Goal: Task Accomplishment & Management: Manage account settings

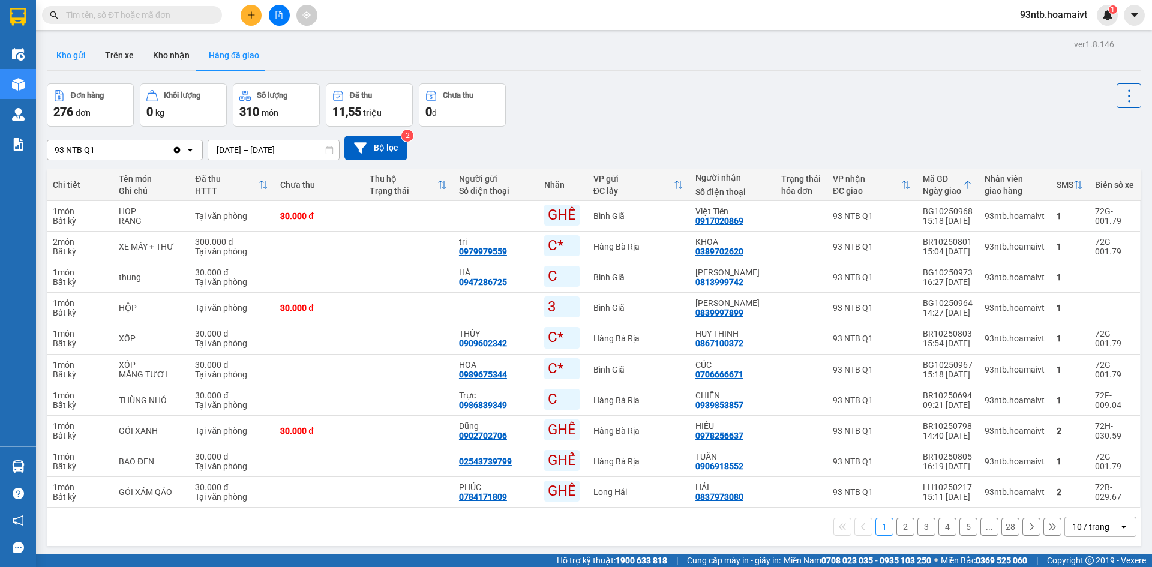
click at [64, 65] on button "Kho gửi" at bounding box center [71, 55] width 49 height 29
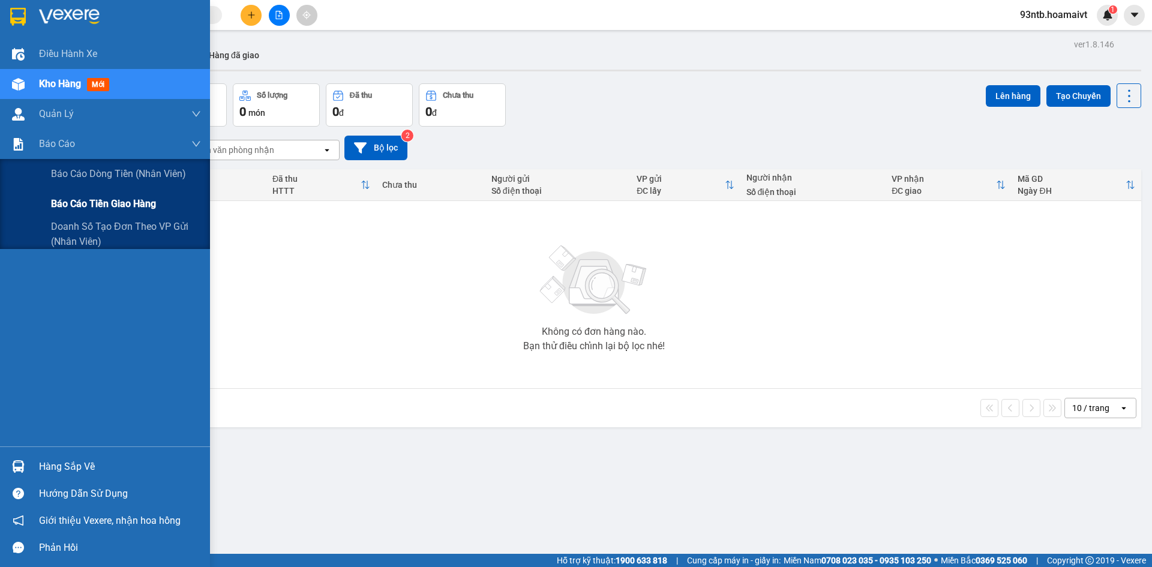
click at [23, 200] on div "Báo cáo tiền giao hàng" at bounding box center [105, 204] width 210 height 30
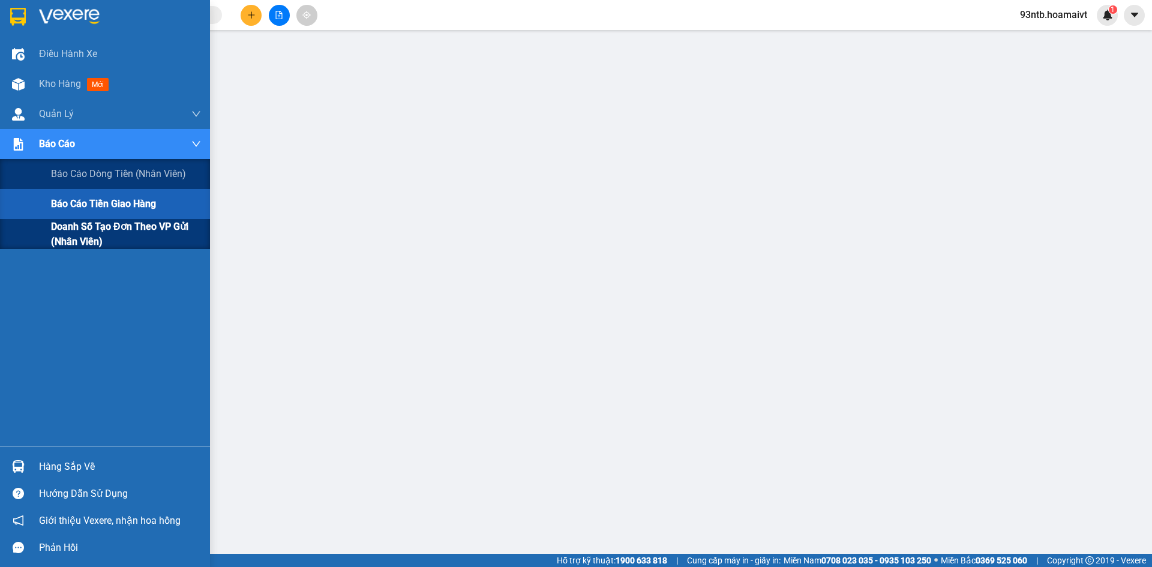
click at [17, 231] on div "Doanh số tạo đơn theo VP gửi (nhân viên)" at bounding box center [105, 234] width 210 height 30
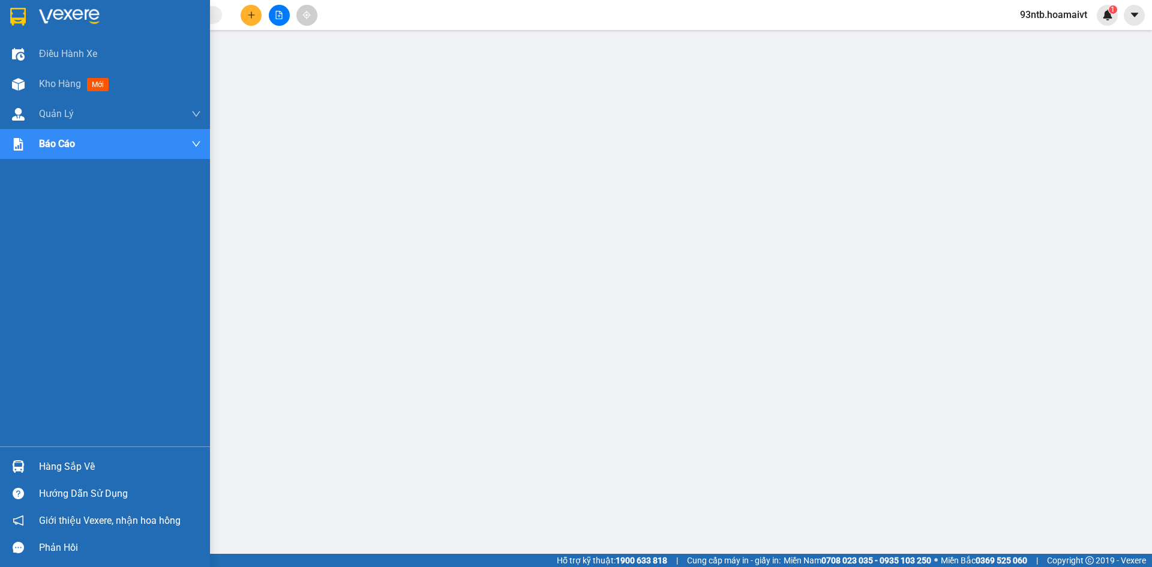
click at [19, 464] on img at bounding box center [18, 466] width 13 height 13
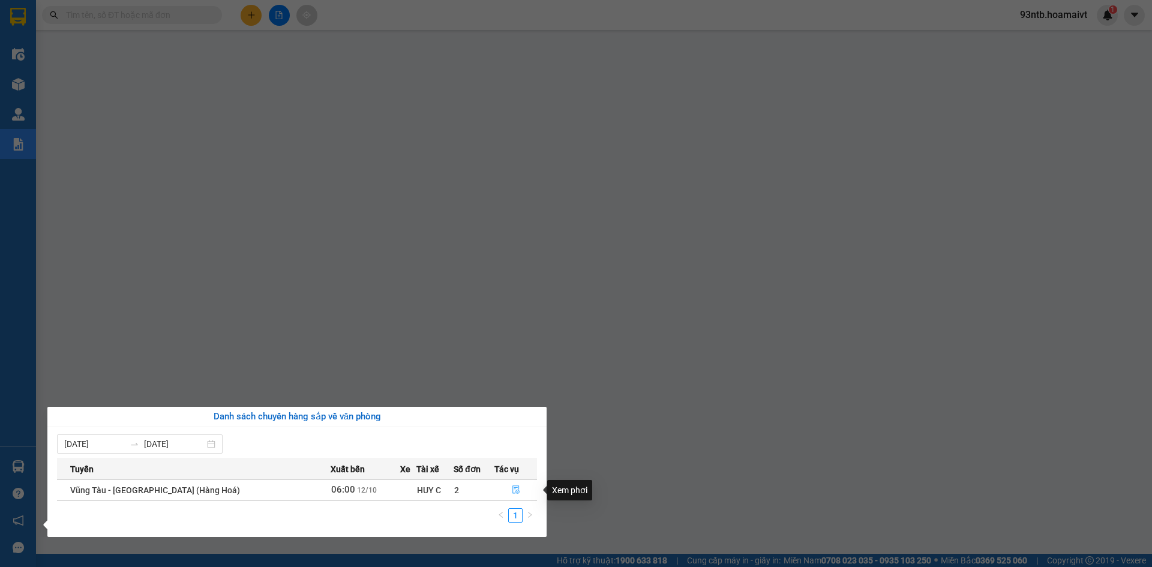
click at [512, 487] on icon "file-done" at bounding box center [516, 489] width 8 height 8
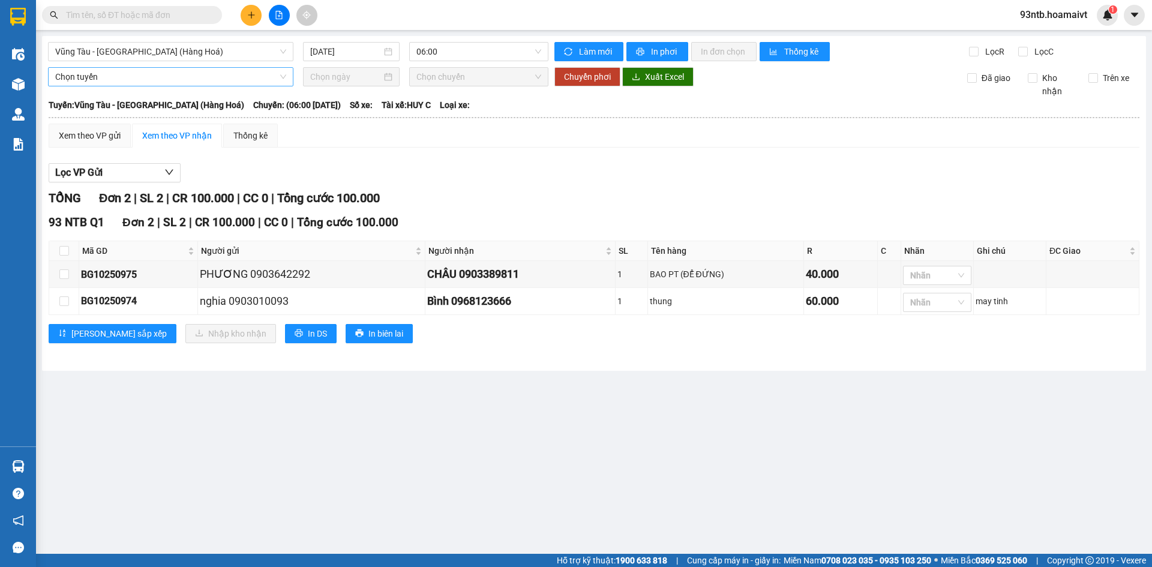
click at [108, 77] on span "Chọn tuyến" at bounding box center [170, 77] width 231 height 18
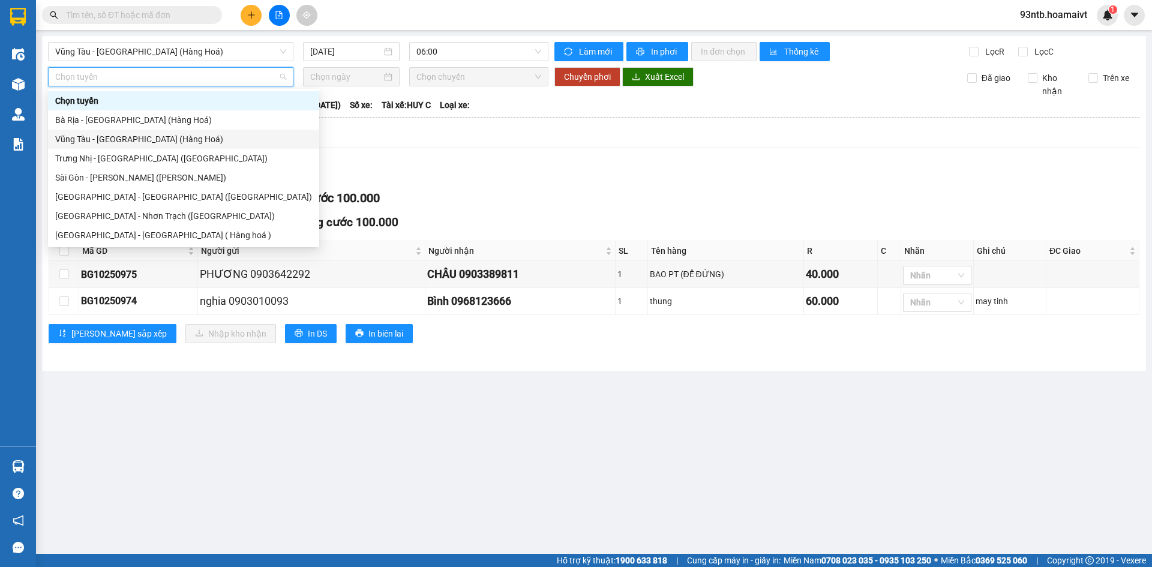
click at [103, 136] on div "Vũng Tàu - [GEOGRAPHIC_DATA] (Hàng Hoá)" at bounding box center [183, 139] width 257 height 13
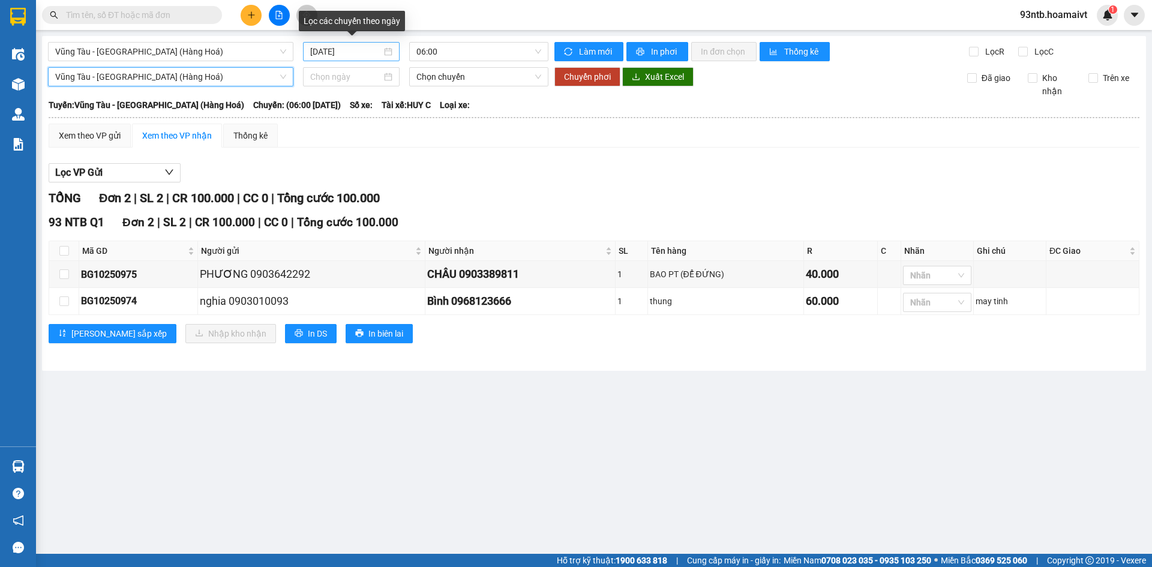
click at [371, 50] on input "[DATE]" at bounding box center [345, 51] width 71 height 13
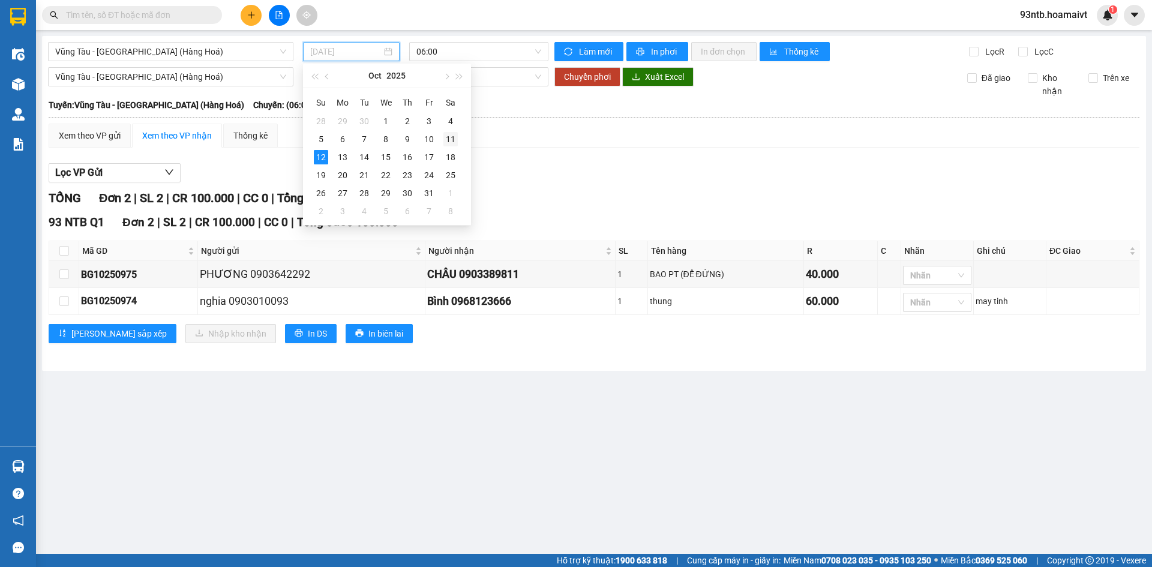
click at [453, 136] on div "11" at bounding box center [450, 139] width 14 height 14
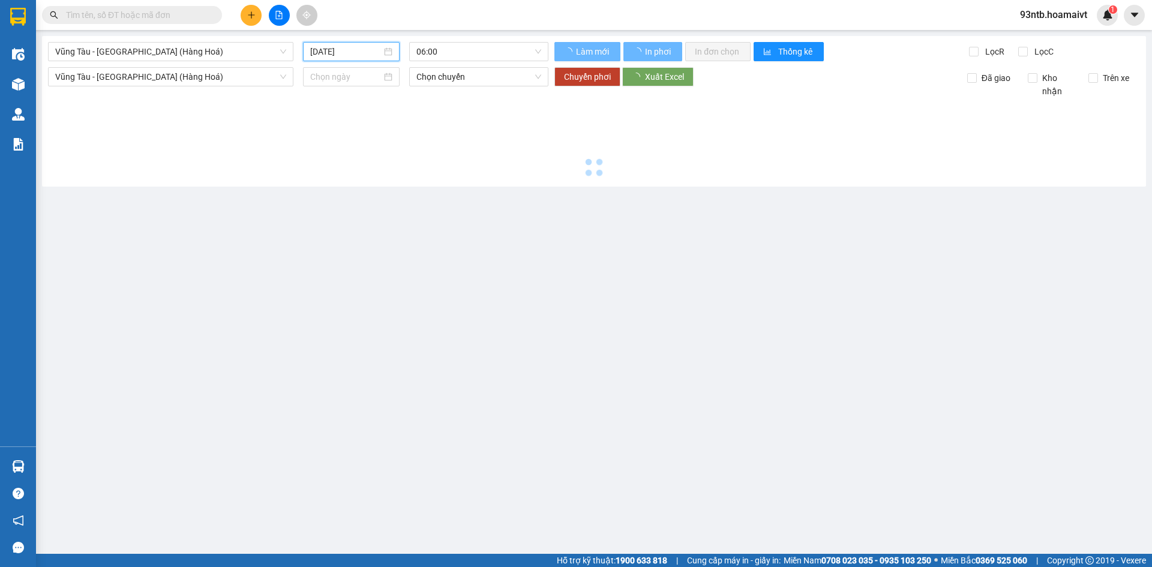
type input "[DATE]"
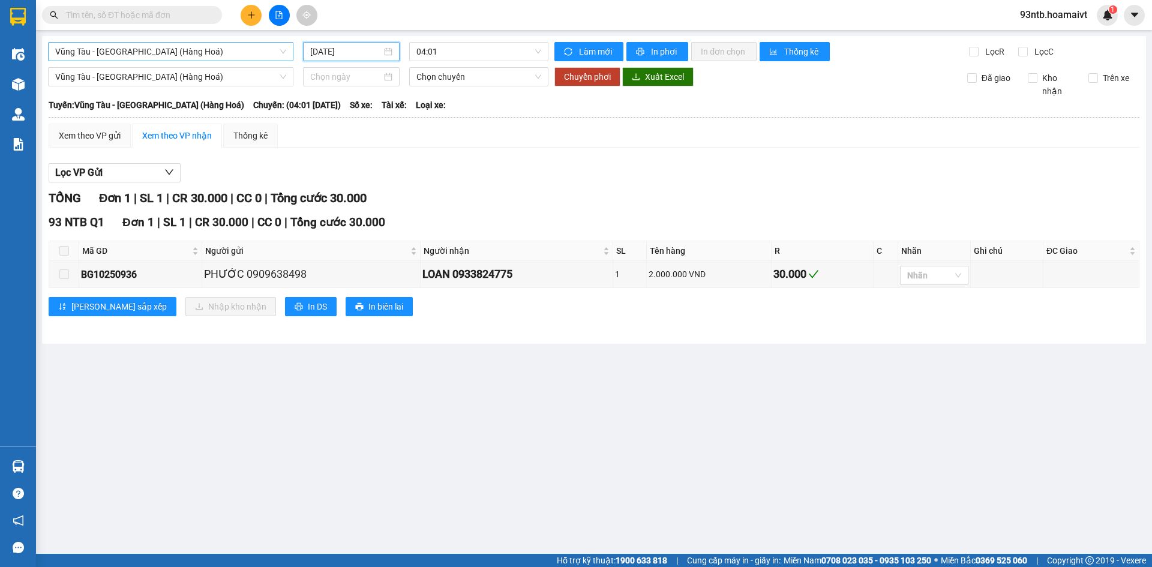
click at [194, 52] on span "Vũng Tàu - [GEOGRAPHIC_DATA] (Hàng Hoá)" at bounding box center [170, 52] width 231 height 18
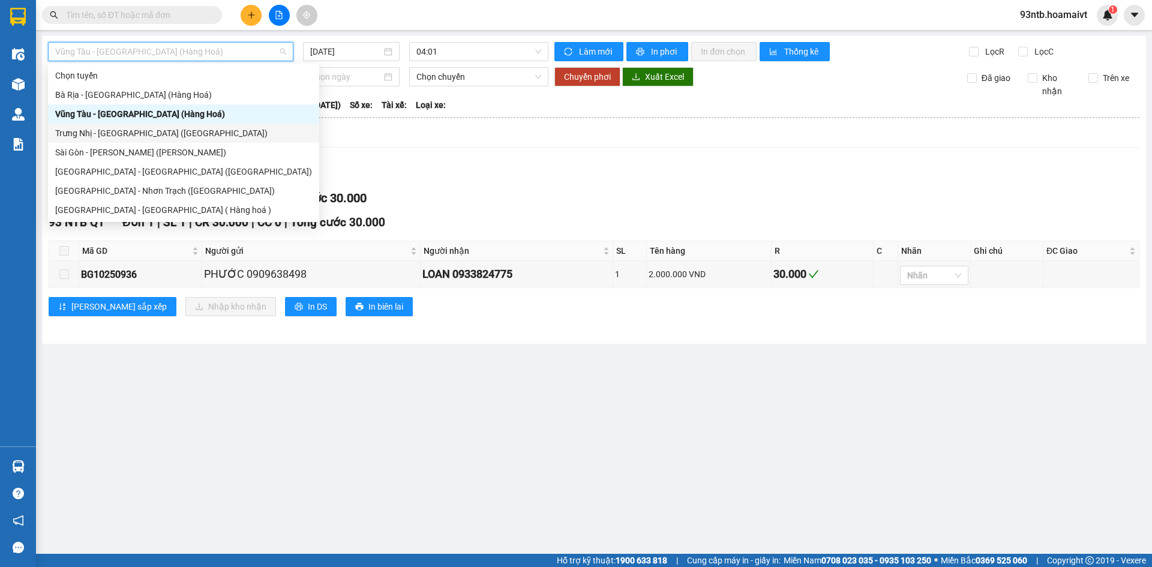
click at [125, 129] on div "Trưng Nhị - [GEOGRAPHIC_DATA] ([GEOGRAPHIC_DATA])" at bounding box center [183, 133] width 257 height 13
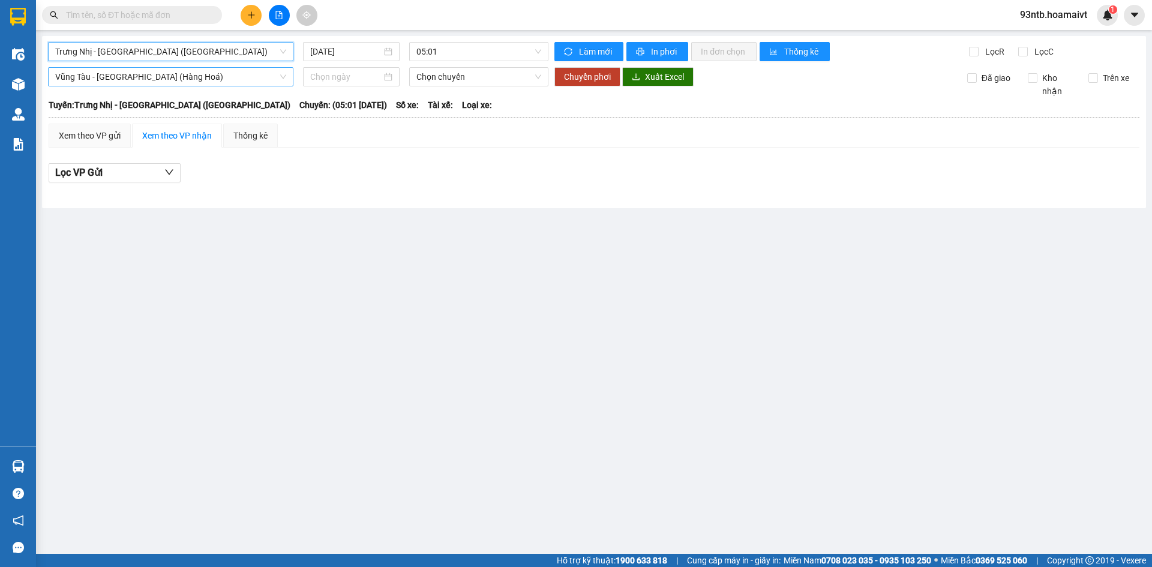
click at [180, 78] on span "Vũng Tàu - [GEOGRAPHIC_DATA] (Hàng Hoá)" at bounding box center [170, 77] width 231 height 18
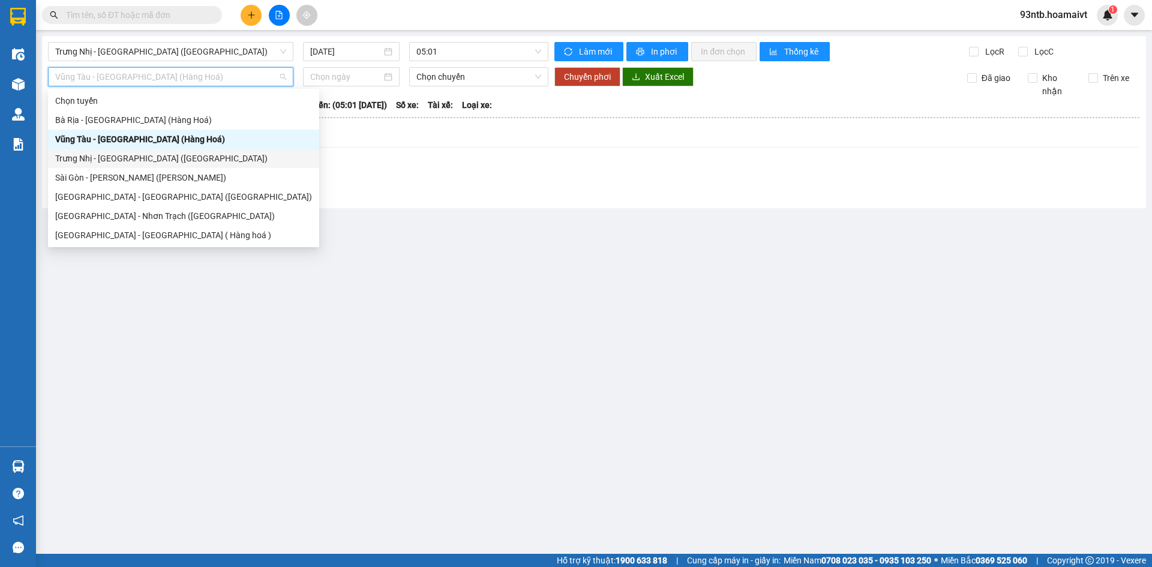
click at [125, 156] on div "Trưng Nhị - [GEOGRAPHIC_DATA] ([GEOGRAPHIC_DATA])" at bounding box center [183, 158] width 257 height 13
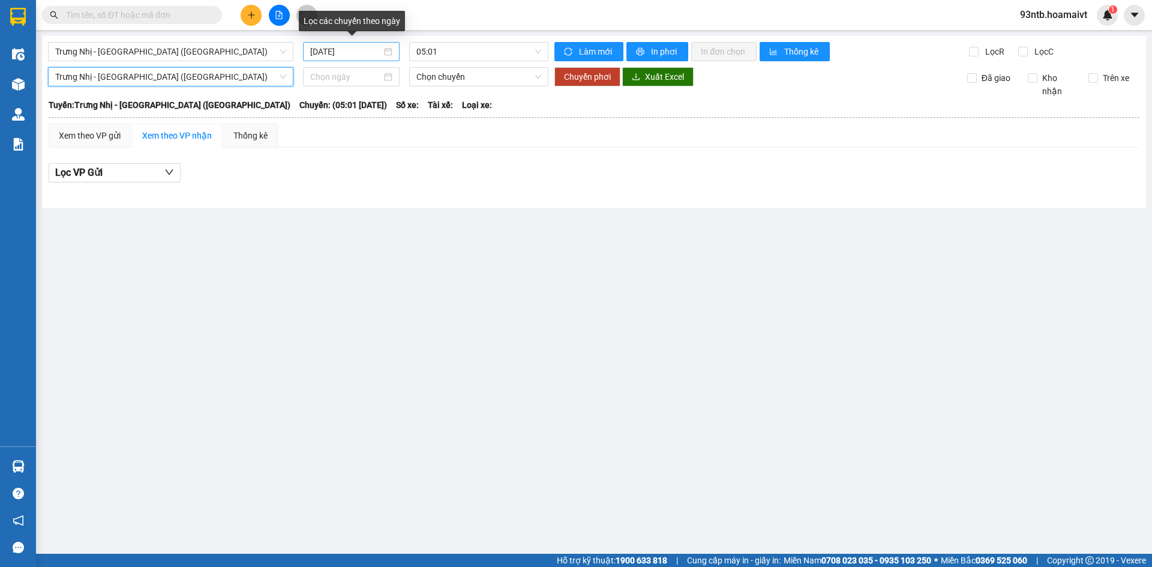
click at [366, 51] on input "[DATE]" at bounding box center [345, 51] width 71 height 13
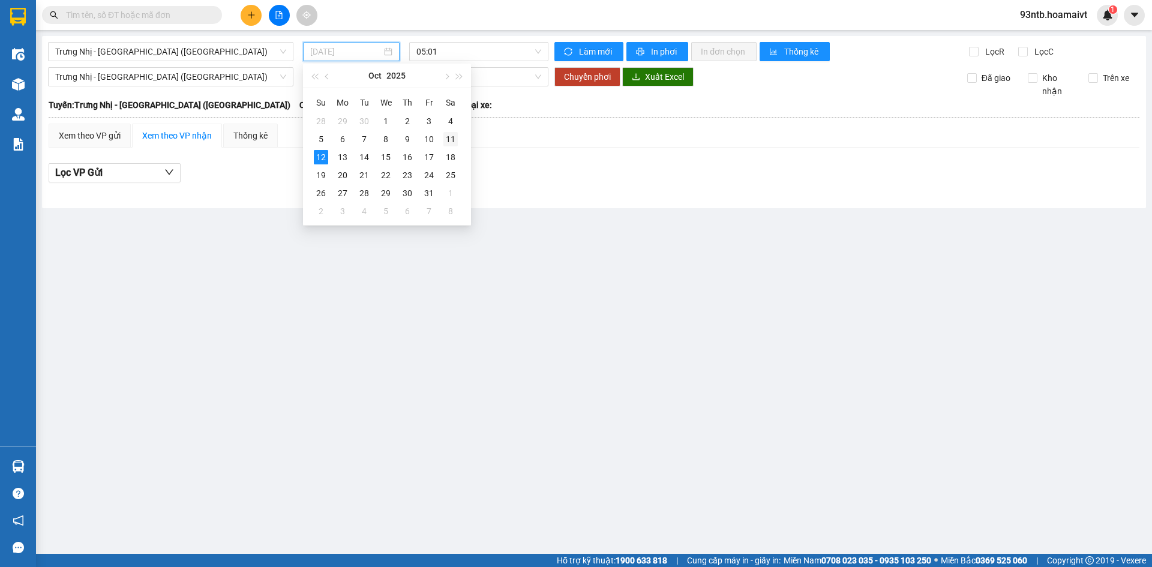
click at [451, 134] on div "11" at bounding box center [450, 139] width 14 height 14
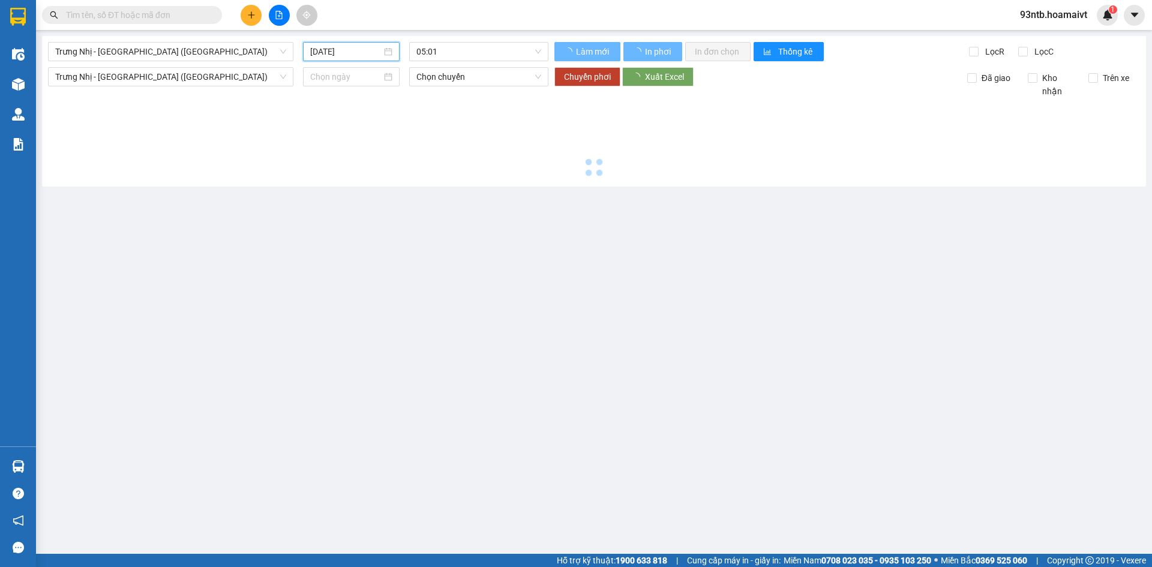
type input "[DATE]"
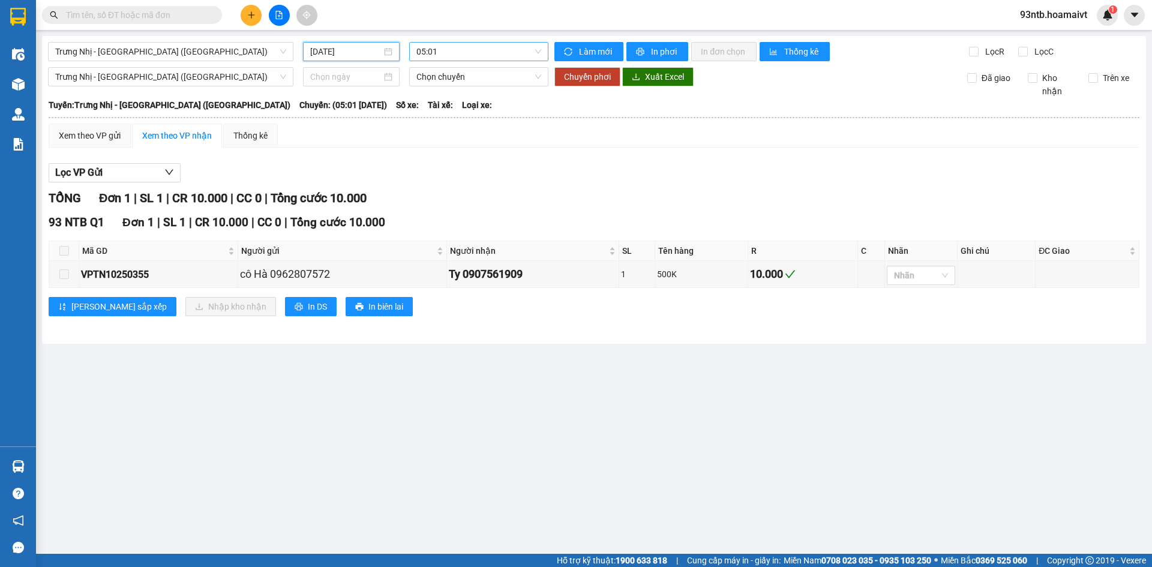
click at [461, 53] on span "05:01" at bounding box center [478, 52] width 125 height 18
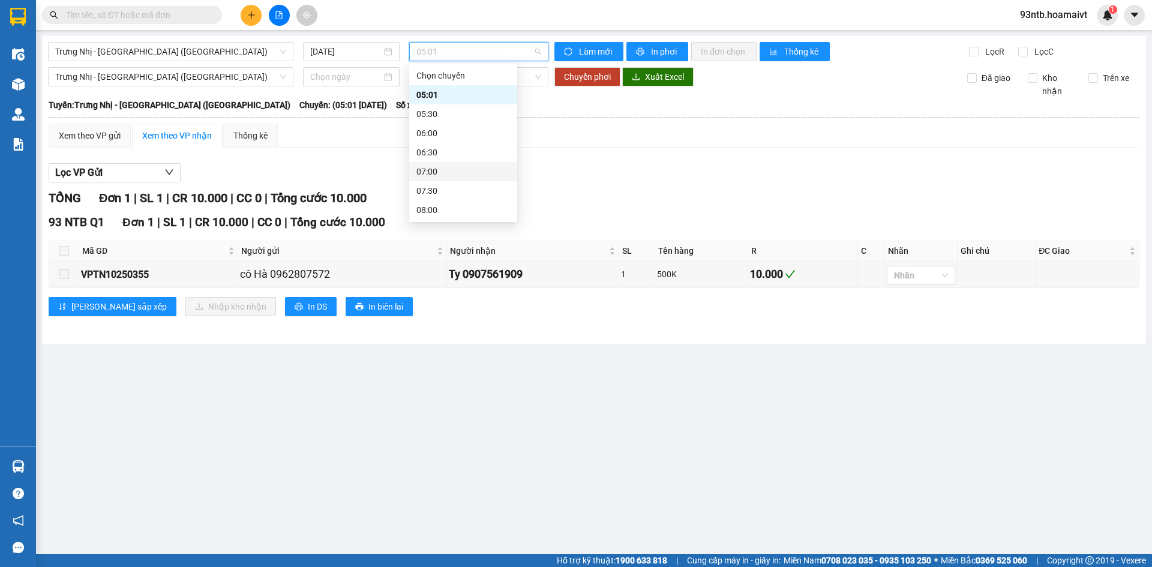
click at [563, 166] on div "Lọc VP Gửi" at bounding box center [594, 173] width 1091 height 20
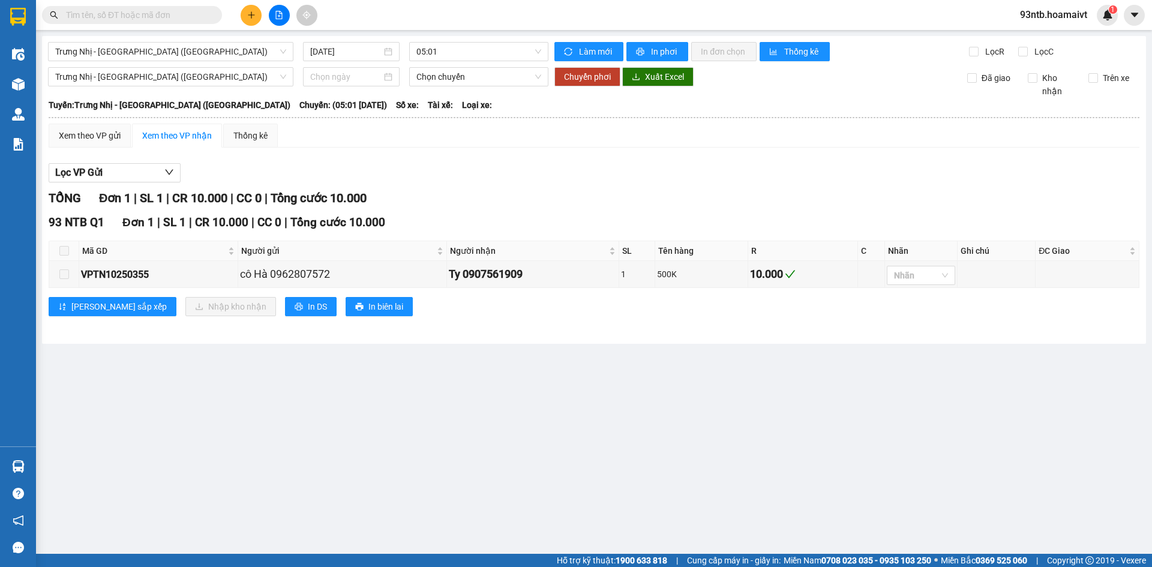
click at [116, 12] on input "text" at bounding box center [137, 14] width 142 height 13
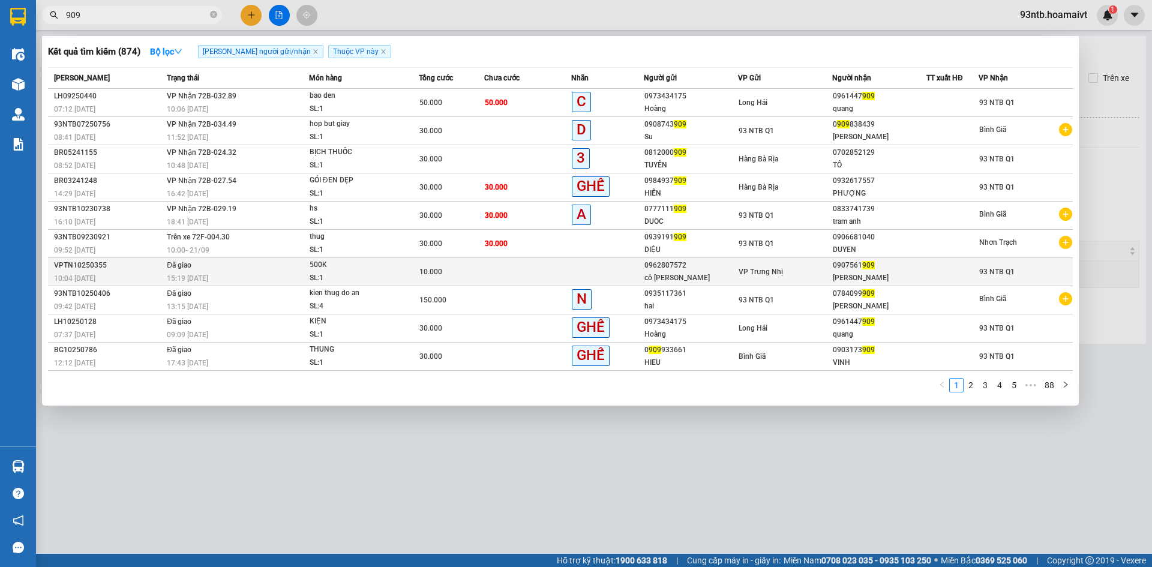
type input "909"
click at [506, 267] on td at bounding box center [527, 272] width 87 height 28
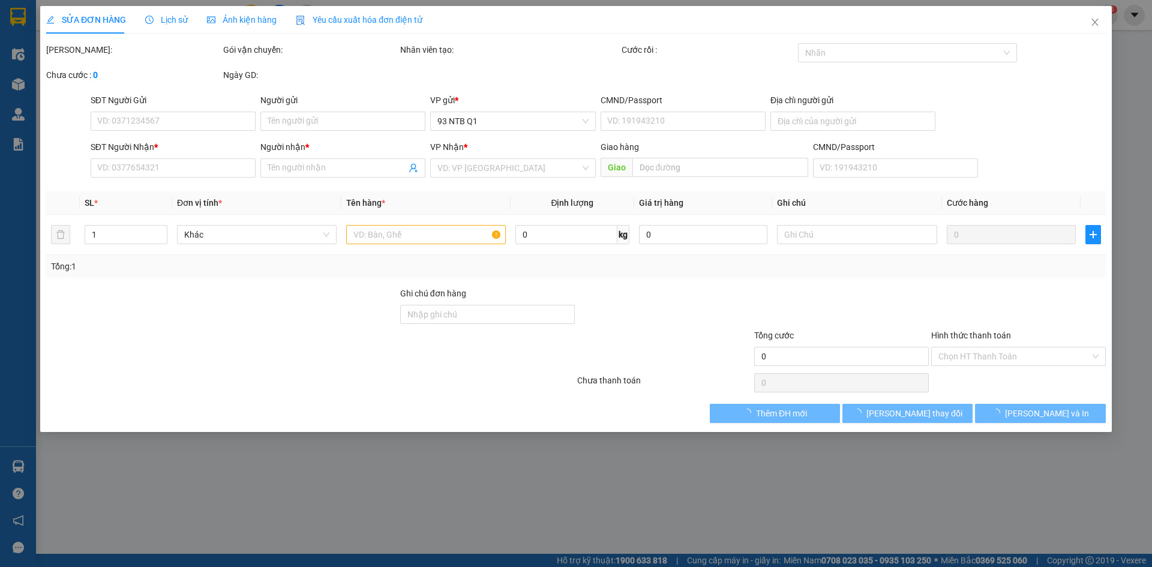
type input "0962807572"
type input "cô [PERSON_NAME]"
type input "0907561909"
type input "[PERSON_NAME]"
type input "10.000"
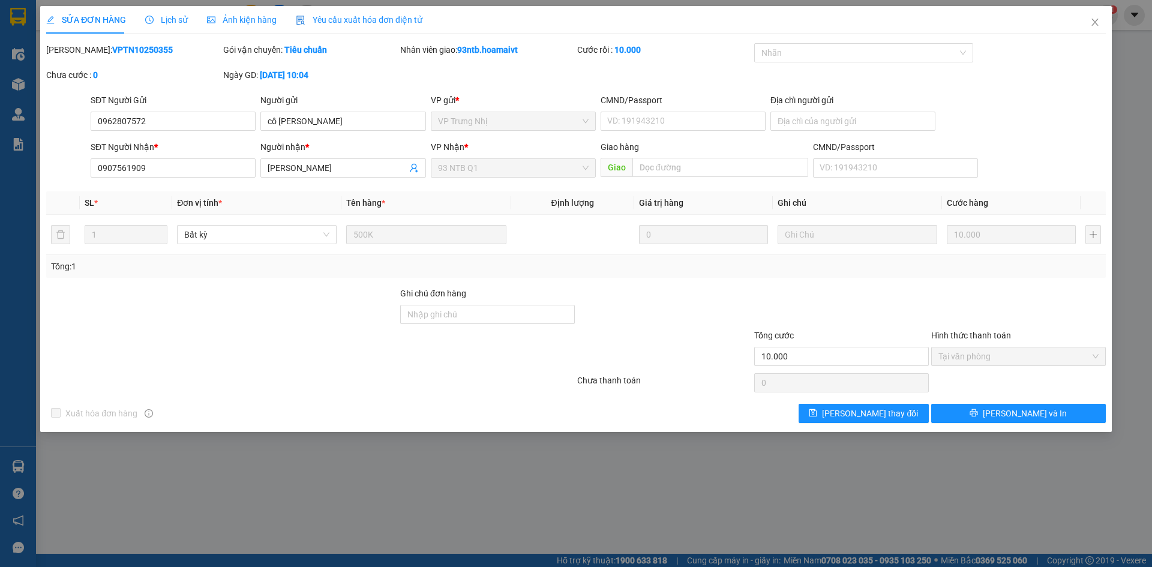
click at [166, 26] on div "Lịch sử" at bounding box center [166, 19] width 43 height 13
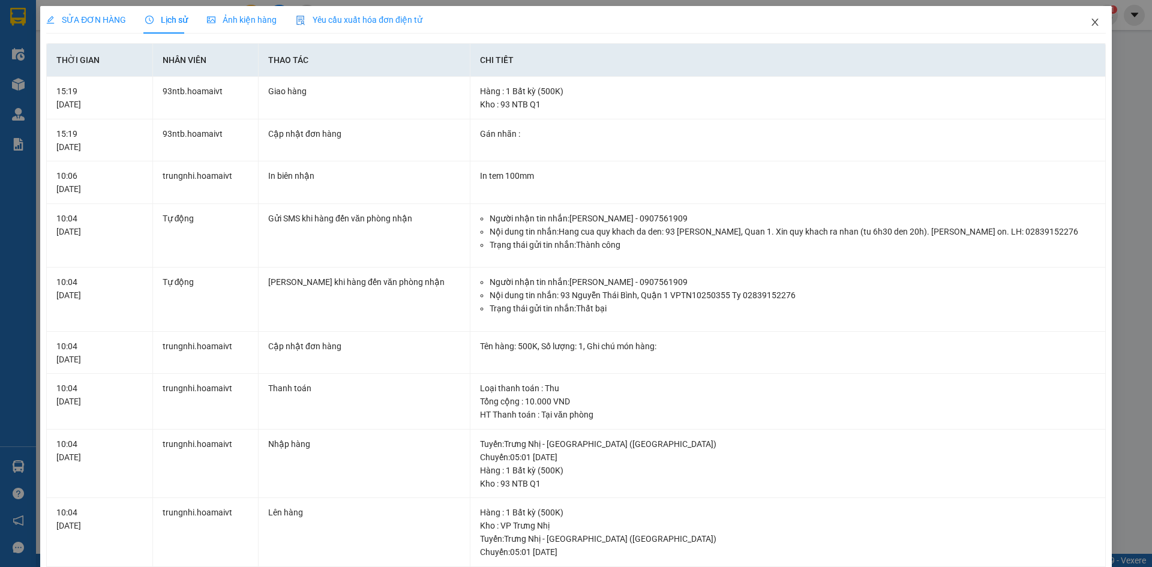
click at [1090, 20] on icon "close" at bounding box center [1095, 22] width 10 height 10
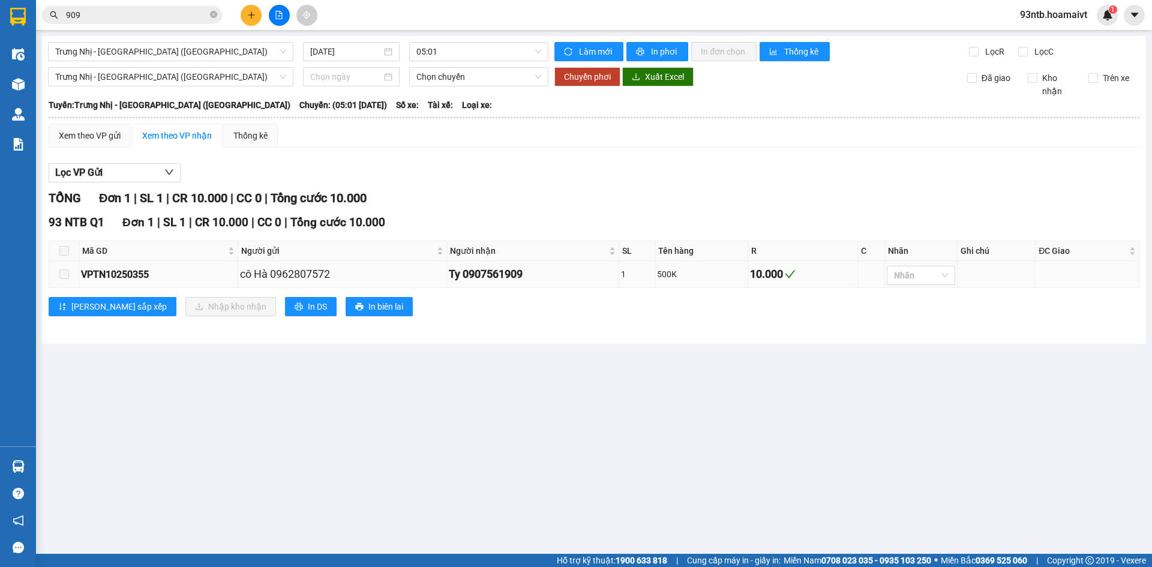
click at [575, 276] on div "Ty 0907561909" at bounding box center [533, 274] width 169 height 17
click at [554, 274] on div "Ty 0907561909" at bounding box center [533, 274] width 169 height 17
click at [469, 51] on span "05:01" at bounding box center [478, 52] width 125 height 18
click at [553, 176] on div "Lọc VP Gửi" at bounding box center [594, 173] width 1091 height 20
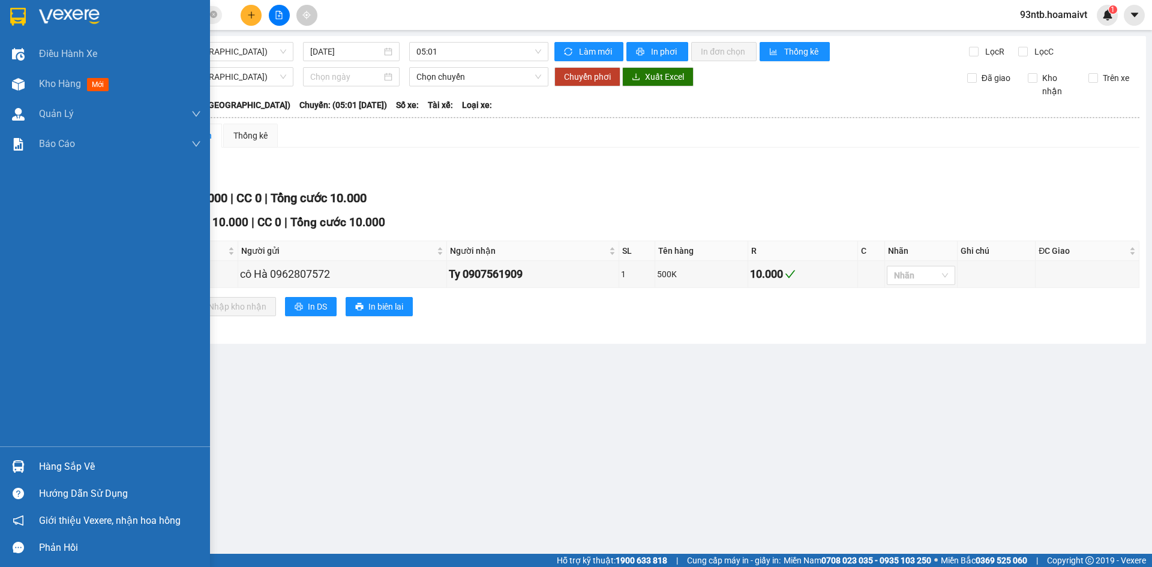
click at [16, 466] on img at bounding box center [18, 466] width 13 height 13
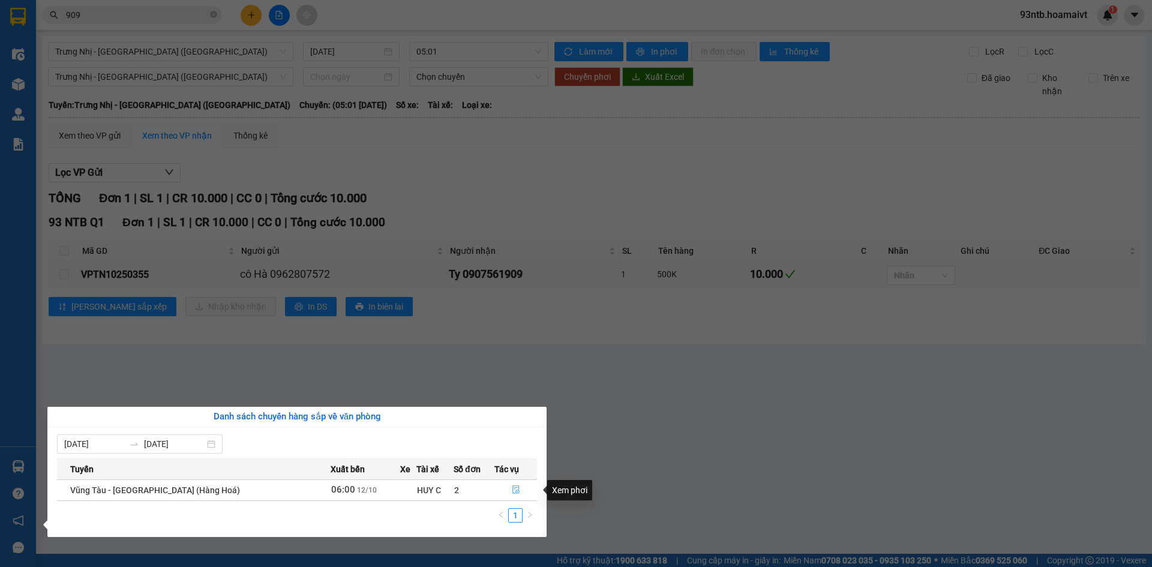
click at [512, 488] on icon "file-done" at bounding box center [515, 490] width 7 height 8
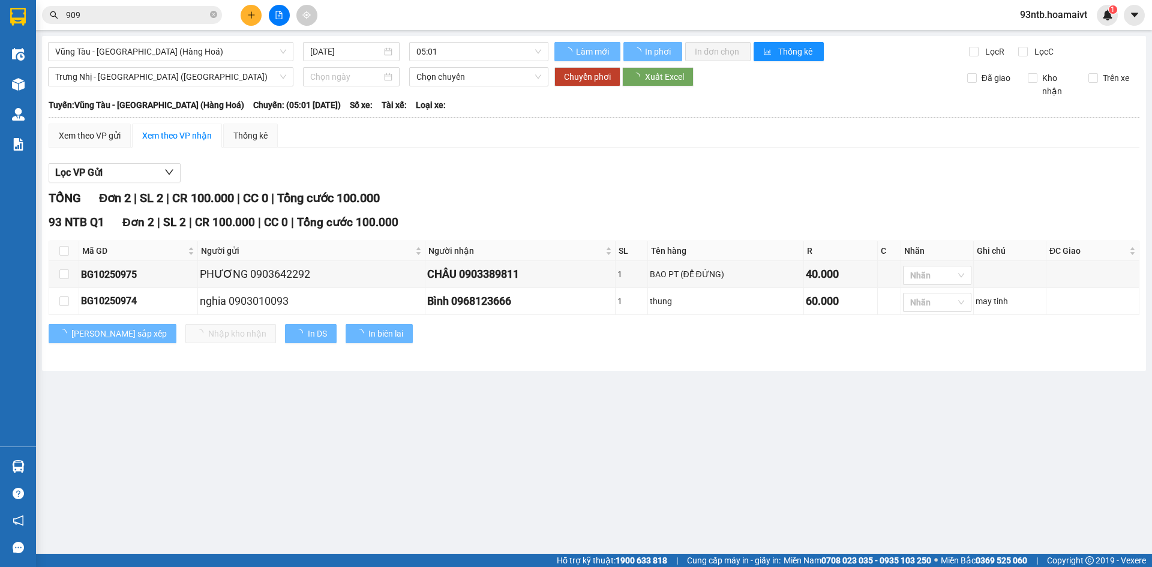
type input "[DATE]"
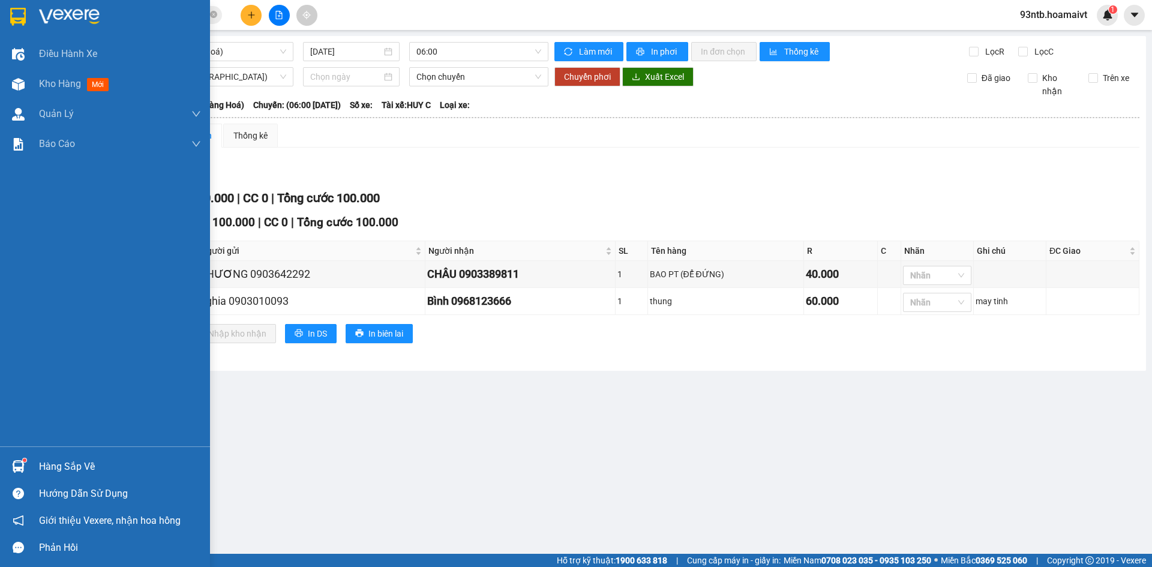
click at [19, 463] on img at bounding box center [18, 466] width 13 height 13
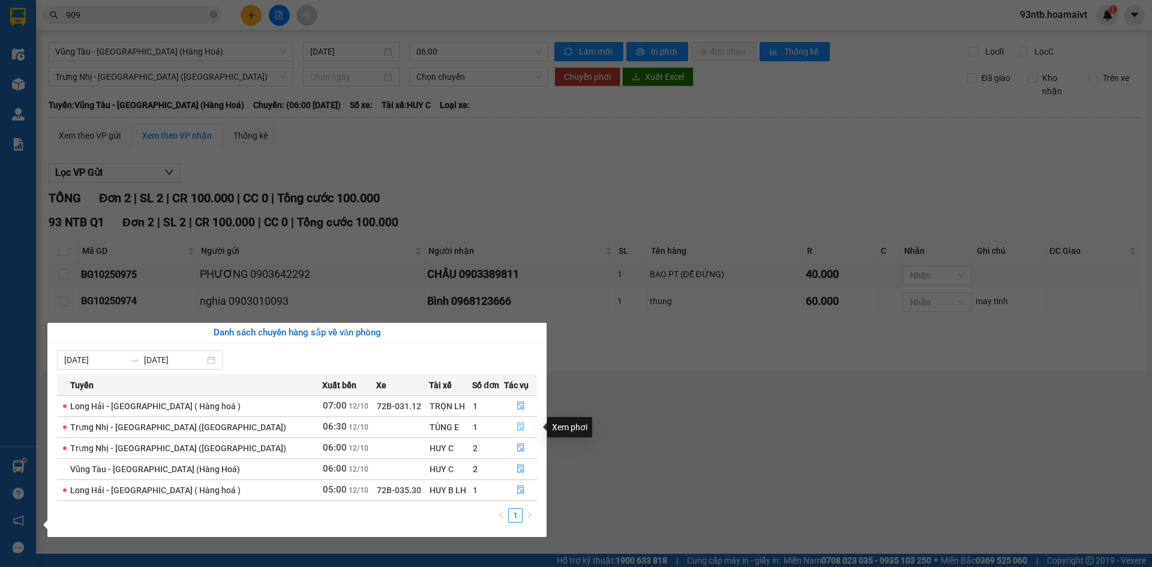
click at [515, 422] on button "button" at bounding box center [521, 427] width 32 height 19
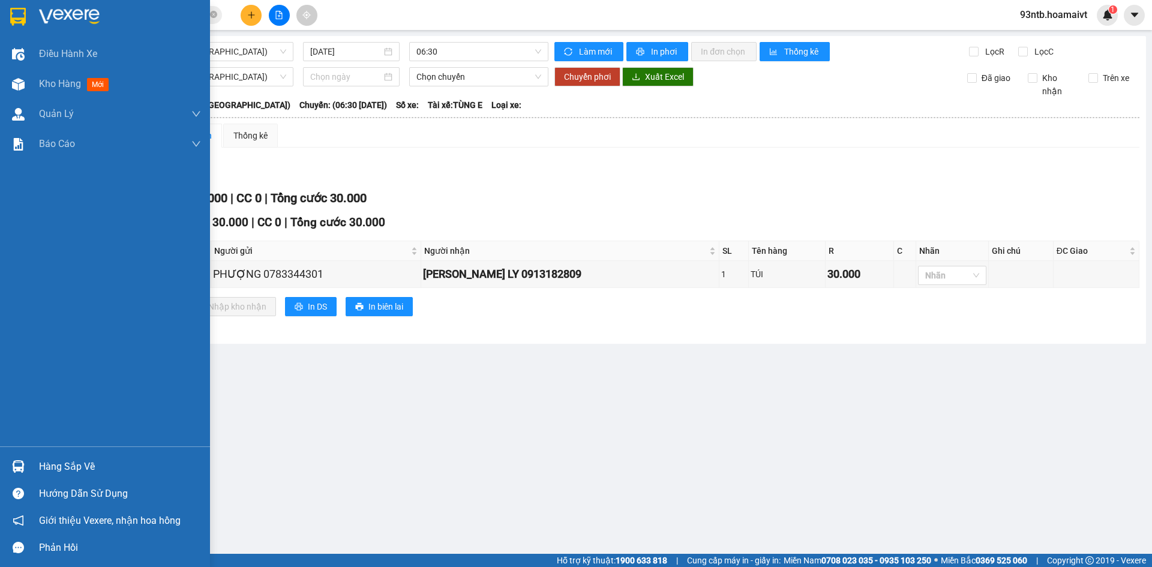
click at [18, 464] on img at bounding box center [18, 466] width 13 height 13
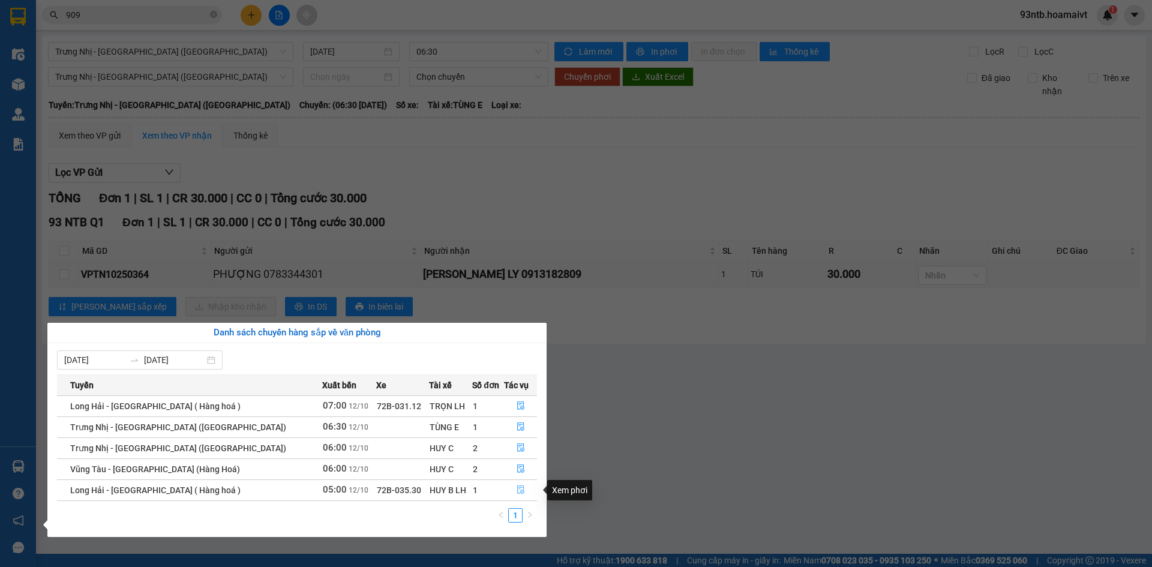
click at [517, 488] on icon "file-done" at bounding box center [521, 489] width 8 height 8
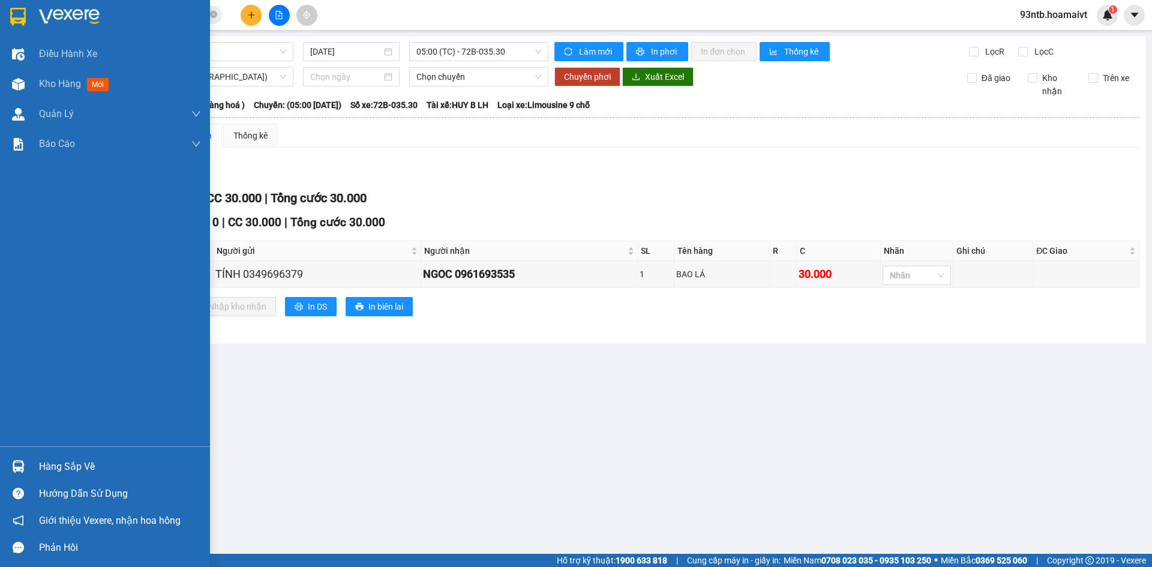
click at [17, 466] on img at bounding box center [18, 466] width 13 height 13
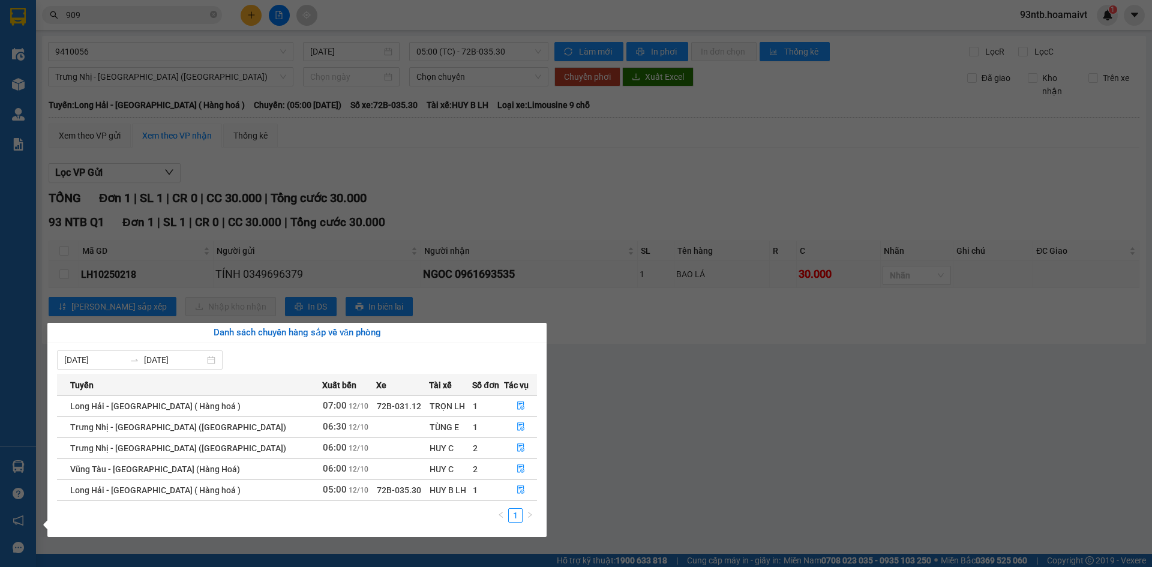
click at [521, 171] on section "Kết quả tìm kiếm ( 874 ) Bộ lọc Tìm người gửi/nhận Thuộc VP này Mã ĐH Trạng thá…" at bounding box center [576, 283] width 1152 height 567
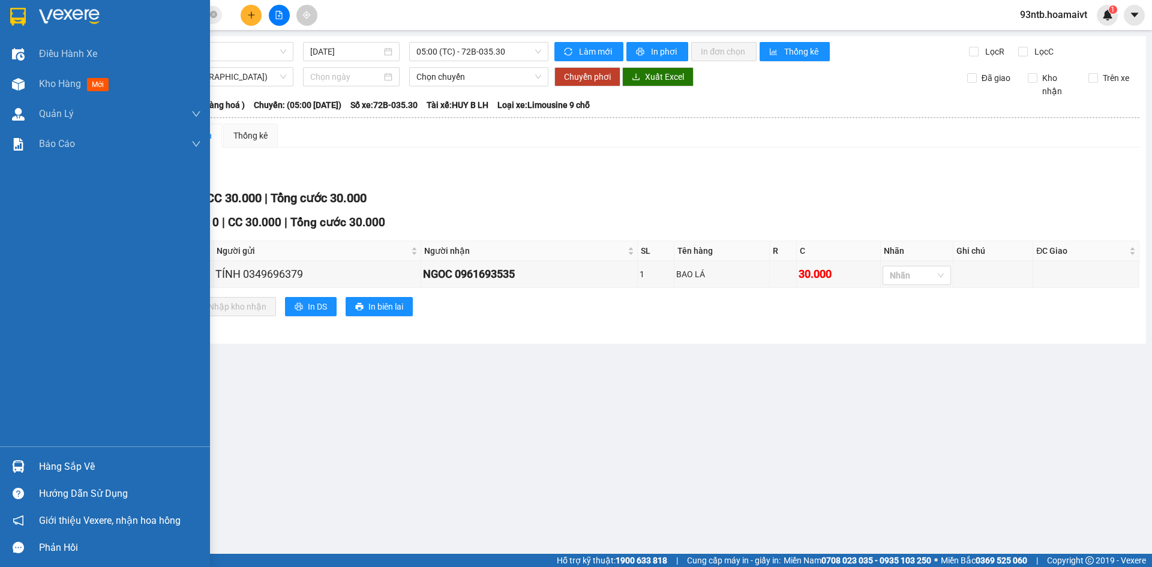
click at [16, 464] on img at bounding box center [18, 466] width 13 height 13
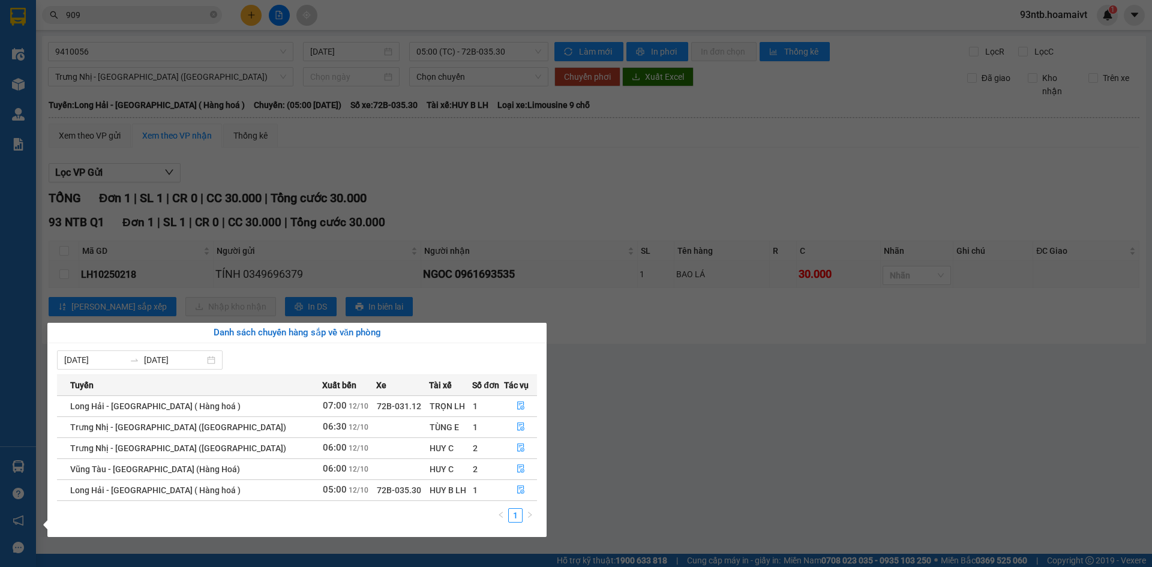
click at [497, 176] on section "Kết quả tìm kiếm ( 874 ) Bộ lọc Tìm người gửi/nhận Thuộc VP này Mã ĐH Trạng thá…" at bounding box center [576, 283] width 1152 height 567
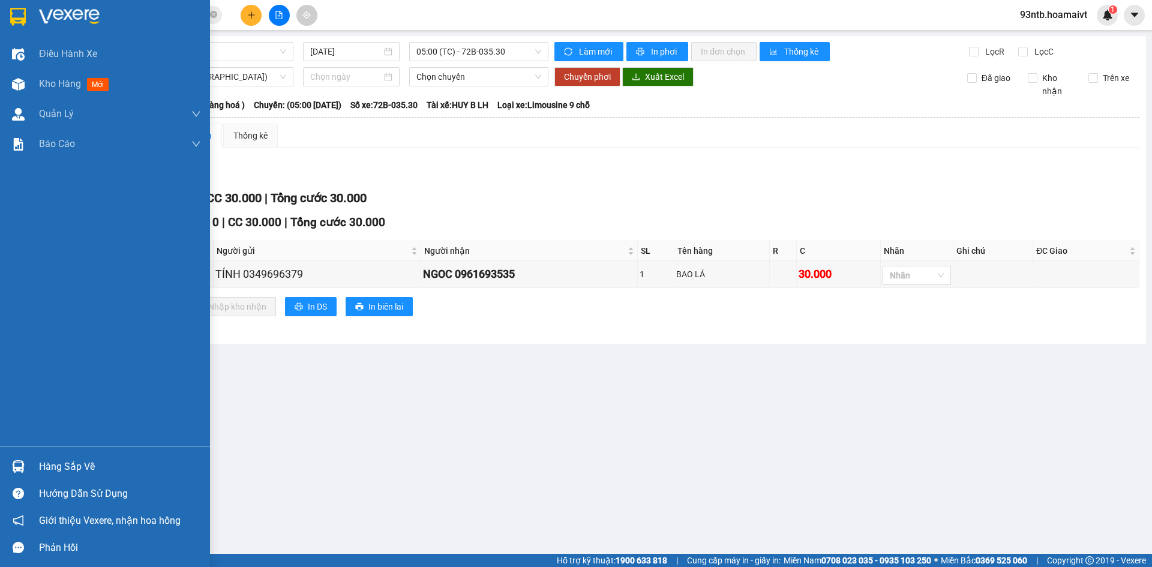
click at [16, 466] on img at bounding box center [18, 466] width 13 height 13
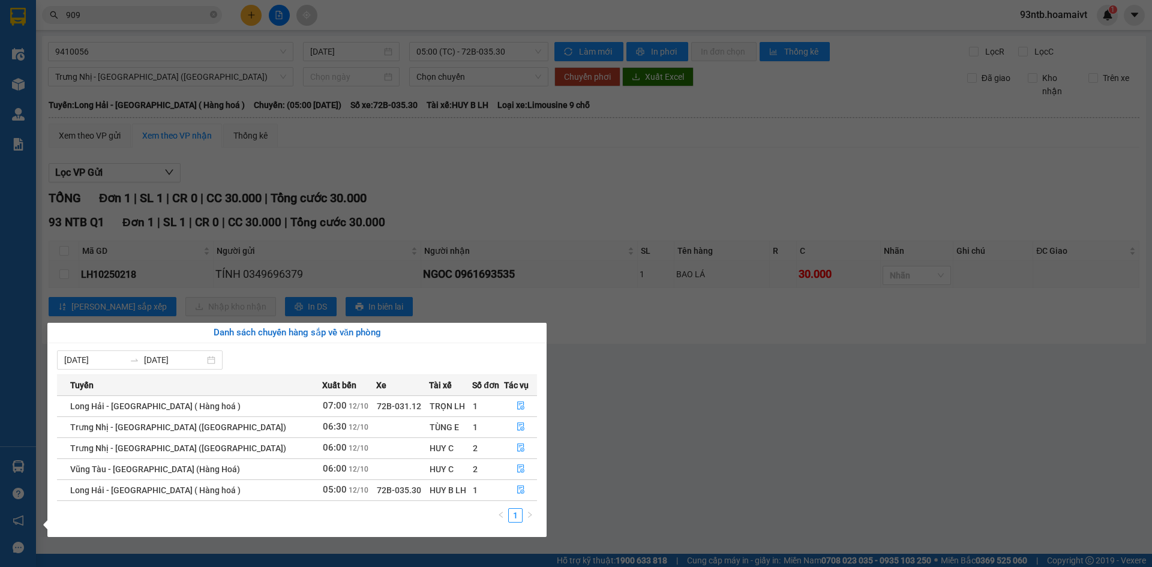
click at [433, 176] on section "Kết quả tìm kiếm ( 874 ) Bộ lọc Tìm người gửi/nhận Thuộc VP này Mã ĐH Trạng thá…" at bounding box center [576, 283] width 1152 height 567
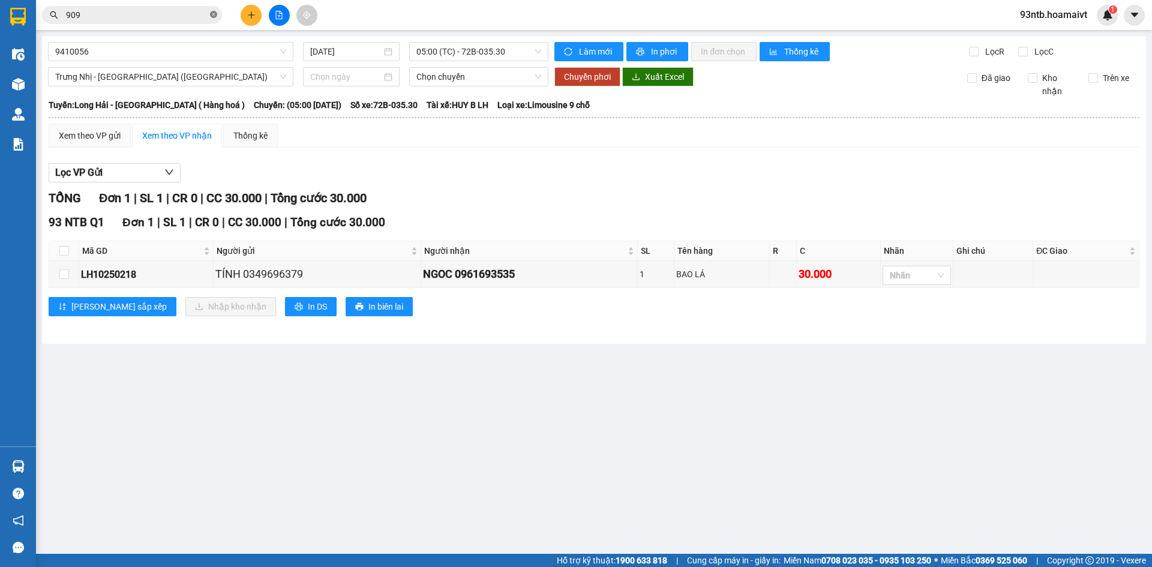
click at [214, 13] on icon "close-circle" at bounding box center [213, 14] width 7 height 7
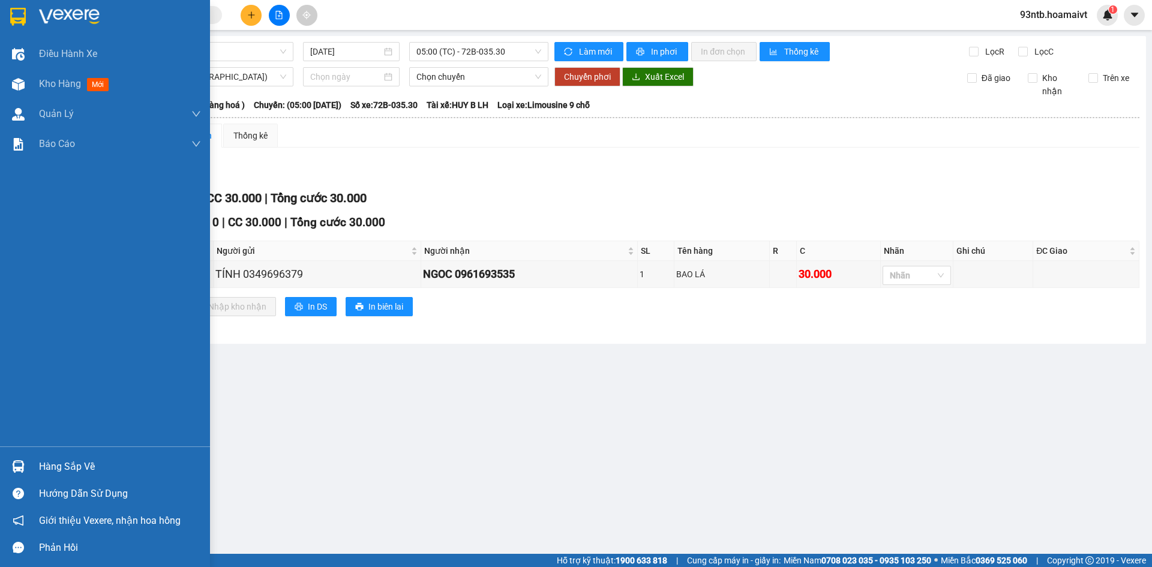
click at [18, 463] on img at bounding box center [18, 466] width 13 height 13
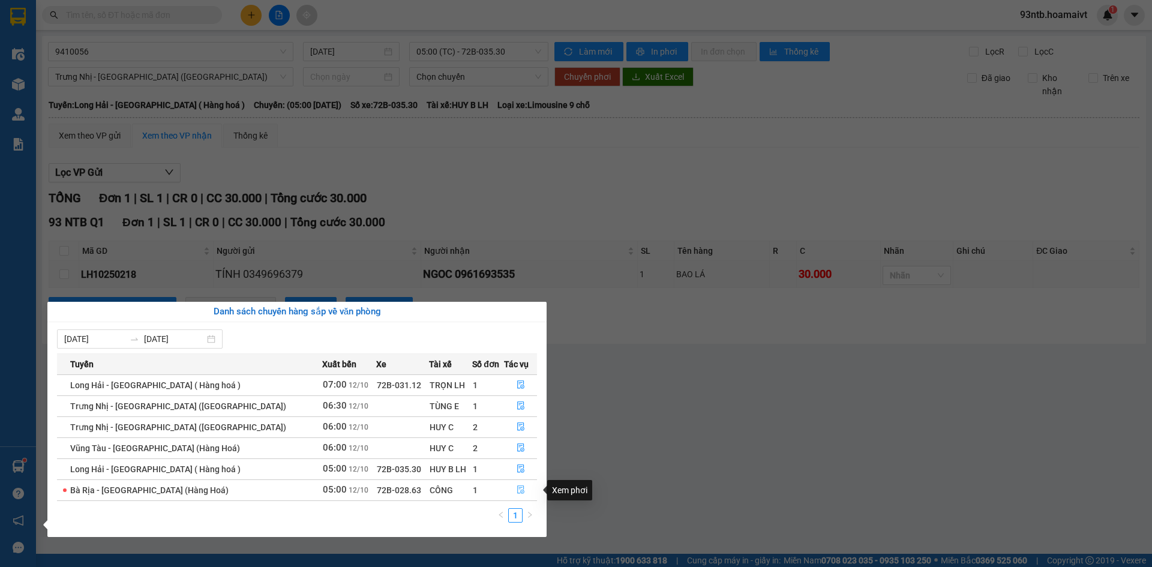
click at [517, 488] on icon "file-done" at bounding box center [521, 489] width 8 height 8
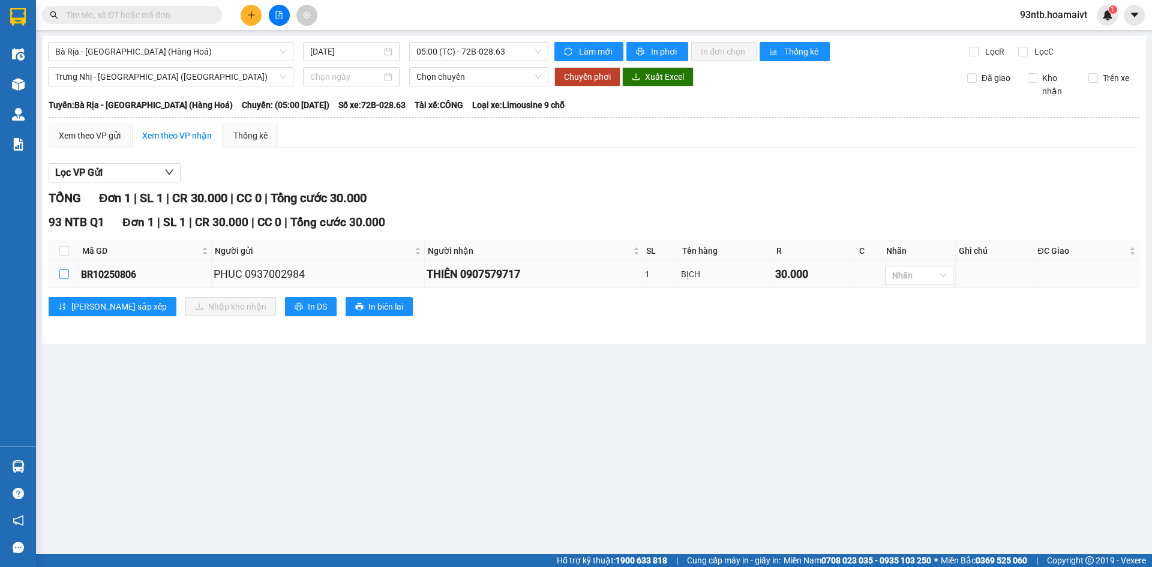
click at [62, 274] on input "checkbox" at bounding box center [64, 274] width 10 height 10
checkbox input "true"
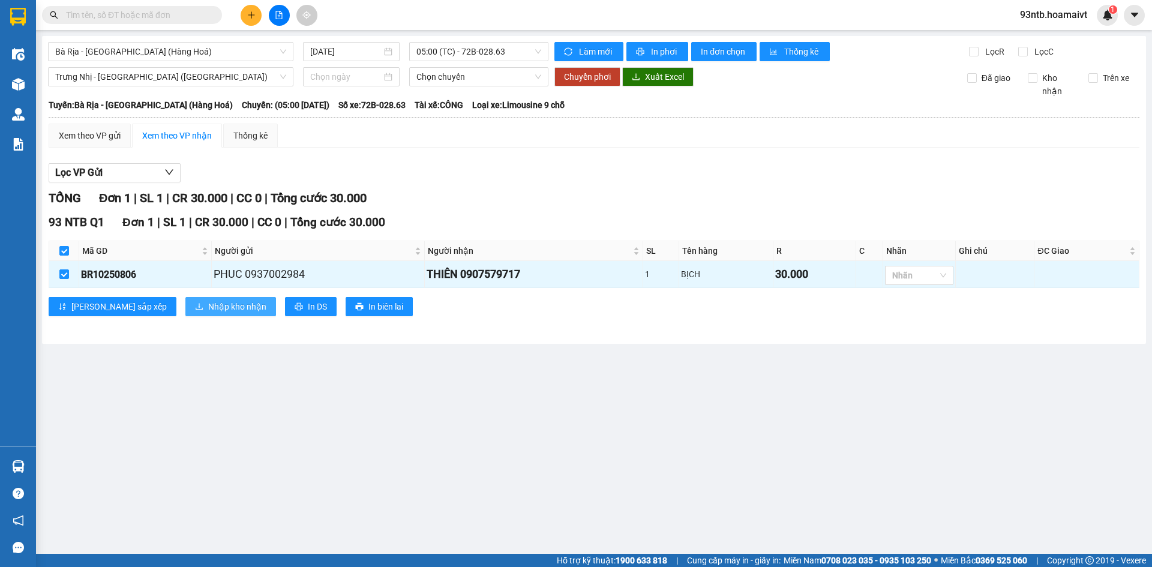
click at [208, 306] on span "Nhập kho nhận" at bounding box center [237, 306] width 58 height 13
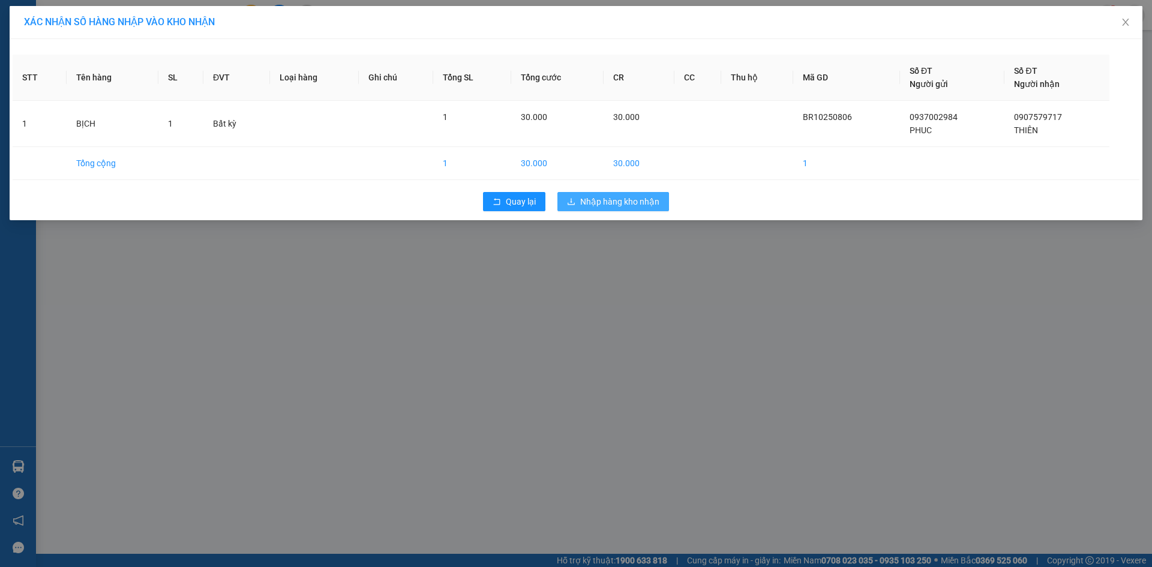
click at [613, 199] on span "Nhập hàng kho nhận" at bounding box center [619, 201] width 79 height 13
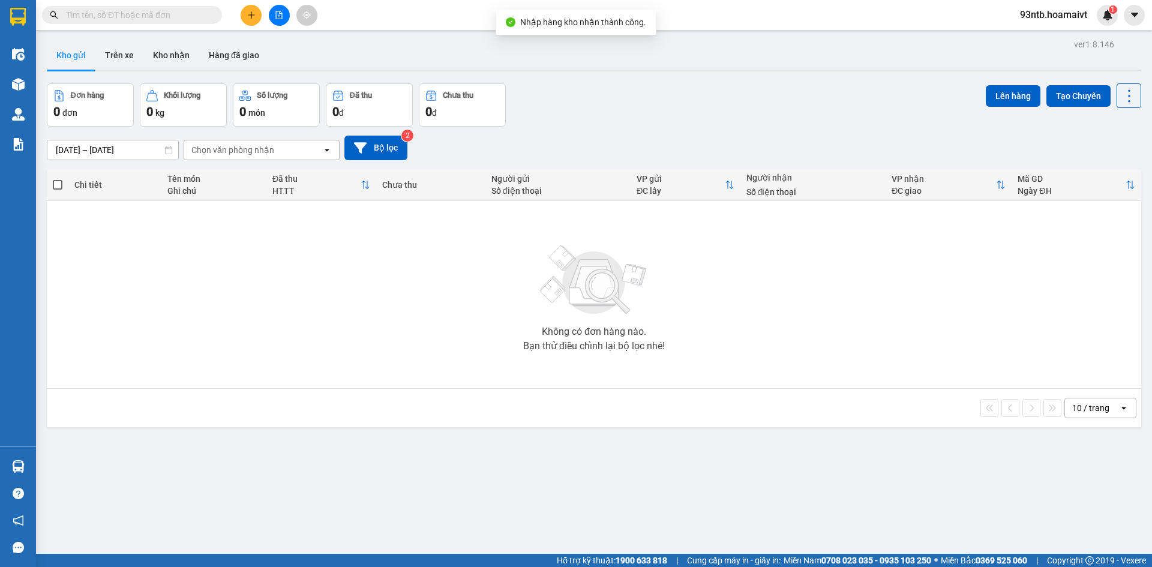
click at [133, 13] on input "text" at bounding box center [137, 14] width 142 height 13
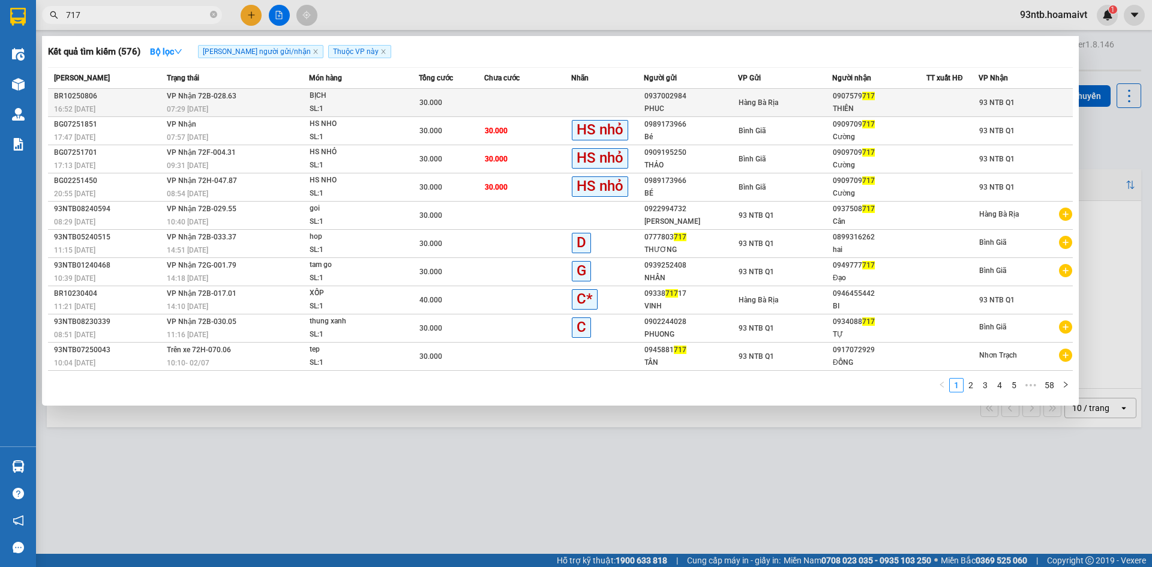
type input "717"
click at [512, 104] on td at bounding box center [527, 103] width 87 height 28
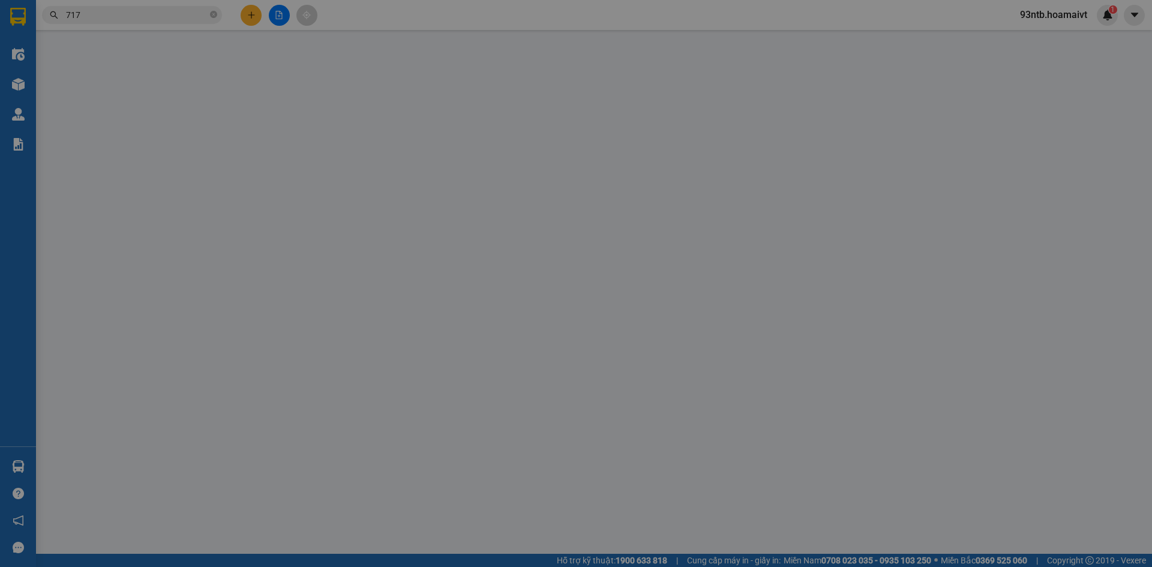
type input "0937002984"
type input "PHUC"
type input "0907579717"
type input "THIÊN"
type input "30.000"
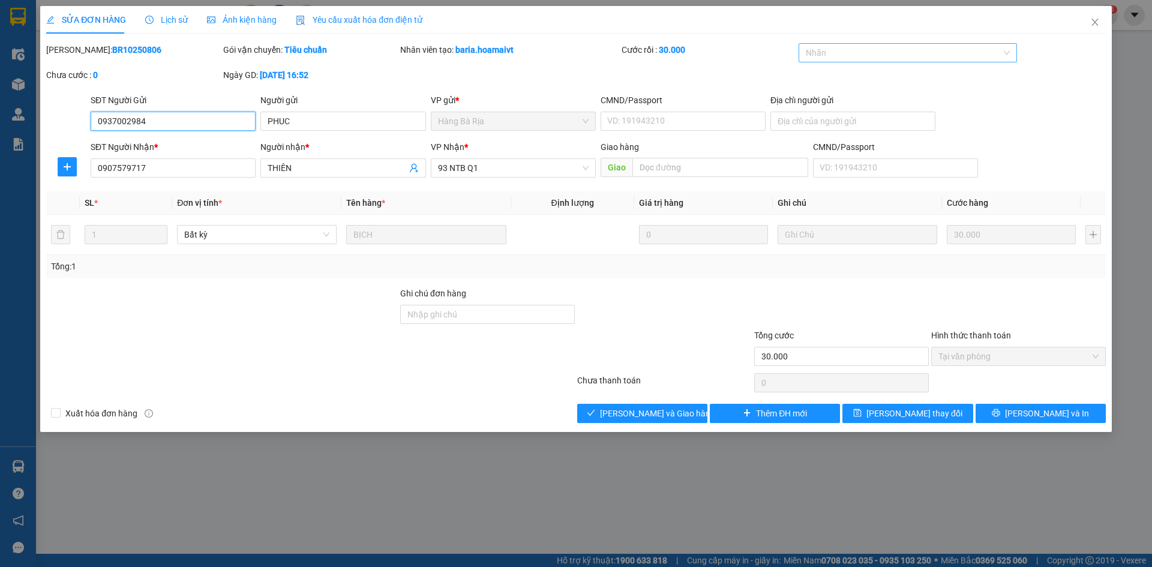
click at [845, 50] on div at bounding box center [901, 53] width 201 height 14
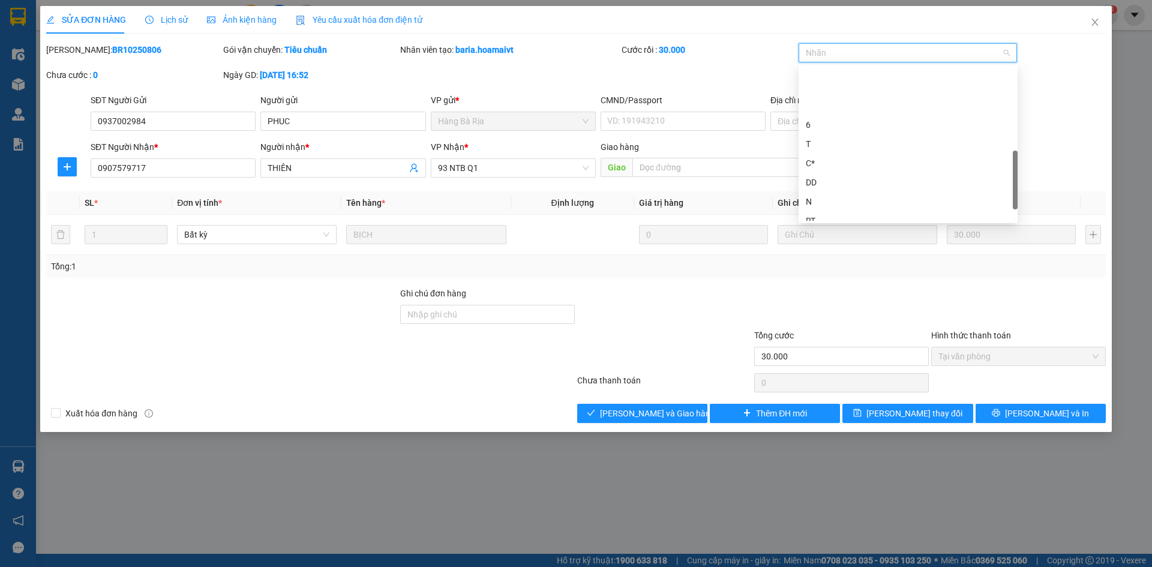
scroll to position [300, 0]
click at [840, 194] on div "HS nhỏ" at bounding box center [908, 199] width 205 height 13
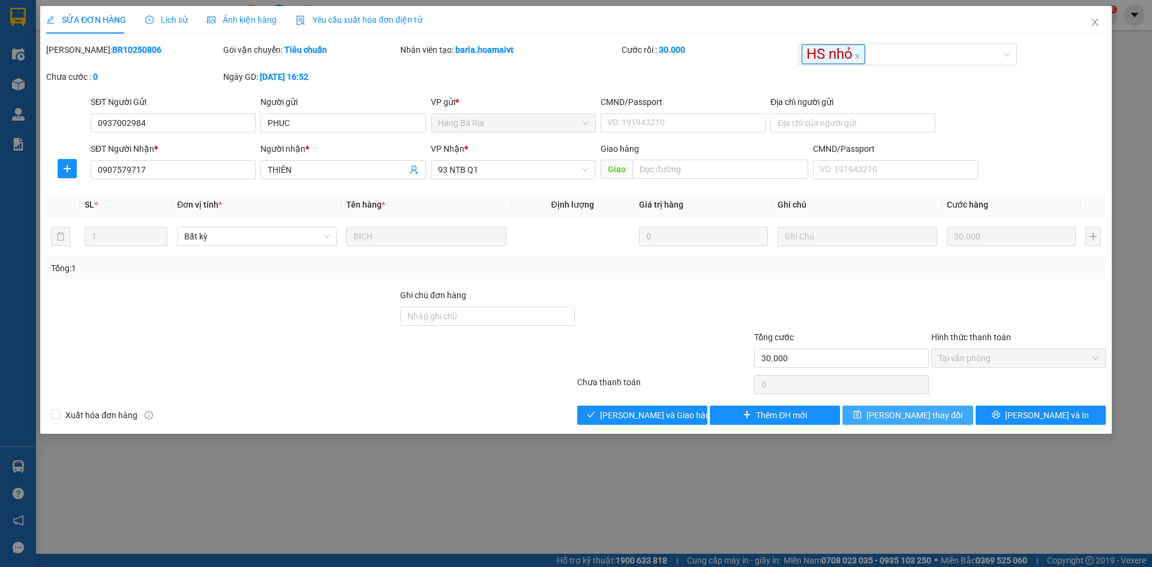
click at [867, 409] on button "[PERSON_NAME] thay đổi" at bounding box center [907, 415] width 130 height 19
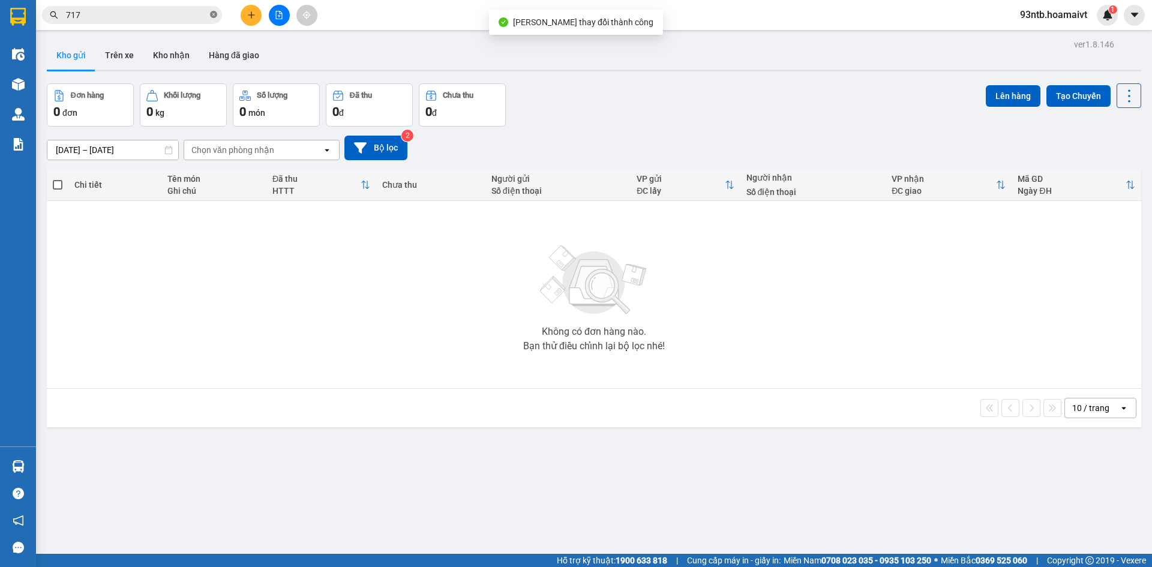
click at [214, 13] on icon "close-circle" at bounding box center [213, 14] width 7 height 7
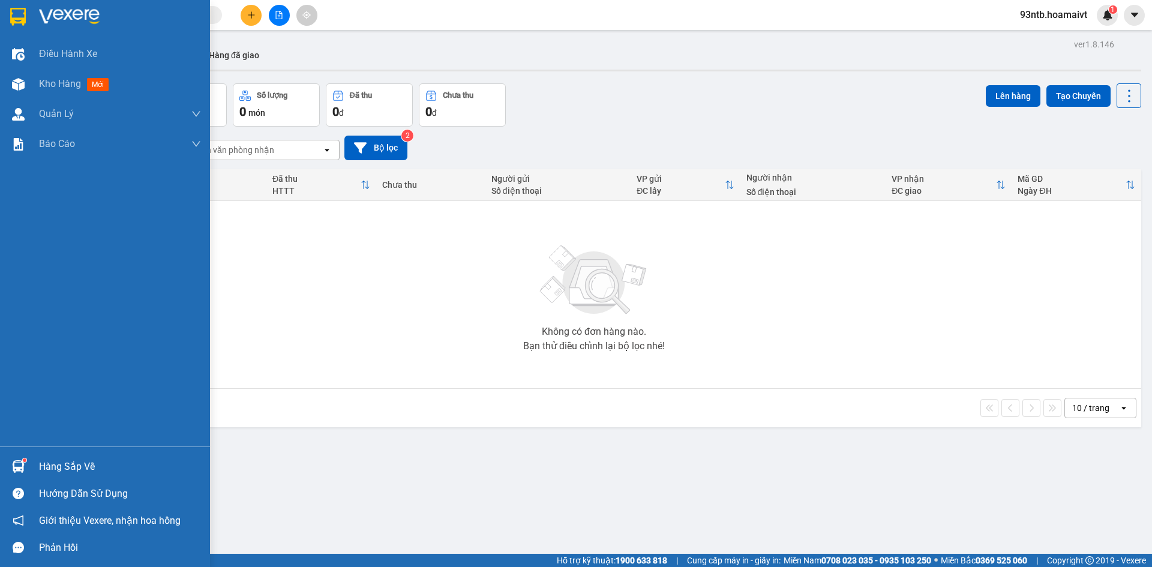
click at [18, 467] on img at bounding box center [18, 466] width 13 height 13
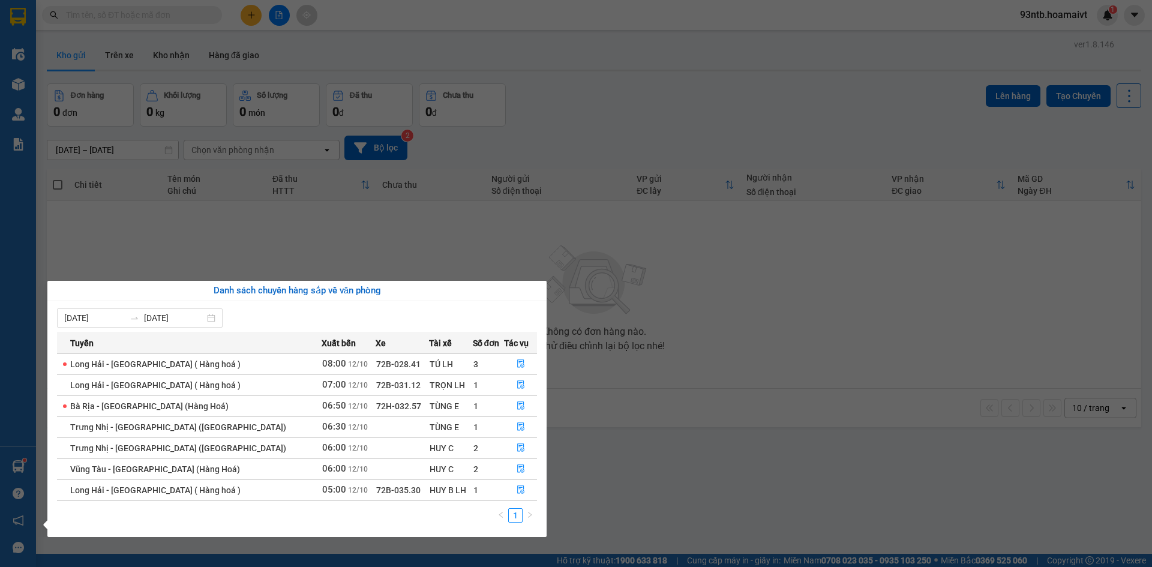
click at [578, 97] on section "Kết quả tìm kiếm ( 576 ) Bộ lọc Tìm người gửi/nhận Thuộc VP này Mã ĐH Trạng thá…" at bounding box center [576, 283] width 1152 height 567
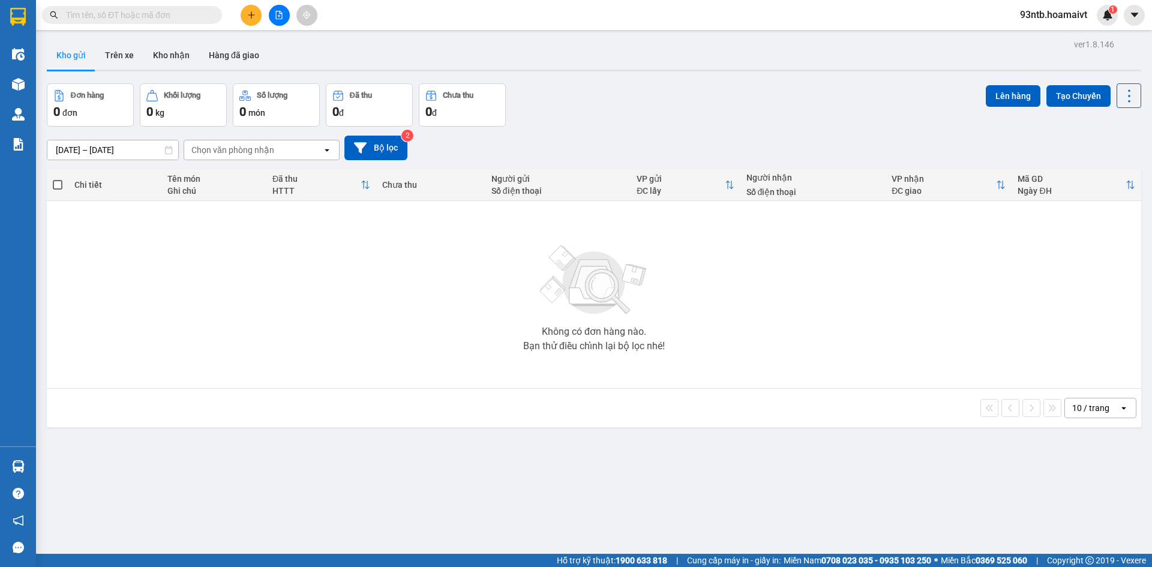
click at [107, 10] on input "text" at bounding box center [137, 14] width 142 height 13
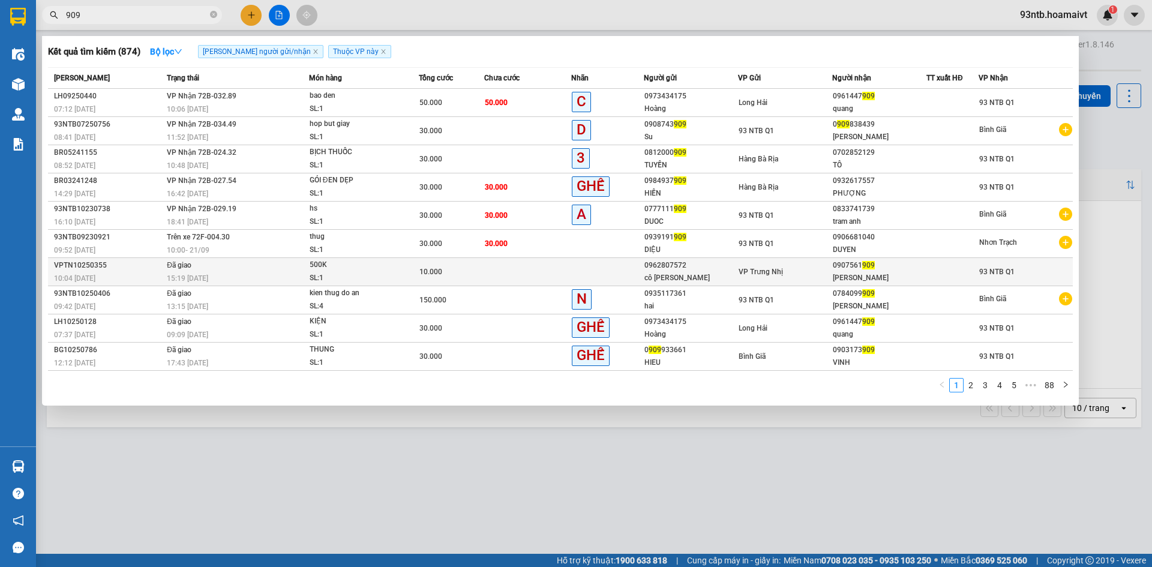
type input "909"
click at [487, 270] on td at bounding box center [527, 272] width 87 height 28
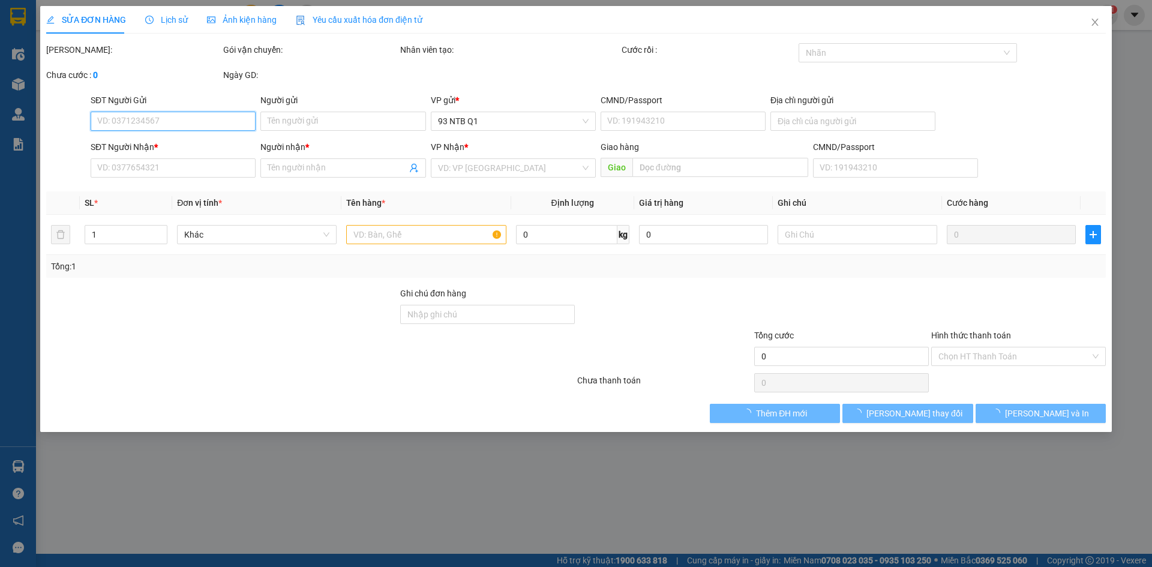
type input "0962807572"
type input "cô Hà"
type input "0907561909"
type input "Ty"
type input "10.000"
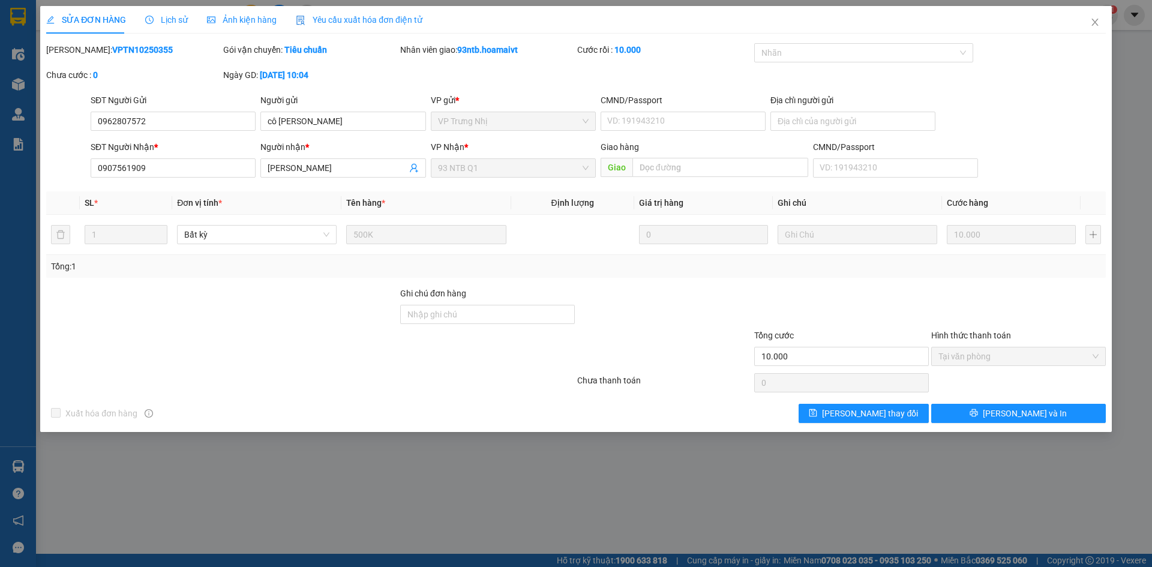
click at [170, 22] on span "Lịch sử" at bounding box center [166, 20] width 43 height 10
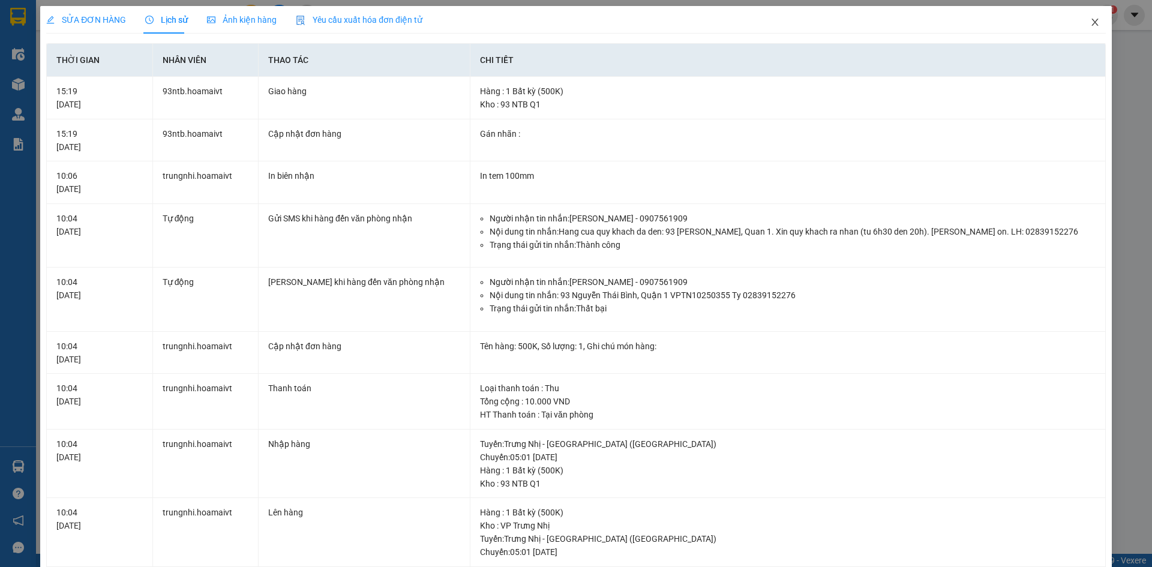
click at [1090, 20] on icon "close" at bounding box center [1095, 22] width 10 height 10
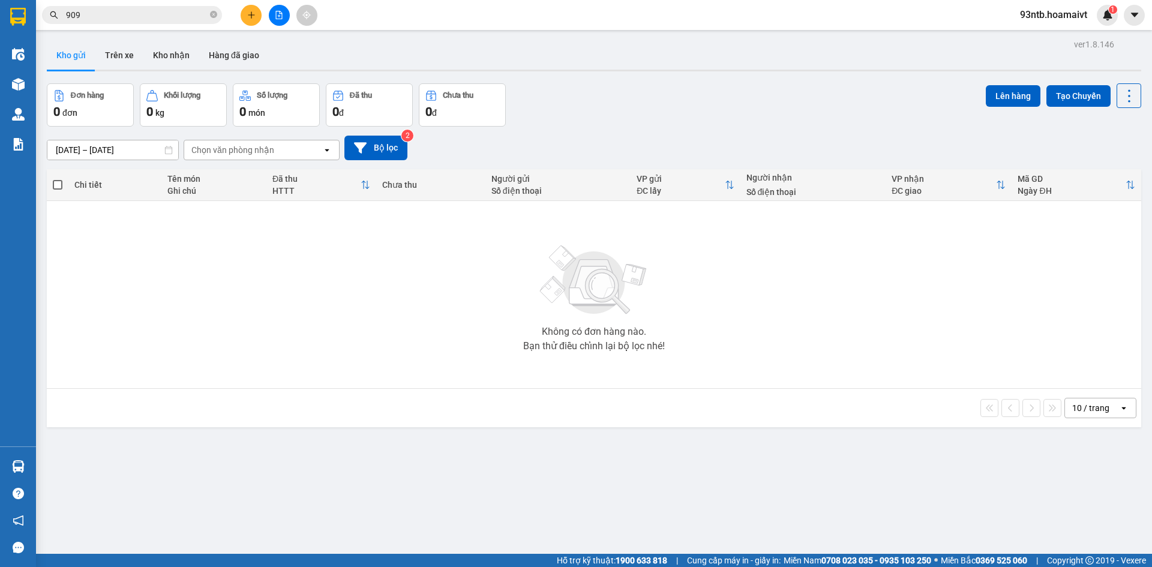
click at [145, 16] on input "909" at bounding box center [137, 14] width 142 height 13
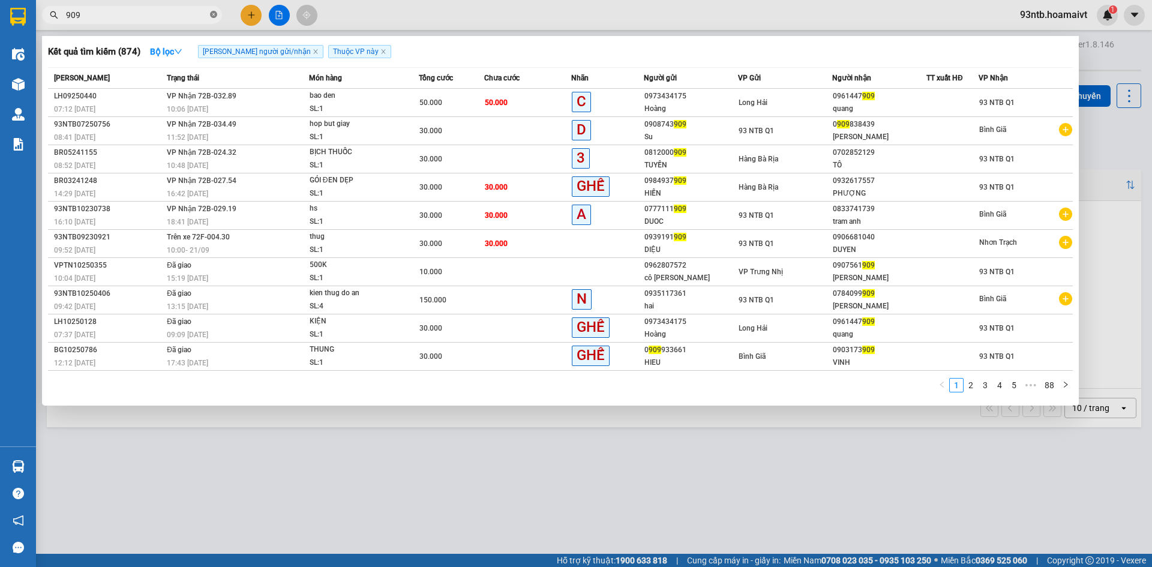
click at [214, 12] on icon "close-circle" at bounding box center [213, 14] width 7 height 7
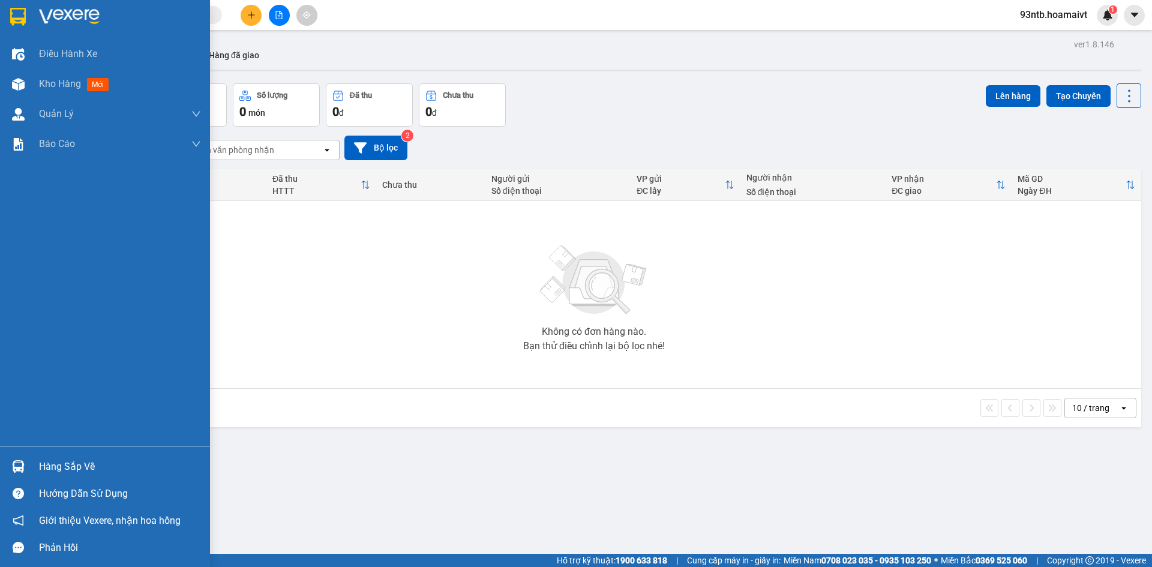
click at [17, 463] on img at bounding box center [18, 466] width 13 height 13
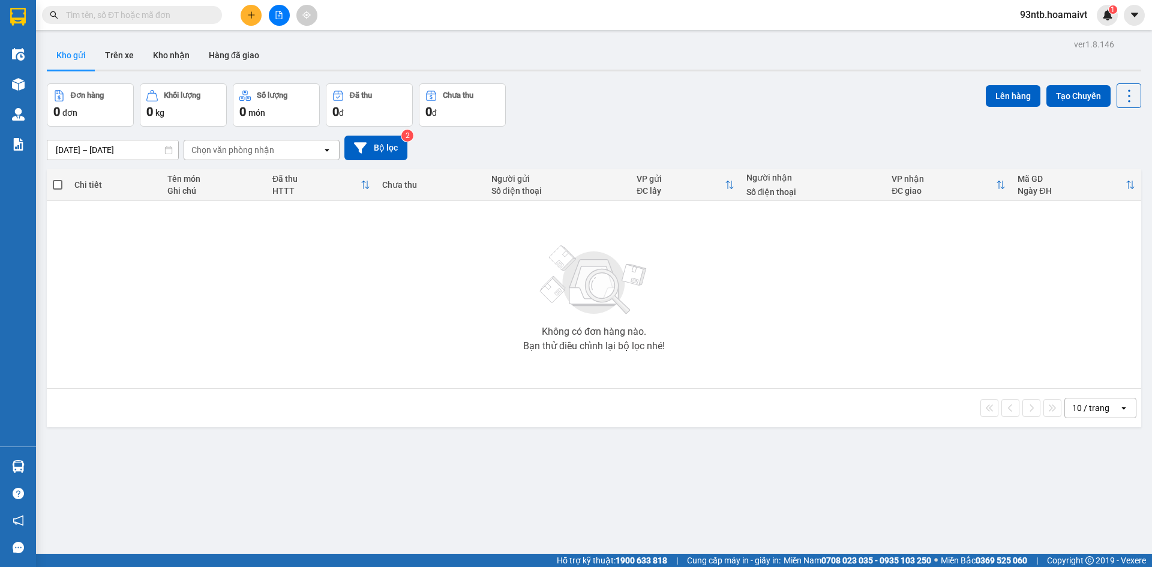
drag, startPoint x: 581, startPoint y: 107, endPoint x: 794, endPoint y: 95, distance: 213.3
click at [794, 95] on div "Đơn hàng 0 đơn Khối lượng 0 kg Số lượng 0 món Đã thu 0 đ Chưa thu 0 đ Lên hàng …" at bounding box center [594, 104] width 1094 height 43
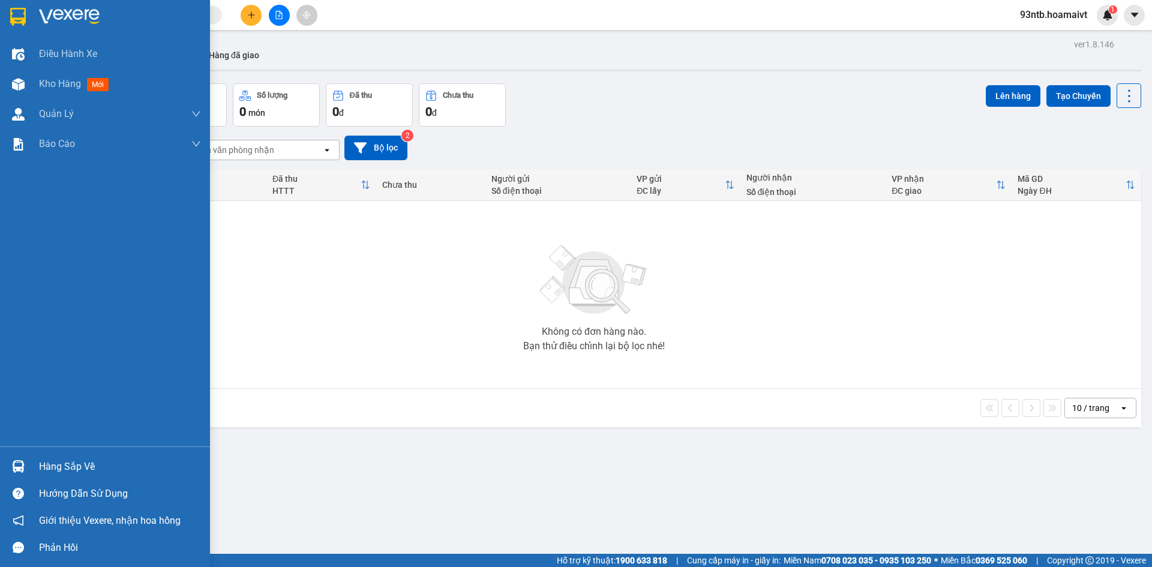
click at [16, 464] on img at bounding box center [18, 466] width 13 height 13
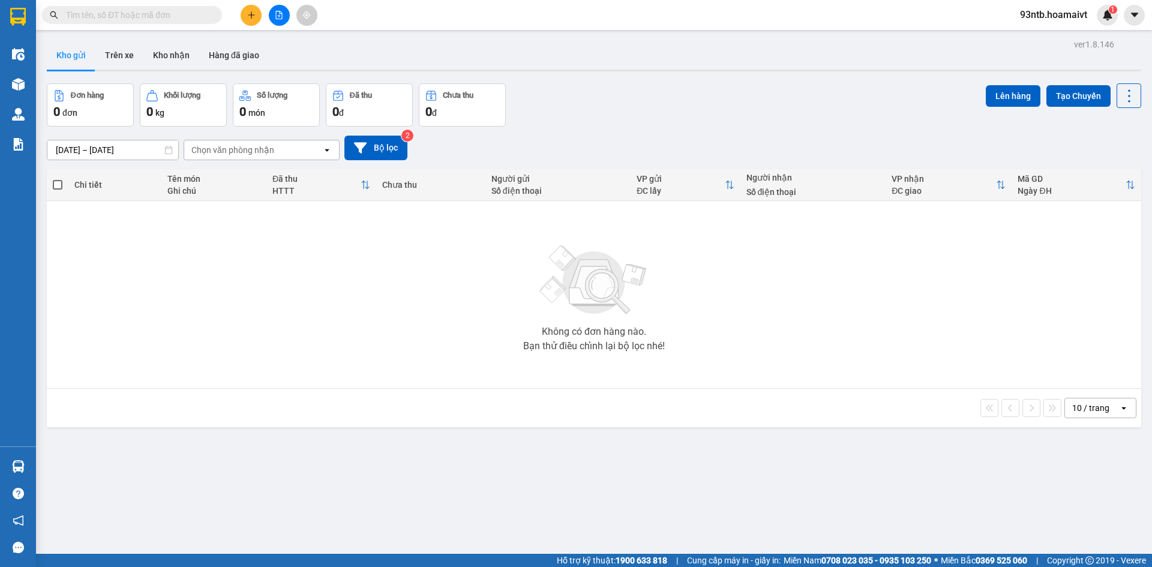
click at [619, 104] on section "Kết quả tìm kiếm ( 874 ) Bộ lọc Tìm người gửi/nhận Thuộc VP này Mã ĐH Trạng thá…" at bounding box center [576, 283] width 1152 height 567
click at [249, 13] on icon "plus" at bounding box center [251, 15] width 8 height 8
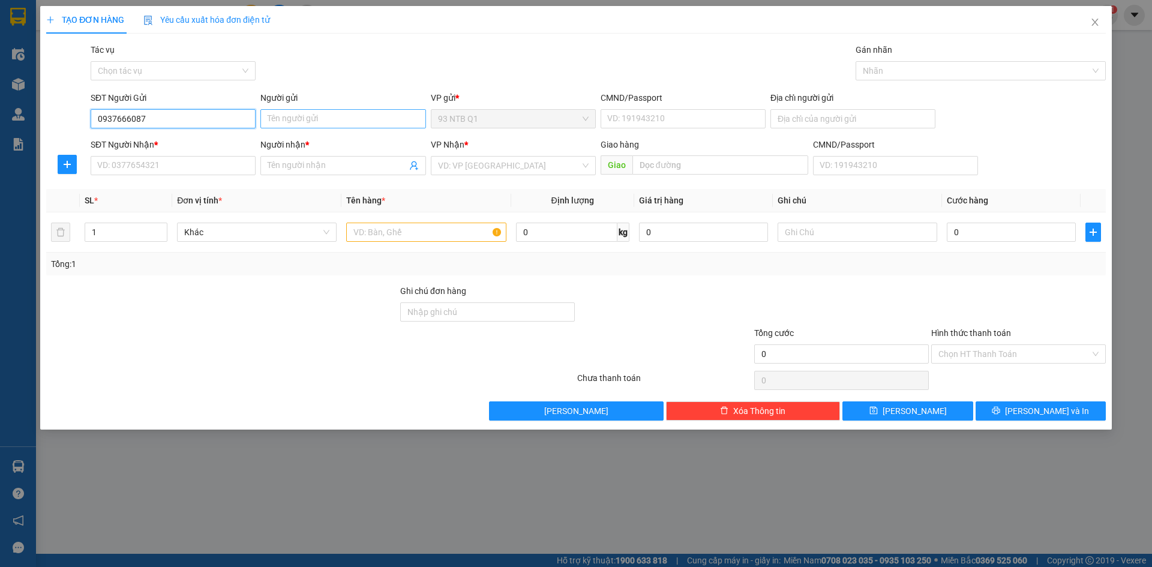
type input "0937666087"
click at [299, 122] on input "Người gửi" at bounding box center [342, 118] width 165 height 19
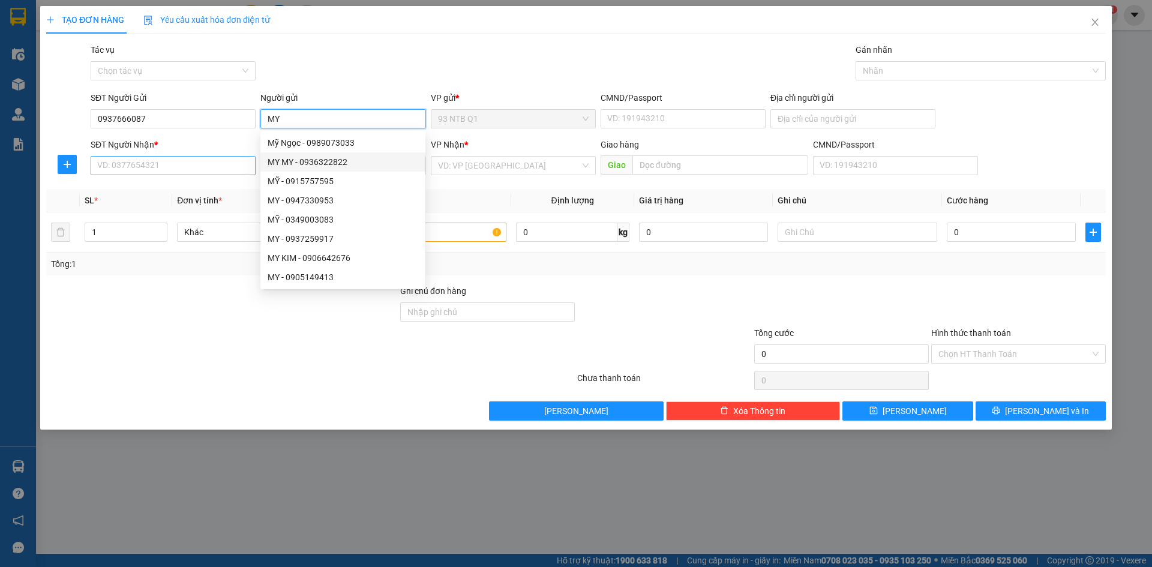
type input "MY"
click at [120, 163] on input "SĐT Người Nhận *" at bounding box center [173, 165] width 165 height 19
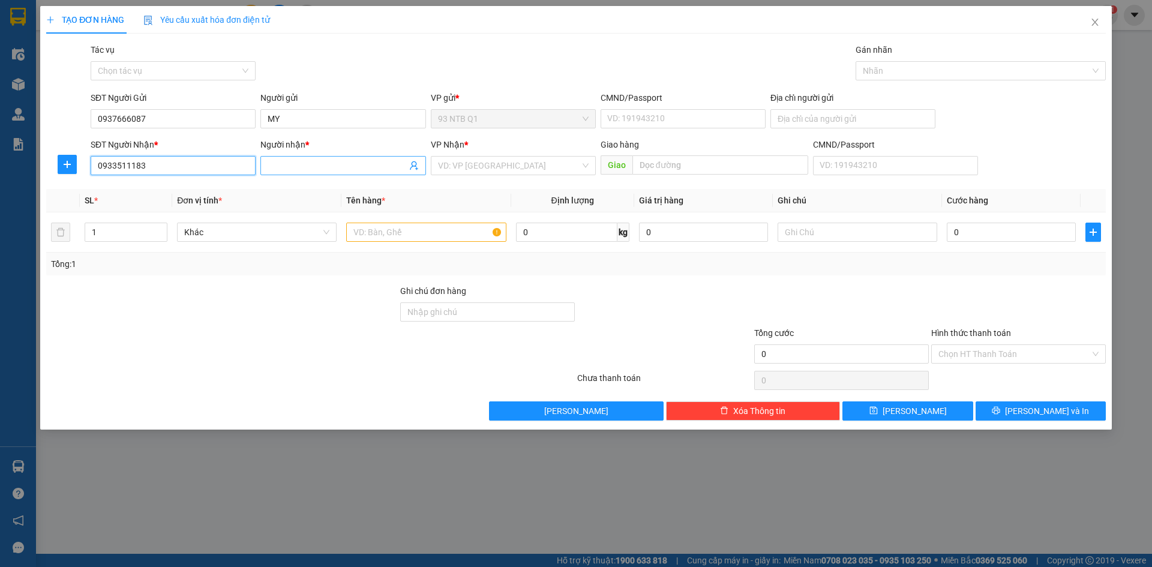
type input "0933511183"
click at [274, 165] on input "Người nhận *" at bounding box center [337, 165] width 139 height 13
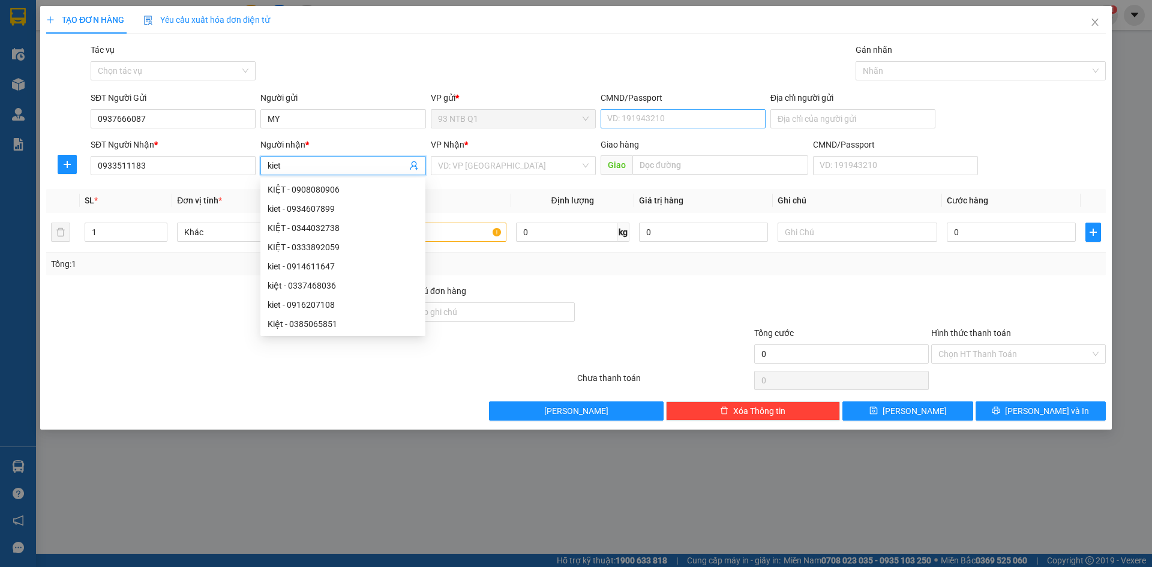
type input "kiet"
click at [650, 119] on input "CMND/Passport" at bounding box center [683, 118] width 165 height 19
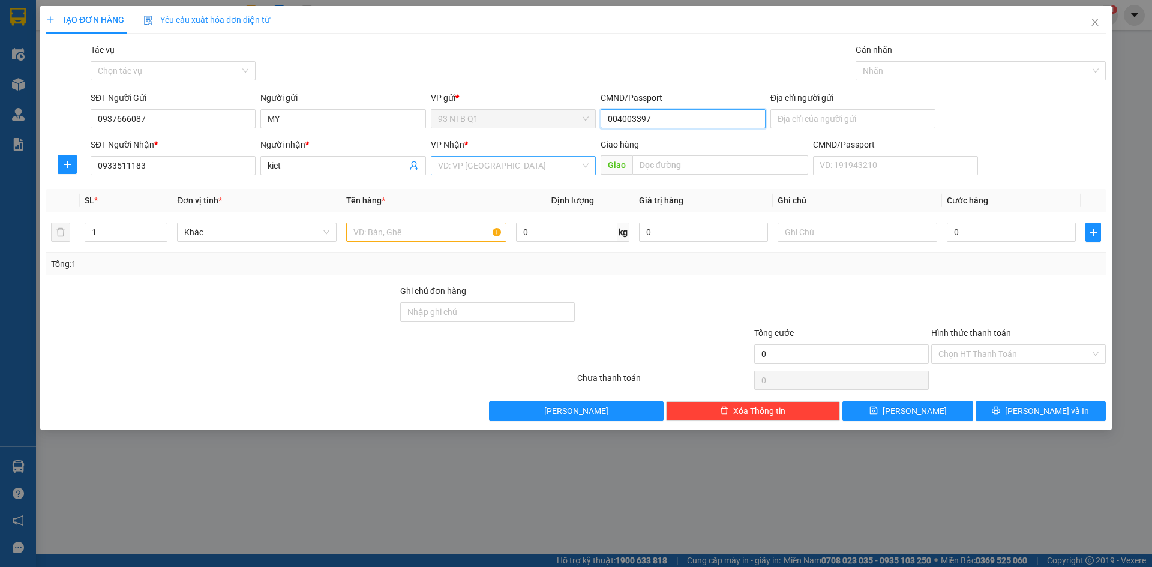
type input "004003397"
click at [471, 167] on input "search" at bounding box center [509, 166] width 142 height 18
click at [365, 233] on input "text" at bounding box center [426, 232] width 160 height 19
type input "g"
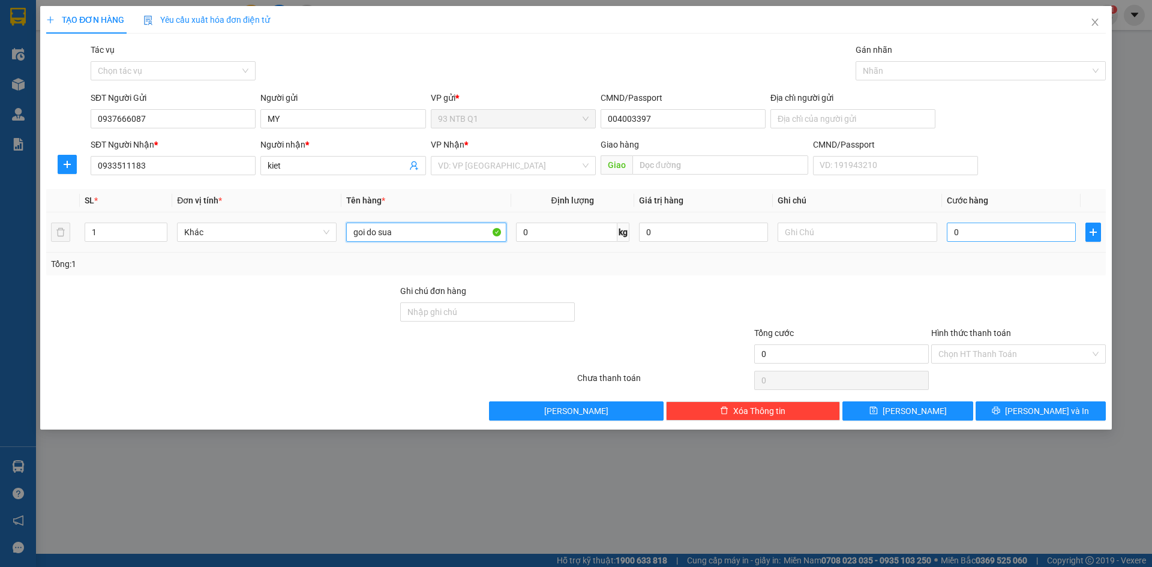
type input "goi do sua"
click at [984, 233] on input "0" at bounding box center [1011, 232] width 129 height 19
type input "3"
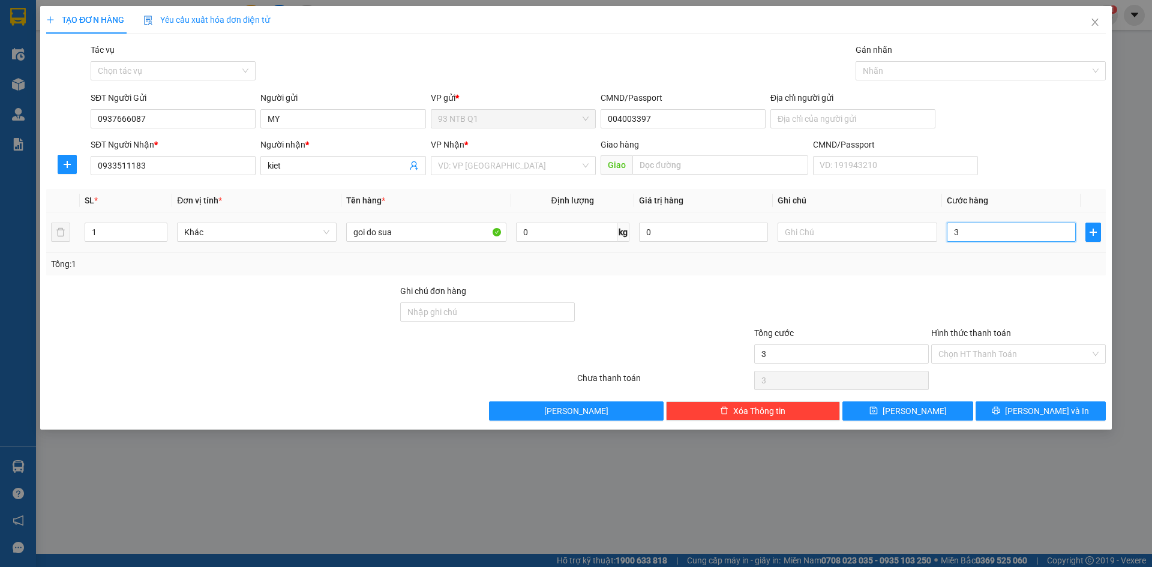
type input "30"
click at [987, 352] on input "Hình thức thanh toán" at bounding box center [1014, 354] width 152 height 18
type input "30.000"
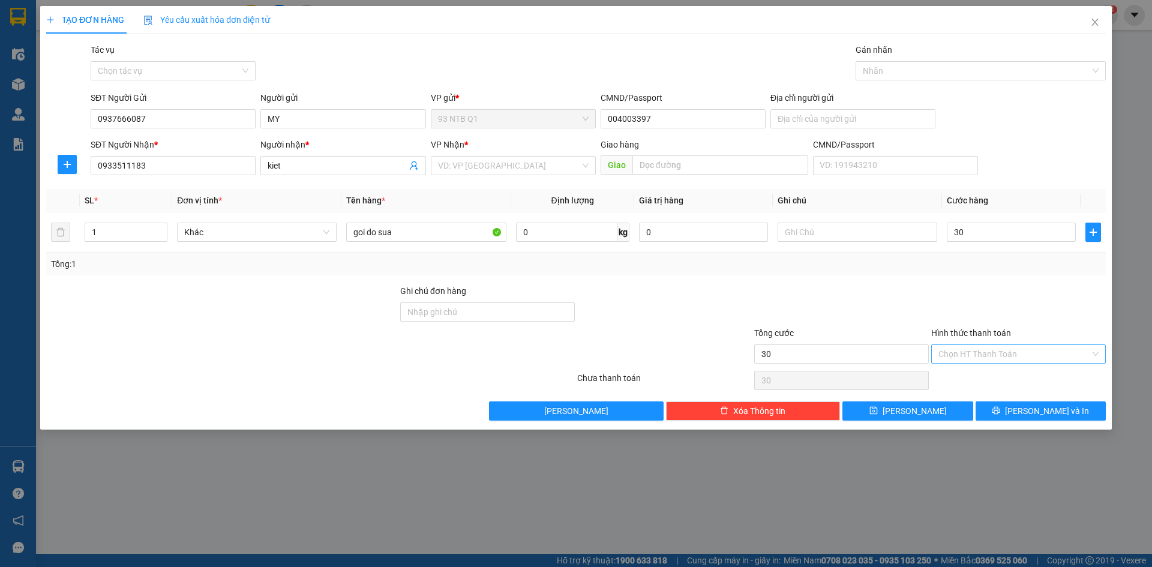
type input "30.000"
click at [974, 263] on div "Tổng: 1" at bounding box center [576, 263] width 1050 height 13
click at [1002, 413] on button "[PERSON_NAME] và In" at bounding box center [1040, 410] width 130 height 19
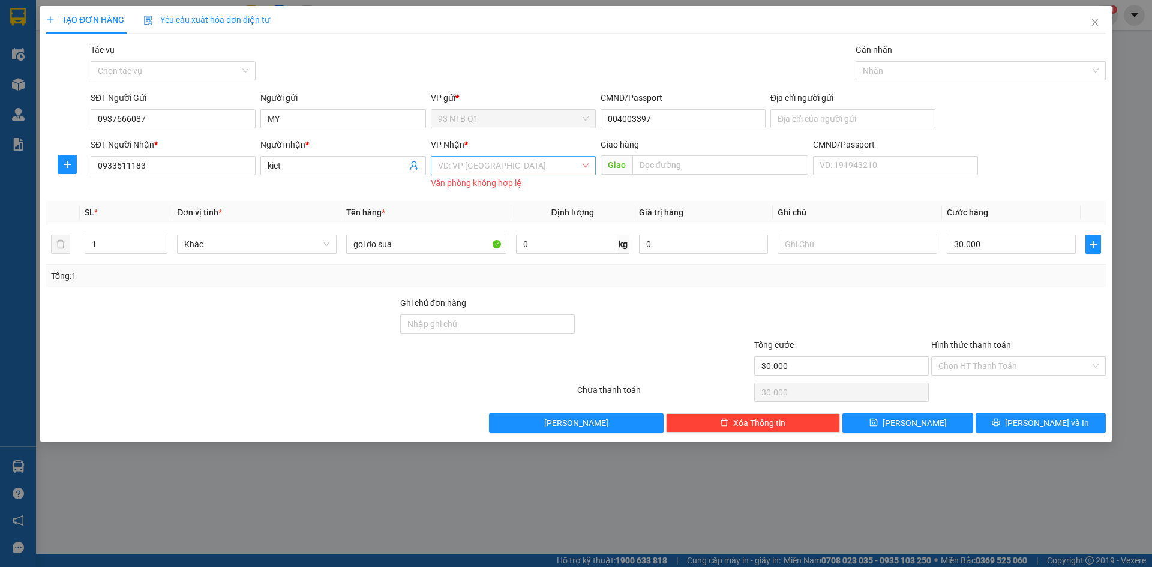
click at [482, 164] on input "search" at bounding box center [509, 166] width 142 height 18
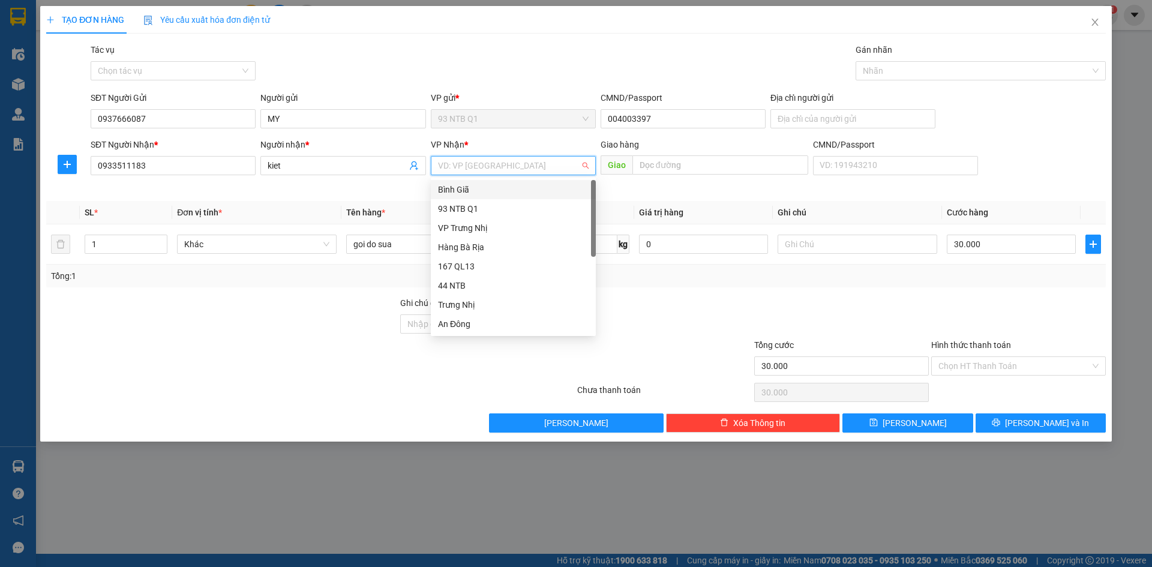
click at [484, 191] on div "Bình Giã" at bounding box center [513, 189] width 151 height 13
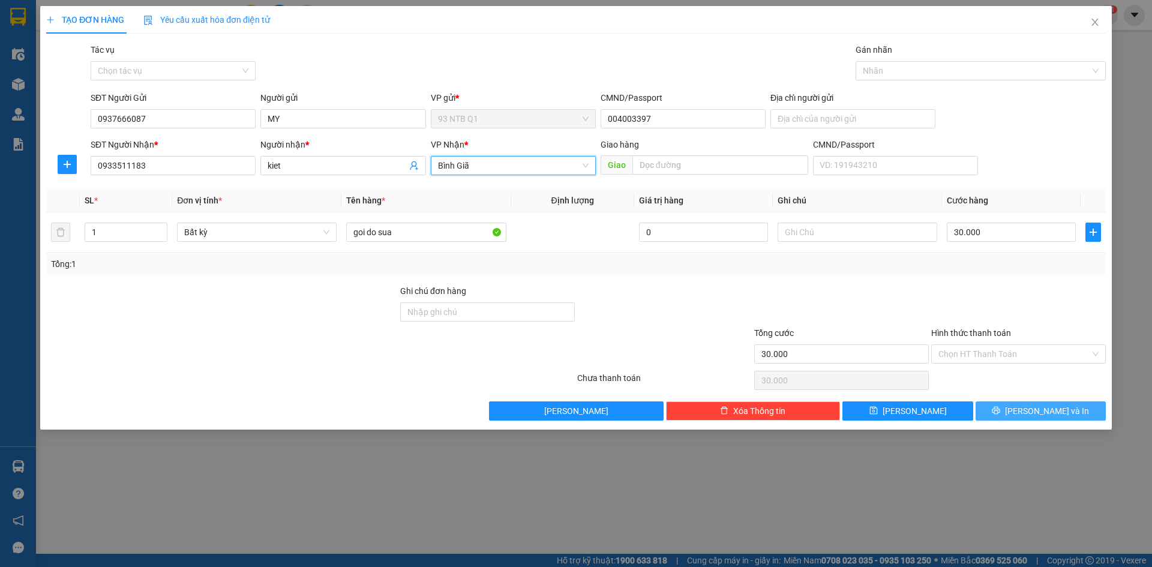
click at [1005, 413] on button "[PERSON_NAME] và In" at bounding box center [1040, 410] width 130 height 19
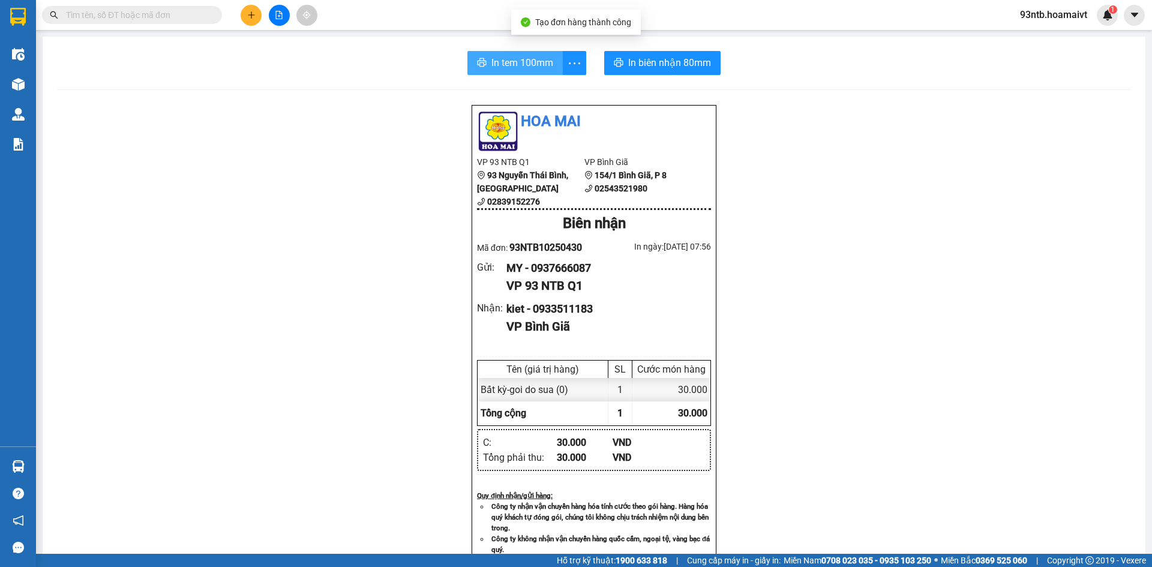
click at [513, 56] on span "In tem 100mm" at bounding box center [522, 62] width 62 height 15
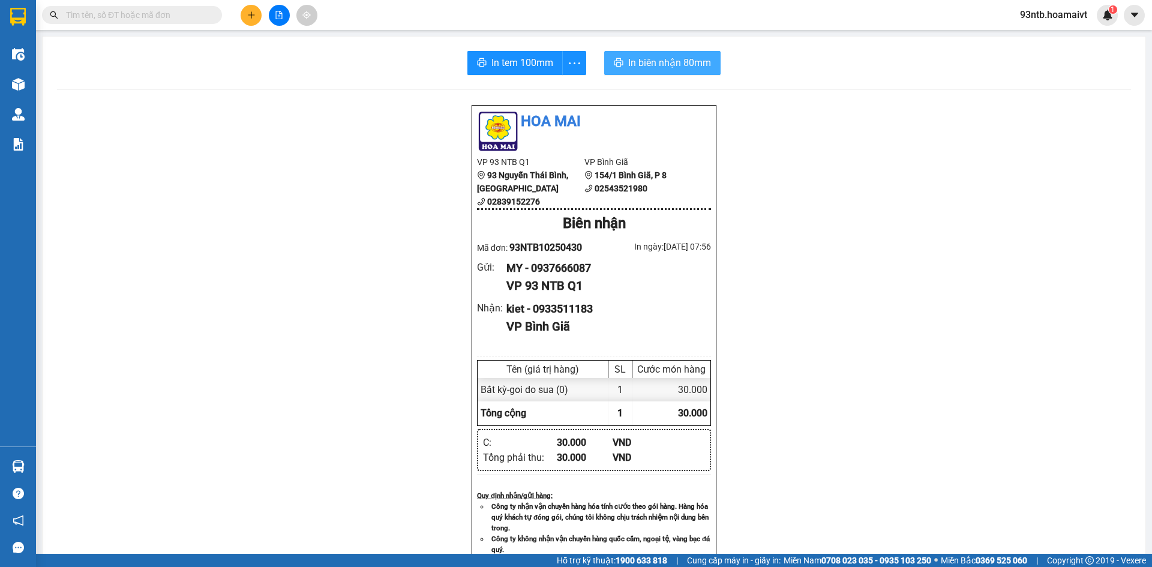
click at [650, 54] on button "In biên nhận 80mm" at bounding box center [662, 63] width 116 height 24
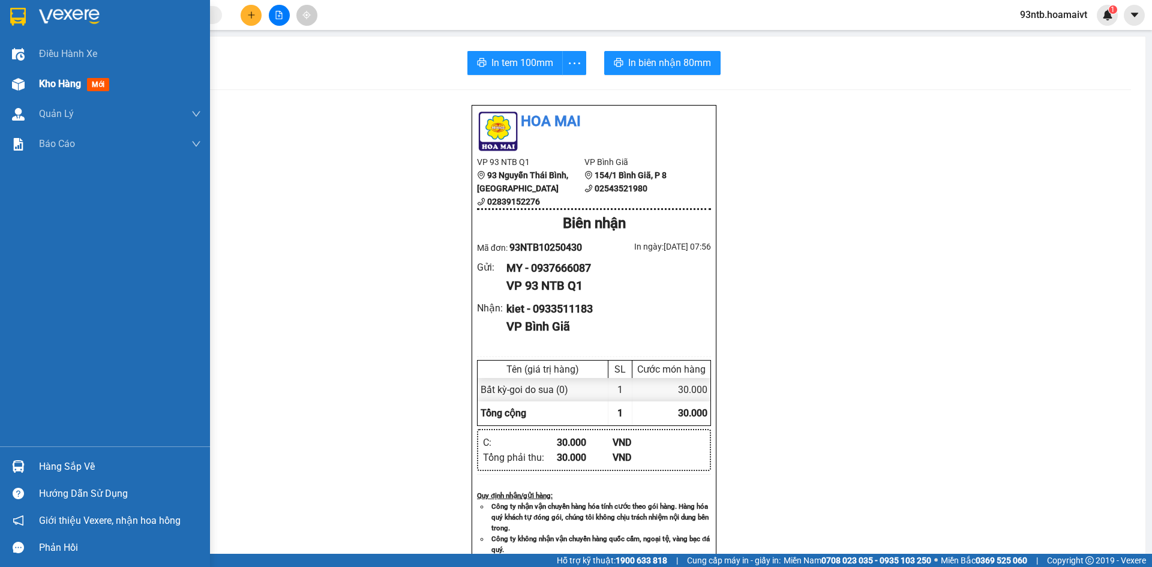
click at [17, 81] on img at bounding box center [18, 84] width 13 height 13
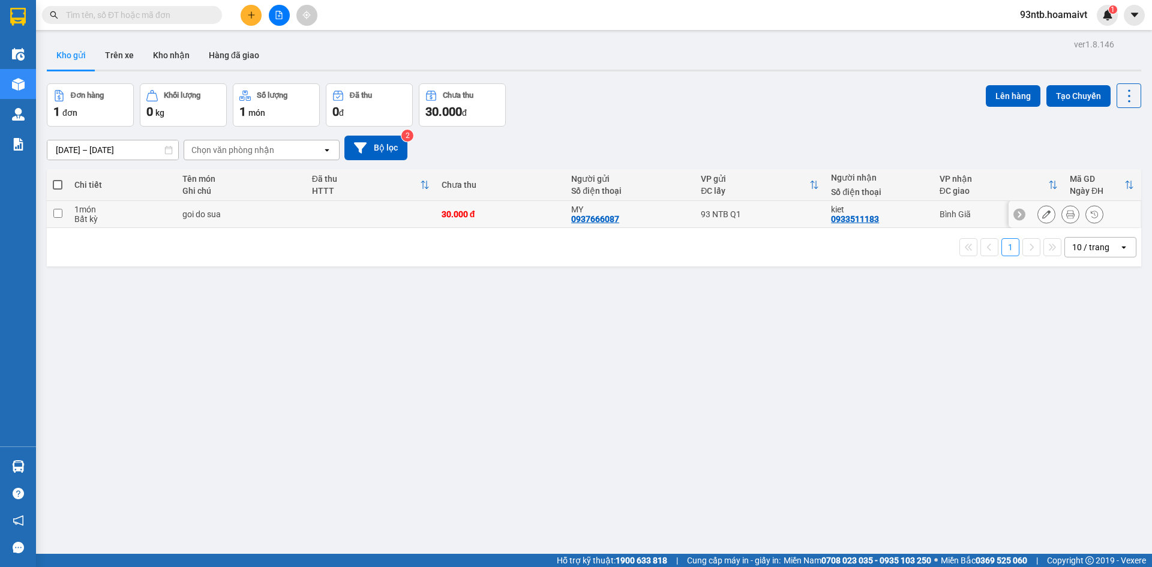
click at [56, 211] on input "checkbox" at bounding box center [57, 213] width 9 height 9
checkbox input "true"
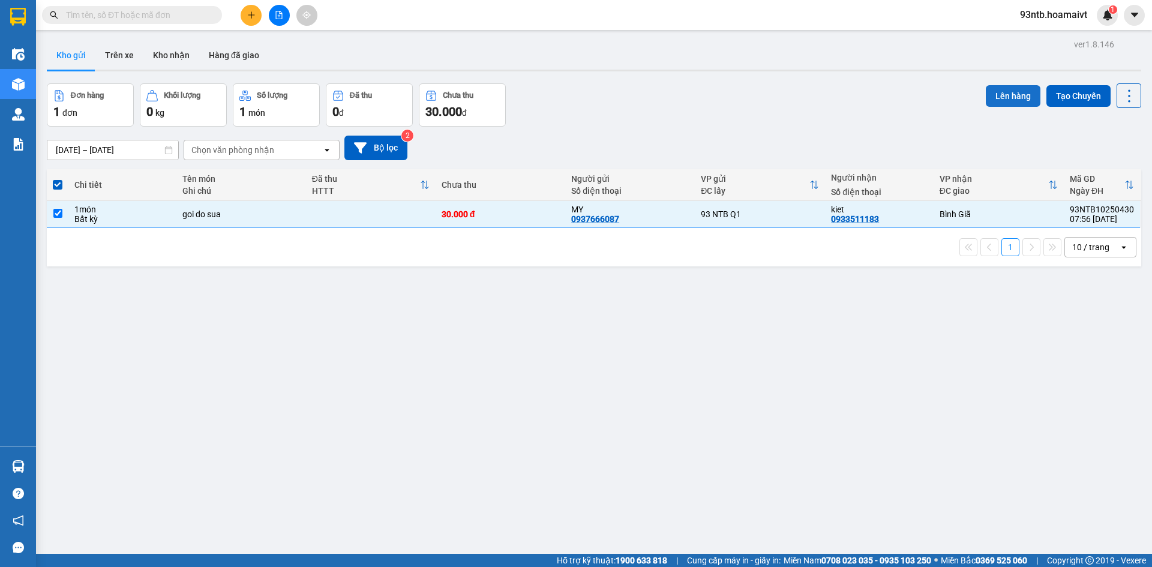
click at [1008, 95] on button "Lên hàng" at bounding box center [1013, 96] width 55 height 22
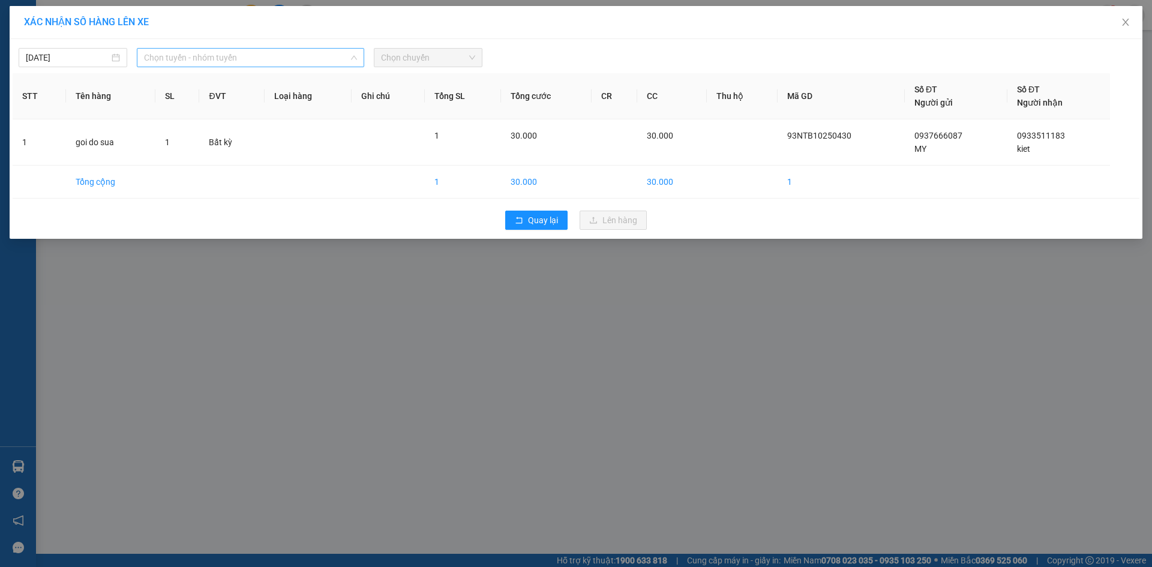
click at [195, 58] on span "Chọn tuyến - nhóm tuyến" at bounding box center [250, 58] width 213 height 18
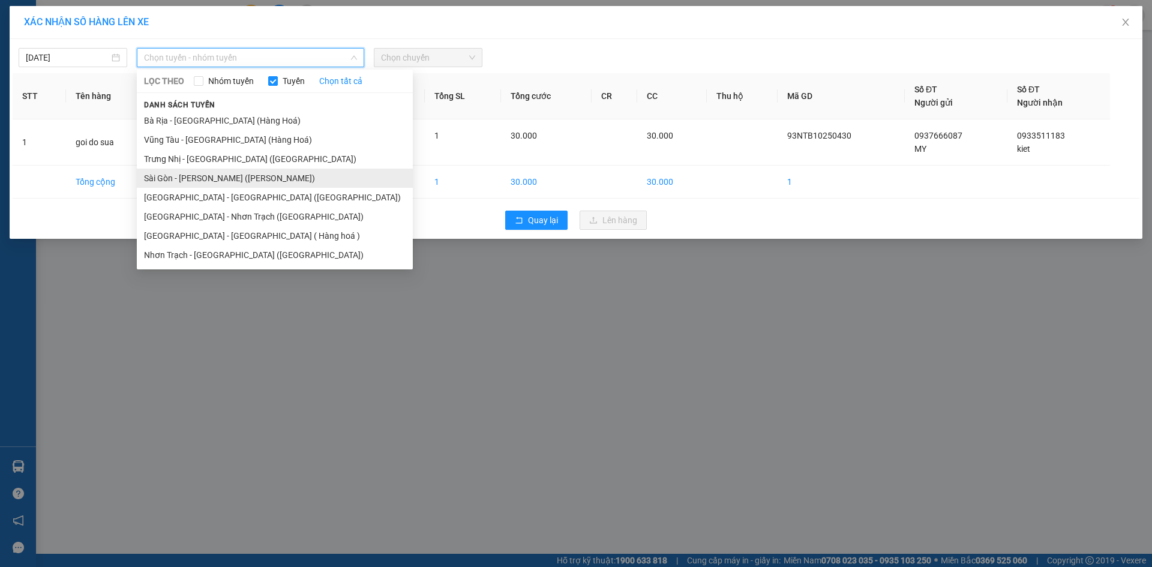
click at [181, 172] on li "Sài Gòn - Vũng Tàu (Hàng Hoá)" at bounding box center [275, 178] width 276 height 19
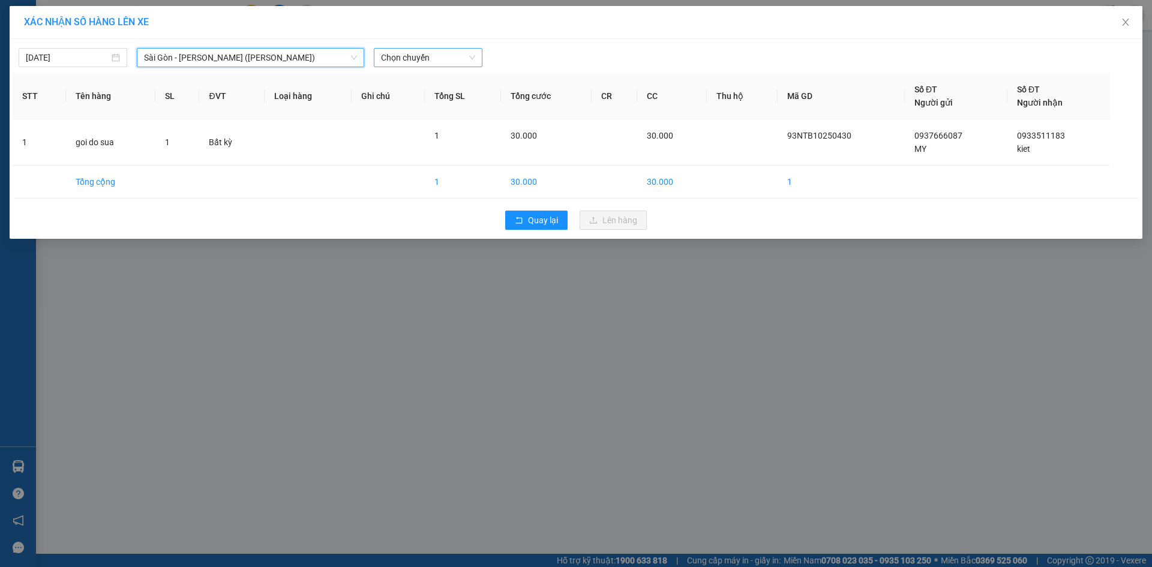
click at [423, 58] on span "Chọn chuyến" at bounding box center [428, 58] width 94 height 18
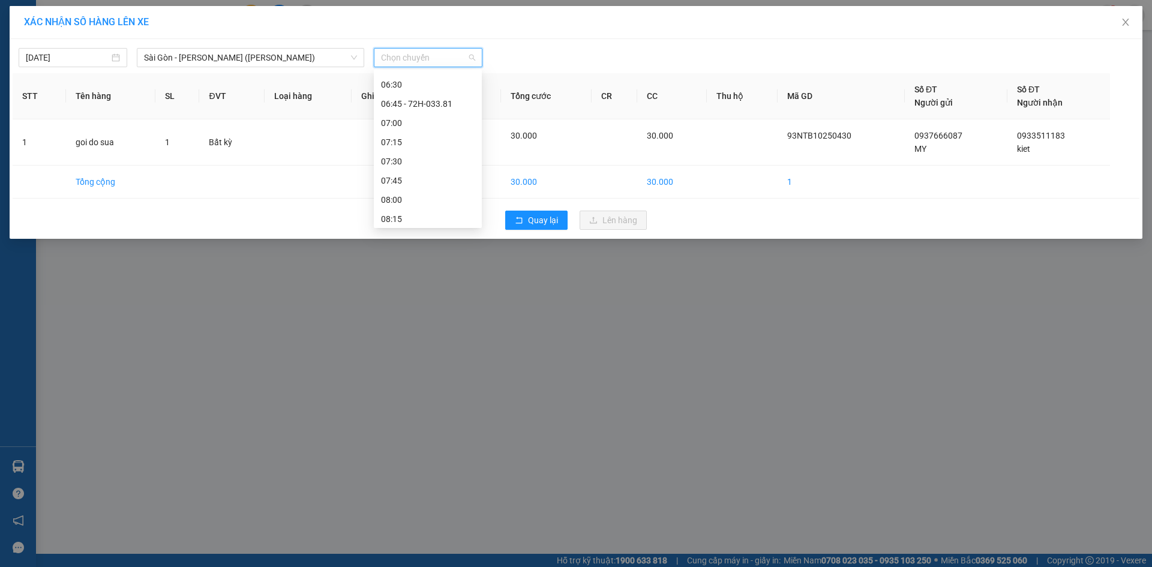
scroll to position [120, 0]
click at [408, 169] on div "08:00" at bounding box center [428, 172] width 94 height 13
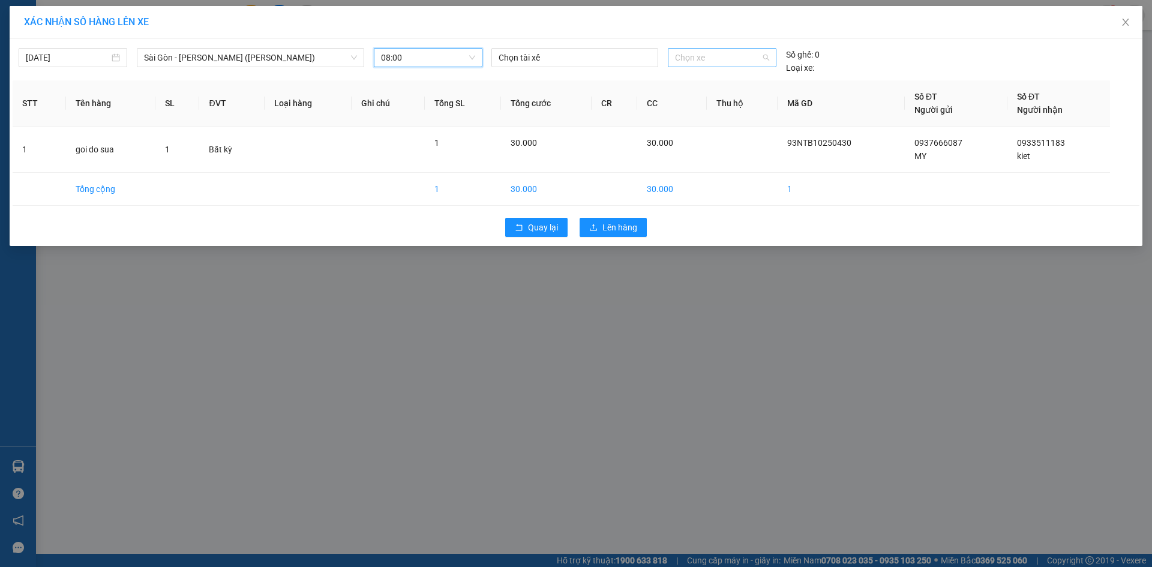
click at [727, 59] on span "Chọn xe" at bounding box center [722, 58] width 94 height 18
type input "3293"
click at [728, 80] on div "72B-032.93" at bounding box center [722, 81] width 94 height 13
click at [728, 80] on th "Thu hộ" at bounding box center [742, 103] width 71 height 46
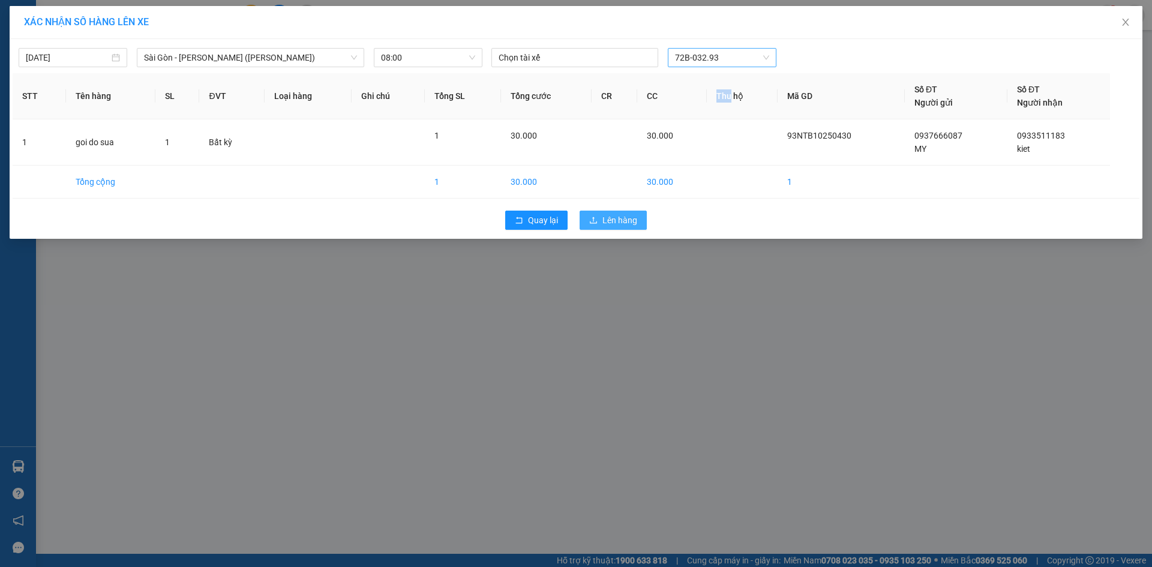
click at [616, 219] on span "Lên hàng" at bounding box center [619, 220] width 35 height 13
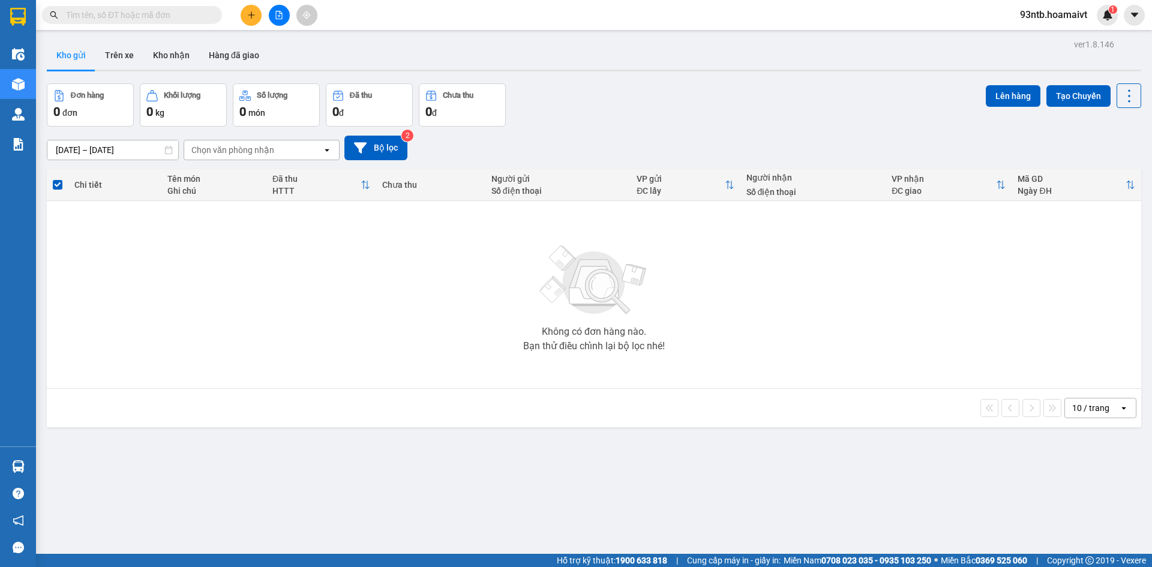
click at [124, 13] on input "text" at bounding box center [137, 14] width 142 height 13
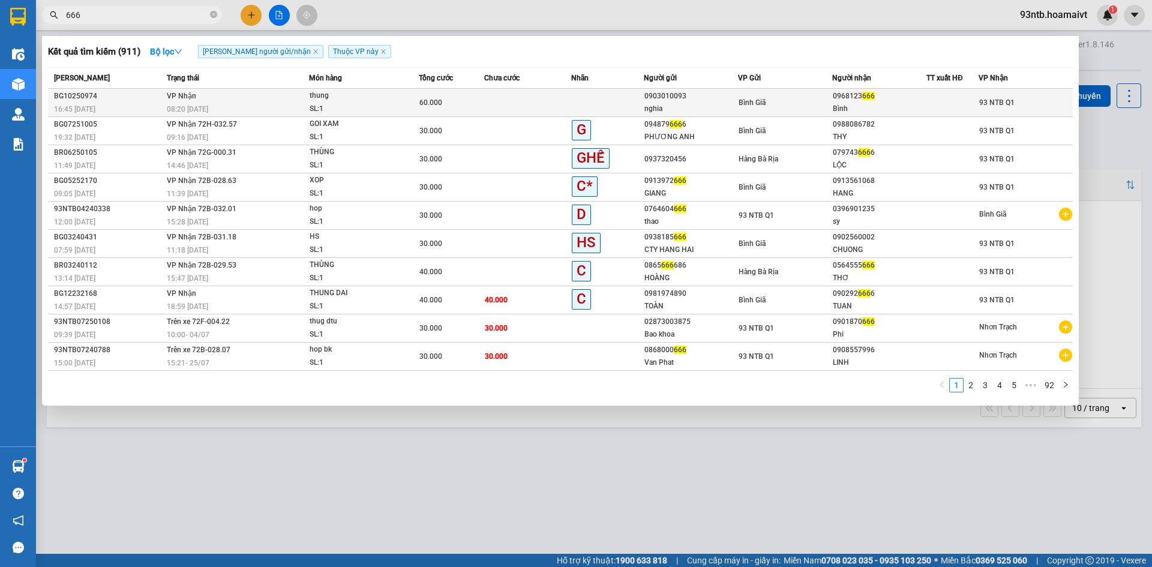
type input "666"
click at [536, 98] on td at bounding box center [527, 103] width 87 height 28
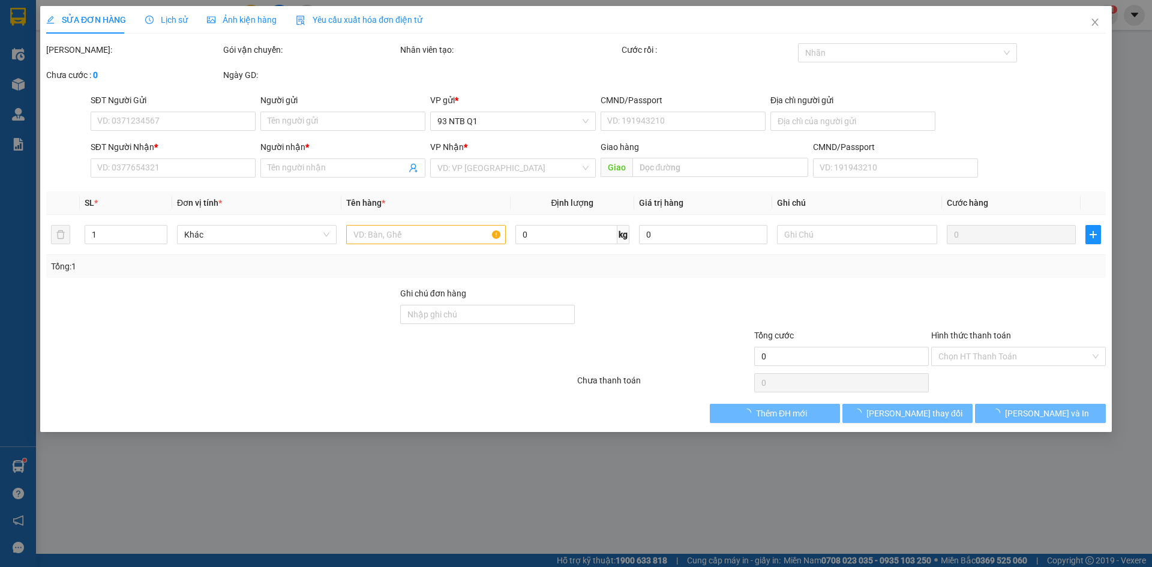
type input "0903010093"
type input "nghia"
type input "0968123666"
type input "Bình"
type input "60.000"
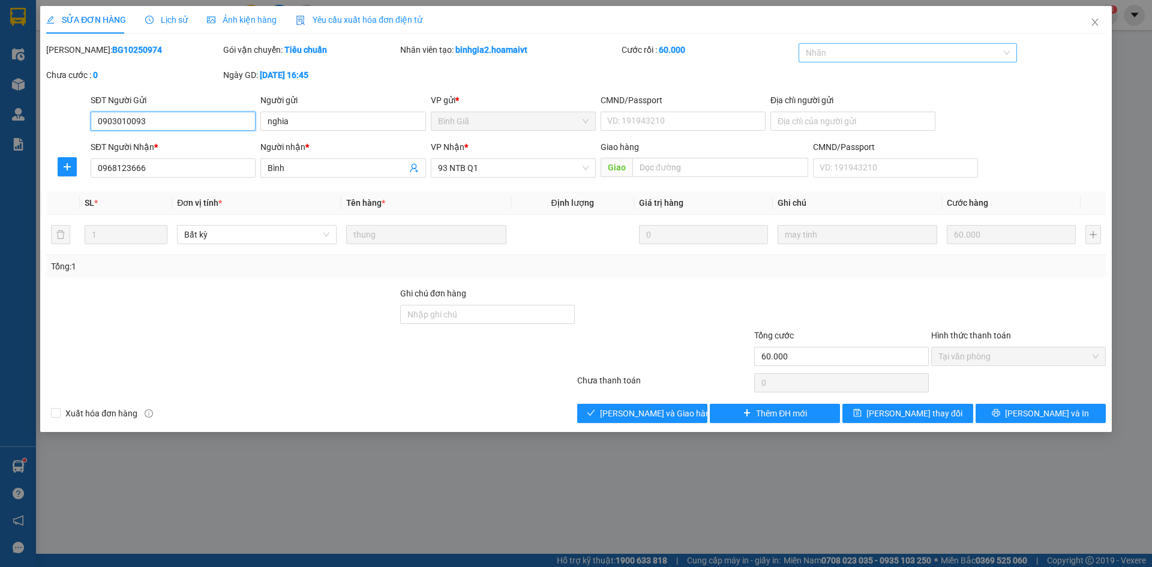
click at [844, 50] on div at bounding box center [901, 53] width 201 height 14
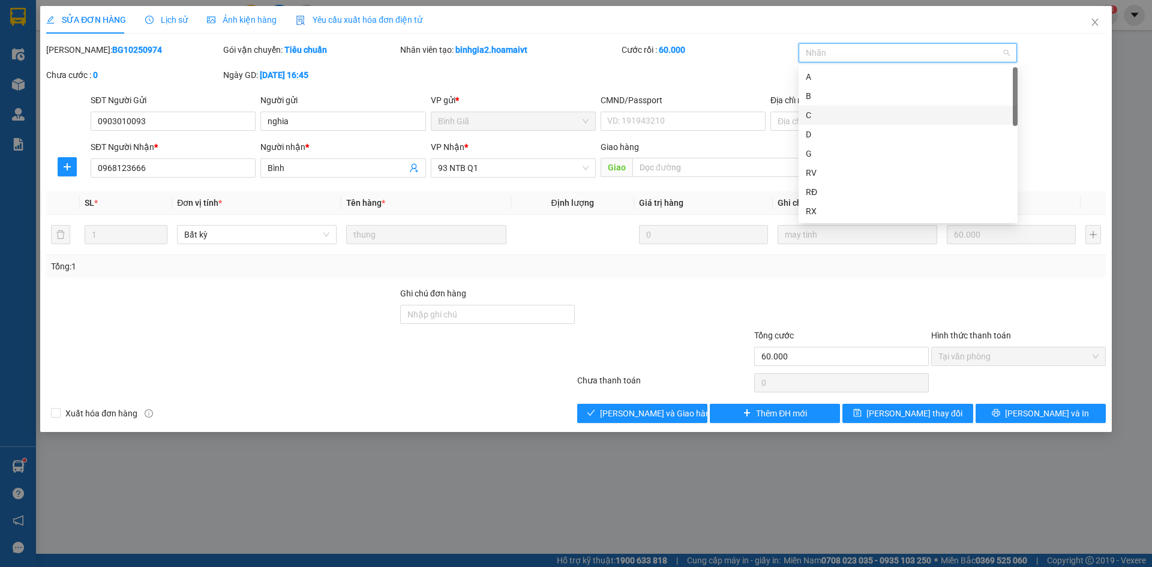
click at [843, 115] on div "C" at bounding box center [908, 115] width 205 height 13
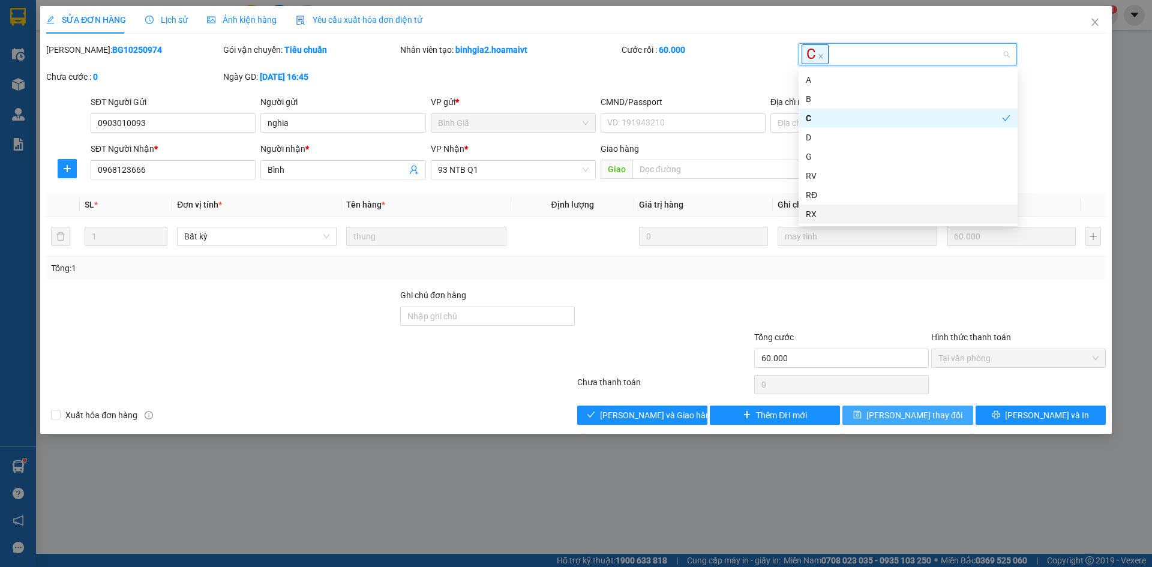
click at [868, 413] on button "[PERSON_NAME] thay đổi" at bounding box center [907, 415] width 130 height 19
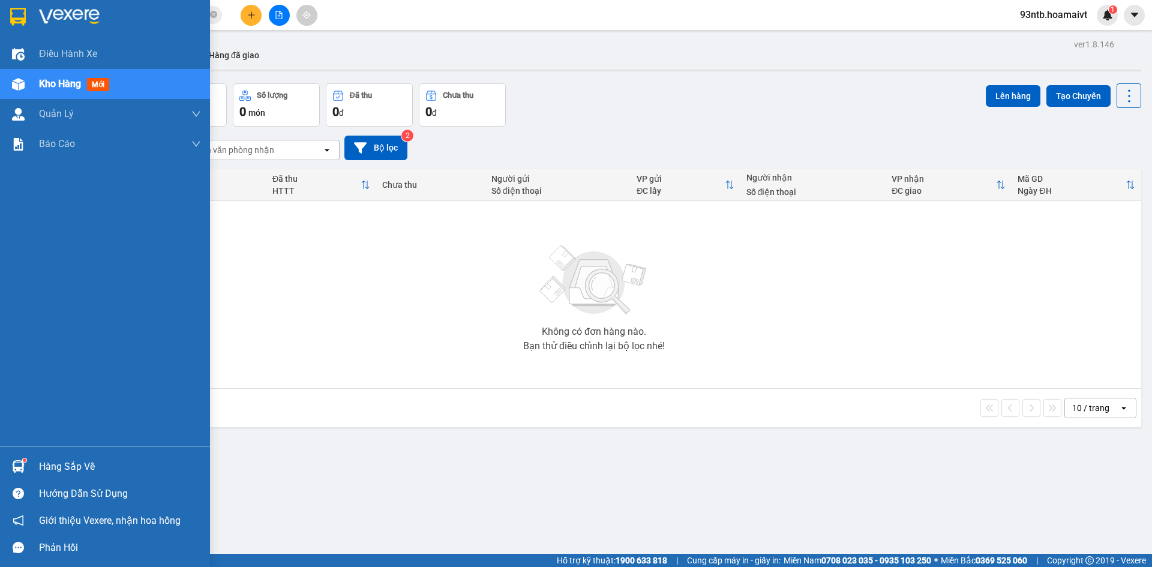
click at [17, 466] on img at bounding box center [18, 466] width 13 height 13
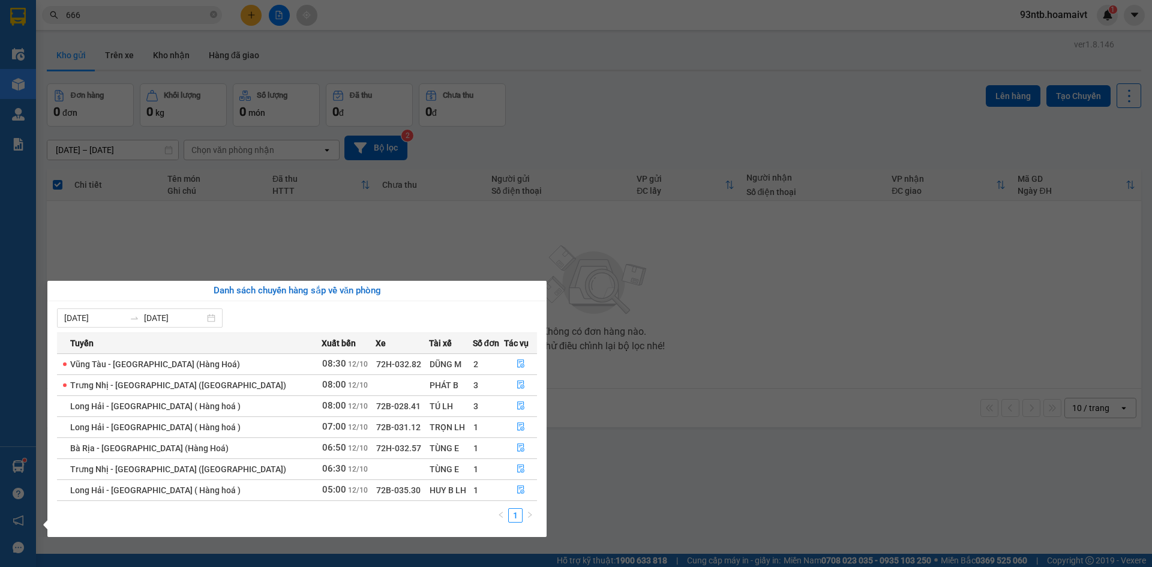
click at [628, 83] on section "Kết quả tìm kiếm ( 911 ) Bộ lọc Tìm người gửi/nhận Thuộc VP này Mã ĐH Trạng thá…" at bounding box center [576, 283] width 1152 height 567
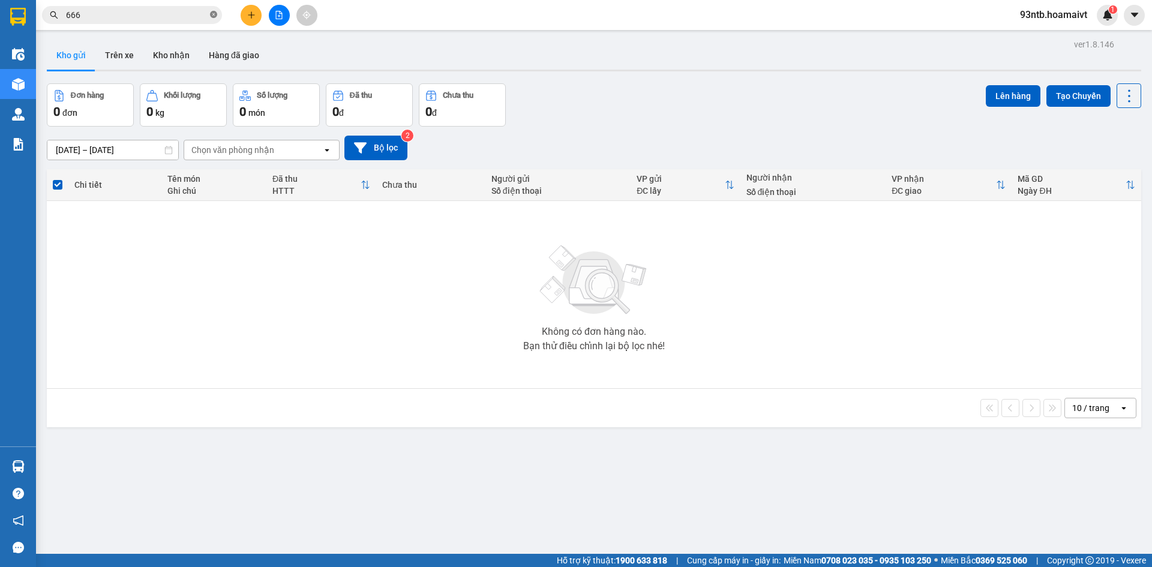
click at [215, 14] on icon "close-circle" at bounding box center [213, 14] width 7 height 7
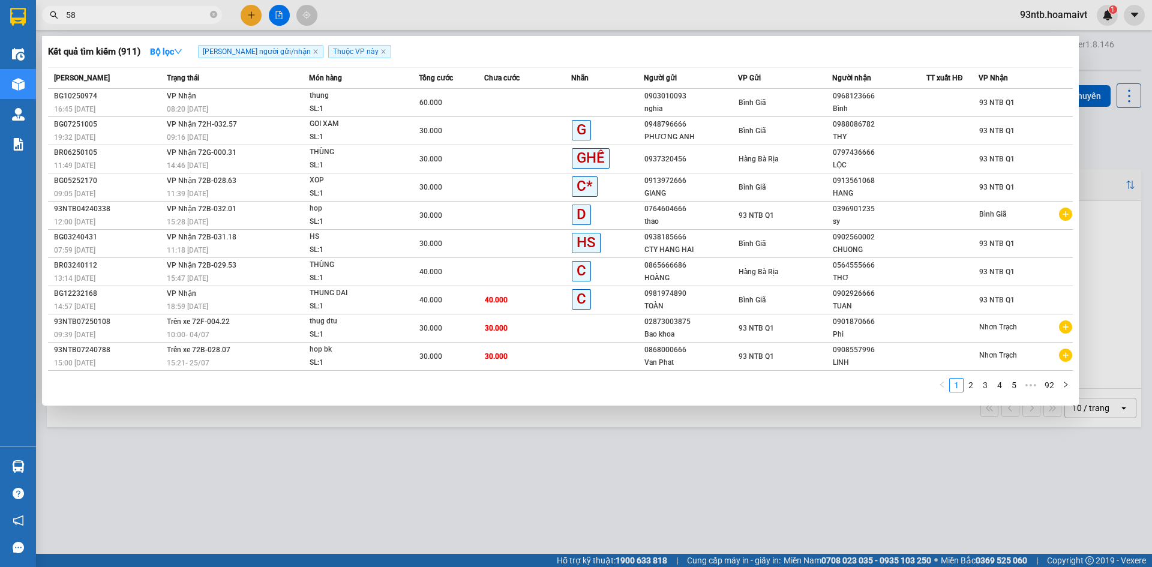
type input "589"
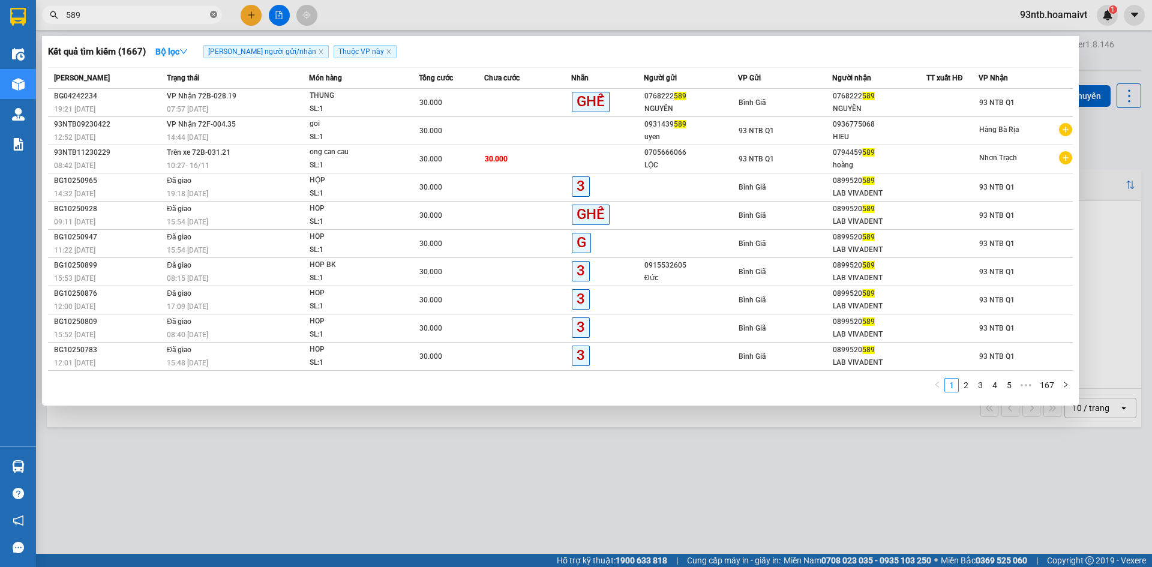
click at [213, 11] on span at bounding box center [213, 15] width 7 height 11
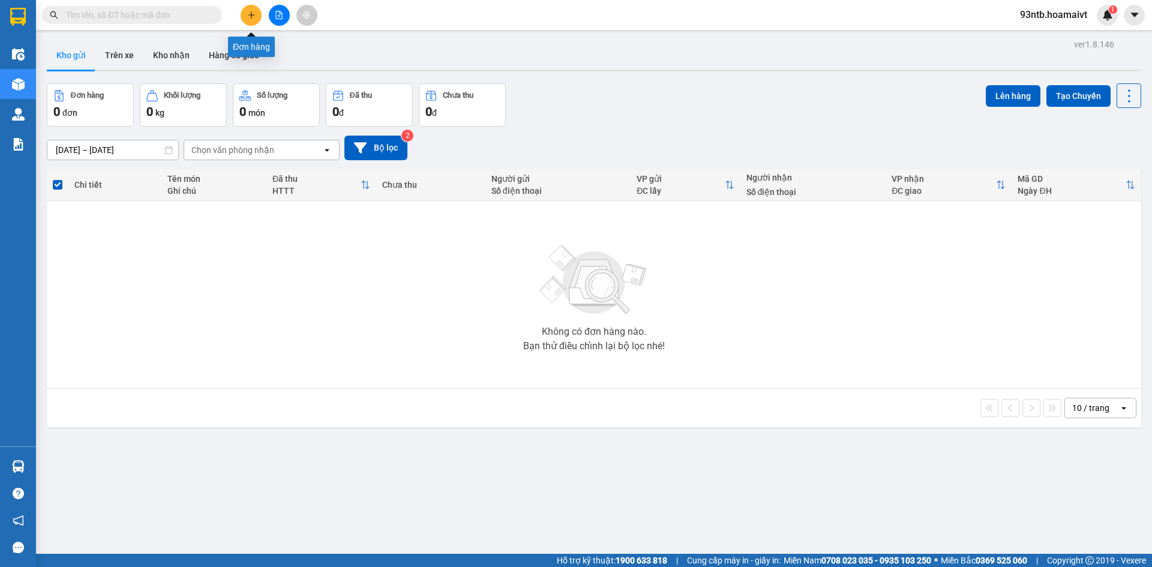
click at [256, 10] on button at bounding box center [251, 15] width 21 height 21
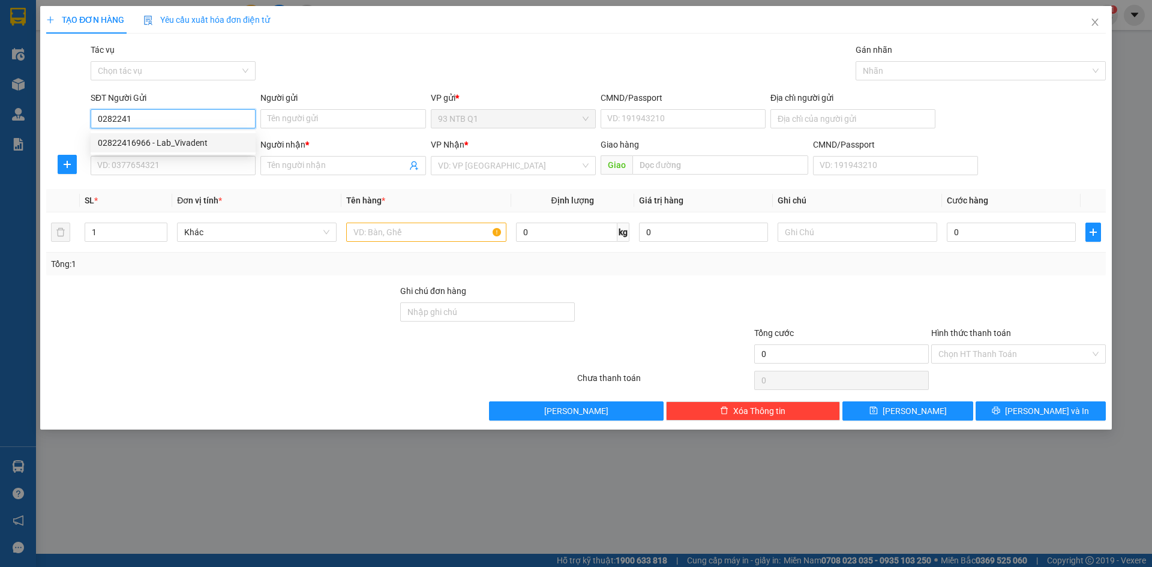
click at [179, 140] on div "02822416966 - Lab_Vivadent" at bounding box center [173, 142] width 151 height 13
type input "02822416966"
type input "Lab_Vivadent"
type input "079065027654"
type input "0915532605"
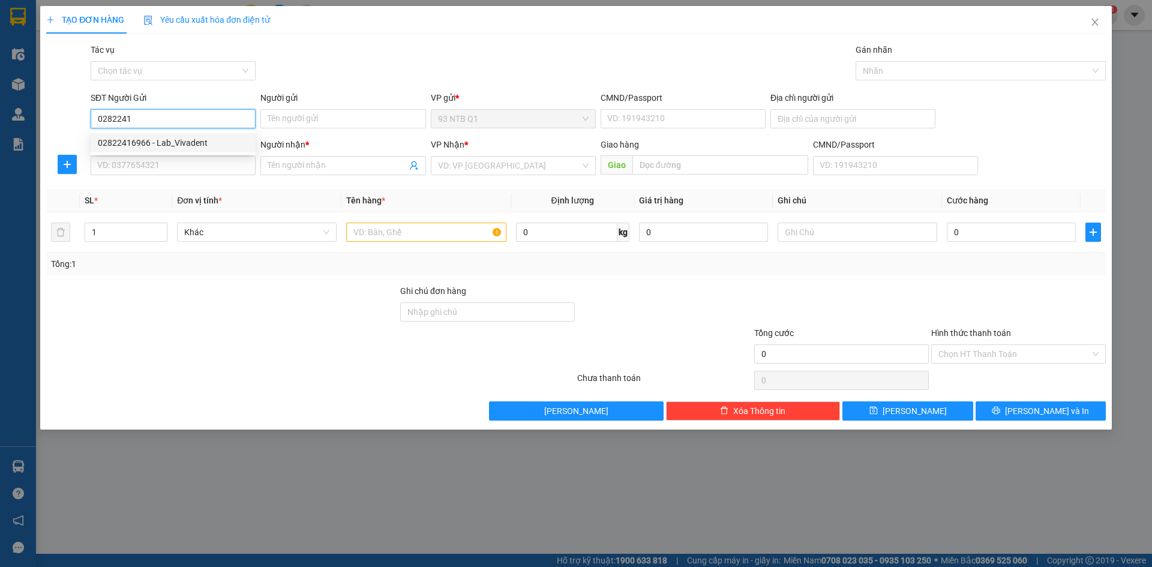
type input "Đức"
type input "02822416966"
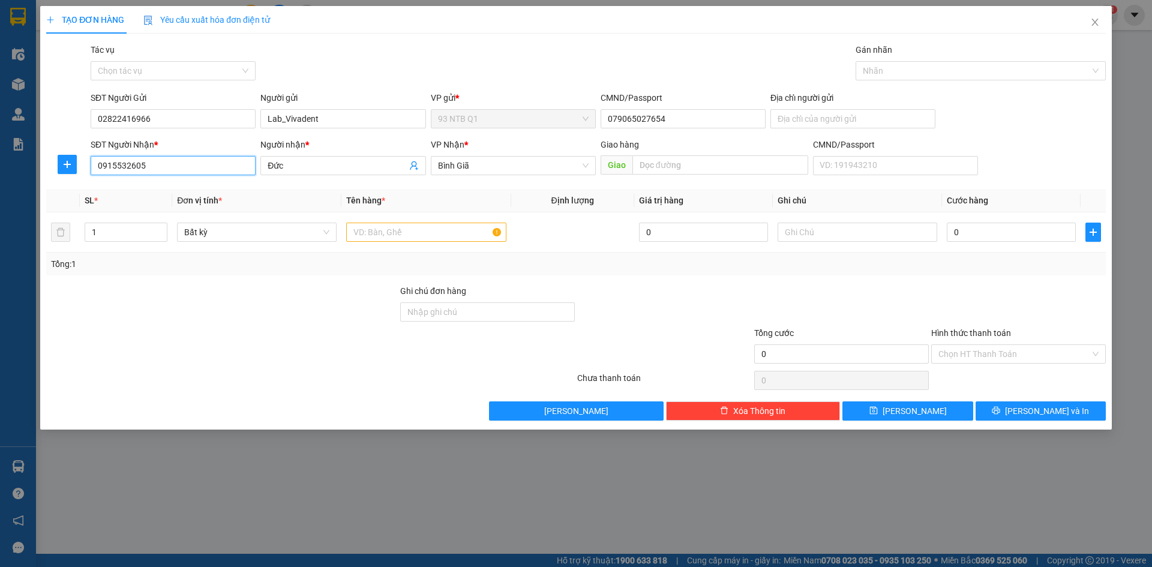
click at [164, 164] on input "0915532605" at bounding box center [173, 165] width 165 height 19
type input "0926010"
click at [208, 192] on div "0926010968 - Thuận Phát" at bounding box center [173, 189] width 151 height 13
type input "142 Ngyễn THị THập Q.7"
type input "0926010968"
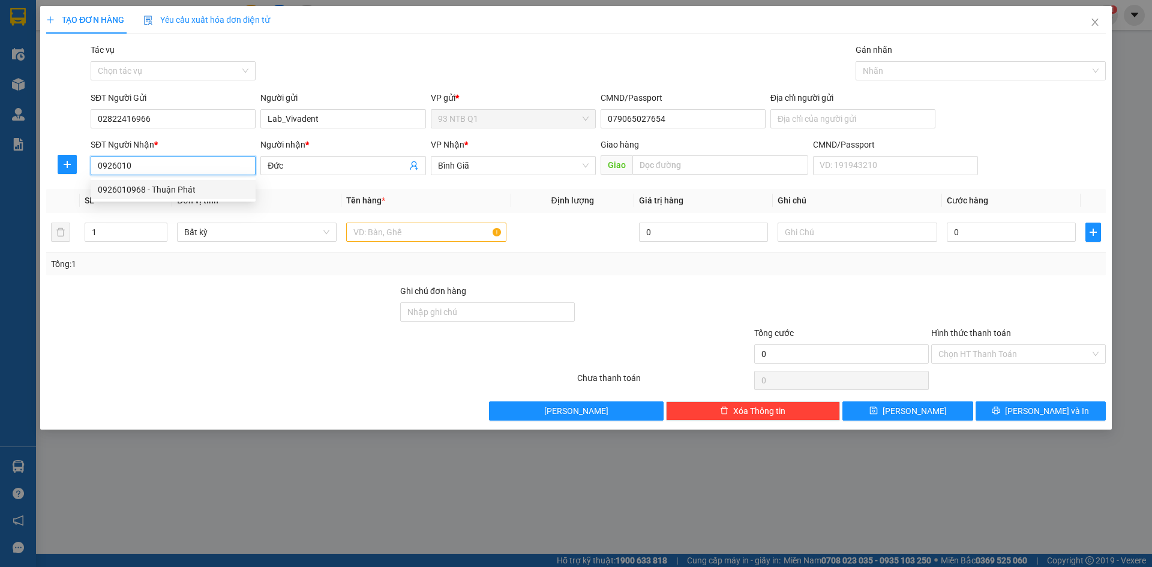
type input "Thuận Phát"
type input "0926010968"
click at [370, 233] on input "text" at bounding box center [426, 232] width 160 height 19
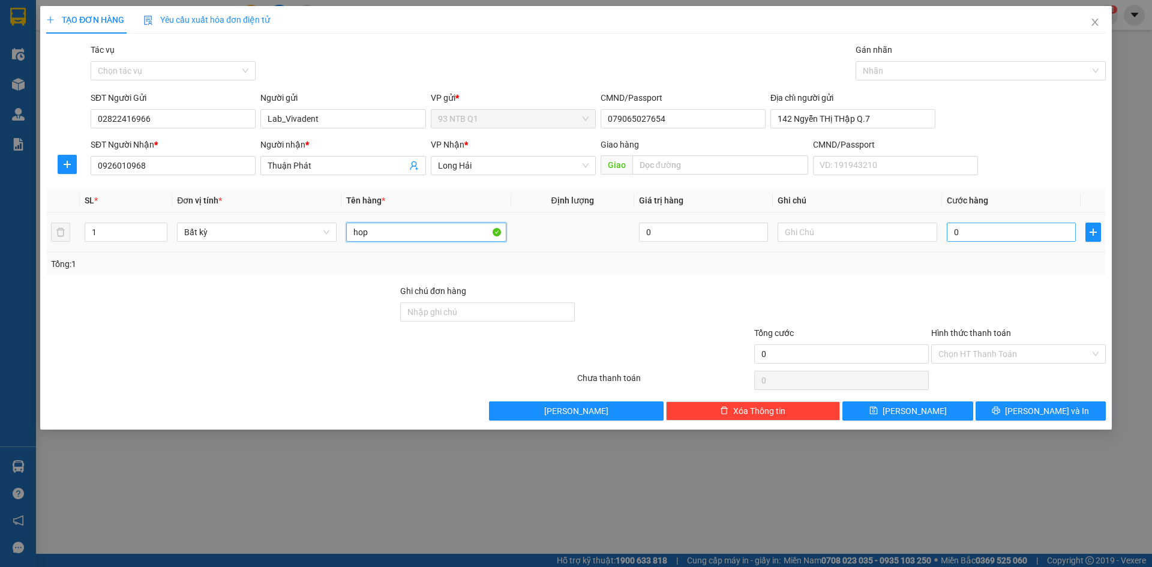
type input "hop"
click at [981, 232] on input "0" at bounding box center [1011, 232] width 129 height 19
type input "3"
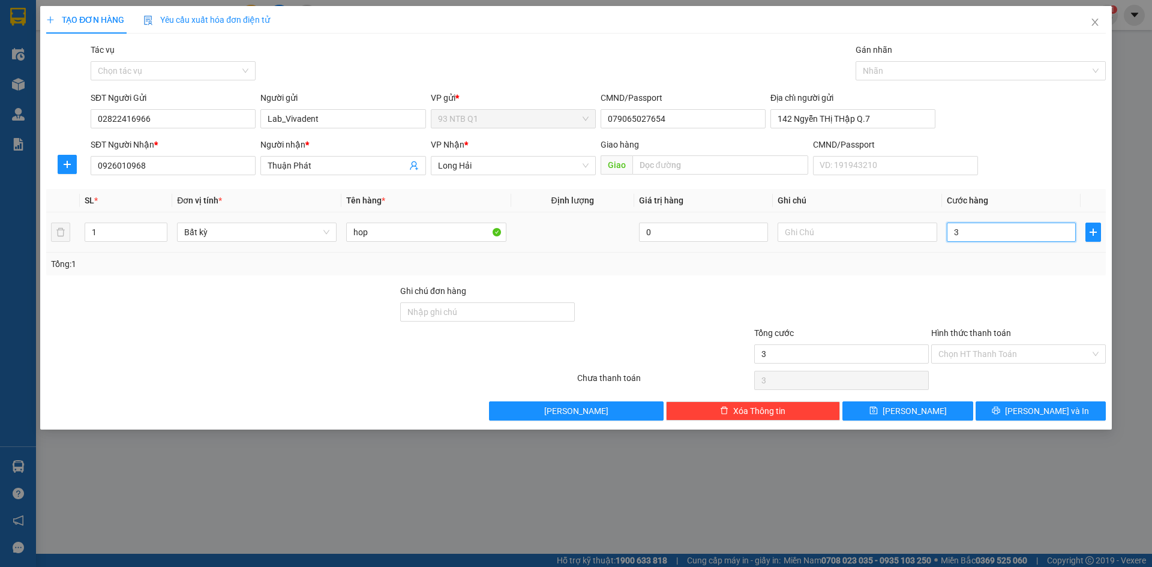
type input "30"
type input "30.000"
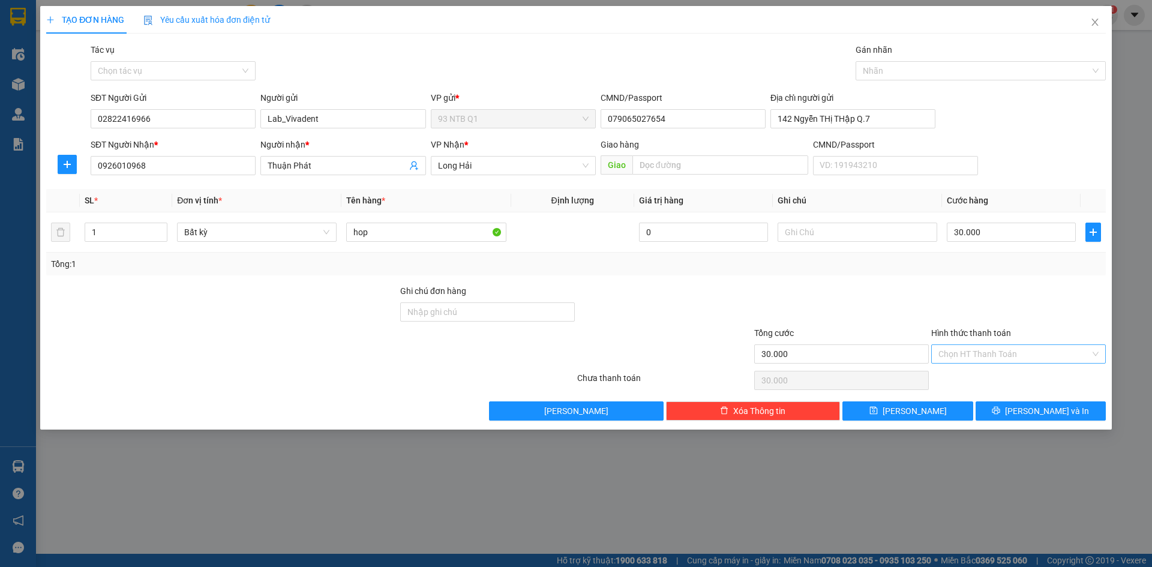
click at [982, 352] on input "Hình thức thanh toán" at bounding box center [1014, 354] width 152 height 18
click at [978, 378] on div "Tại văn phòng" at bounding box center [1018, 377] width 160 height 13
type input "0"
click at [1002, 409] on button "[PERSON_NAME] và In" at bounding box center [1040, 410] width 130 height 19
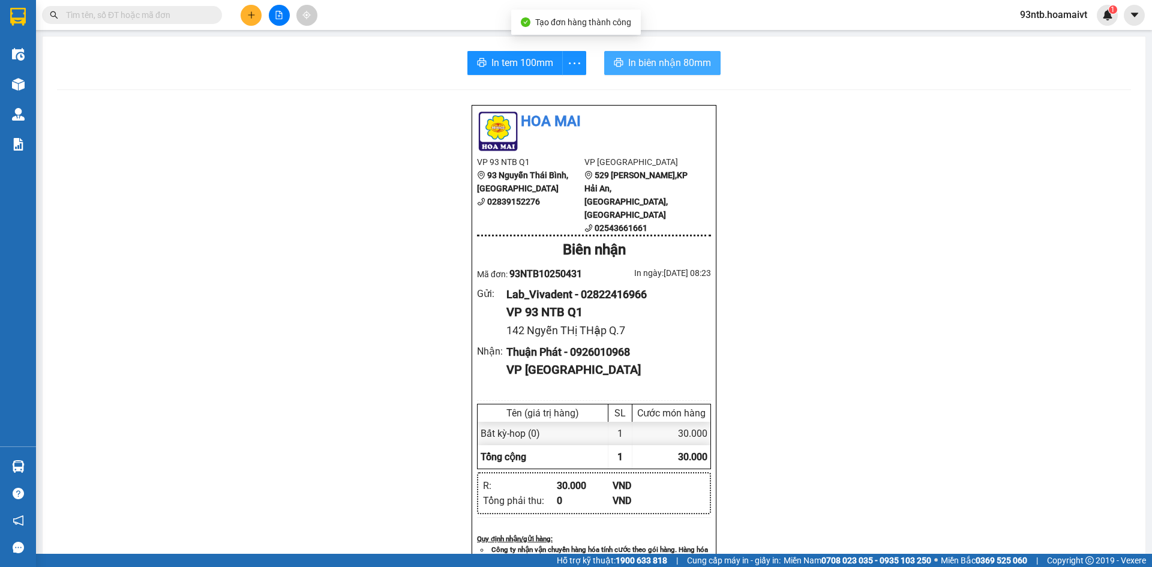
click at [640, 62] on span "In biên nhận 80mm" at bounding box center [669, 62] width 83 height 15
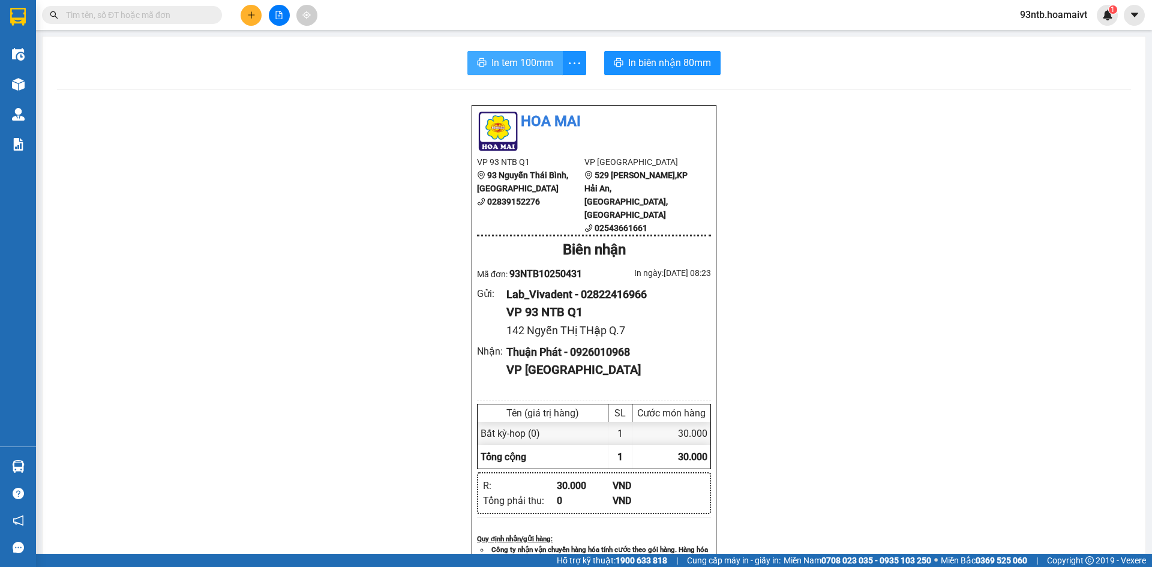
click at [500, 55] on button "In tem 100mm" at bounding box center [514, 63] width 95 height 24
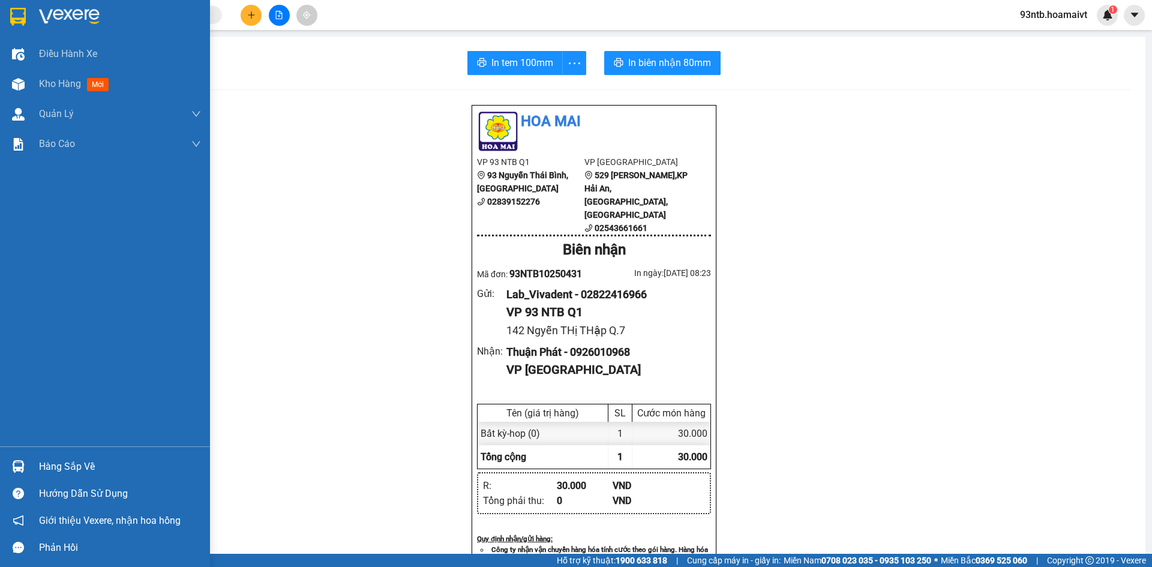
click at [14, 465] on img at bounding box center [18, 466] width 13 height 13
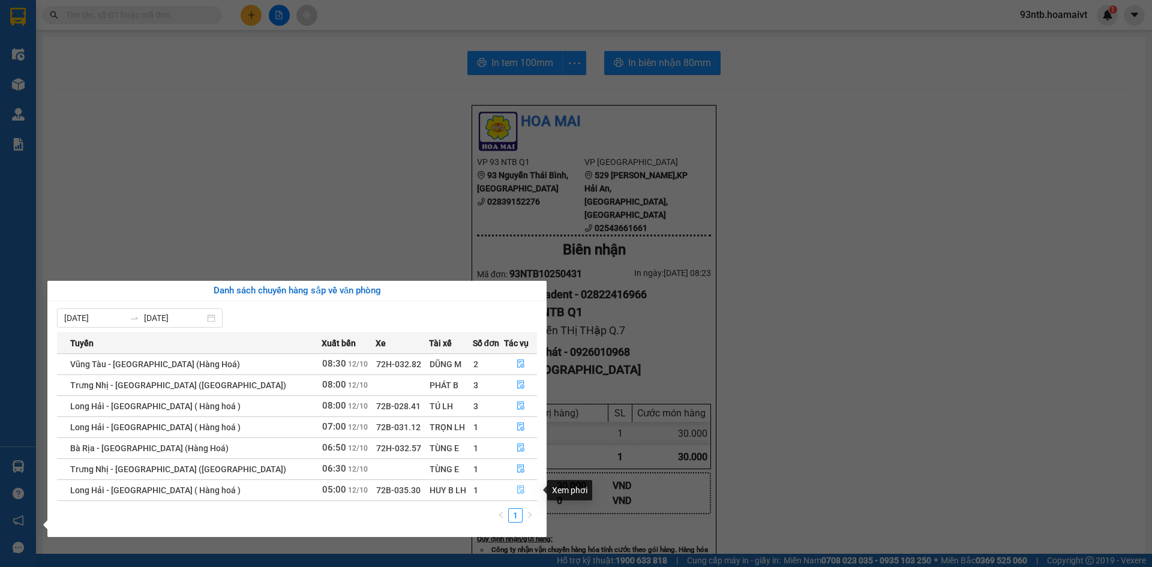
click at [517, 487] on icon "file-done" at bounding box center [521, 489] width 8 height 8
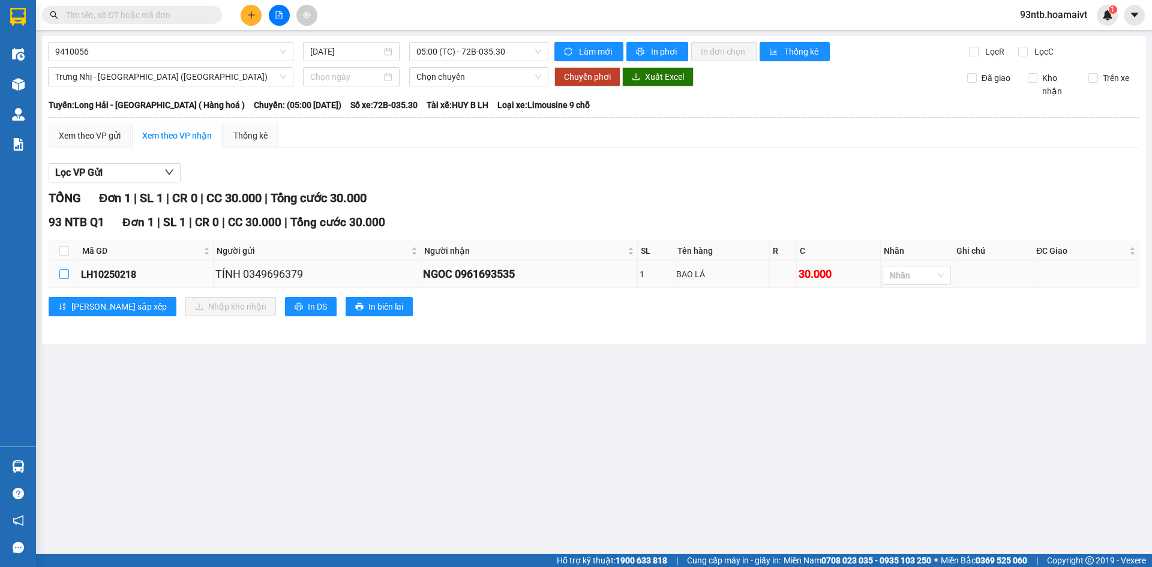
click at [64, 272] on input "checkbox" at bounding box center [64, 274] width 10 height 10
checkbox input "true"
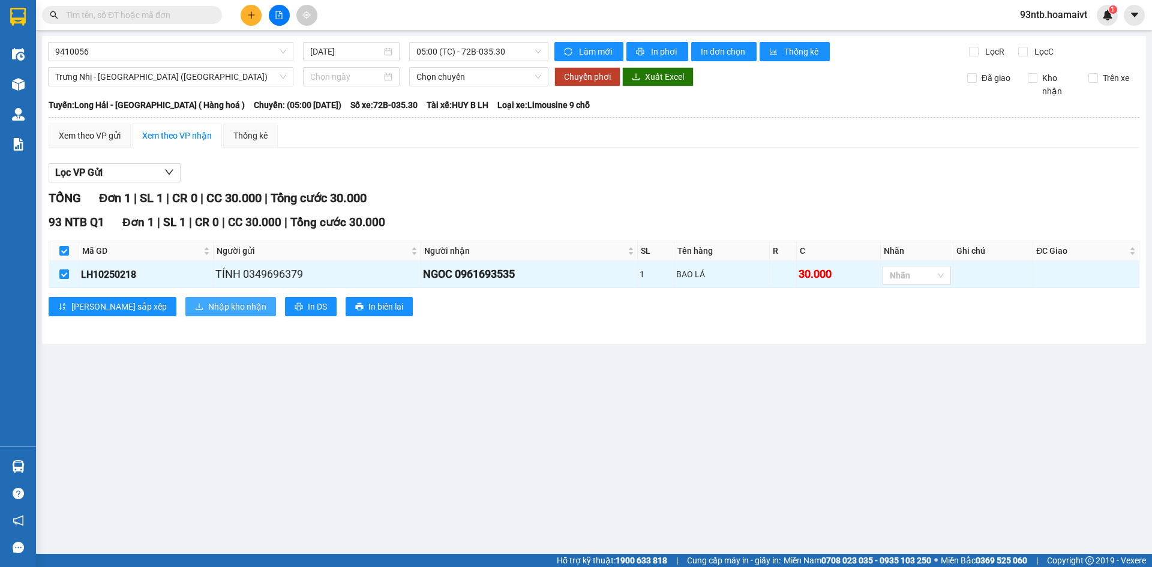
click at [208, 303] on span "Nhập kho nhận" at bounding box center [237, 306] width 58 height 13
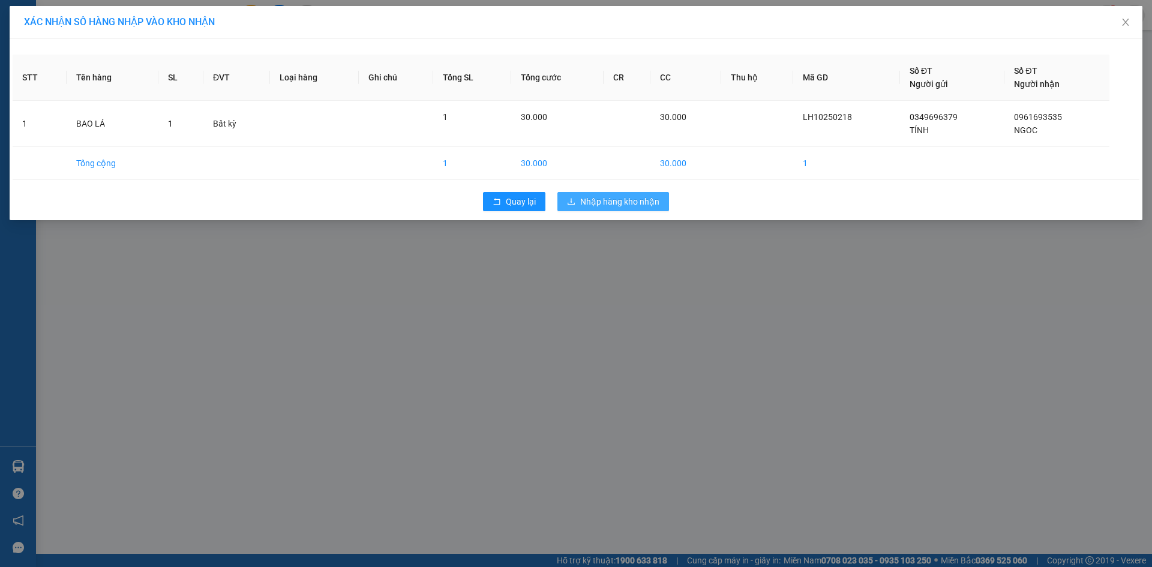
click at [608, 201] on span "Nhập hàng kho nhận" at bounding box center [619, 201] width 79 height 13
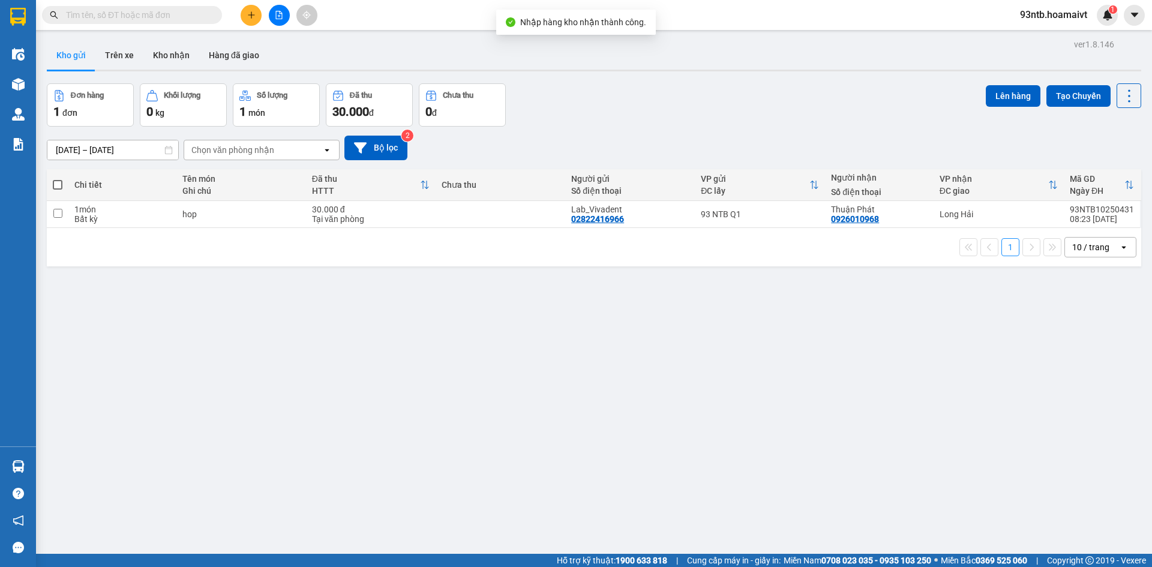
click at [127, 14] on input "text" at bounding box center [137, 14] width 142 height 13
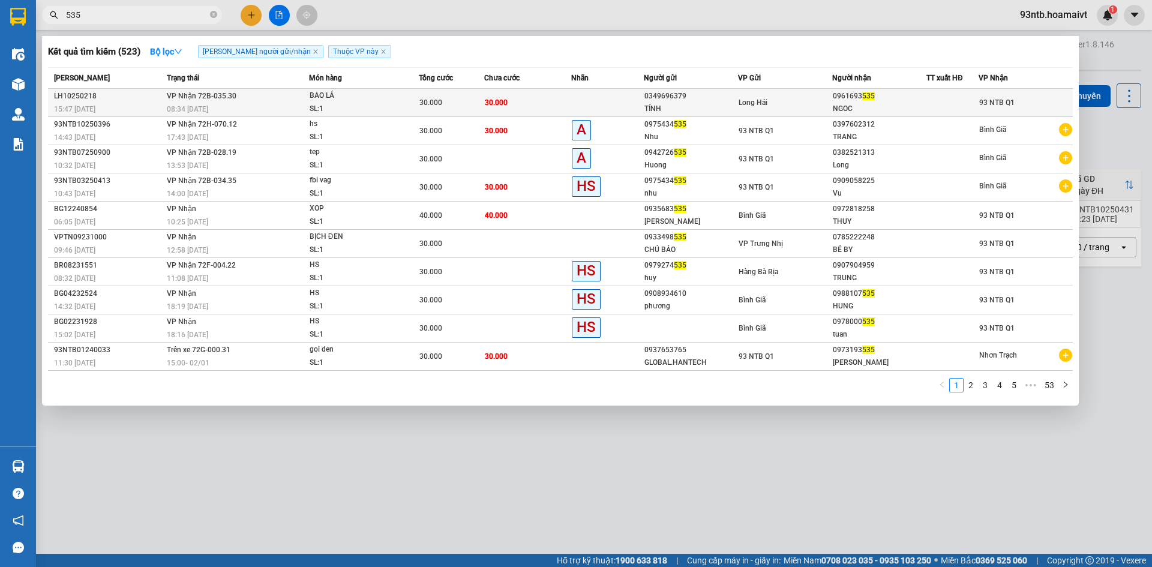
type input "535"
click at [545, 104] on td "30.000" at bounding box center [527, 103] width 87 height 28
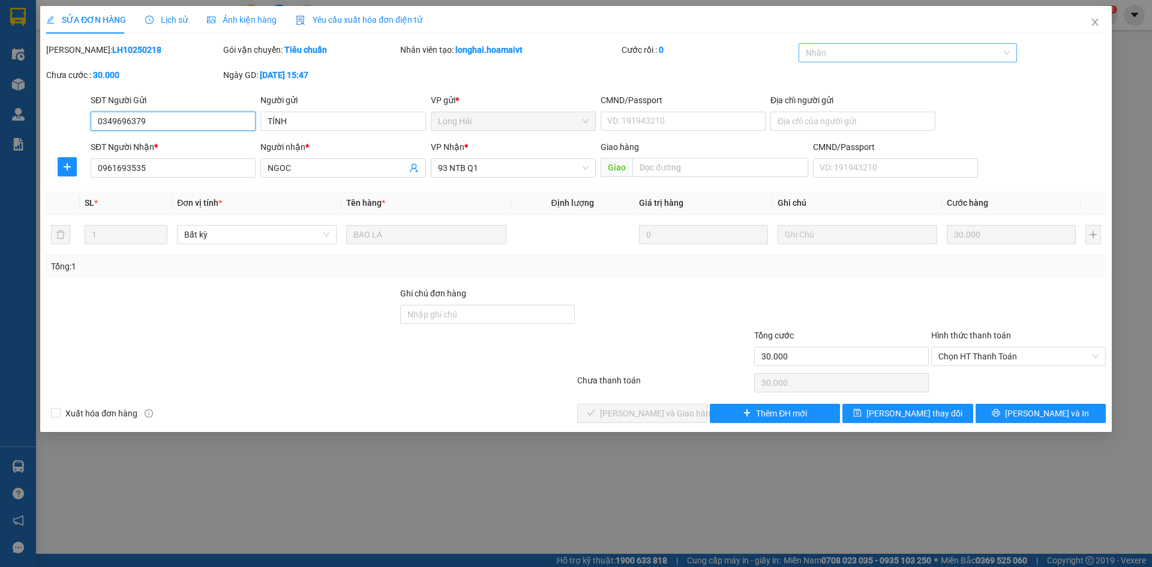
click at [846, 52] on div at bounding box center [901, 53] width 201 height 14
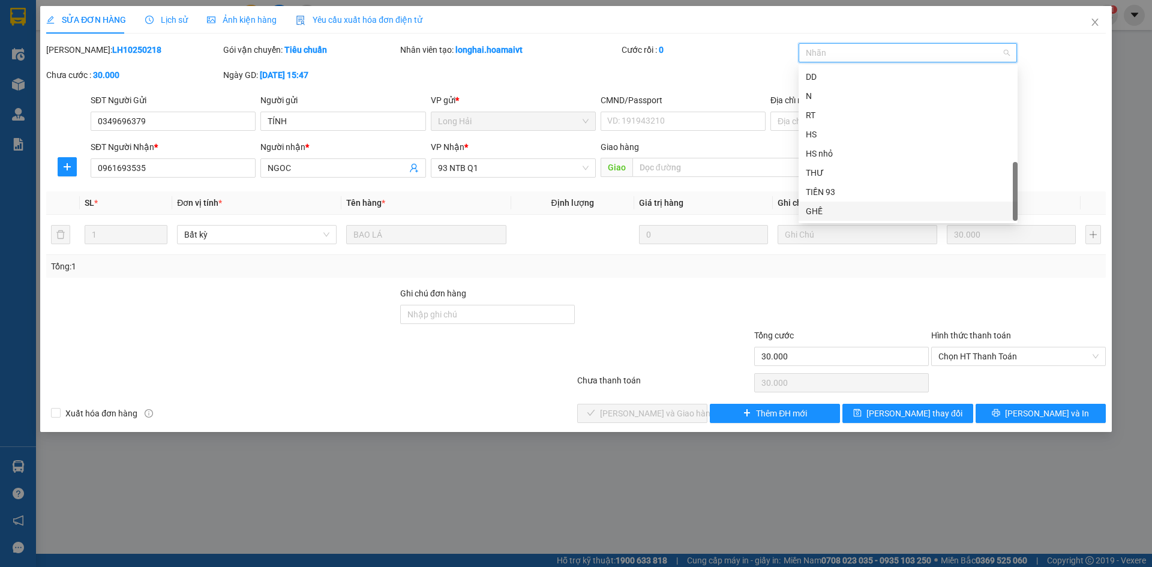
click at [830, 208] on div "GHẾ" at bounding box center [908, 211] width 205 height 13
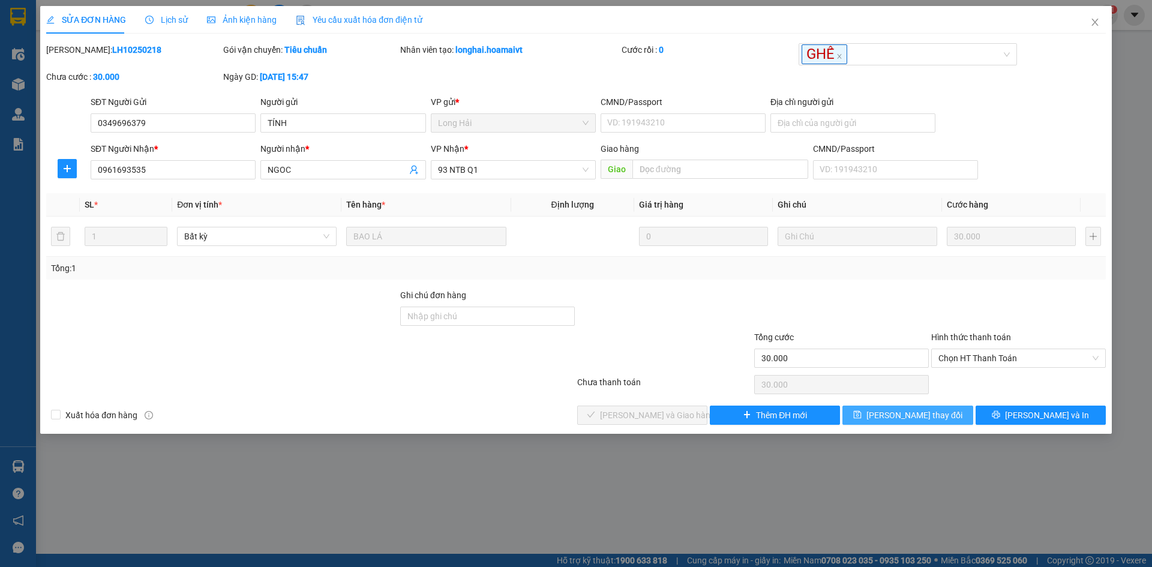
click at [867, 413] on button "[PERSON_NAME] thay đổi" at bounding box center [907, 415] width 130 height 19
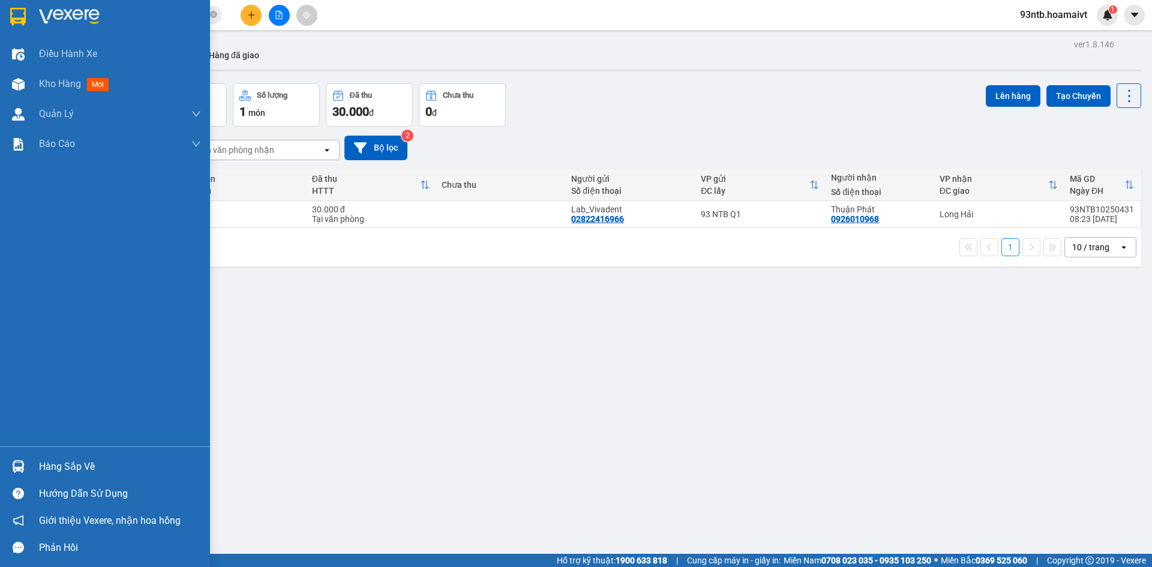
click at [16, 464] on img at bounding box center [18, 466] width 13 height 13
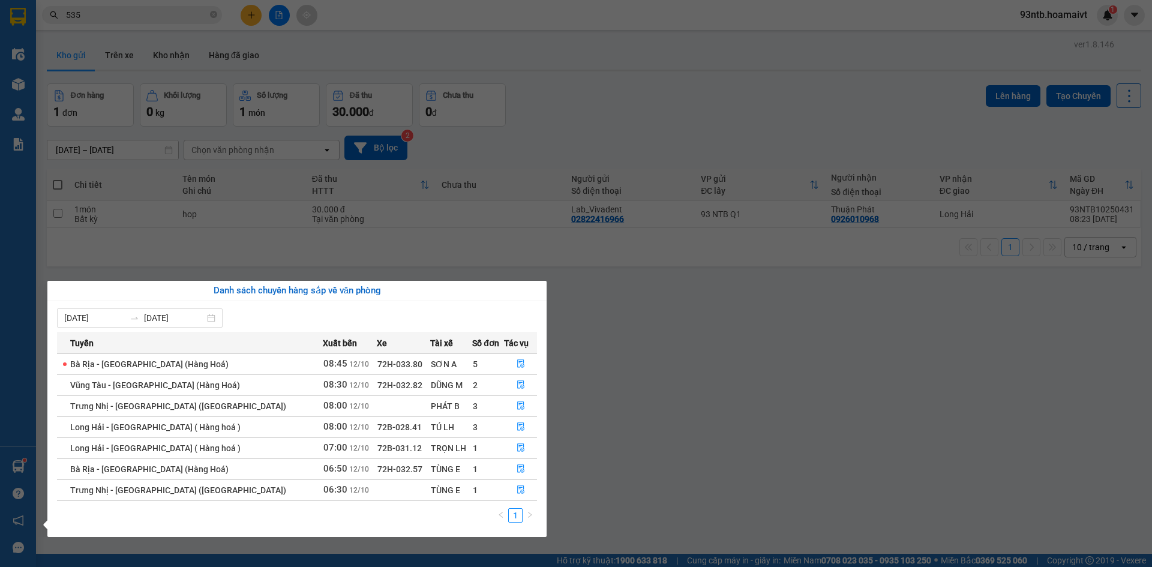
click at [553, 74] on section "Kết quả tìm kiếm ( 523 ) Bộ lọc Tìm người gửi/nhận Thuộc VP này Mã ĐH Trạng thá…" at bounding box center [576, 283] width 1152 height 567
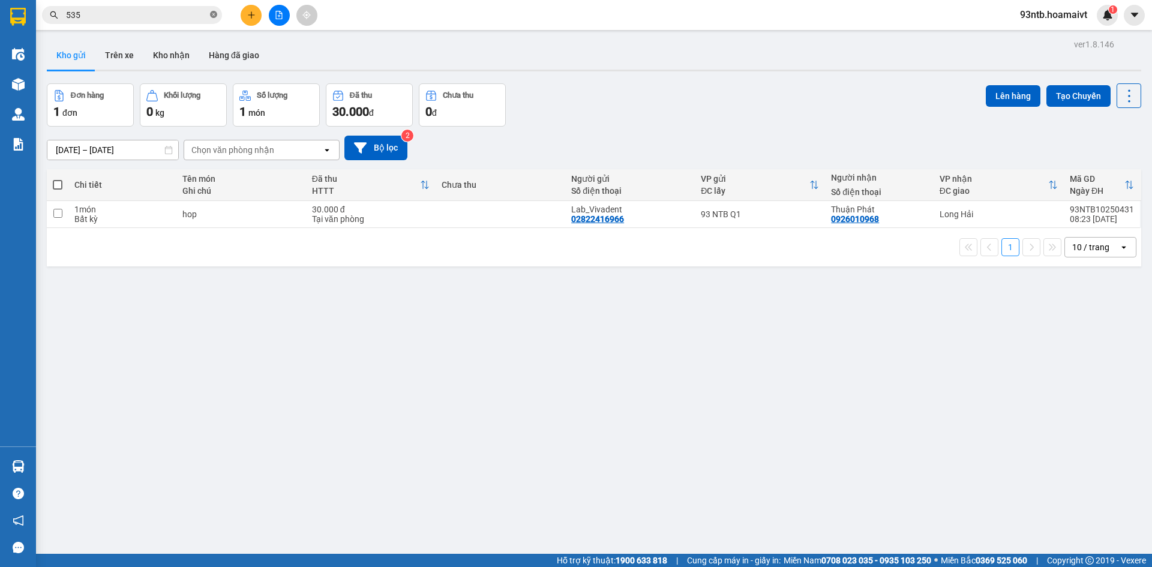
click at [214, 15] on icon "close-circle" at bounding box center [213, 14] width 7 height 7
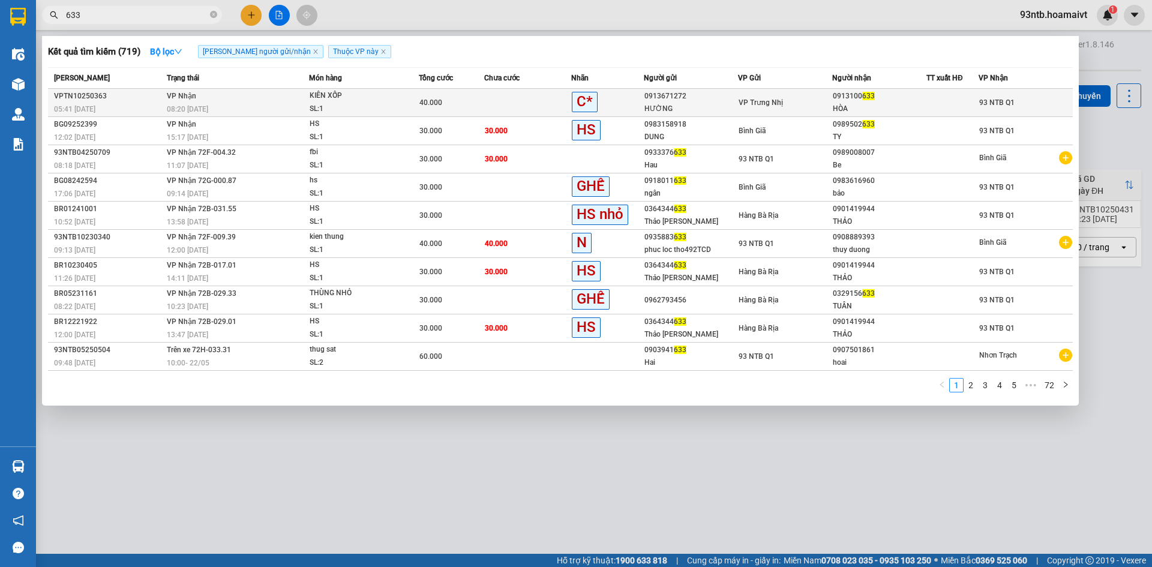
type input "633"
click at [515, 102] on td at bounding box center [527, 103] width 87 height 28
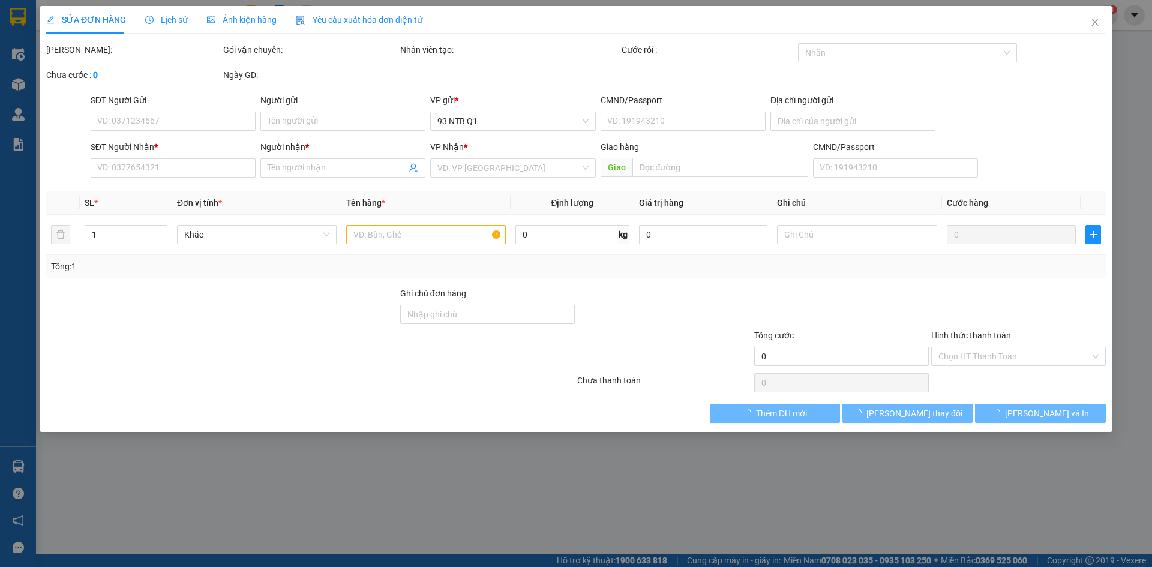
type input "0913671272"
type input "HƯỜNG"
type input "0913100633"
type input "HÒA"
type input "40.000"
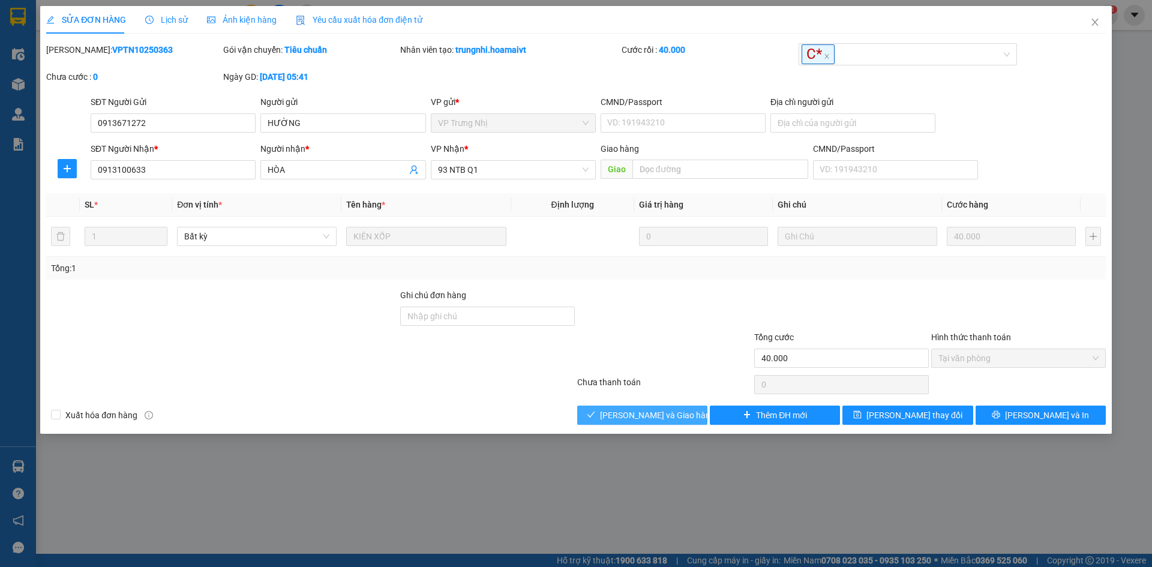
click at [595, 415] on icon "check" at bounding box center [591, 414] width 8 height 8
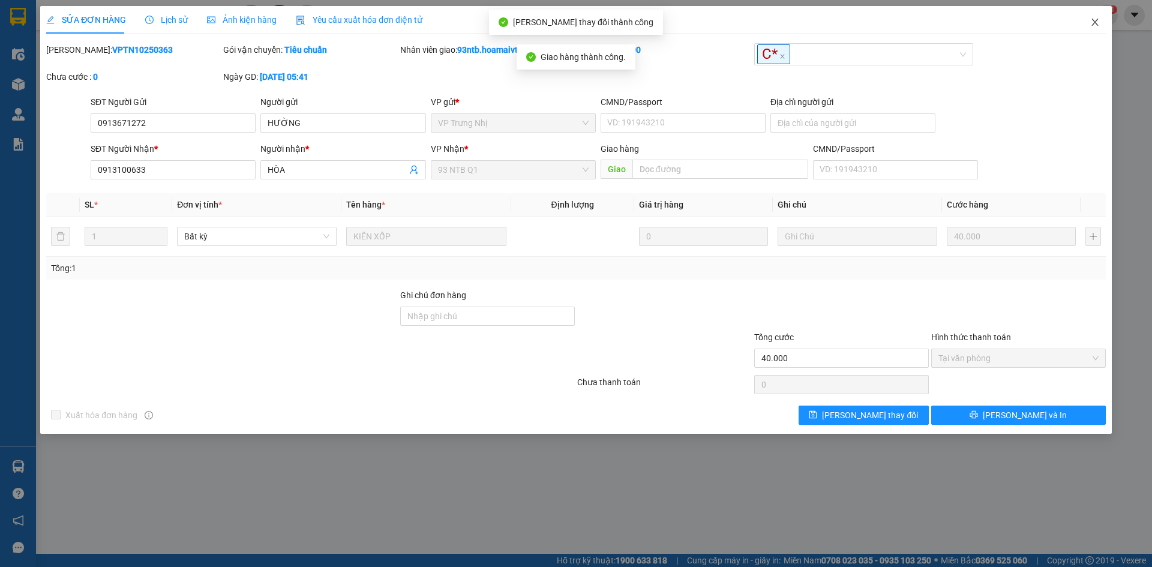
click at [1094, 19] on icon "close" at bounding box center [1095, 22] width 10 height 10
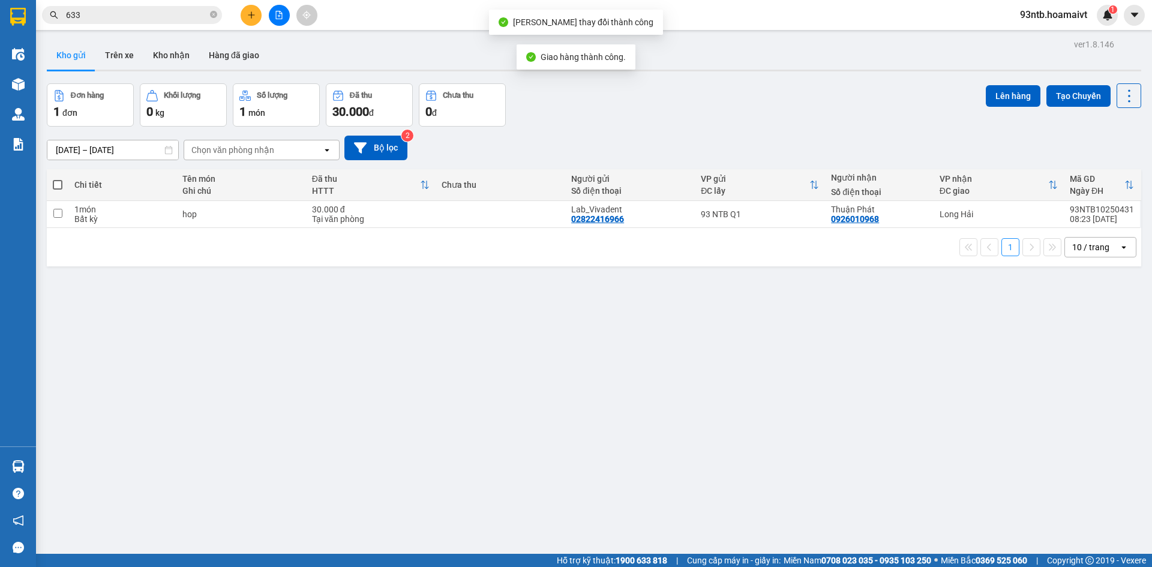
click at [141, 16] on input "633" at bounding box center [137, 14] width 142 height 13
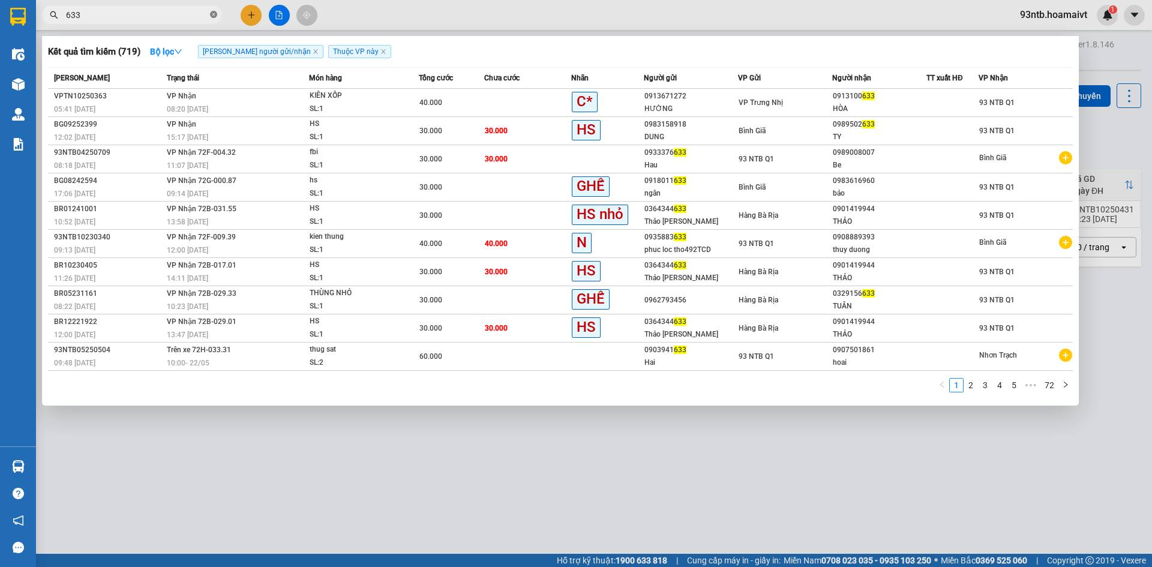
click at [215, 17] on icon "close-circle" at bounding box center [213, 14] width 7 height 7
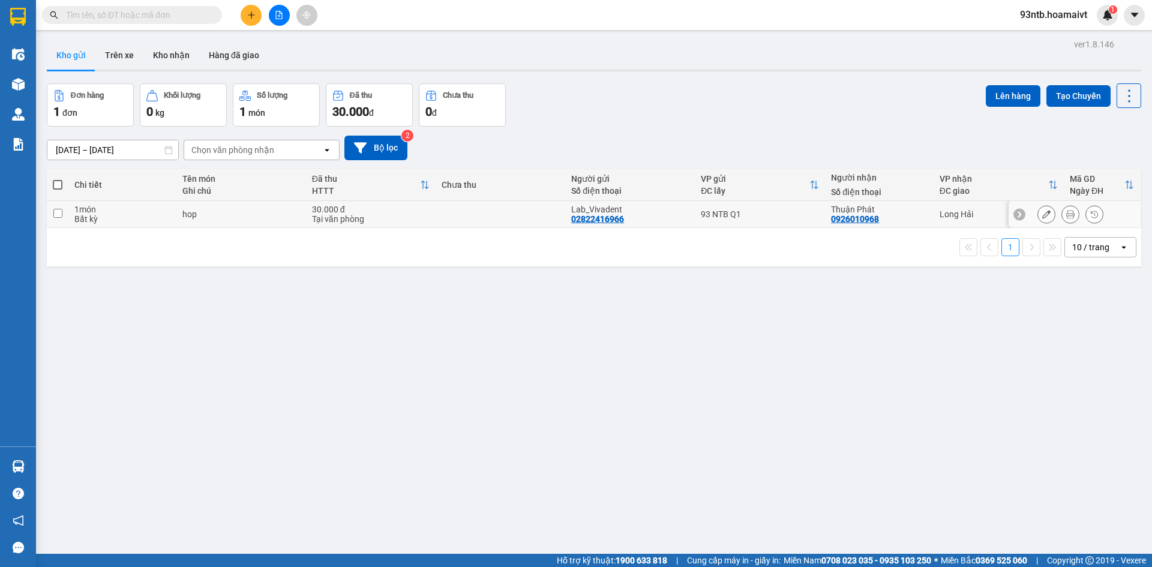
click at [57, 211] on input "checkbox" at bounding box center [57, 213] width 9 height 9
checkbox input "true"
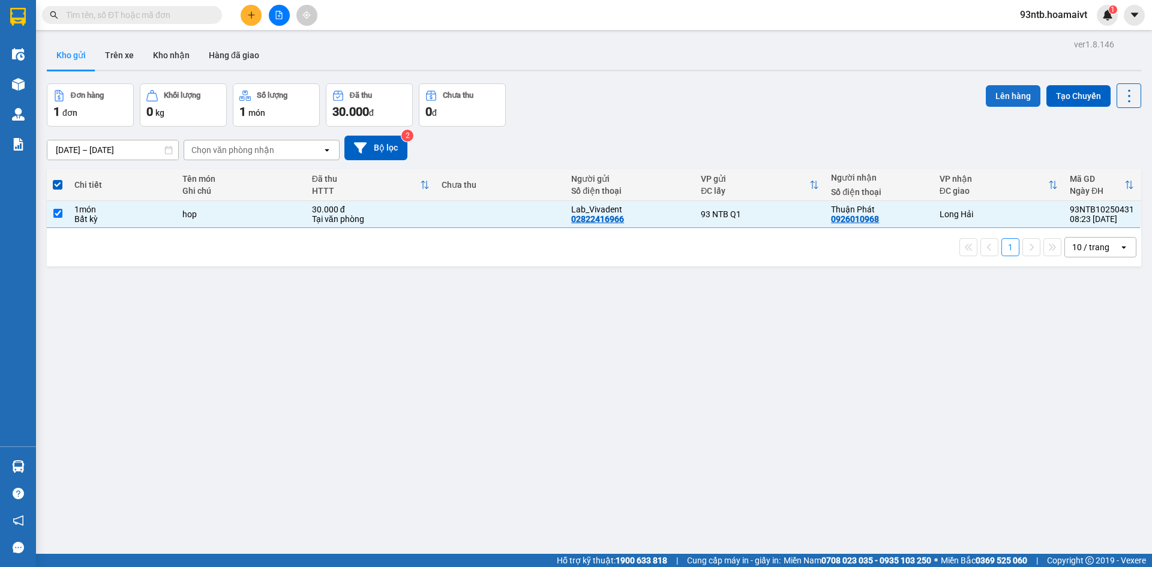
click at [1006, 89] on button "Lên hàng" at bounding box center [1013, 96] width 55 height 22
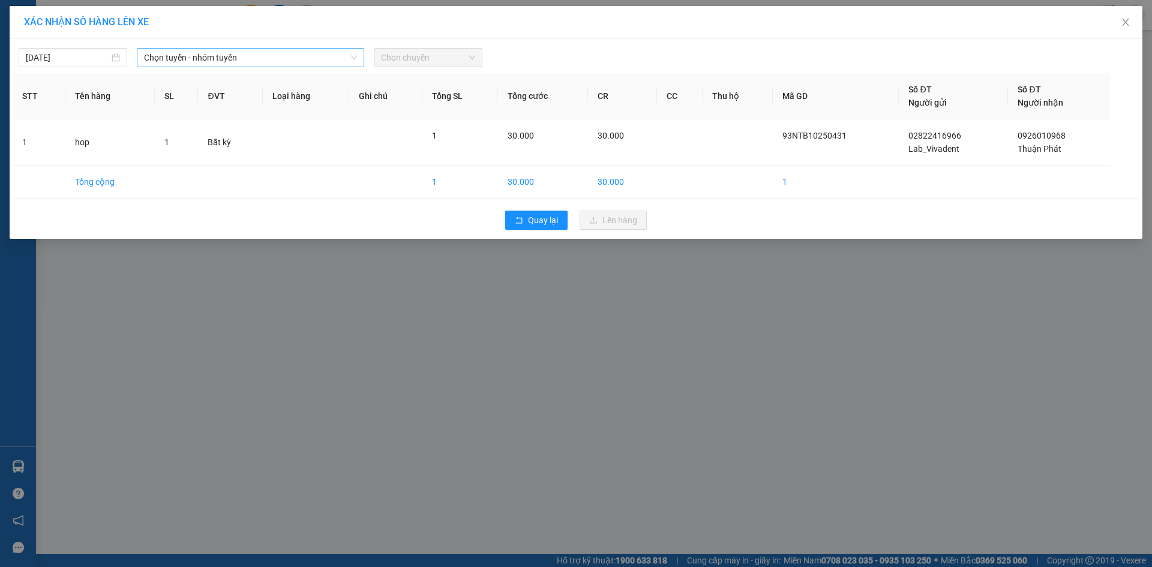
click at [247, 58] on span "Chọn tuyến - nhóm tuyến" at bounding box center [250, 58] width 213 height 18
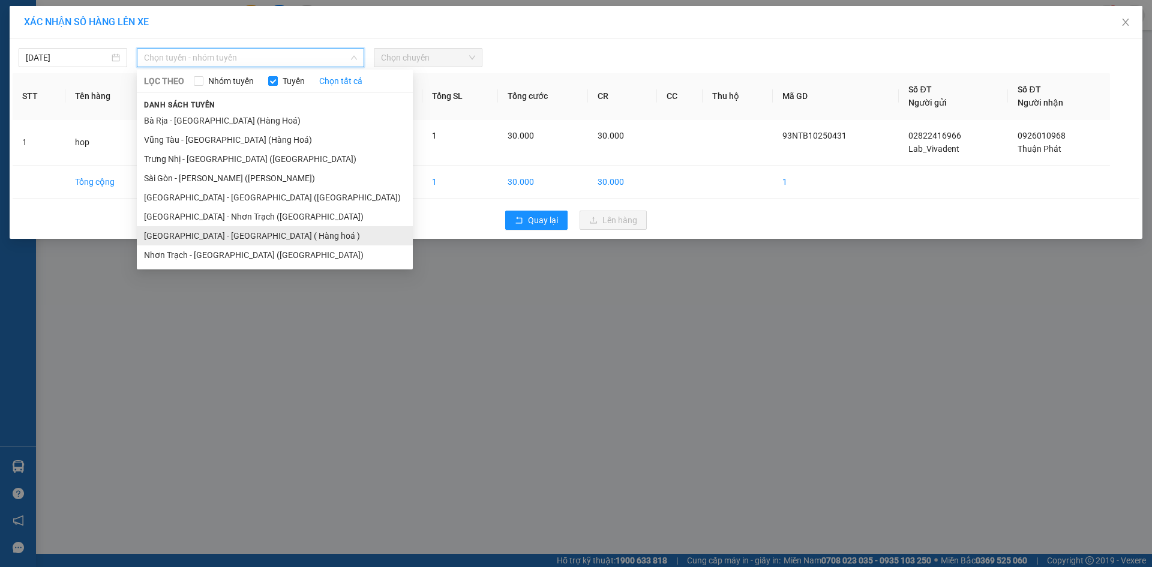
click at [194, 234] on li "Sài Gòn - Long Hải ( Hàng hoá )" at bounding box center [275, 235] width 276 height 19
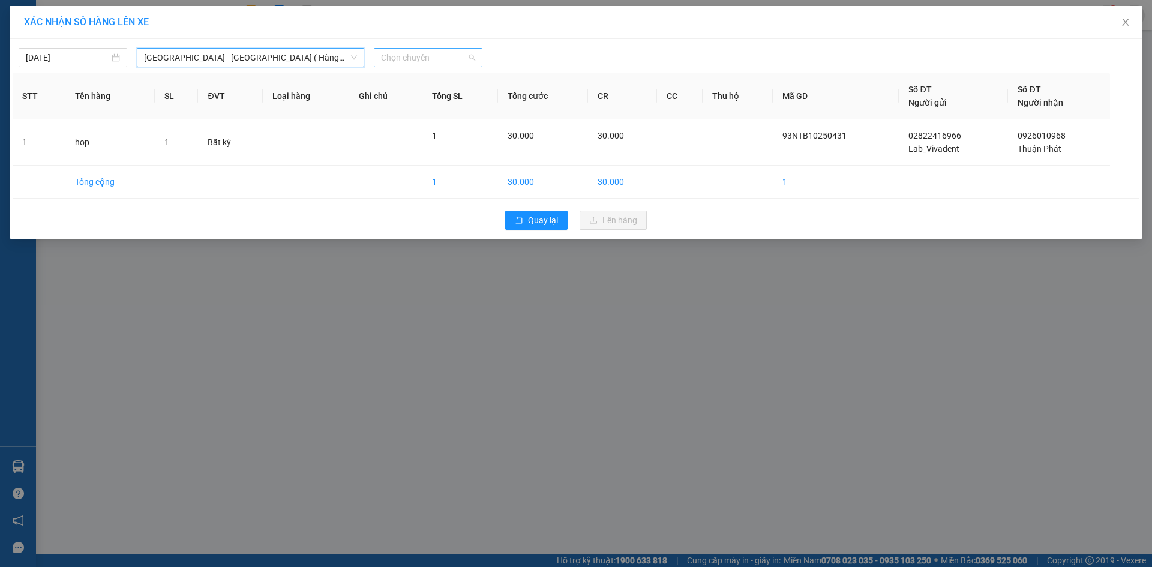
click at [427, 53] on span "Chọn chuyến" at bounding box center [428, 58] width 94 height 18
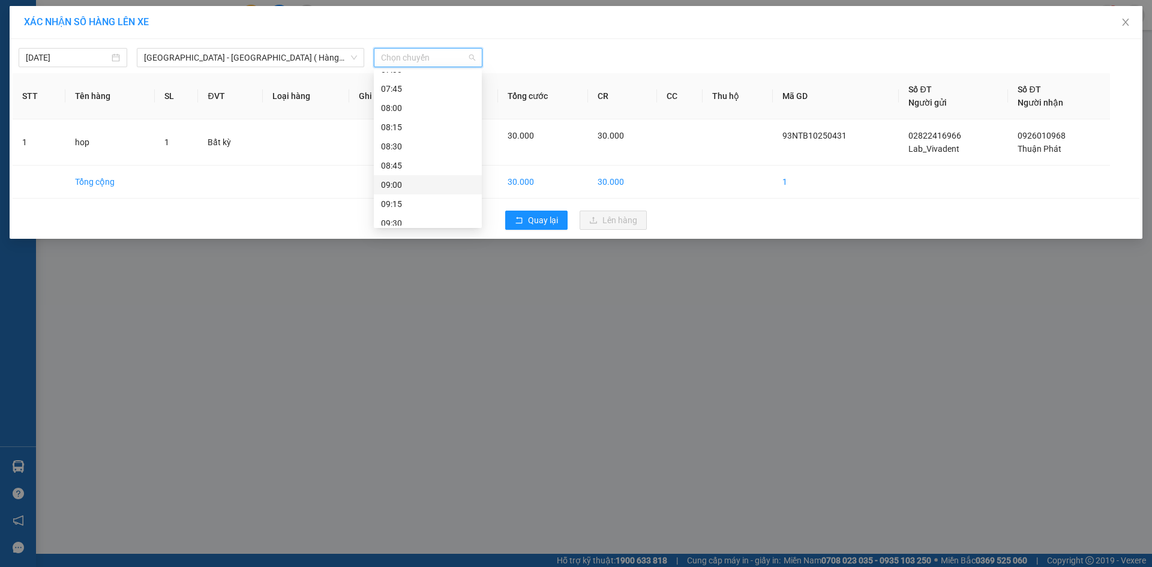
click at [419, 182] on div "09:00" at bounding box center [428, 184] width 94 height 13
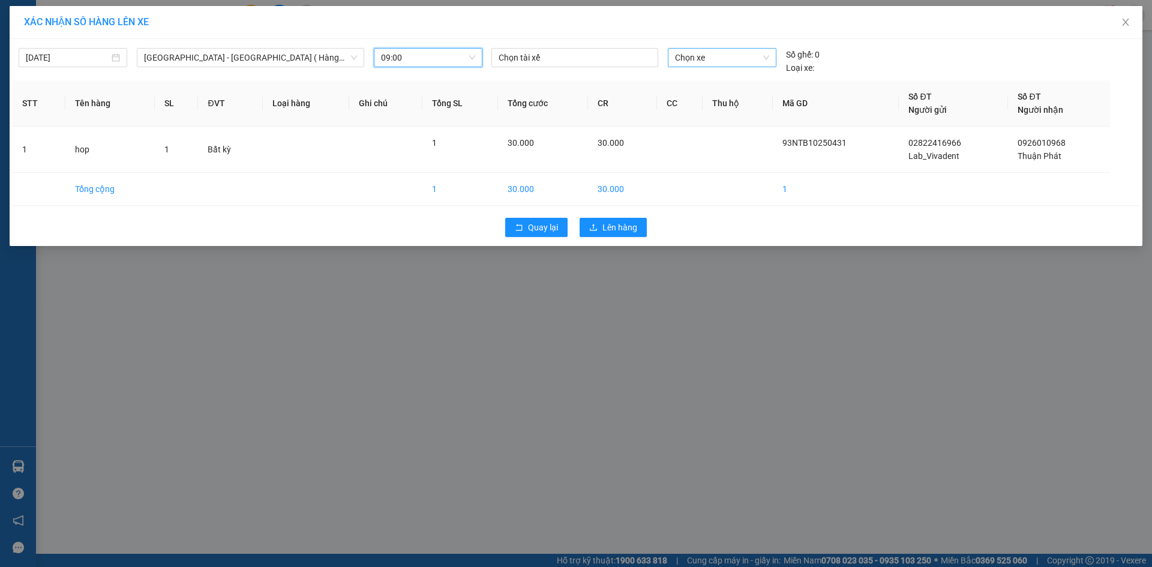
click at [725, 54] on span "Chọn xe" at bounding box center [722, 58] width 94 height 18
type input "2935"
click at [733, 77] on div "72B-029.35" at bounding box center [722, 81] width 94 height 13
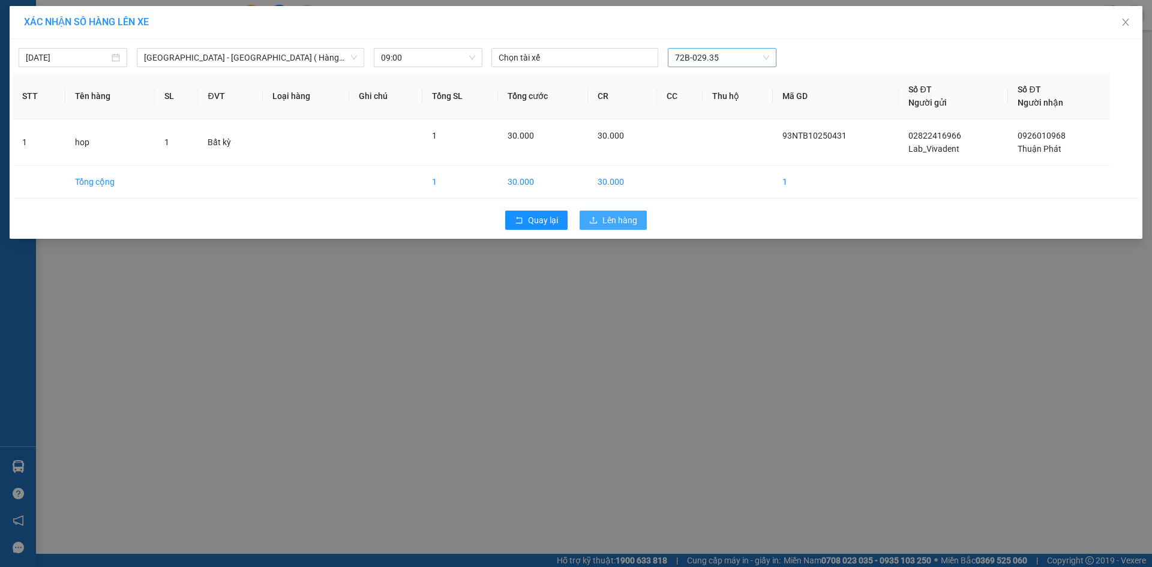
click at [610, 217] on span "Lên hàng" at bounding box center [619, 220] width 35 height 13
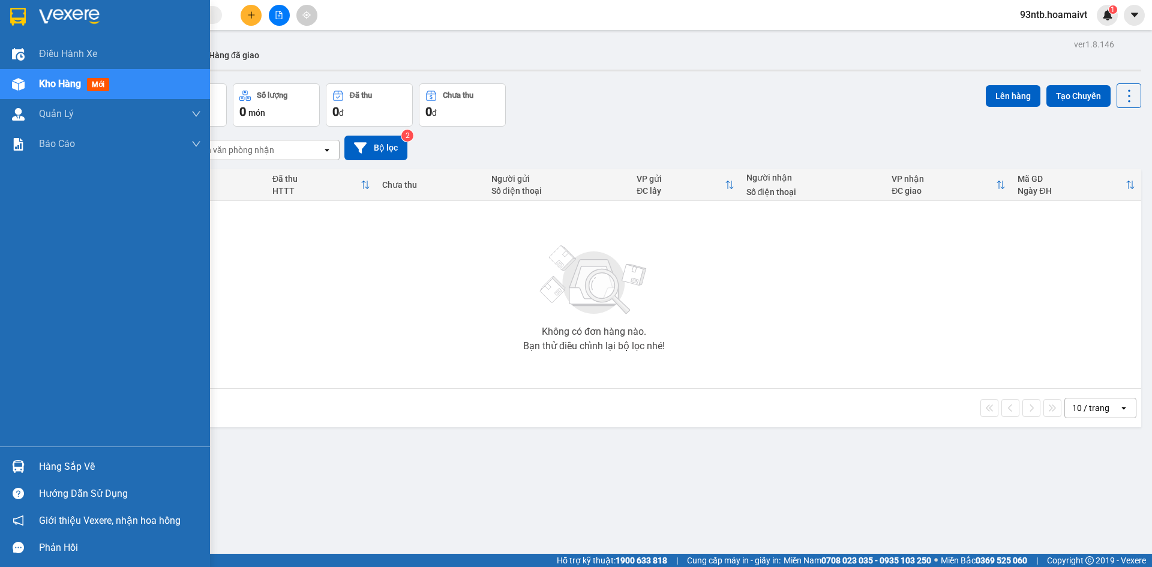
click at [17, 466] on img at bounding box center [18, 466] width 13 height 13
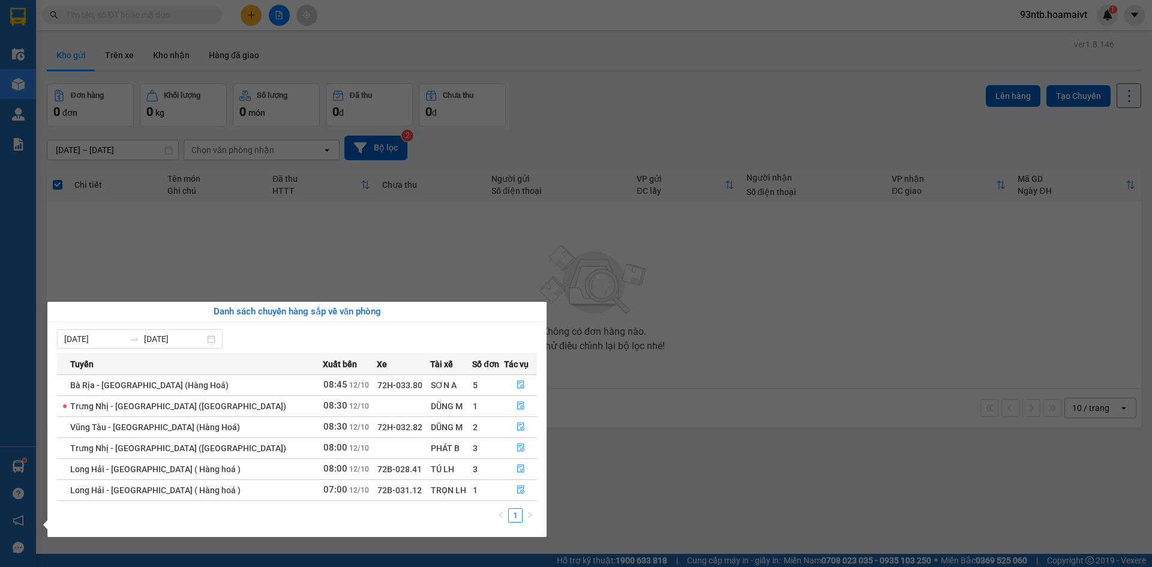
click at [628, 85] on section "Kết quả tìm kiếm ( 719 ) Bộ lọc Tìm người gửi/nhận Thuộc VP này Mã ĐH Trạng thá…" at bounding box center [576, 283] width 1152 height 567
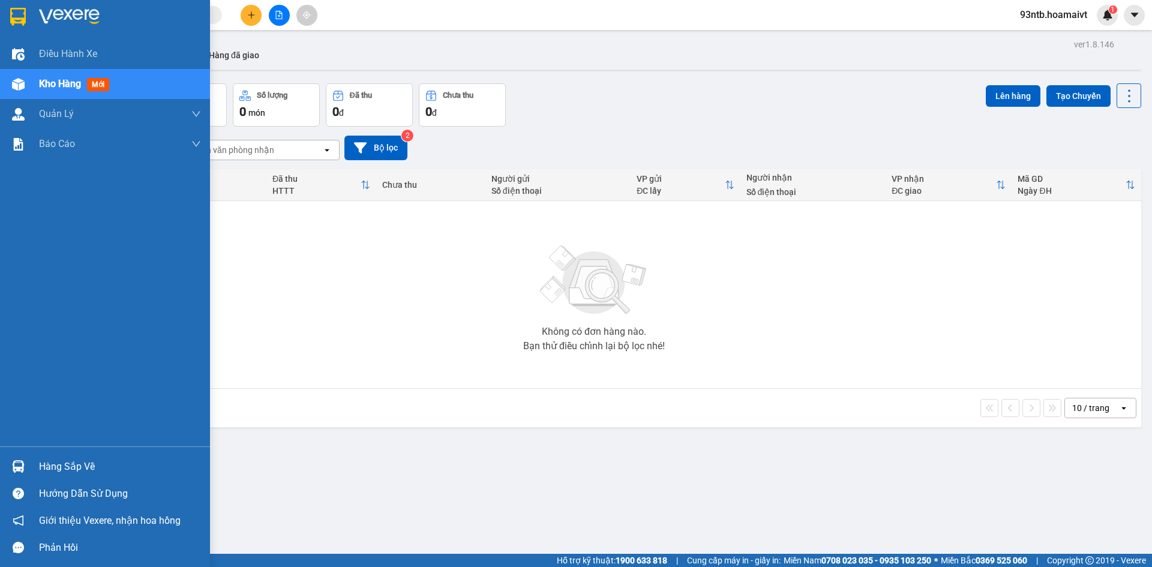
click at [17, 462] on img at bounding box center [18, 466] width 13 height 13
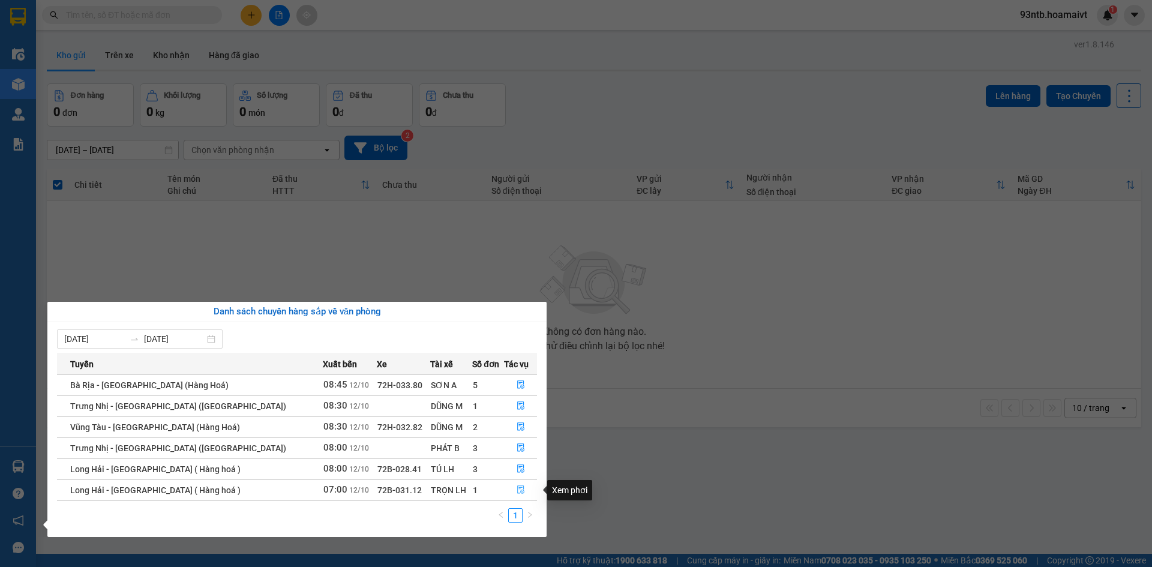
click at [517, 488] on icon "file-done" at bounding box center [521, 489] width 8 height 8
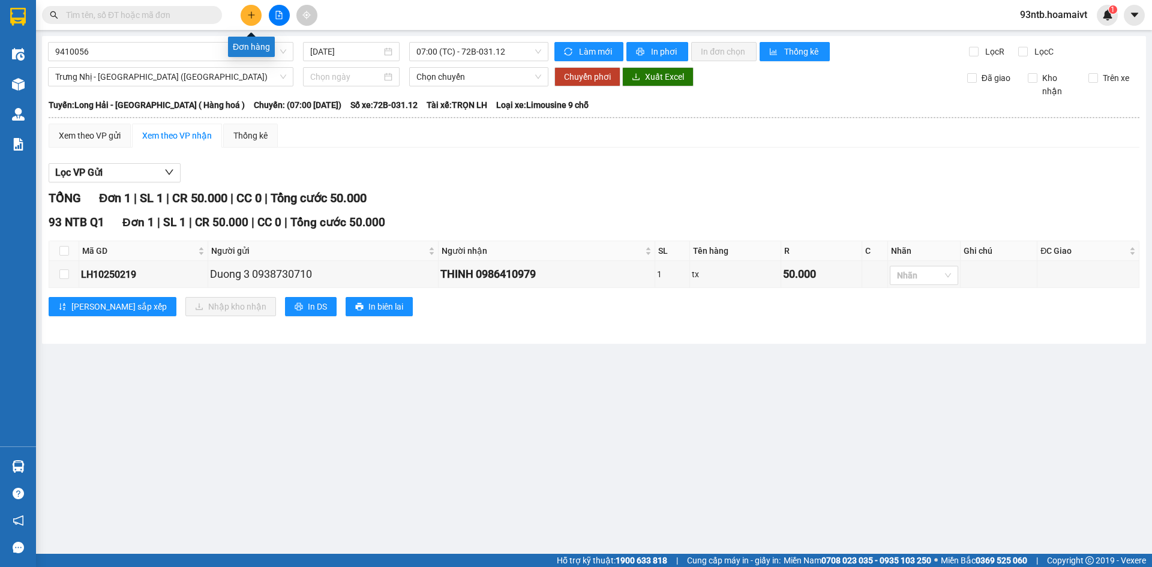
click at [253, 10] on button at bounding box center [251, 15] width 21 height 21
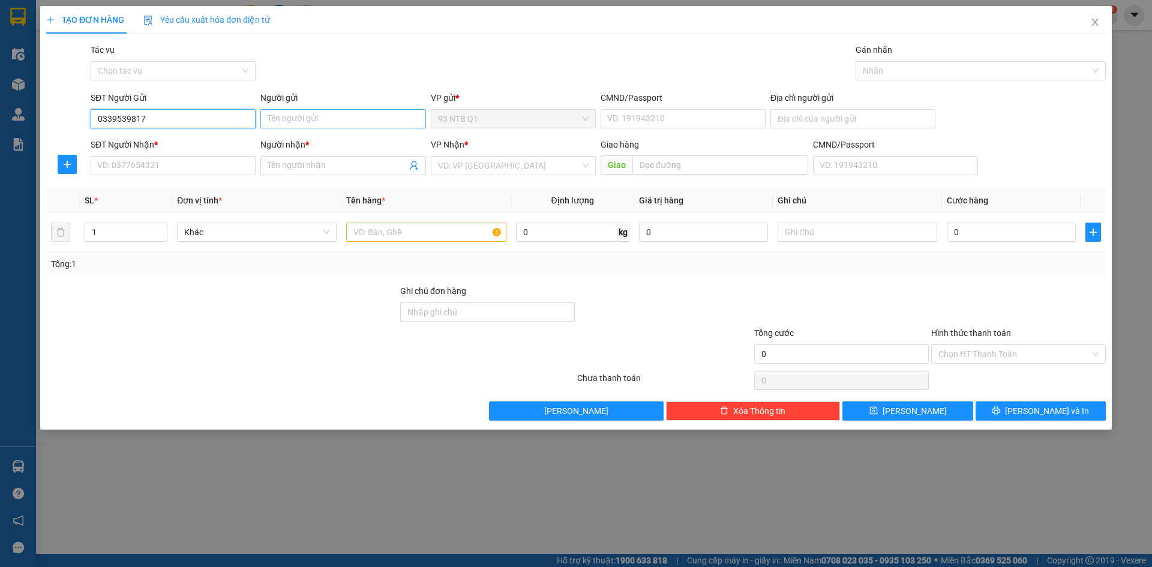
type input "0339539817"
click at [284, 118] on input "Người gửi" at bounding box center [342, 118] width 165 height 19
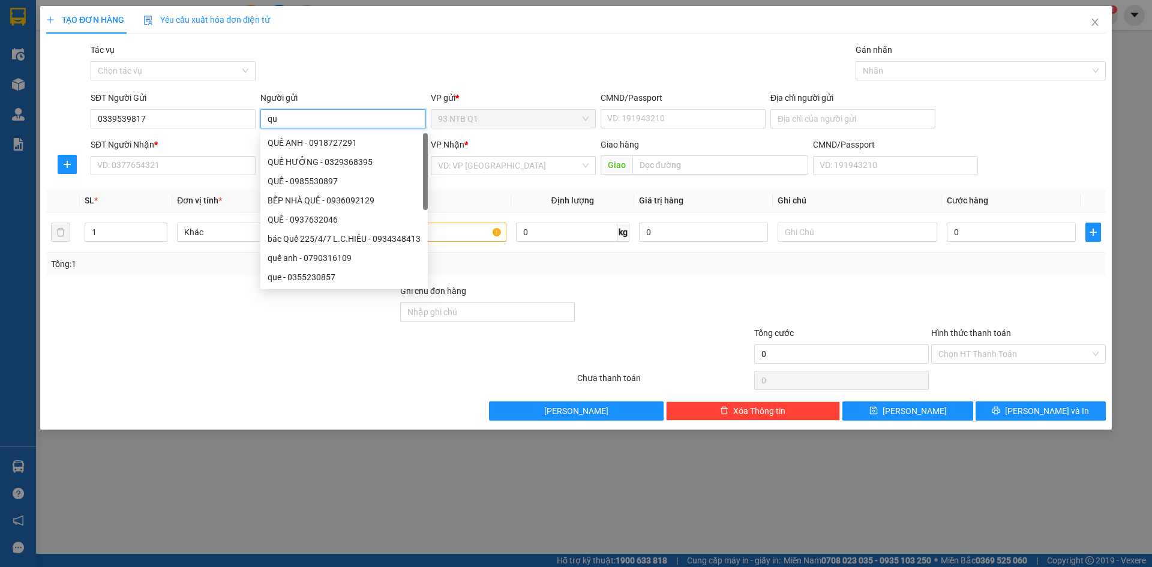
type input "q"
type input "hue"
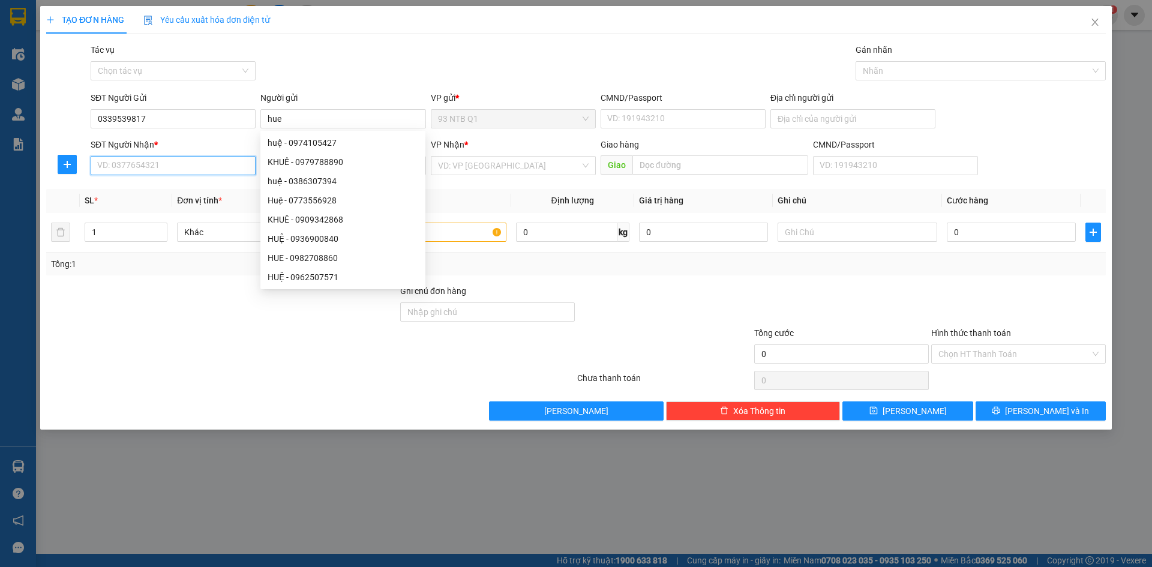
click at [114, 167] on input "SĐT Người Nhận *" at bounding box center [173, 165] width 165 height 19
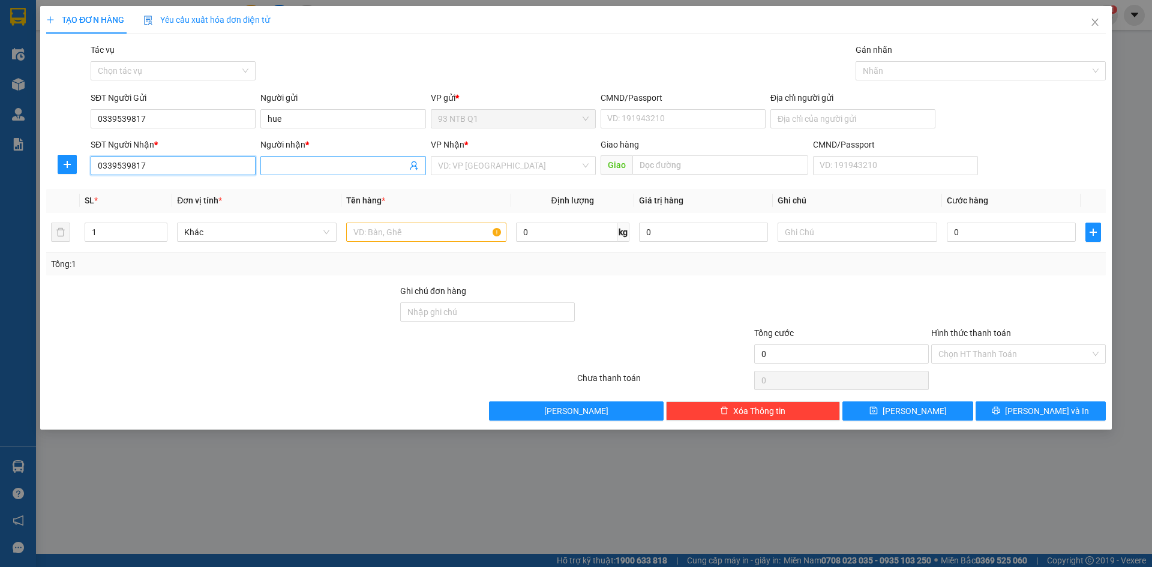
type input "0339539817"
click at [268, 167] on input "Người nhận *" at bounding box center [337, 165] width 139 height 13
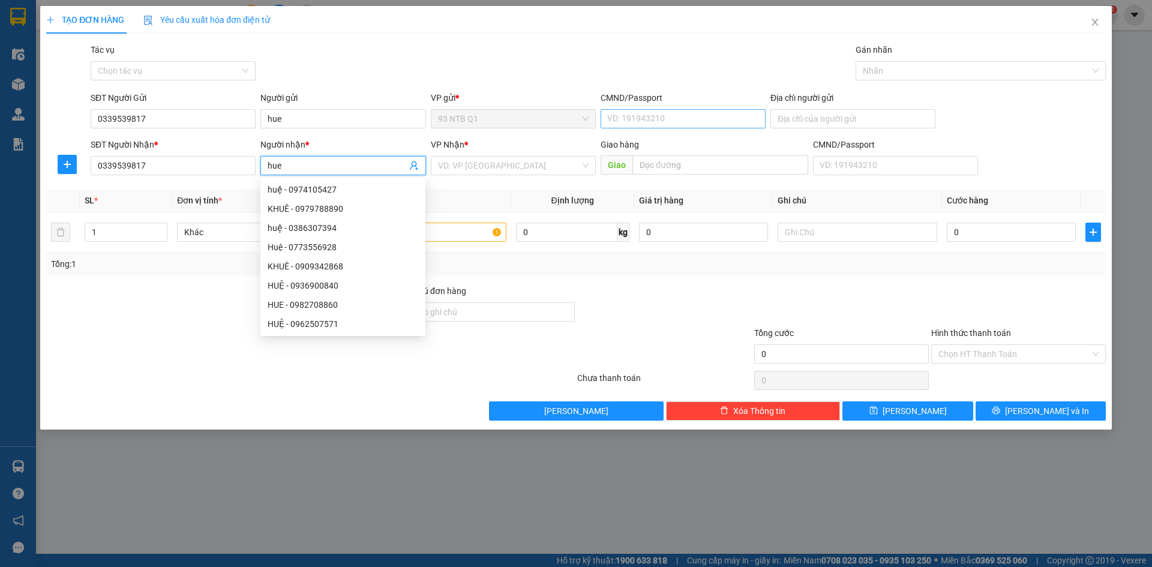
type input "hue"
click at [638, 116] on input "CMND/Passport" at bounding box center [683, 118] width 165 height 19
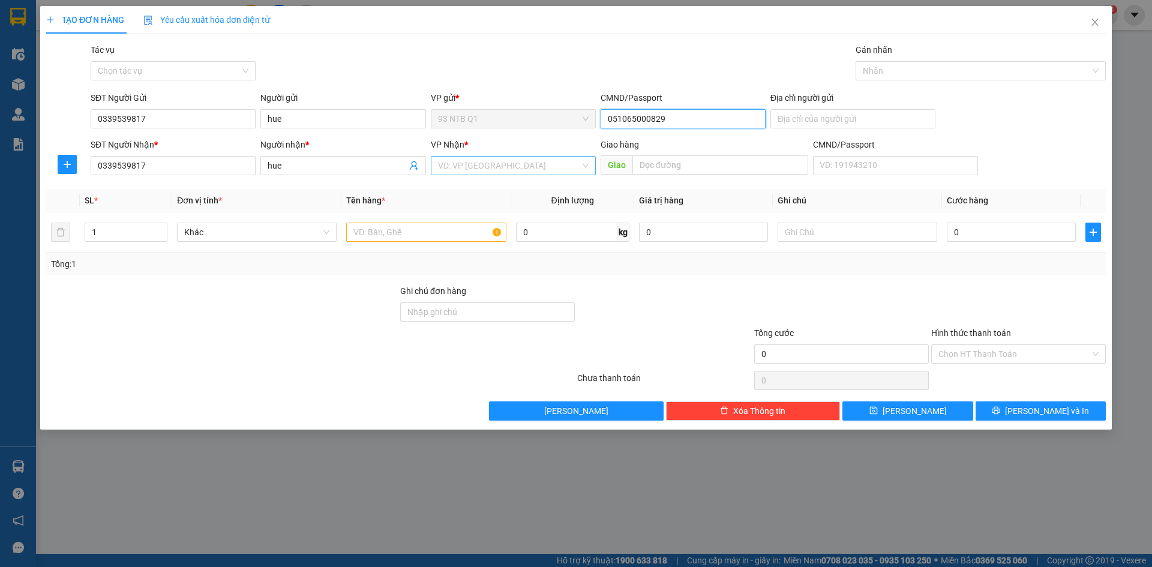
type input "051065000829"
click at [454, 166] on input "search" at bounding box center [509, 166] width 142 height 18
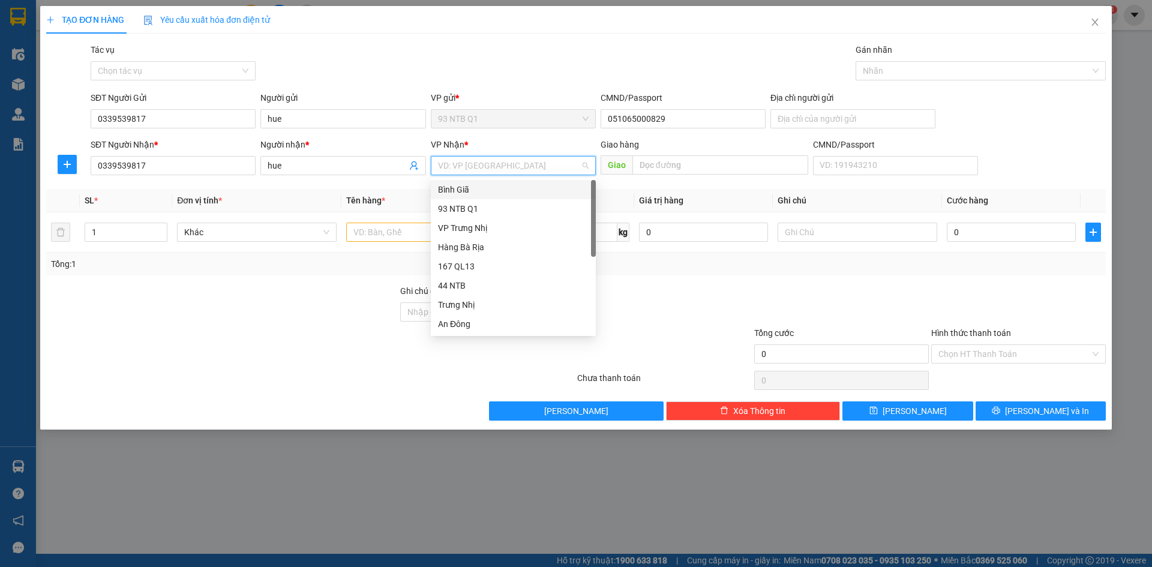
click at [472, 190] on div "Bình Giã" at bounding box center [513, 189] width 151 height 13
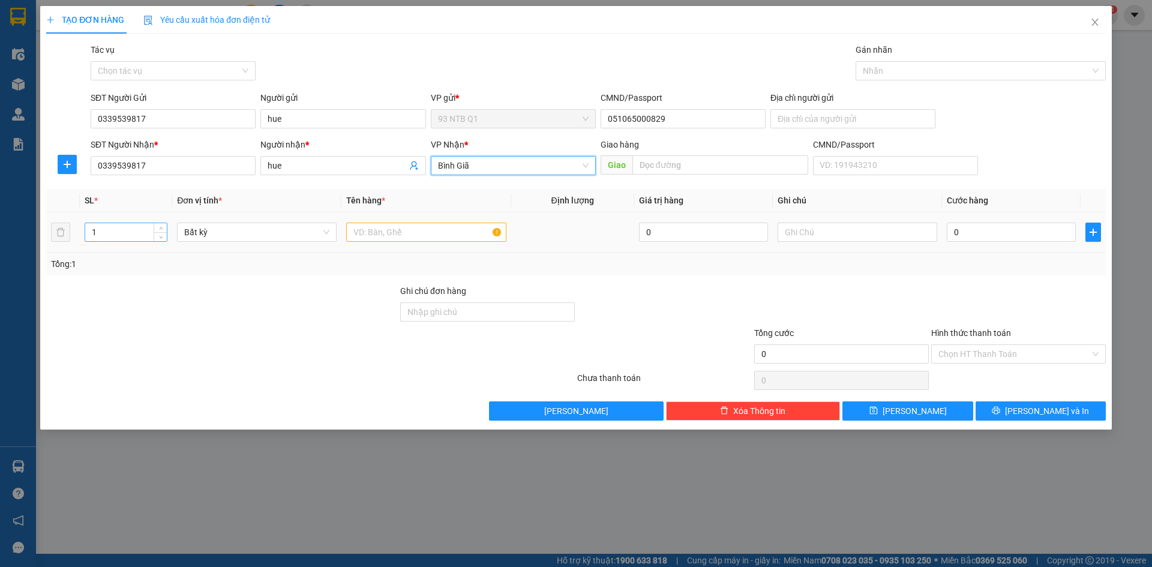
click at [96, 232] on input "1" at bounding box center [126, 232] width 82 height 18
type input "2"
click at [376, 233] on input "text" at bounding box center [426, 232] width 160 height 19
type input "thung +gio do dung"
click at [976, 230] on input "0" at bounding box center [1011, 232] width 129 height 19
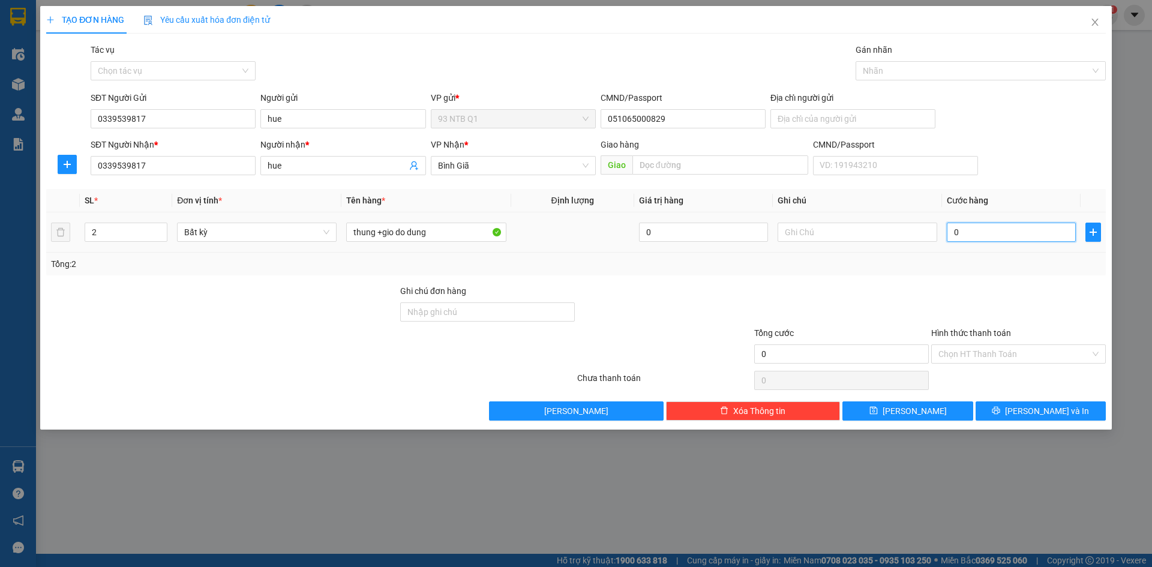
type input "8"
type input "80"
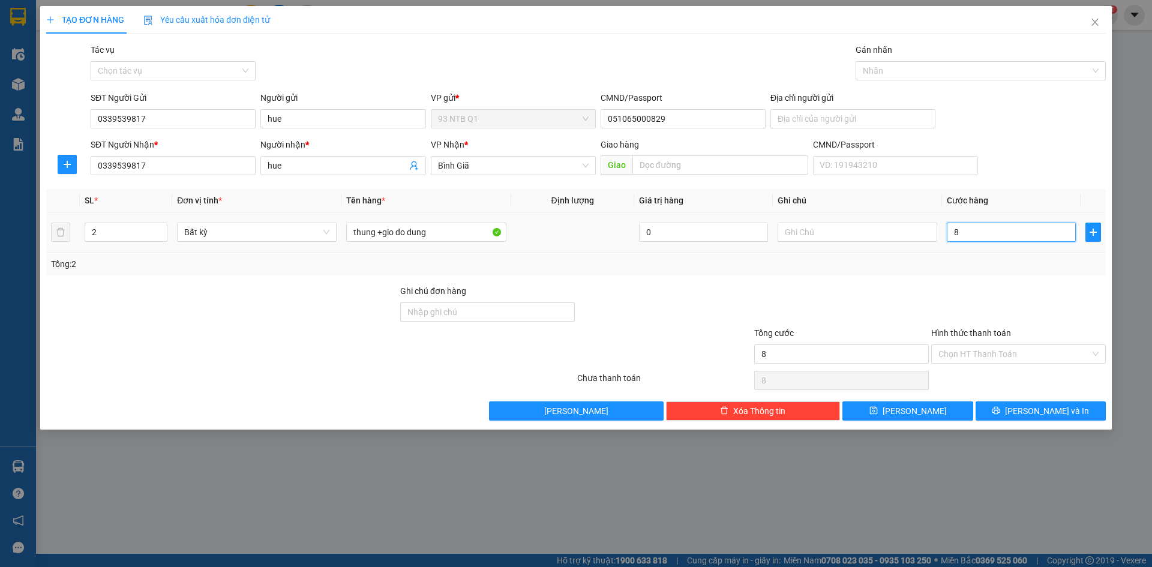
type input "80"
type input "80.000"
click at [987, 351] on input "Hình thức thanh toán" at bounding box center [1014, 354] width 152 height 18
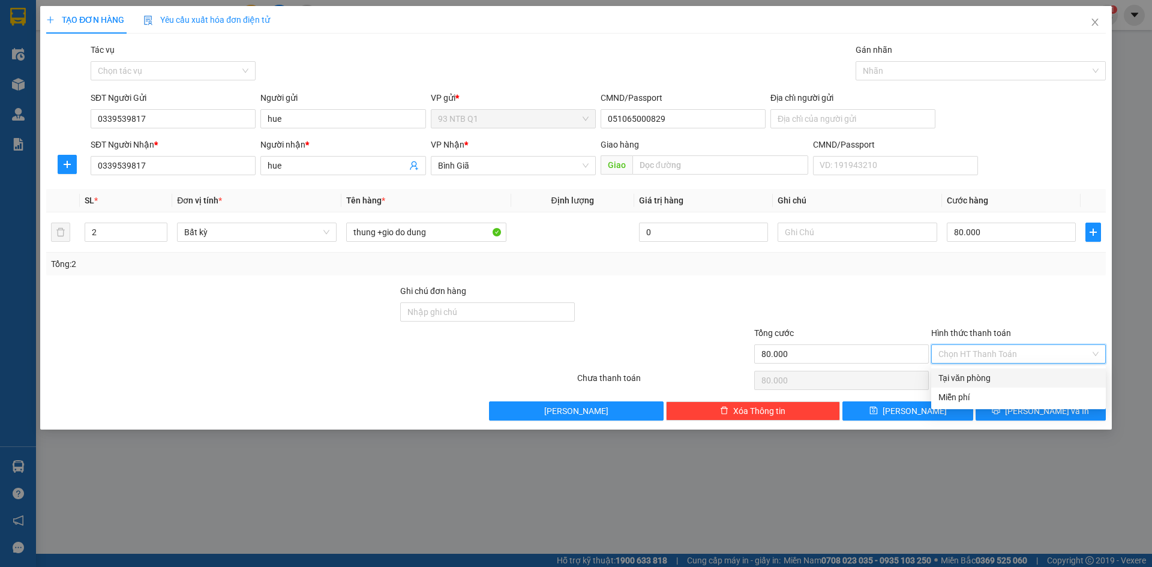
click at [982, 377] on div "Tại văn phòng" at bounding box center [1018, 377] width 160 height 13
type input "0"
click at [1005, 413] on button "[PERSON_NAME] và In" at bounding box center [1040, 410] width 130 height 19
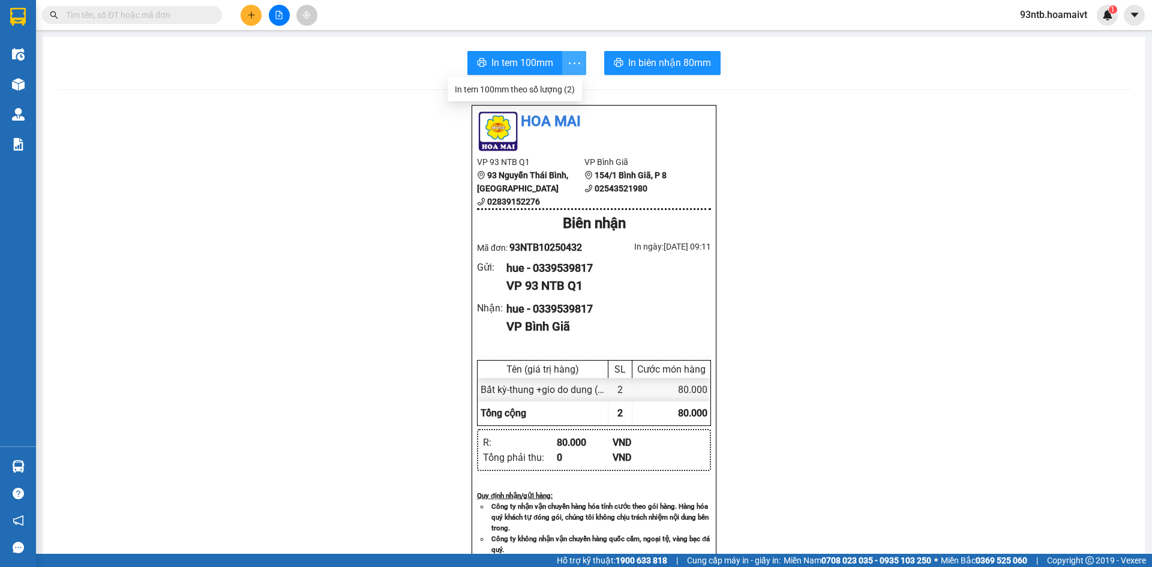
click at [570, 56] on icon "more" at bounding box center [574, 63] width 15 height 15
click at [564, 85] on div "In tem 100mm theo số lượng (2)" at bounding box center [515, 89] width 120 height 13
click at [658, 57] on span "In biên nhận 80mm" at bounding box center [669, 62] width 83 height 15
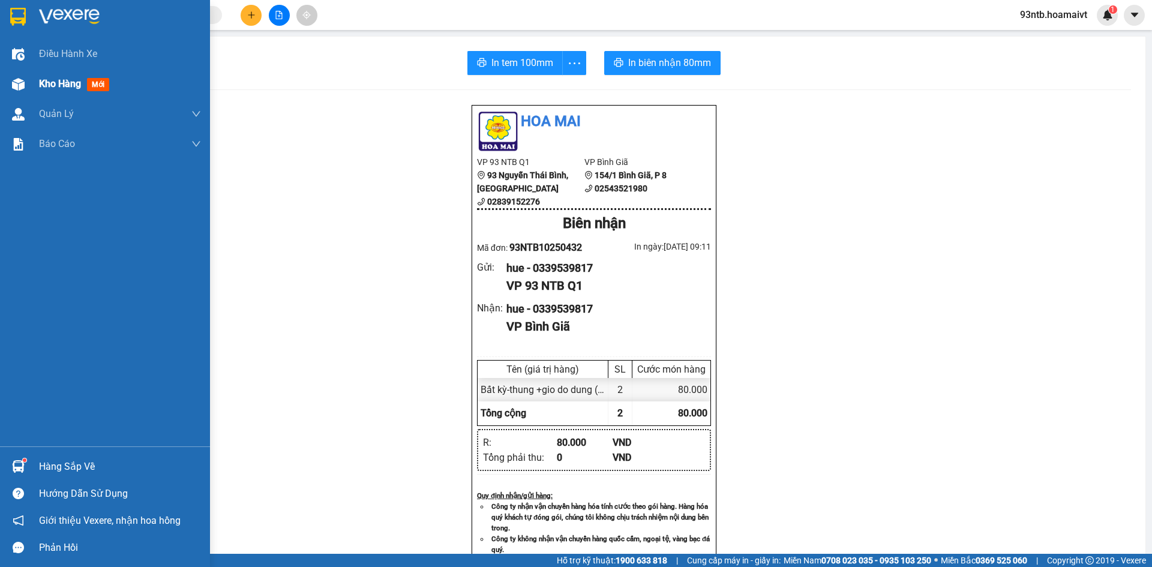
click at [16, 85] on img at bounding box center [18, 84] width 13 height 13
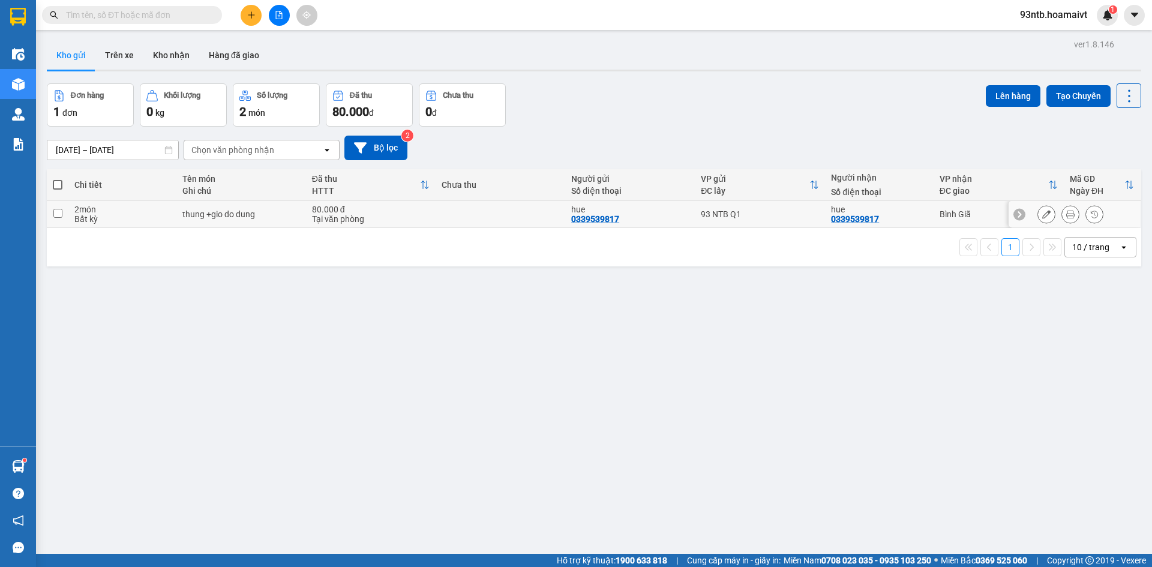
click at [56, 212] on input "checkbox" at bounding box center [57, 213] width 9 height 9
checkbox input "true"
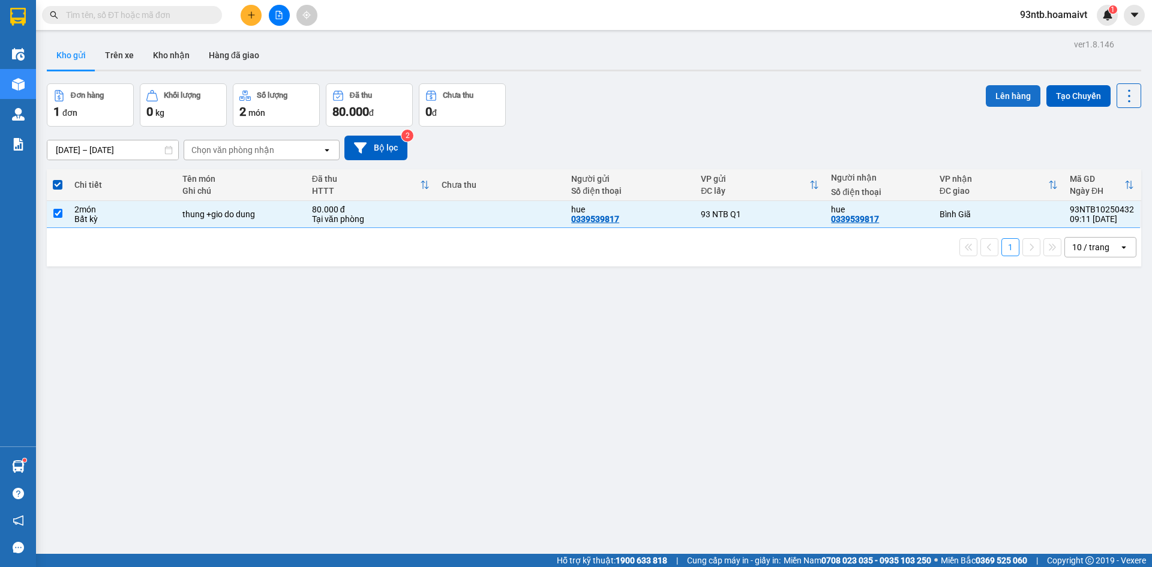
click at [999, 93] on button "Lên hàng" at bounding box center [1013, 96] width 55 height 22
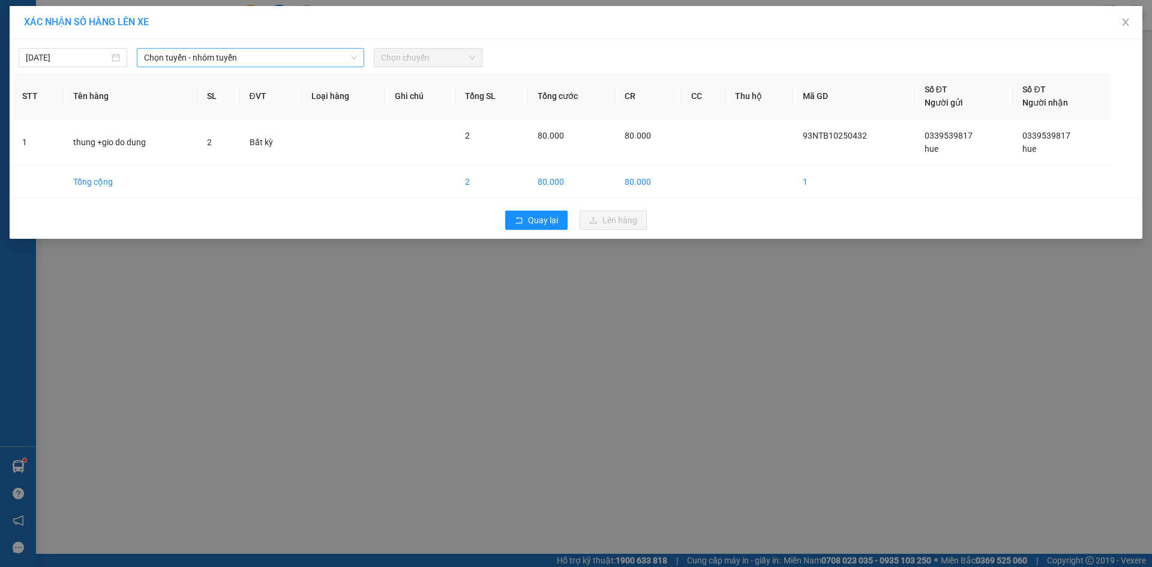
click at [215, 59] on span "Chọn tuyến - nhóm tuyến" at bounding box center [250, 58] width 213 height 18
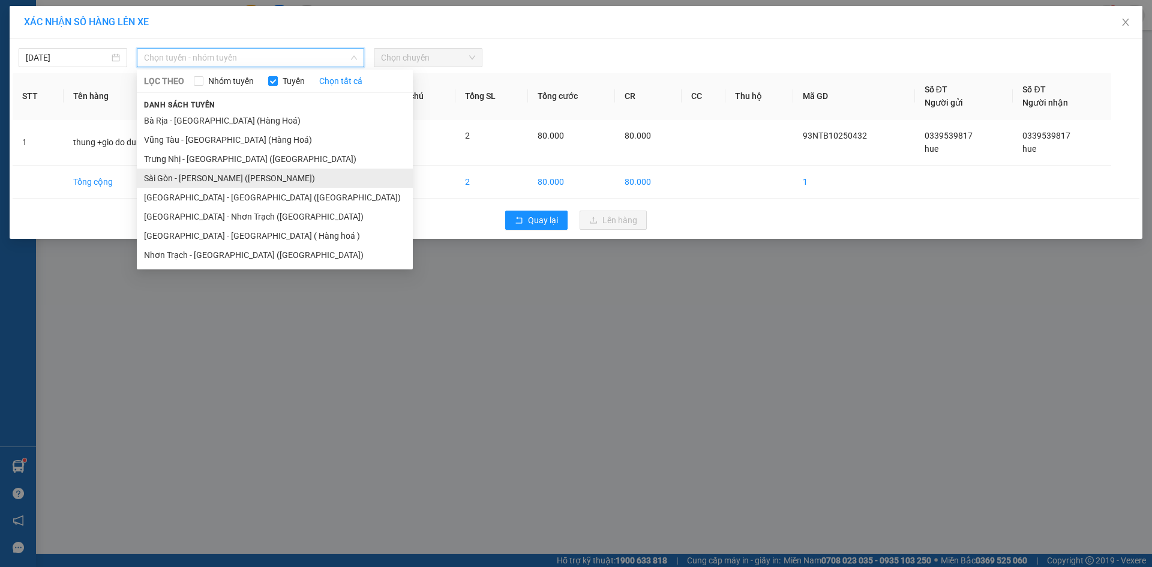
click at [182, 178] on li "Sài Gòn - Vũng Tàu (Hàng Hoá)" at bounding box center [275, 178] width 276 height 19
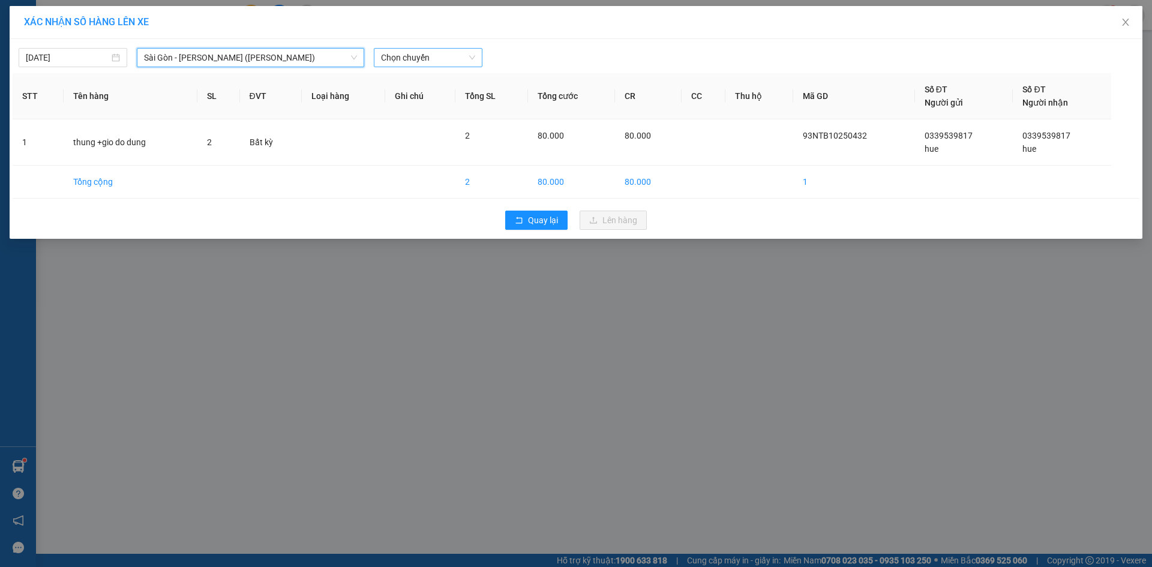
click at [413, 58] on span "Chọn chuyến" at bounding box center [428, 58] width 94 height 18
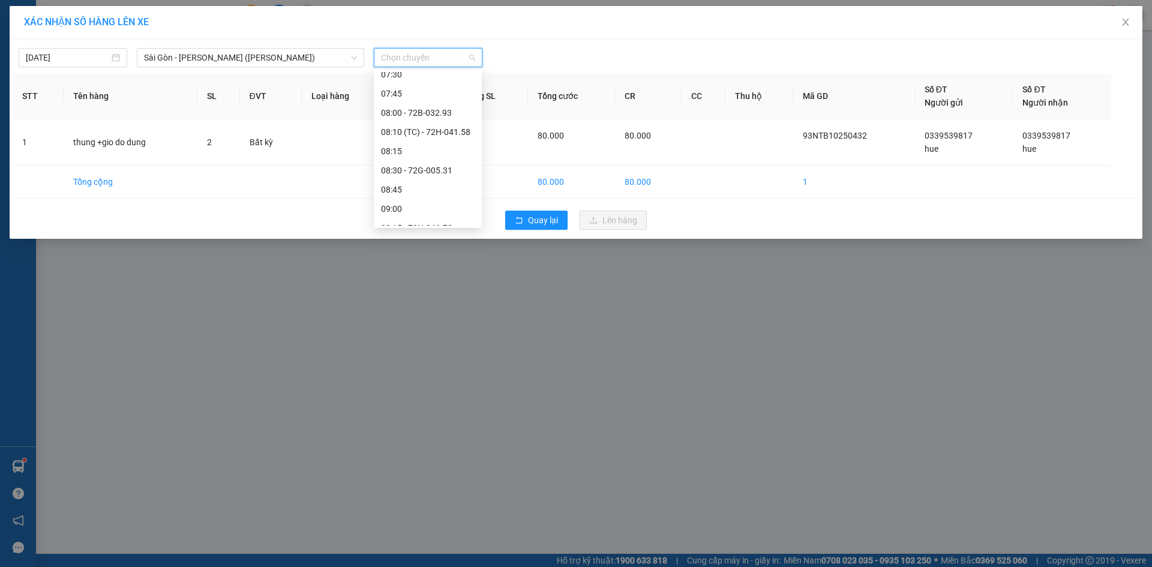
scroll to position [240, 0]
click at [421, 187] on div "09:30" at bounding box center [428, 187] width 94 height 13
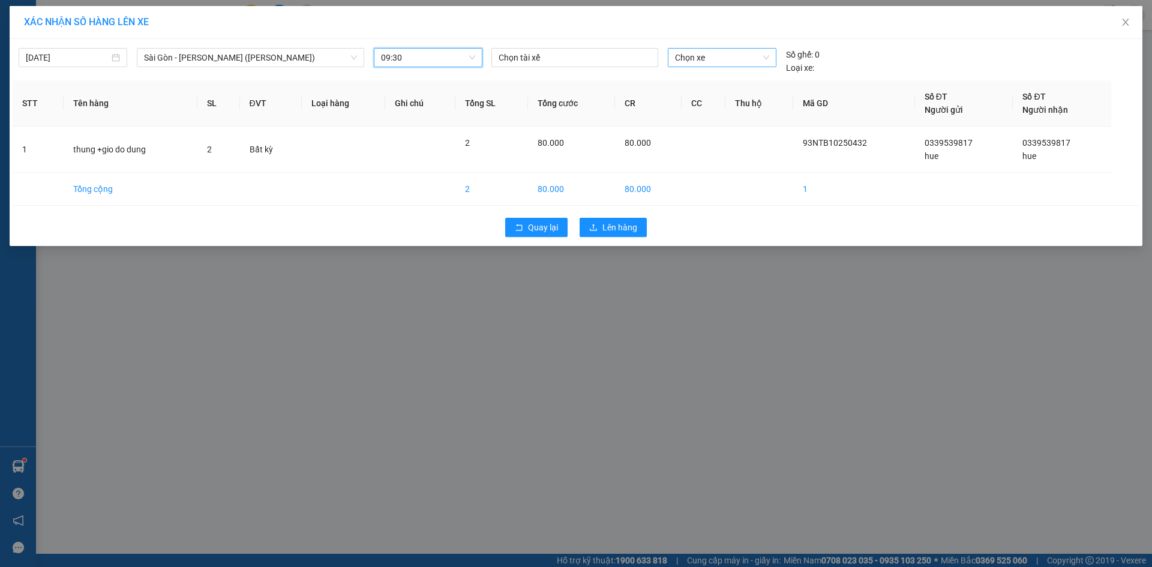
click at [721, 57] on span "Chọn xe" at bounding box center [722, 58] width 94 height 18
type input "3295"
click at [728, 78] on div "72H-032.95" at bounding box center [722, 81] width 94 height 13
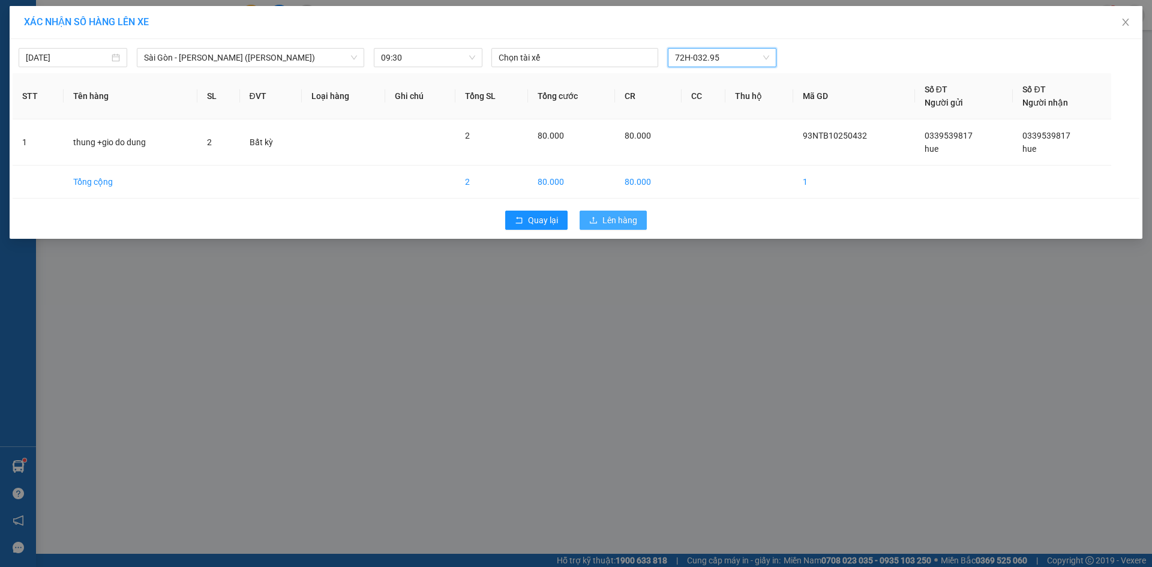
click at [602, 216] on button "Lên hàng" at bounding box center [613, 220] width 67 height 19
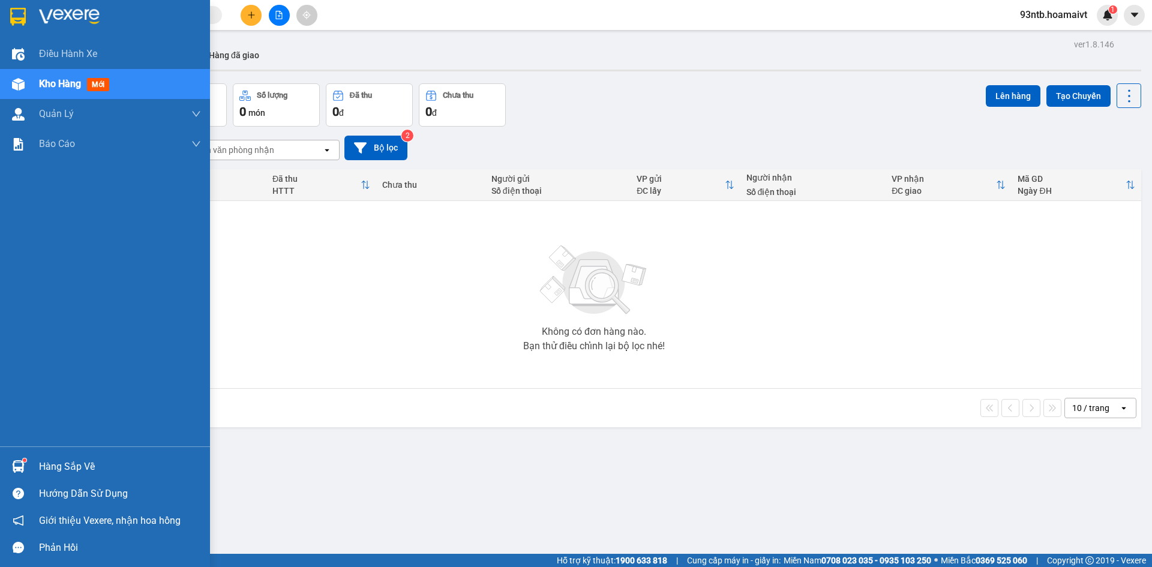
click at [15, 465] on img at bounding box center [18, 466] width 13 height 13
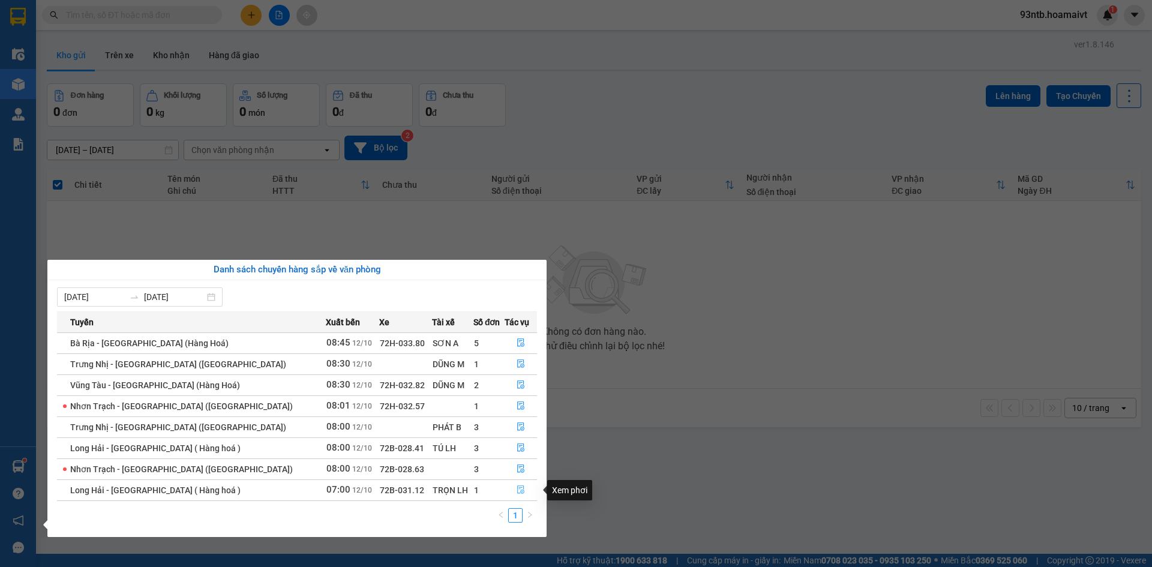
click at [517, 489] on icon "file-done" at bounding box center [521, 489] width 8 height 8
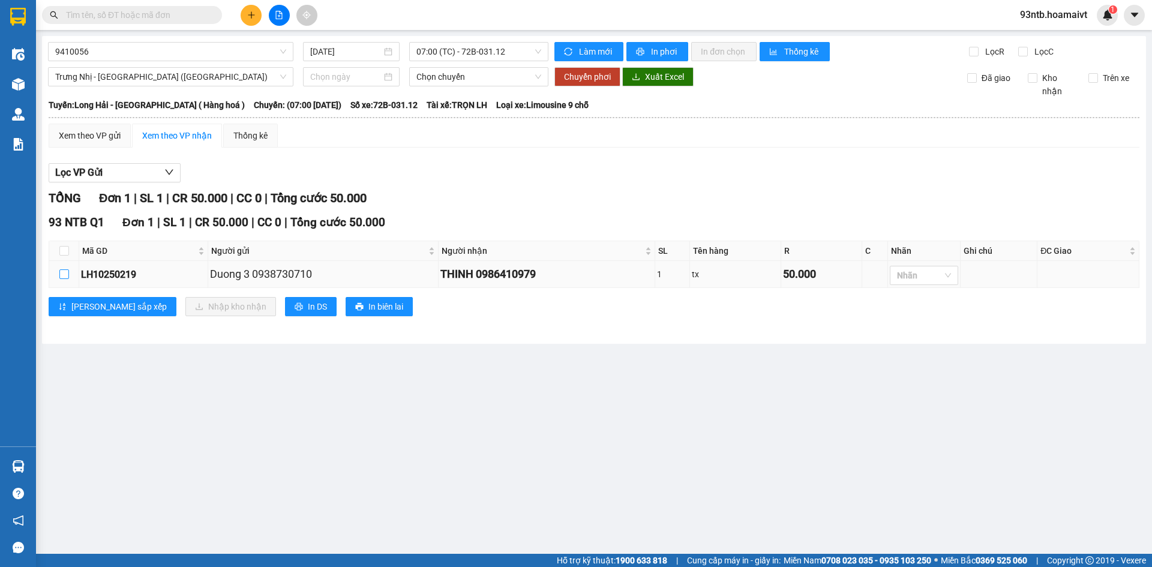
click at [62, 274] on input "checkbox" at bounding box center [64, 274] width 10 height 10
checkbox input "true"
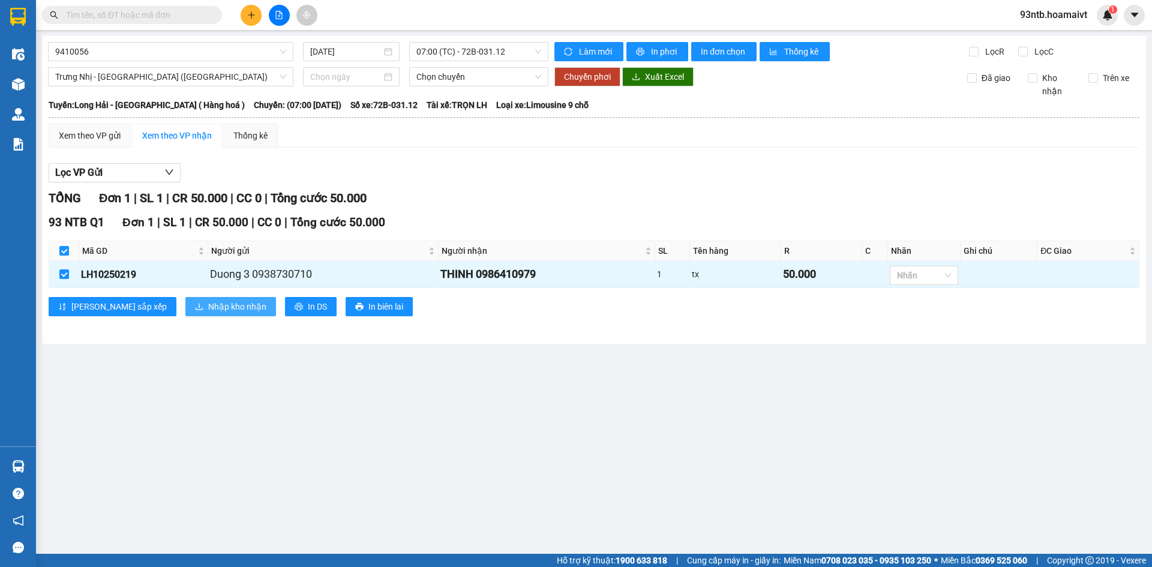
click at [208, 305] on span "Nhập kho nhận" at bounding box center [237, 306] width 58 height 13
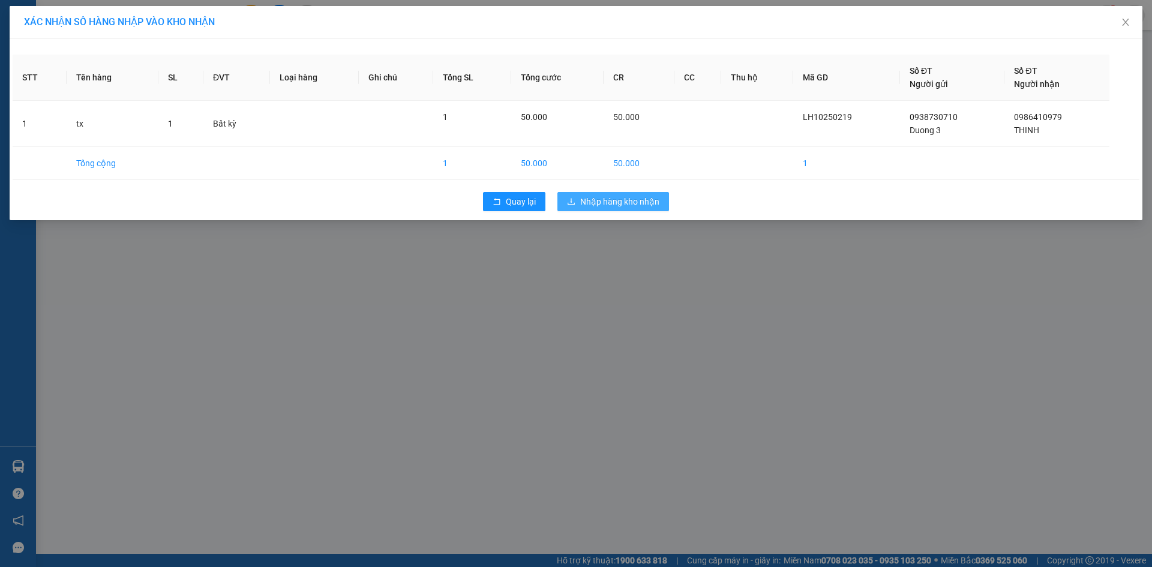
click at [604, 197] on span "Nhập hàng kho nhận" at bounding box center [619, 201] width 79 height 13
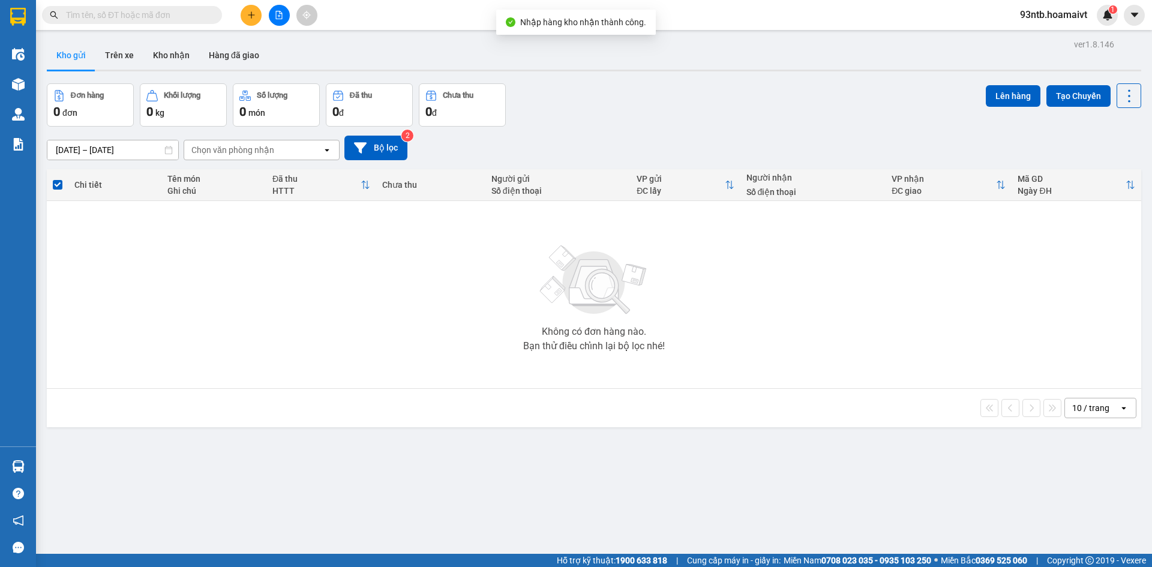
click at [135, 15] on input "text" at bounding box center [137, 14] width 142 height 13
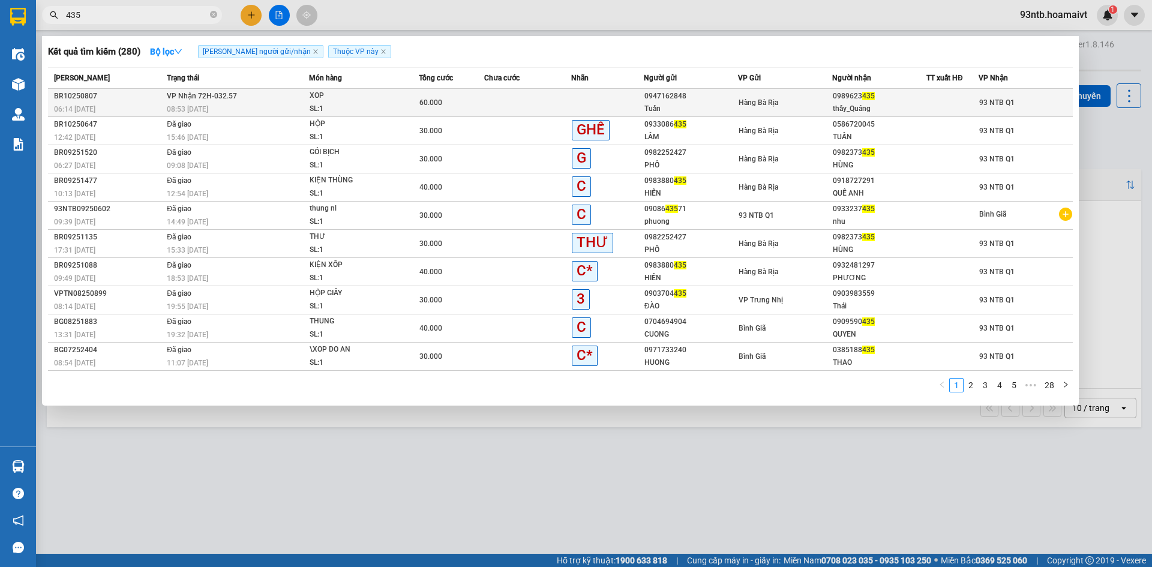
type input "435"
click at [508, 97] on td at bounding box center [527, 103] width 87 height 28
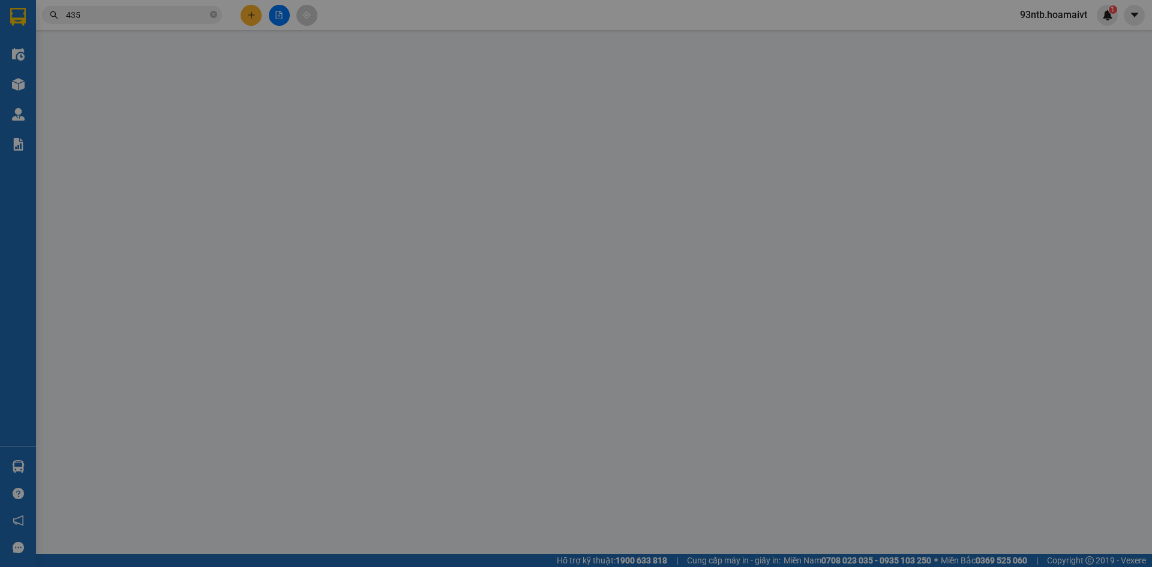
type input "0947162848"
type input "Tuấn"
type input "0989623435"
type input "thầy_Quảng"
type input "60.000"
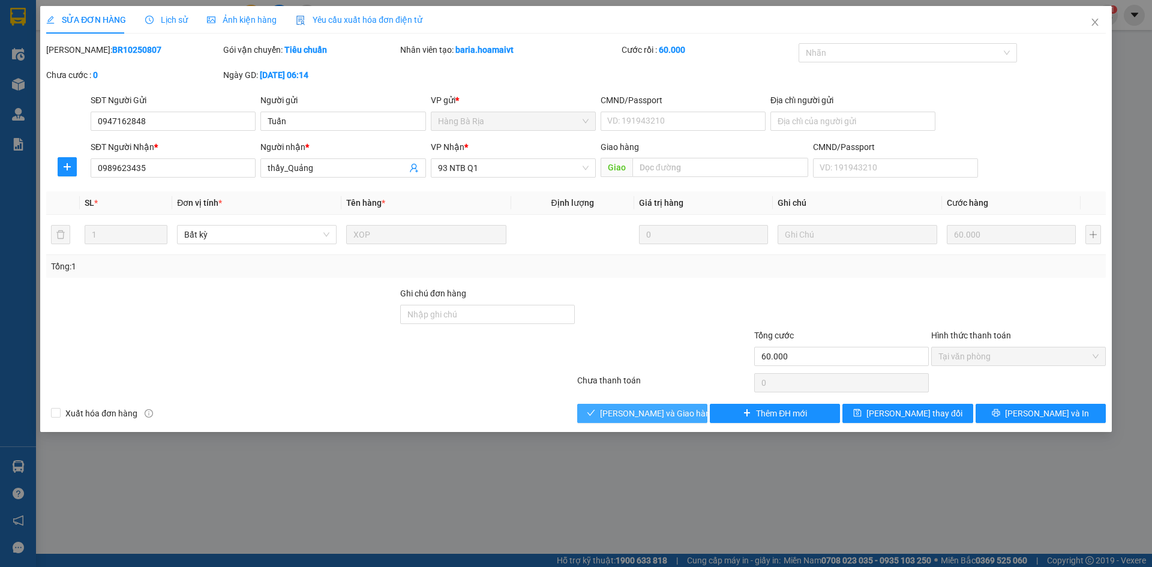
click at [635, 413] on span "[PERSON_NAME] và Giao hàng" at bounding box center [657, 413] width 115 height 13
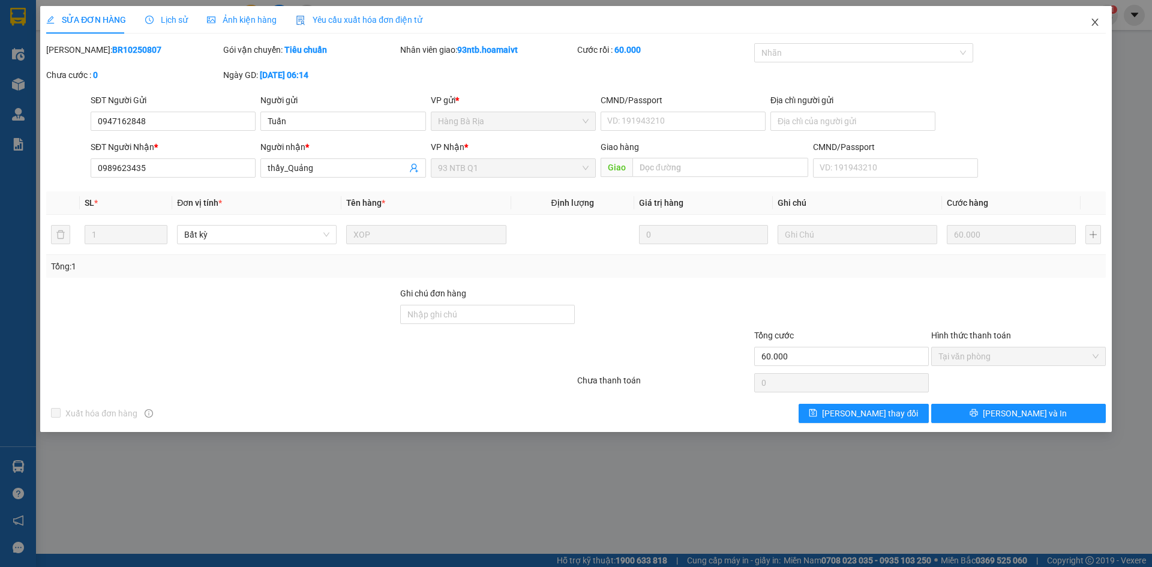
click at [1093, 20] on icon "close" at bounding box center [1094, 22] width 7 height 7
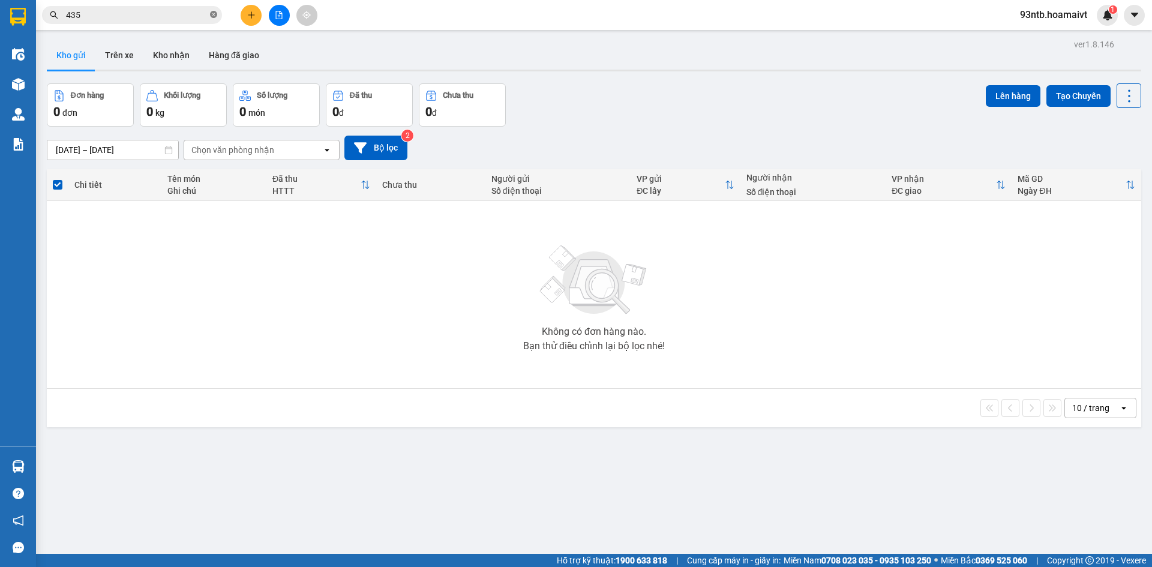
click at [212, 13] on icon "close-circle" at bounding box center [213, 14] width 7 height 7
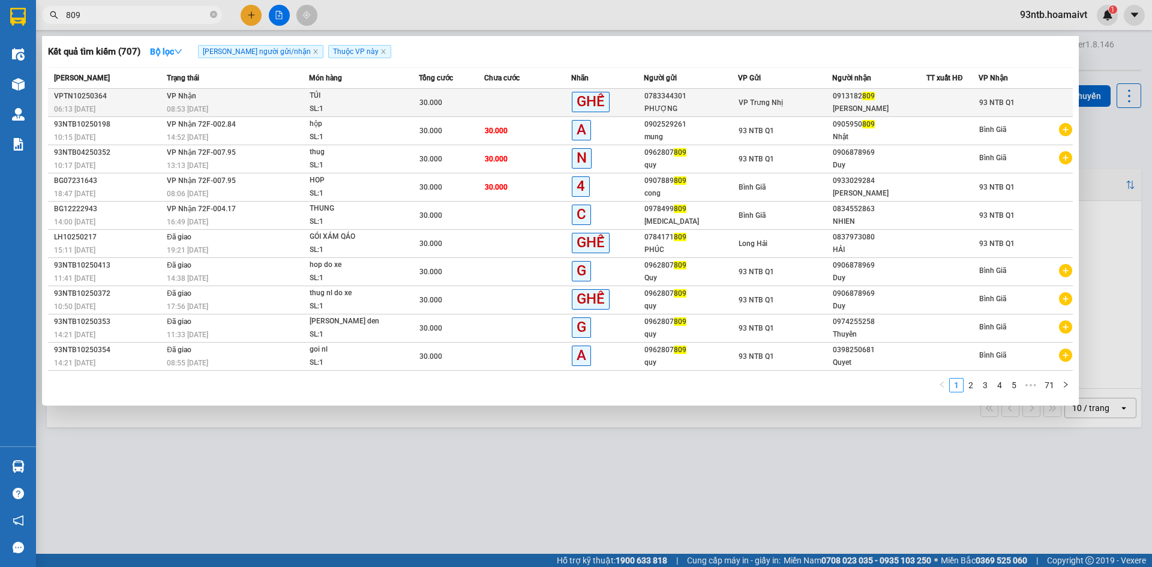
type input "809"
click at [496, 101] on td at bounding box center [527, 103] width 87 height 28
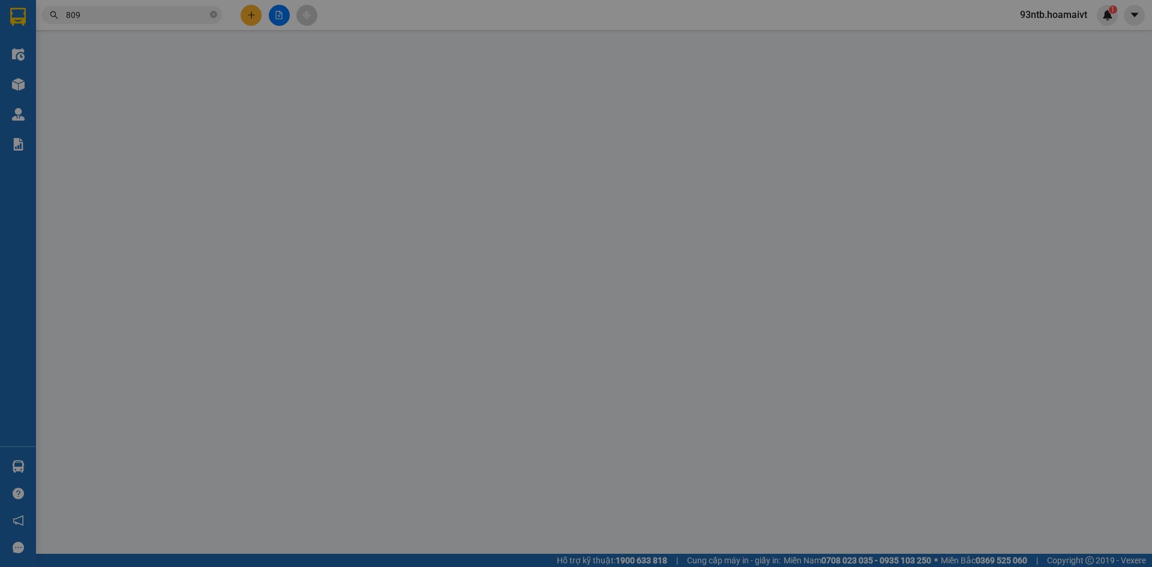
type input "0783344301"
type input "PHƯỢNG"
type input "0913182809"
type input "CAO LY LY"
type input "30.000"
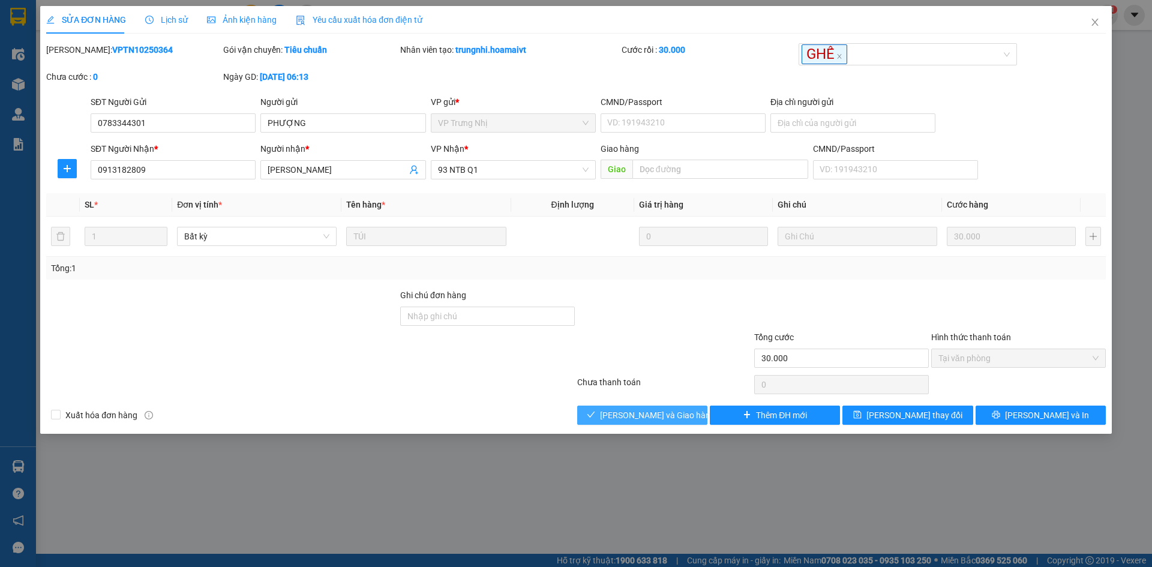
click at [614, 412] on button "[PERSON_NAME] và Giao hàng" at bounding box center [642, 415] width 130 height 19
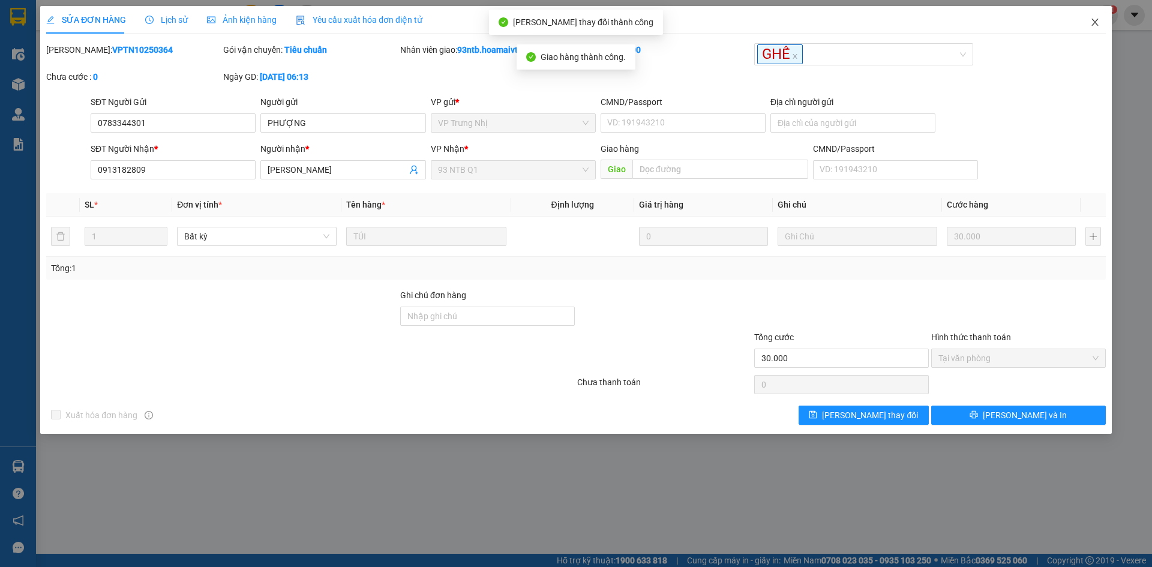
click at [1094, 19] on icon "close" at bounding box center [1095, 22] width 10 height 10
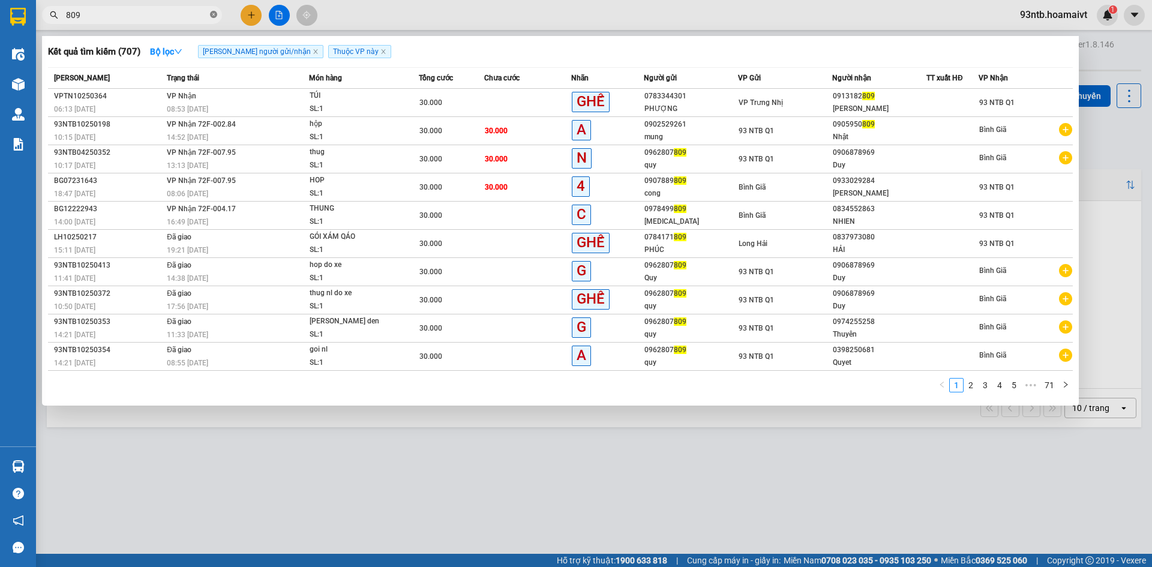
click at [212, 12] on icon "close-circle" at bounding box center [213, 14] width 7 height 7
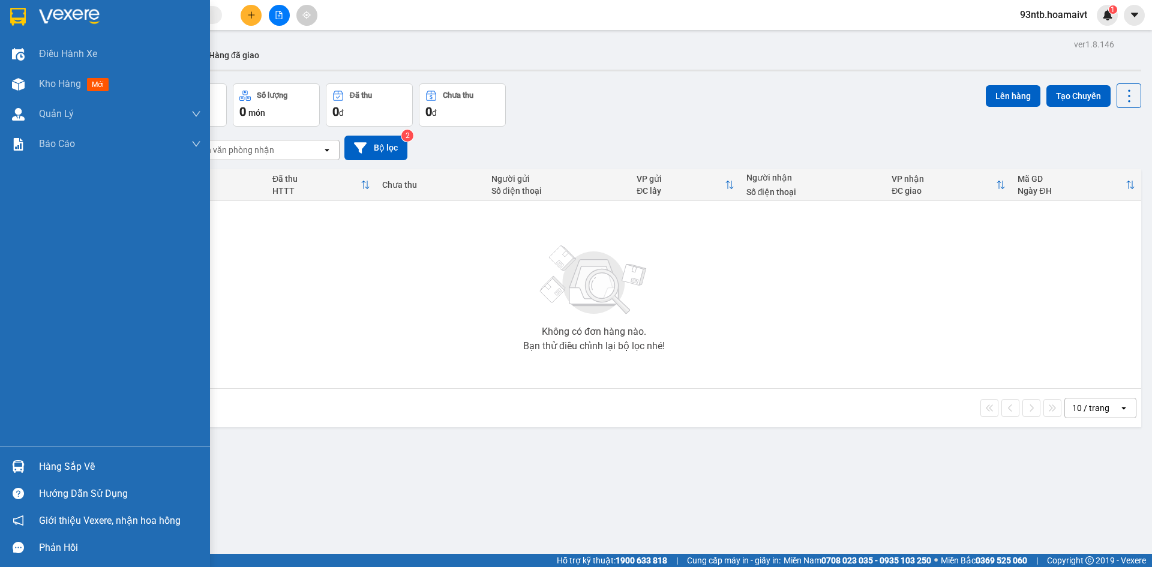
click at [16, 463] on img at bounding box center [18, 466] width 13 height 13
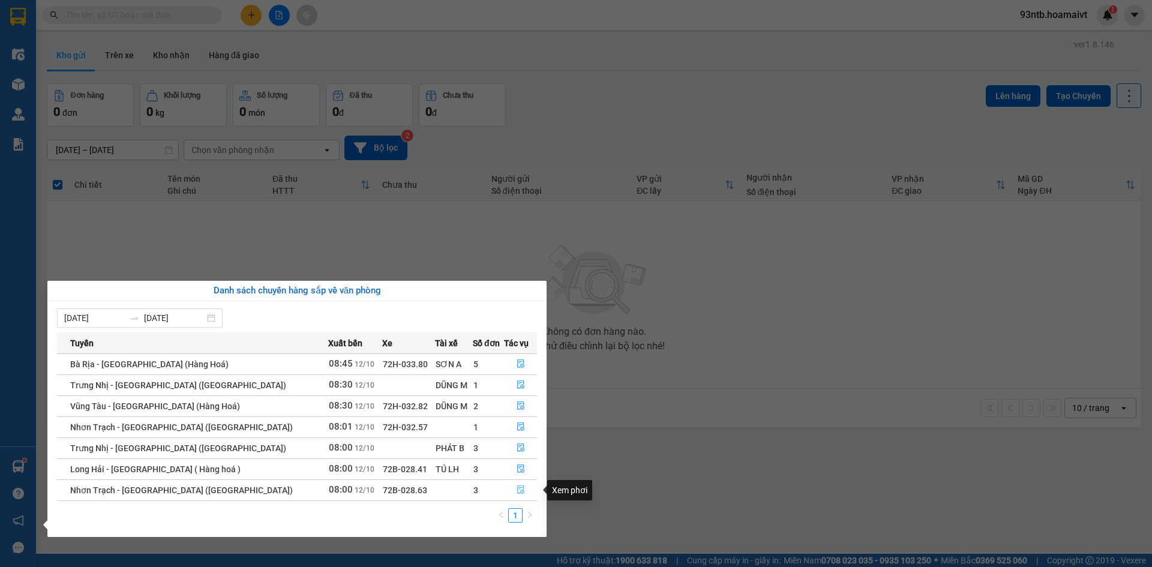
click at [517, 488] on icon "file-done" at bounding box center [520, 490] width 7 height 8
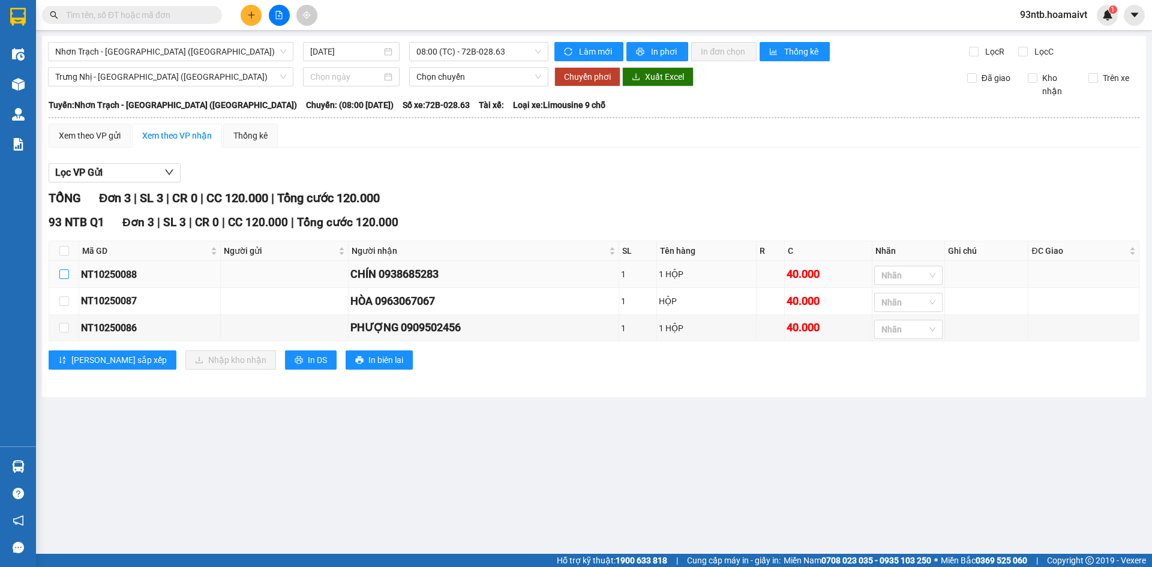
click at [64, 275] on input "checkbox" at bounding box center [64, 274] width 10 height 10
checkbox input "true"
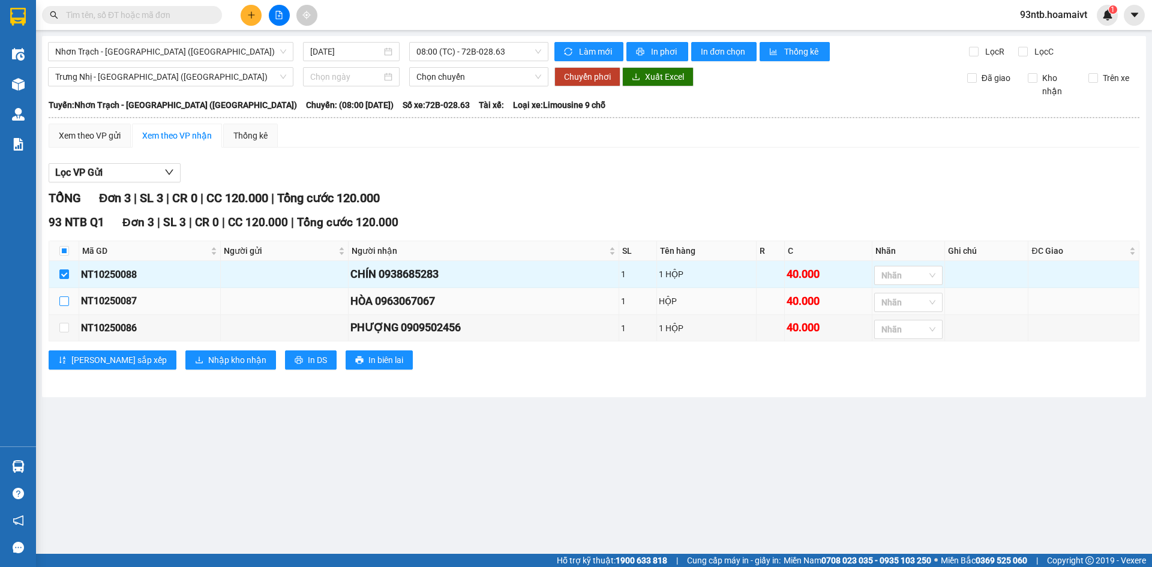
click at [61, 302] on input "checkbox" at bounding box center [64, 301] width 10 height 10
checkbox input "true"
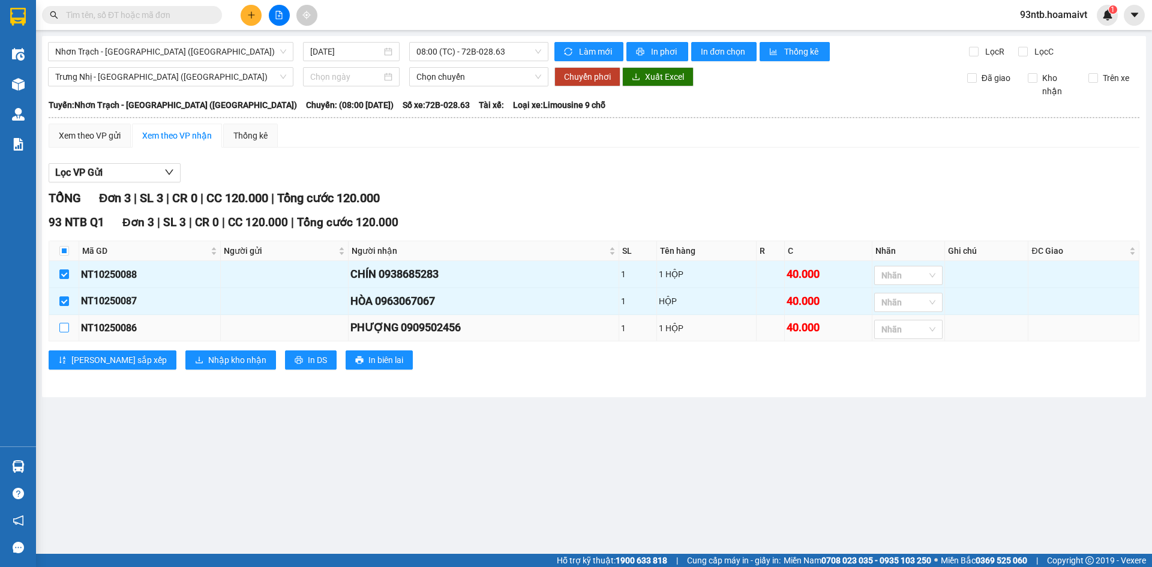
click at [64, 327] on input "checkbox" at bounding box center [64, 328] width 10 height 10
checkbox input "true"
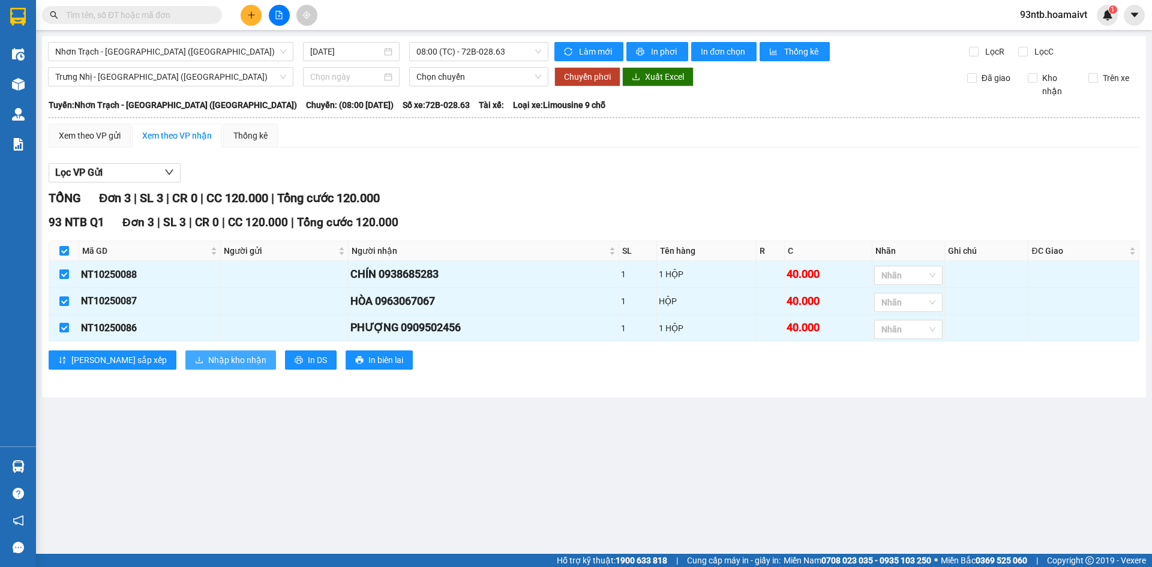
click at [208, 360] on span "Nhập kho nhận" at bounding box center [237, 359] width 58 height 13
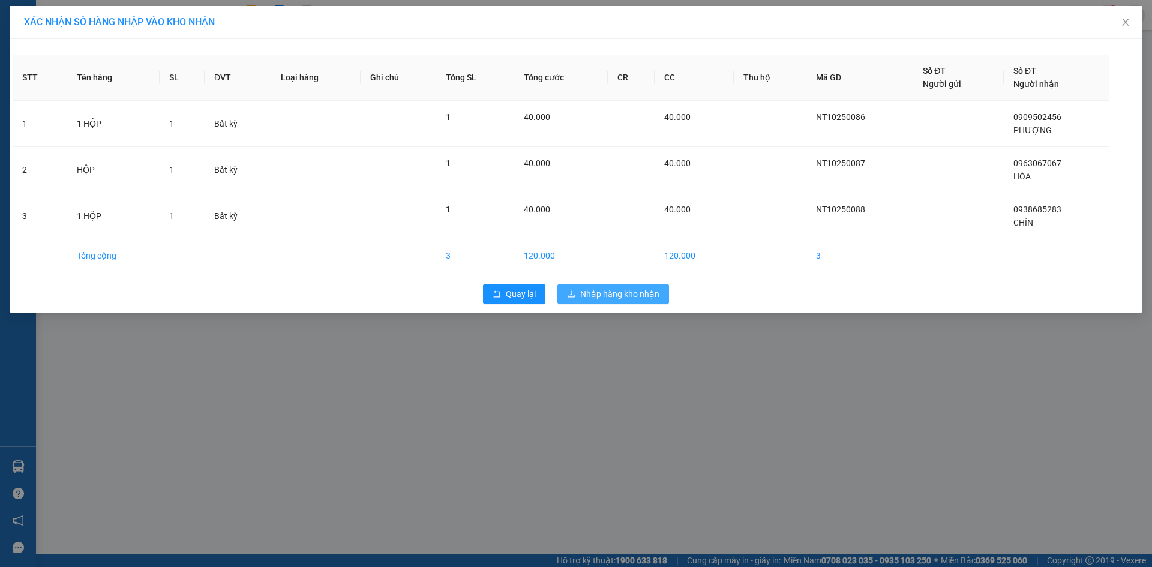
click at [624, 289] on span "Nhập hàng kho nhận" at bounding box center [619, 293] width 79 height 13
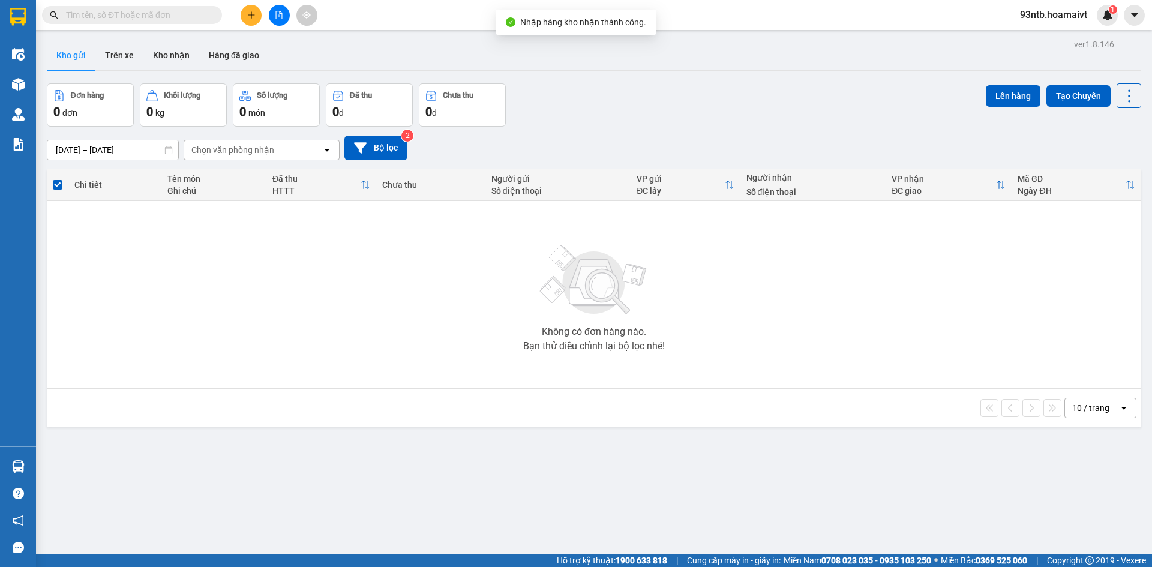
click at [107, 14] on input "text" at bounding box center [137, 14] width 142 height 13
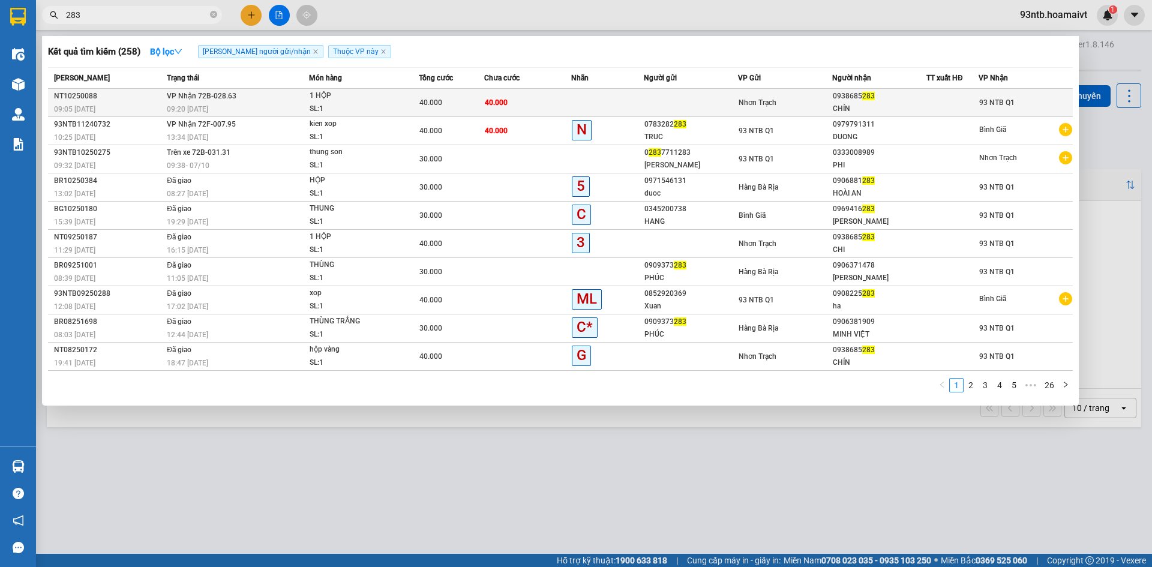
type input "283"
click at [545, 100] on td "40.000" at bounding box center [527, 103] width 87 height 28
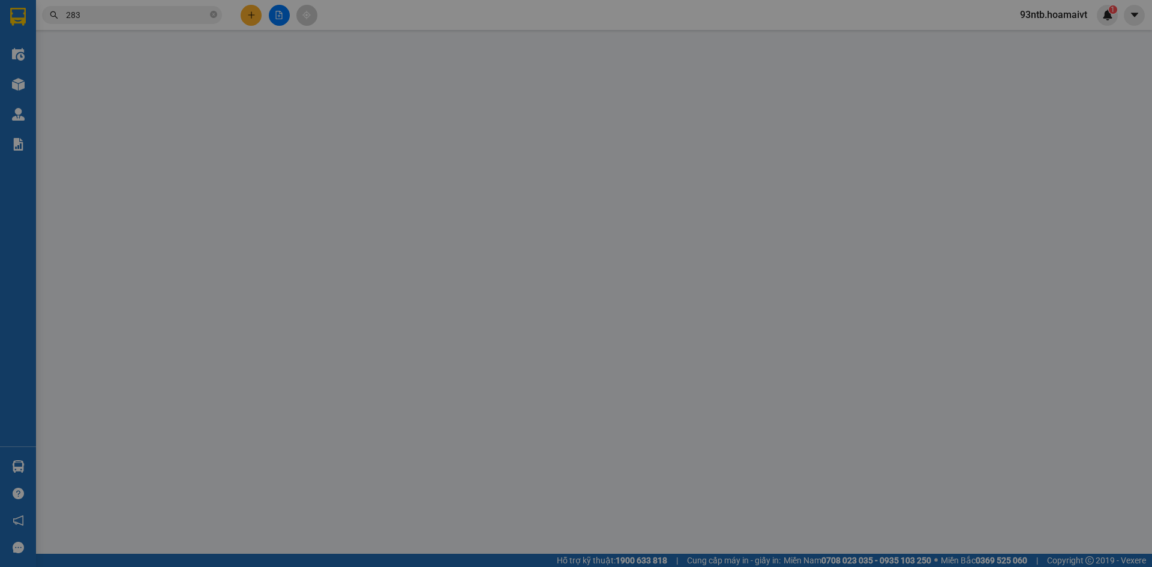
type input "0938685283"
type input "CHÍN"
type input "40.000"
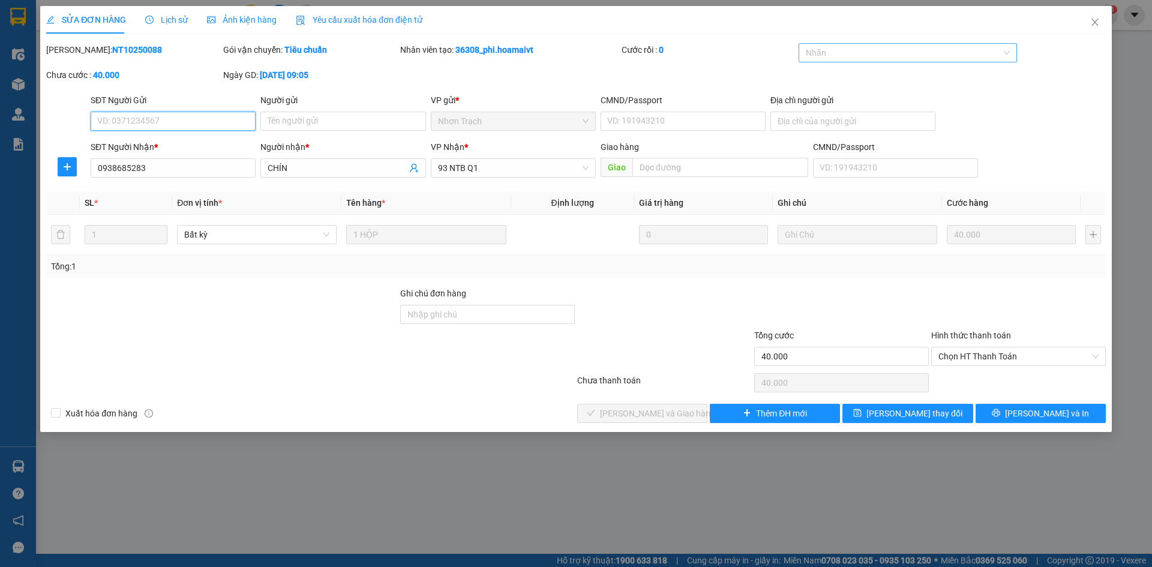
click at [849, 55] on div at bounding box center [901, 53] width 201 height 14
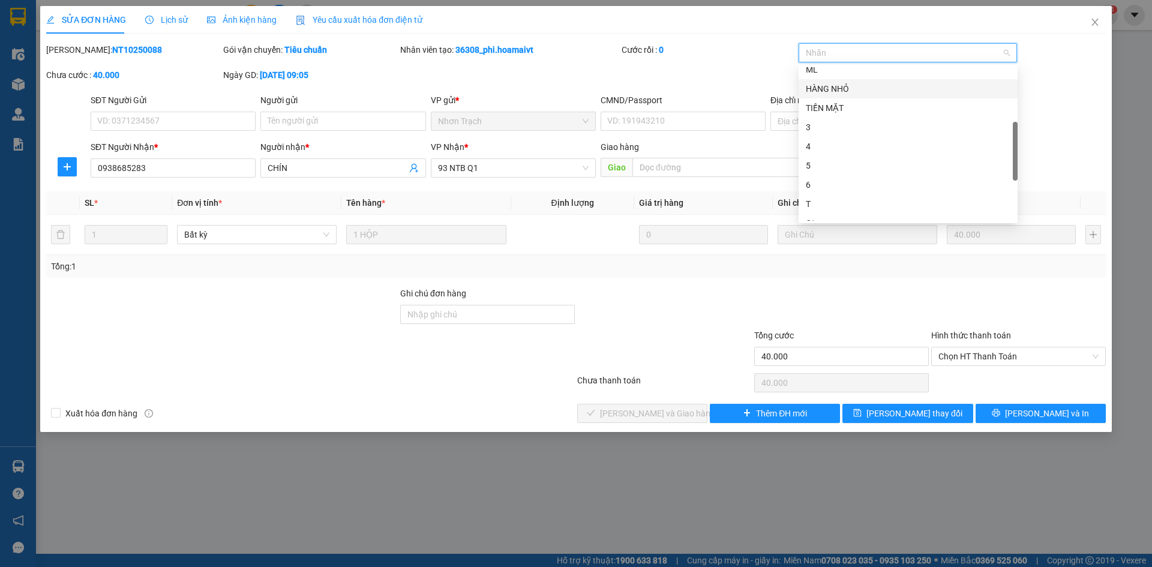
scroll to position [346, 0]
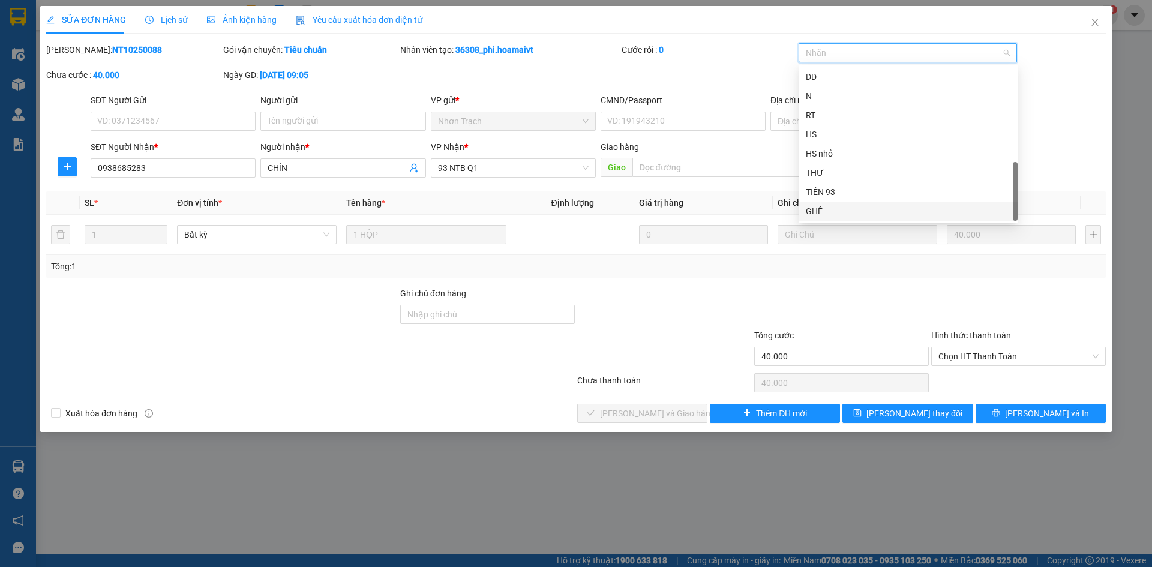
click at [839, 207] on div "GHẾ" at bounding box center [908, 211] width 205 height 13
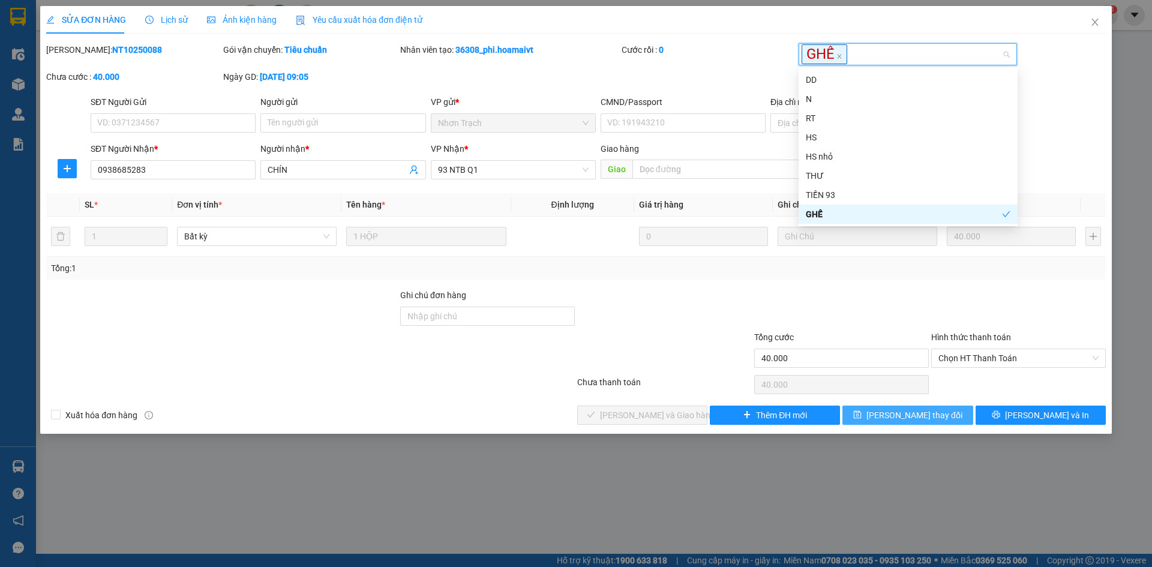
click at [871, 416] on button "[PERSON_NAME] thay đổi" at bounding box center [907, 415] width 130 height 19
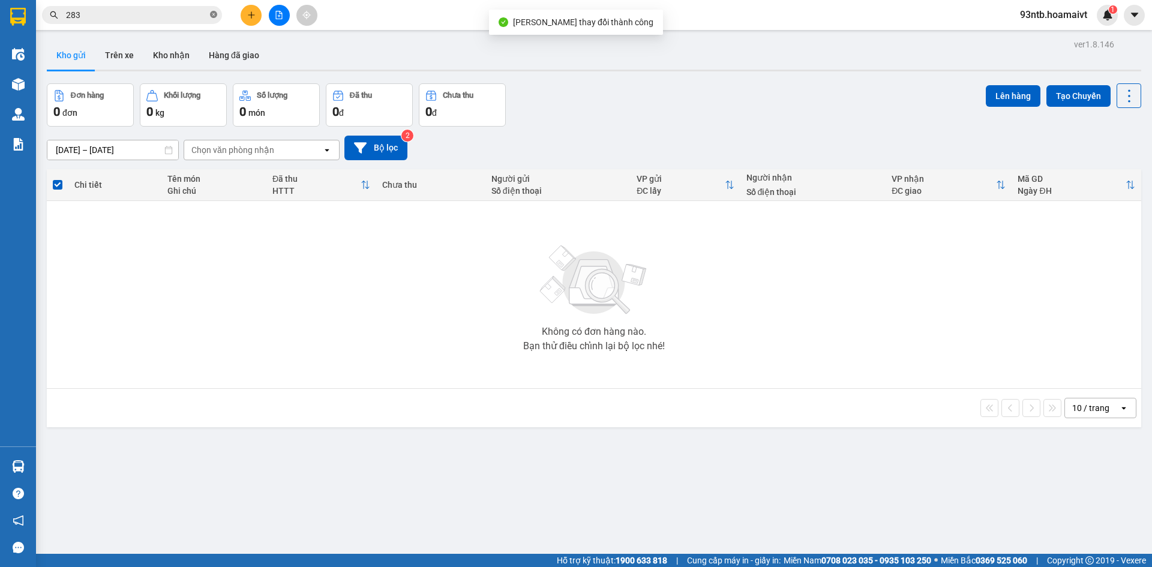
click at [214, 16] on icon "close-circle" at bounding box center [213, 14] width 7 height 7
click at [214, 16] on span at bounding box center [213, 14] width 7 height 13
click at [187, 13] on input "text" at bounding box center [137, 14] width 142 height 13
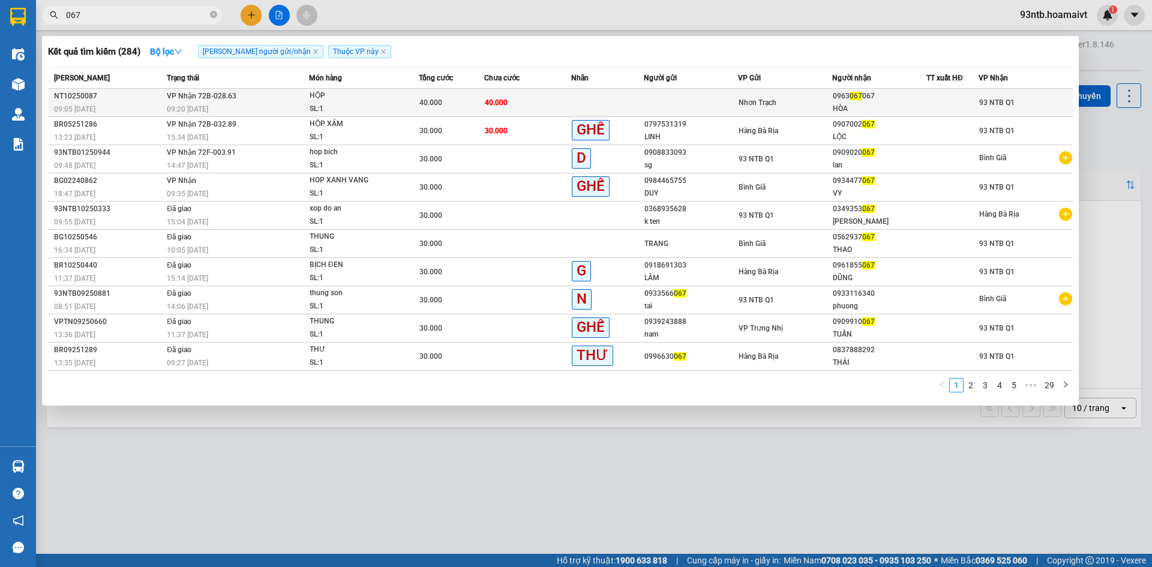
type input "067"
click at [560, 100] on td "40.000" at bounding box center [527, 103] width 87 height 28
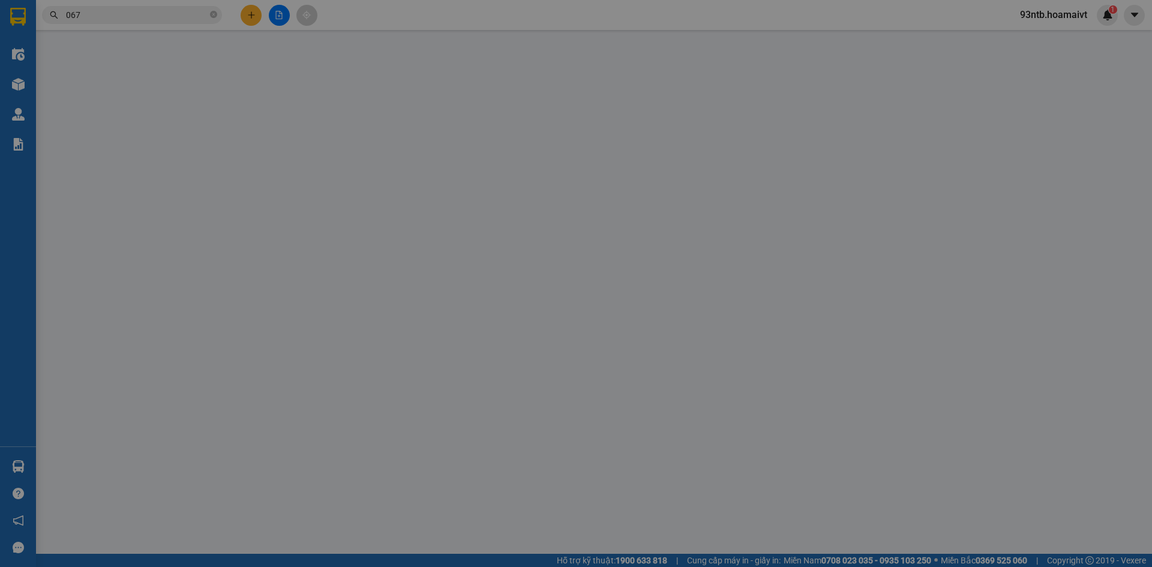
type input "0963067067"
type input "HÒA"
type input "40.000"
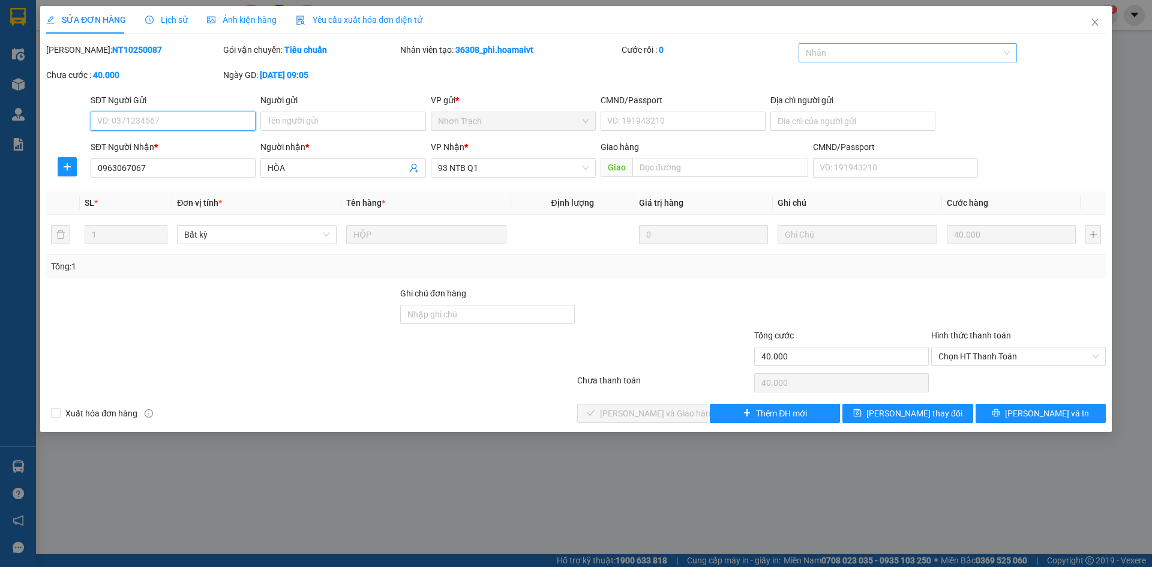
click at [833, 51] on div at bounding box center [901, 53] width 201 height 14
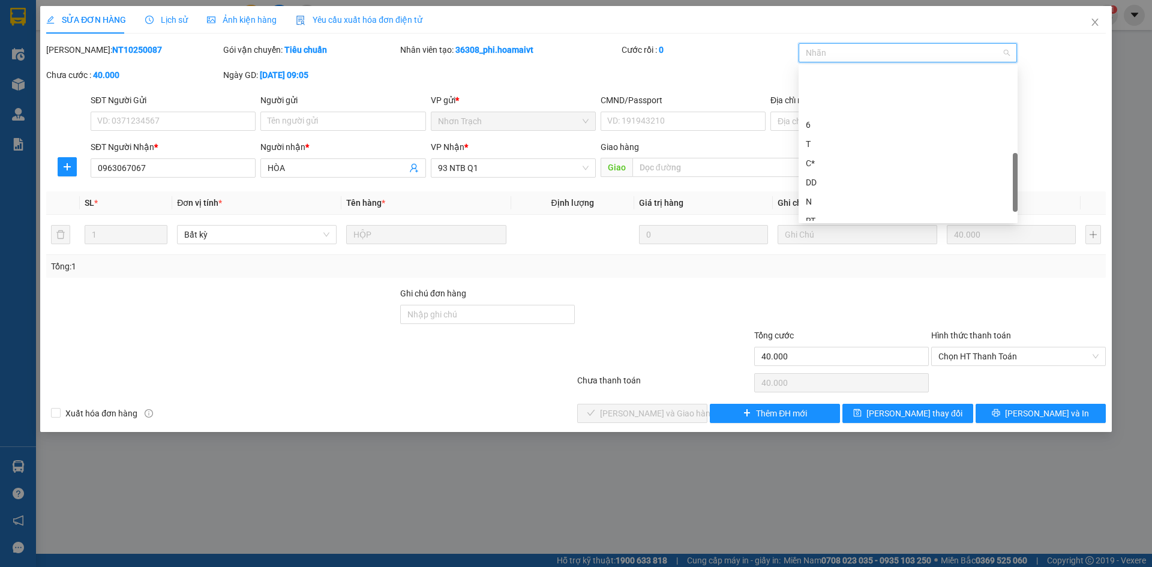
scroll to position [346, 0]
click at [827, 210] on div "GHẾ" at bounding box center [908, 211] width 205 height 13
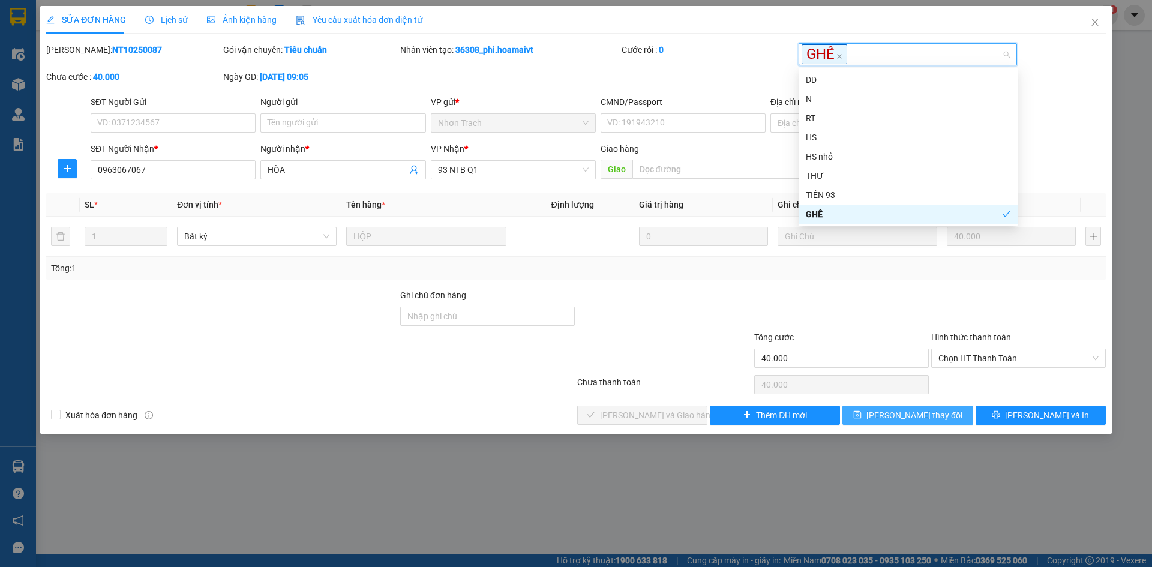
click at [867, 411] on button "[PERSON_NAME] thay đổi" at bounding box center [907, 415] width 130 height 19
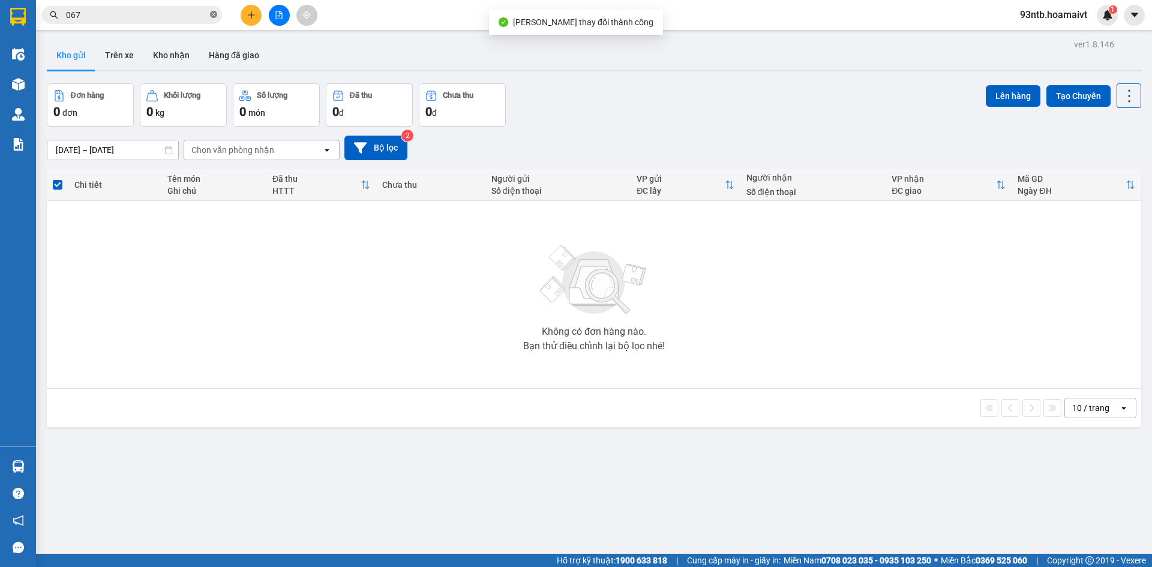
click at [216, 14] on icon "close-circle" at bounding box center [213, 14] width 7 height 7
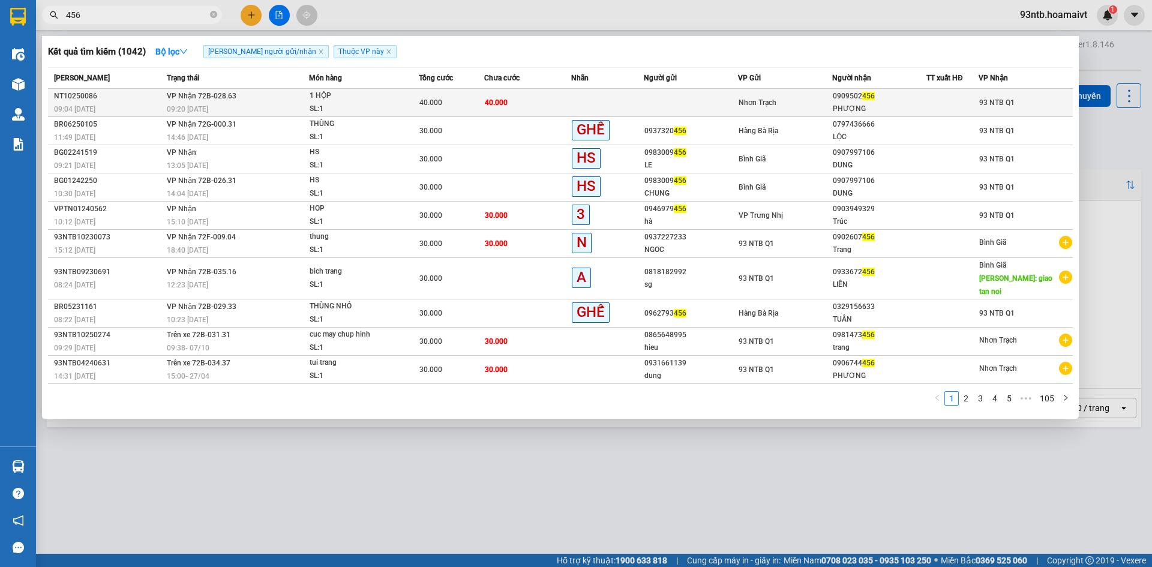
type input "456"
click at [561, 105] on td "40.000" at bounding box center [527, 103] width 87 height 28
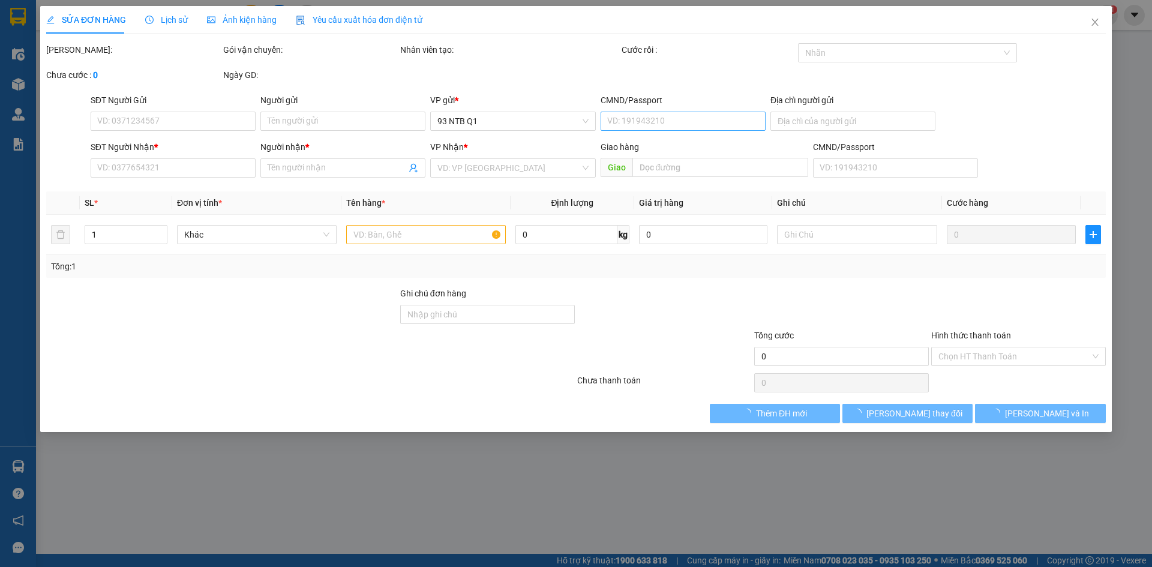
type input "0909502456"
type input "PHƯỢNG"
type input "40.000"
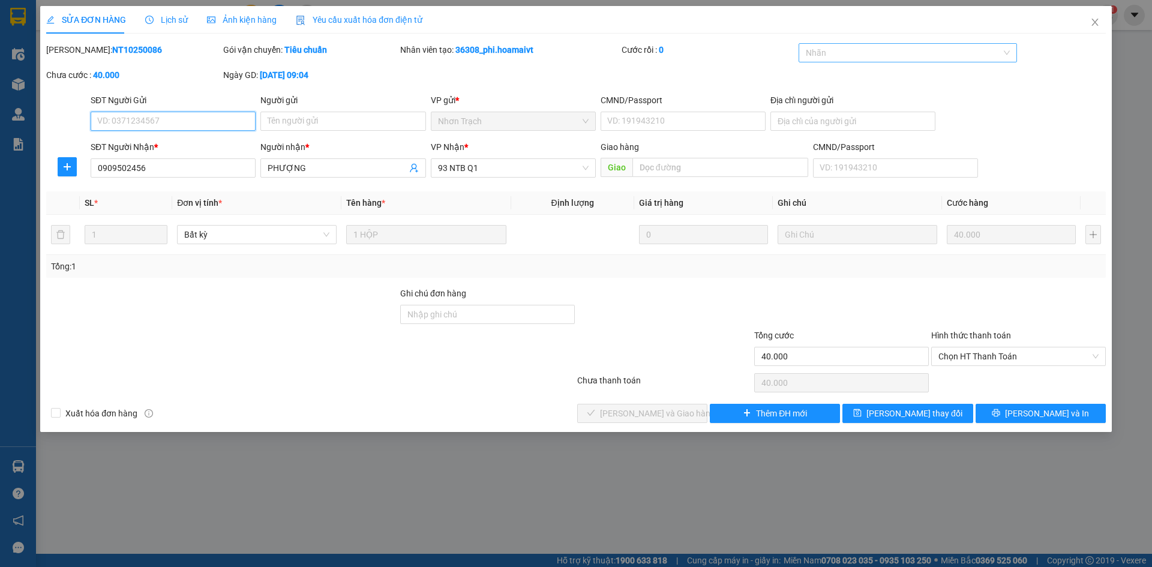
click at [851, 53] on div at bounding box center [901, 53] width 201 height 14
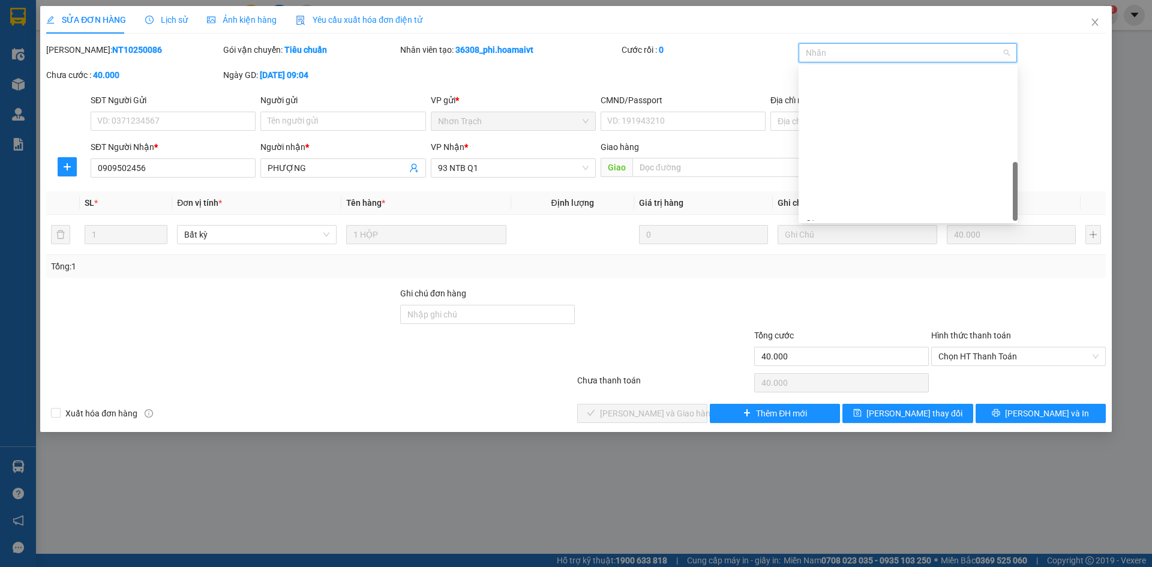
scroll to position [346, 0]
click at [842, 206] on div "GHẾ" at bounding box center [908, 211] width 205 height 13
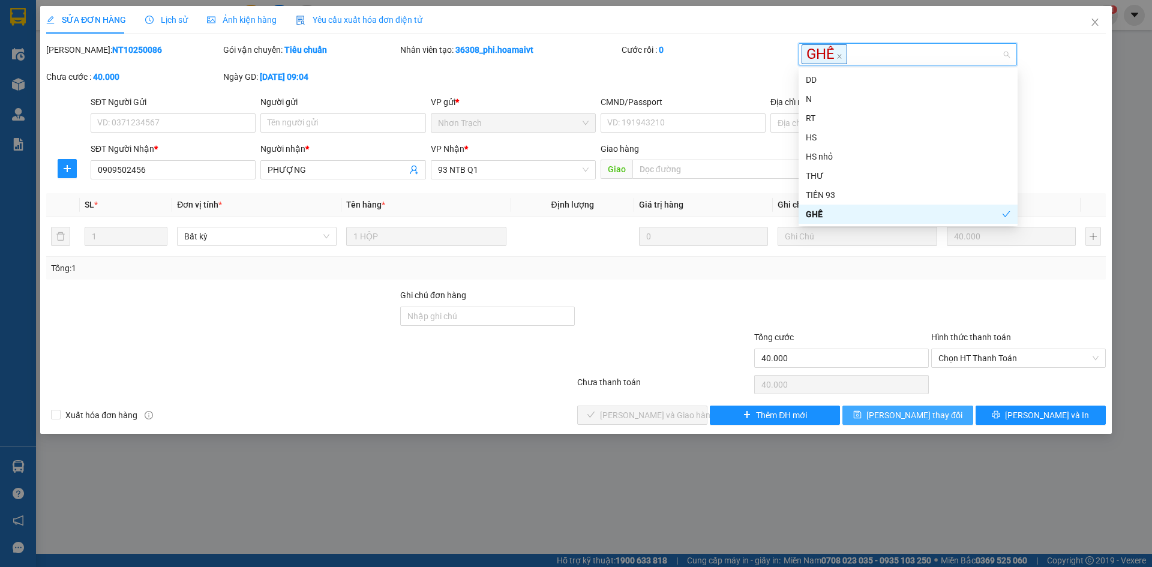
click at [870, 416] on button "[PERSON_NAME] thay đổi" at bounding box center [907, 415] width 130 height 19
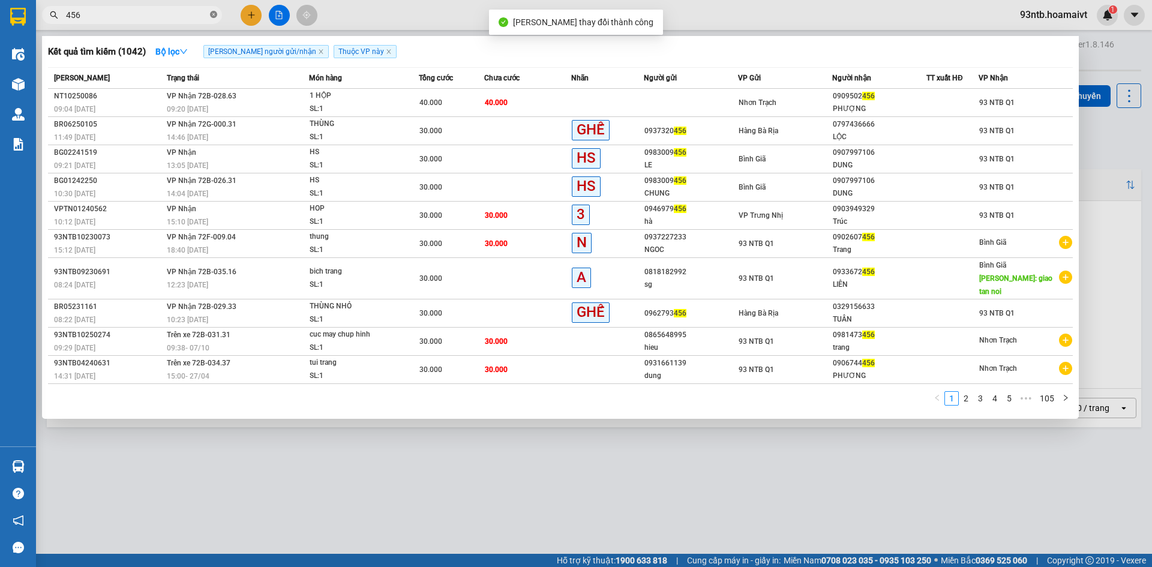
click at [214, 14] on icon "close-circle" at bounding box center [213, 14] width 7 height 7
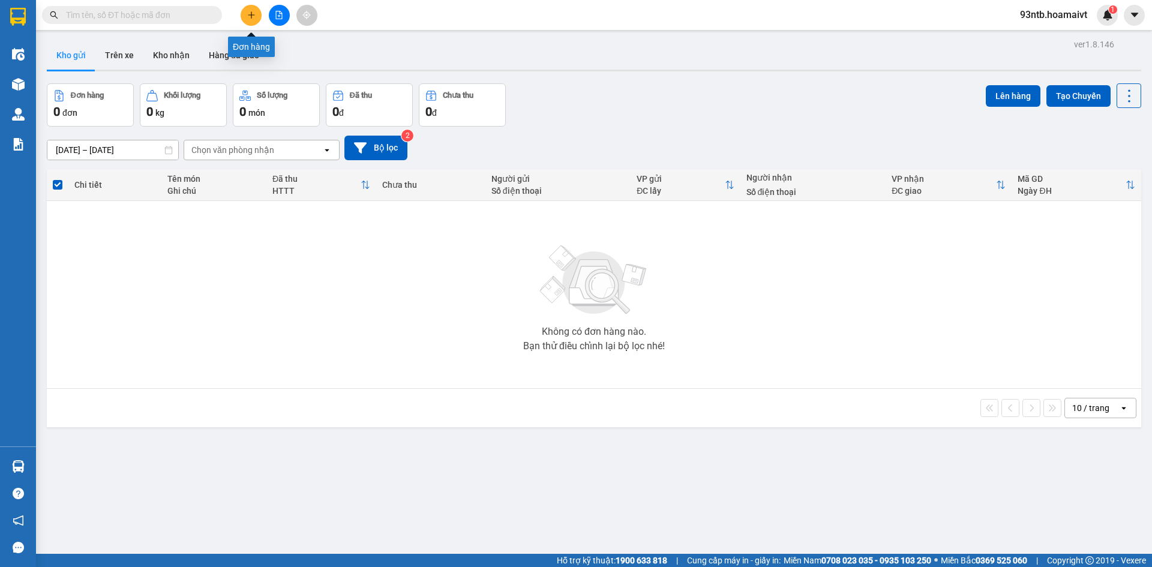
click at [248, 12] on icon "plus" at bounding box center [251, 15] width 8 height 8
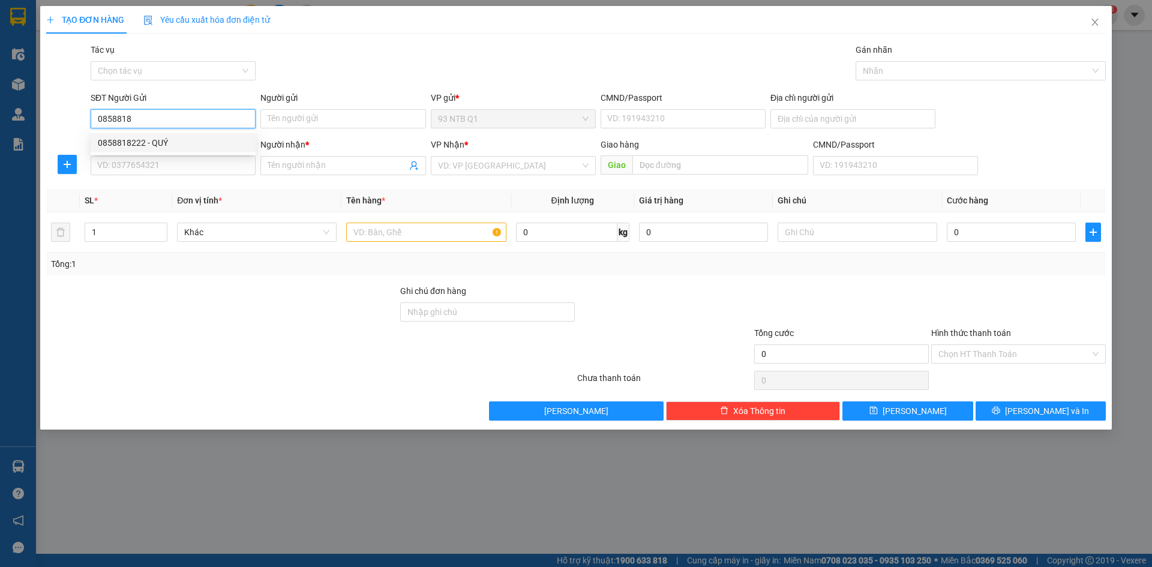
click at [185, 143] on div "0858818222 - QUÝ" at bounding box center [173, 142] width 151 height 13
type input "0858818222"
type input "QUÝ"
type input "038206008678"
type input "0866591468"
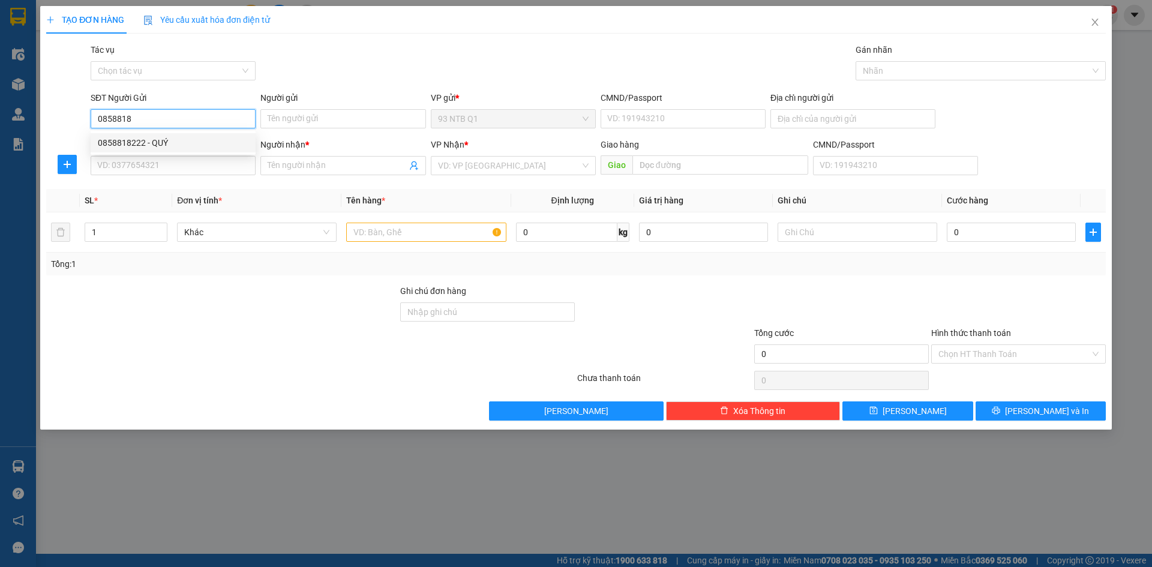
type input "AN"
type input "0858818222"
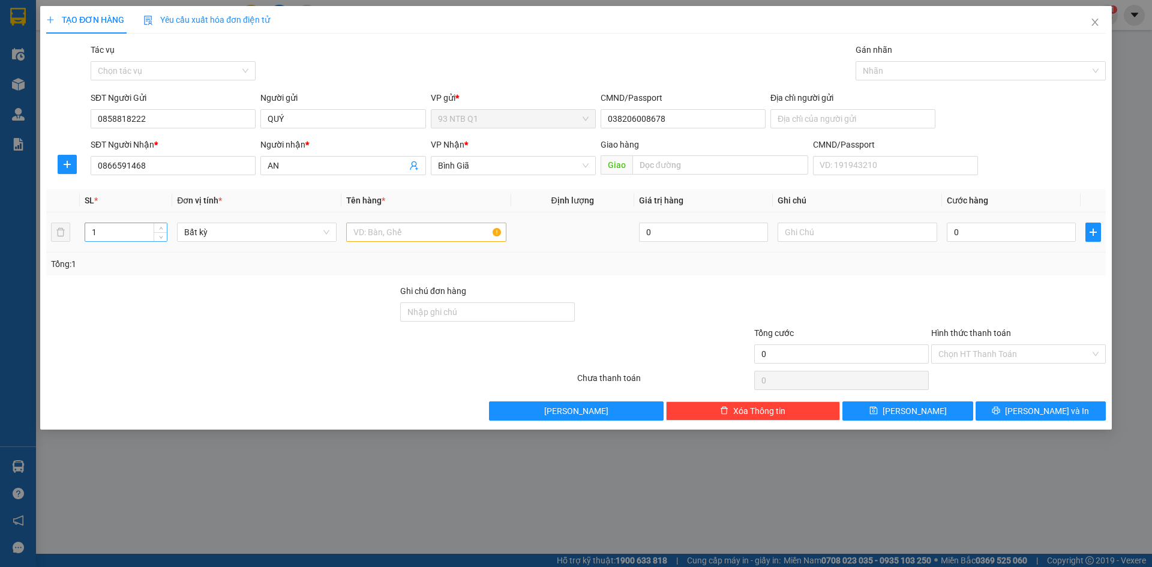
click at [97, 232] on input "1" at bounding box center [126, 232] width 82 height 18
type input "2"
click at [377, 233] on input "text" at bounding box center [426, 232] width 160 height 19
type input "cuc da"
click at [975, 230] on input "0" at bounding box center [1011, 232] width 129 height 19
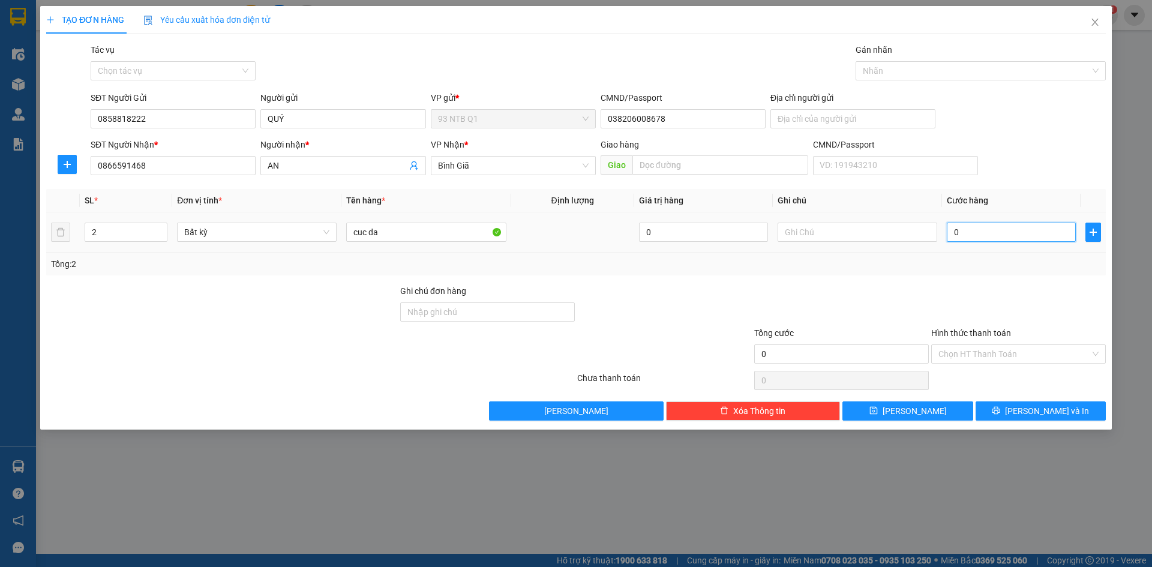
type input "5"
type input "50"
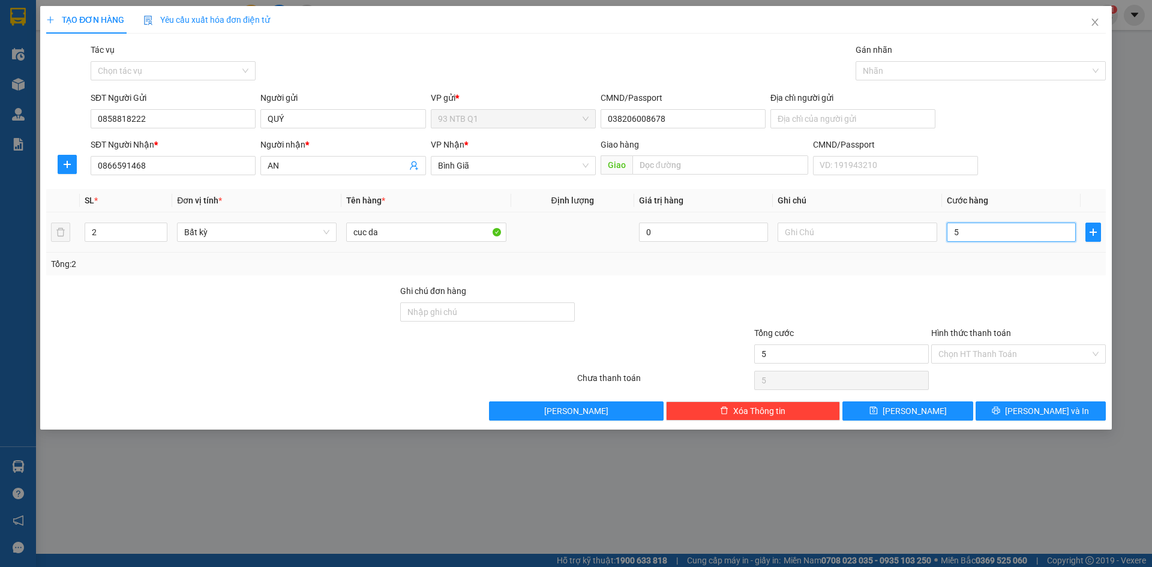
type input "50"
type input "50.000"
click at [1001, 407] on button "[PERSON_NAME] và In" at bounding box center [1040, 410] width 130 height 19
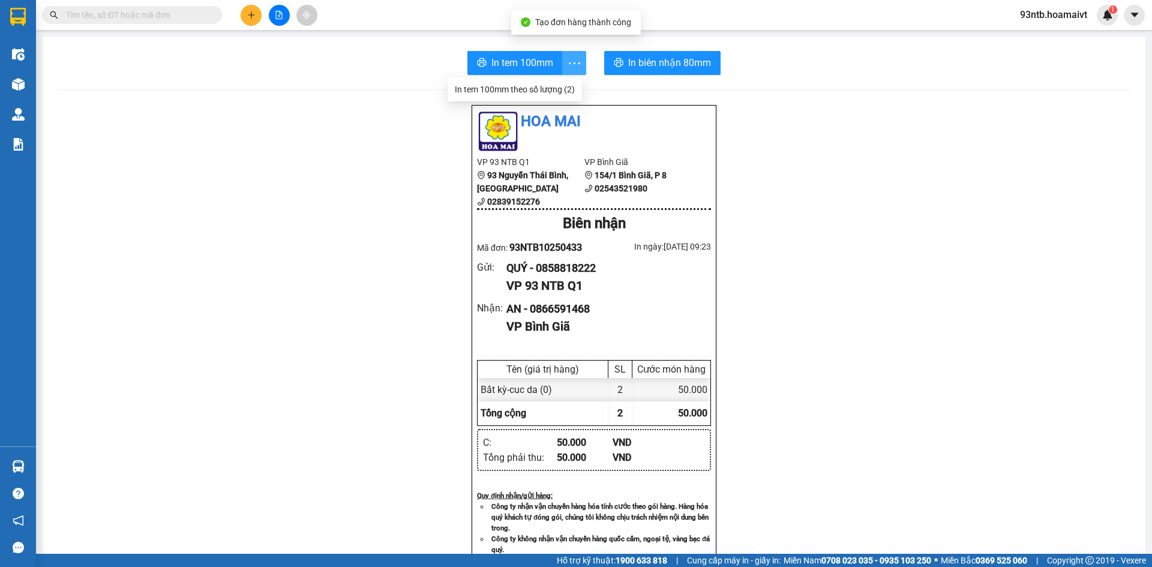
click at [569, 56] on icon "more" at bounding box center [574, 63] width 15 height 15
click at [569, 88] on div "In tem 100mm theo số lượng (2)" at bounding box center [515, 89] width 120 height 13
click at [132, 10] on input "text" at bounding box center [137, 14] width 142 height 13
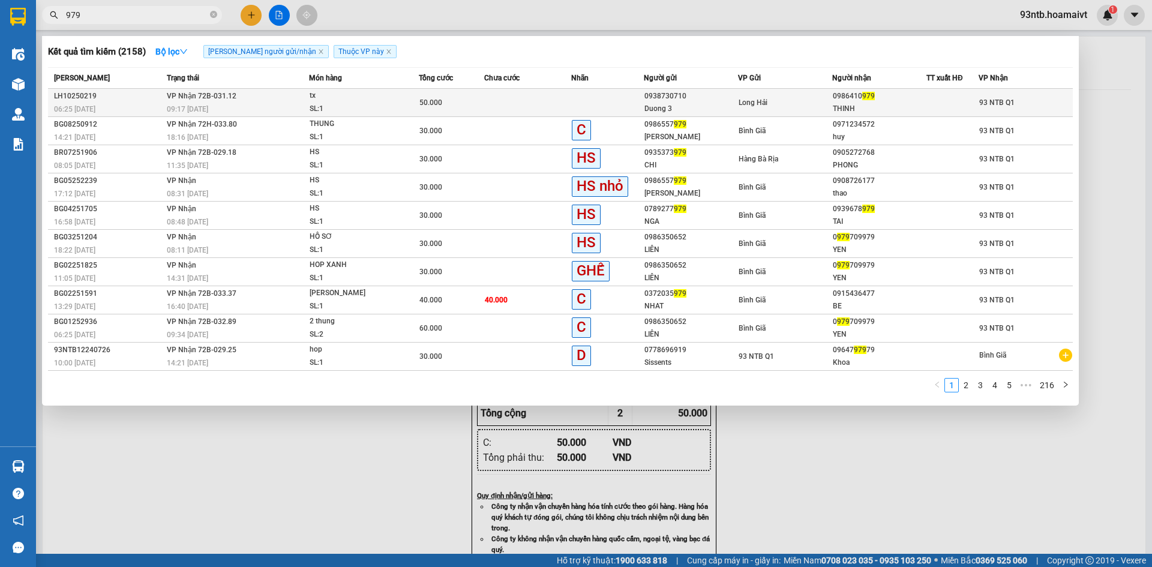
type input "979"
click at [502, 100] on td at bounding box center [527, 103] width 87 height 28
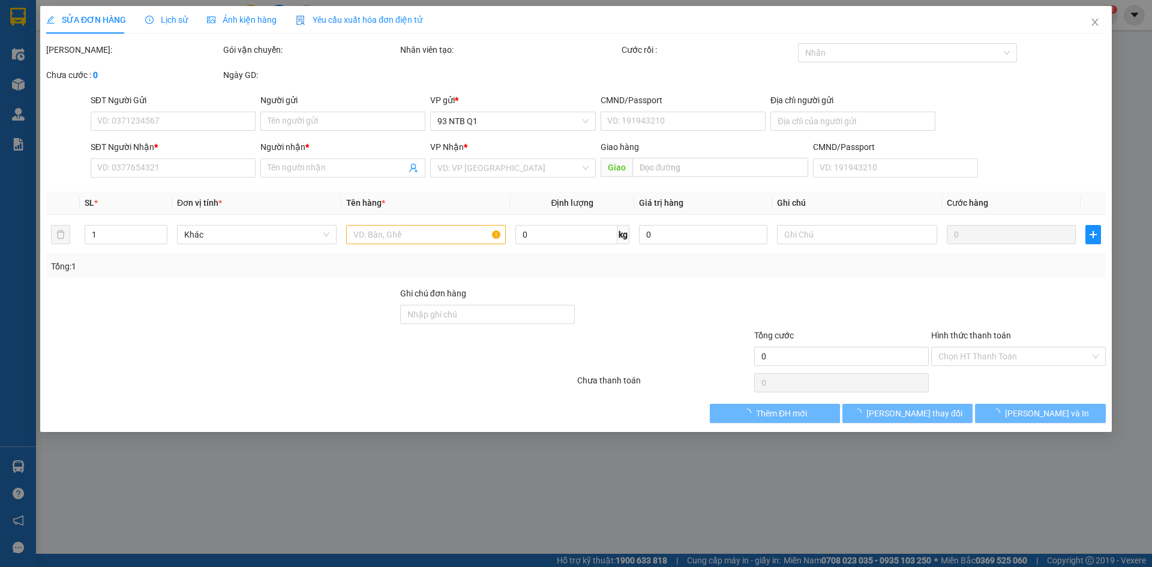
type input "0938730710"
type input "Duong 3"
type input "079061021214"
type input "LONG HAI"
type input "0986410979"
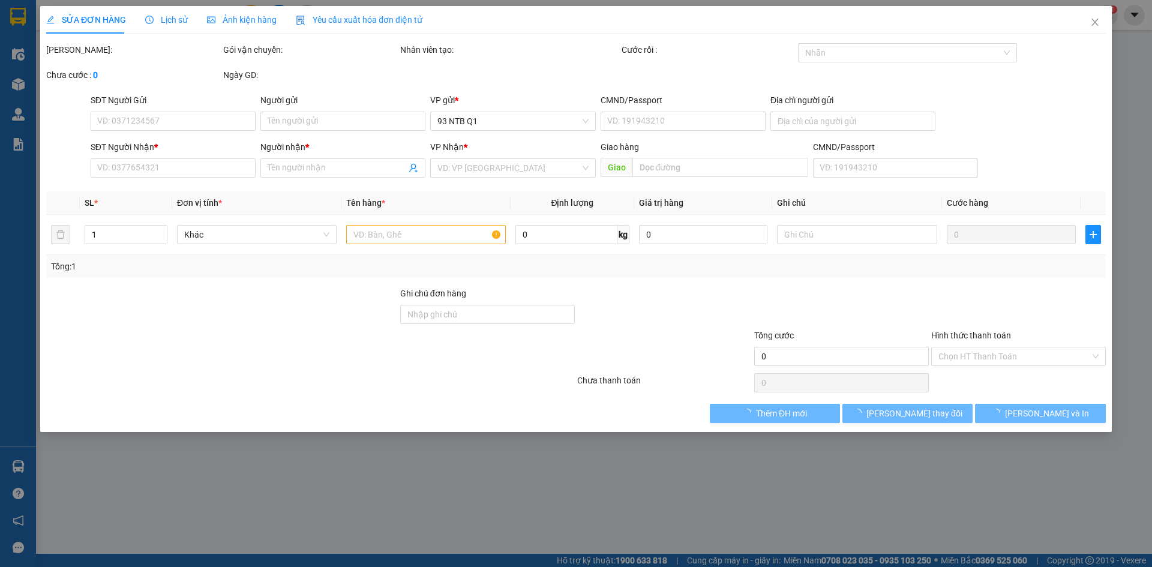
type input "THINH"
type input "50.000"
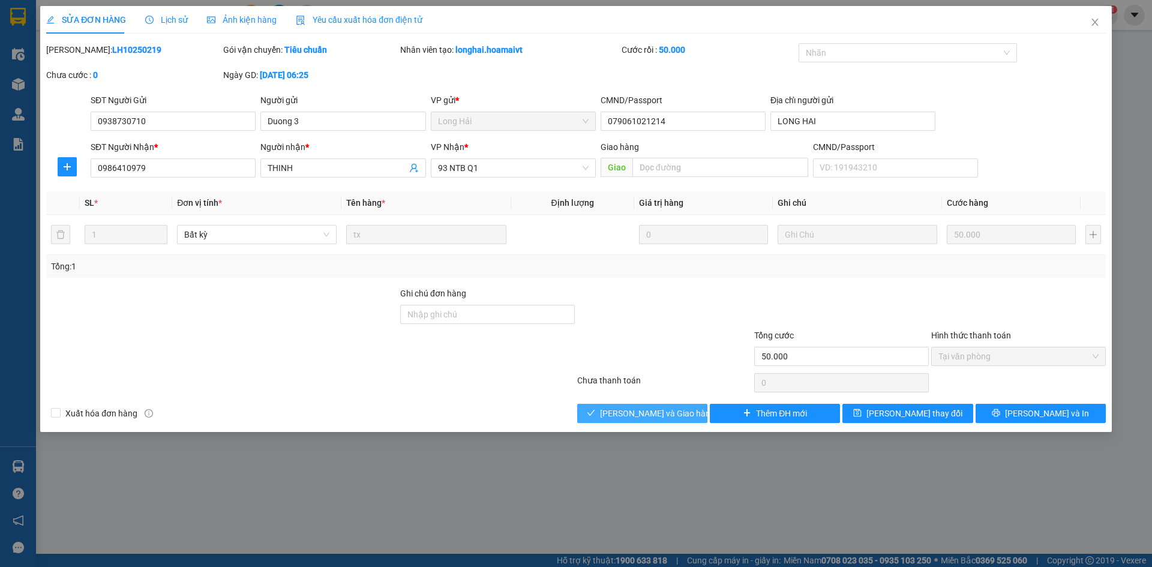
click at [629, 410] on span "[PERSON_NAME] và Giao hàng" at bounding box center [657, 413] width 115 height 13
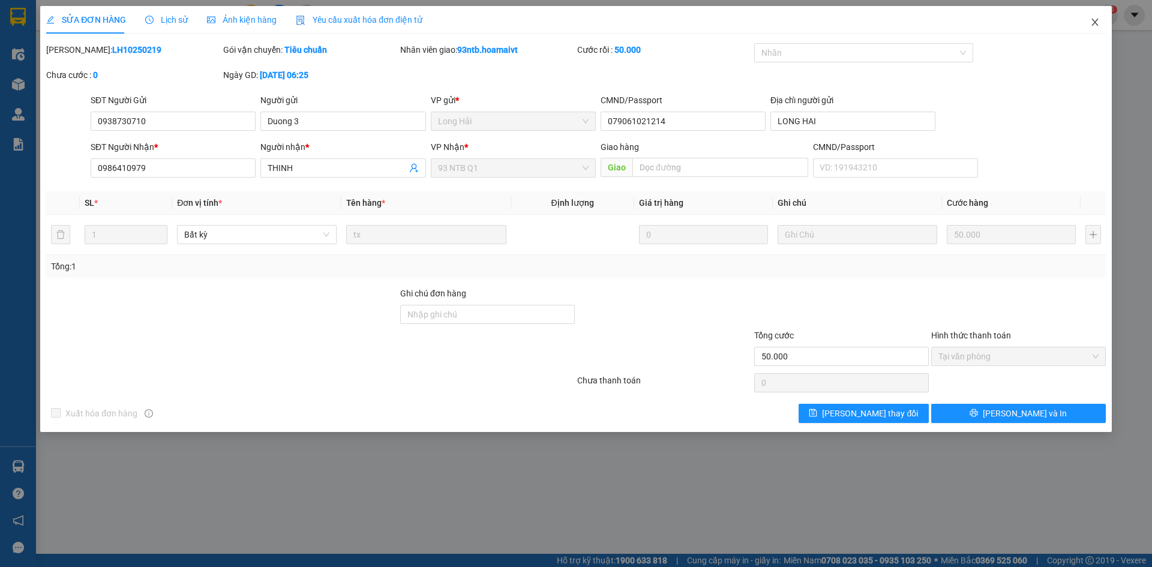
click at [1095, 21] on icon "close" at bounding box center [1095, 22] width 10 height 10
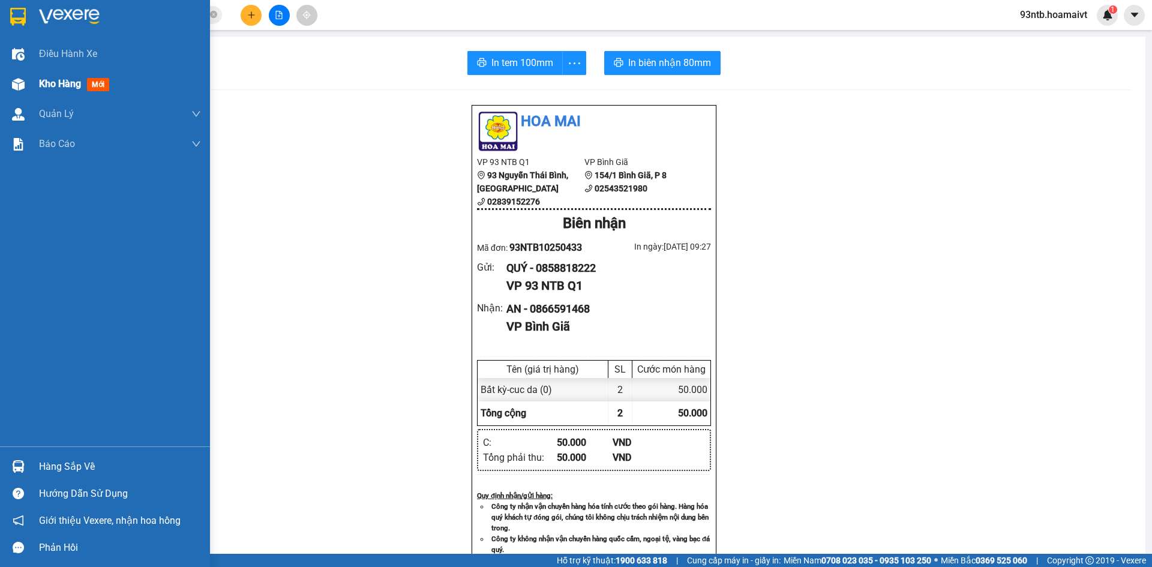
click at [19, 82] on img at bounding box center [18, 84] width 13 height 13
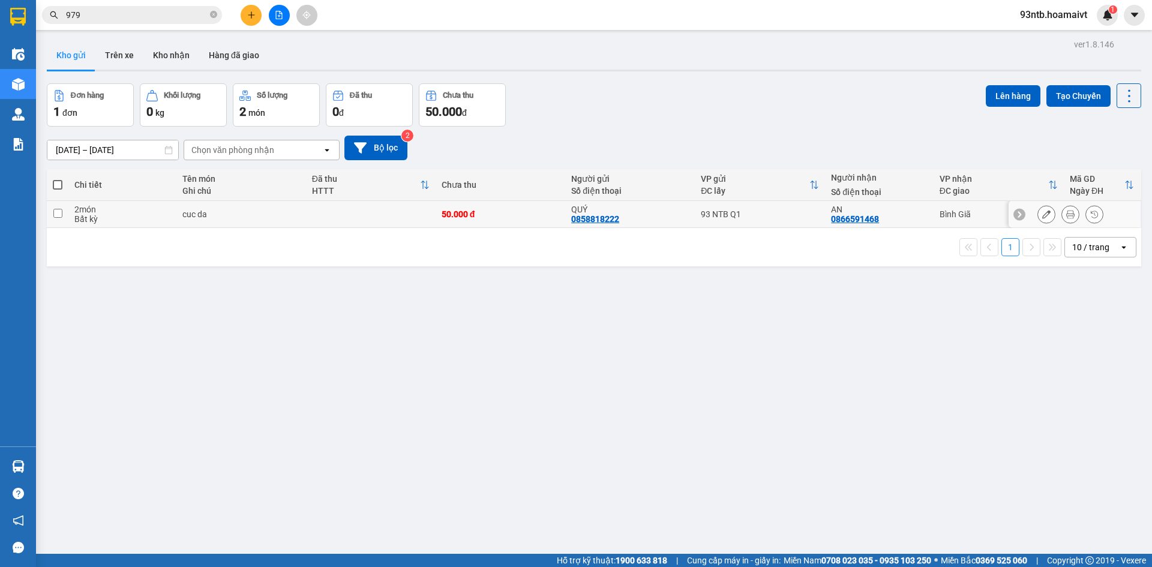
click at [56, 211] on input "checkbox" at bounding box center [57, 213] width 9 height 9
checkbox input "true"
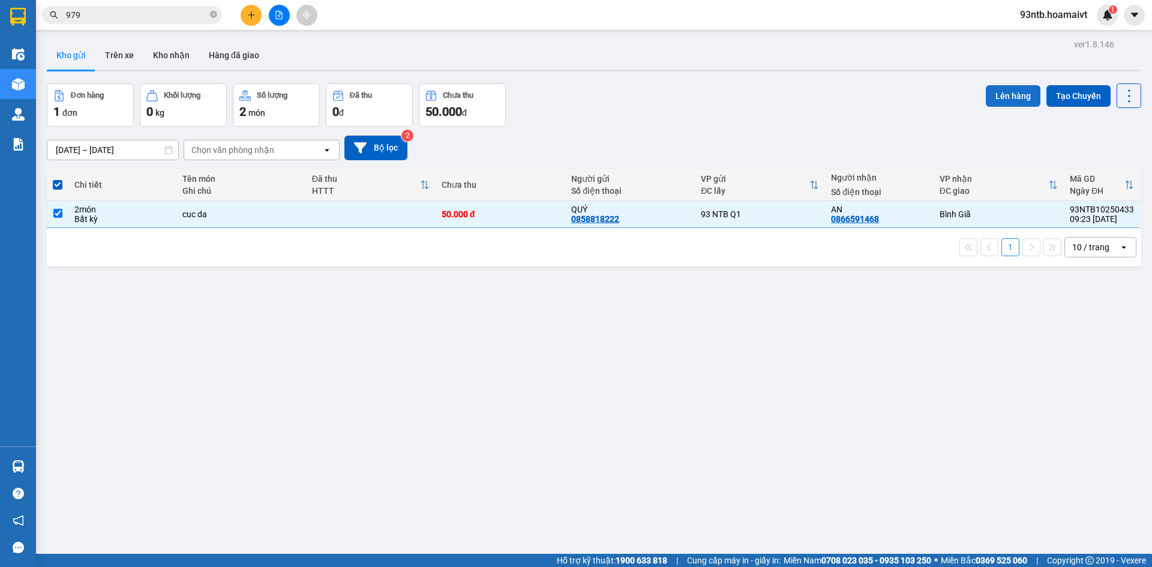
click at [1010, 92] on button "Lên hàng" at bounding box center [1013, 96] width 55 height 22
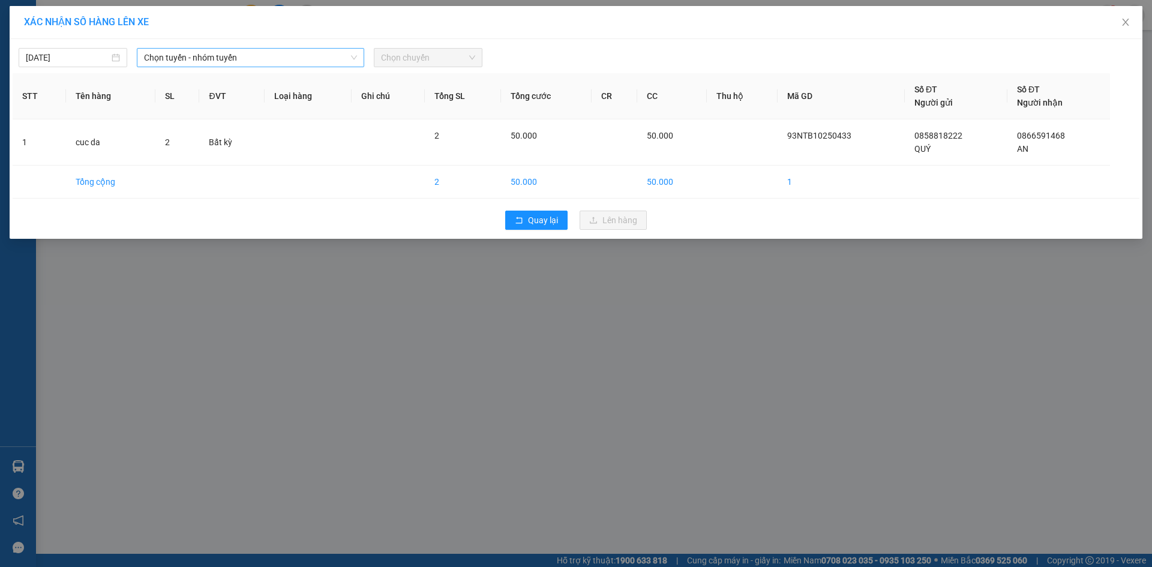
click at [171, 55] on span "Chọn tuyến - nhóm tuyến" at bounding box center [250, 58] width 213 height 18
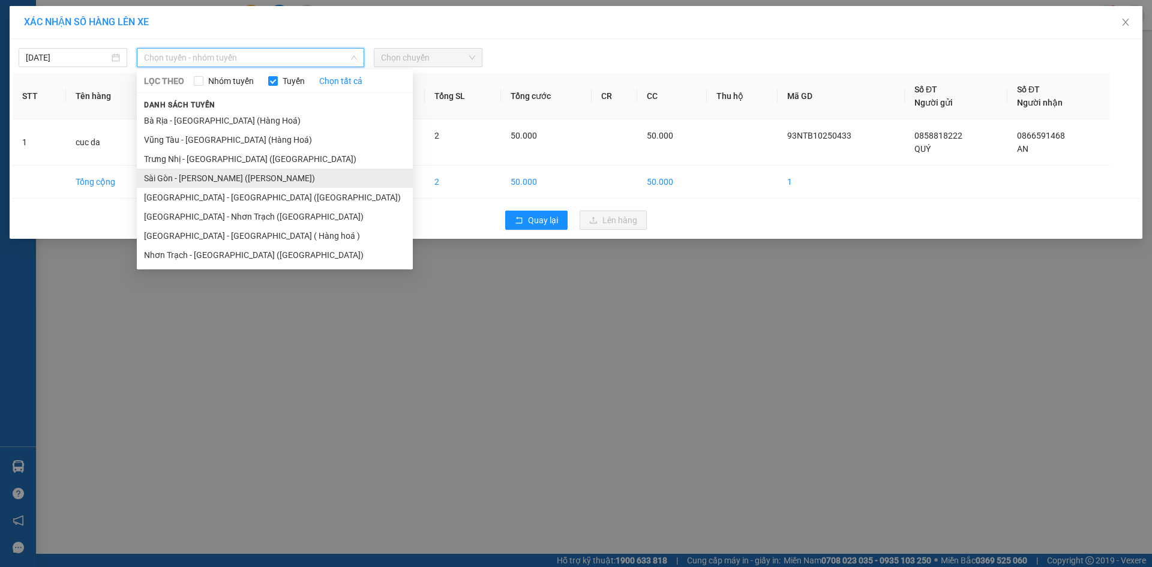
click at [179, 176] on li "Sài Gòn - Vũng Tàu (Hàng Hoá)" at bounding box center [275, 178] width 276 height 19
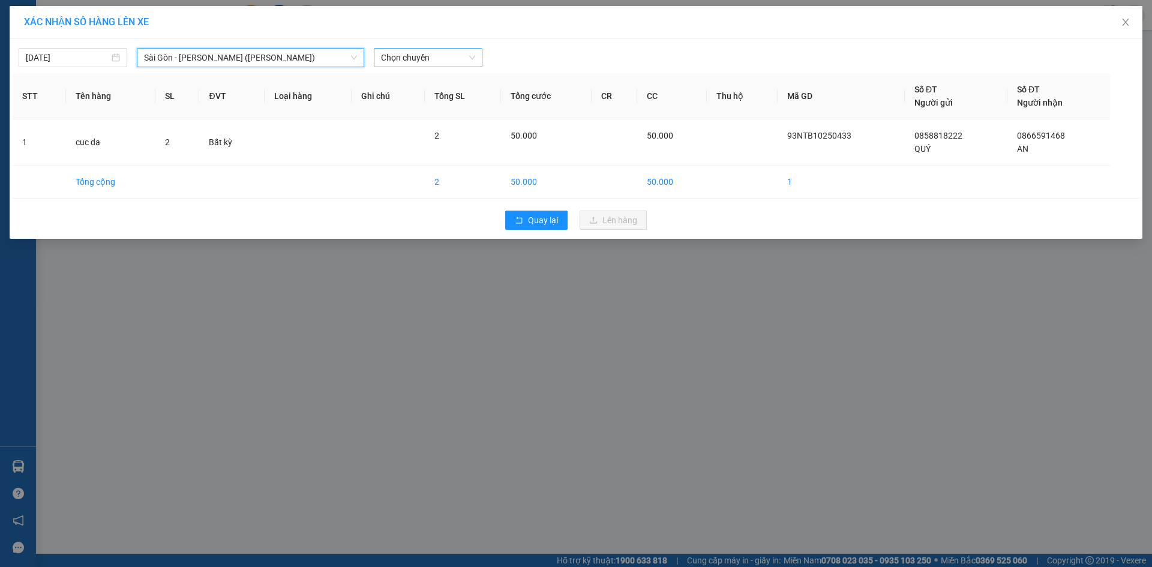
click at [439, 53] on span "Chọn chuyến" at bounding box center [428, 58] width 94 height 18
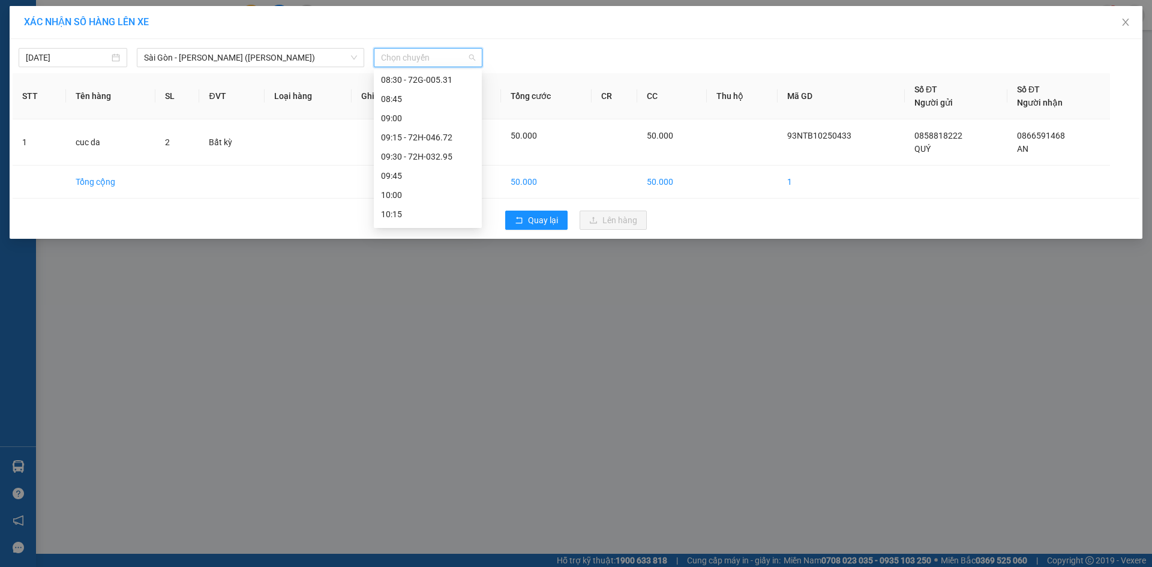
scroll to position [300, 0]
click at [418, 145] on div "09:45" at bounding box center [428, 146] width 94 height 13
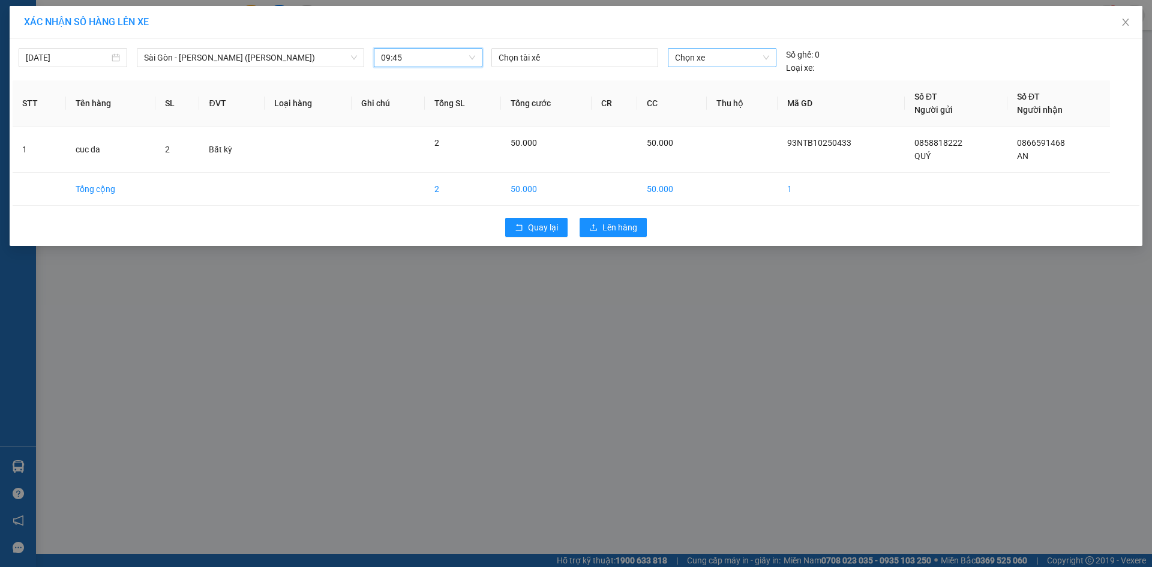
click at [712, 56] on span "Chọn xe" at bounding box center [722, 58] width 94 height 18
type input "3337"
click at [733, 82] on div "72B-033.37" at bounding box center [722, 81] width 94 height 13
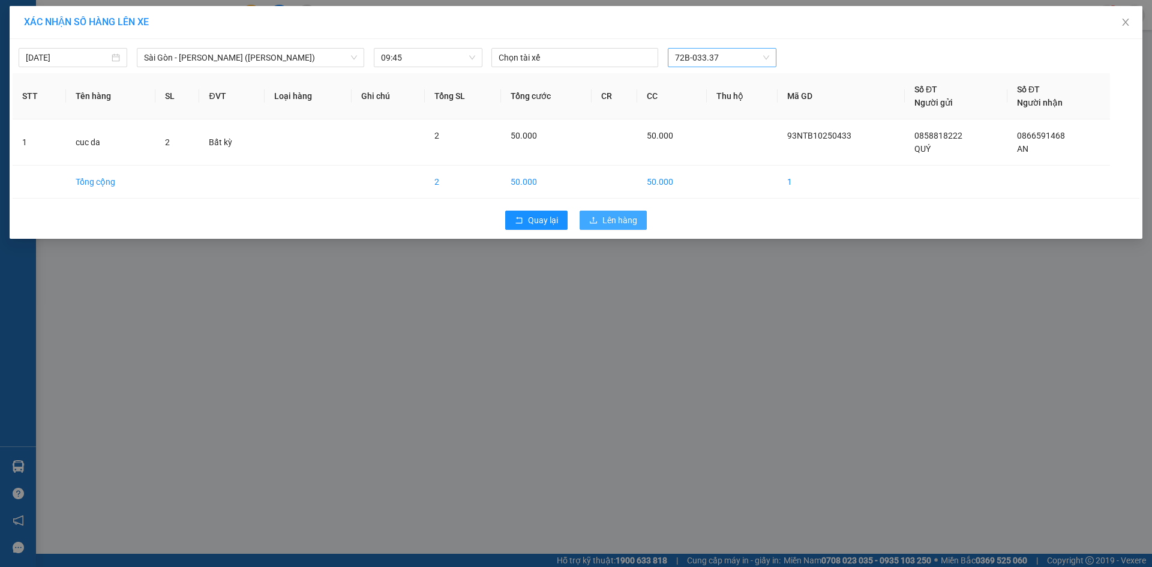
click at [604, 218] on span "Lên hàng" at bounding box center [619, 220] width 35 height 13
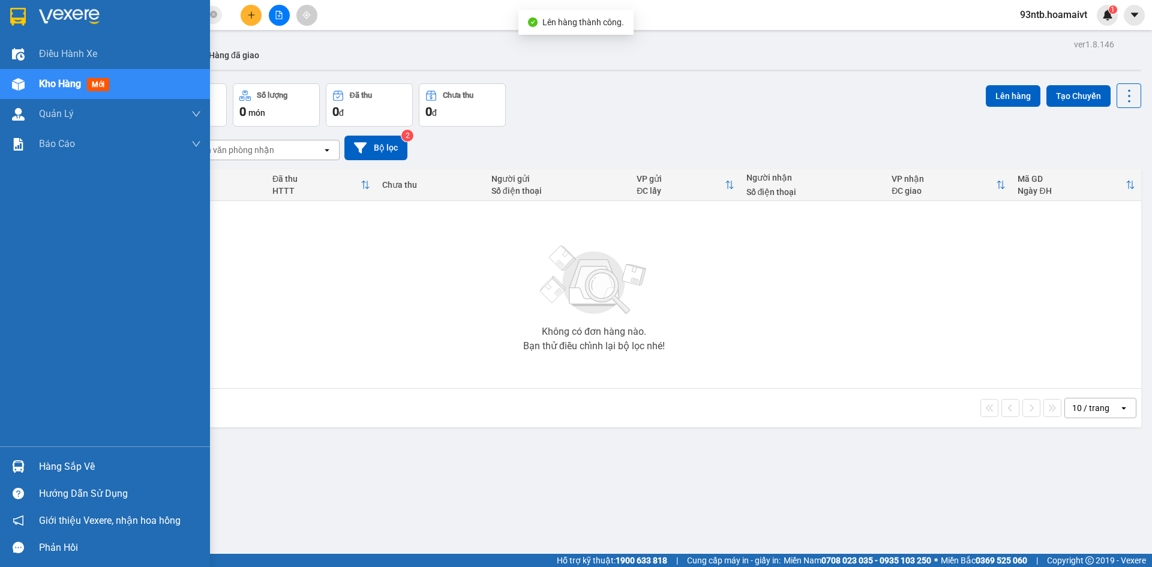
click at [16, 467] on img at bounding box center [18, 466] width 13 height 13
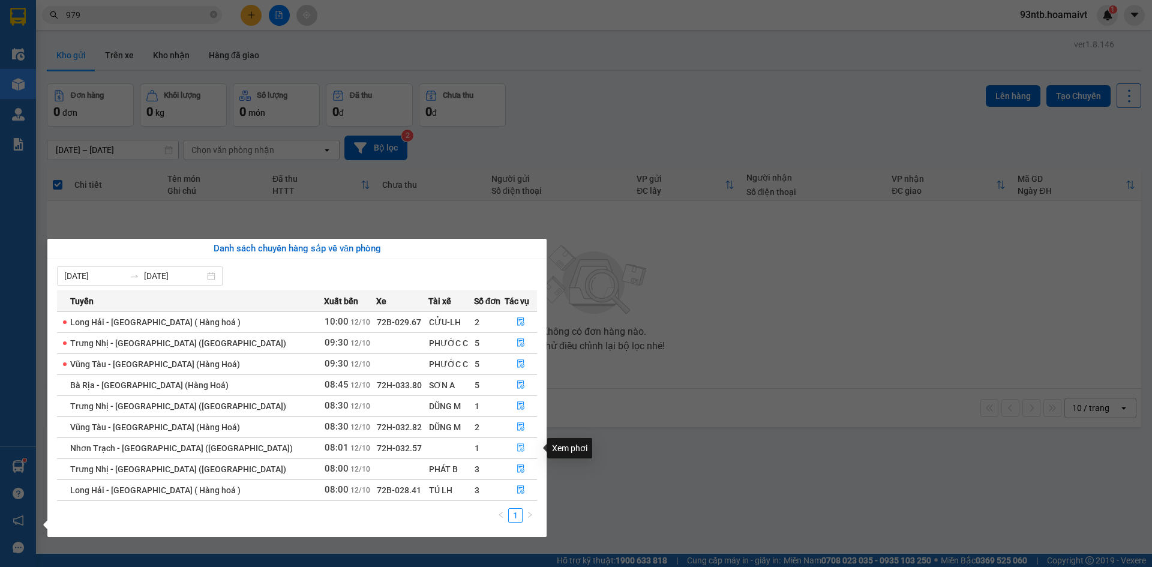
click at [517, 444] on icon "file-done" at bounding box center [520, 448] width 7 height 8
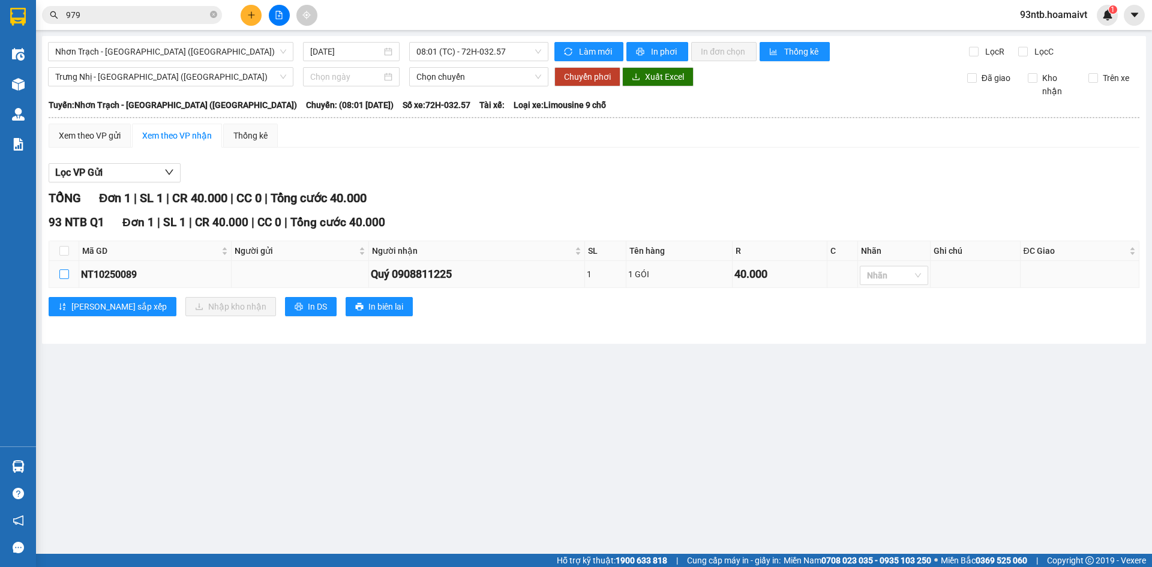
click at [64, 271] on input "checkbox" at bounding box center [64, 274] width 10 height 10
checkbox input "true"
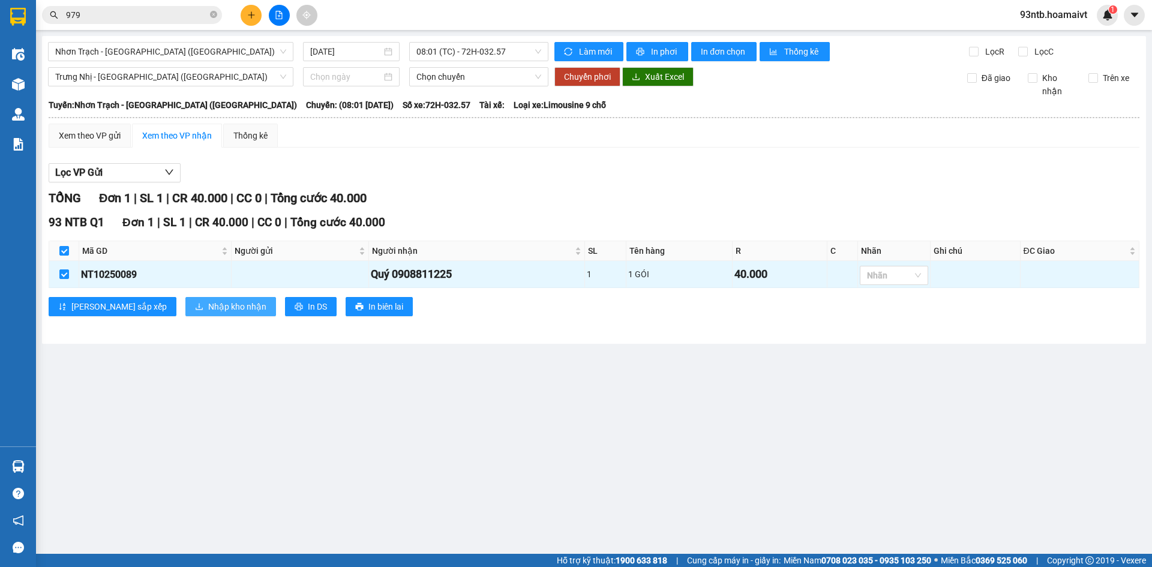
click at [208, 303] on span "Nhập kho nhận" at bounding box center [237, 306] width 58 height 13
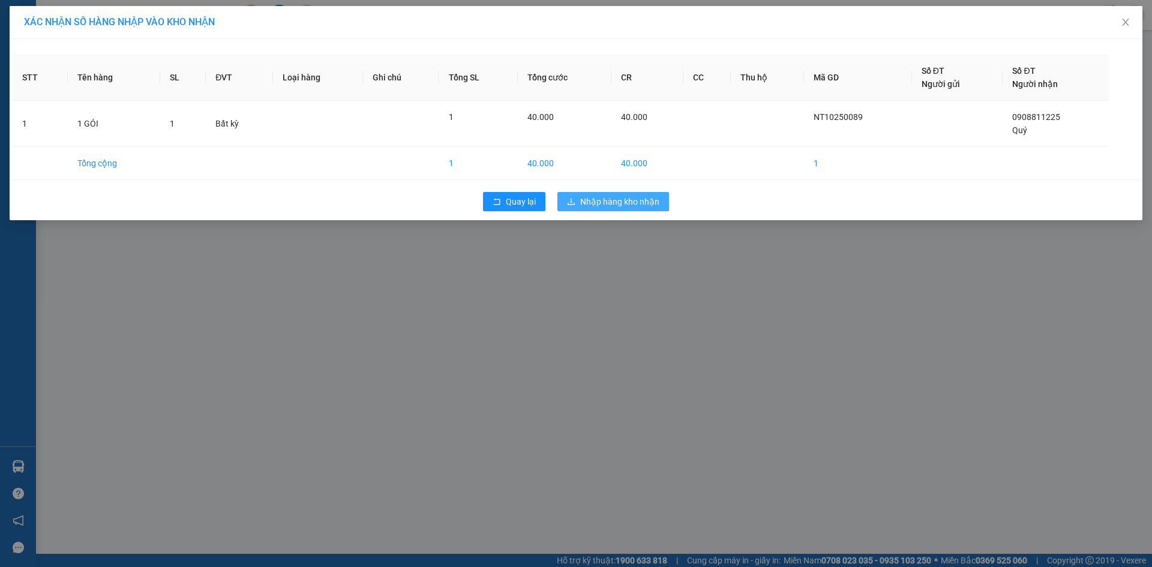
click at [616, 199] on span "Nhập hàng kho nhận" at bounding box center [619, 201] width 79 height 13
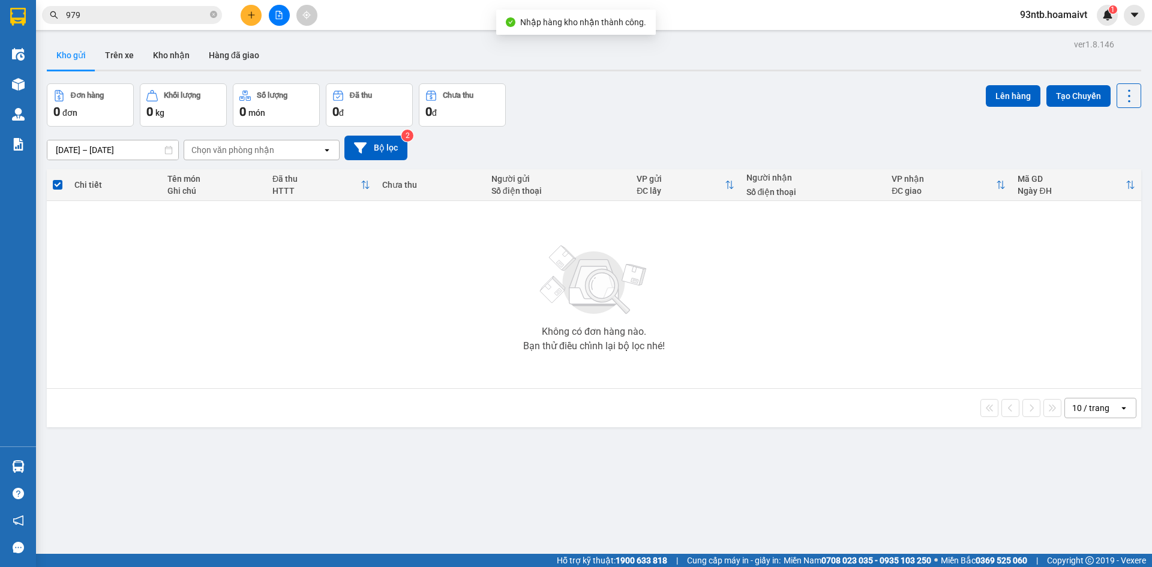
click at [151, 13] on input "979" at bounding box center [137, 14] width 142 height 13
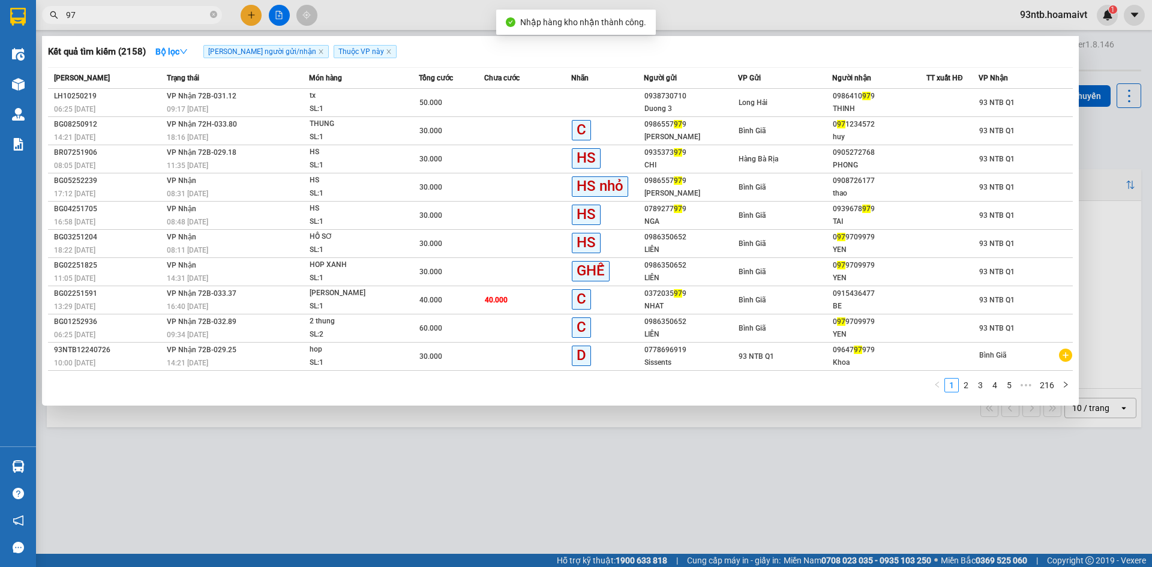
type input "9"
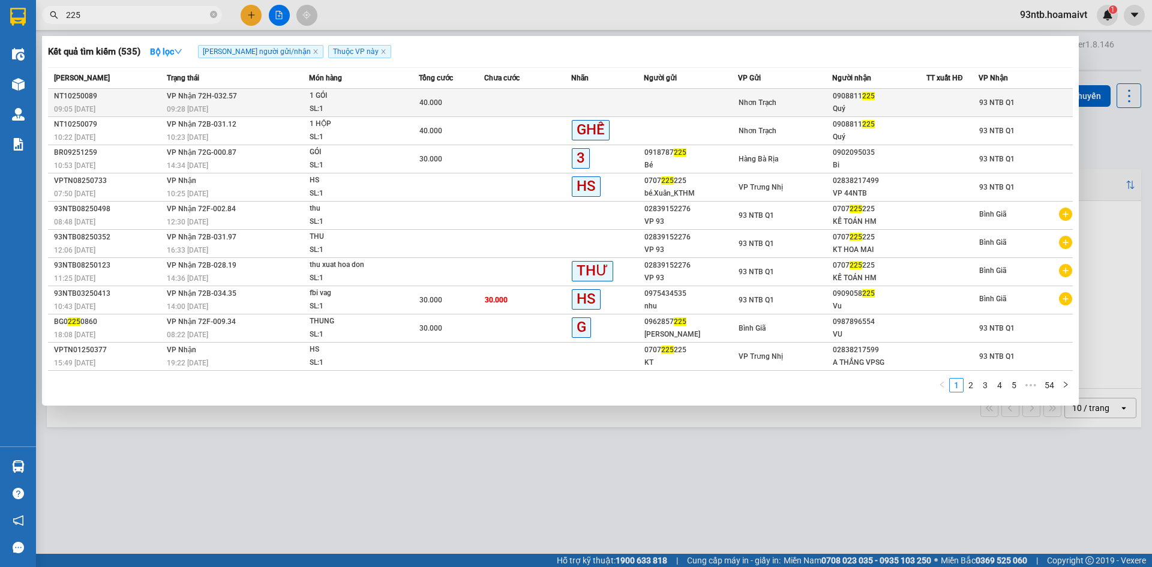
type input "225"
click at [492, 101] on td at bounding box center [527, 103] width 87 height 28
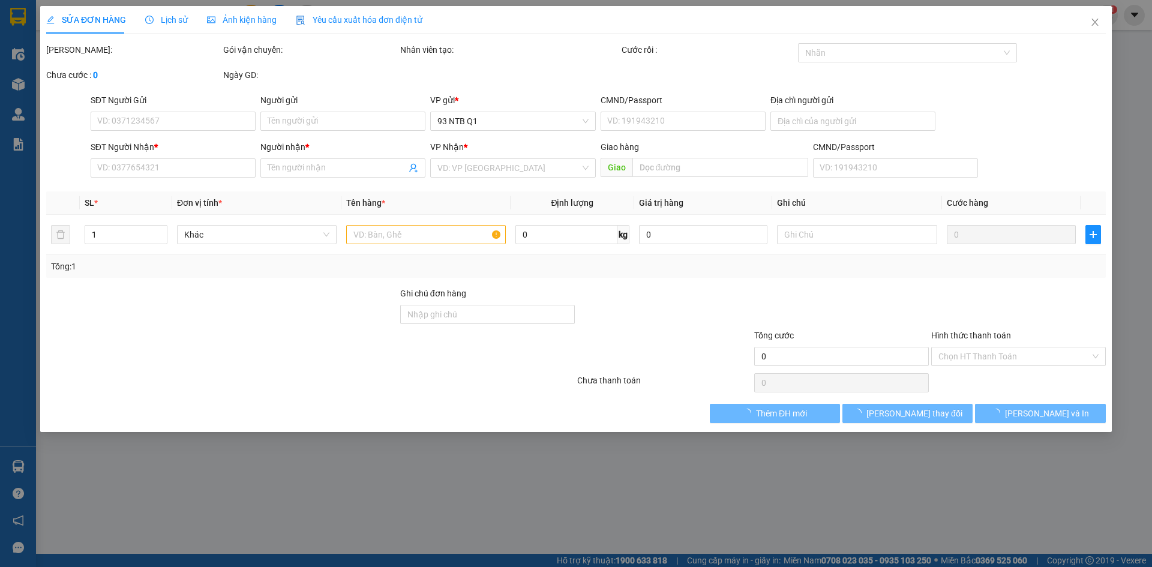
type input "0908811225"
type input "Quý"
type input "40.000"
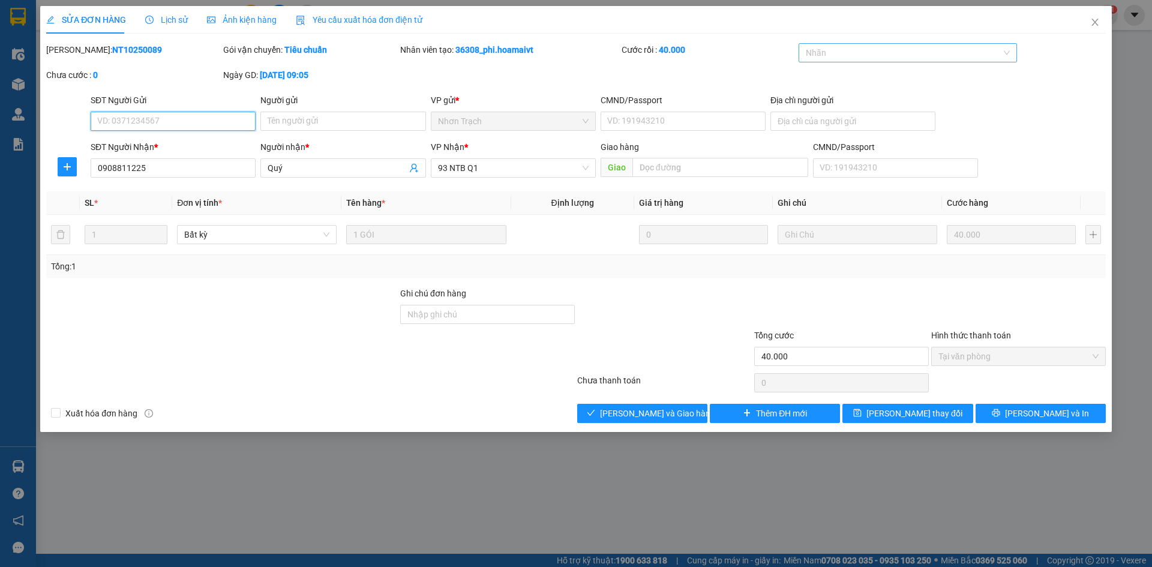
click at [851, 53] on div at bounding box center [901, 53] width 201 height 14
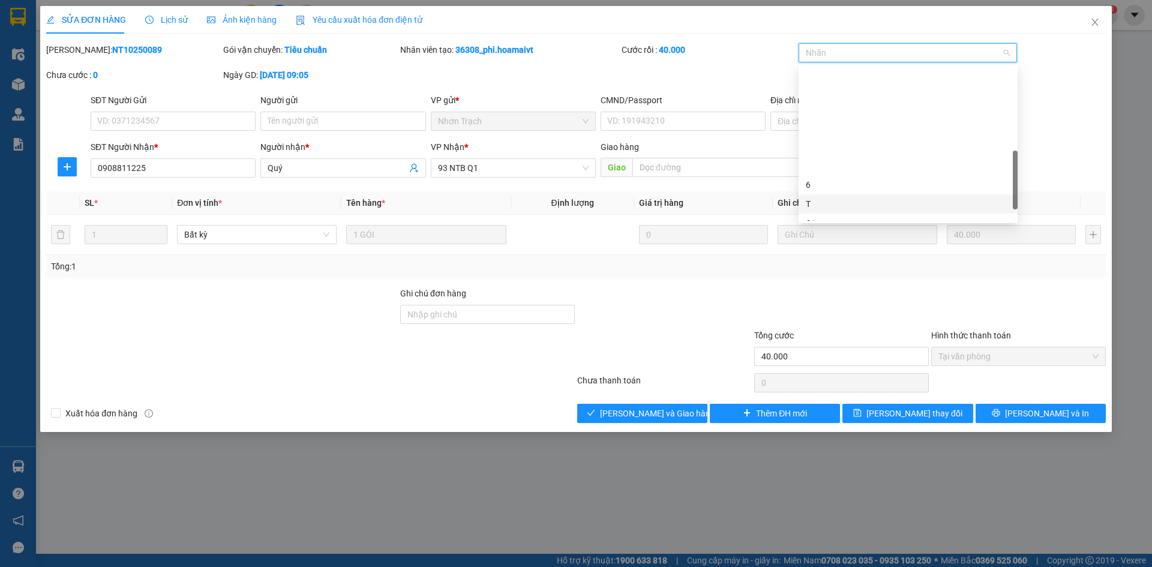
scroll to position [341, 0]
click at [830, 214] on div "GHẾ" at bounding box center [908, 215] width 205 height 13
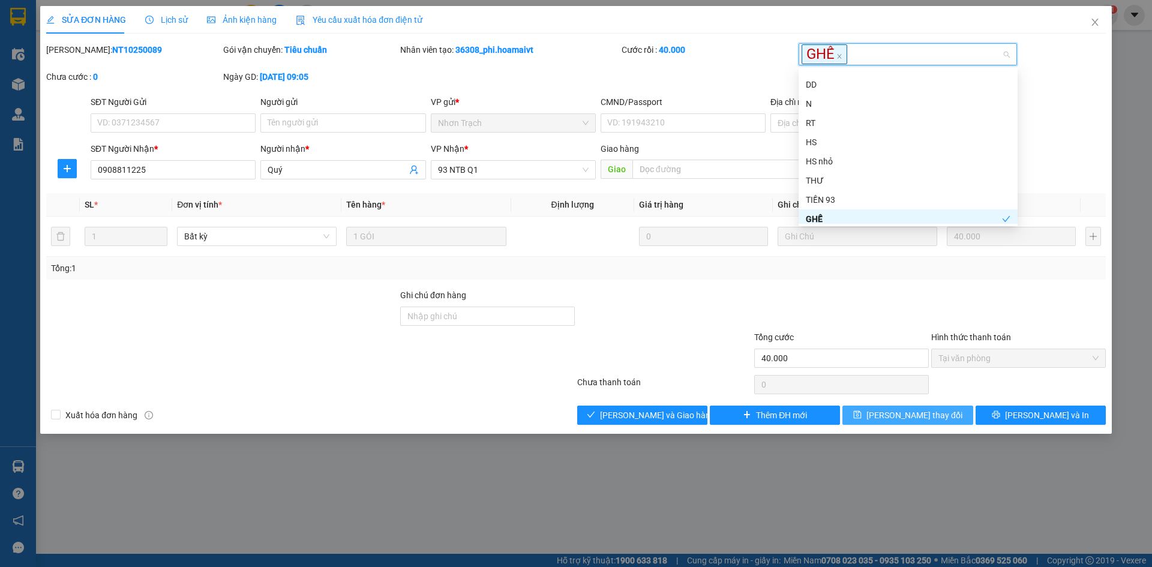
click at [866, 411] on button "[PERSON_NAME] thay đổi" at bounding box center [907, 415] width 130 height 19
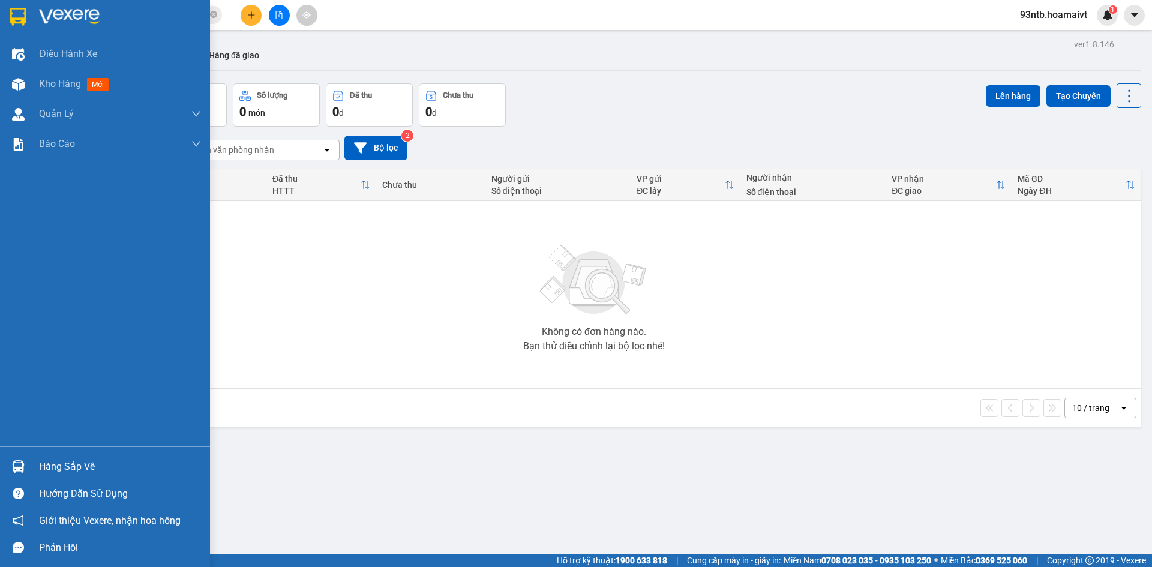
click at [19, 464] on img at bounding box center [18, 466] width 13 height 13
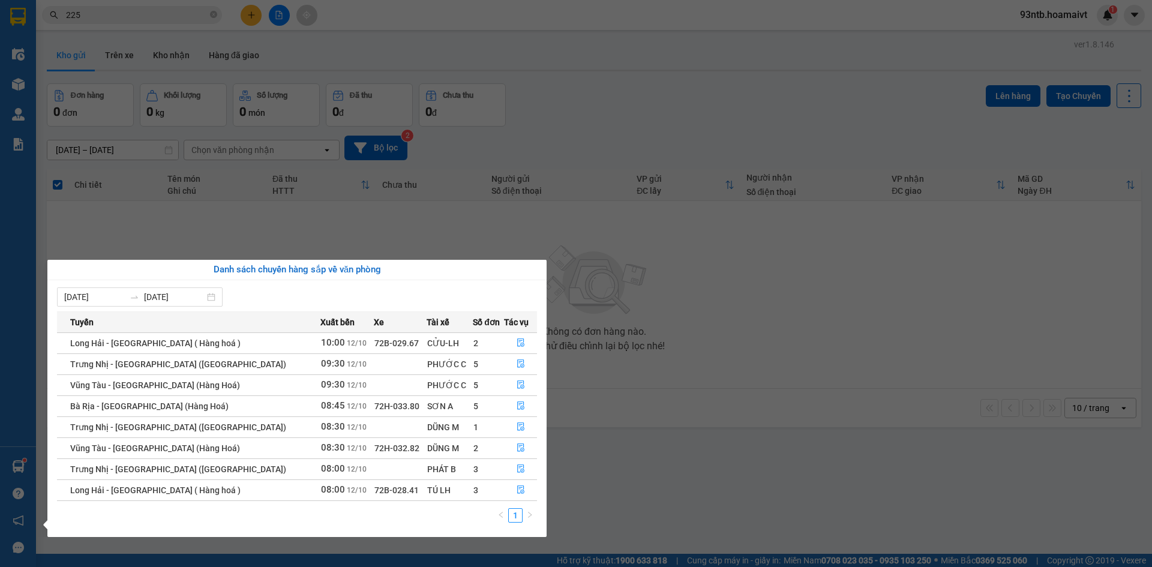
click at [664, 88] on section "Kết quả tìm kiếm ( 535 ) Bộ lọc Tìm người gửi/nhận Thuộc VP này Mã ĐH Trạng thá…" at bounding box center [576, 283] width 1152 height 567
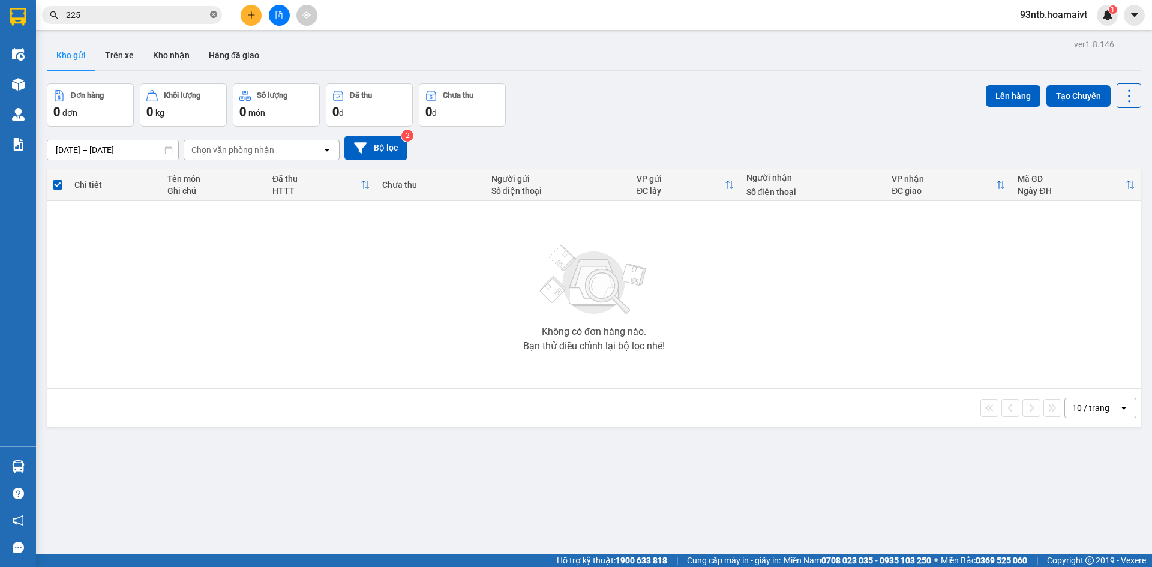
click at [215, 12] on icon "close-circle" at bounding box center [213, 14] width 7 height 7
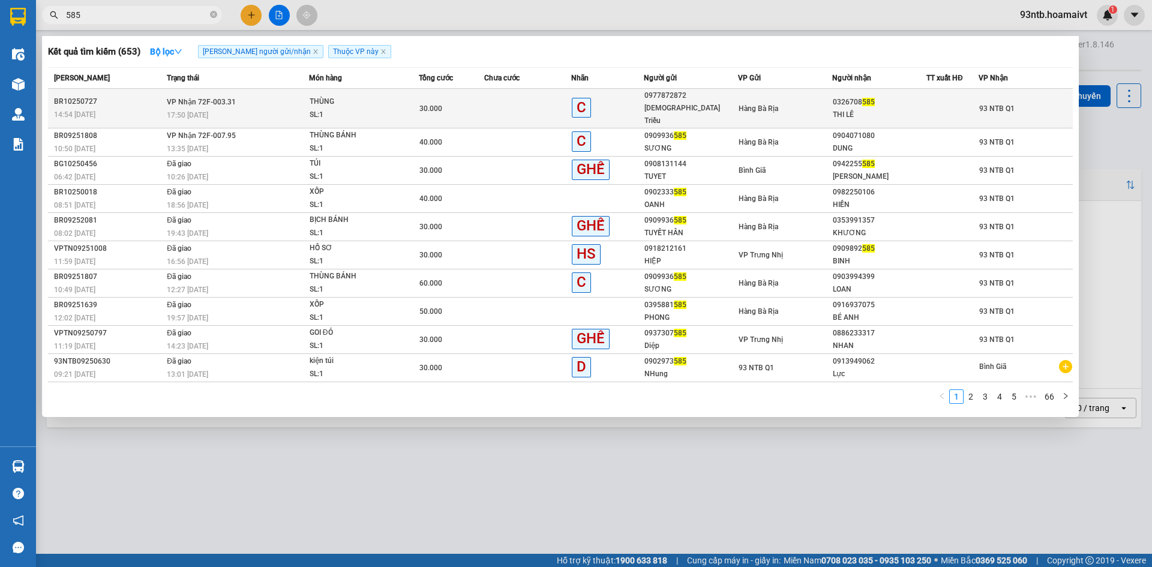
type input "585"
click at [498, 102] on td at bounding box center [527, 109] width 87 height 40
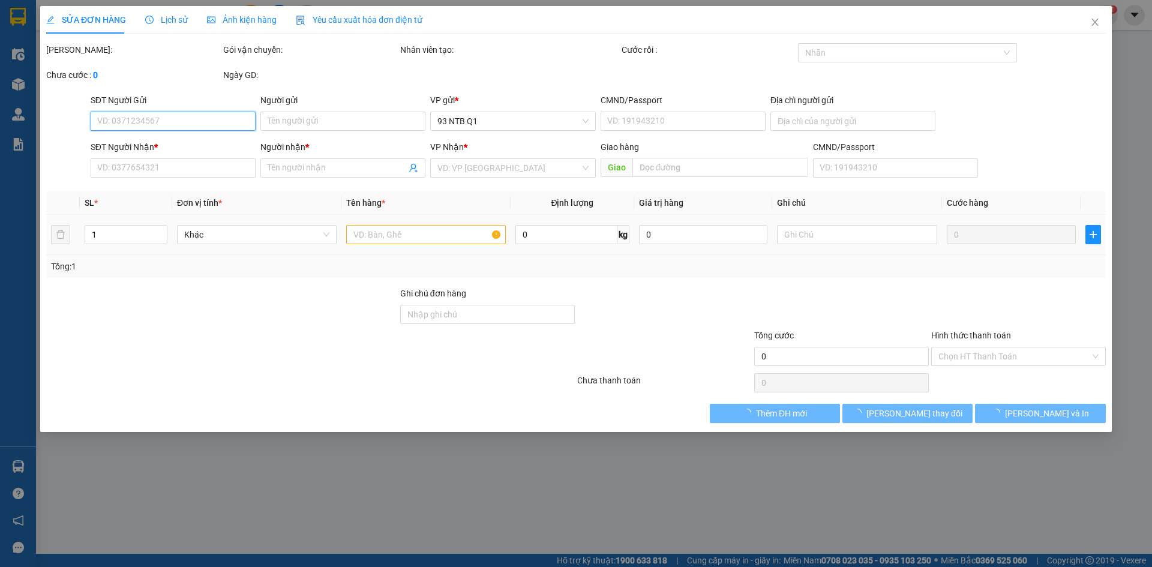
type input "0977872872"
type input "Thiên Triều"
type input "077195005179"
type input "0326708585"
type input "THI LÊ"
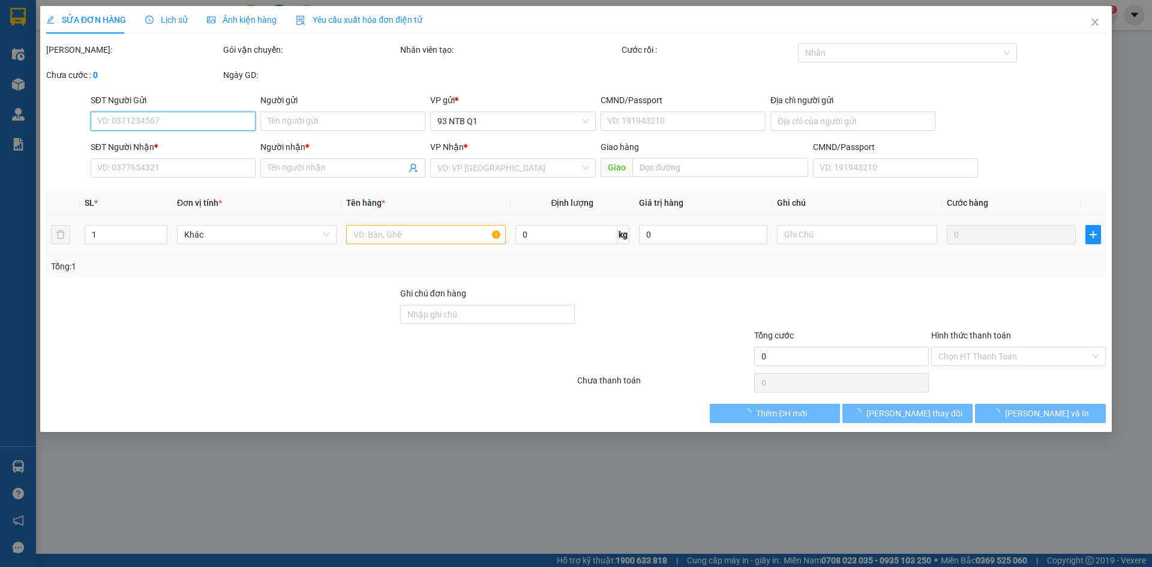
type input "30.000"
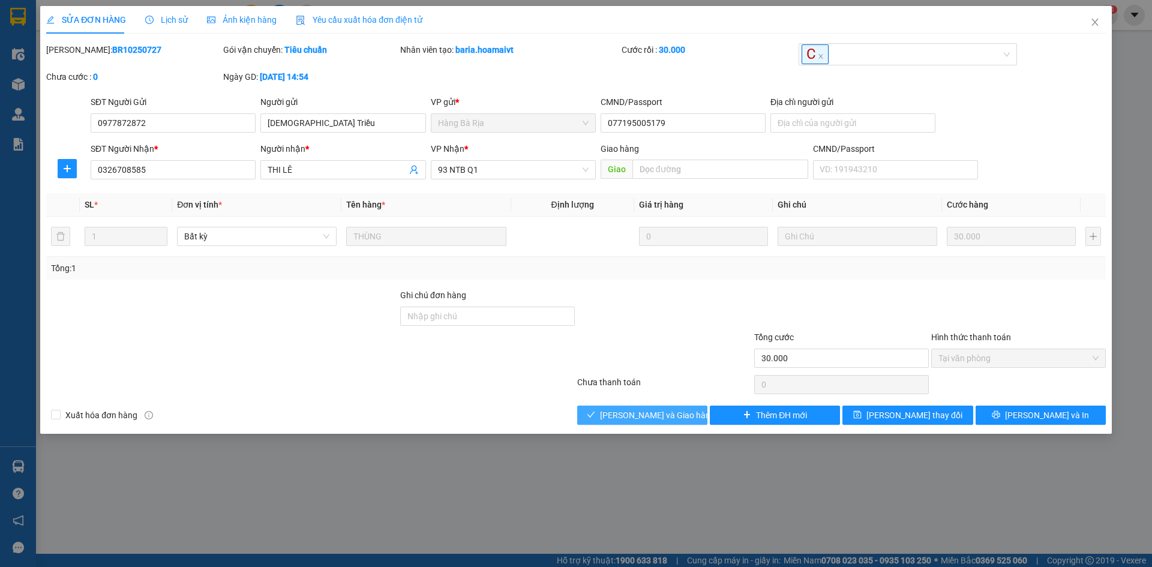
click at [629, 410] on span "[PERSON_NAME] và Giao hàng" at bounding box center [657, 415] width 115 height 13
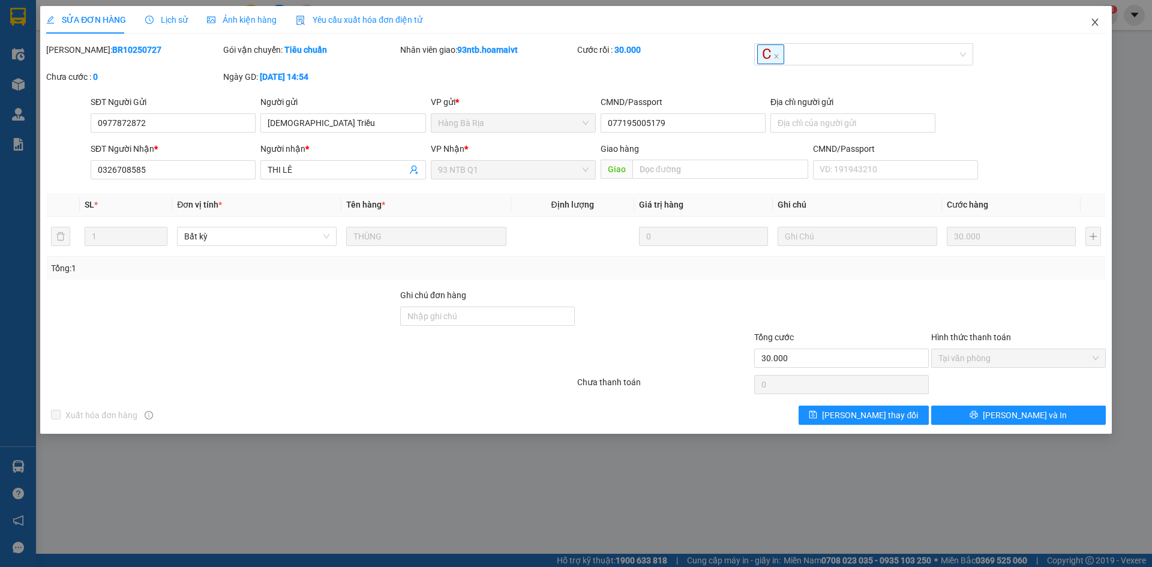
click at [1095, 20] on icon "close" at bounding box center [1095, 22] width 10 height 10
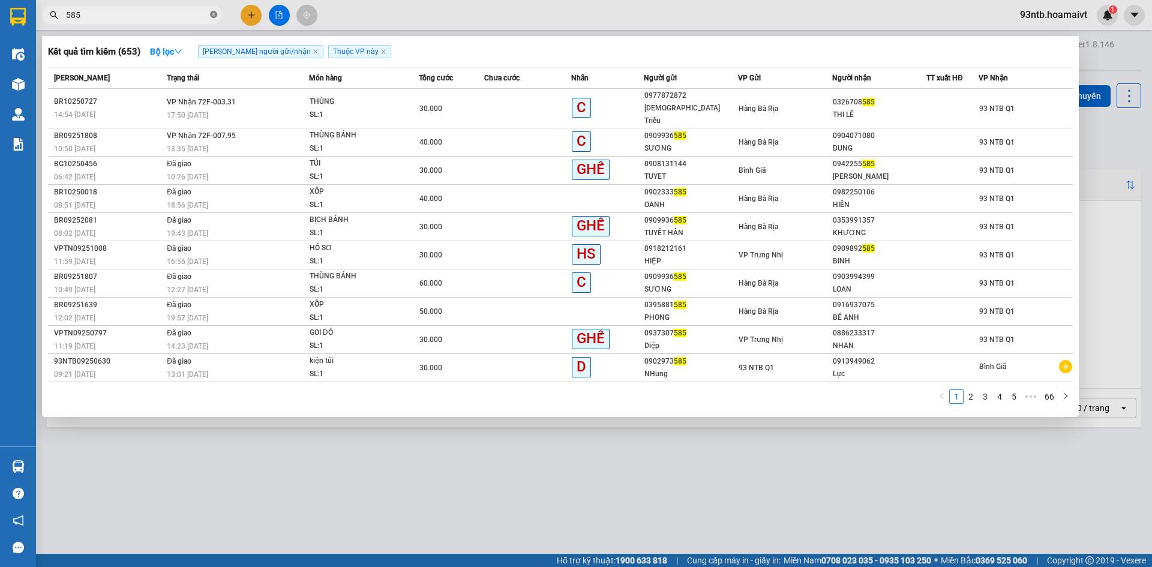
click at [214, 10] on span at bounding box center [213, 15] width 7 height 11
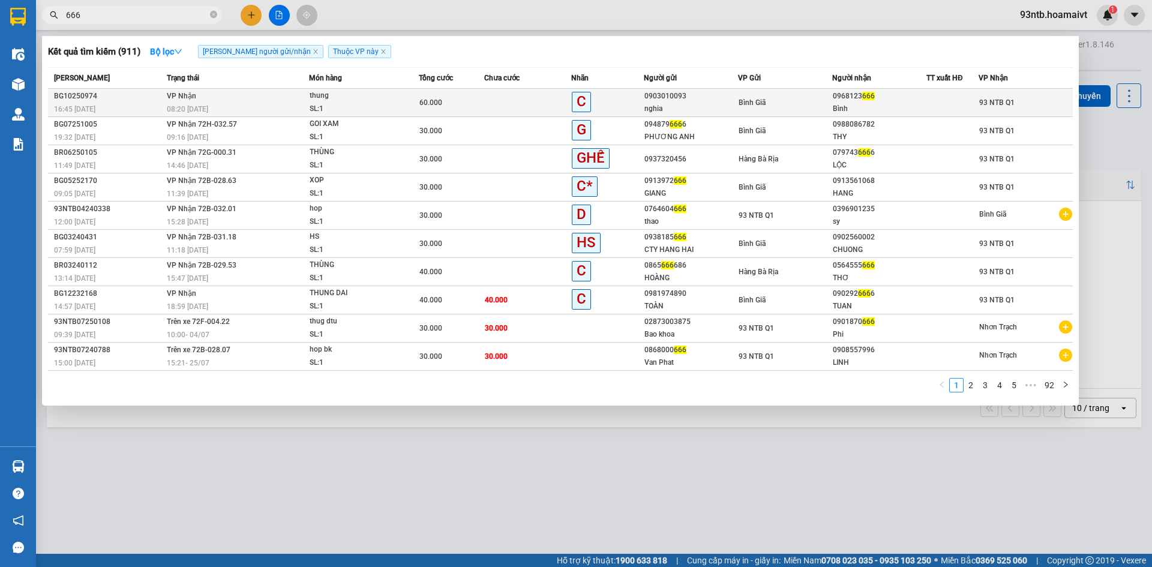
type input "666"
click at [481, 97] on div "60.000" at bounding box center [451, 102] width 64 height 13
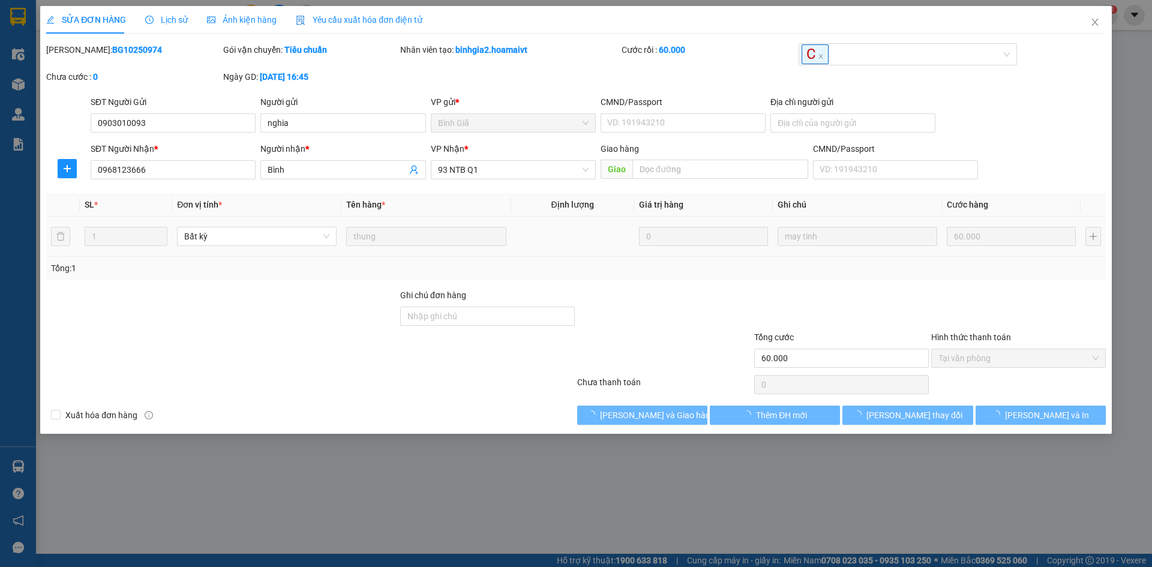
type input "0903010093"
type input "nghia"
type input "0968123666"
type input "Bình"
type input "60.000"
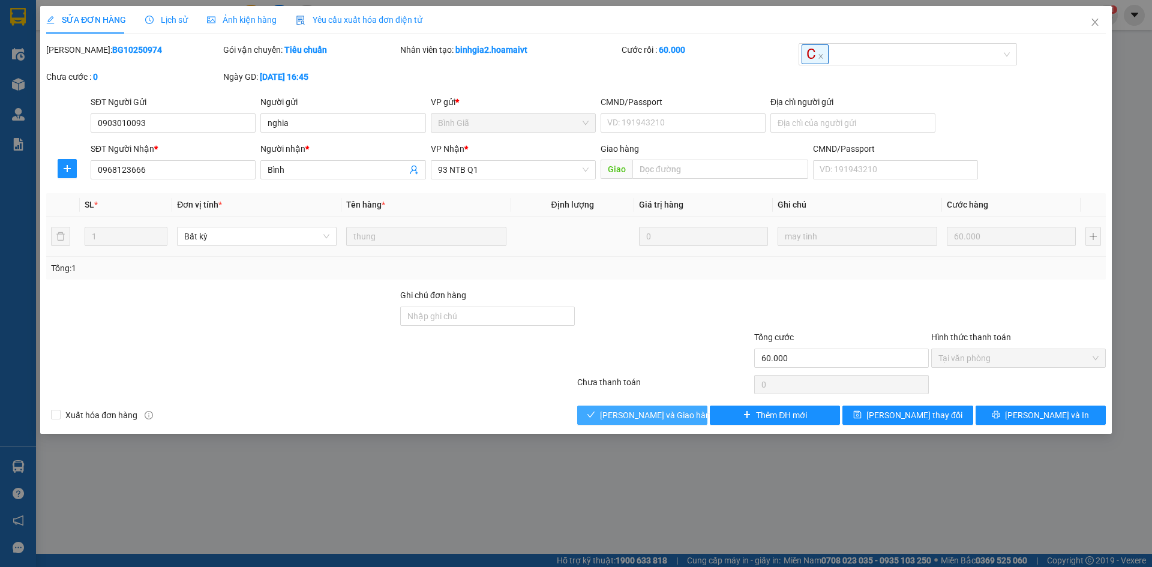
click at [595, 413] on icon "check" at bounding box center [591, 414] width 8 height 8
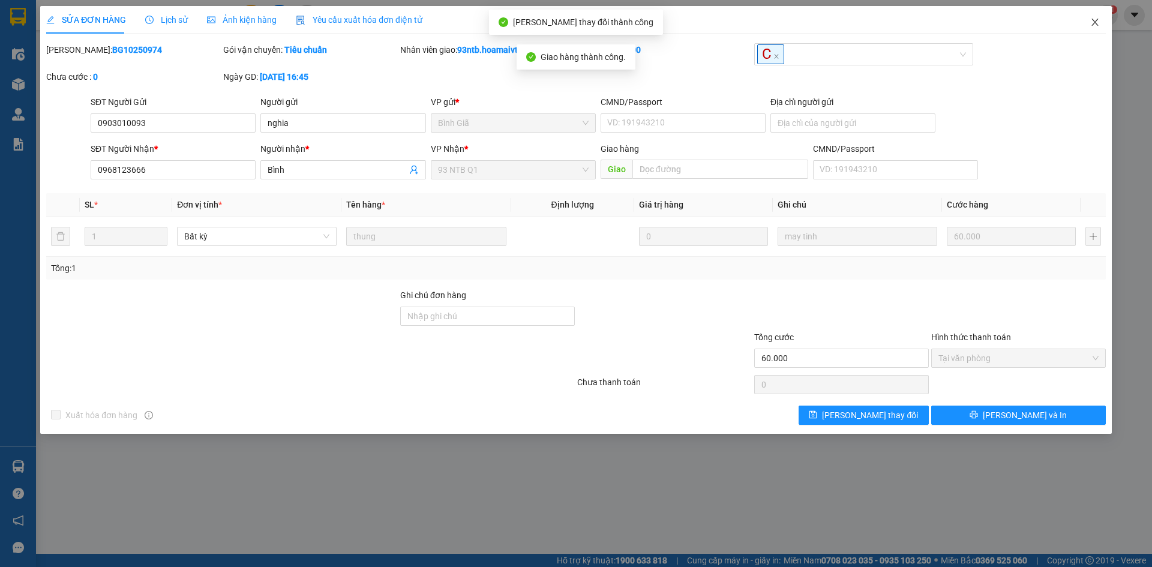
click at [1095, 18] on icon "close" at bounding box center [1095, 22] width 10 height 10
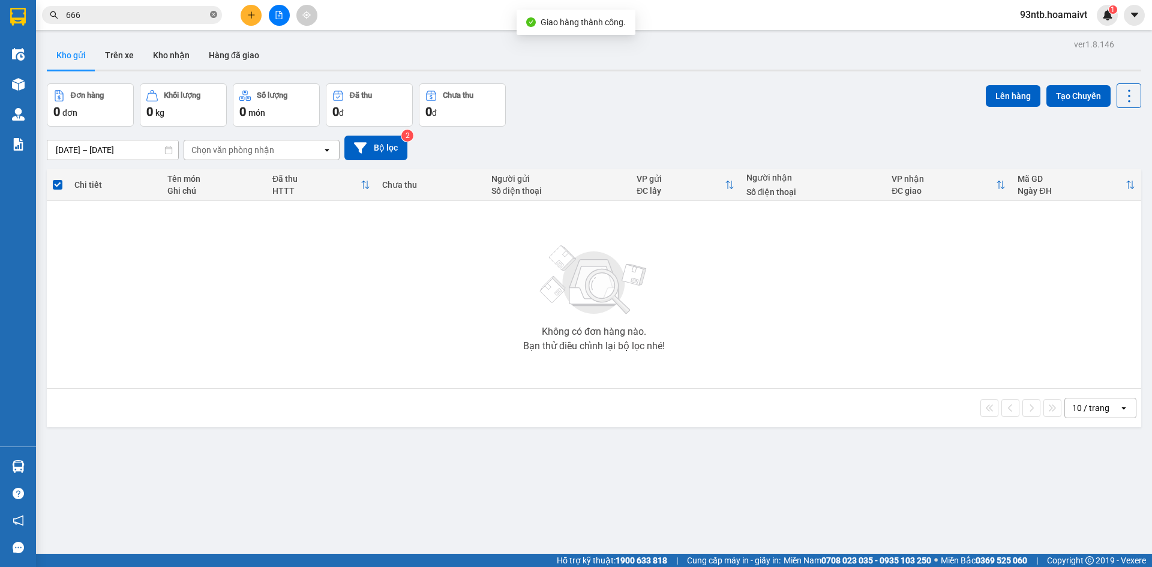
click at [214, 13] on icon "close-circle" at bounding box center [213, 14] width 7 height 7
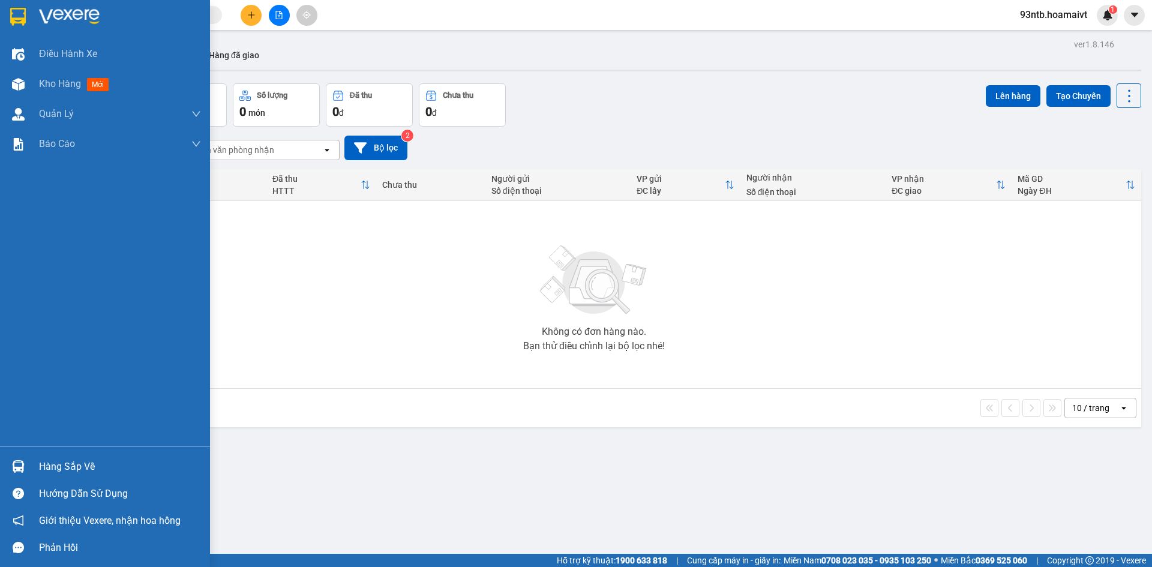
click at [15, 464] on img at bounding box center [18, 466] width 13 height 13
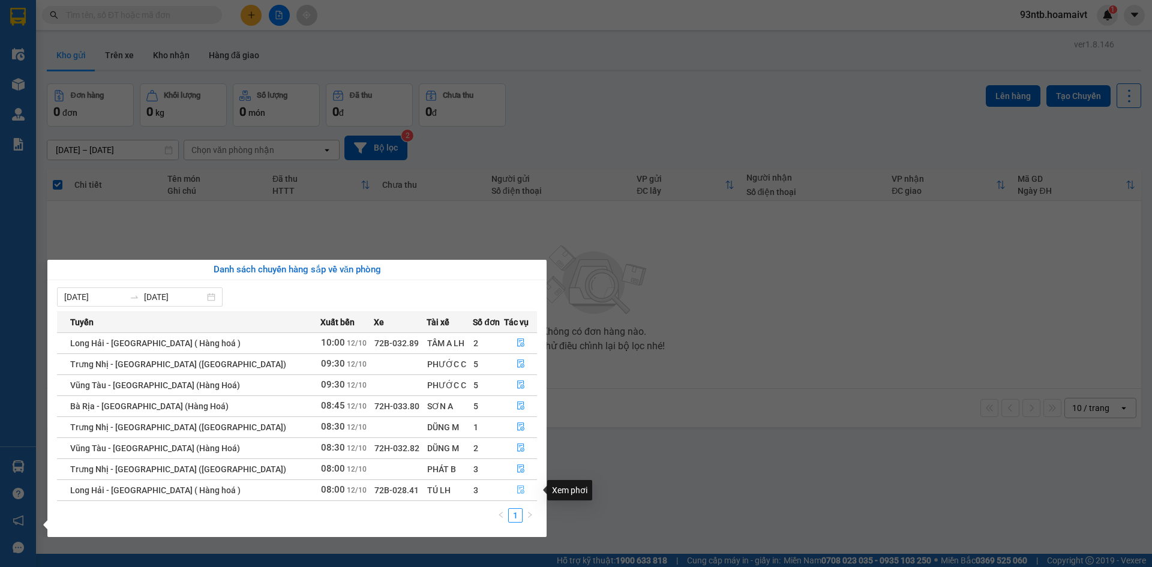
click at [517, 489] on icon "file-done" at bounding box center [520, 490] width 7 height 8
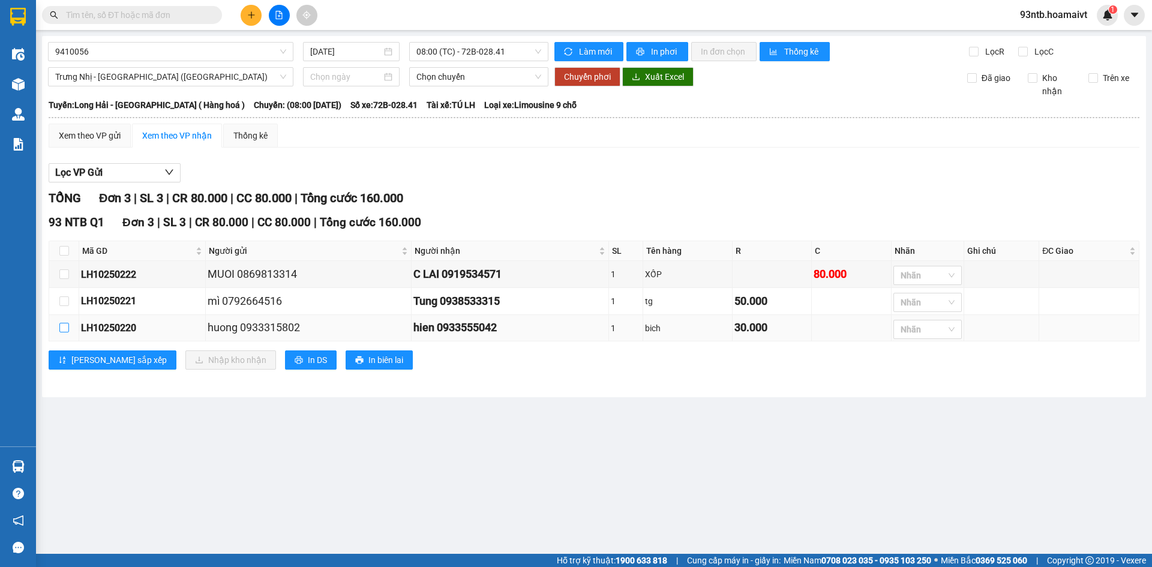
click at [64, 325] on input "checkbox" at bounding box center [64, 328] width 10 height 10
checkbox input "true"
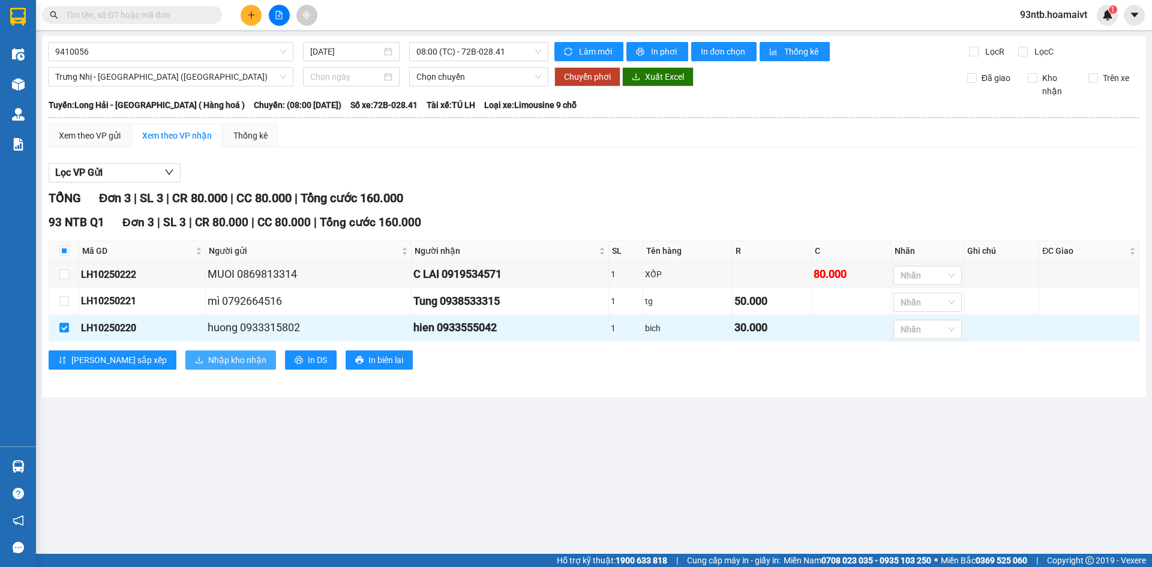
click at [208, 360] on span "Nhập kho nhận" at bounding box center [237, 359] width 58 height 13
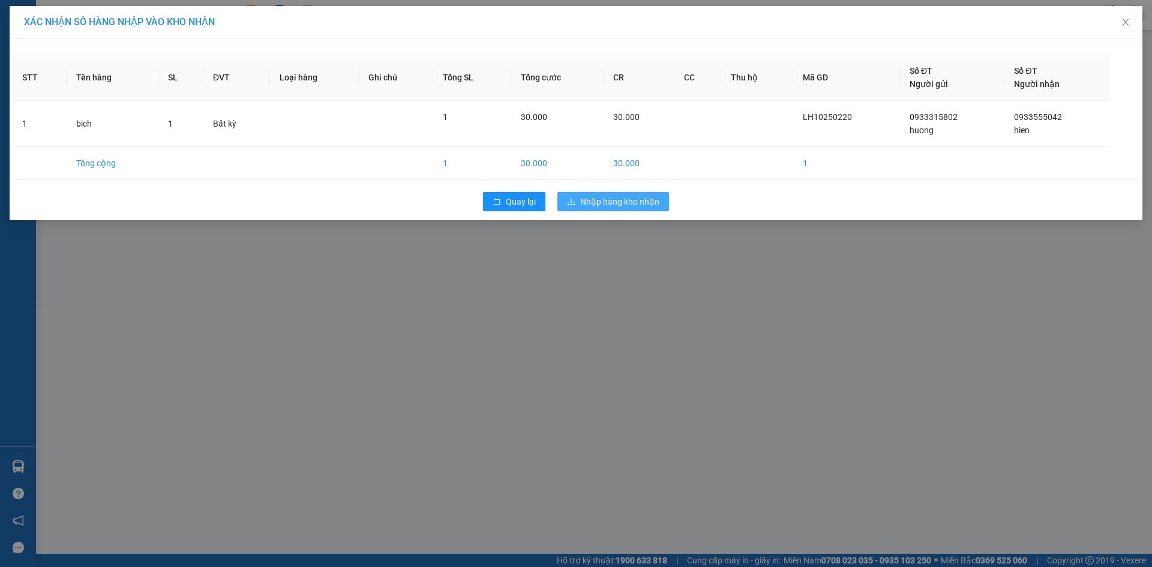
click at [612, 201] on span "Nhập hàng kho nhận" at bounding box center [619, 201] width 79 height 13
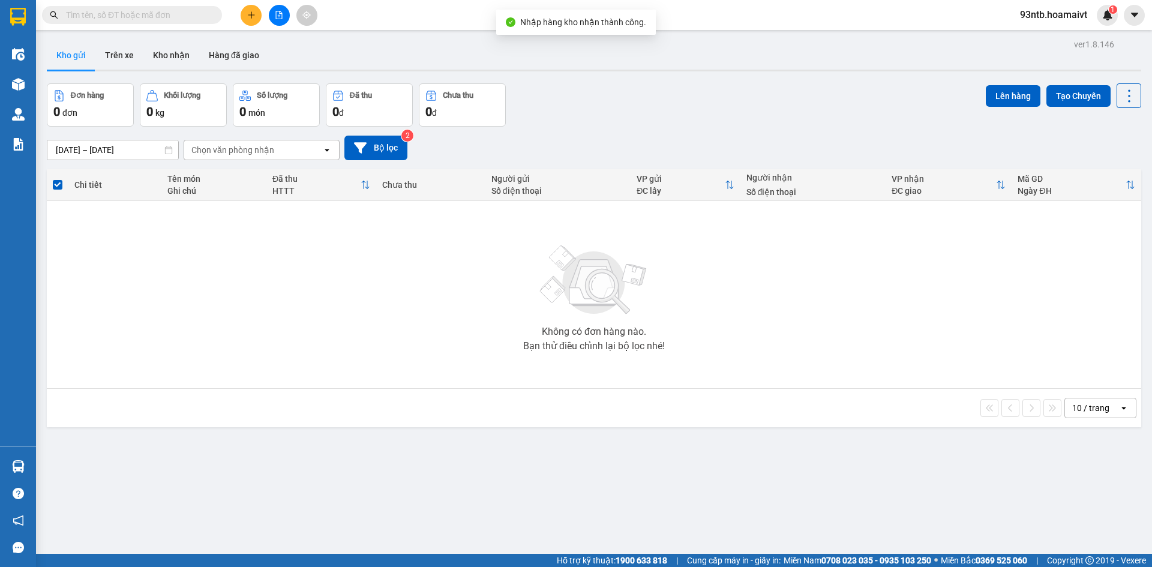
click at [104, 16] on input "text" at bounding box center [137, 14] width 142 height 13
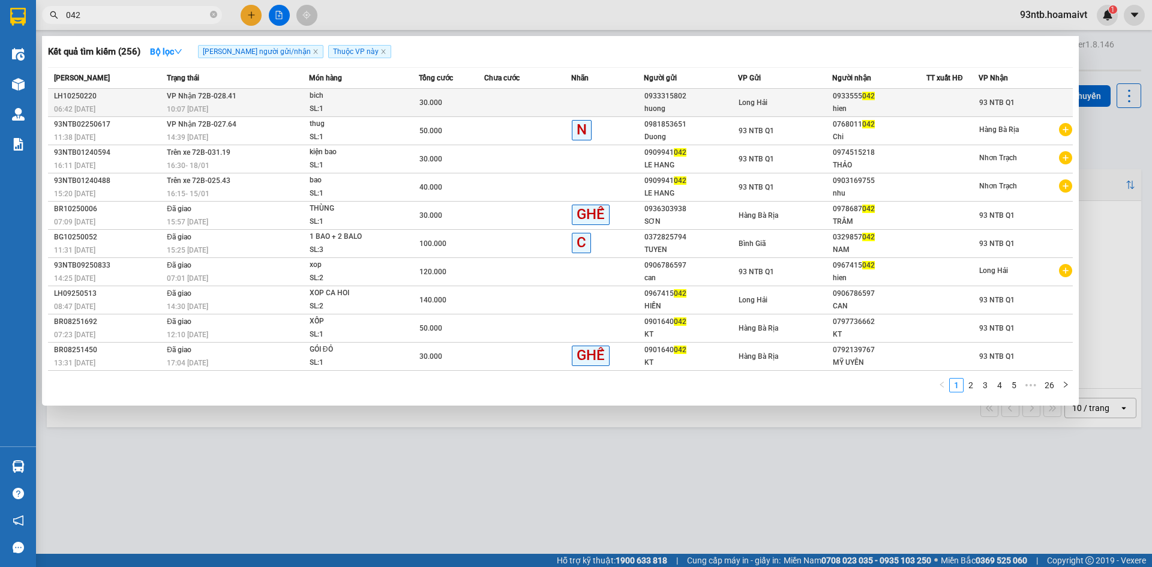
type input "042"
click at [549, 101] on td at bounding box center [527, 103] width 87 height 28
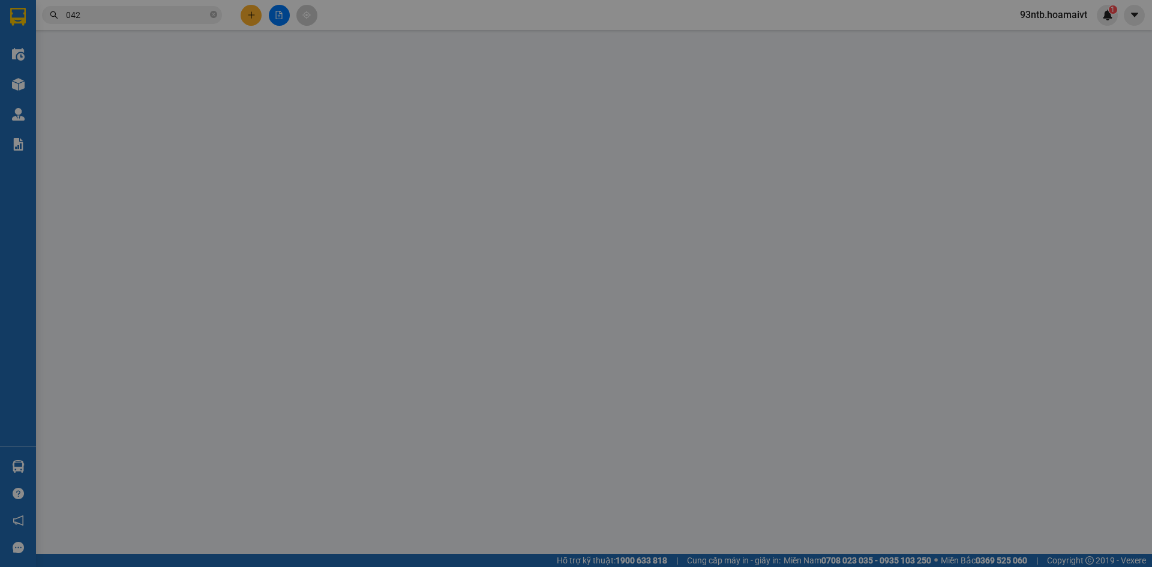
type input "0933315802"
type input "huong"
type input "0933555042"
type input "hien"
type input "30.000"
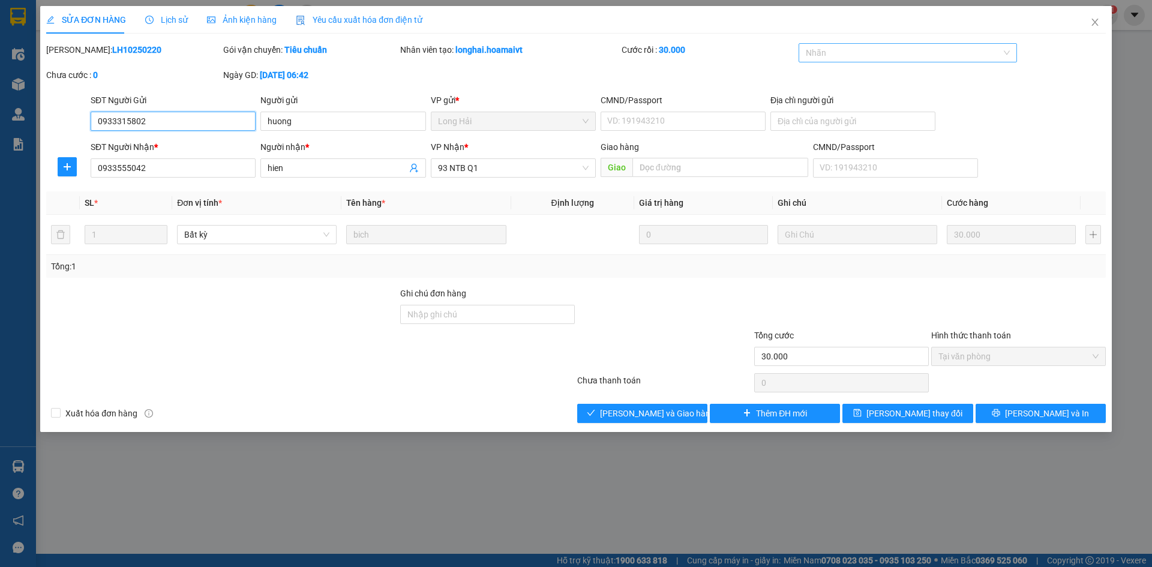
click at [842, 53] on div at bounding box center [901, 53] width 201 height 14
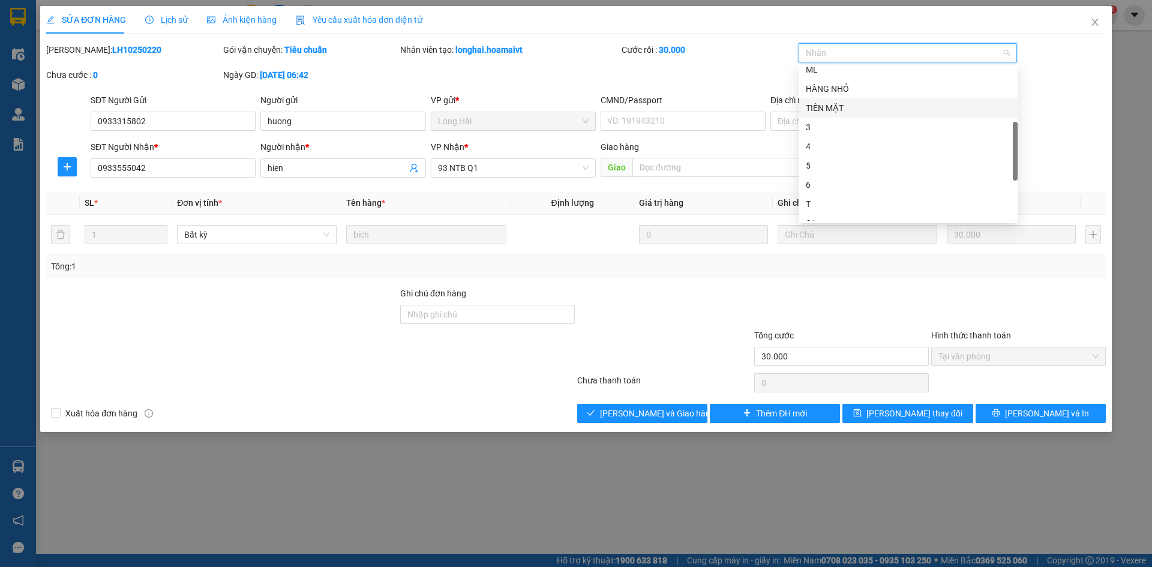
scroll to position [346, 0]
click at [834, 205] on div "GHẾ" at bounding box center [908, 211] width 205 height 13
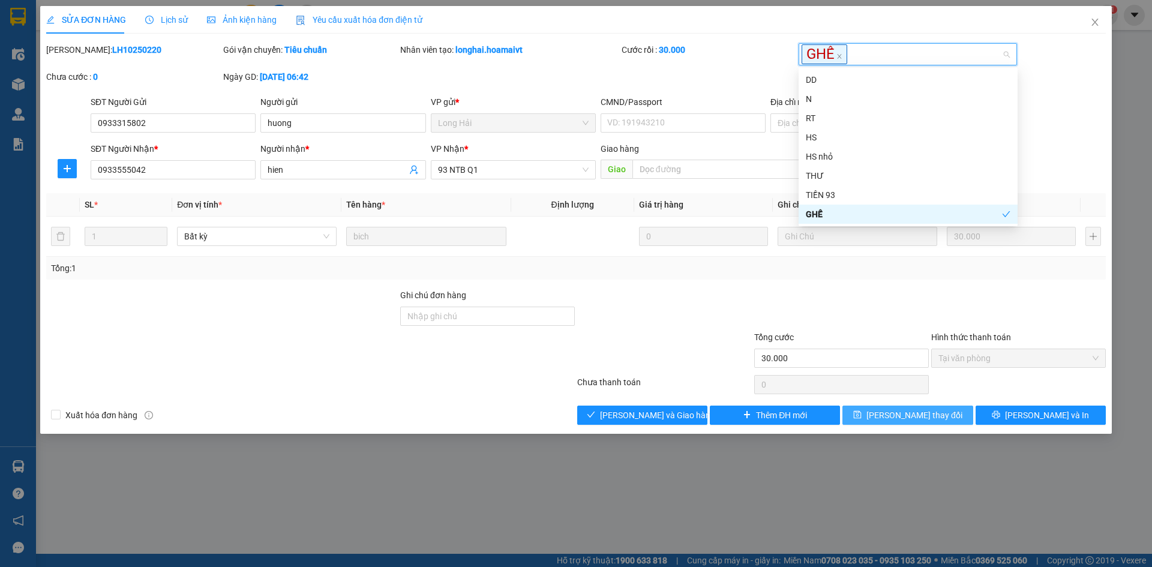
click at [869, 411] on button "[PERSON_NAME] thay đổi" at bounding box center [907, 415] width 130 height 19
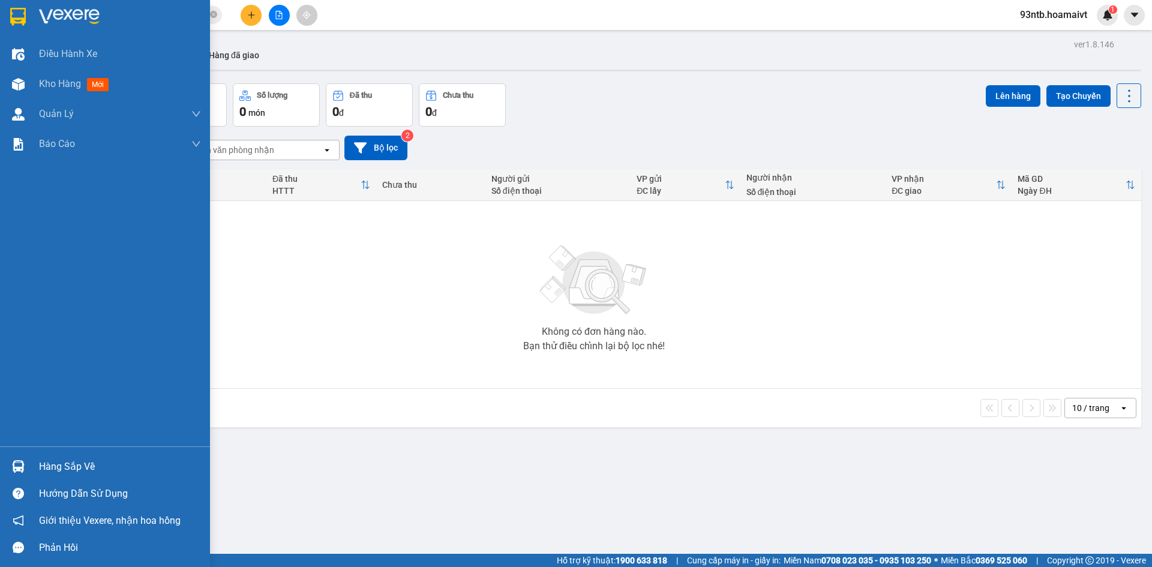
click at [17, 462] on img at bounding box center [18, 466] width 13 height 13
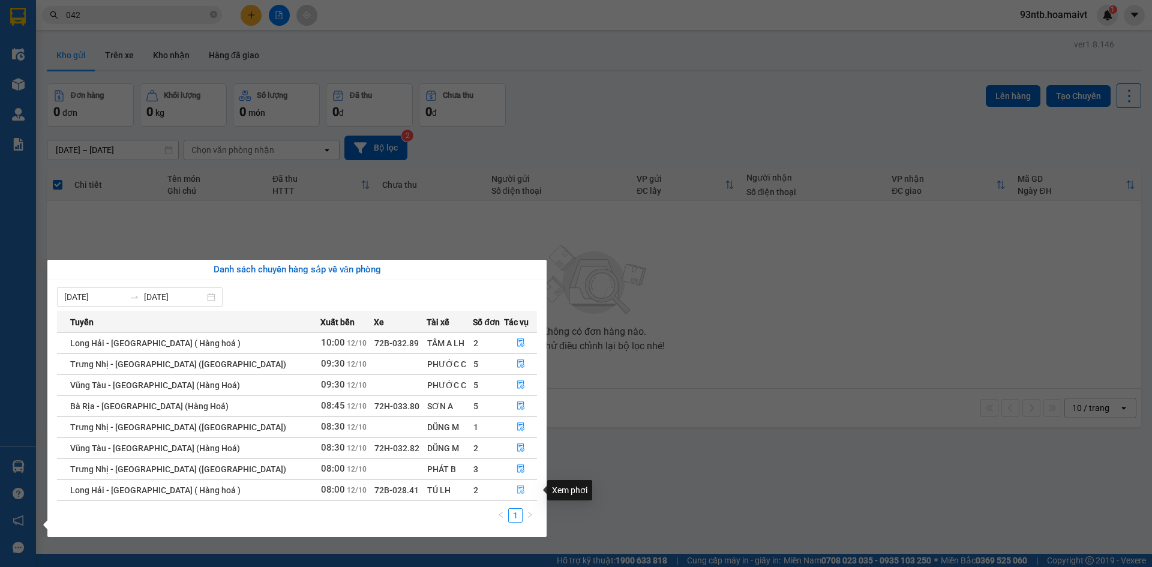
click at [517, 487] on icon "file-done" at bounding box center [521, 489] width 8 height 8
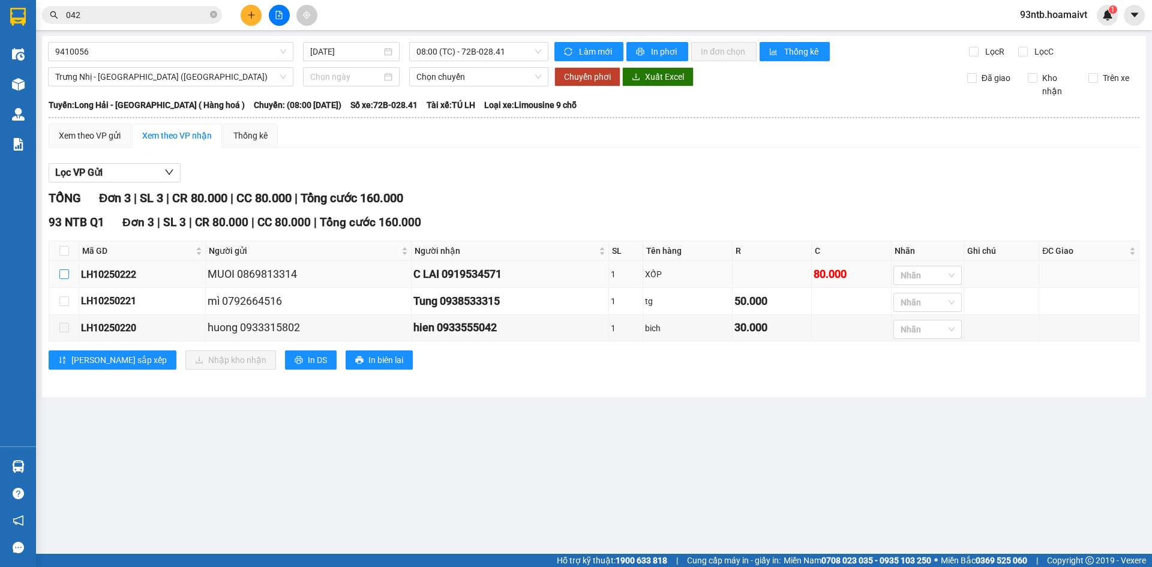
click at [66, 271] on input "checkbox" at bounding box center [64, 274] width 10 height 10
checkbox input "true"
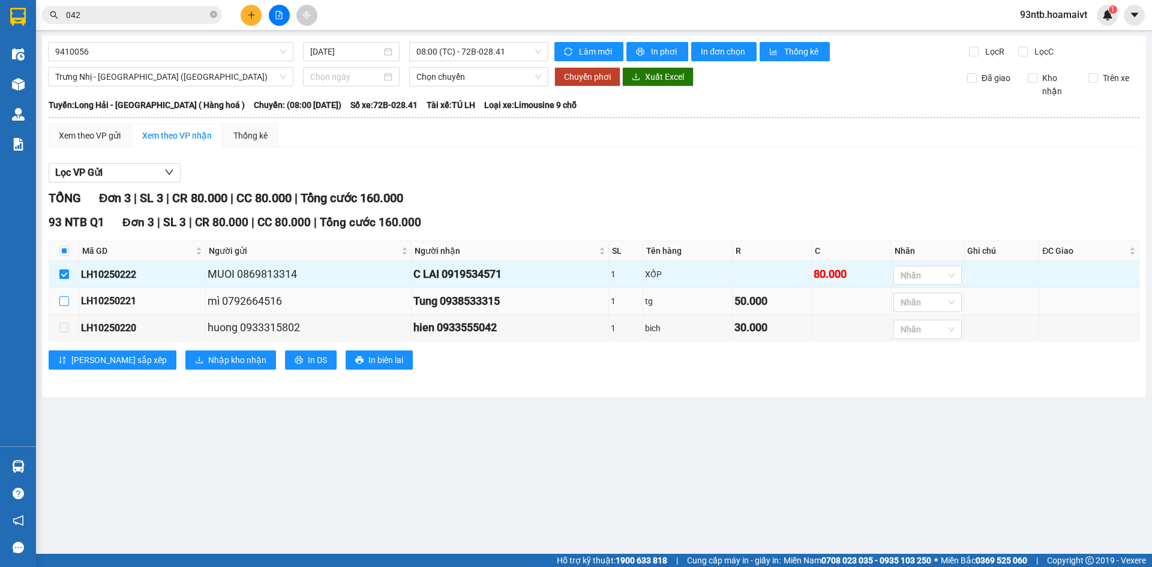
click at [61, 299] on input "checkbox" at bounding box center [64, 301] width 10 height 10
checkbox input "true"
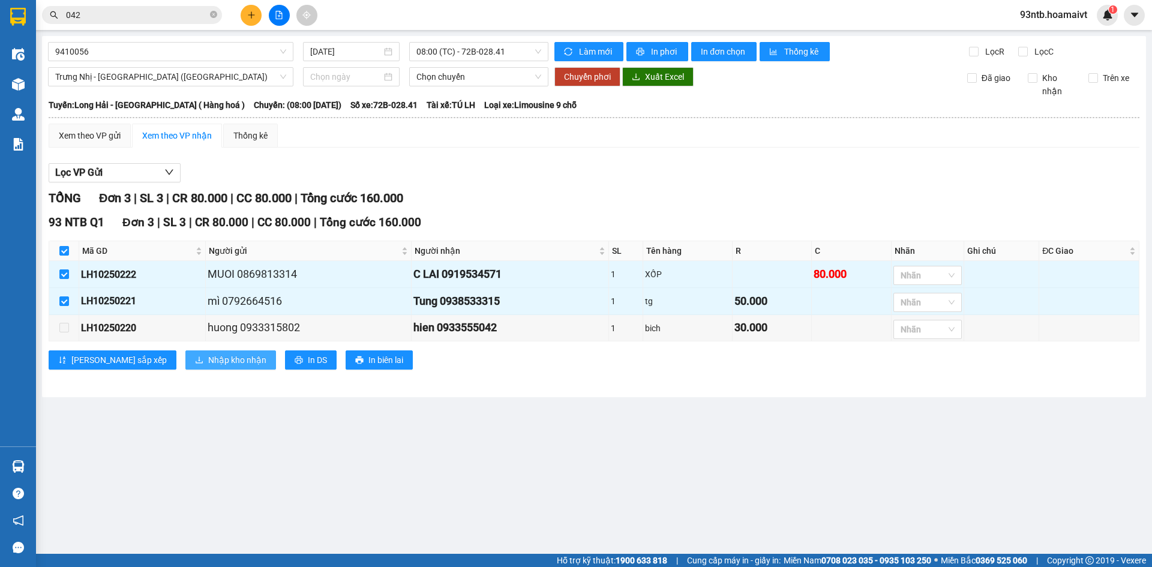
click at [208, 358] on span "Nhập kho nhận" at bounding box center [237, 359] width 58 height 13
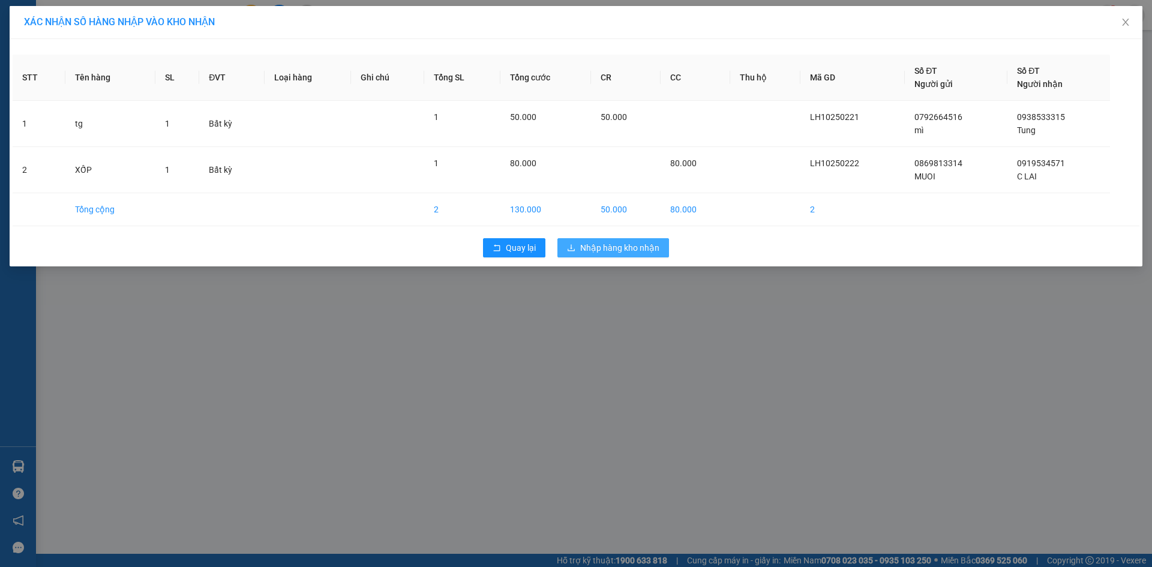
click at [621, 245] on span "Nhập hàng kho nhận" at bounding box center [619, 247] width 79 height 13
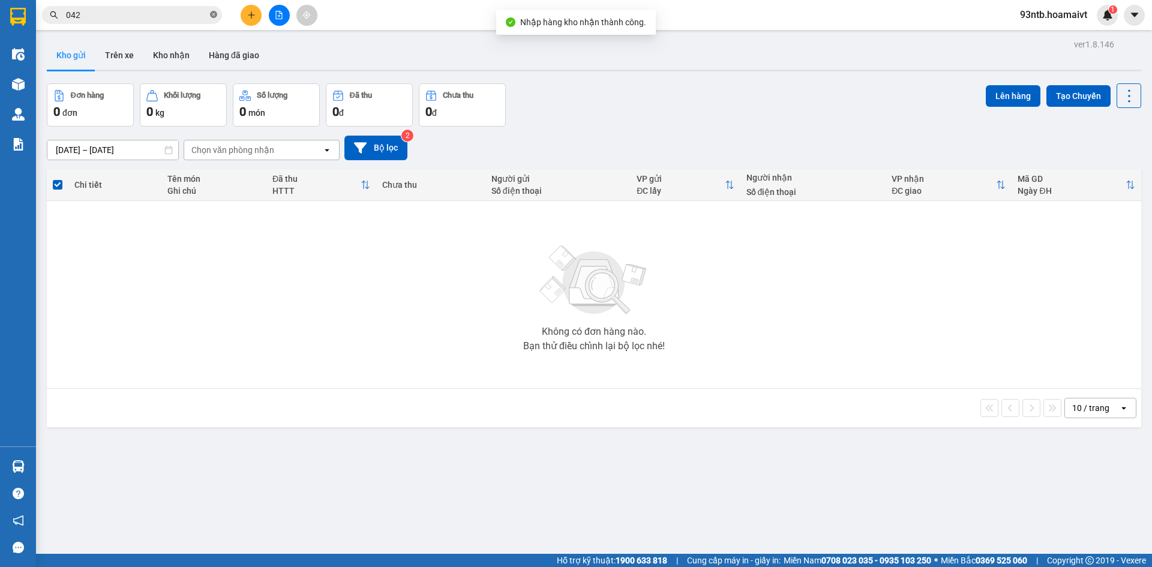
click at [213, 13] on icon "close-circle" at bounding box center [213, 14] width 7 height 7
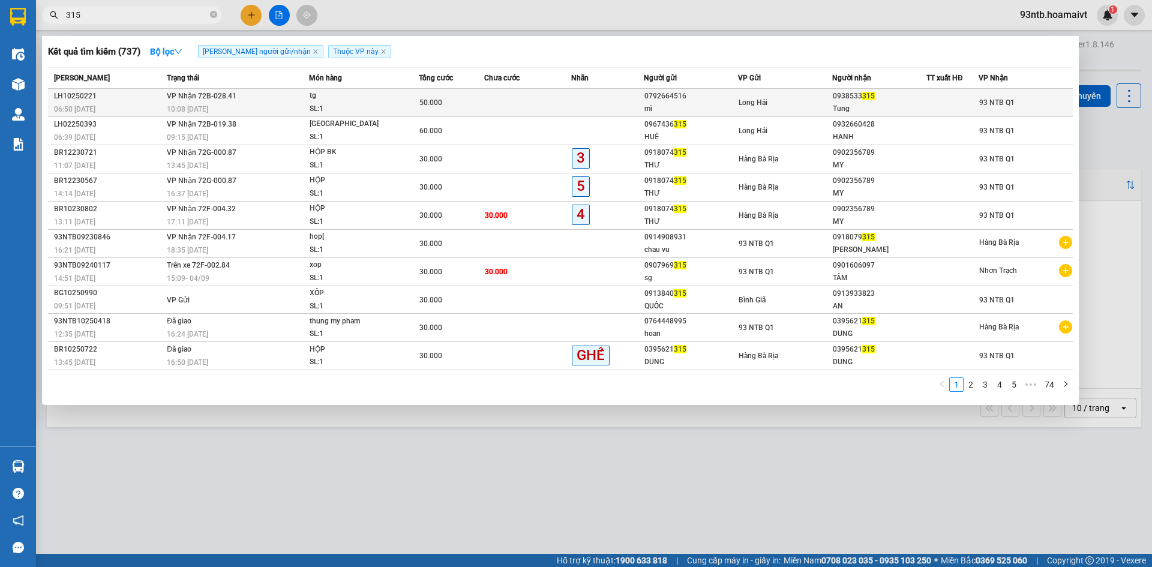
type input "315"
click at [514, 101] on td at bounding box center [527, 103] width 87 height 28
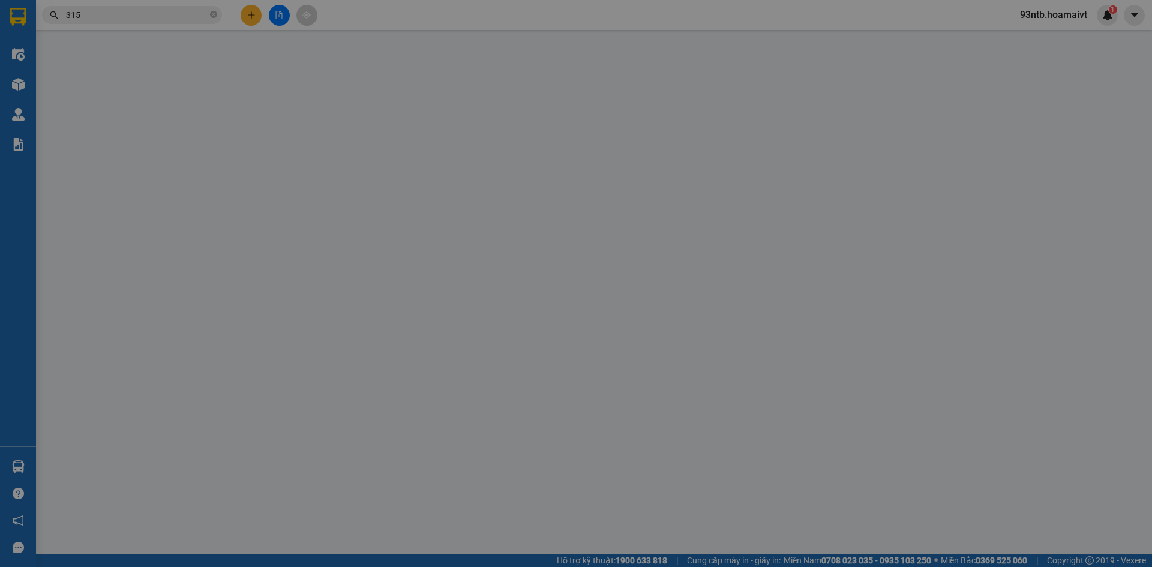
type input "0792664516"
type input "mì"
type input "0938533315"
type input "Tung"
type input "50.000"
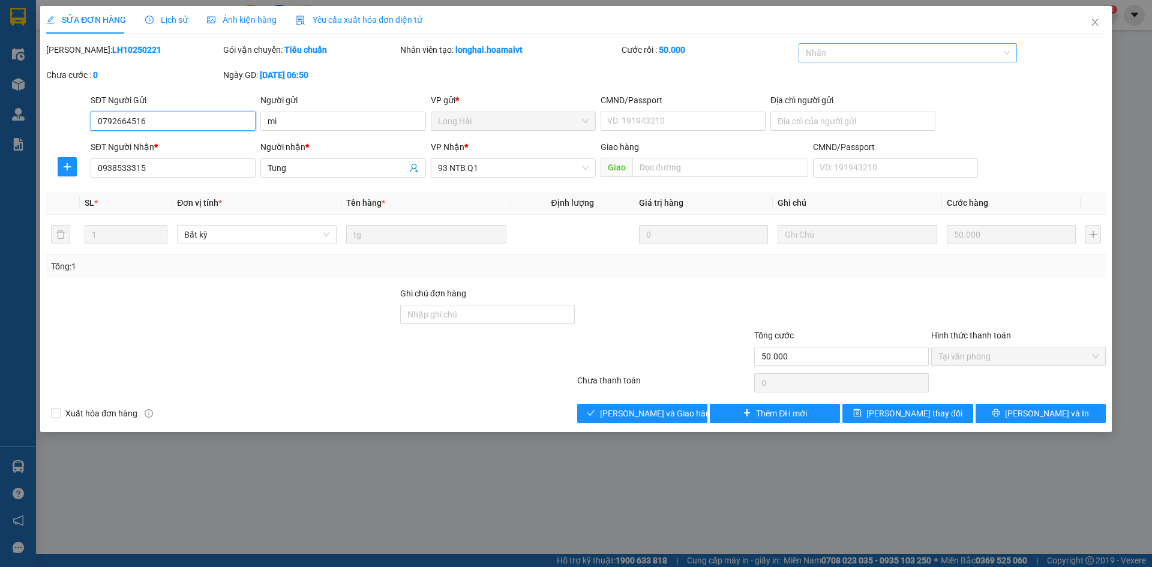
click at [842, 51] on div at bounding box center [901, 53] width 201 height 14
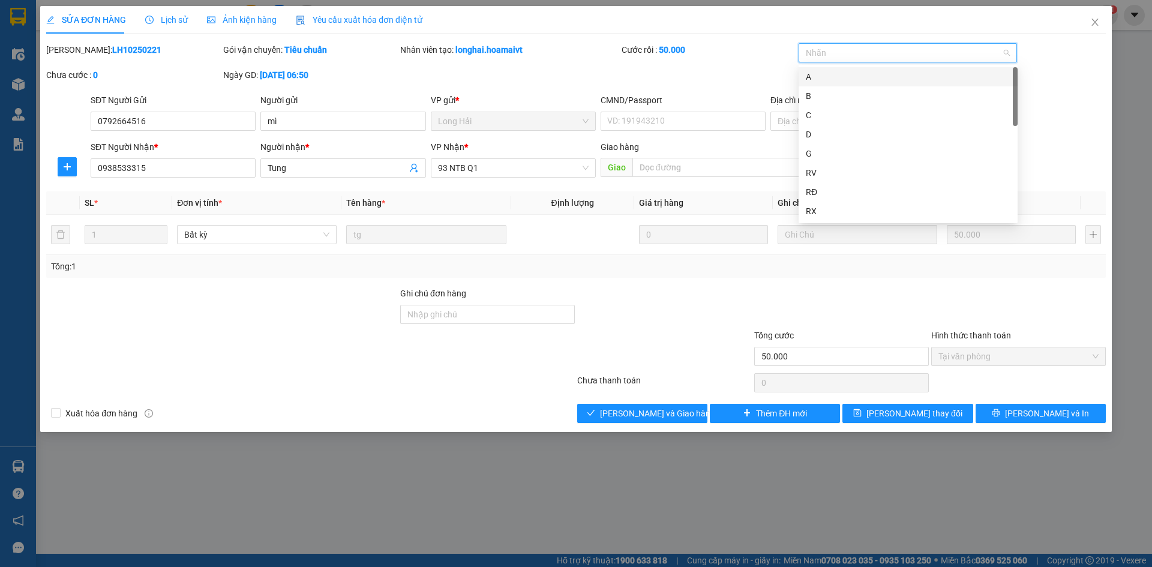
type input "c"
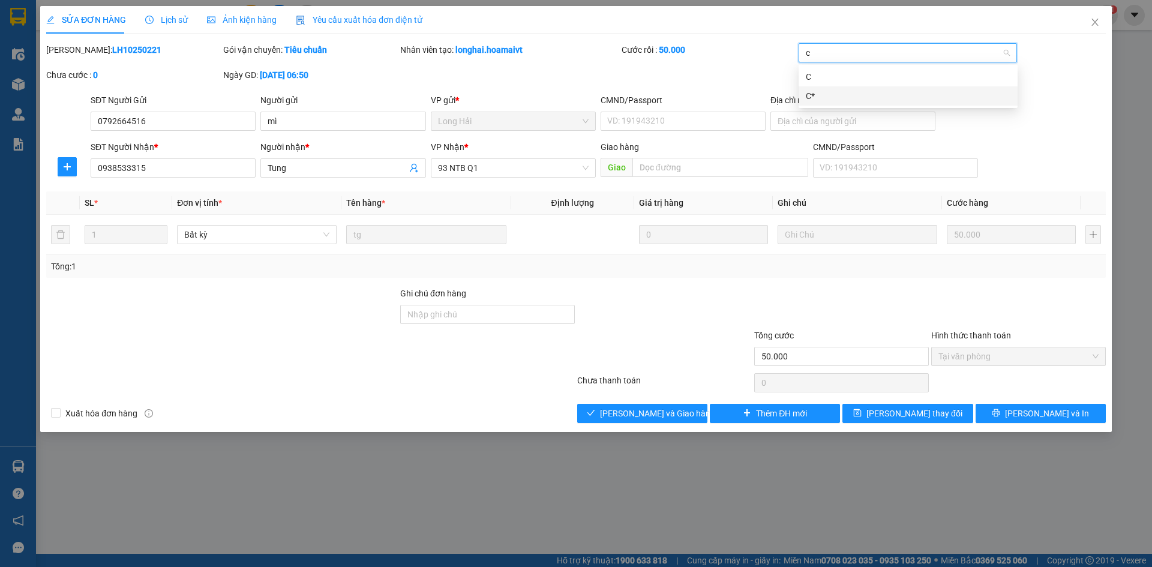
click at [837, 98] on div "C*" at bounding box center [908, 95] width 205 height 13
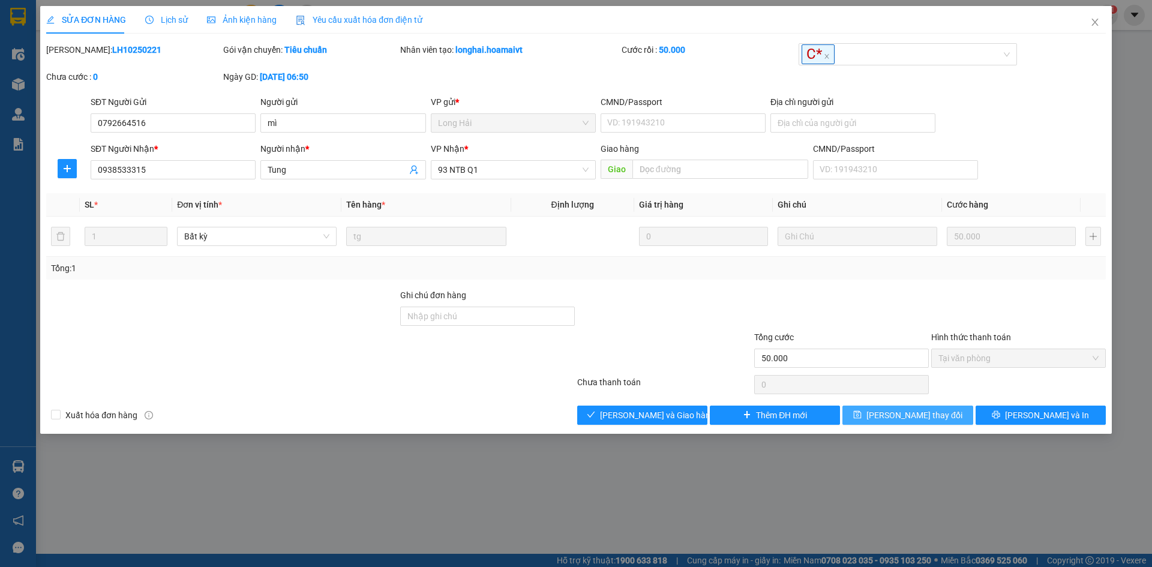
click at [869, 415] on button "[PERSON_NAME] thay đổi" at bounding box center [907, 415] width 130 height 19
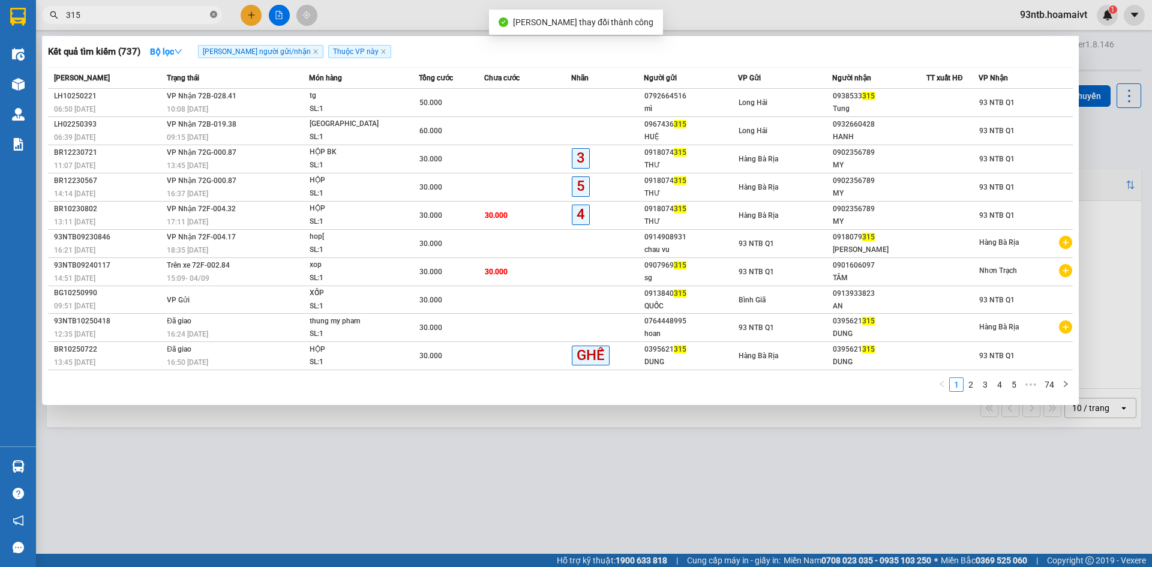
click at [212, 13] on icon "close-circle" at bounding box center [213, 14] width 7 height 7
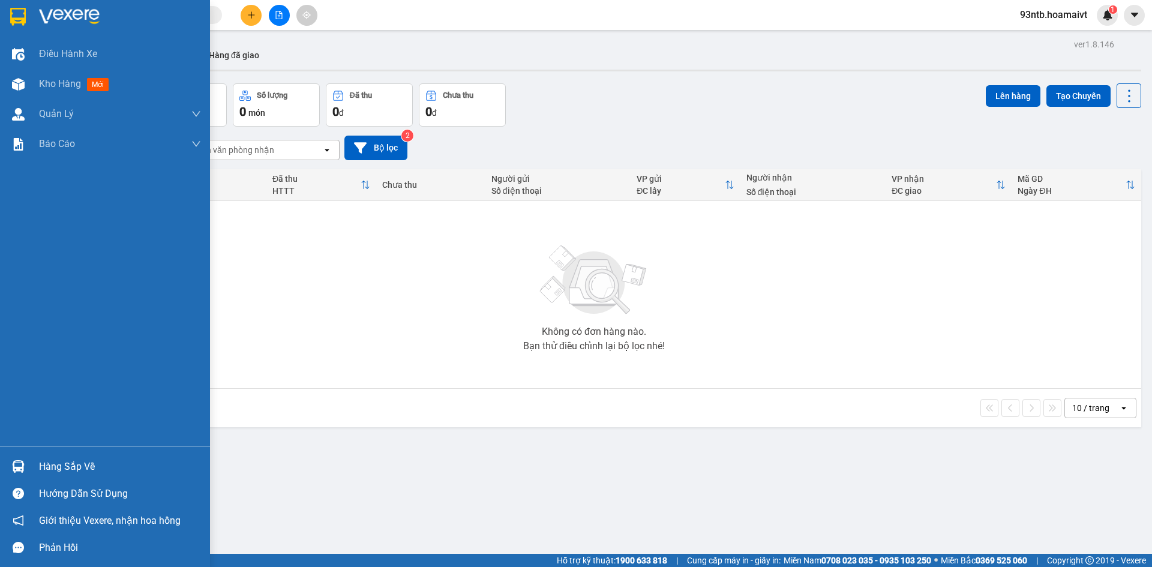
click at [16, 462] on img at bounding box center [18, 466] width 13 height 13
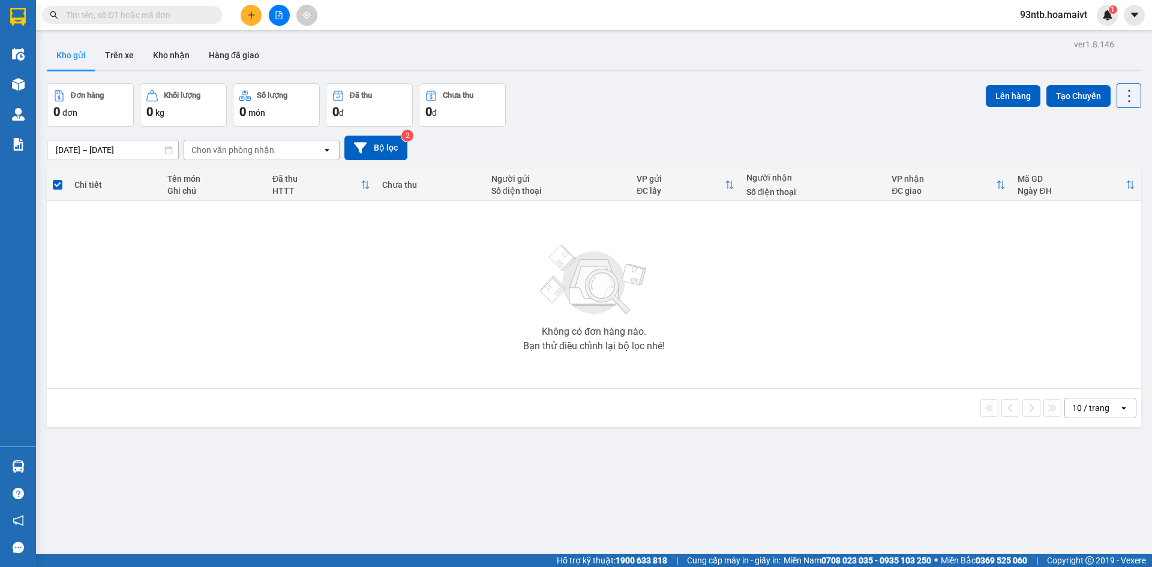
click at [557, 89] on section "Kết quả tìm kiếm ( 737 ) Bộ lọc Tìm người gửi/nhận Thuộc VP này Mã ĐH Trạng thá…" at bounding box center [576, 283] width 1152 height 567
click at [115, 14] on input "text" at bounding box center [137, 14] width 142 height 13
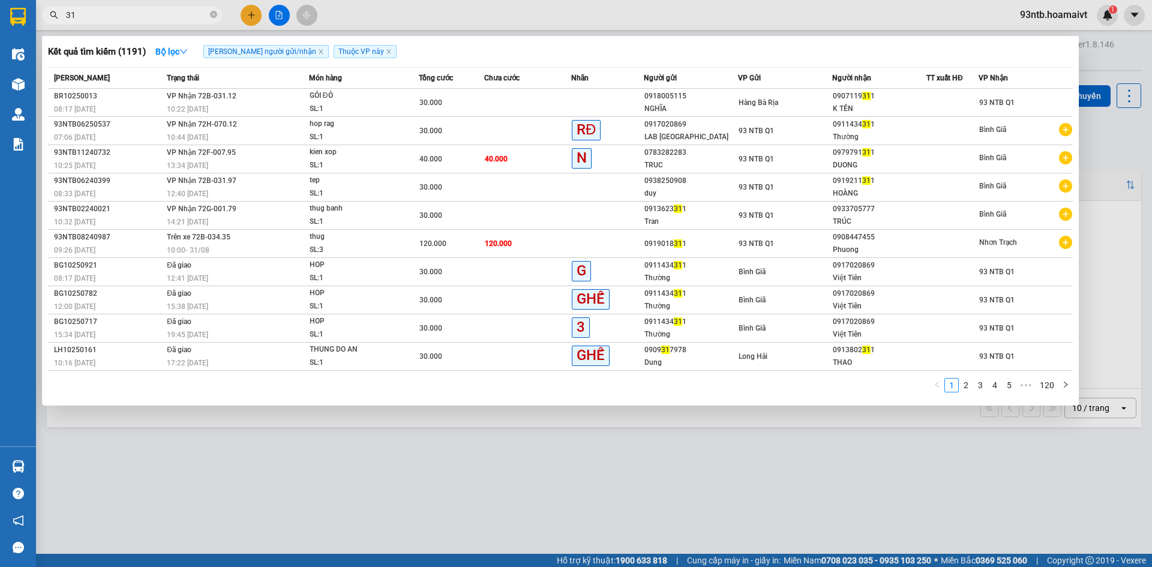
type input "3"
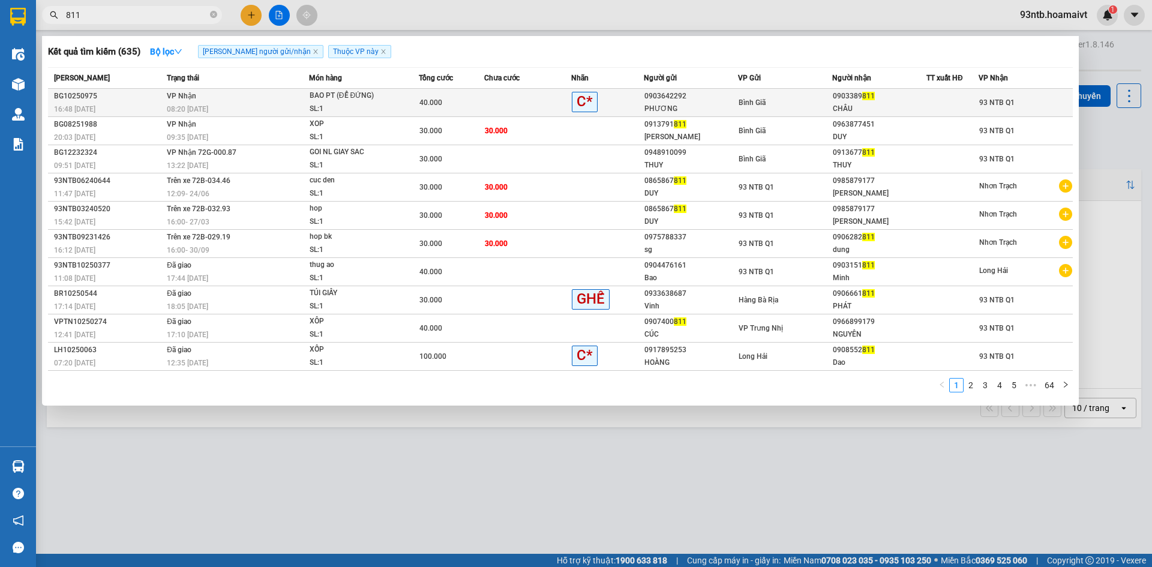
type input "811"
click at [511, 99] on td at bounding box center [527, 103] width 87 height 28
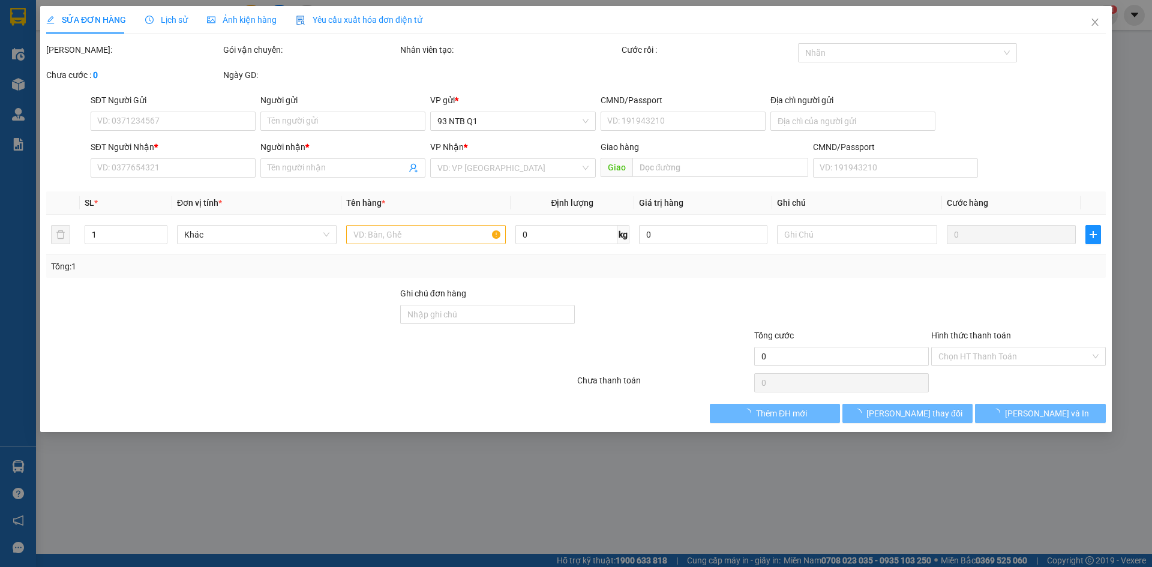
type input "0903642292"
type input "PHƯƠNG"
type input "0903389811"
type input "CHÂU"
type input "40.000"
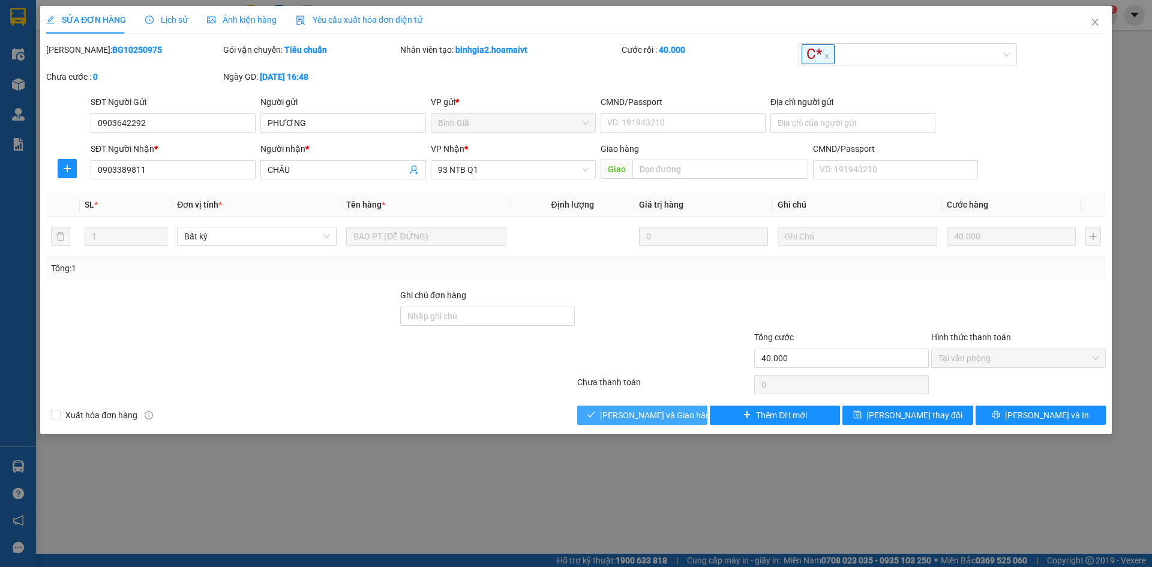
click at [619, 413] on span "[PERSON_NAME] và Giao hàng" at bounding box center [657, 415] width 115 height 13
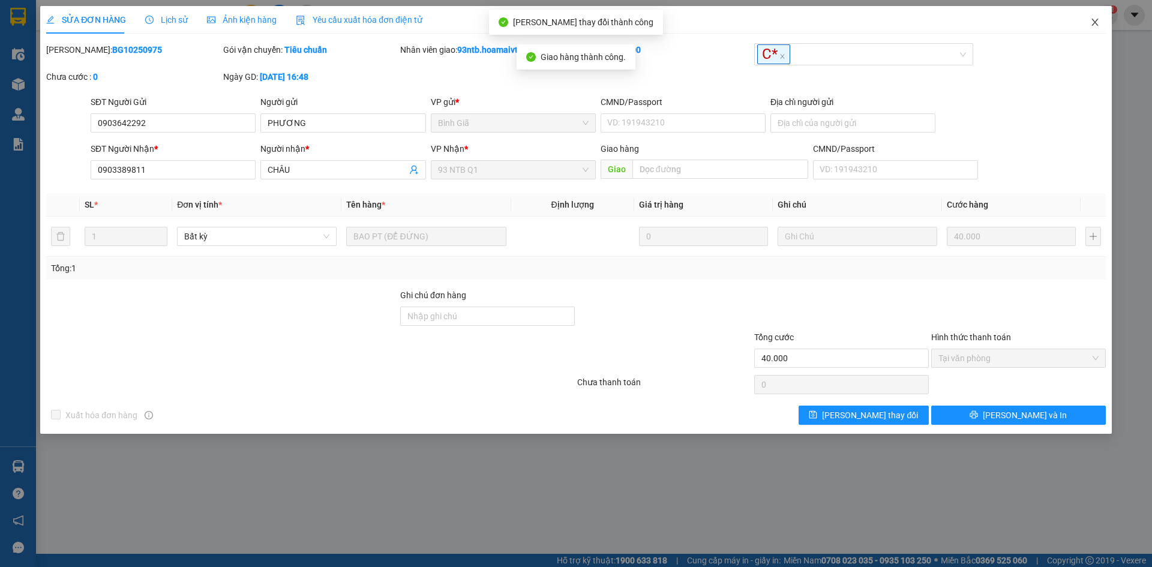
click at [1096, 16] on span "Close" at bounding box center [1095, 23] width 34 height 34
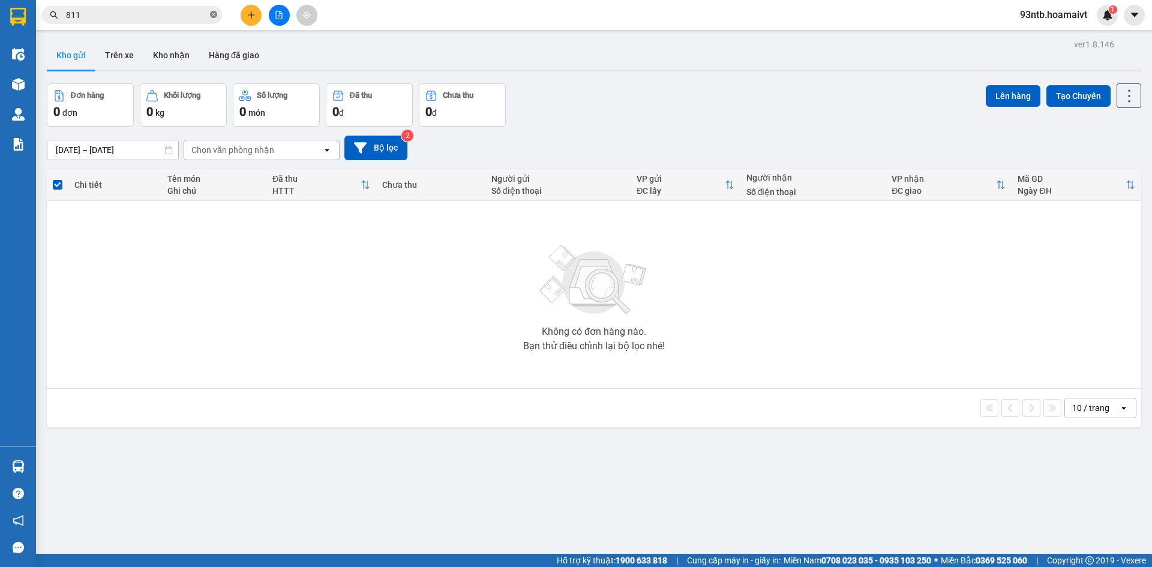
click at [214, 11] on icon "close-circle" at bounding box center [213, 14] width 7 height 7
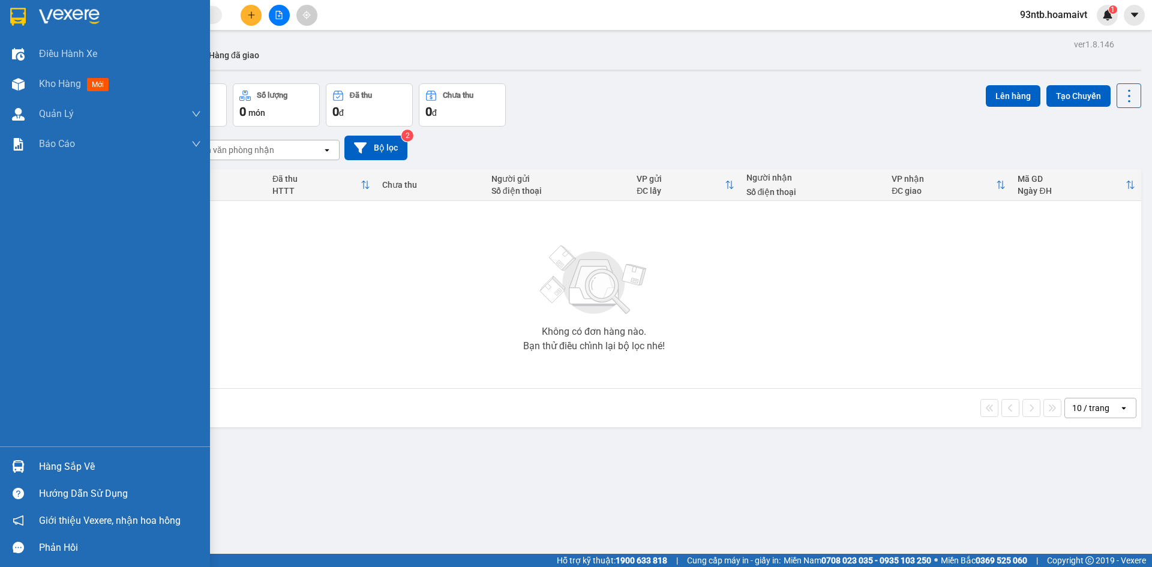
click at [19, 466] on img at bounding box center [18, 466] width 13 height 13
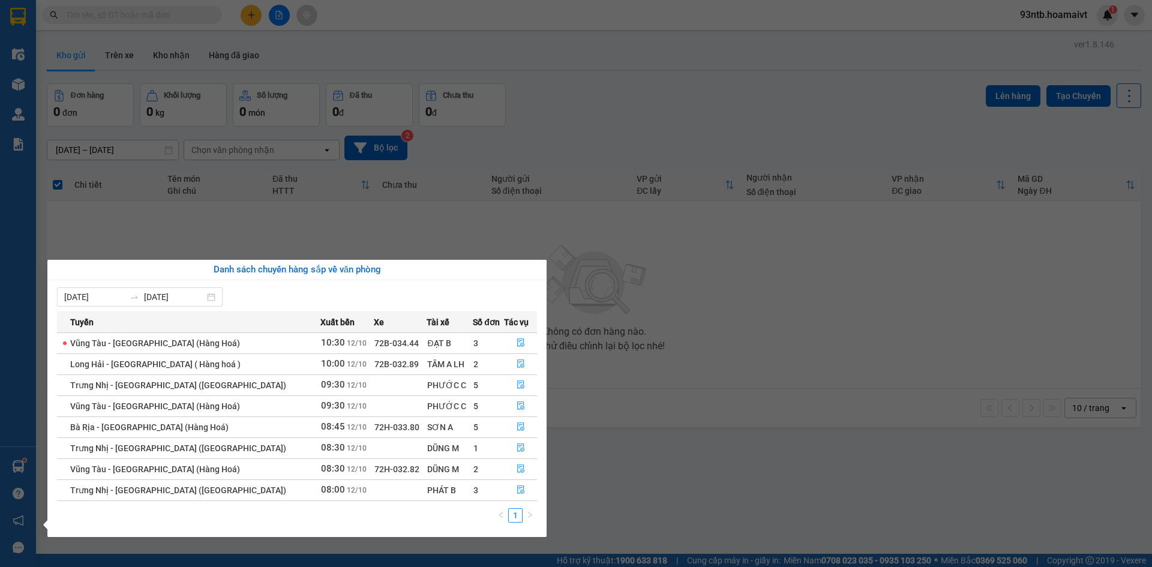
click at [571, 102] on section "Kết quả tìm kiếm ( 635 ) Bộ lọc Tìm người gửi/nhận Thuộc VP này Mã ĐH Trạng thá…" at bounding box center [576, 283] width 1152 height 567
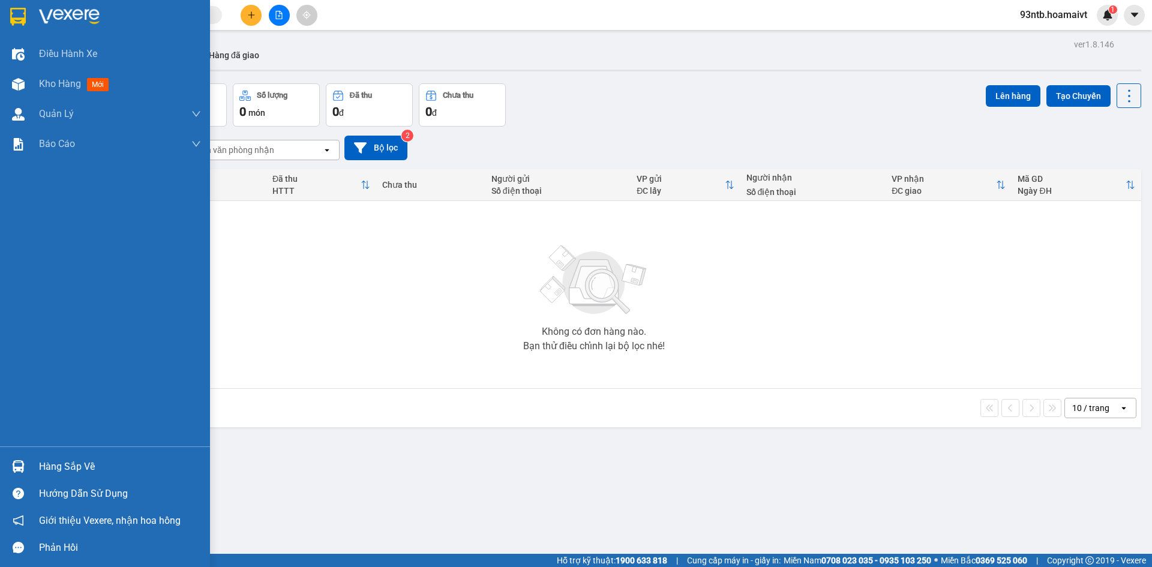
click at [15, 465] on img at bounding box center [18, 466] width 13 height 13
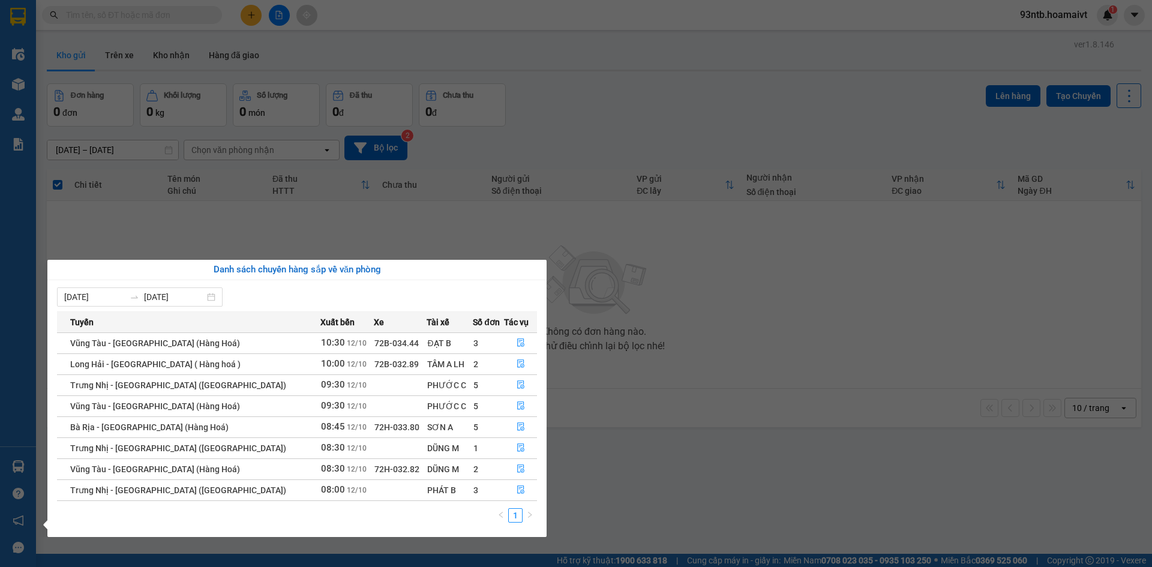
click at [567, 96] on section "Kết quả tìm kiếm ( 635 ) Bộ lọc Tìm người gửi/nhận Thuộc VP này Mã ĐH Trạng thá…" at bounding box center [576, 283] width 1152 height 567
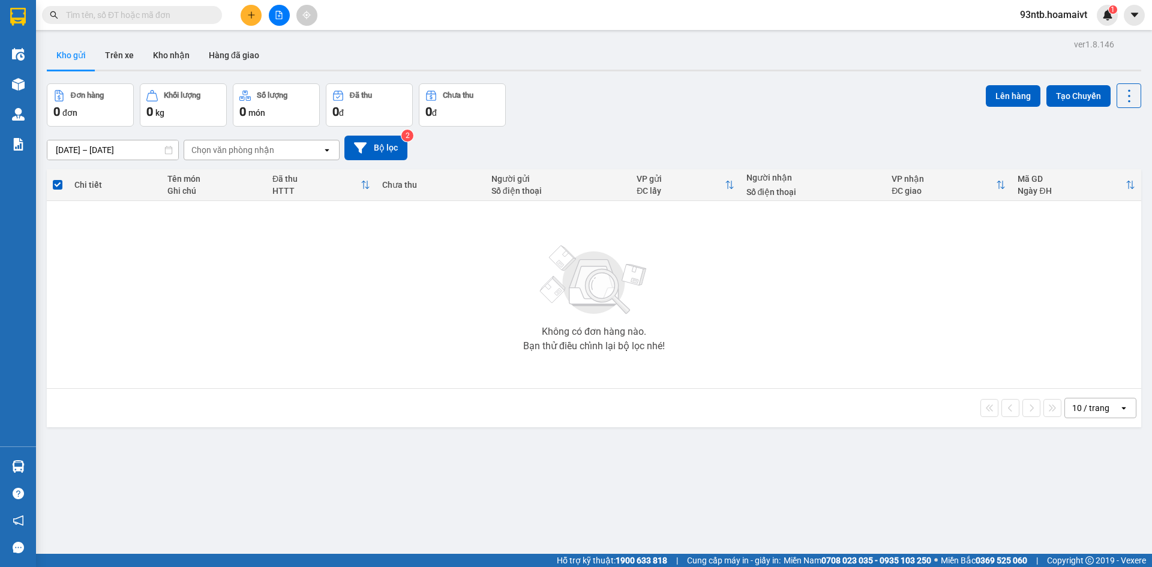
click at [120, 16] on input "text" at bounding box center [137, 14] width 142 height 13
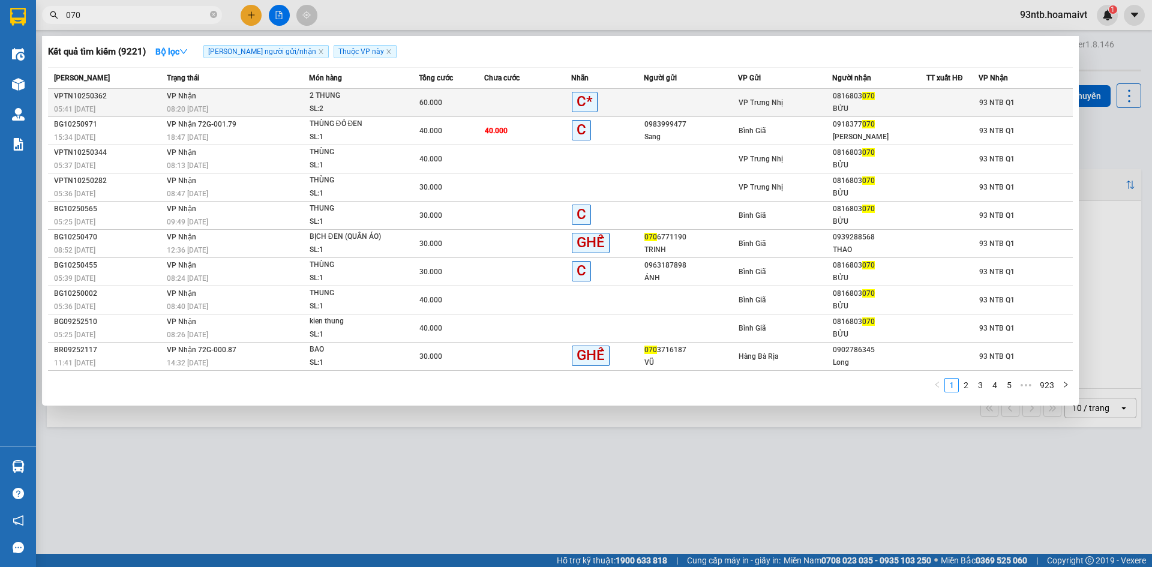
type input "070"
click at [497, 99] on td at bounding box center [527, 103] width 87 height 28
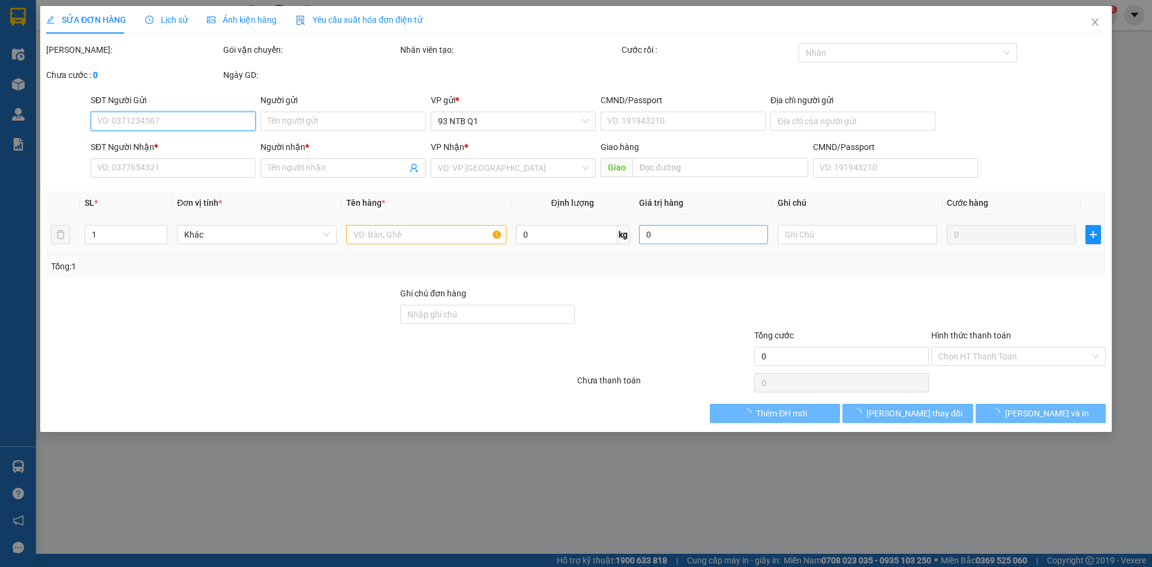
type input "0816803070"
type input "BỬU"
type input "60.000"
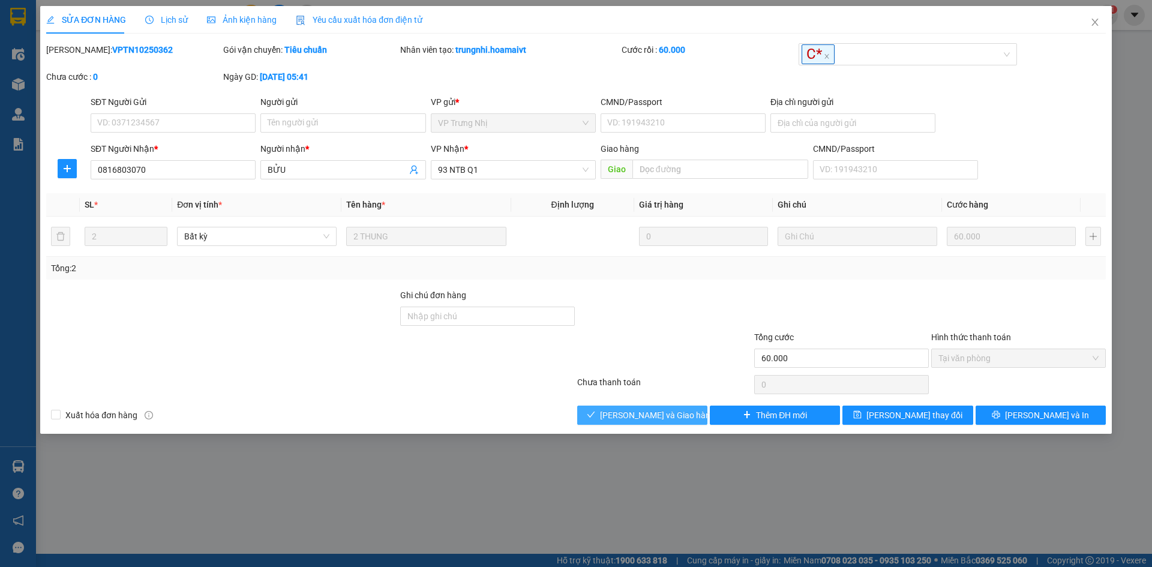
click at [601, 415] on button "[PERSON_NAME] và Giao hàng" at bounding box center [642, 415] width 130 height 19
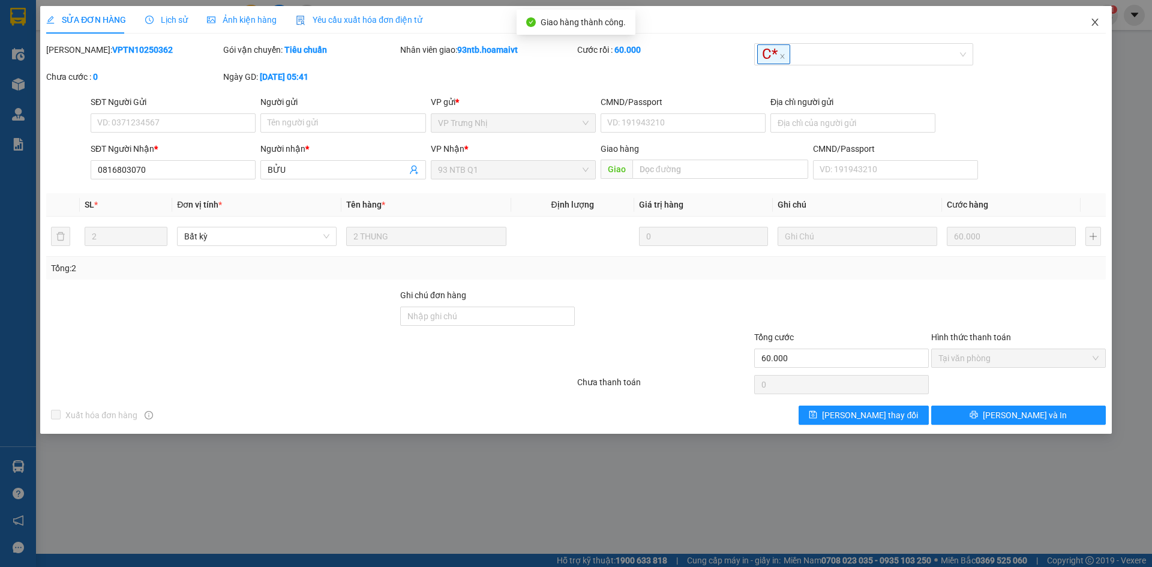
click at [1093, 19] on icon "close" at bounding box center [1095, 22] width 10 height 10
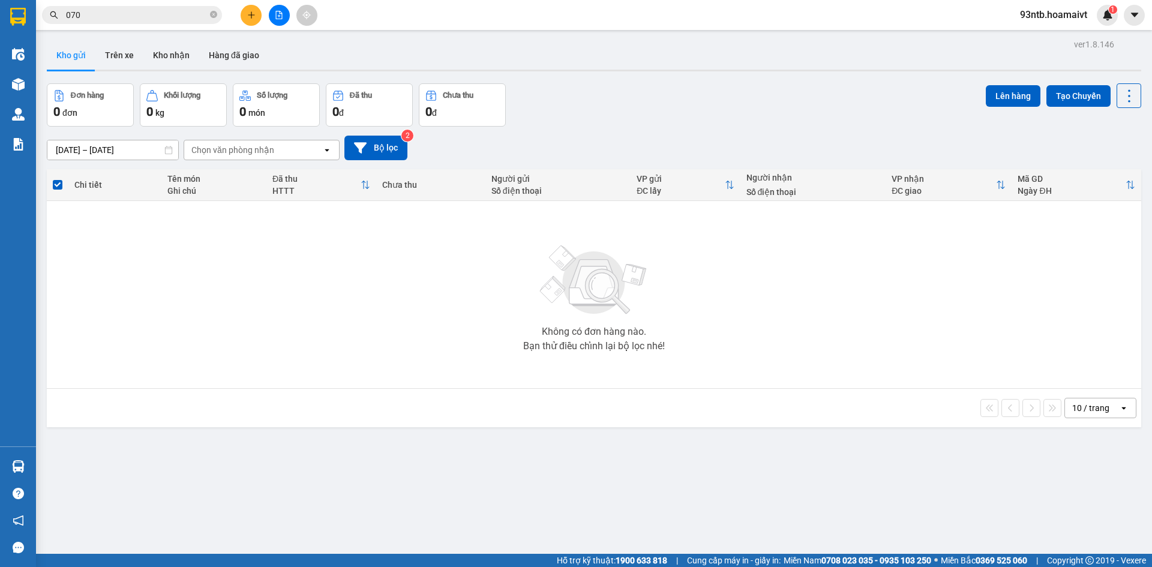
click at [121, 14] on input "070" at bounding box center [137, 14] width 142 height 13
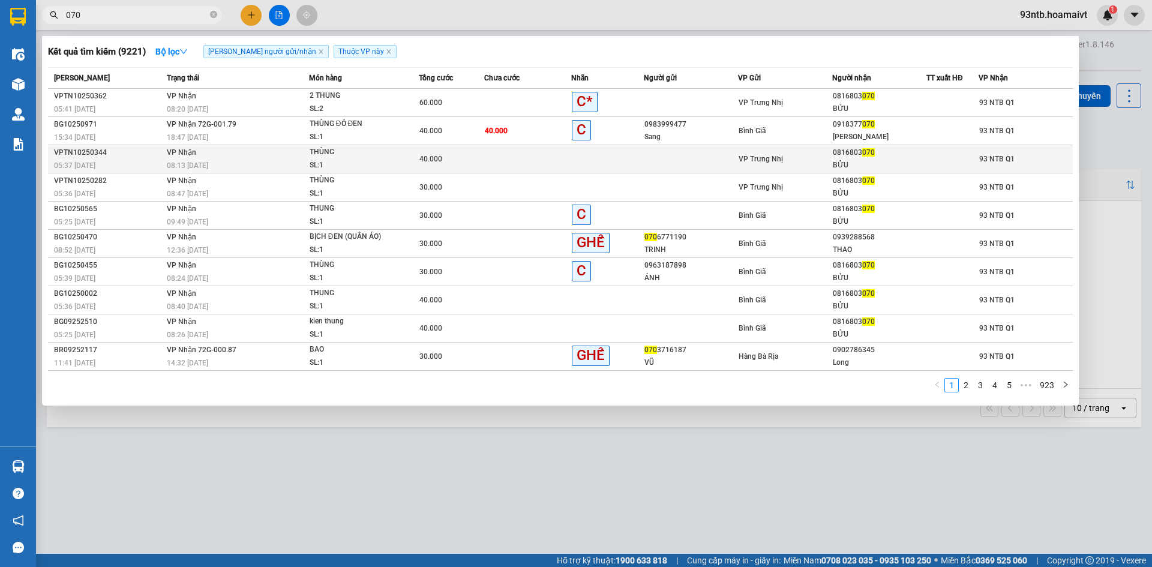
click at [539, 158] on td at bounding box center [527, 159] width 87 height 28
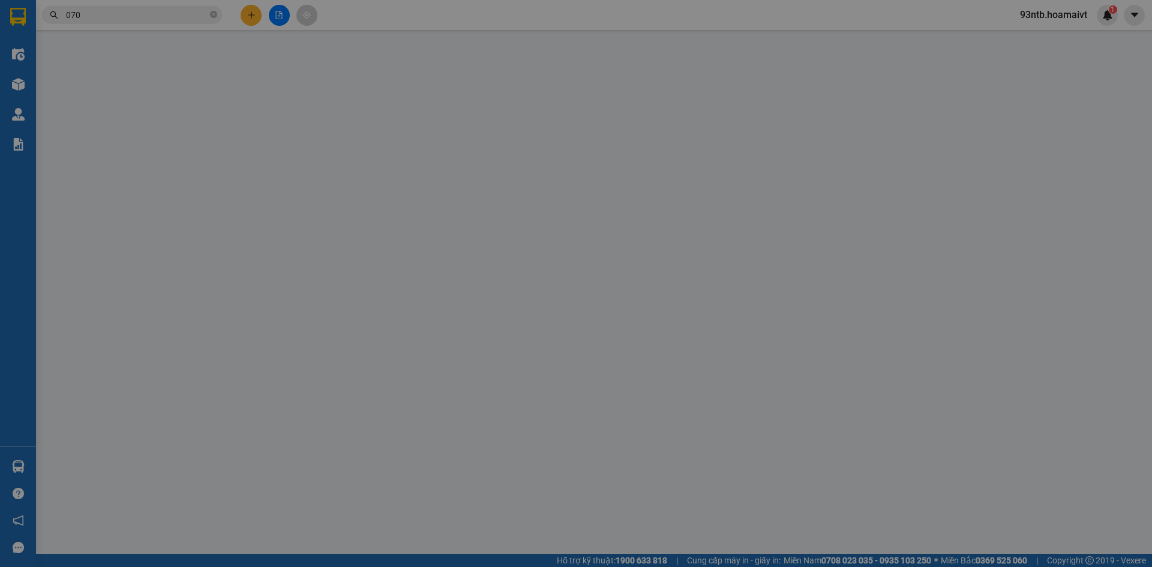
type input "0816803070"
type input "BỬU"
type input "40.000"
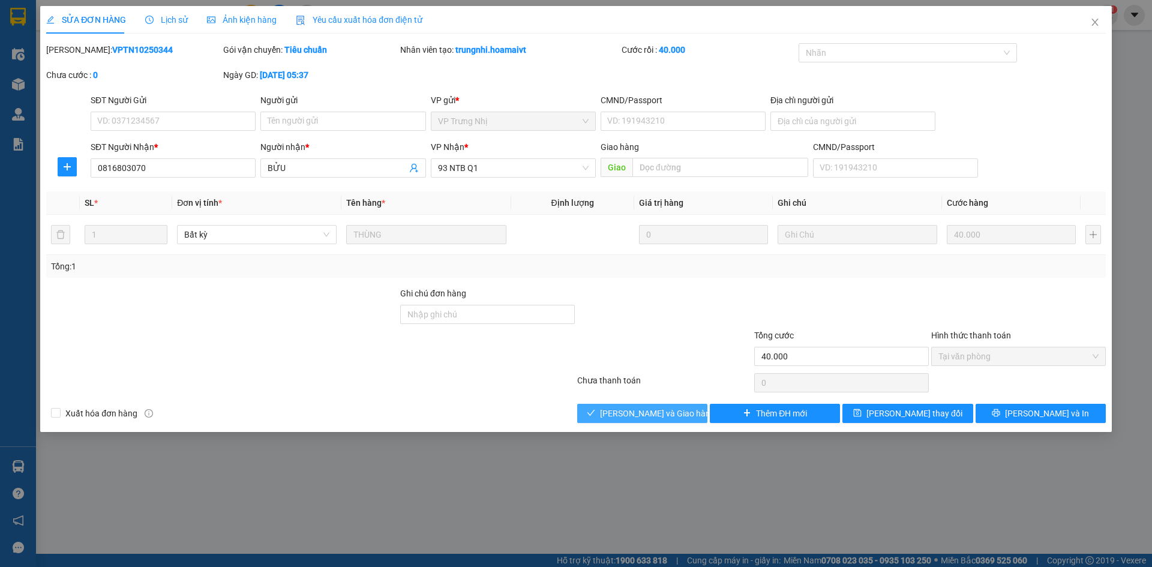
click at [623, 410] on span "[PERSON_NAME] và Giao hàng" at bounding box center [657, 413] width 115 height 13
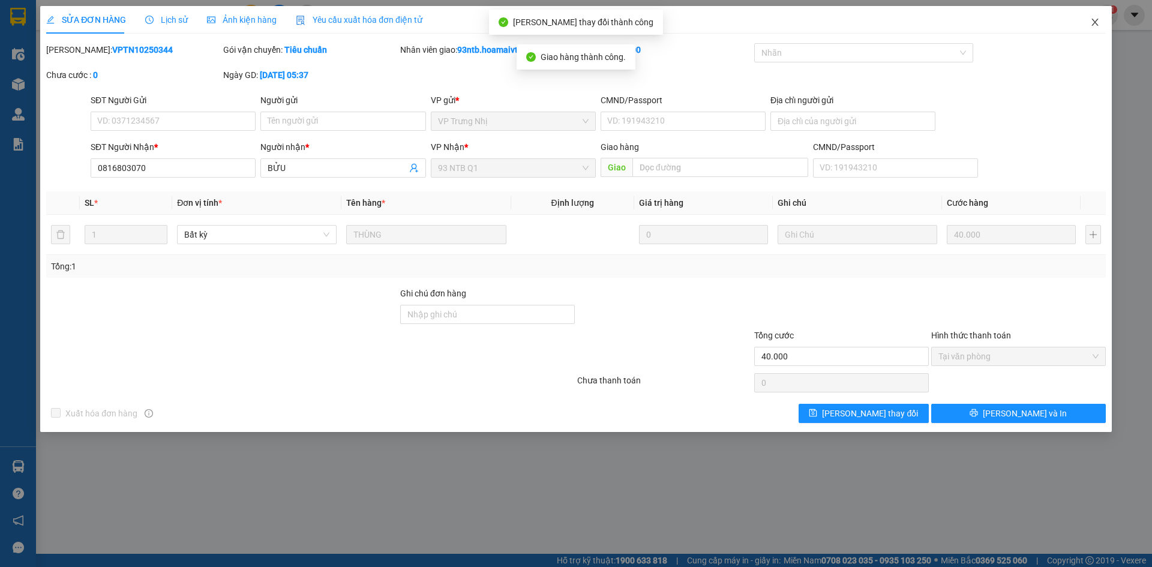
click at [1094, 20] on icon "close" at bounding box center [1095, 22] width 10 height 10
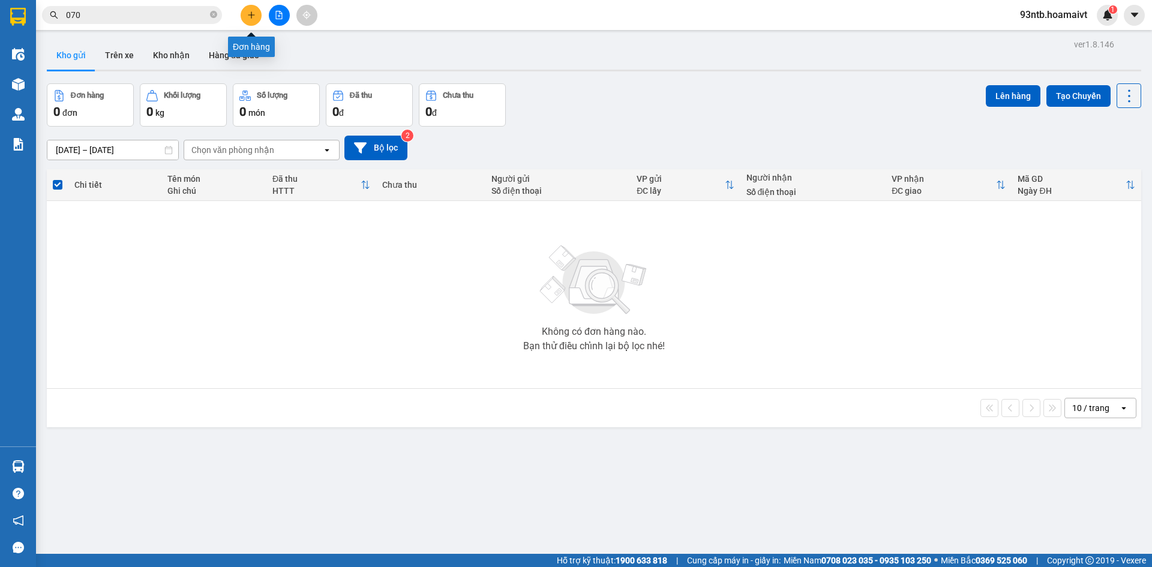
click at [252, 12] on icon "plus" at bounding box center [251, 15] width 8 height 8
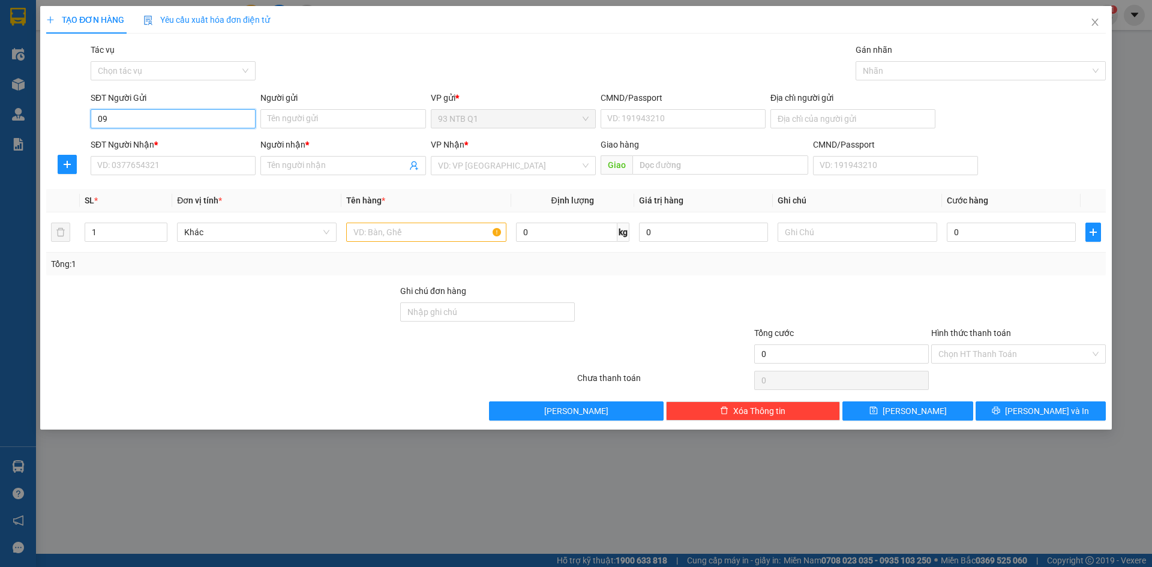
type input "0"
click at [125, 163] on input "SĐT Người Nhận *" at bounding box center [173, 165] width 165 height 19
type input "0968238097"
click at [291, 164] on input "Người nhận *" at bounding box center [337, 165] width 139 height 13
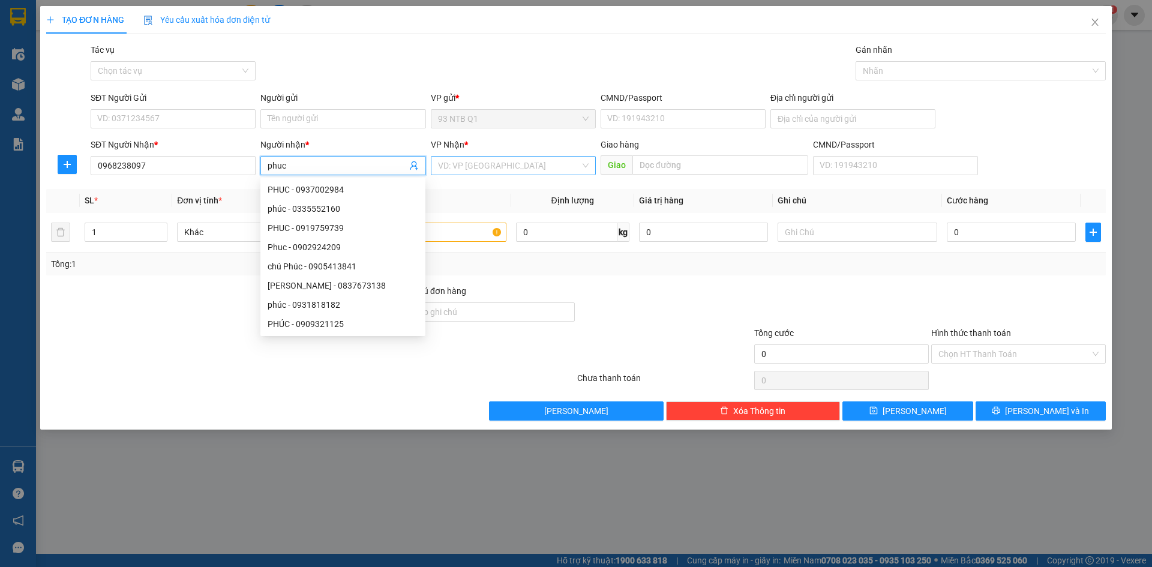
type input "phuc"
click at [481, 167] on input "search" at bounding box center [509, 166] width 142 height 18
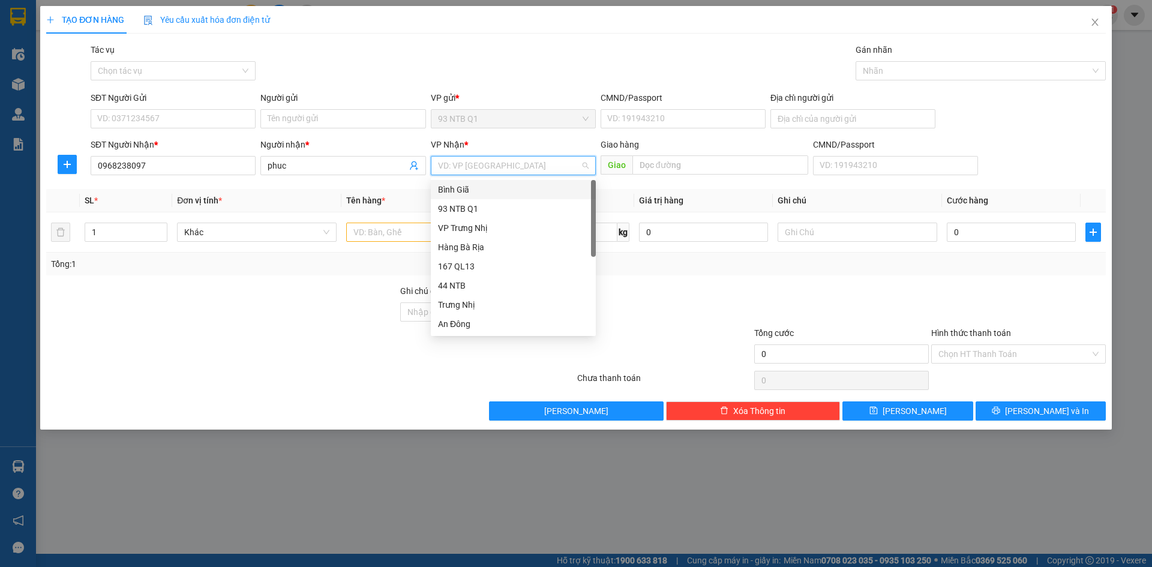
click at [479, 185] on div "Bình Giã" at bounding box center [513, 189] width 151 height 13
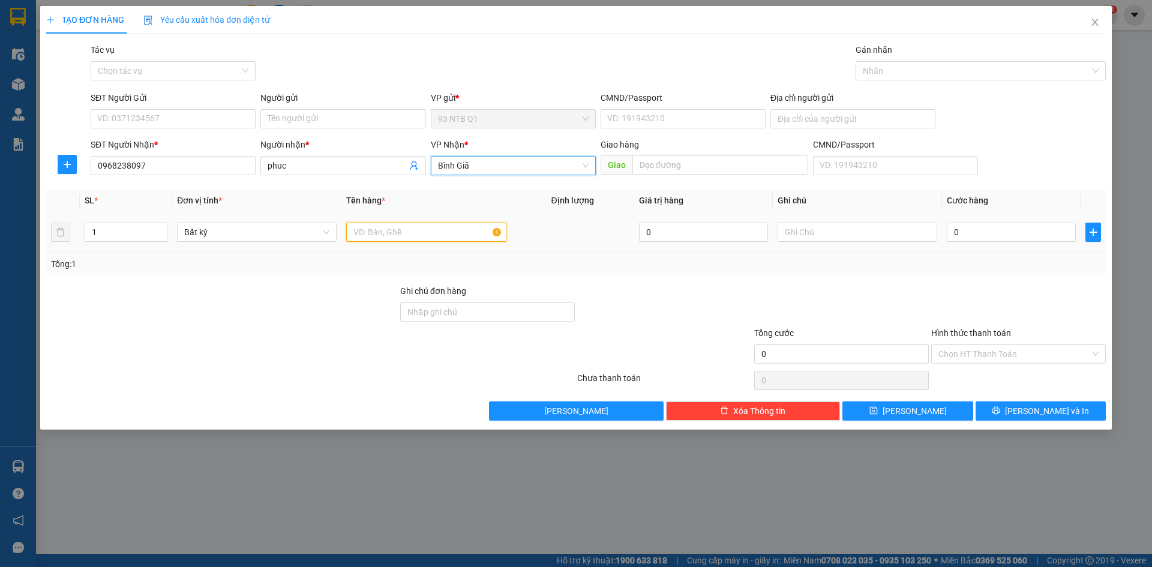
click at [361, 230] on input "text" at bounding box center [426, 232] width 160 height 19
type input "tam bac"
click at [978, 233] on input "0" at bounding box center [1011, 232] width 129 height 19
type input "3"
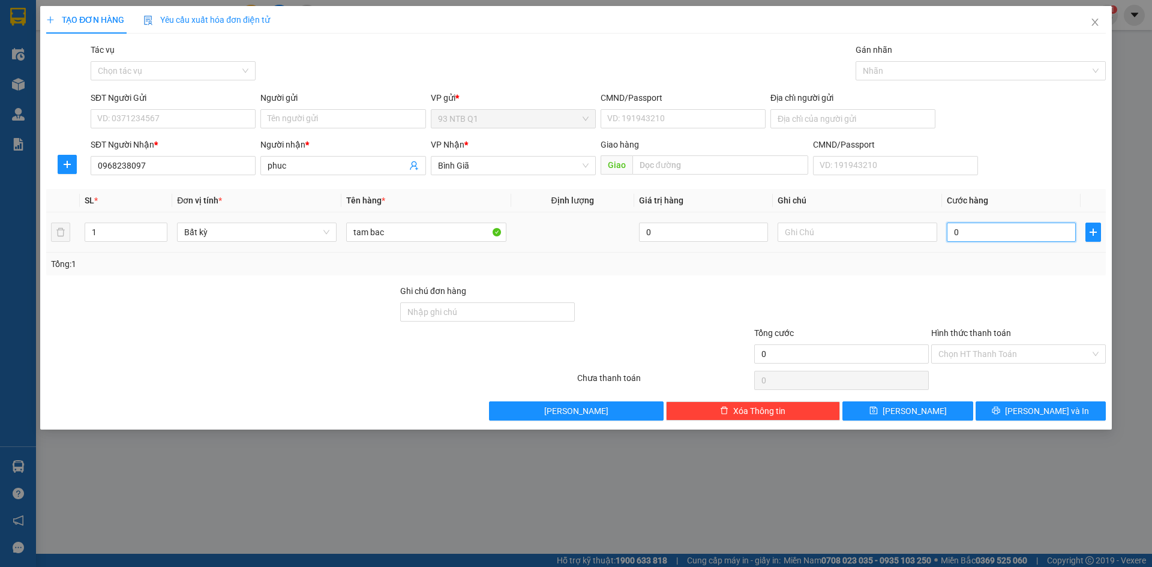
type input "3"
type input "30"
click at [1004, 407] on button "[PERSON_NAME] và In" at bounding box center [1040, 410] width 130 height 19
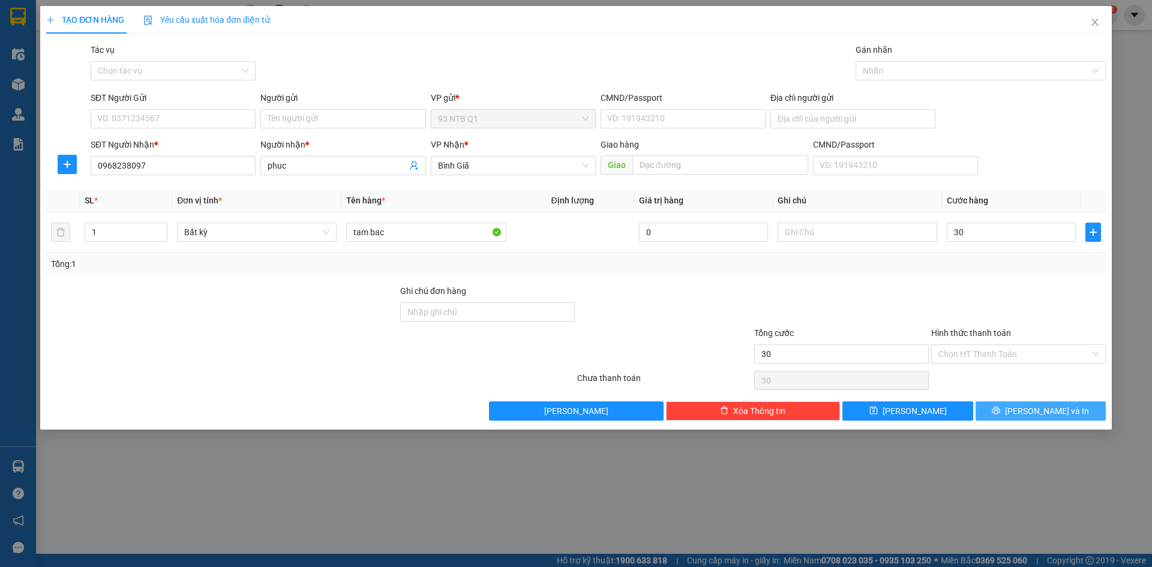
type input "30.000"
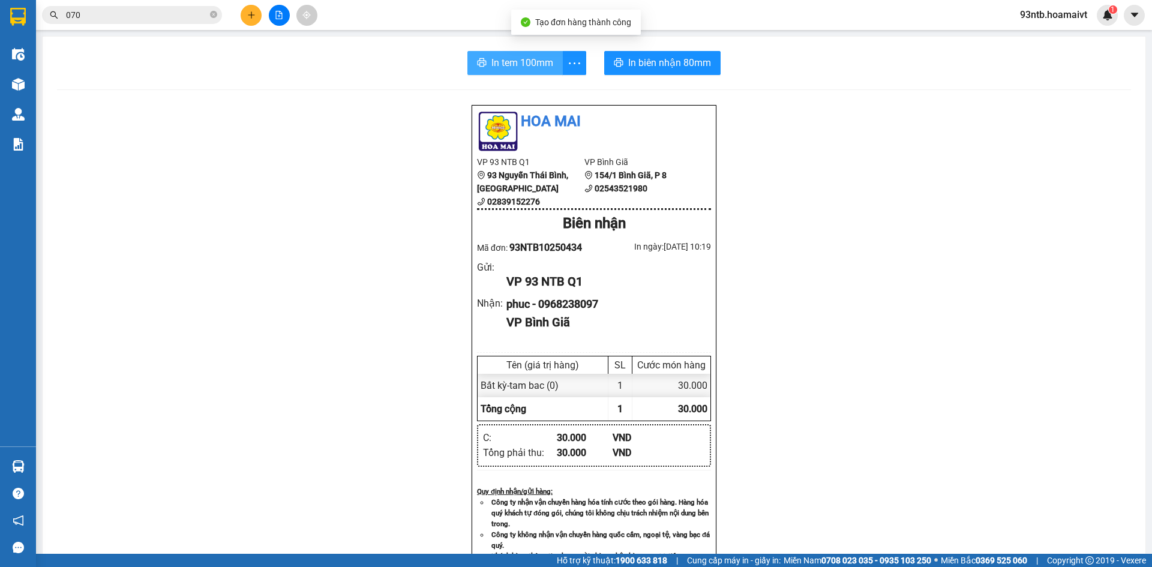
click at [503, 62] on span "In tem 100mm" at bounding box center [522, 62] width 62 height 15
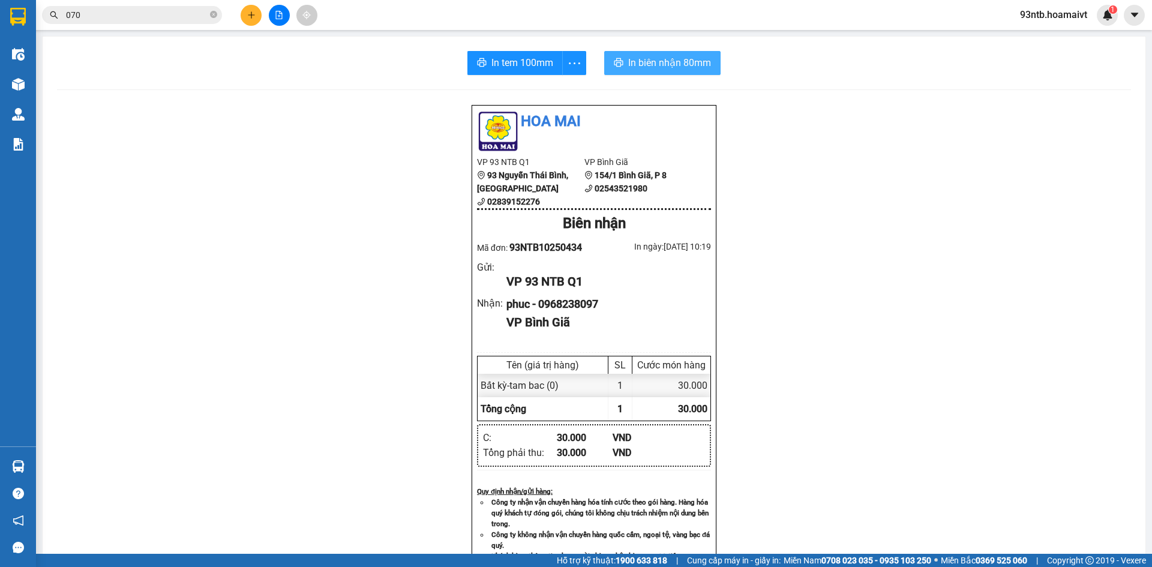
click at [641, 59] on span "In biên nhận 80mm" at bounding box center [669, 62] width 83 height 15
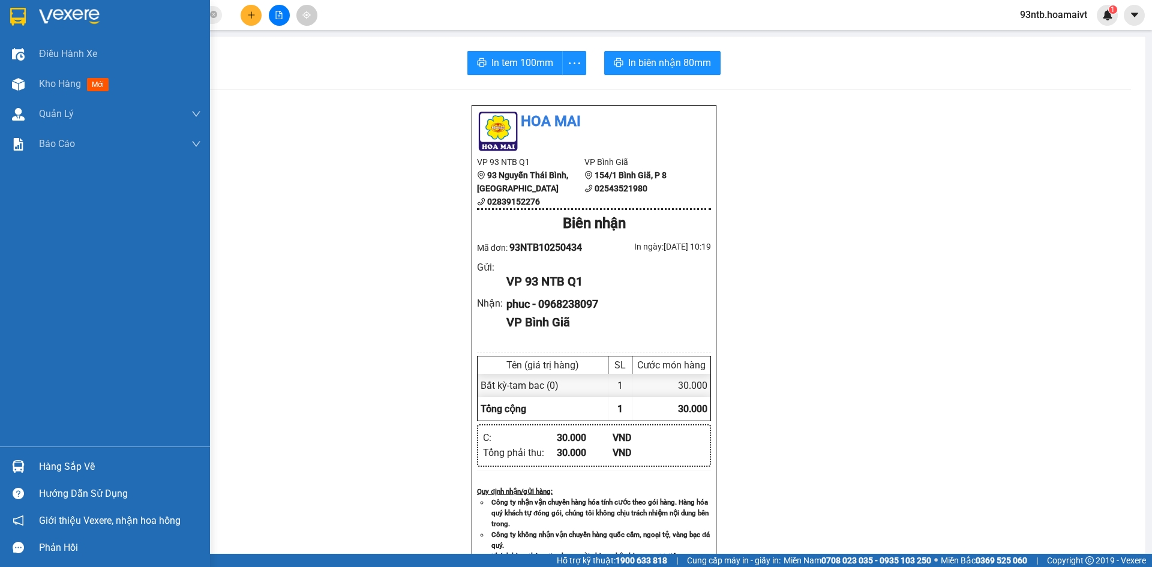
click at [17, 463] on img at bounding box center [18, 466] width 13 height 13
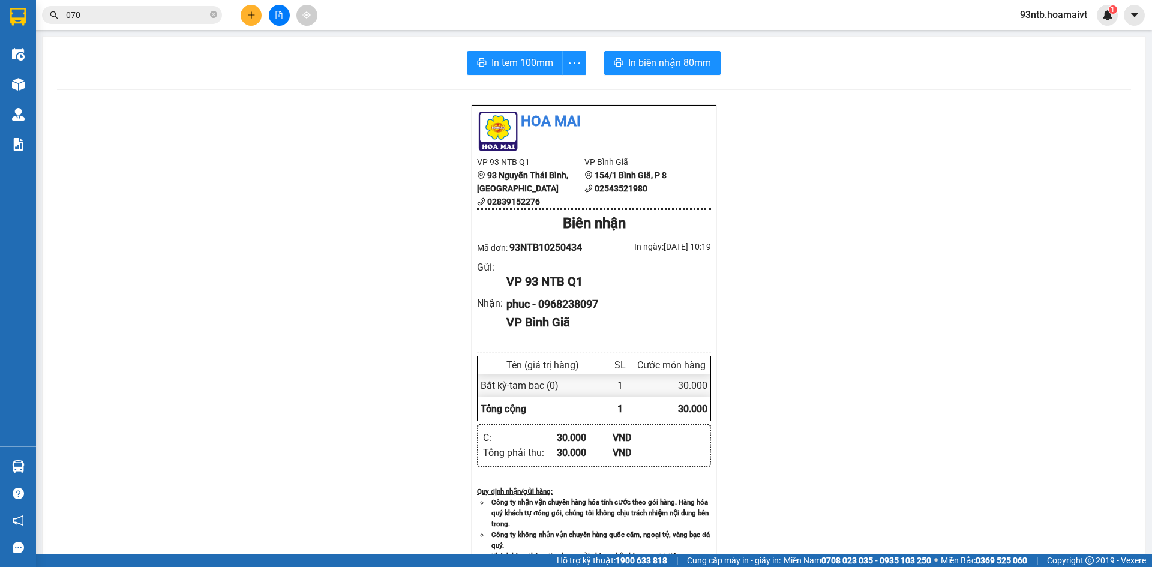
click at [298, 95] on section "Kết quả tìm kiếm ( 9221 ) Bộ lọc Tìm người gửi/nhận Thuộc VP này Mã ĐH Trạng th…" at bounding box center [576, 283] width 1152 height 567
click at [213, 14] on icon "close-circle" at bounding box center [213, 14] width 7 height 7
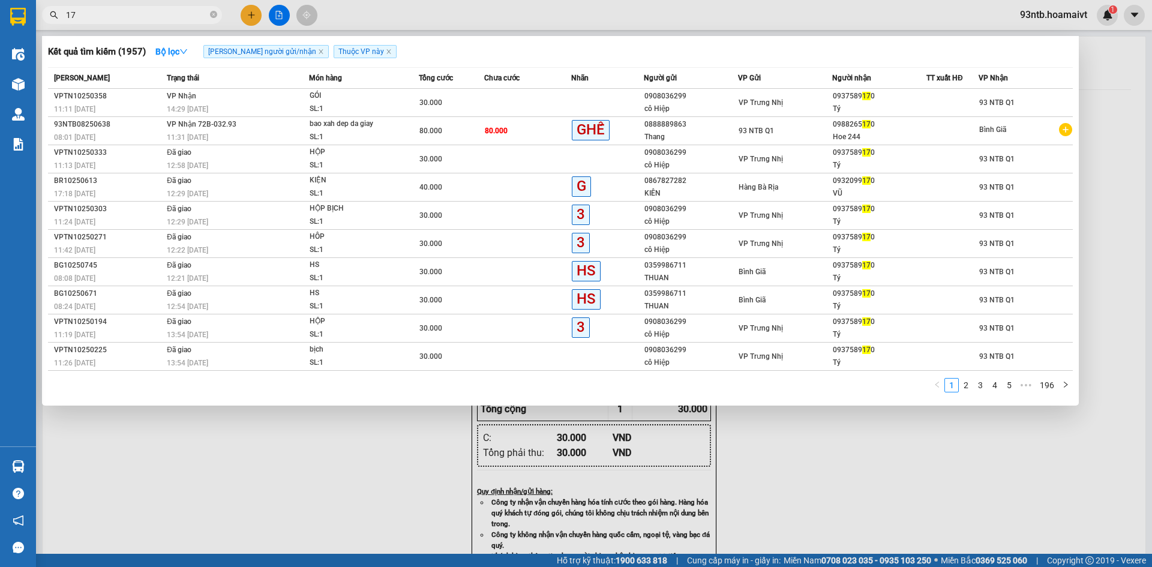
type input "1"
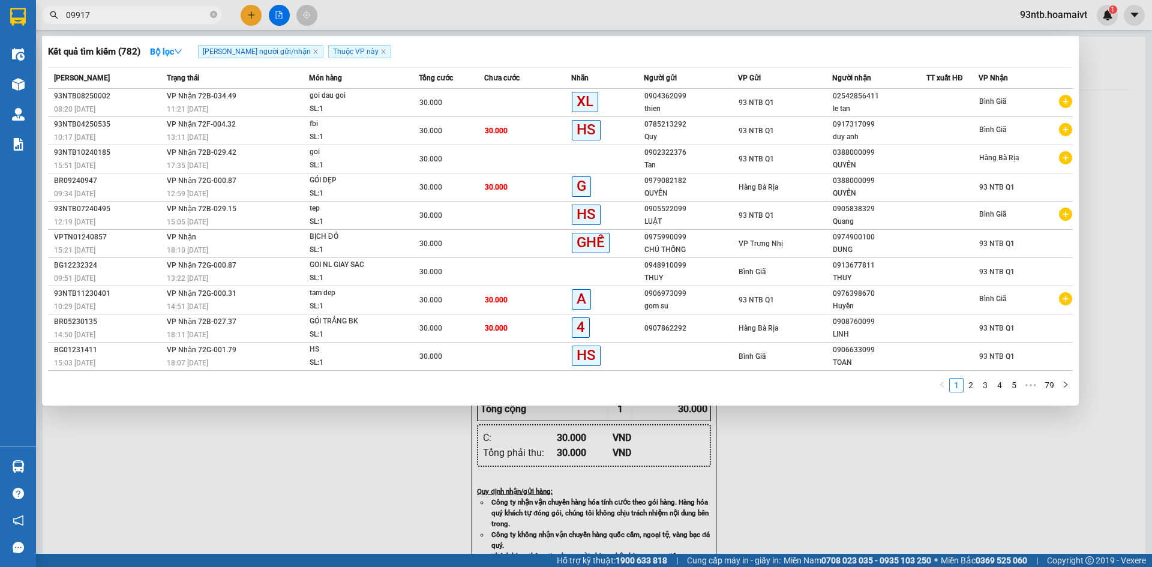
type input "099170"
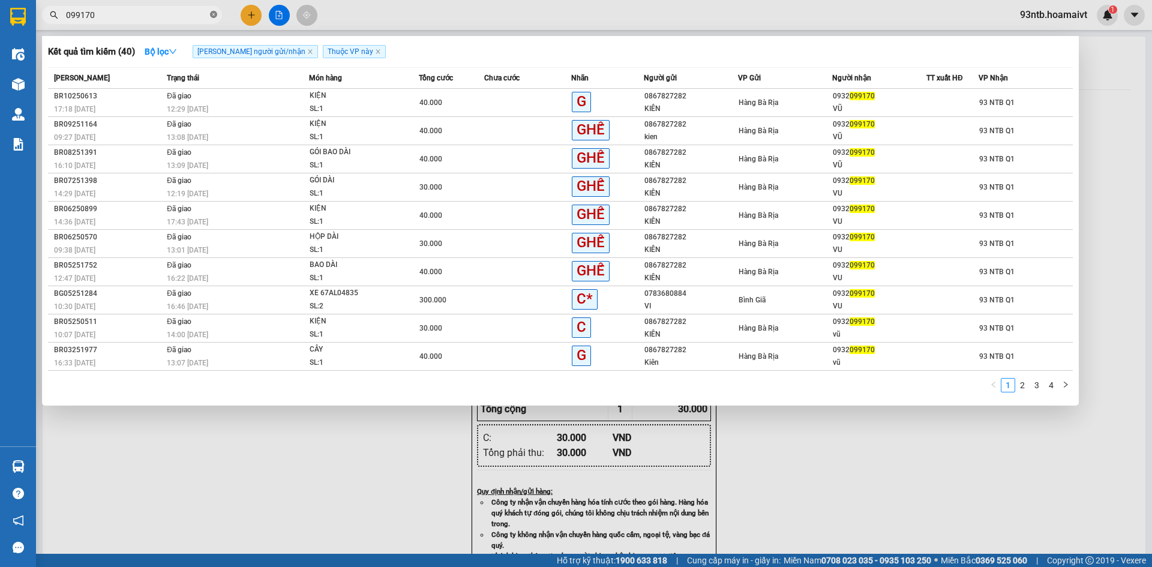
click at [212, 14] on icon "close-circle" at bounding box center [213, 14] width 7 height 7
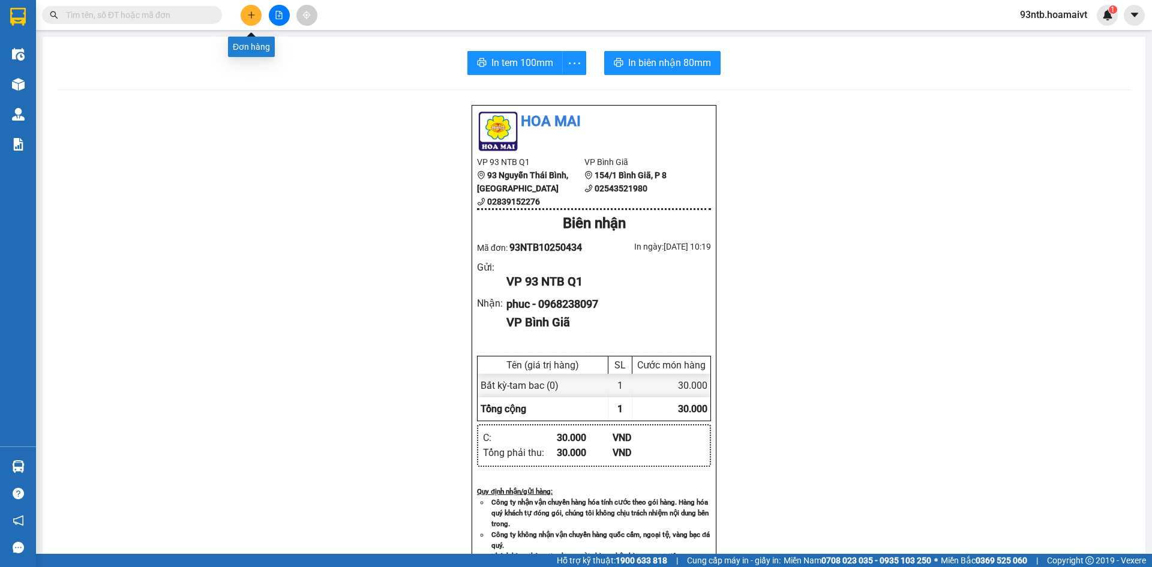
click at [252, 13] on icon "plus" at bounding box center [251, 15] width 8 height 8
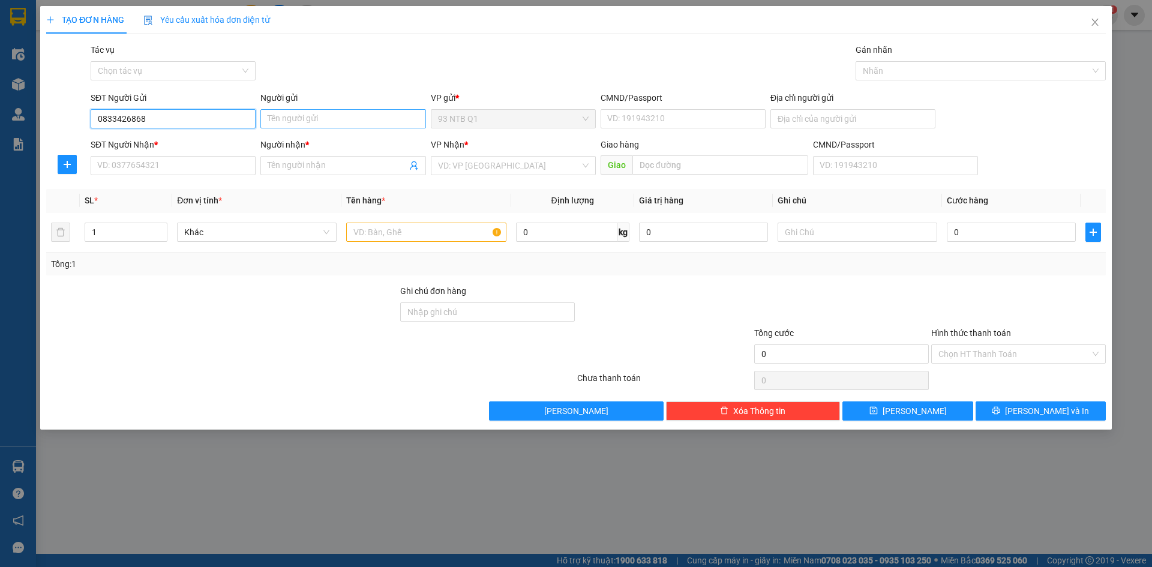
type input "0833426868"
click at [281, 121] on input "Người gửi" at bounding box center [342, 118] width 165 height 19
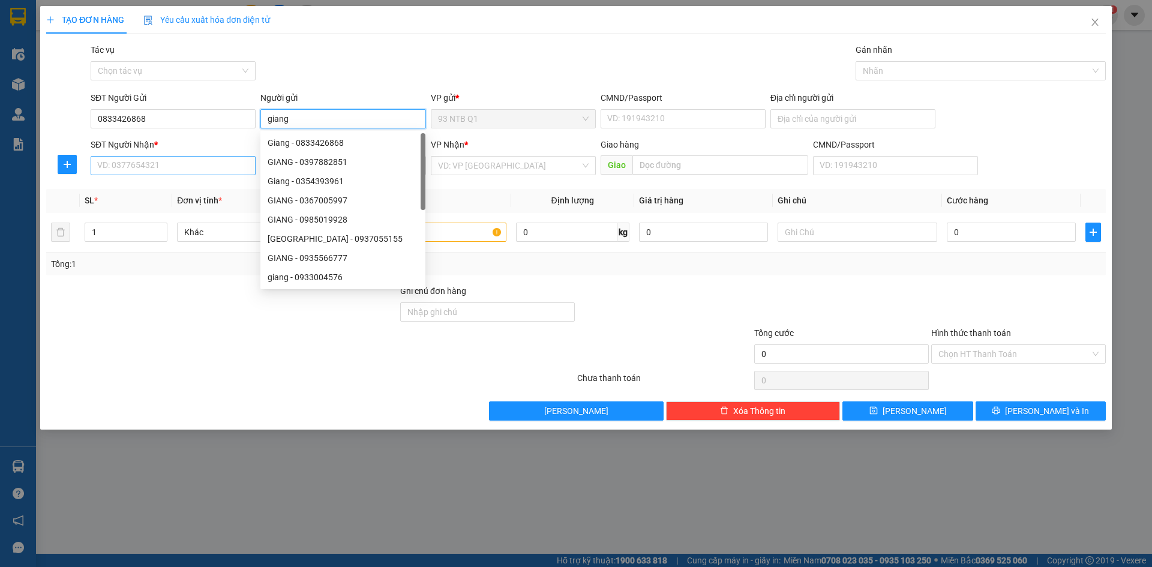
type input "giang"
click at [109, 166] on input "SĐT Người Nhận *" at bounding box center [173, 165] width 165 height 19
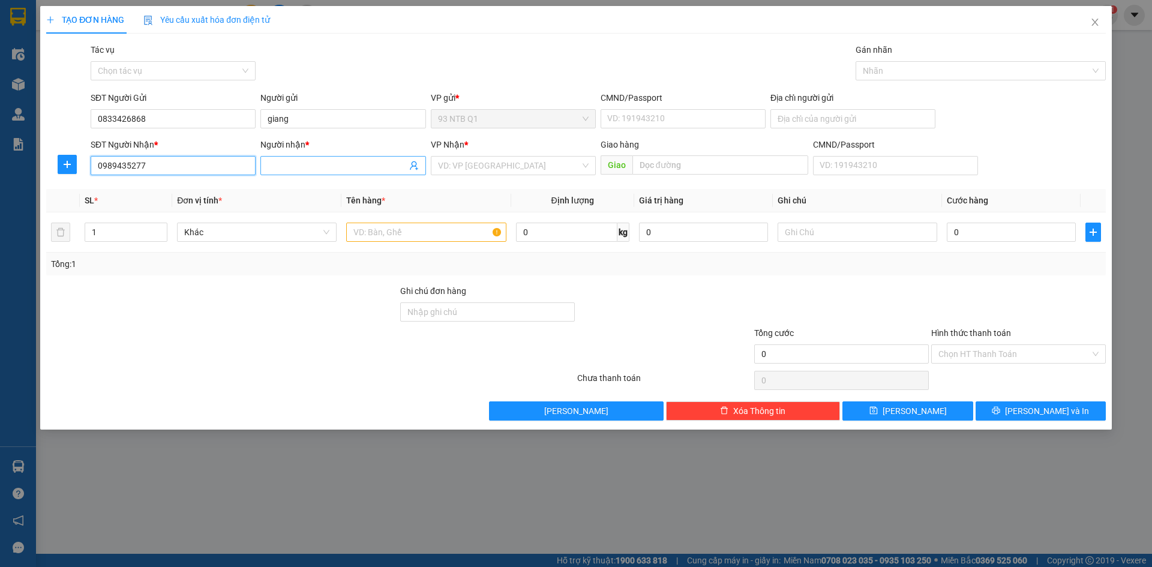
type input "0989435277"
click at [284, 165] on input "Người nhận *" at bounding box center [337, 165] width 139 height 13
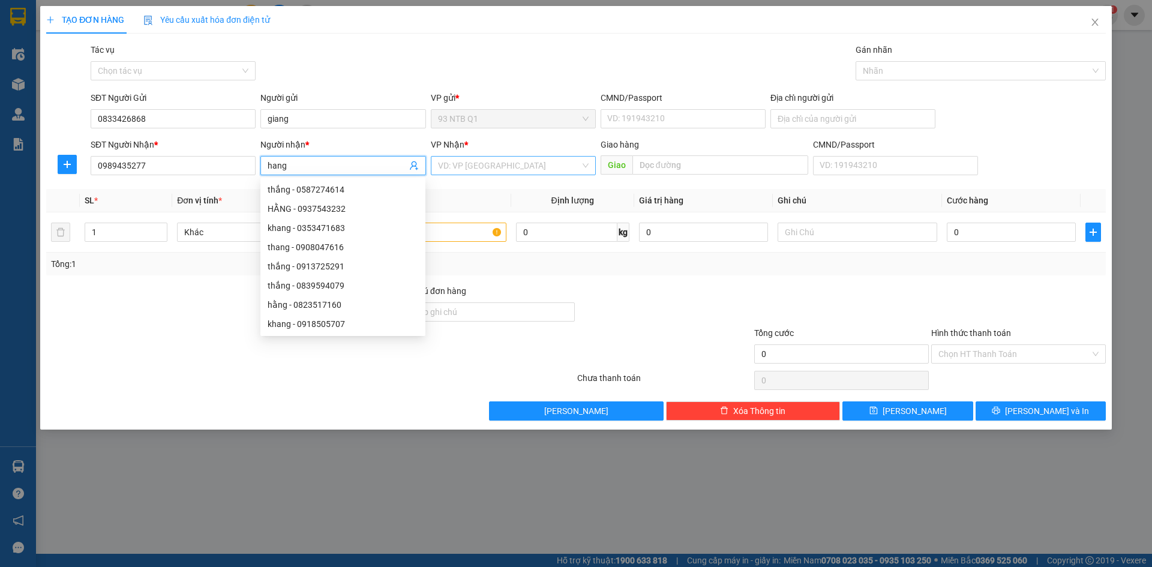
type input "hang"
click at [488, 161] on input "search" at bounding box center [509, 166] width 142 height 18
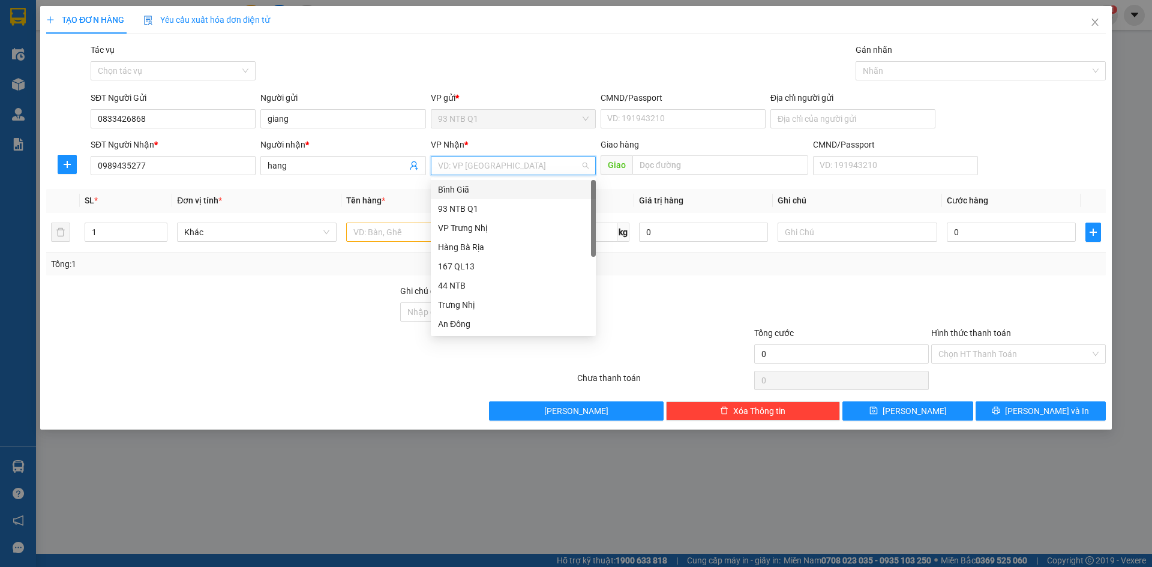
click at [486, 186] on div "Bình Giã" at bounding box center [513, 189] width 151 height 13
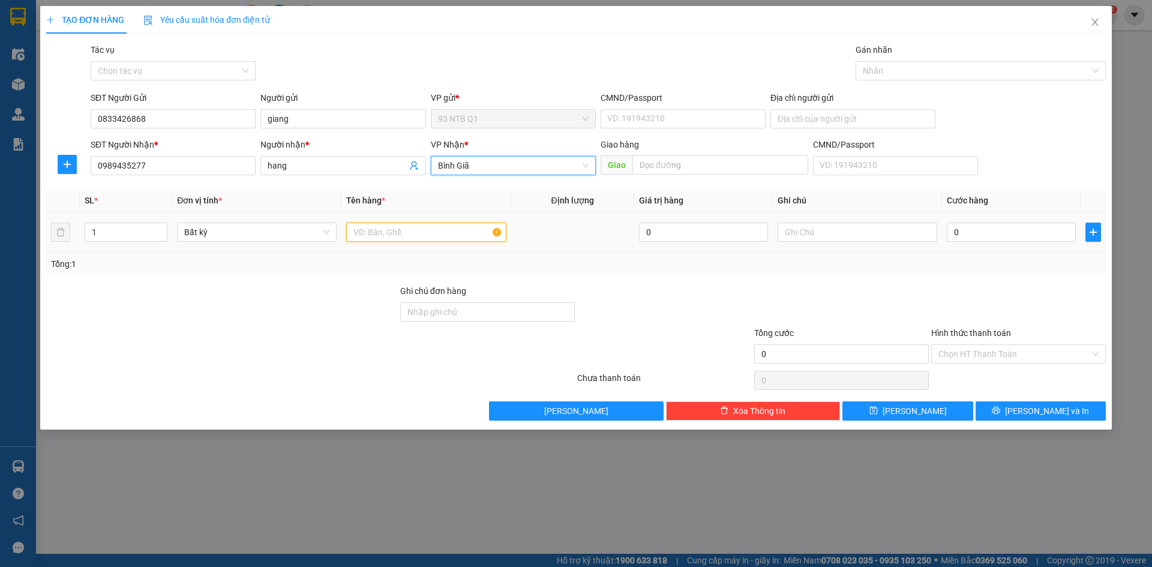
click at [380, 232] on input "text" at bounding box center [426, 232] width 160 height 19
type input "thung nl sua"
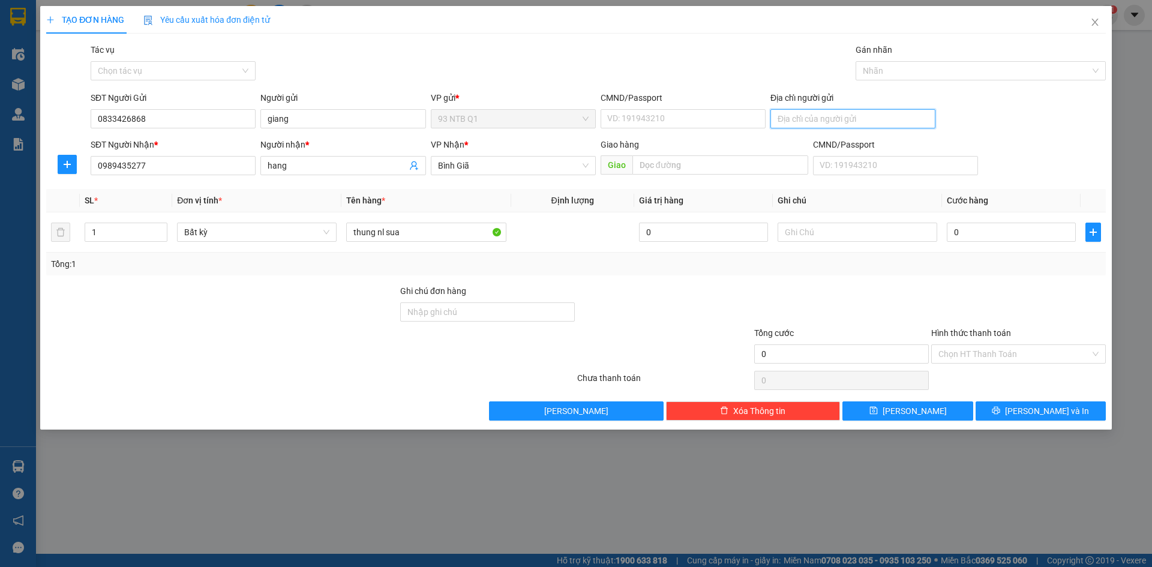
click at [791, 117] on input "Địa chỉ người gửi" at bounding box center [852, 118] width 165 height 19
type input "239/87 tran van dang Q3"
click at [971, 230] on input "0" at bounding box center [1011, 232] width 129 height 19
type input "3"
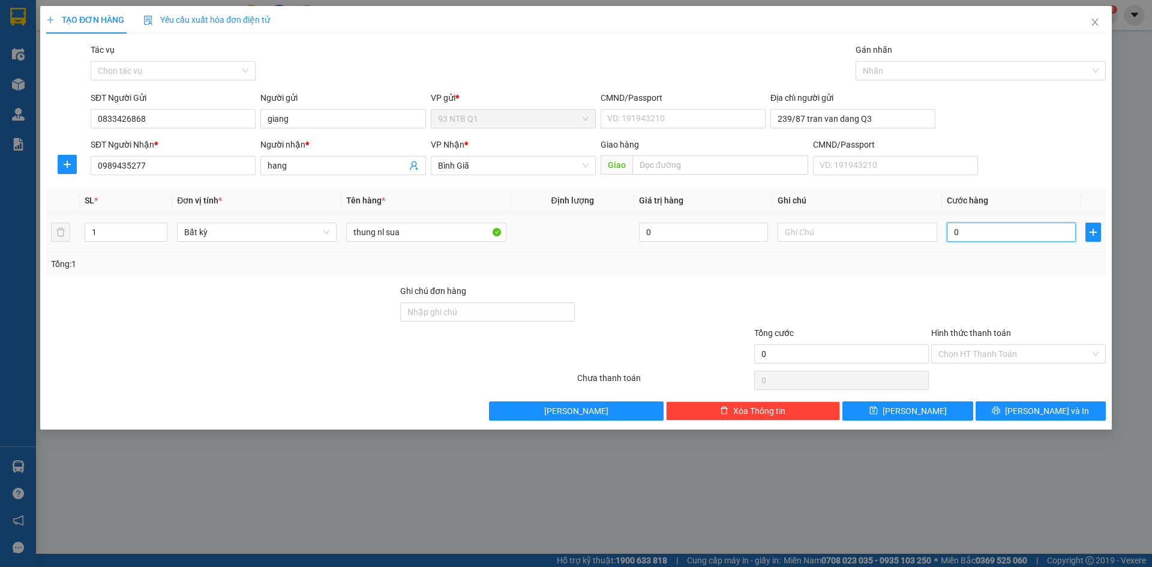
type input "3"
type input "30"
type input "30.000"
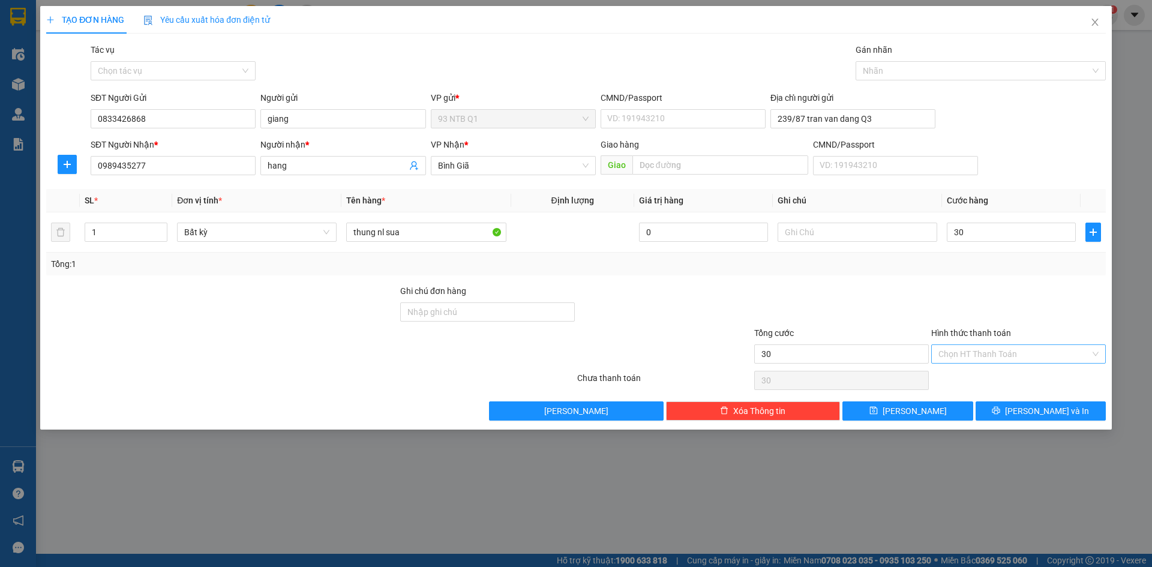
type input "30.000"
click at [986, 348] on input "Hình thức thanh toán" at bounding box center [1014, 354] width 152 height 18
click at [988, 379] on div "Tại văn phòng" at bounding box center [1018, 377] width 160 height 13
type input "0"
click at [990, 404] on button "[PERSON_NAME] và In" at bounding box center [1040, 410] width 130 height 19
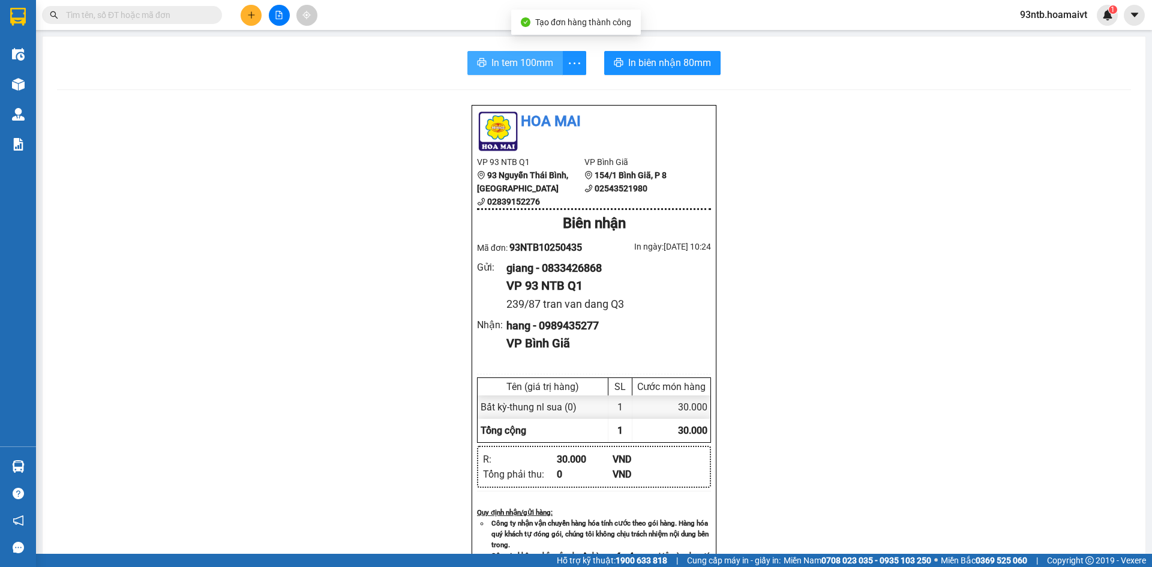
click at [504, 56] on span "In tem 100mm" at bounding box center [522, 62] width 62 height 15
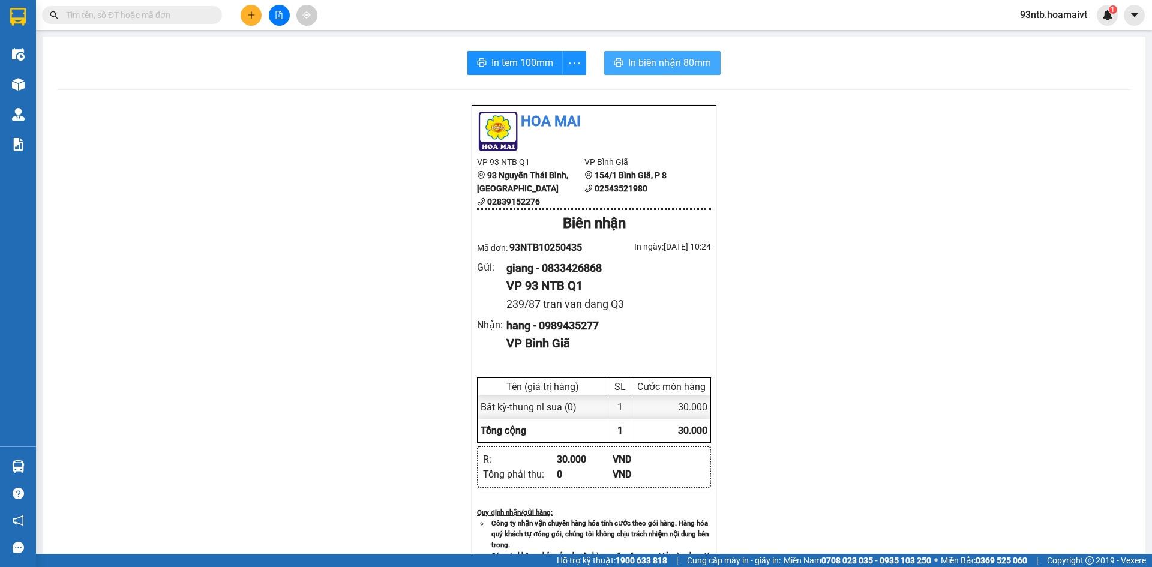
click at [647, 58] on span "In biên nhận 80mm" at bounding box center [669, 62] width 83 height 15
click at [515, 63] on span "In tem 100mm" at bounding box center [525, 62] width 62 height 15
click at [167, 15] on input "text" at bounding box center [137, 14] width 142 height 13
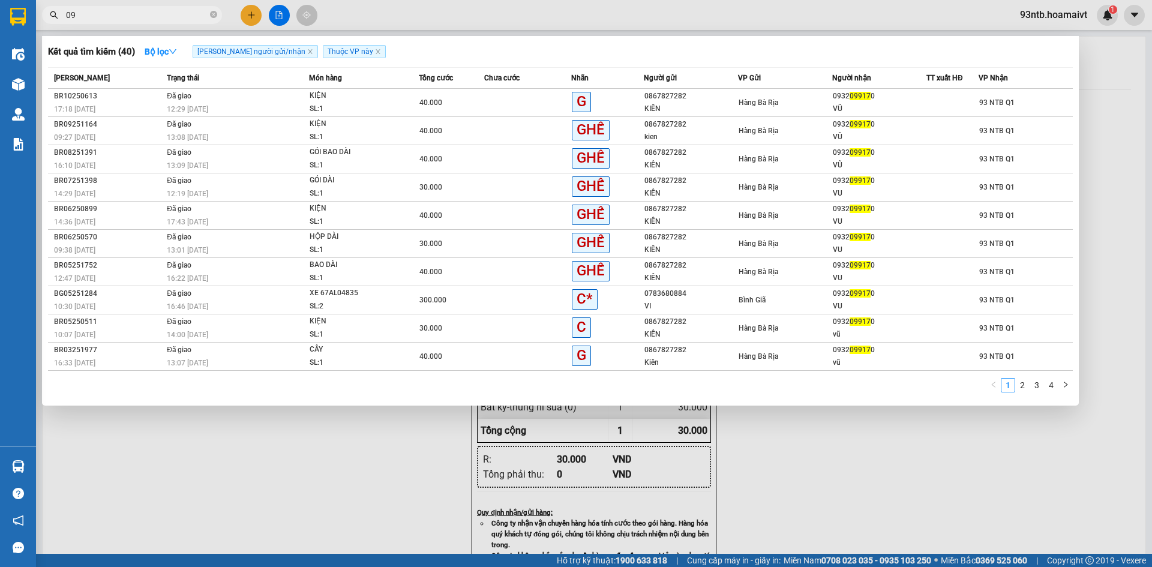
type input "0"
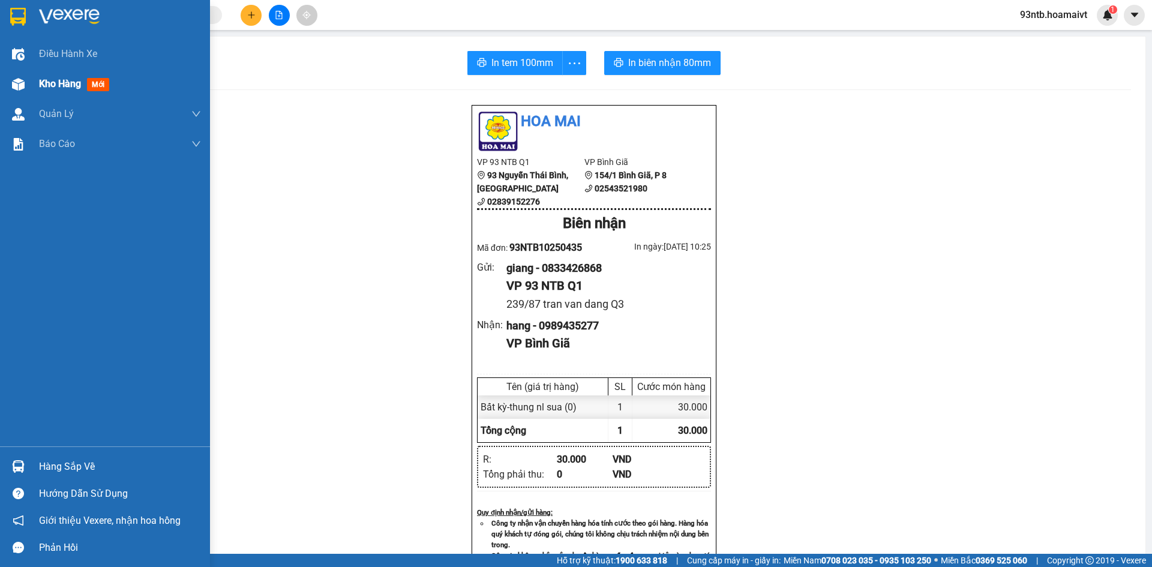
click at [17, 82] on img at bounding box center [18, 84] width 13 height 13
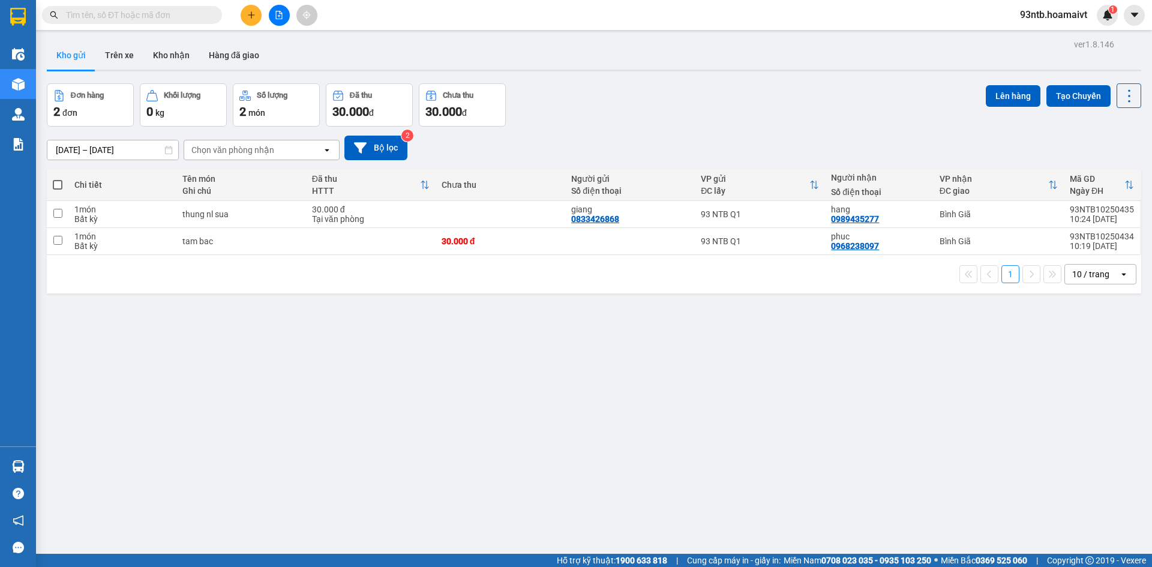
click at [55, 183] on span at bounding box center [58, 185] width 10 height 10
click at [58, 179] on input "checkbox" at bounding box center [58, 179] width 0 height 0
checkbox input "true"
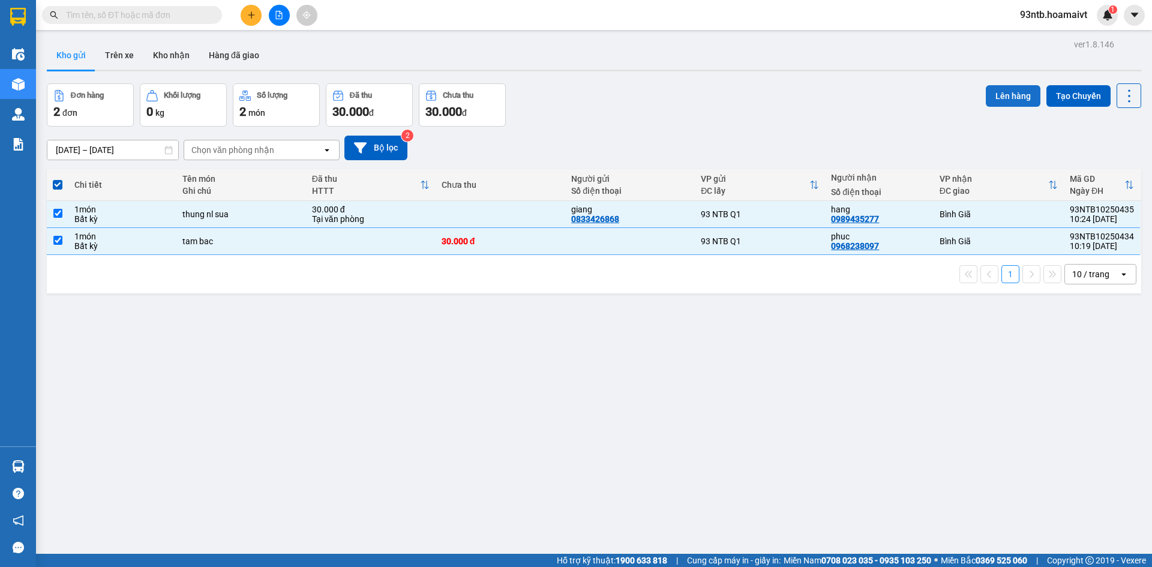
click at [996, 89] on button "Lên hàng" at bounding box center [1013, 96] width 55 height 22
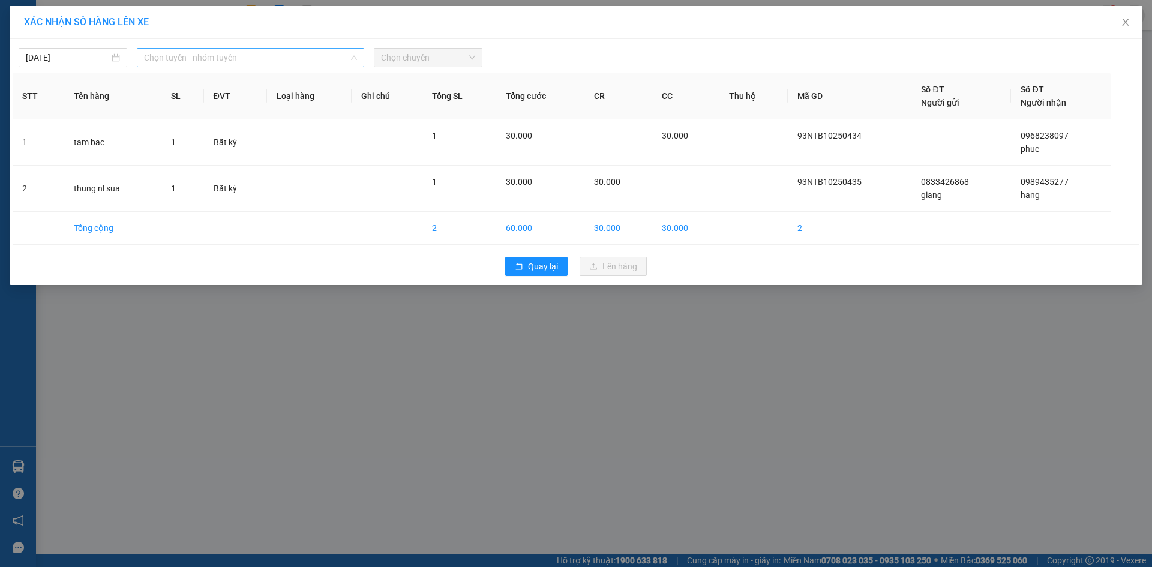
click at [188, 55] on span "Chọn tuyến - nhóm tuyến" at bounding box center [250, 58] width 213 height 18
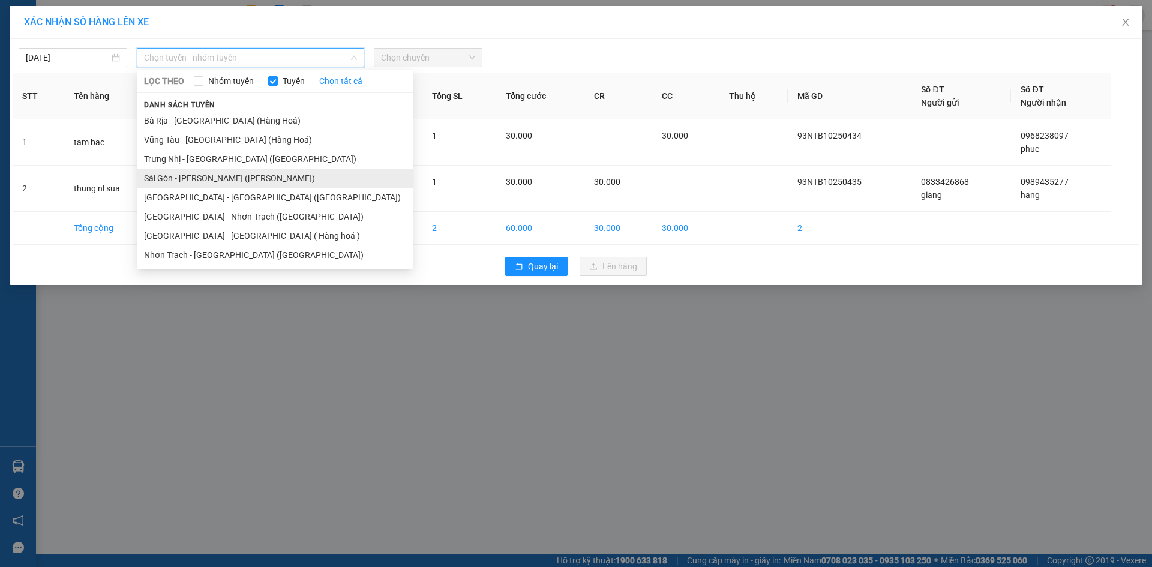
click at [184, 173] on li "Sài Gòn - Vũng Tàu (Hàng Hoá)" at bounding box center [275, 178] width 276 height 19
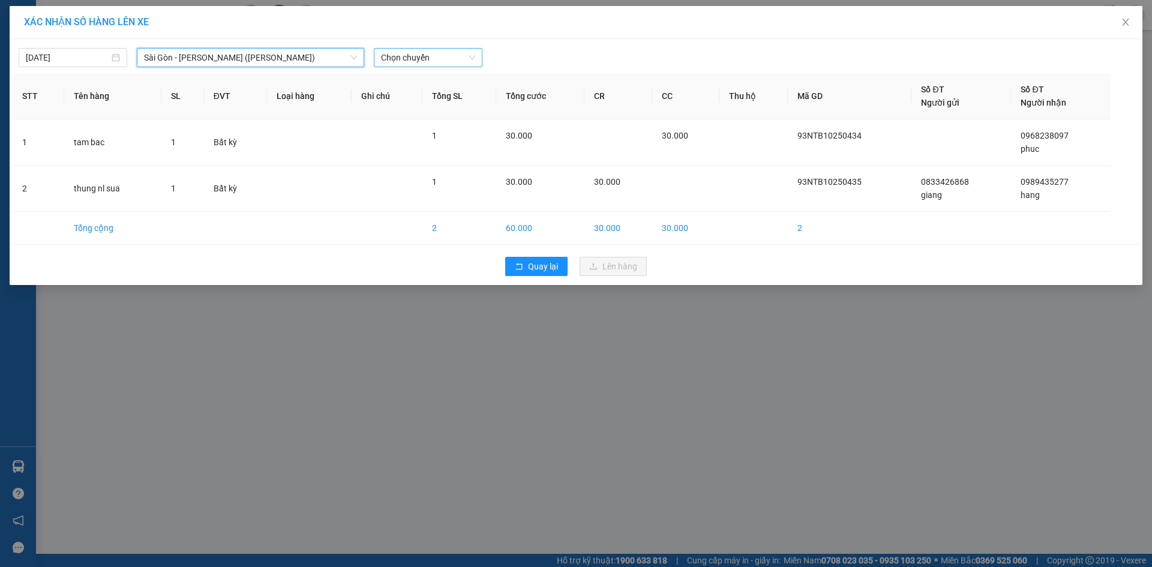
click at [433, 59] on span "Chọn chuyến" at bounding box center [428, 58] width 94 height 18
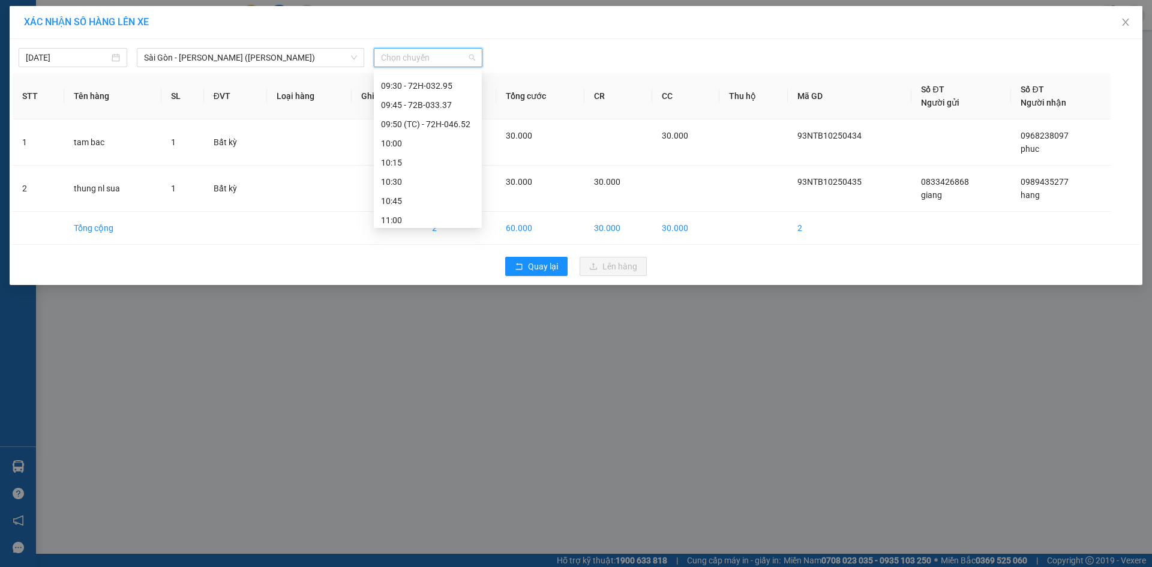
scroll to position [360, 0]
click at [414, 159] on div "10:30" at bounding box center [428, 163] width 94 height 13
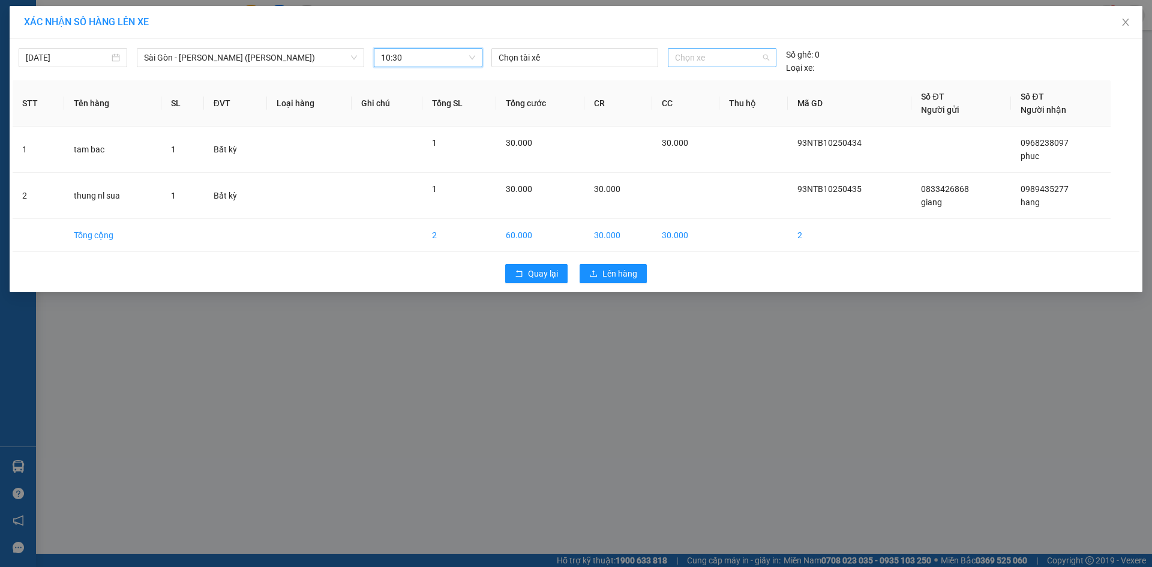
click at [721, 58] on span "Chọn xe" at bounding box center [722, 58] width 94 height 18
type input "3408"
click at [731, 81] on div "72B-034.08" at bounding box center [722, 81] width 94 height 13
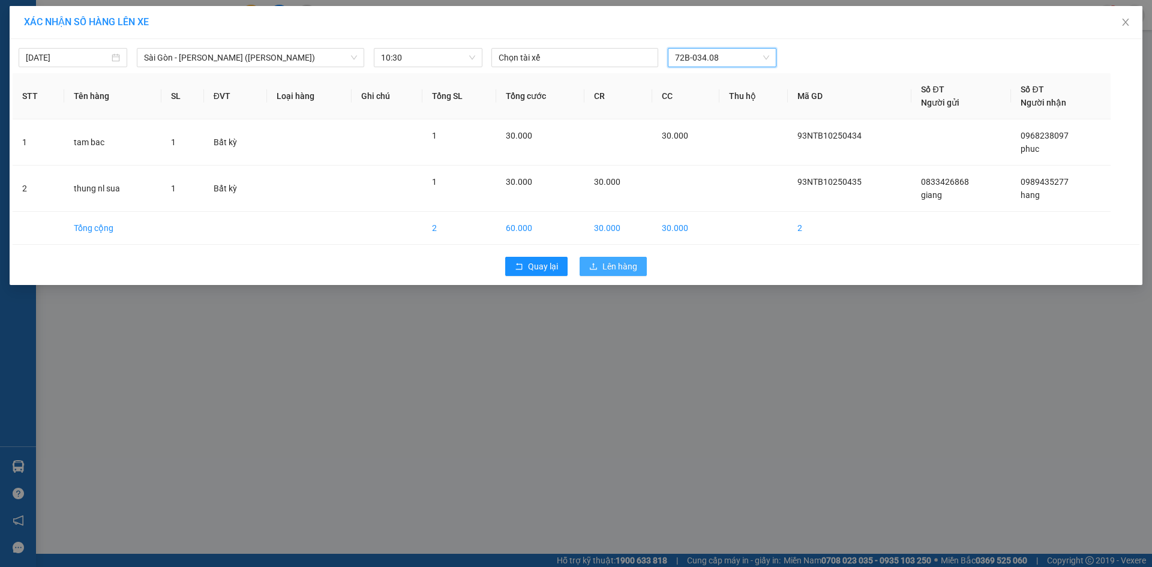
click at [609, 266] on span "Lên hàng" at bounding box center [619, 266] width 35 height 13
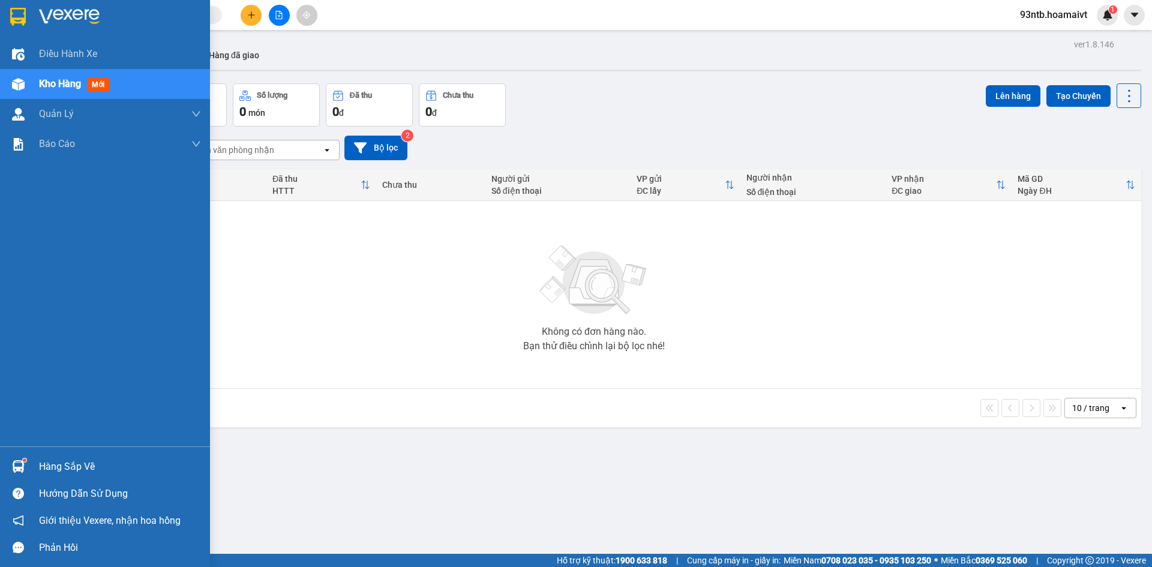
click at [19, 465] on img at bounding box center [18, 466] width 13 height 13
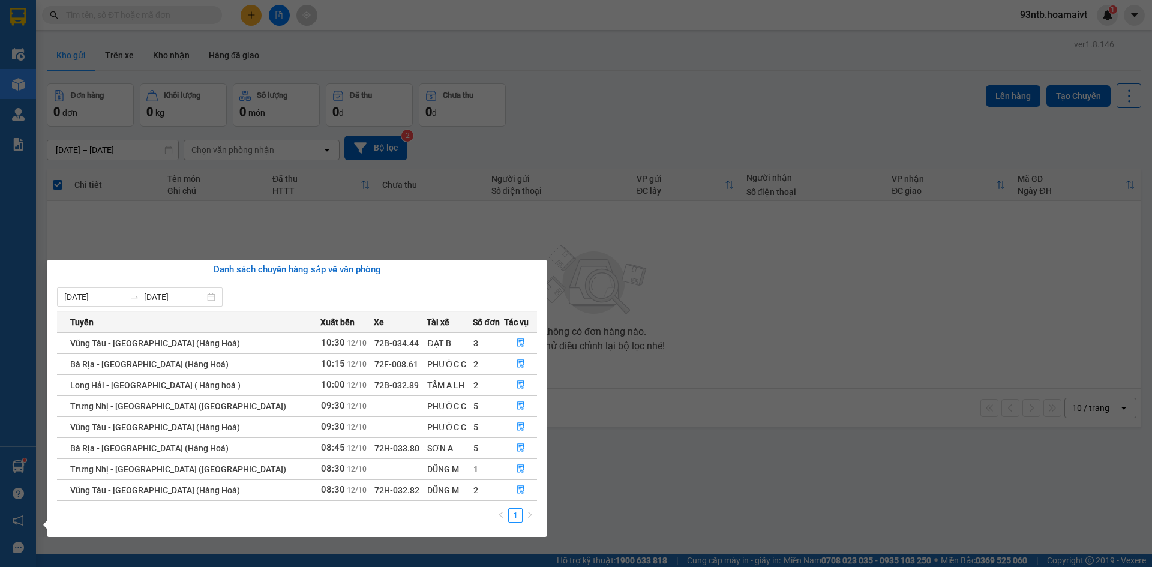
click at [583, 103] on section "Kết quả tìm kiếm ( 40 ) Bộ lọc Tìm người gửi/nhận Thuộc VP này Mã ĐH Trạng thái…" at bounding box center [576, 283] width 1152 height 567
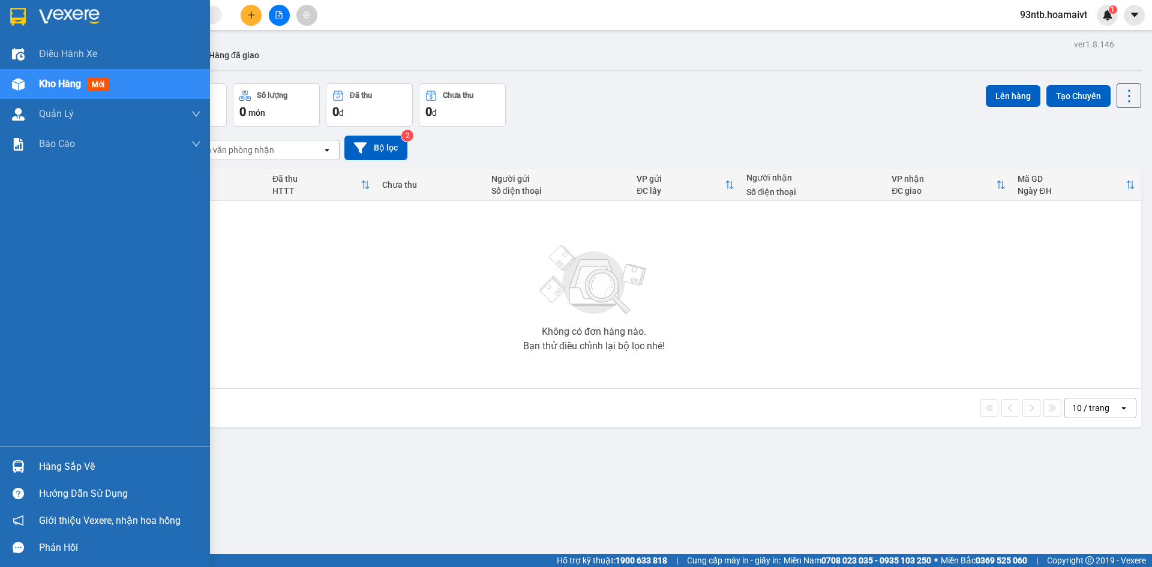
click at [14, 463] on img at bounding box center [18, 466] width 13 height 13
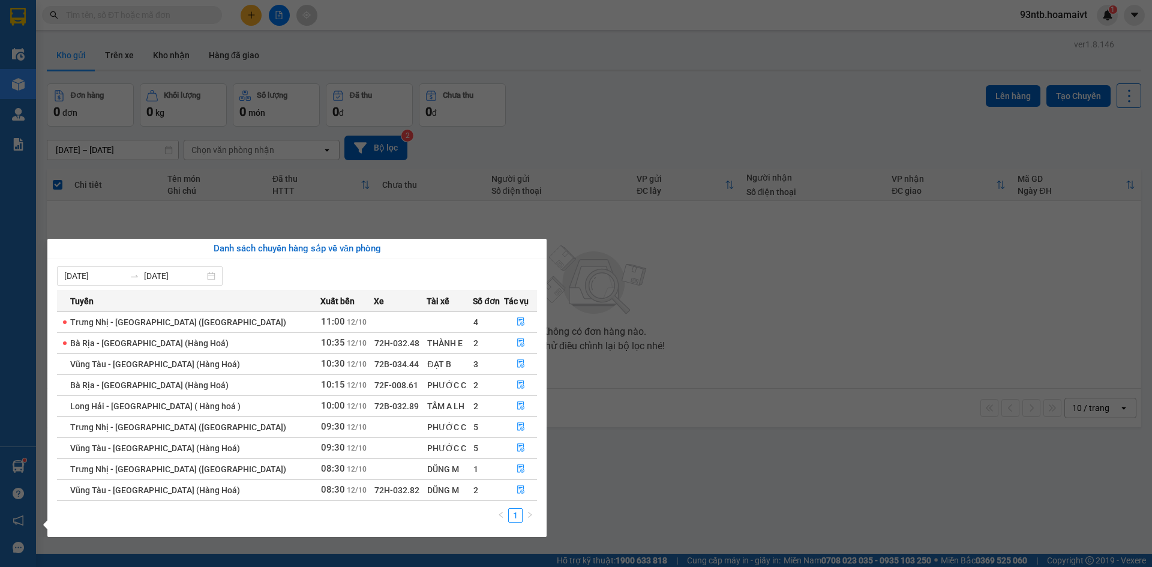
click at [611, 101] on section "Kết quả tìm kiếm ( 40 ) Bộ lọc Tìm người gửi/nhận Thuộc VP này Mã ĐH Trạng thái…" at bounding box center [576, 283] width 1152 height 567
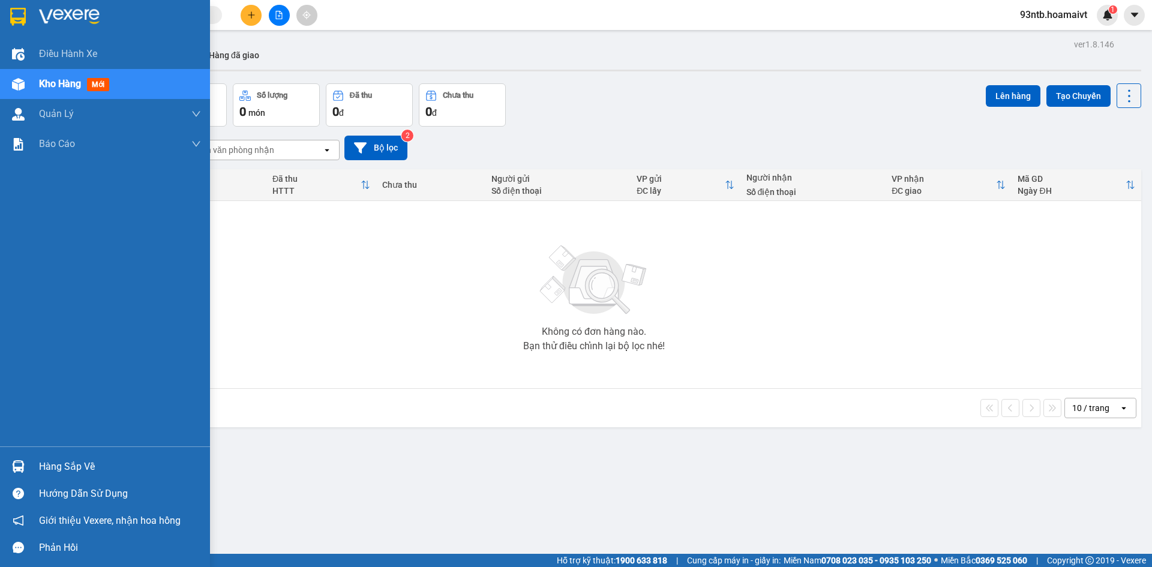
click at [17, 466] on img at bounding box center [18, 466] width 13 height 13
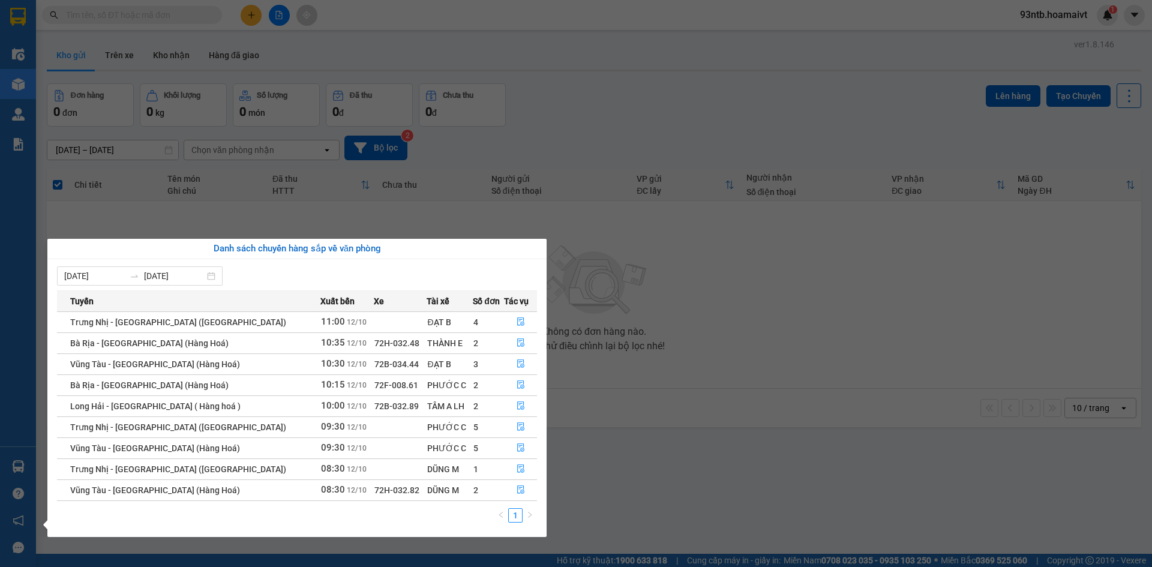
click at [623, 115] on section "Kết quả tìm kiếm ( 40 ) Bộ lọc Tìm người gửi/nhận Thuộc VP này Mã ĐH Trạng thái…" at bounding box center [576, 283] width 1152 height 567
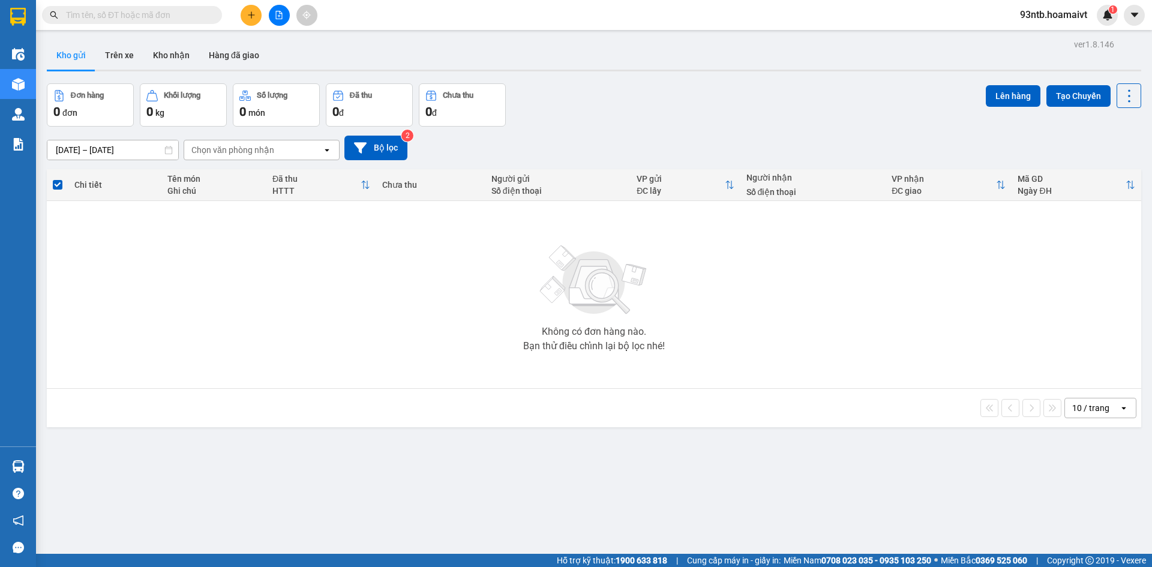
click at [137, 17] on input "text" at bounding box center [137, 14] width 142 height 13
click at [246, 14] on button at bounding box center [251, 15] width 21 height 21
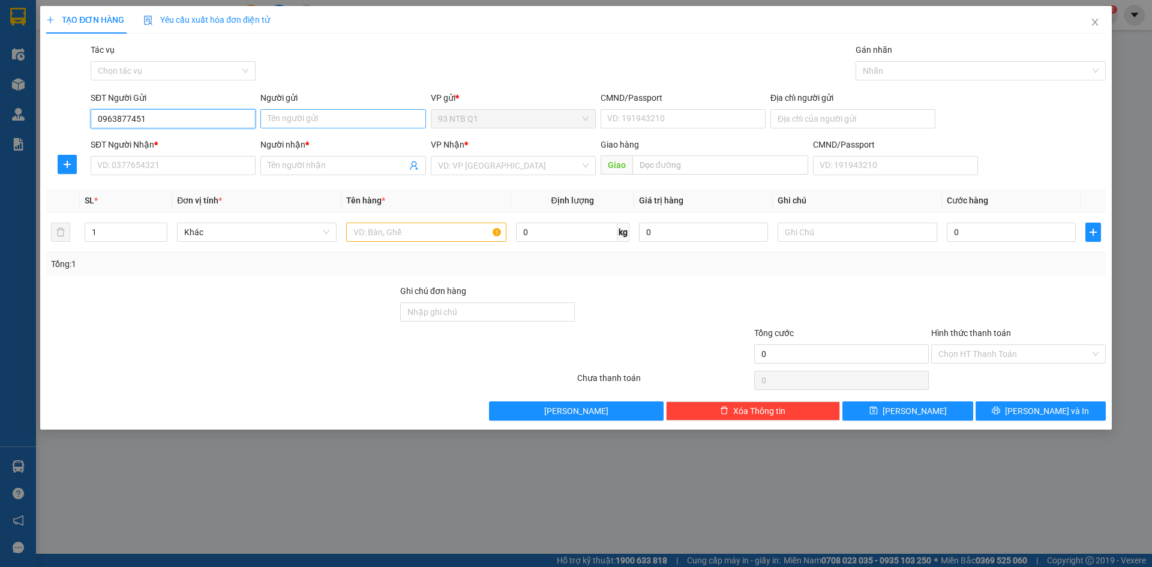
type input "0963877451"
click at [277, 120] on input "Người gửi" at bounding box center [342, 118] width 165 height 19
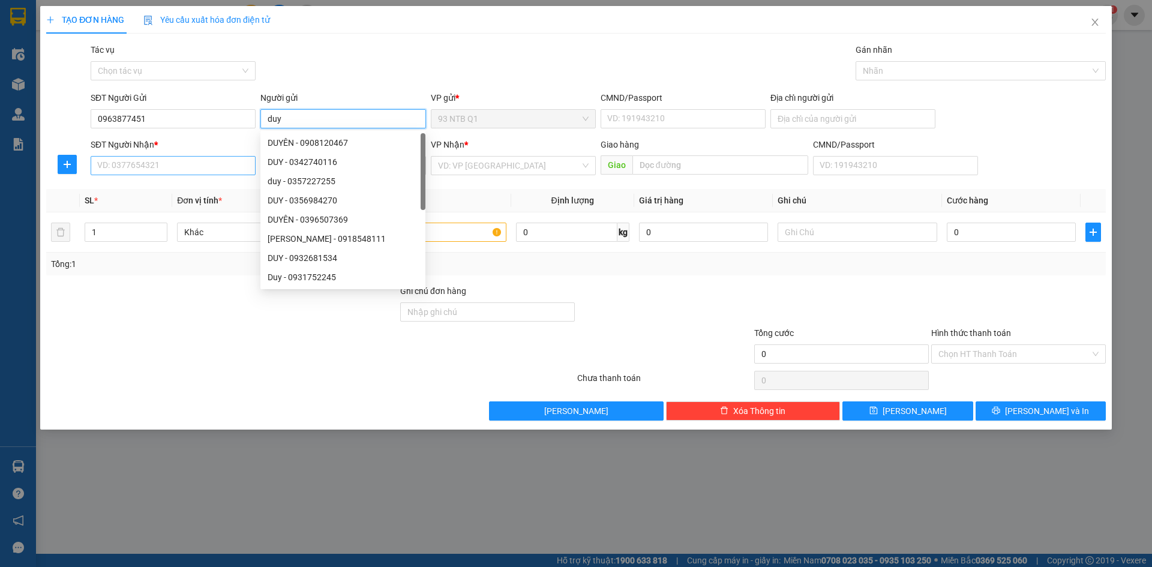
type input "duy"
click at [106, 163] on input "SĐT Người Nhận *" at bounding box center [173, 165] width 165 height 19
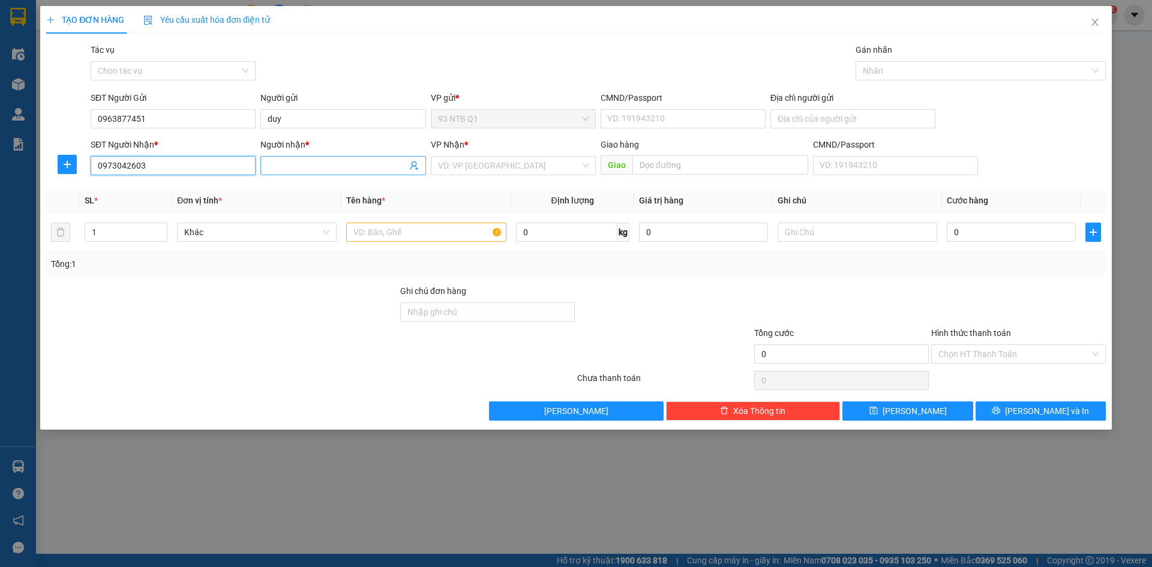
type input "0973042603"
click at [285, 163] on input "Người nhận *" at bounding box center [337, 165] width 139 height 13
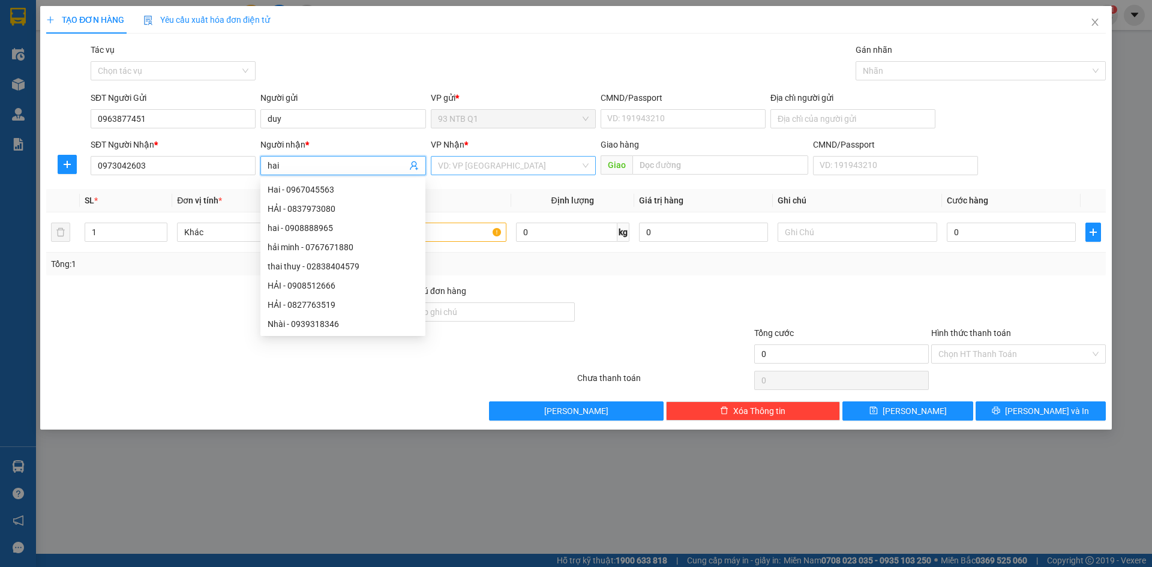
type input "hai"
click at [480, 160] on input "search" at bounding box center [509, 166] width 142 height 18
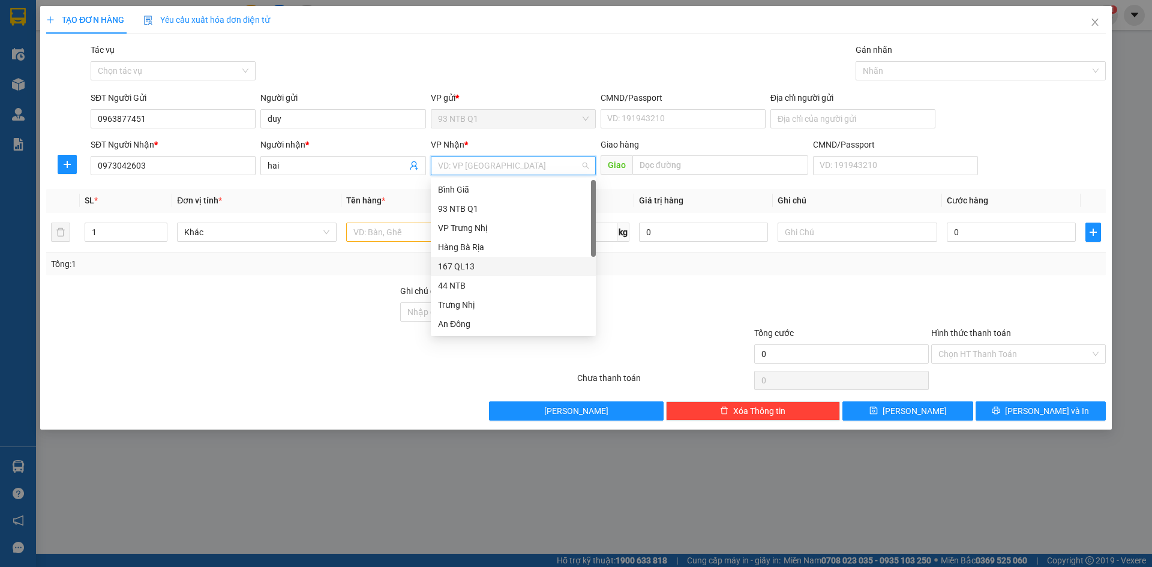
scroll to position [60, 0]
click at [475, 317] on div "Long Hải" at bounding box center [513, 321] width 151 height 13
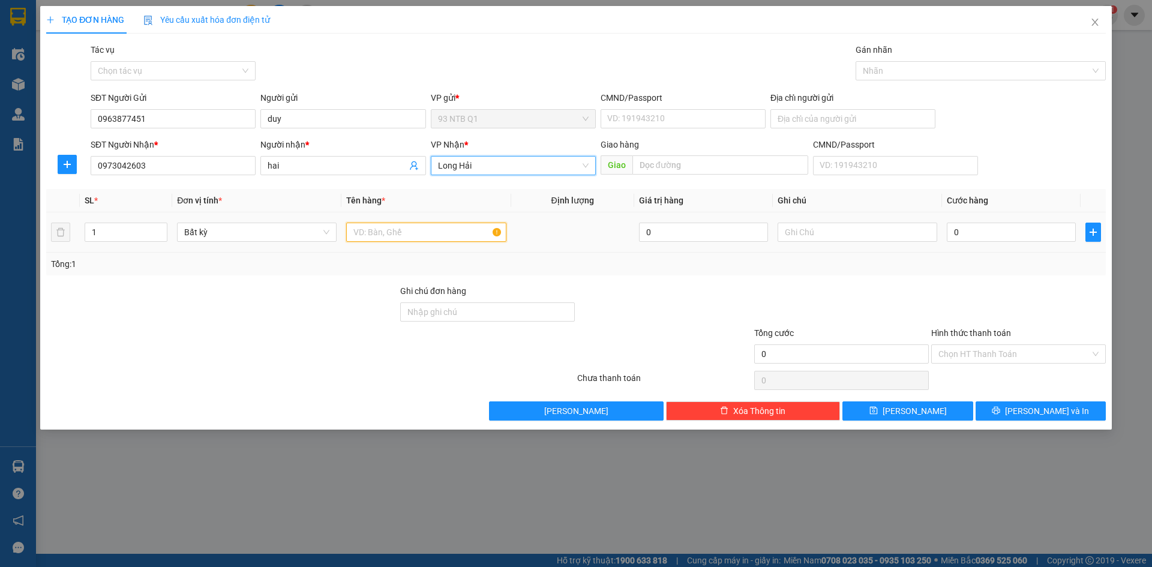
click at [363, 229] on input "text" at bounding box center [426, 232] width 160 height 19
type input "xop"
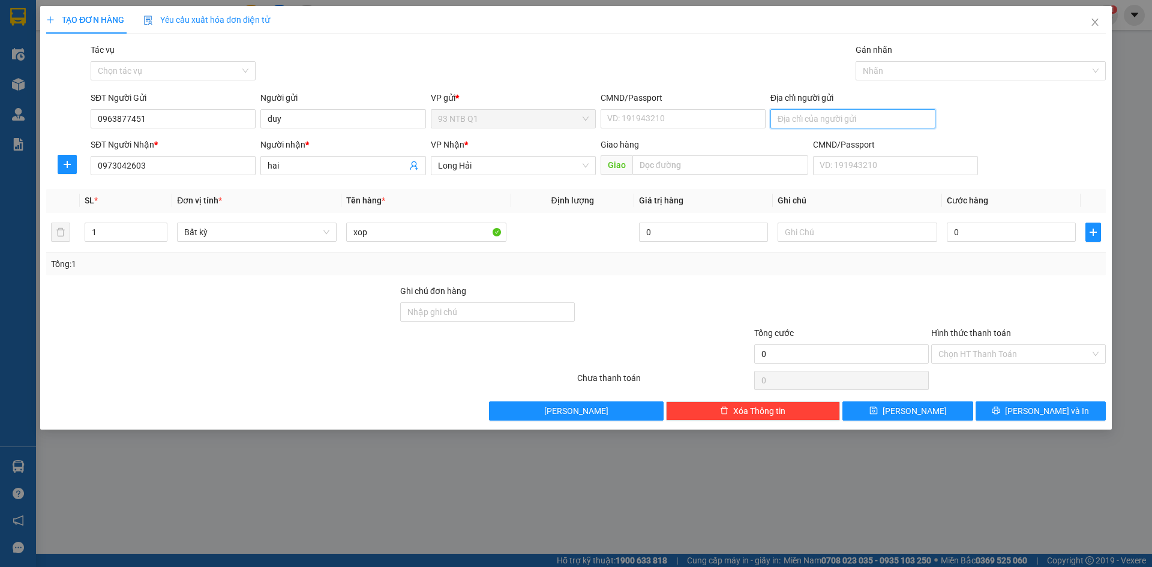
click at [802, 120] on input "Địa chỉ người gửi" at bounding box center [852, 118] width 165 height 19
type input "60 do thi loi F 11 Q3"
click at [370, 232] on input "xop" at bounding box center [426, 232] width 160 height 19
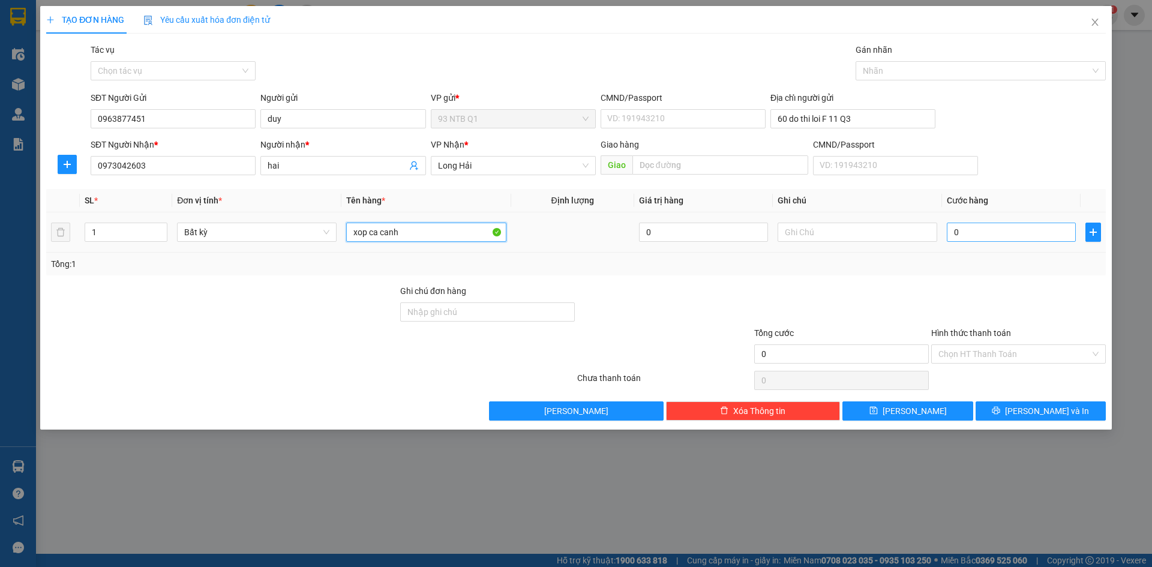
type input "xop ca canh"
click at [974, 231] on input "0" at bounding box center [1011, 232] width 129 height 19
type input "3"
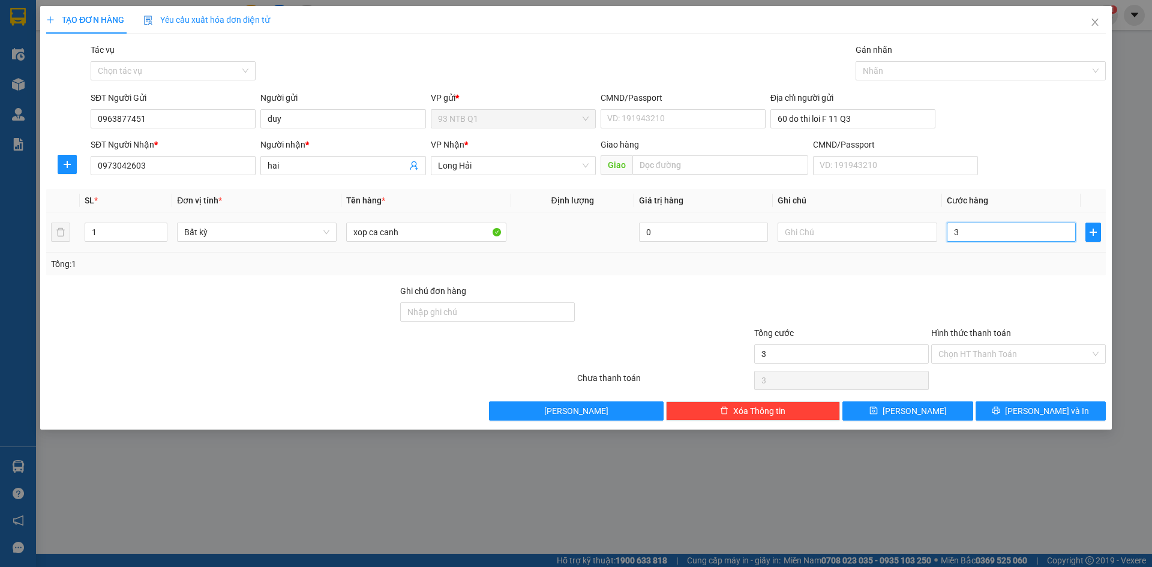
type input "30"
type input "30.000"
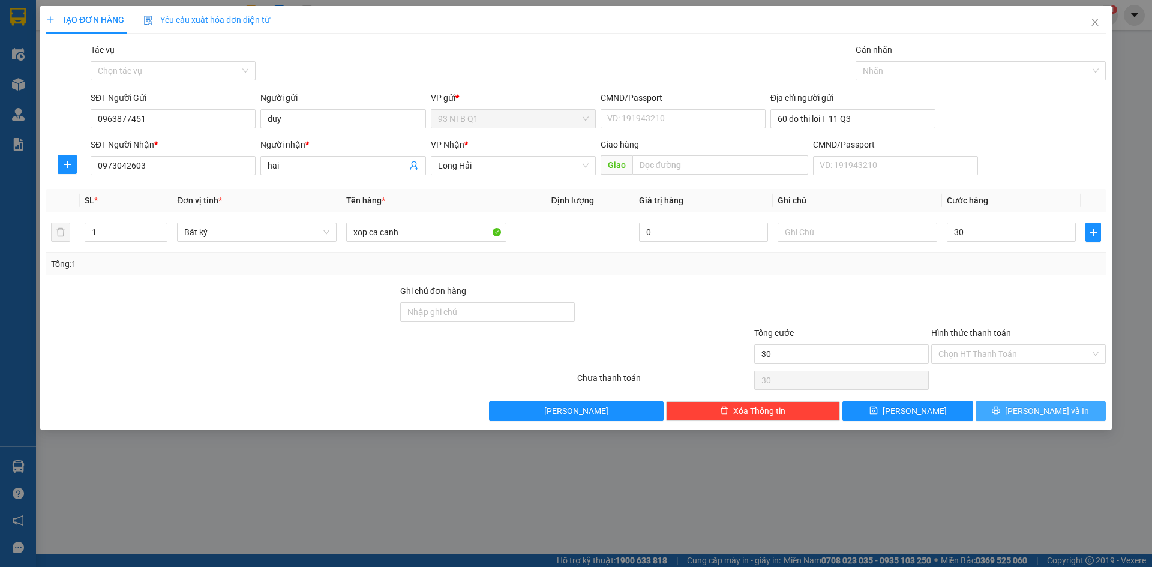
type input "30.000"
click at [1005, 413] on button "[PERSON_NAME] và In" at bounding box center [1040, 410] width 130 height 19
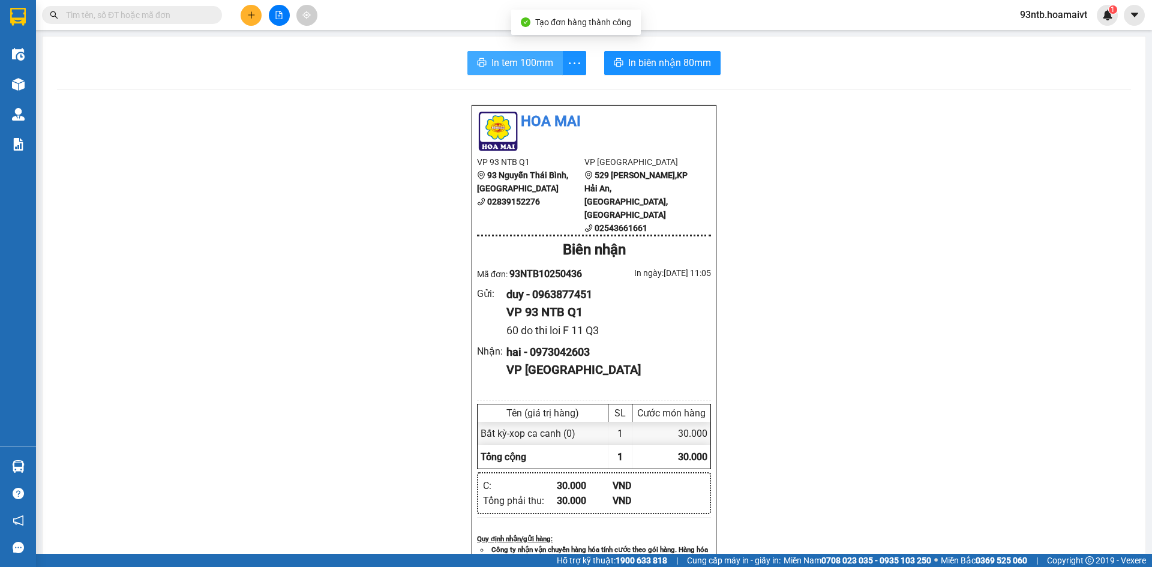
click at [518, 61] on span "In tem 100mm" at bounding box center [522, 62] width 62 height 15
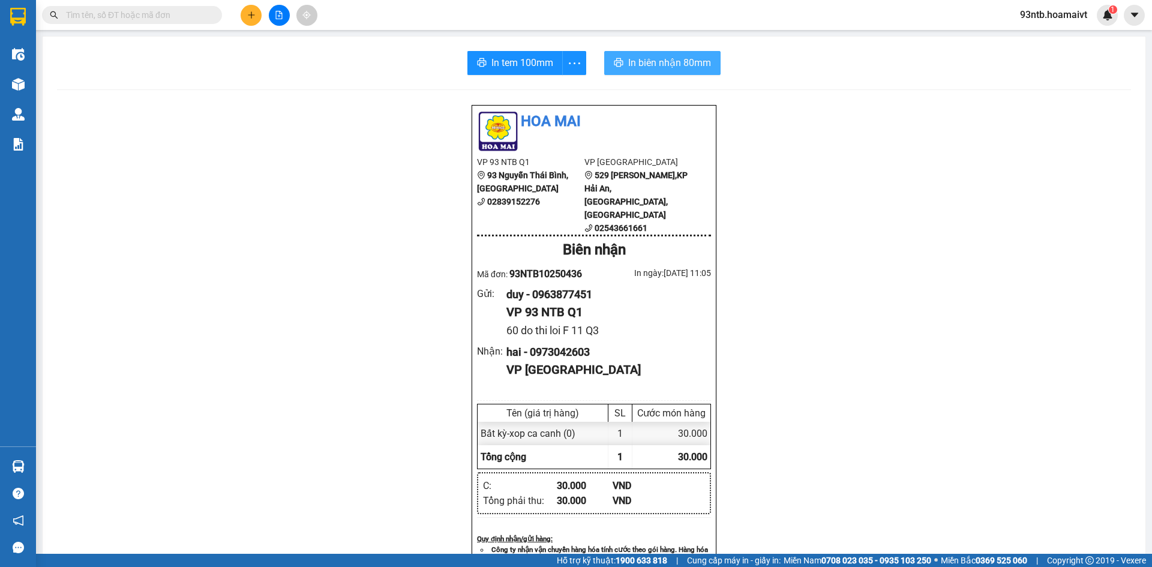
click at [643, 58] on span "In biên nhận 80mm" at bounding box center [669, 62] width 83 height 15
click at [123, 16] on input "text" at bounding box center [137, 14] width 142 height 13
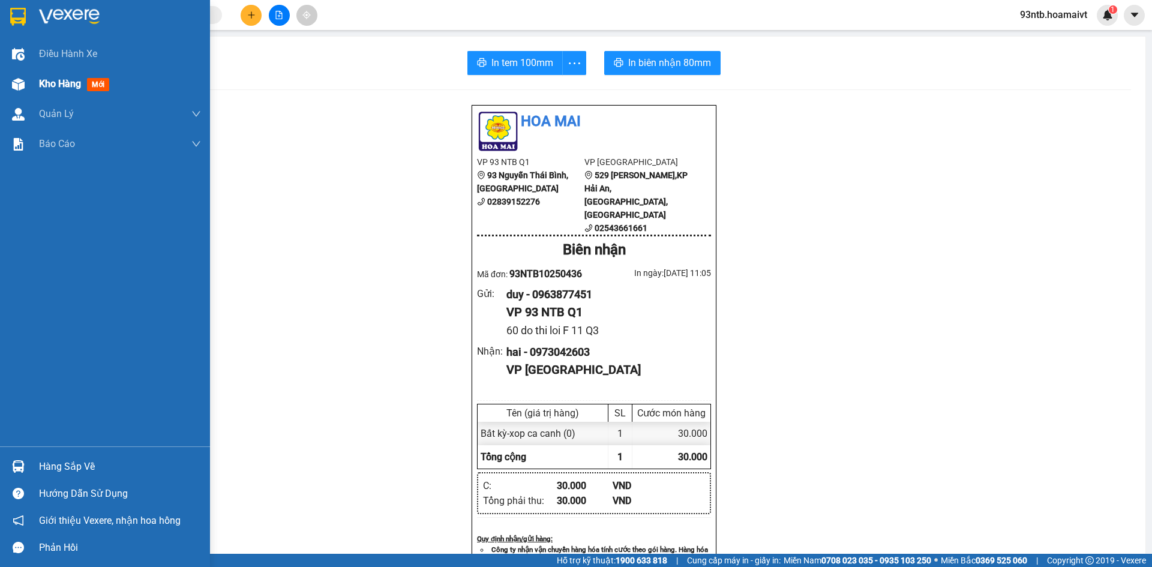
click at [16, 85] on img at bounding box center [18, 84] width 13 height 13
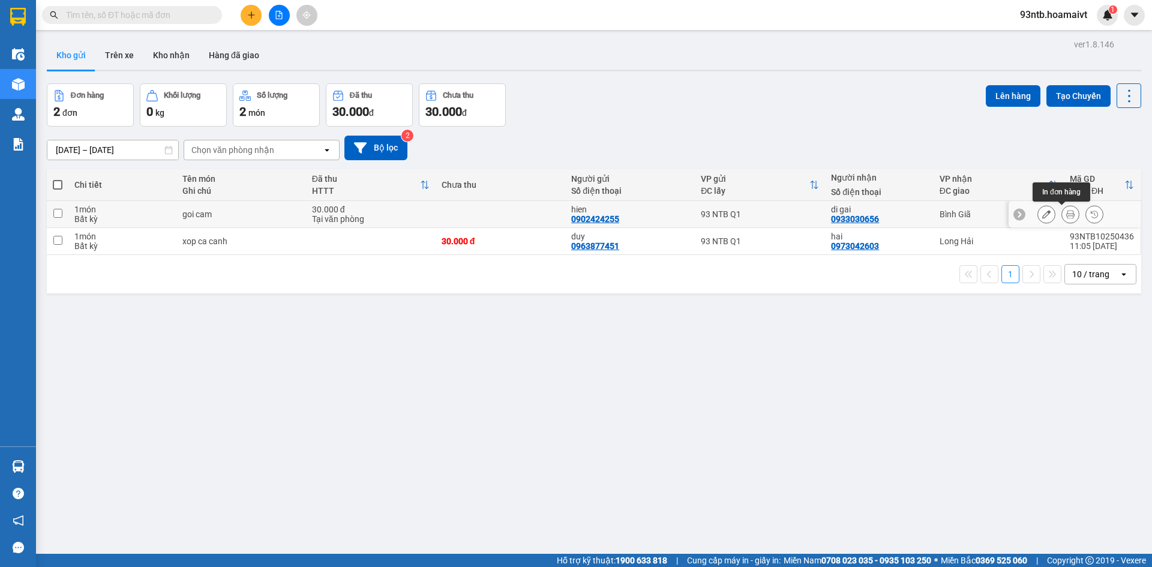
click at [1066, 212] on icon at bounding box center [1070, 214] width 8 height 8
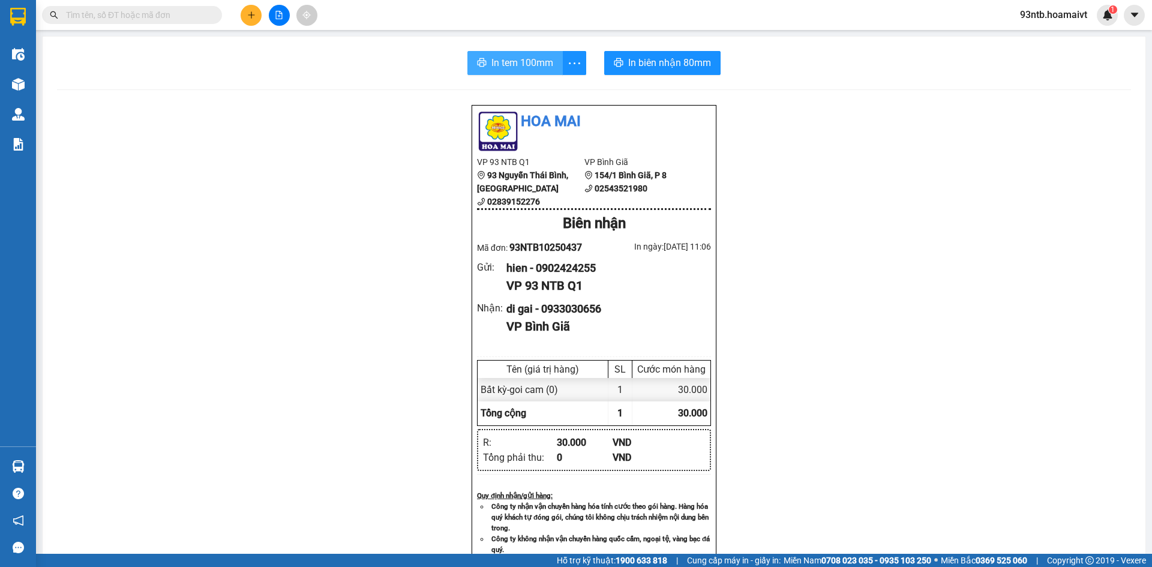
click at [518, 59] on span "In tem 100mm" at bounding box center [522, 62] width 62 height 15
click at [181, 16] on input "text" at bounding box center [137, 14] width 142 height 13
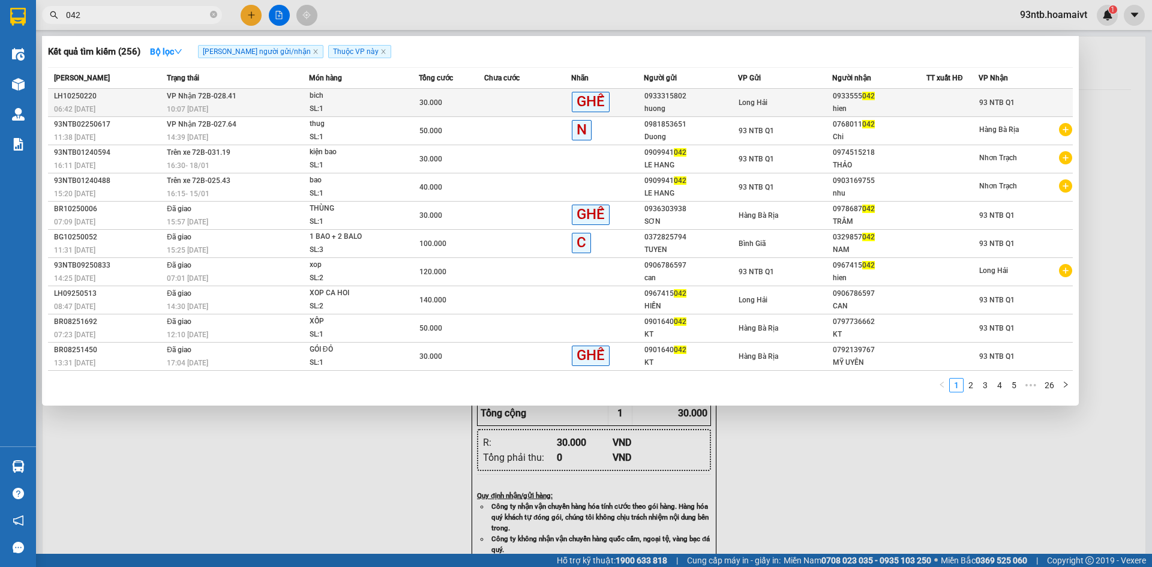
type input "042"
click at [507, 97] on td at bounding box center [527, 103] width 87 height 28
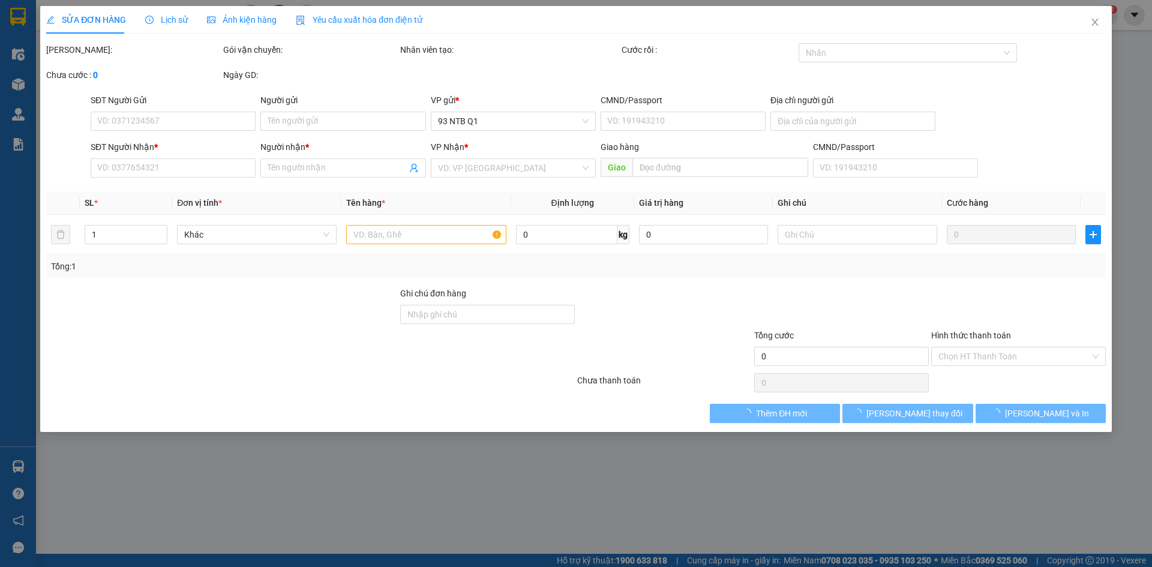
type input "0933315802"
type input "huong"
type input "0933555042"
type input "hien"
type input "30.000"
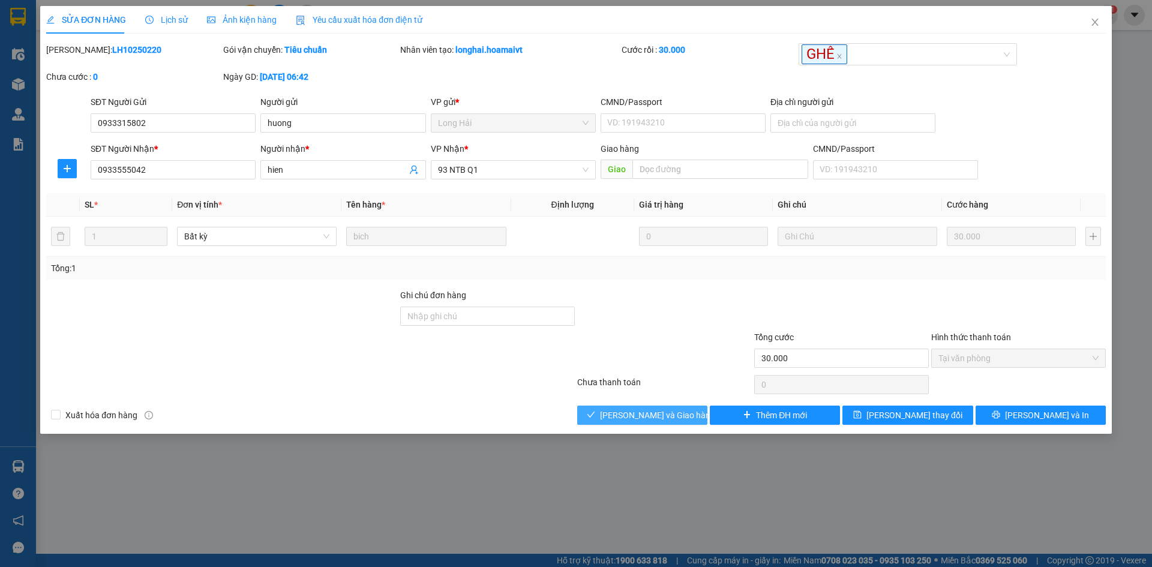
click at [618, 412] on span "[PERSON_NAME] và Giao hàng" at bounding box center [657, 415] width 115 height 13
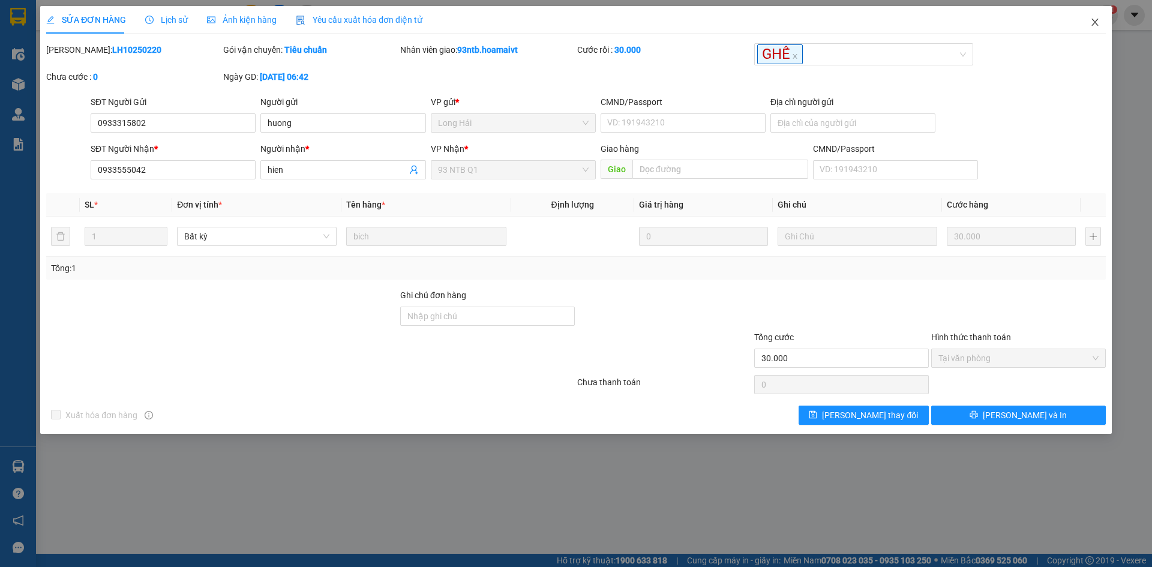
click at [1093, 19] on icon "close" at bounding box center [1095, 22] width 10 height 10
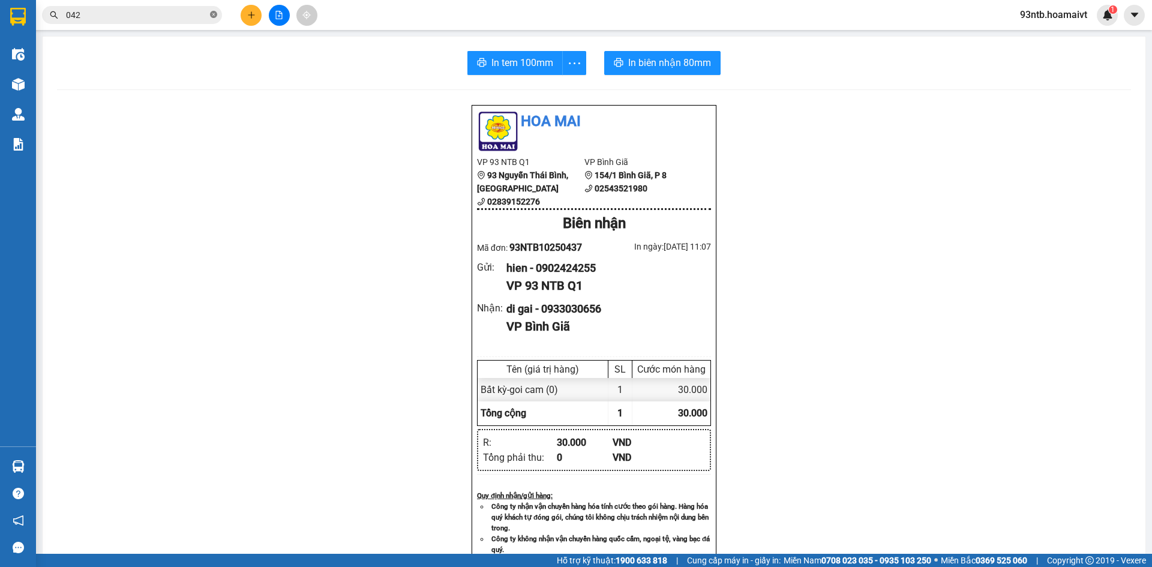
click at [214, 13] on icon "close-circle" at bounding box center [213, 14] width 7 height 7
click at [249, 10] on button at bounding box center [251, 15] width 21 height 21
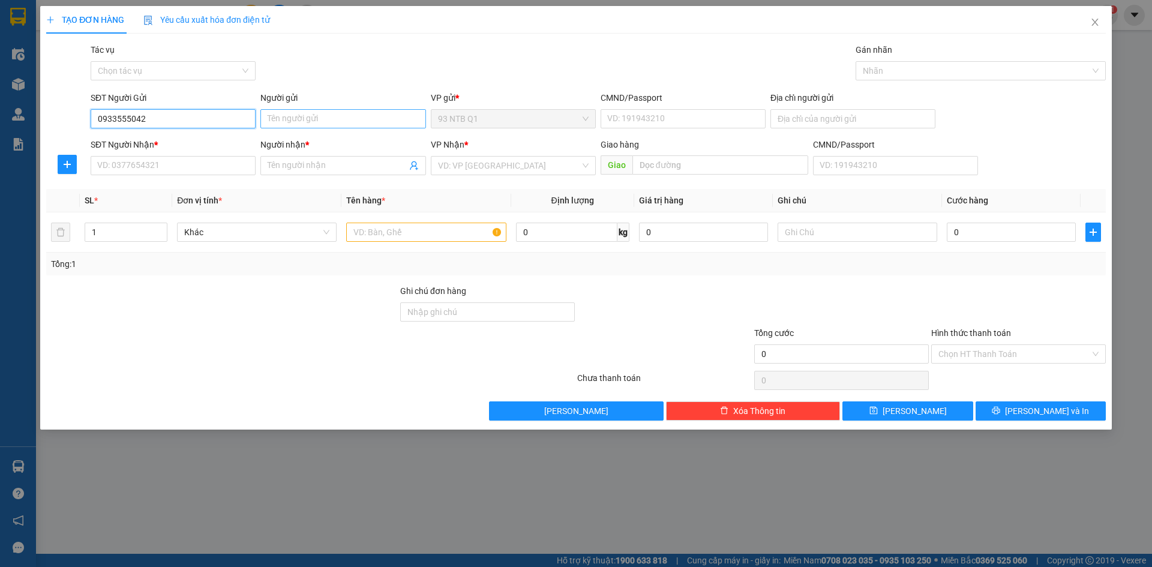
type input "0933555042"
click at [295, 119] on input "Người gửi" at bounding box center [342, 118] width 165 height 19
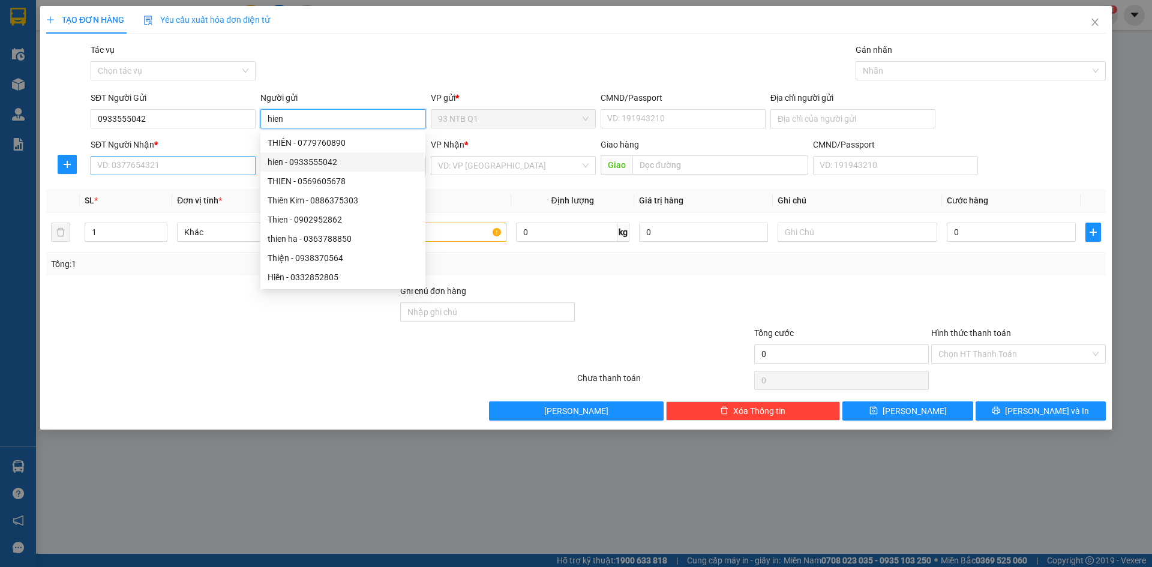
type input "hien"
click at [146, 164] on input "SĐT Người Nhận *" at bounding box center [173, 165] width 165 height 19
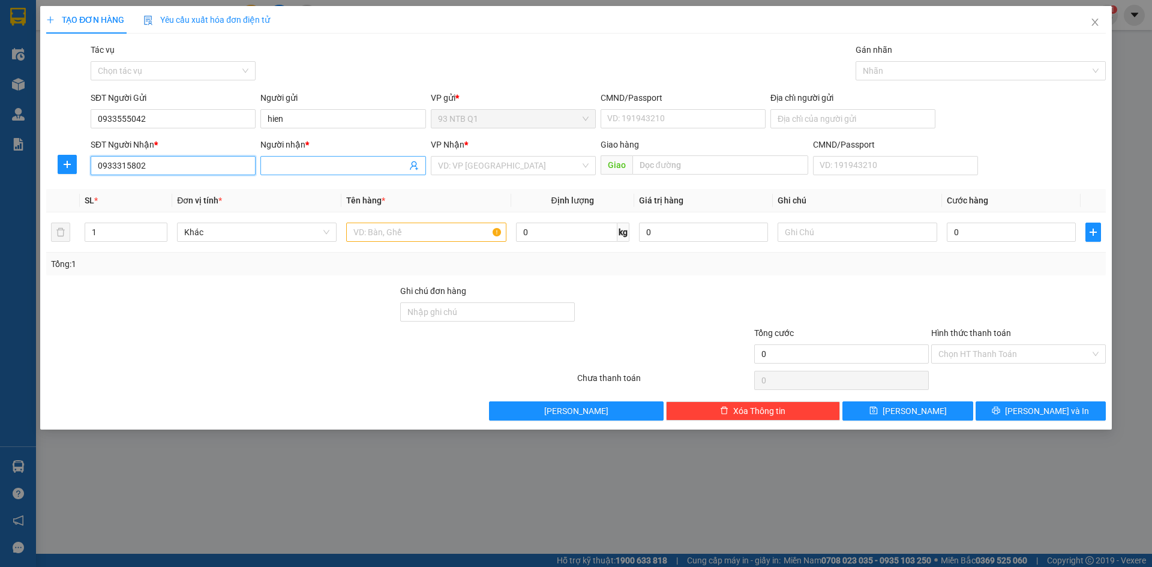
type input "0933315802"
click at [299, 168] on input "Người nhận *" at bounding box center [337, 165] width 139 height 13
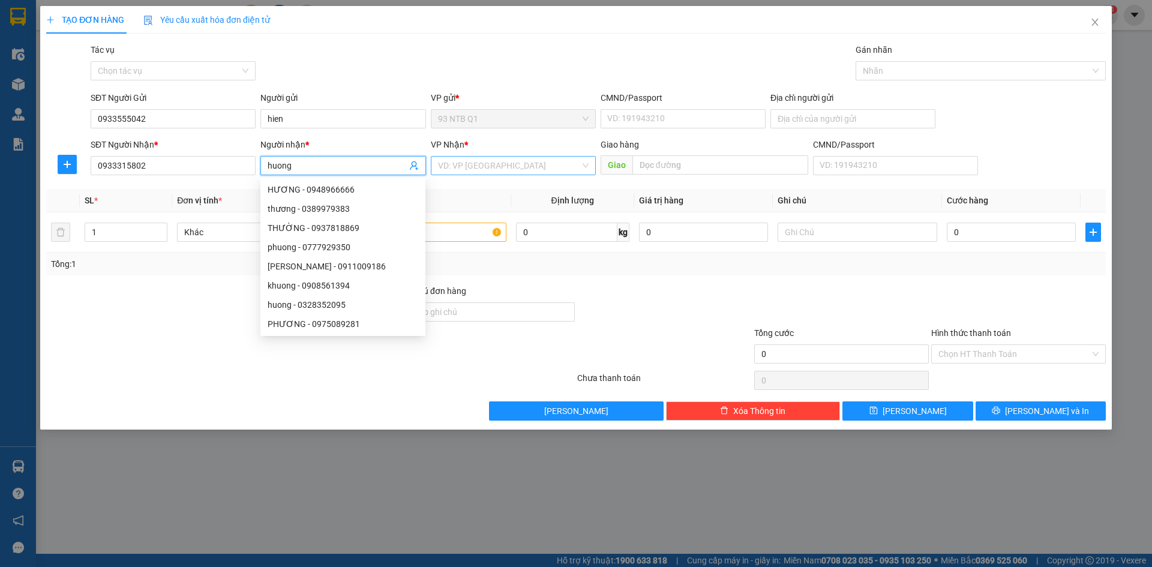
type input "huong"
click at [492, 164] on input "search" at bounding box center [509, 166] width 142 height 18
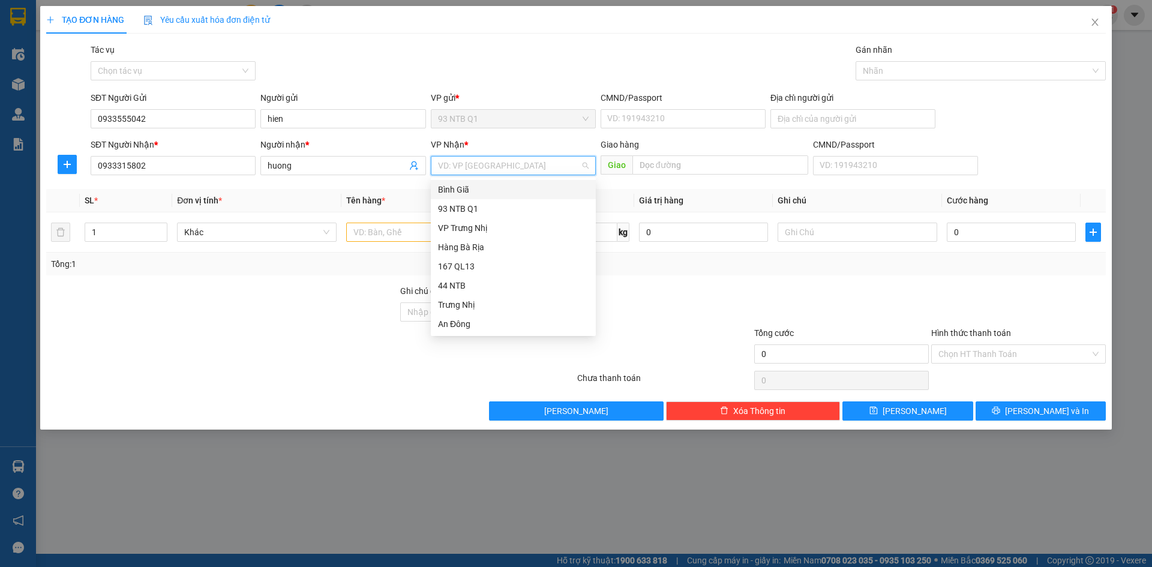
click at [492, 164] on input "search" at bounding box center [509, 166] width 142 height 18
click at [476, 188] on div "Bình Giã" at bounding box center [513, 189] width 151 height 13
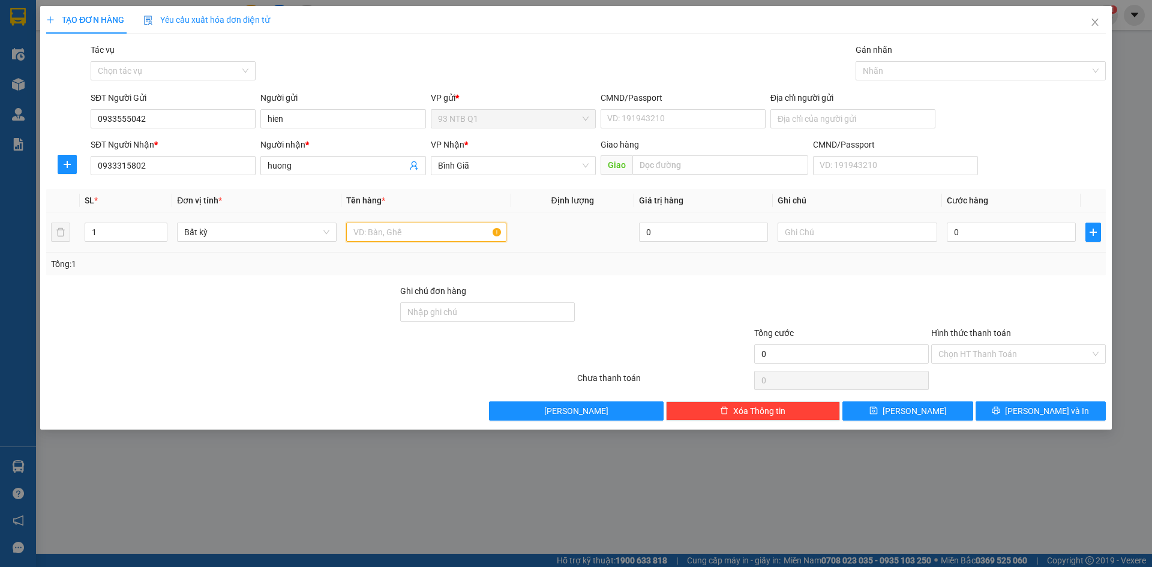
click at [374, 233] on input "text" at bounding box center [426, 232] width 160 height 19
click at [481, 166] on span "Bình Giã" at bounding box center [513, 166] width 151 height 18
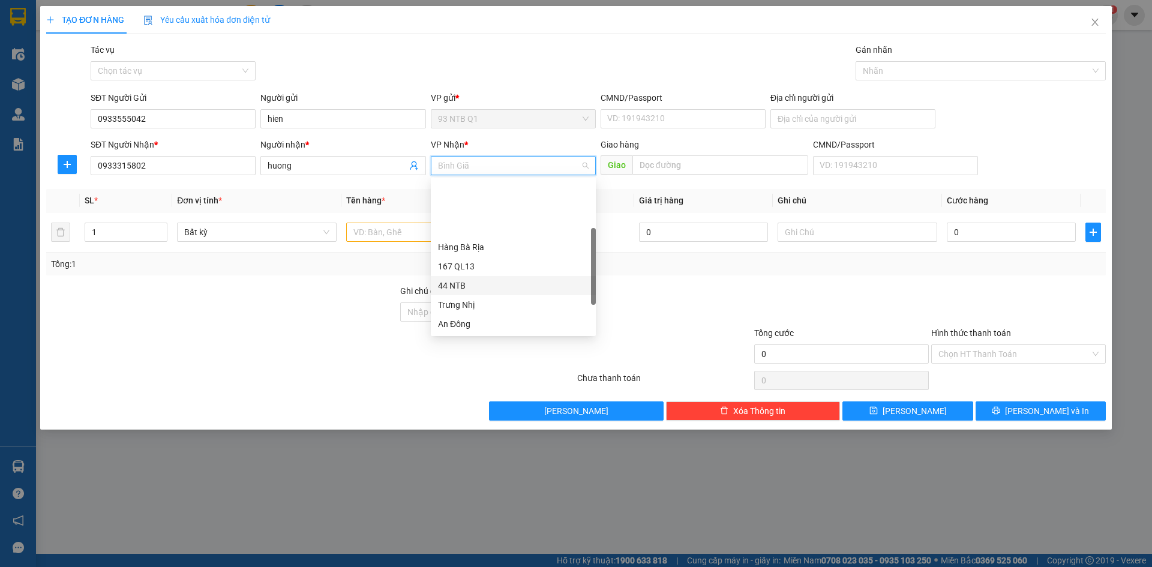
scroll to position [60, 0]
click at [472, 322] on div "Long Hải" at bounding box center [513, 321] width 151 height 13
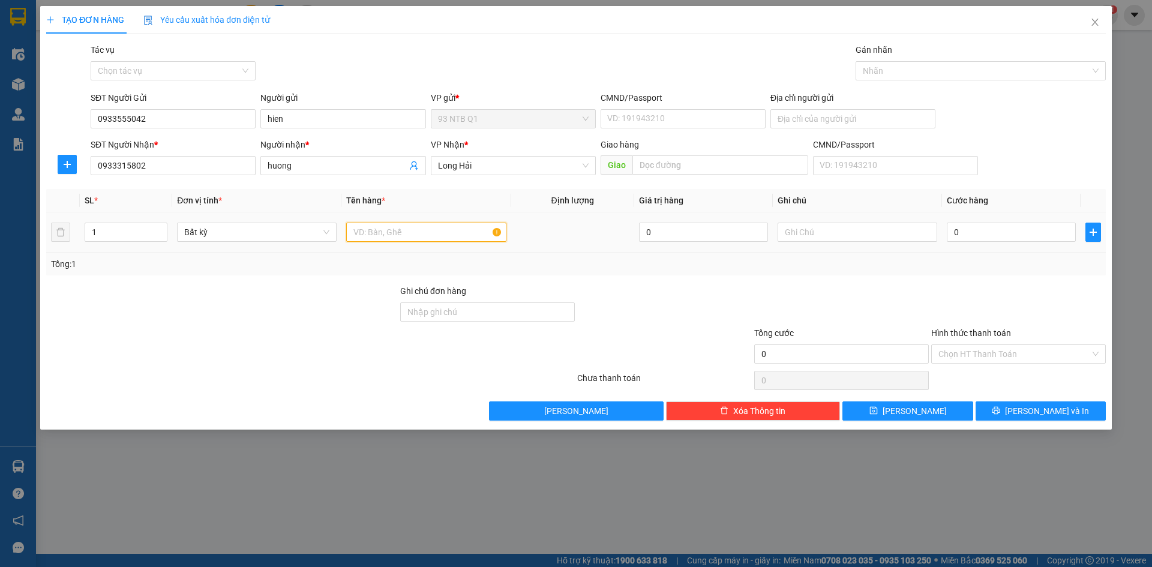
click at [386, 233] on input "text" at bounding box center [426, 232] width 160 height 19
type input "hop thuoc"
click at [643, 118] on input "CMND/Passport" at bounding box center [683, 118] width 165 height 19
type input "036054004395"
click at [977, 234] on input "0" at bounding box center [1011, 232] width 129 height 19
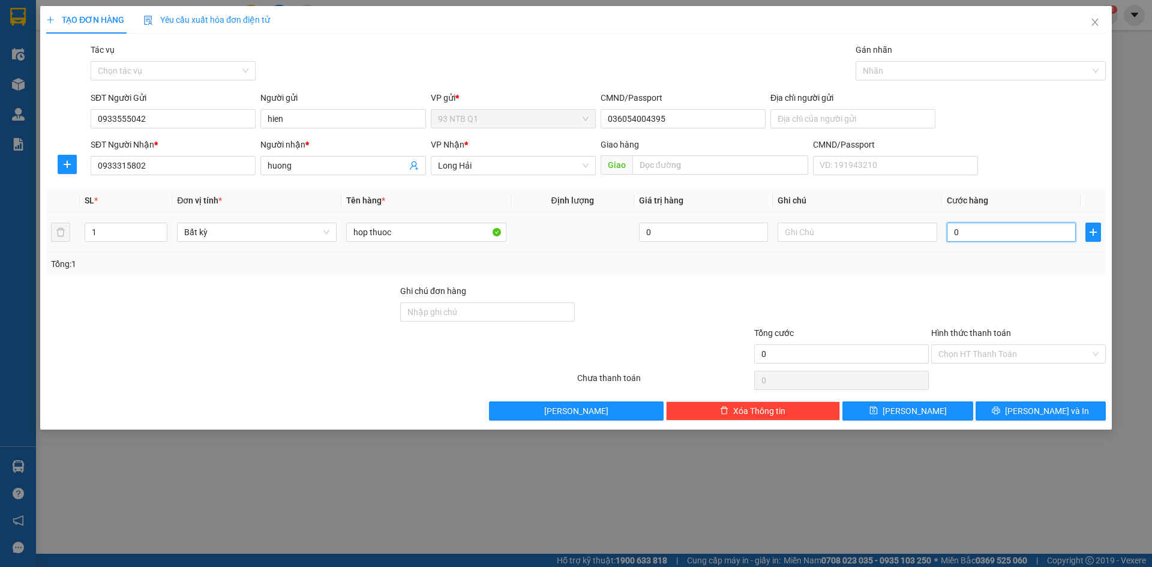
type input "3"
type input "30"
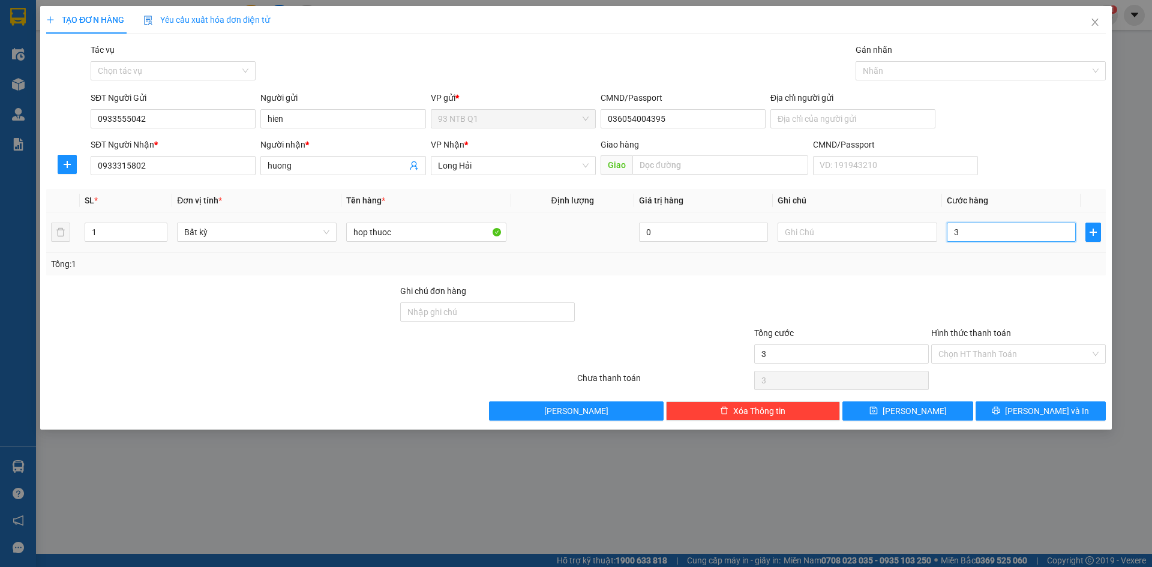
type input "30"
type input "30.000"
click at [1005, 408] on button "[PERSON_NAME] và In" at bounding box center [1040, 410] width 130 height 19
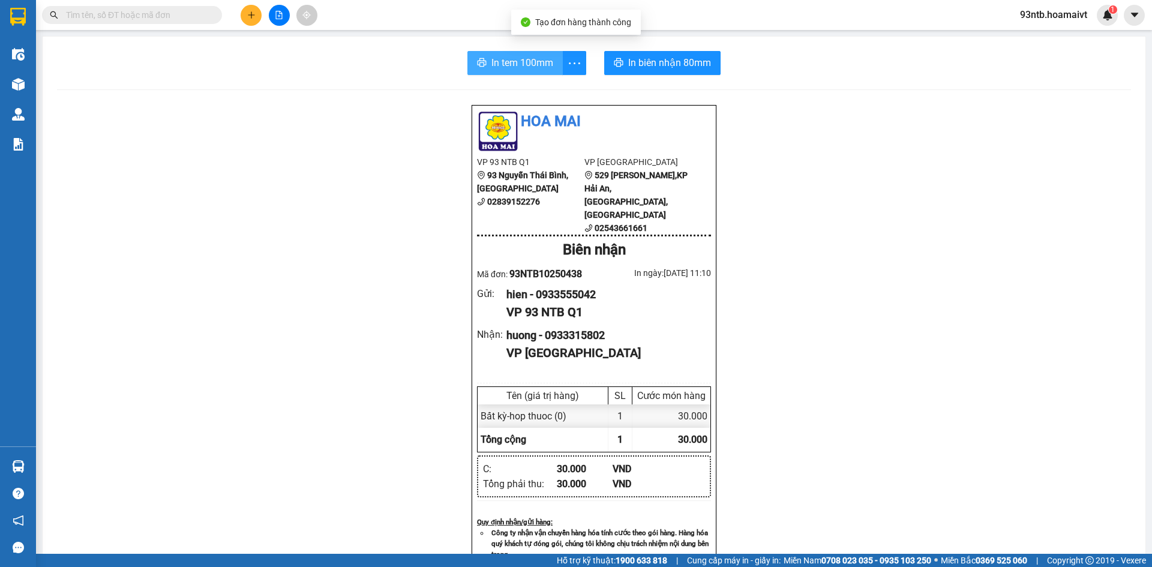
click at [499, 61] on span "In tem 100mm" at bounding box center [522, 62] width 62 height 15
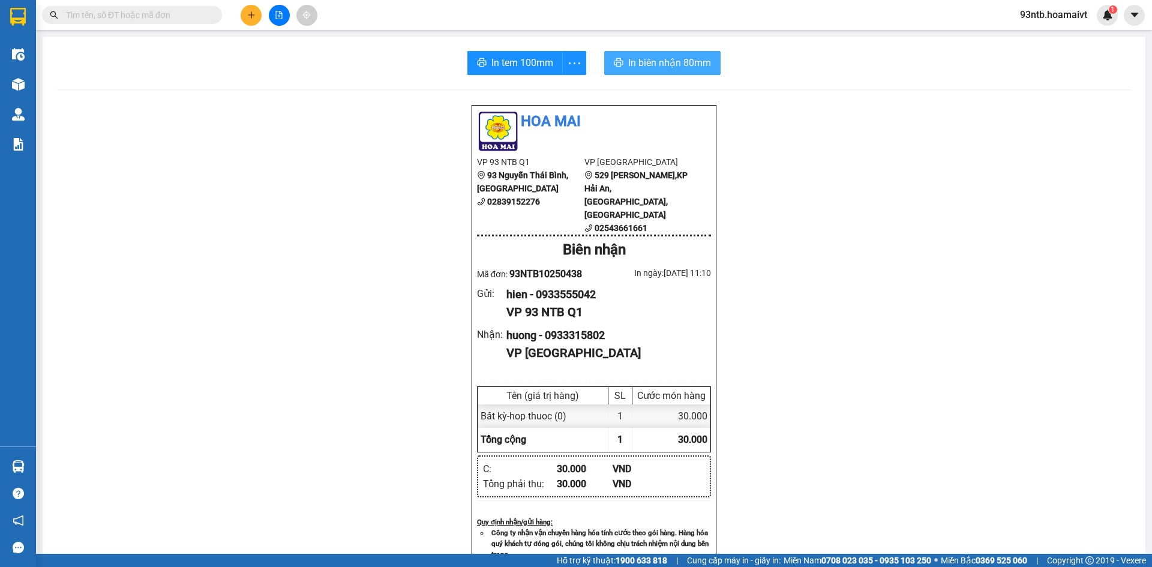
click at [649, 61] on span "In biên nhận 80mm" at bounding box center [669, 62] width 83 height 15
click at [114, 11] on input "text" at bounding box center [137, 14] width 142 height 13
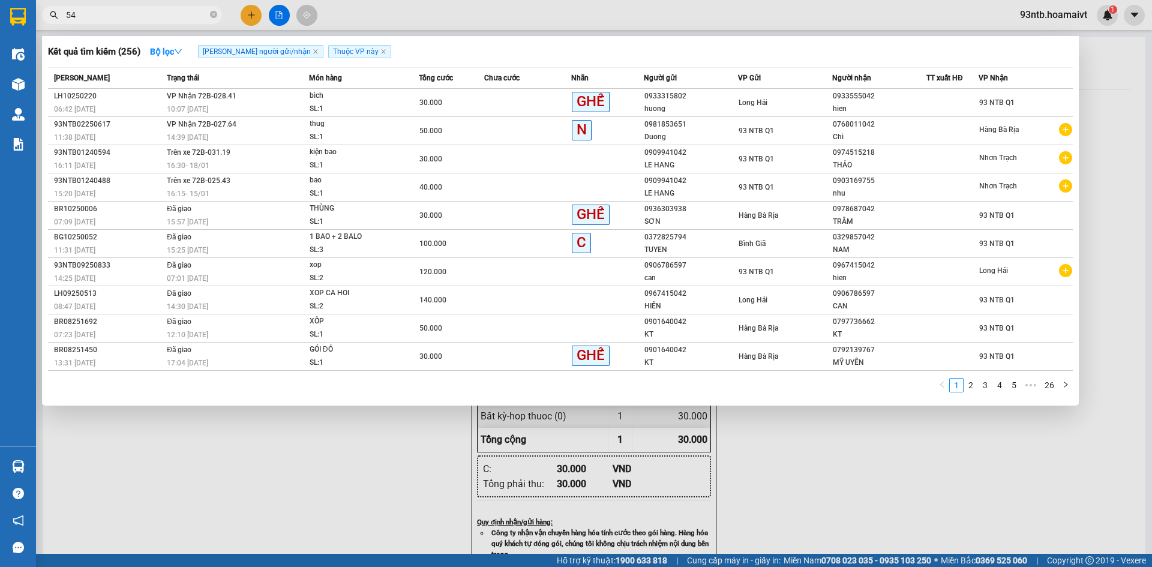
type input "541"
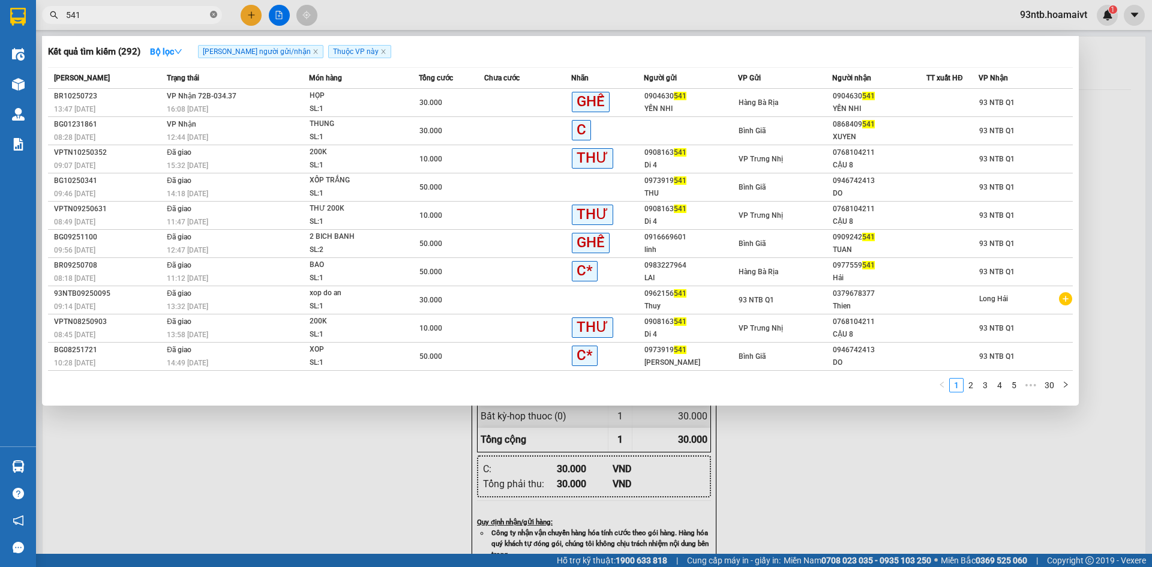
click at [213, 14] on icon "close-circle" at bounding box center [213, 14] width 7 height 7
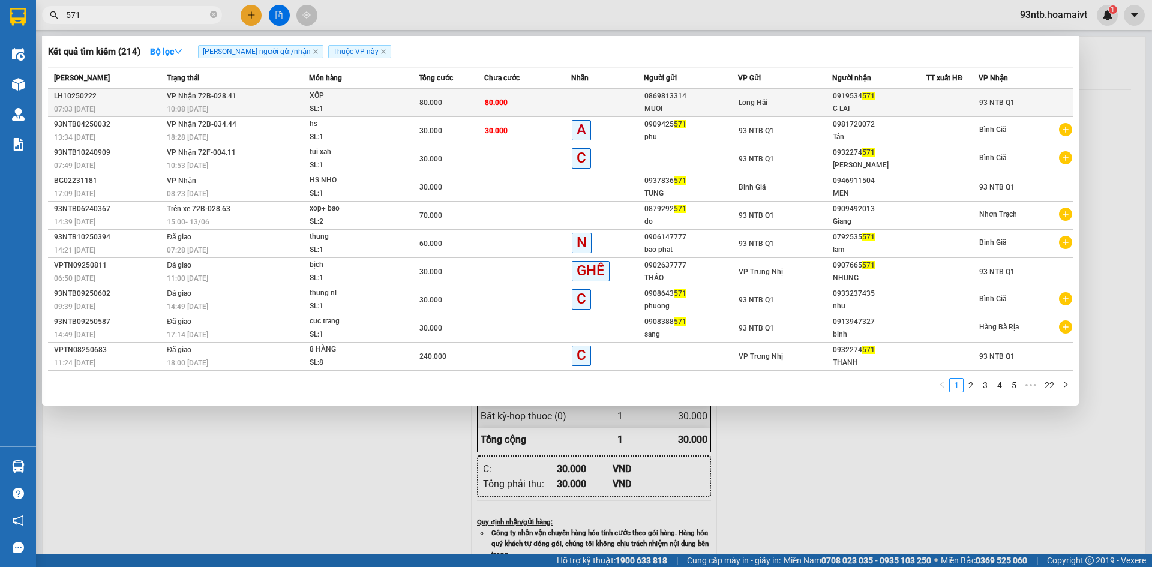
type input "571"
click at [530, 94] on td "80.000" at bounding box center [527, 103] width 87 height 28
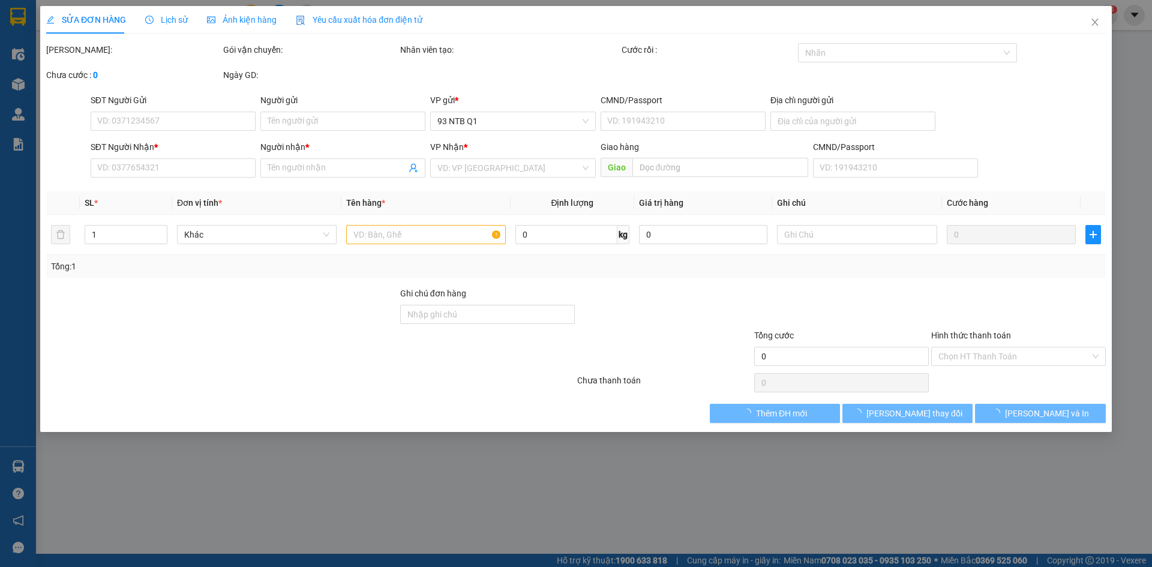
type input "0869813314"
type input "MUOI"
type input "0919534571"
type input "C LAI"
type input "80.000"
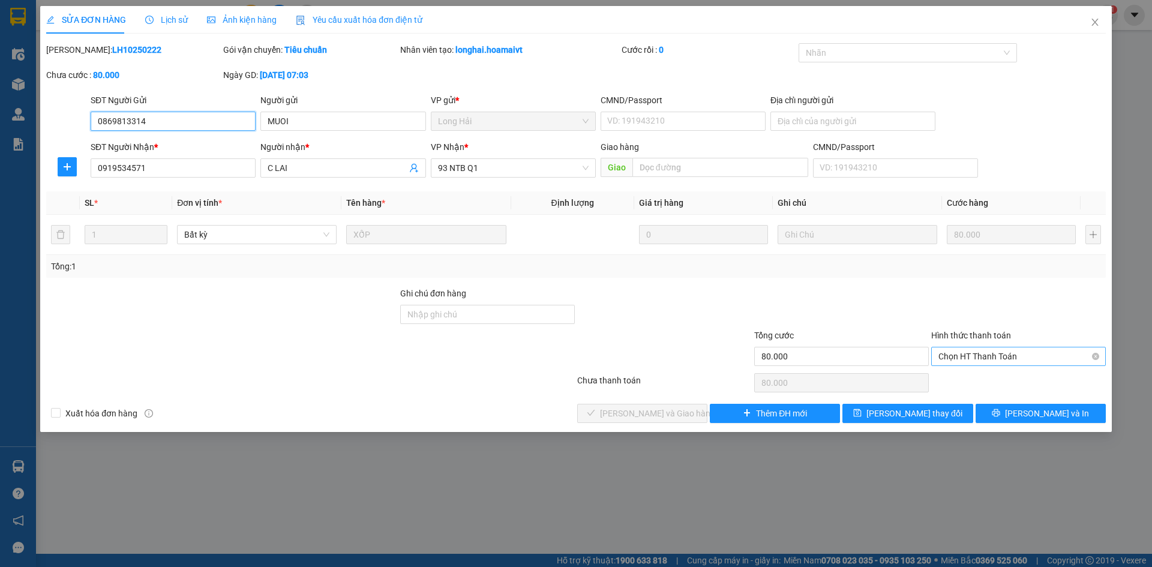
click at [962, 358] on span "Chọn HT Thanh Toán" at bounding box center [1018, 356] width 160 height 18
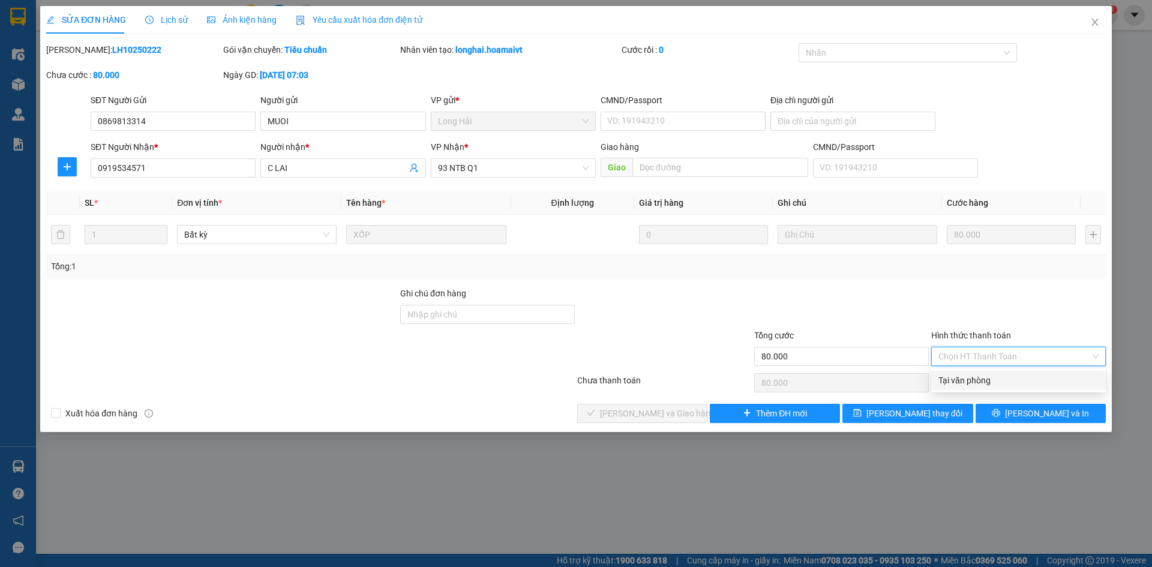
click at [953, 375] on div "Tại văn phòng" at bounding box center [1018, 380] width 160 height 13
type input "0"
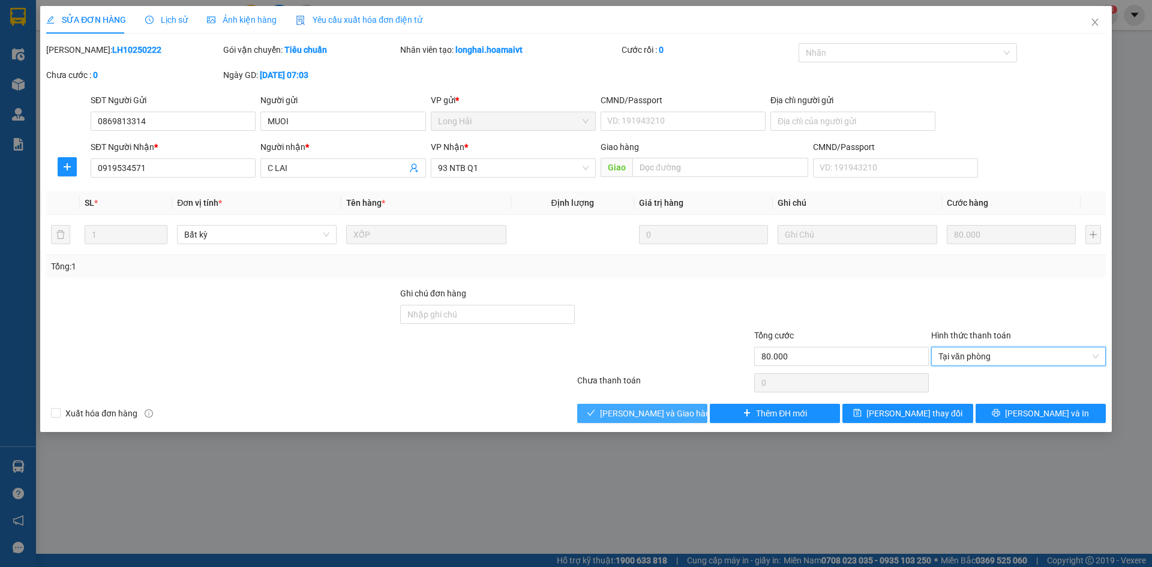
click at [650, 409] on span "[PERSON_NAME] và Giao hàng" at bounding box center [657, 413] width 115 height 13
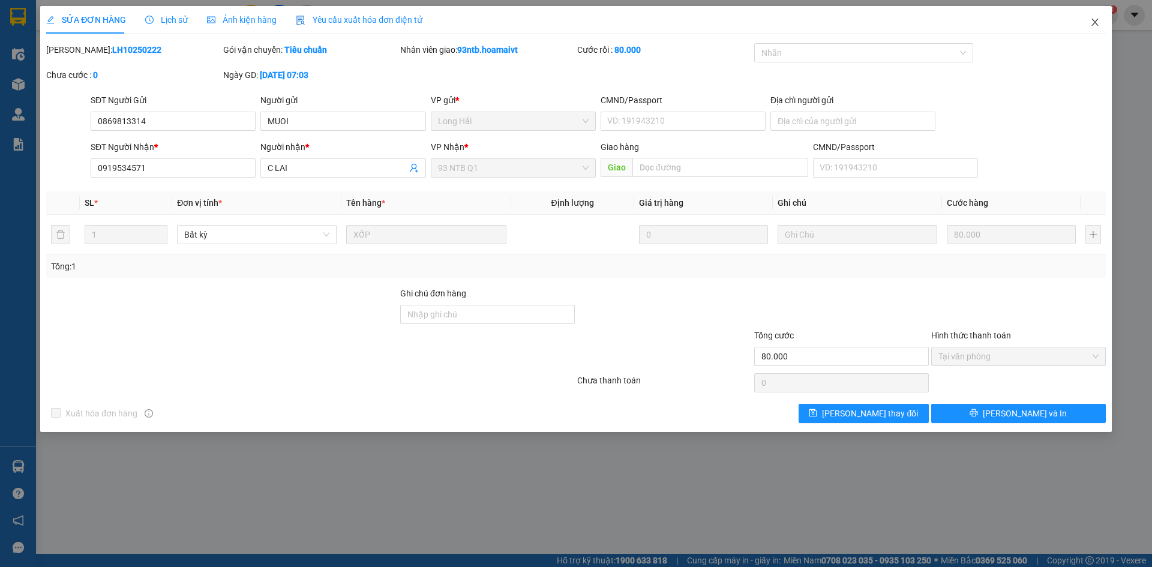
click at [1094, 16] on span "Close" at bounding box center [1095, 23] width 34 height 34
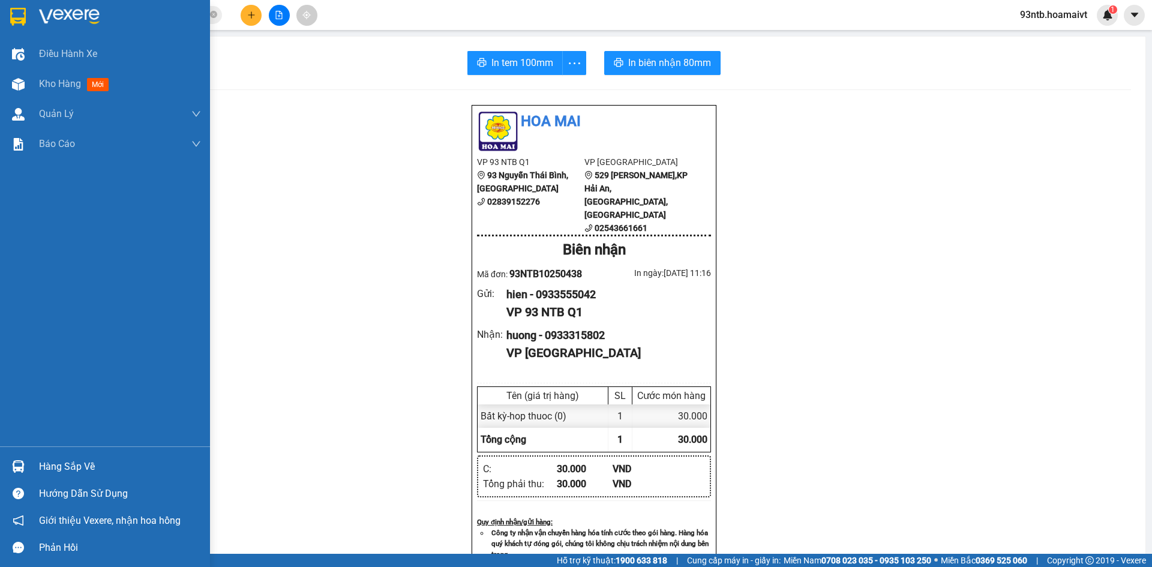
click at [19, 83] on img at bounding box center [18, 84] width 13 height 13
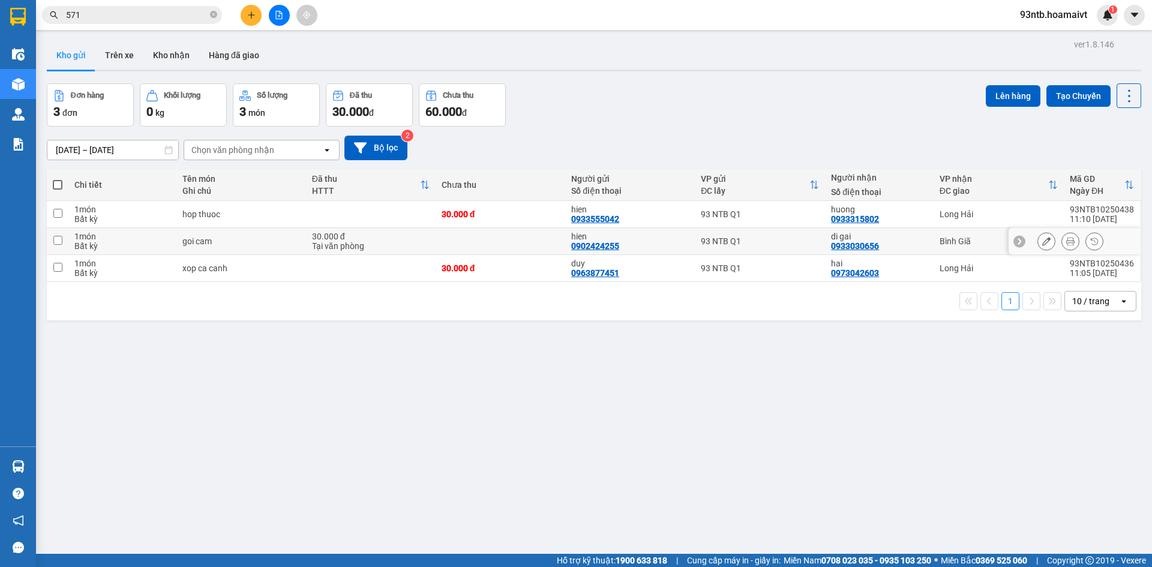
click at [56, 238] on input "checkbox" at bounding box center [57, 240] width 9 height 9
checkbox input "true"
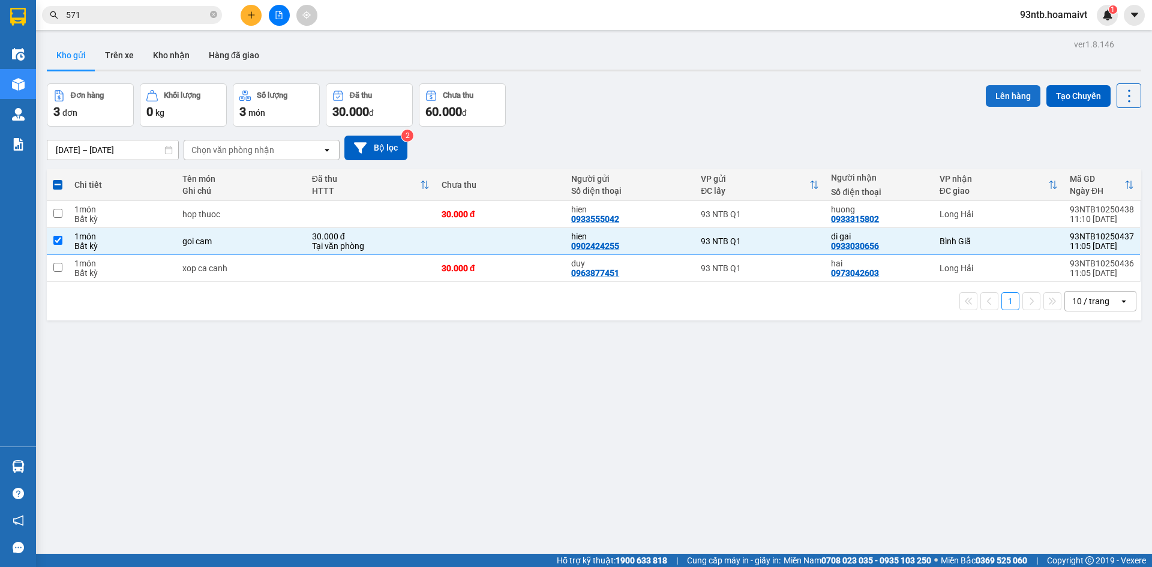
click at [1010, 91] on button "Lên hàng" at bounding box center [1013, 96] width 55 height 22
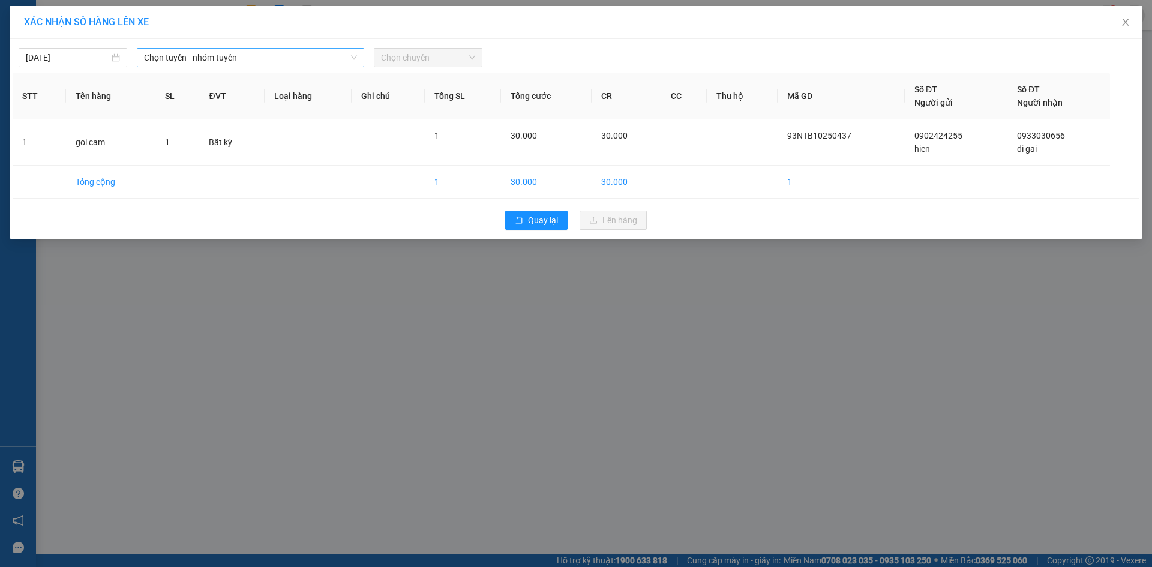
click at [225, 59] on span "Chọn tuyến - nhóm tuyến" at bounding box center [250, 58] width 213 height 18
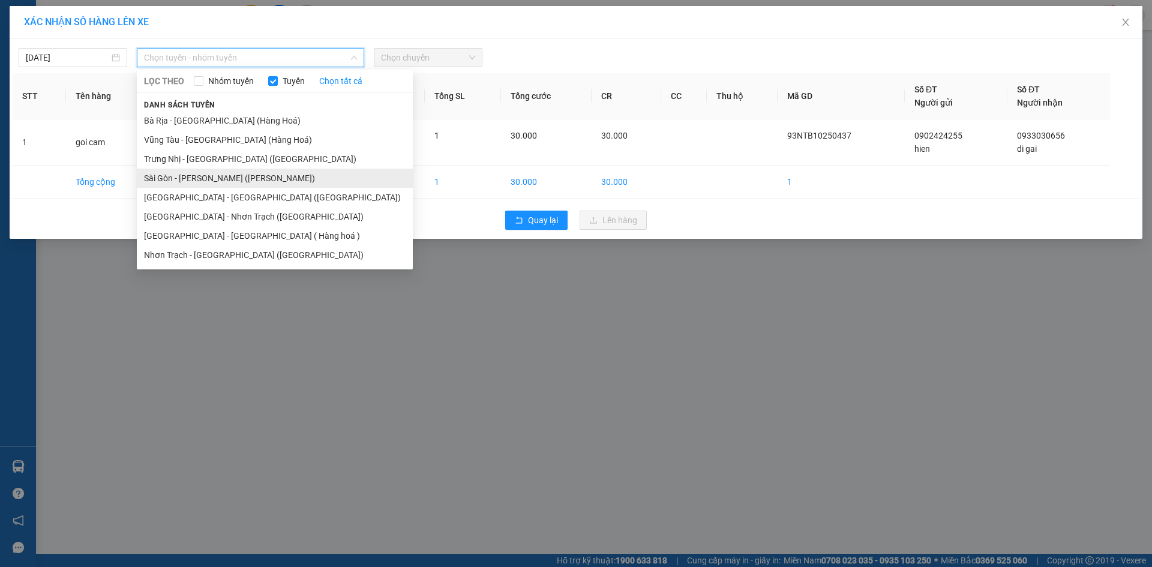
click at [189, 176] on li "Sài Gòn - Vũng Tàu (Hàng Hoá)" at bounding box center [275, 178] width 276 height 19
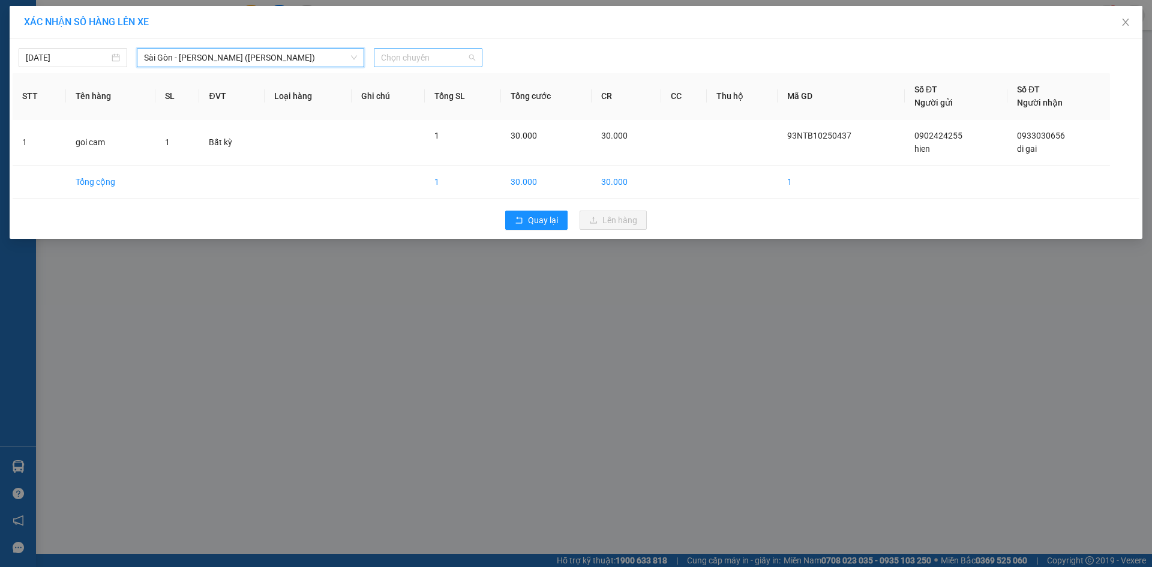
click at [445, 57] on span "Chọn chuyến" at bounding box center [428, 58] width 94 height 18
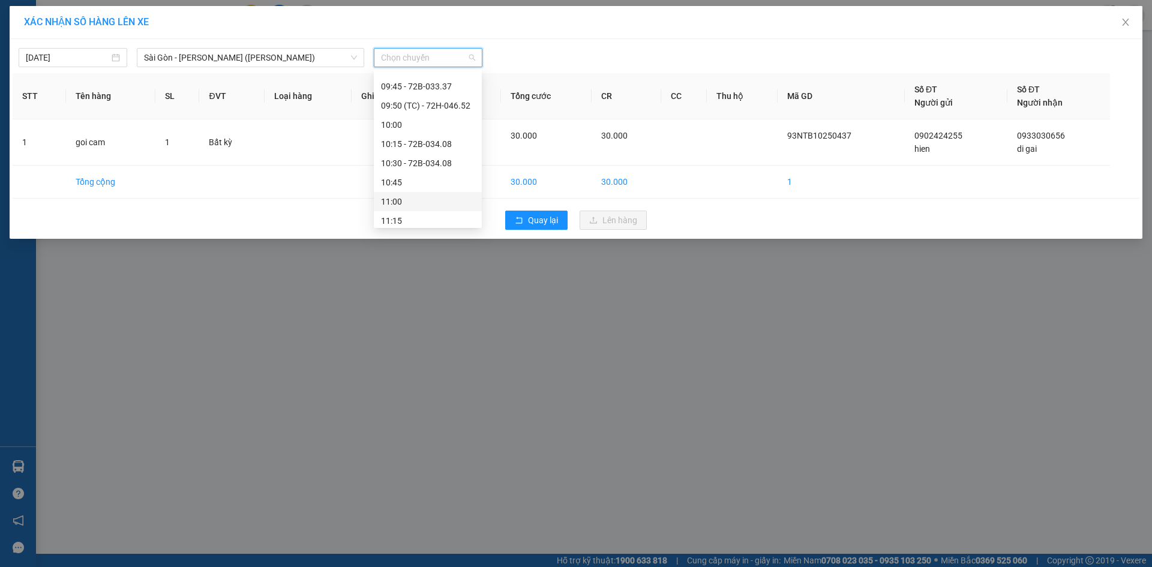
scroll to position [420, 0]
click at [421, 158] on div "11:15" at bounding box center [428, 160] width 94 height 13
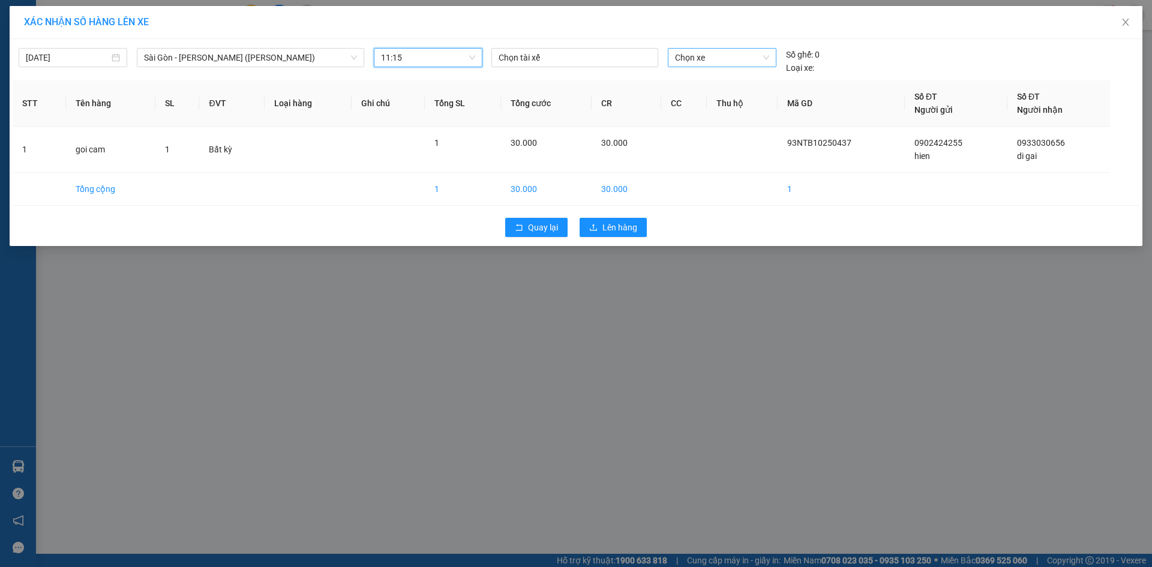
click at [713, 54] on span "Chọn xe" at bounding box center [722, 58] width 94 height 18
type input "3121"
click at [730, 79] on div "72B-031.21" at bounding box center [722, 81] width 94 height 13
click at [730, 80] on th "Thu hộ" at bounding box center [742, 103] width 71 height 46
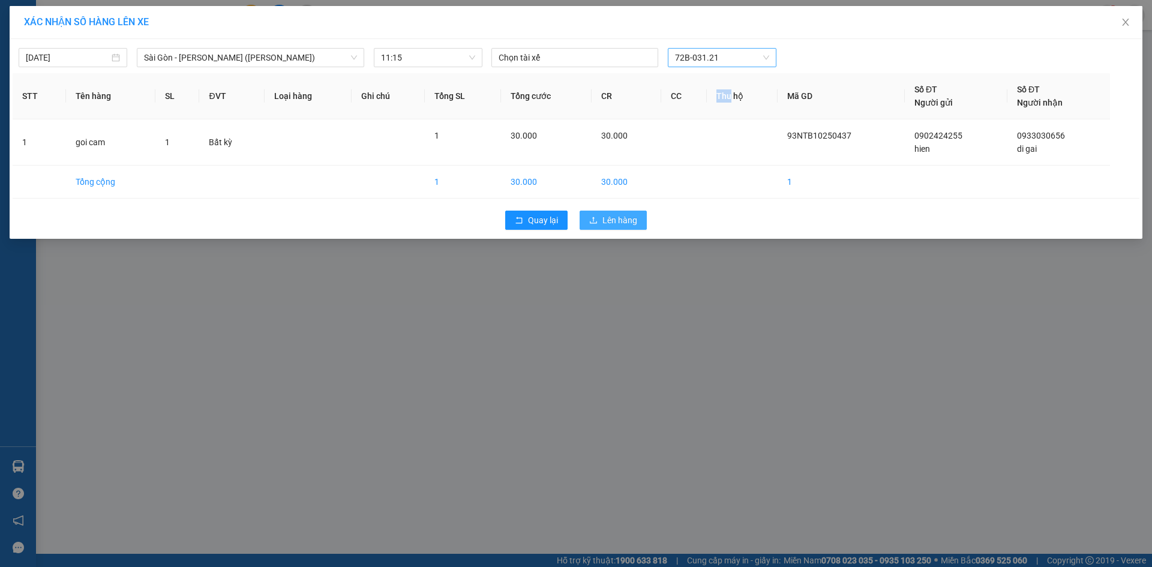
click at [615, 218] on span "Lên hàng" at bounding box center [619, 220] width 35 height 13
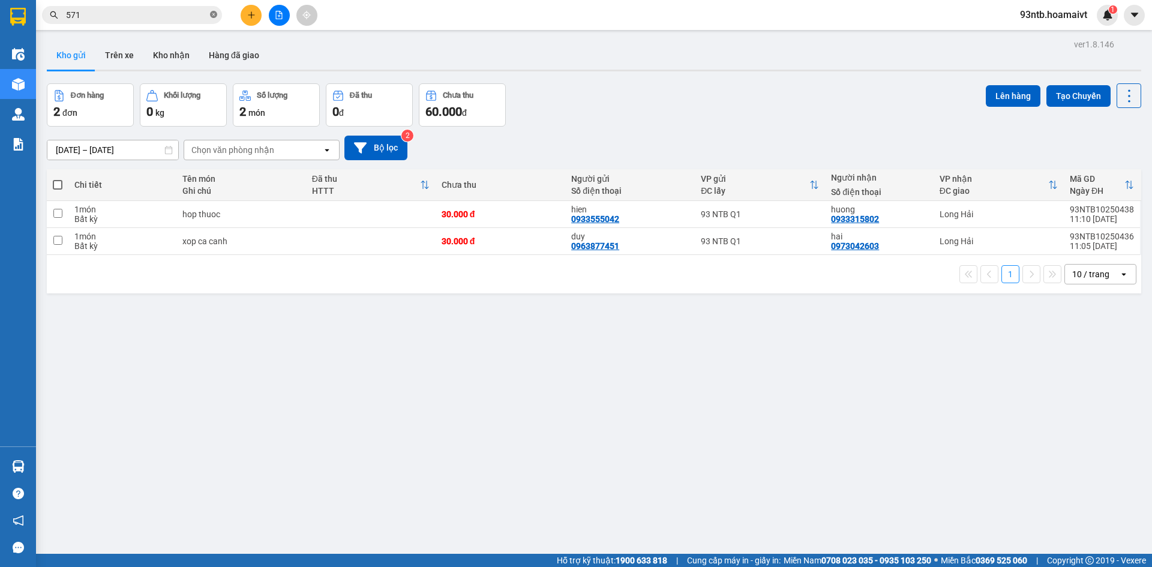
click at [214, 14] on icon "close-circle" at bounding box center [213, 14] width 7 height 7
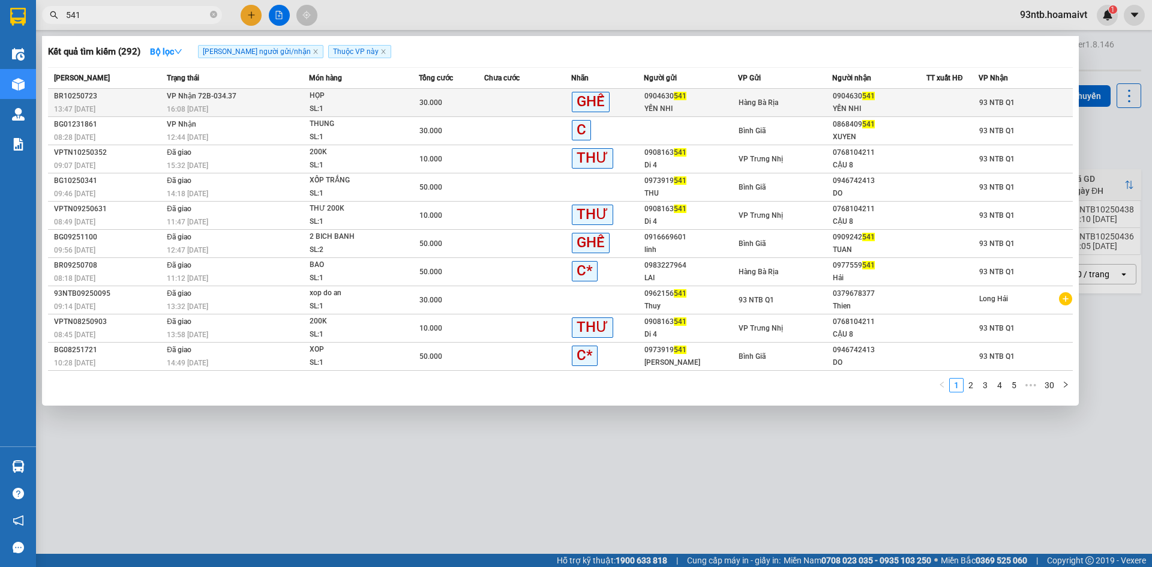
type input "541"
click at [504, 98] on td at bounding box center [527, 103] width 87 height 28
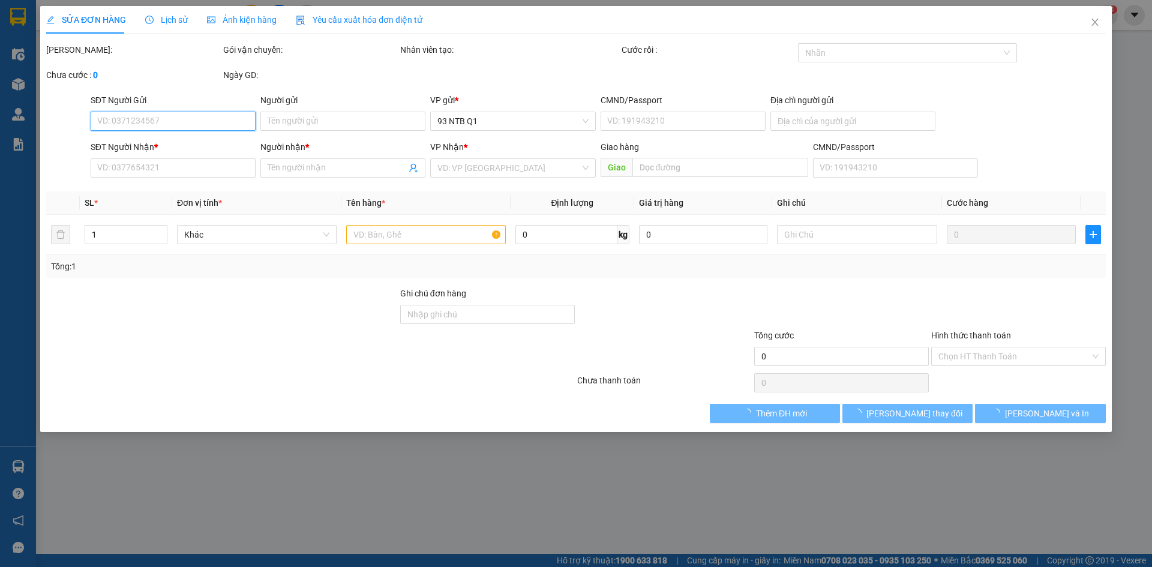
type input "0904630541"
type input "YẾN NHI"
type input "0904630541"
type input "YẾN NHI"
type input "30.000"
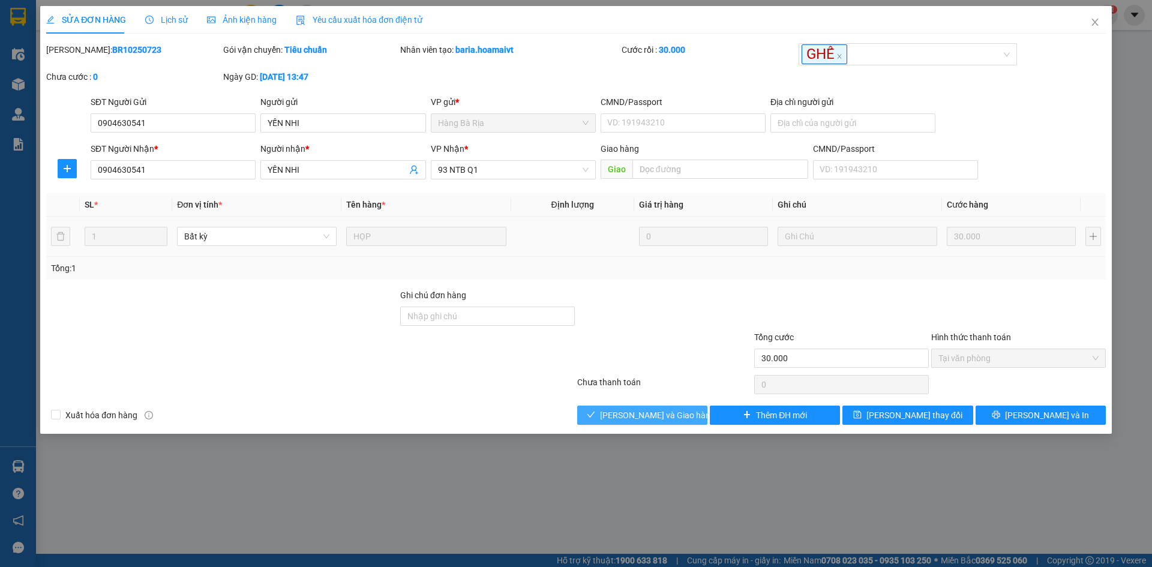
click at [628, 412] on span "[PERSON_NAME] và Giao hàng" at bounding box center [657, 415] width 115 height 13
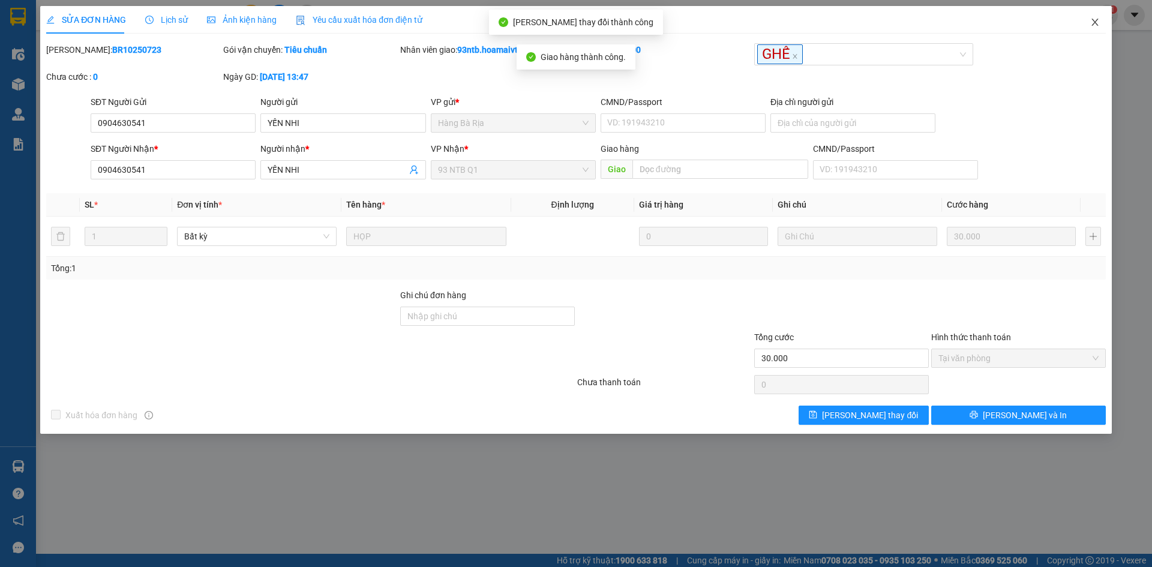
click at [1094, 17] on span "Close" at bounding box center [1095, 23] width 34 height 34
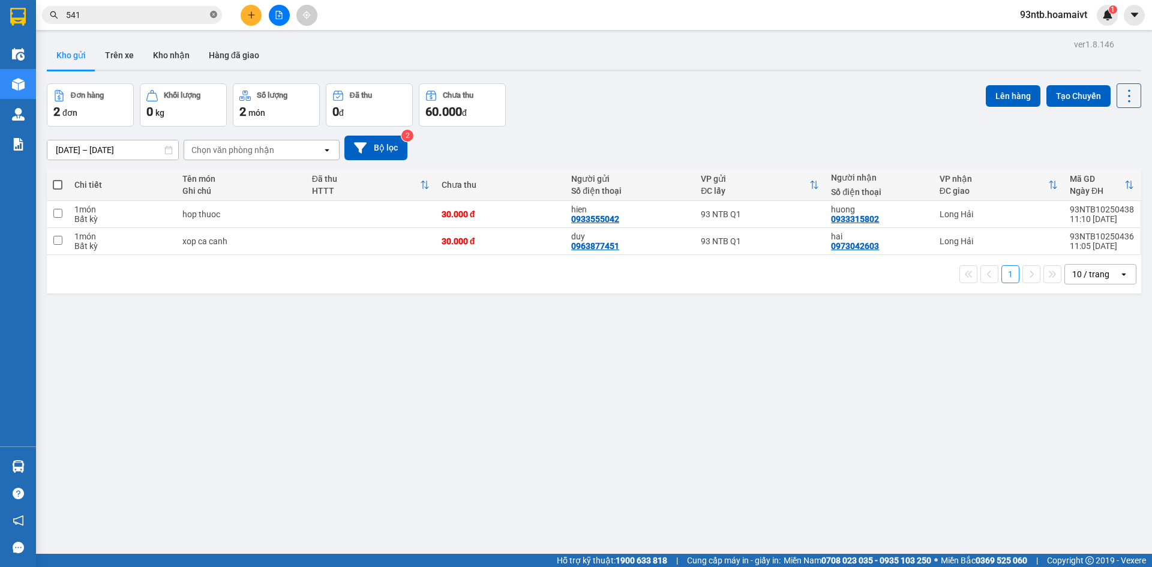
click at [212, 11] on icon "close-circle" at bounding box center [213, 14] width 7 height 7
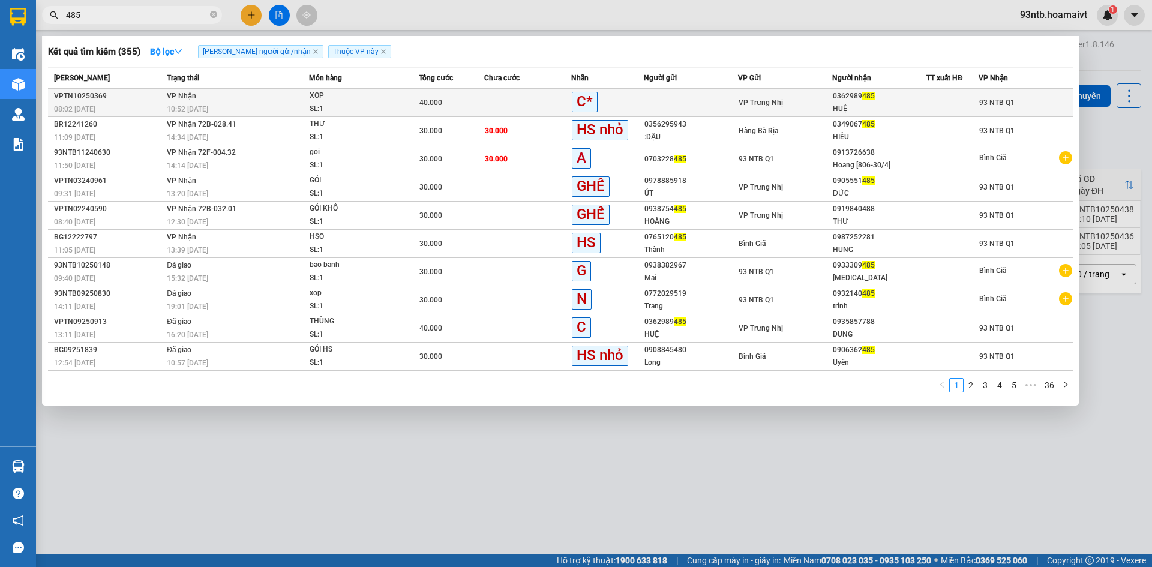
type input "485"
click at [511, 101] on td at bounding box center [527, 103] width 87 height 28
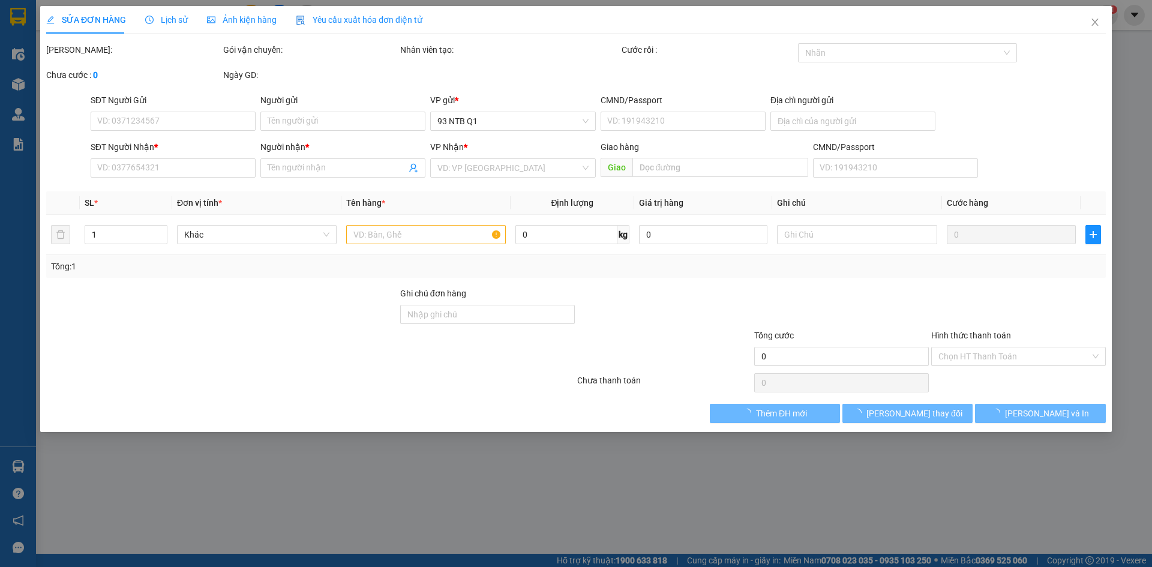
type input "0362989485"
type input "HUỆ"
type input "40.000"
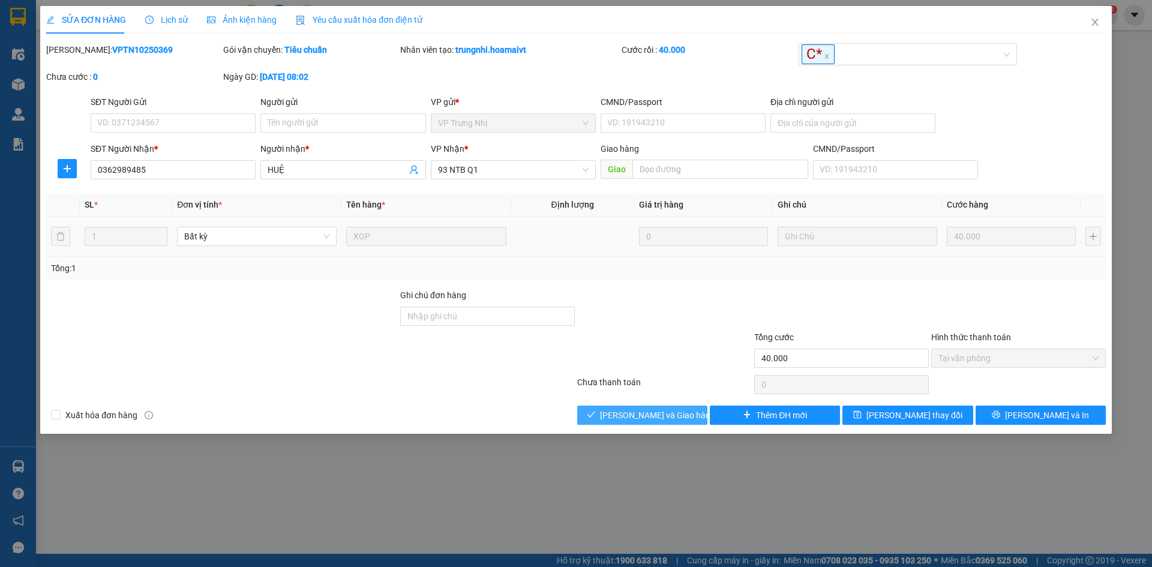
click at [629, 411] on span "[PERSON_NAME] và Giao hàng" at bounding box center [657, 415] width 115 height 13
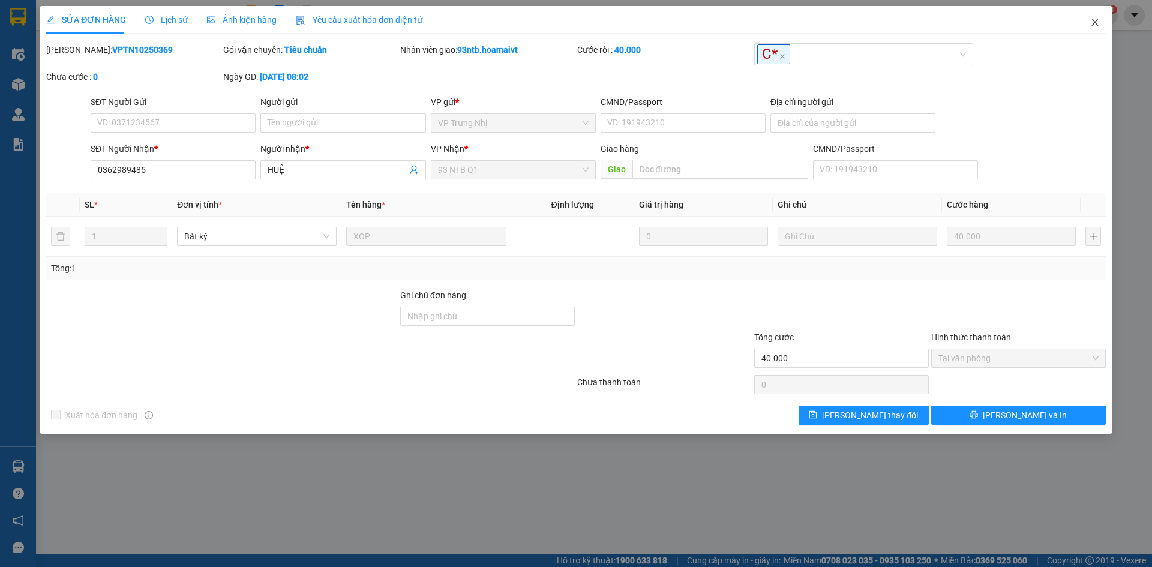
click at [1095, 26] on icon "close" at bounding box center [1095, 22] width 10 height 10
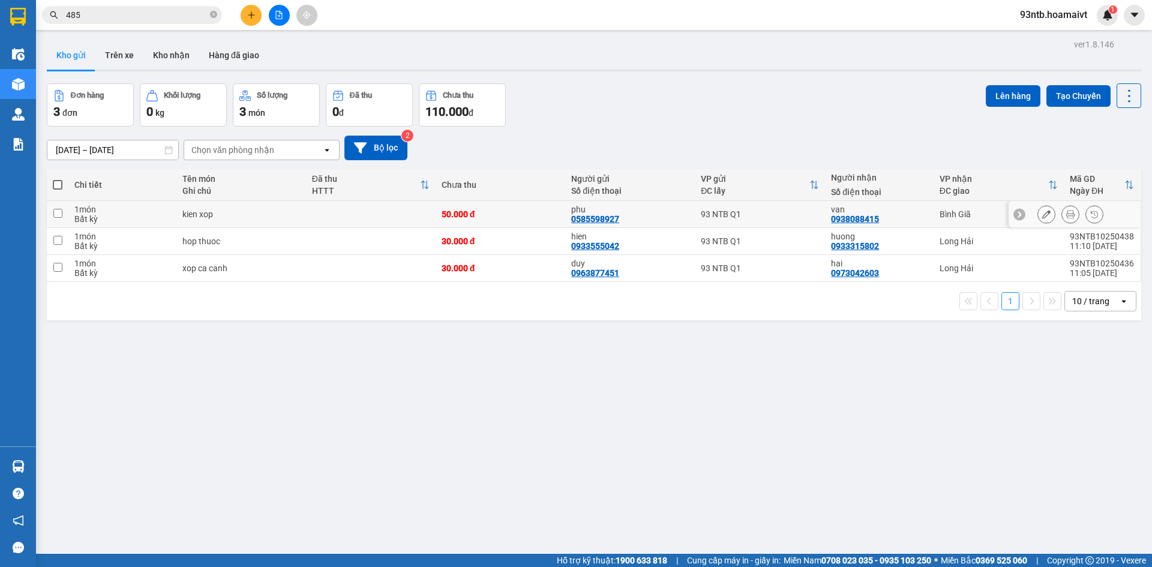
click at [1066, 213] on icon at bounding box center [1070, 214] width 8 height 8
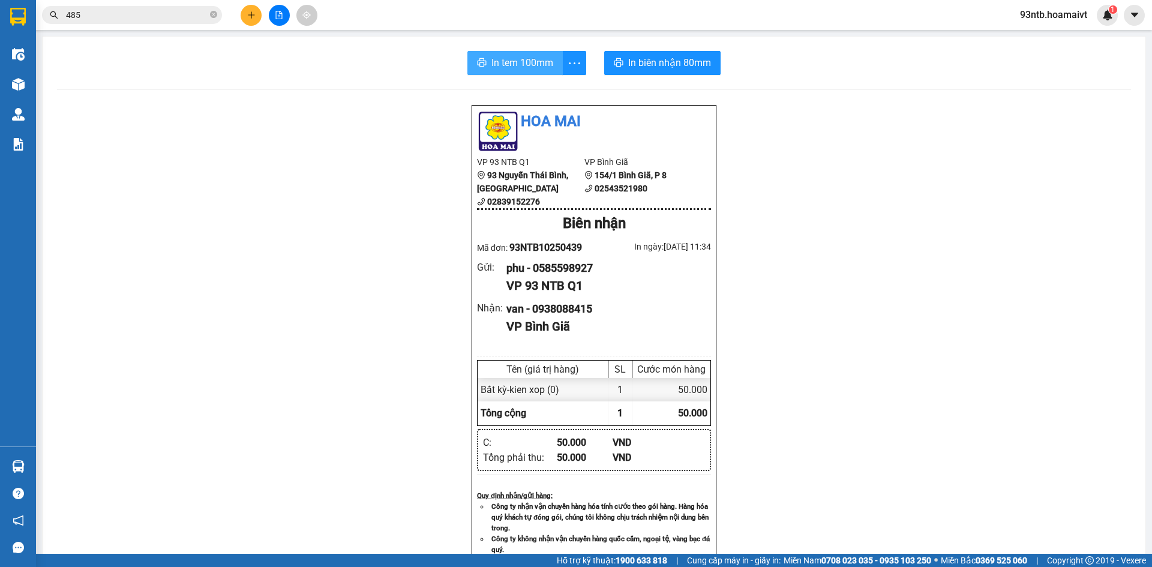
click at [532, 68] on span "In tem 100mm" at bounding box center [522, 62] width 62 height 15
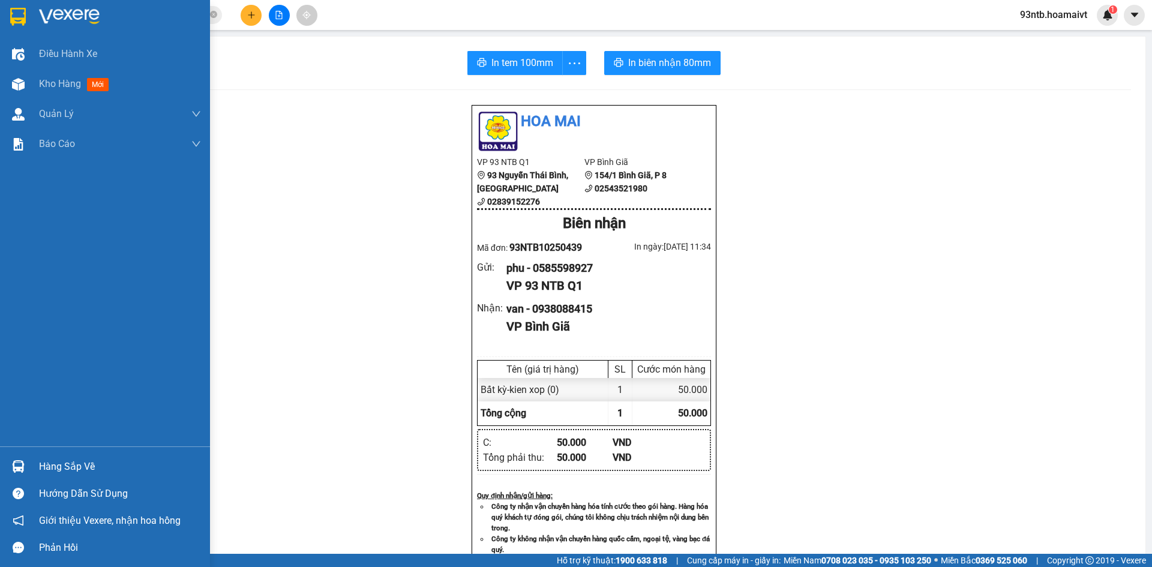
click at [19, 466] on img at bounding box center [18, 466] width 13 height 13
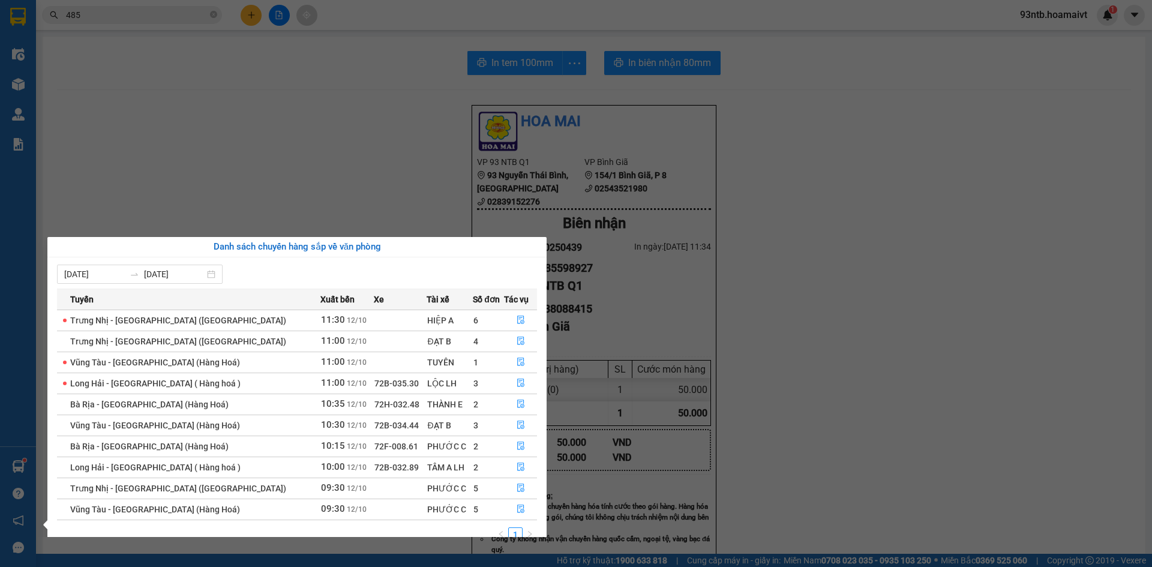
click at [299, 132] on section "Kết quả tìm kiếm ( 355 ) Bộ lọc Tìm người gửi/nhận Thuộc VP này Mã ĐH Trạng thá…" at bounding box center [576, 283] width 1152 height 567
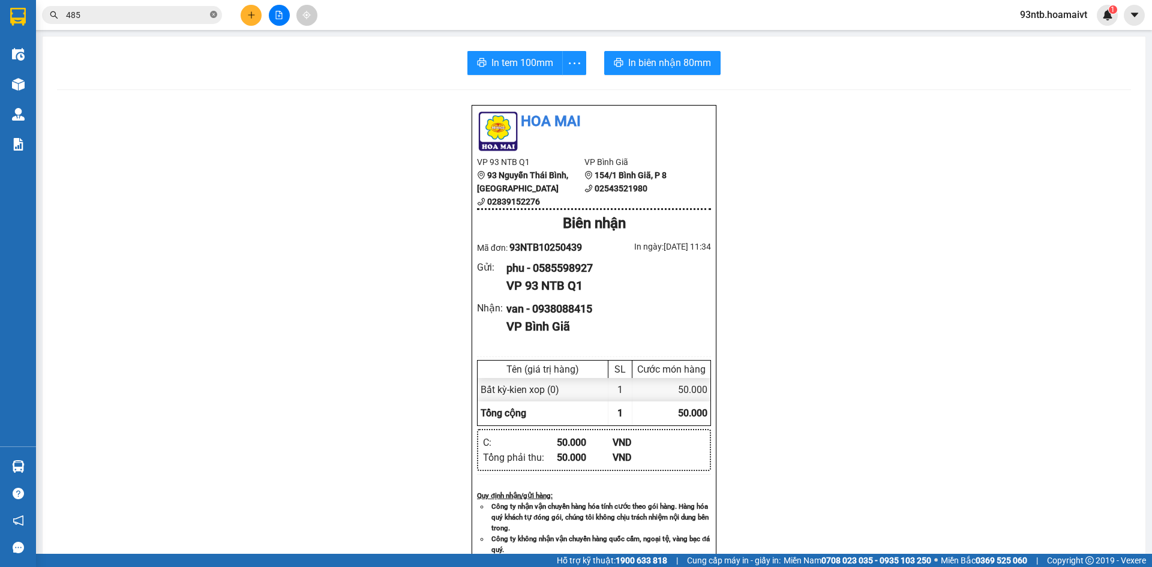
click at [212, 10] on span at bounding box center [213, 15] width 7 height 11
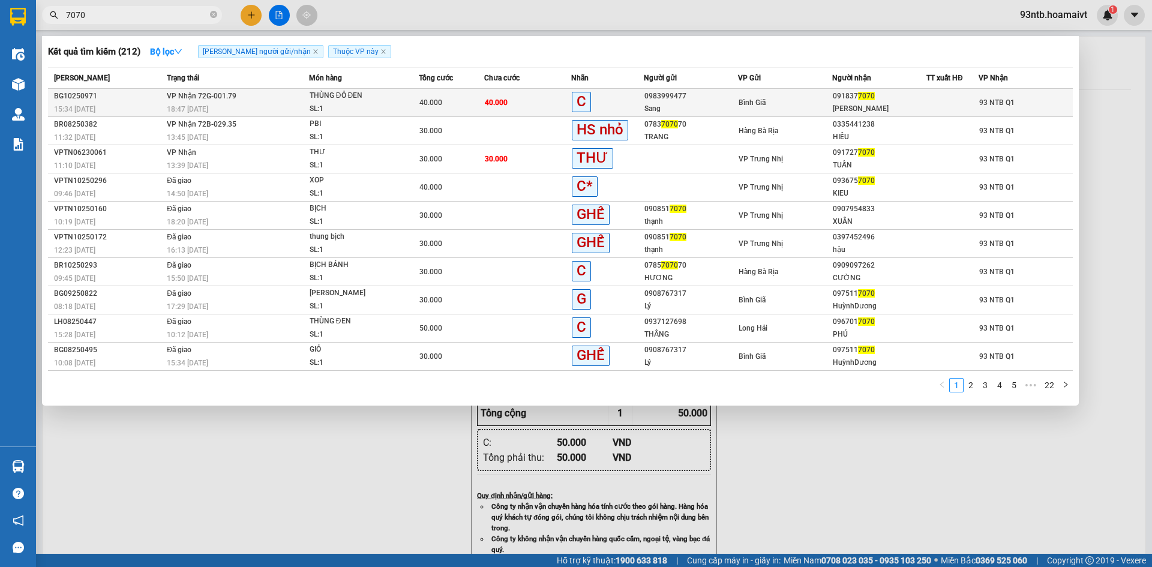
type input "7070"
click at [535, 101] on td "40.000" at bounding box center [527, 103] width 87 height 28
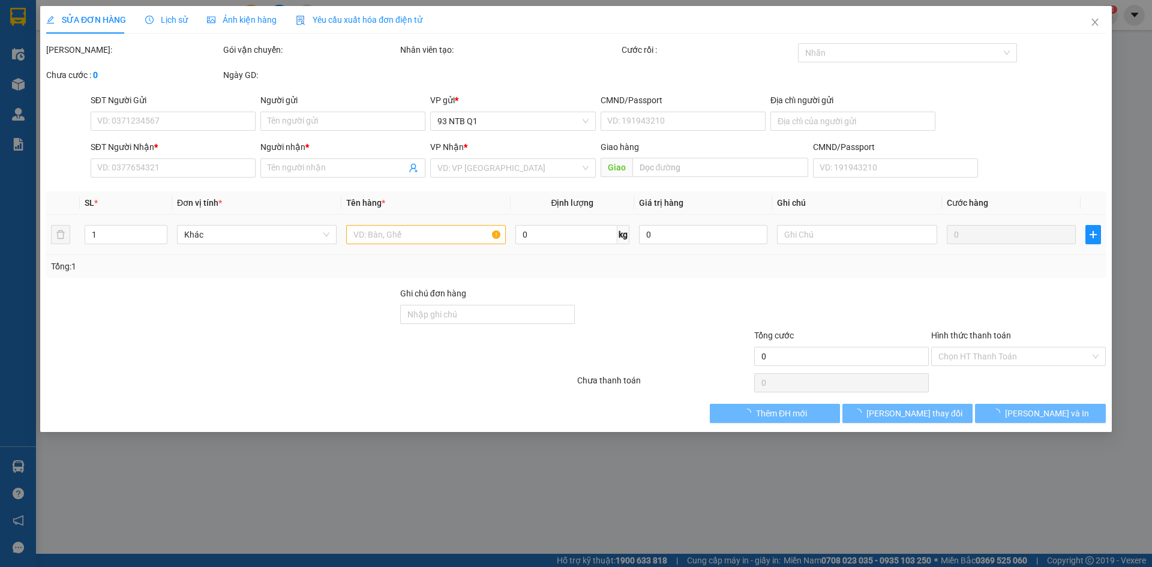
type input "0983999477"
type input "Sang"
type input "0918377070"
type input "Thanh"
type input "40.000"
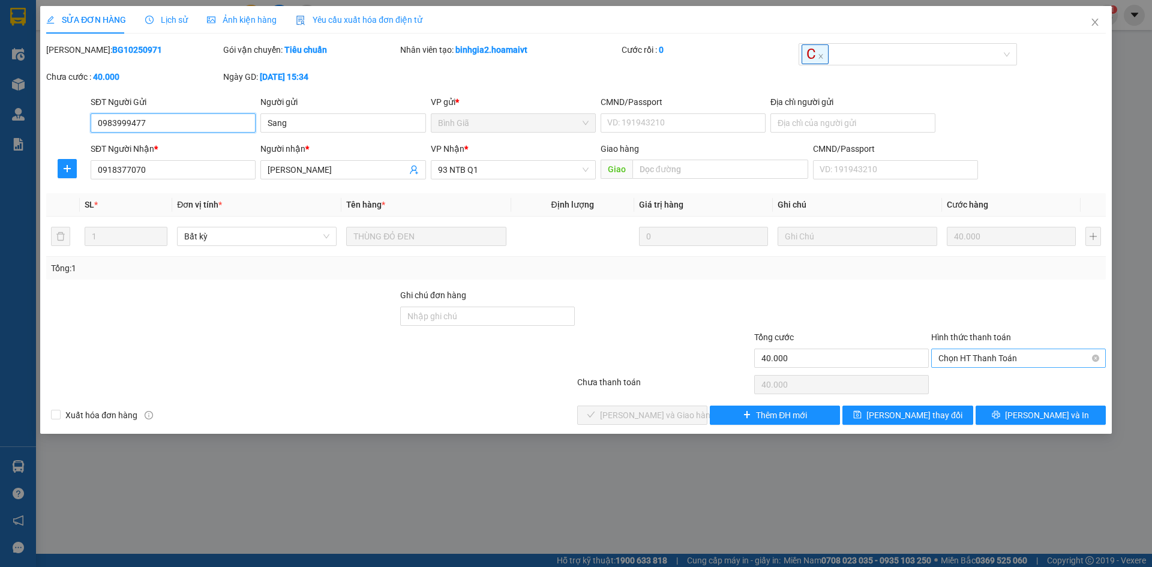
click at [973, 355] on span "Chọn HT Thanh Toán" at bounding box center [1018, 358] width 160 height 18
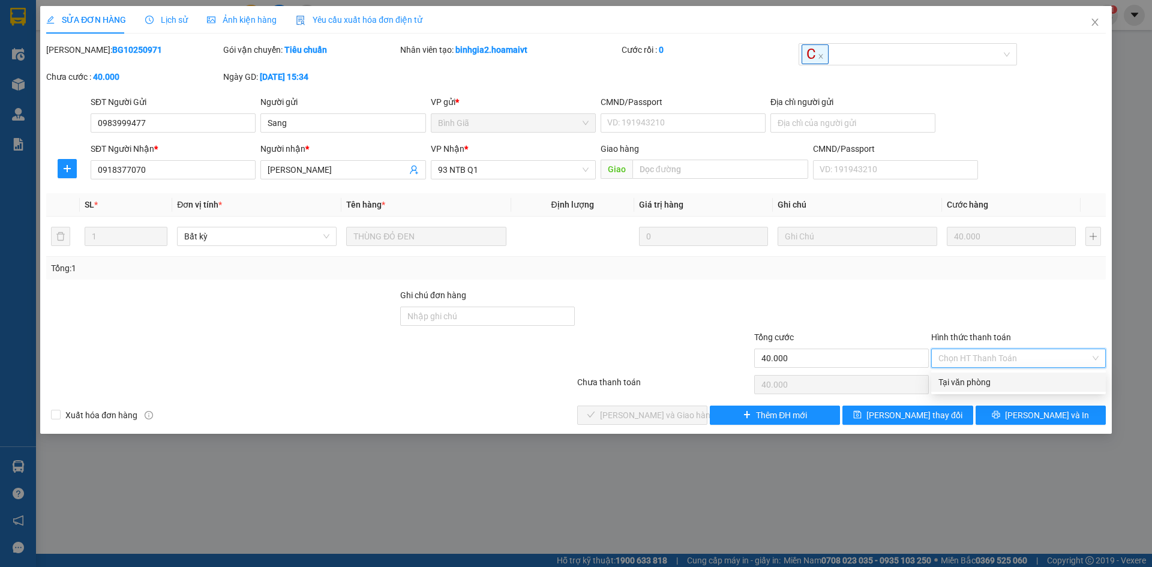
click at [956, 380] on div "Tại văn phòng" at bounding box center [1018, 382] width 160 height 13
type input "0"
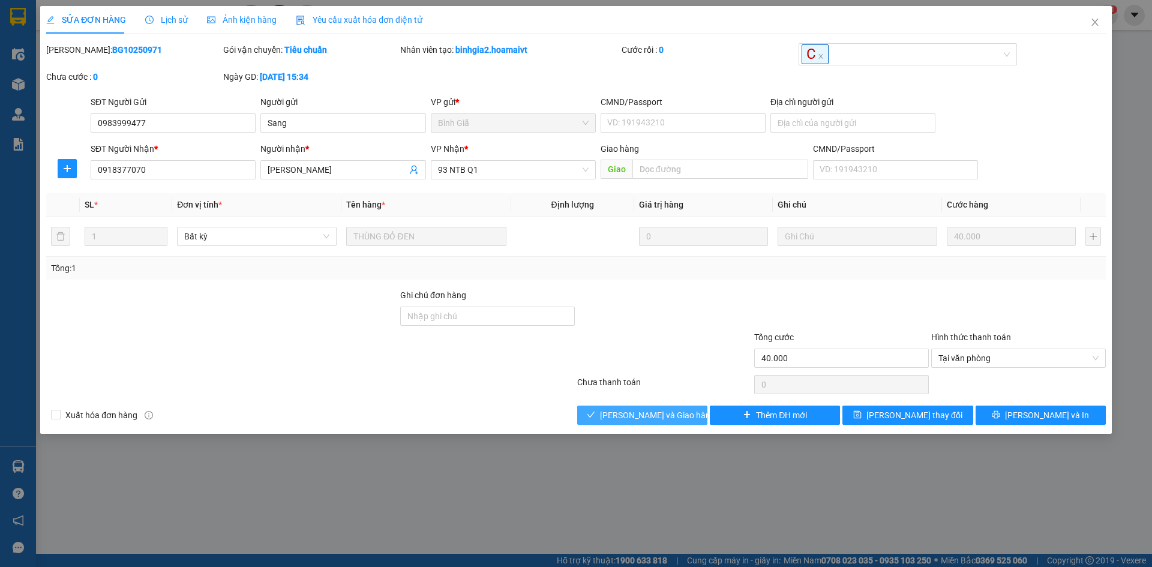
click at [627, 407] on button "[PERSON_NAME] và Giao hàng" at bounding box center [642, 415] width 130 height 19
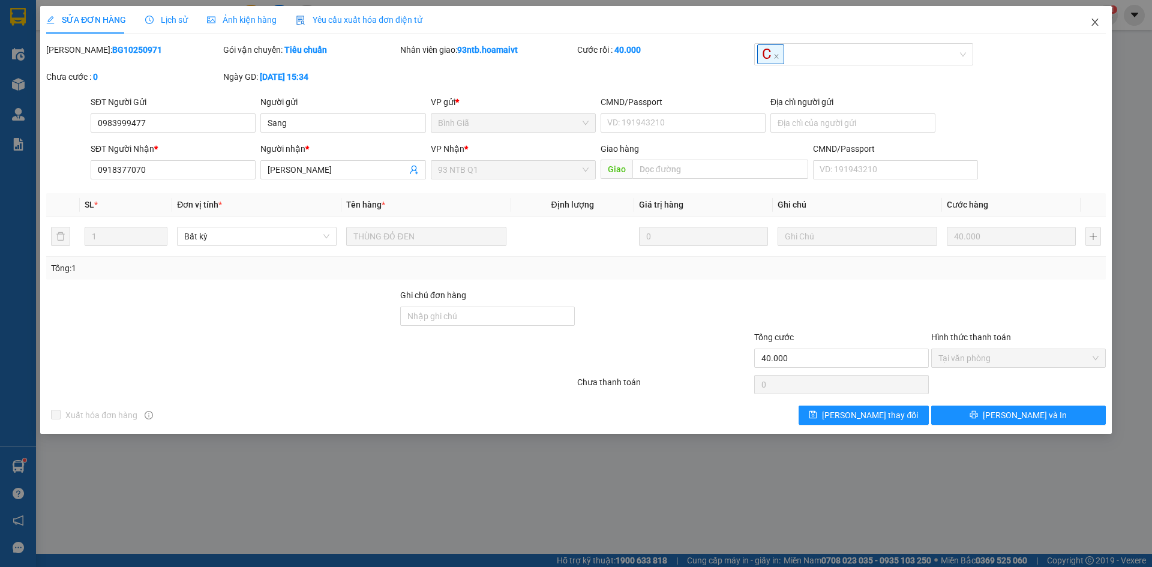
click at [1095, 20] on icon "close" at bounding box center [1095, 22] width 10 height 10
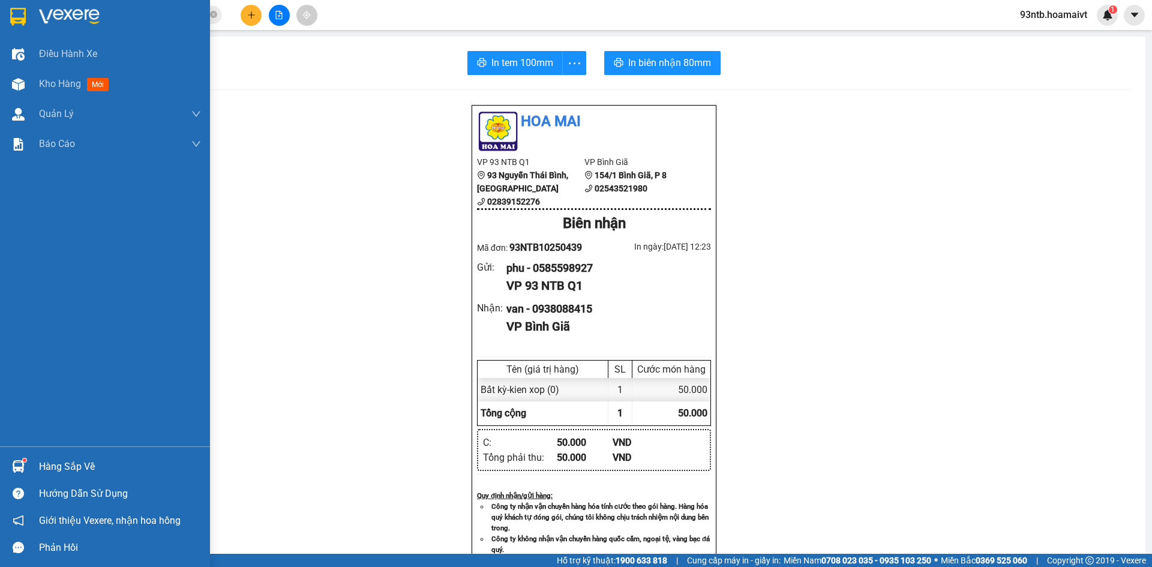
click at [17, 464] on img at bounding box center [18, 466] width 13 height 13
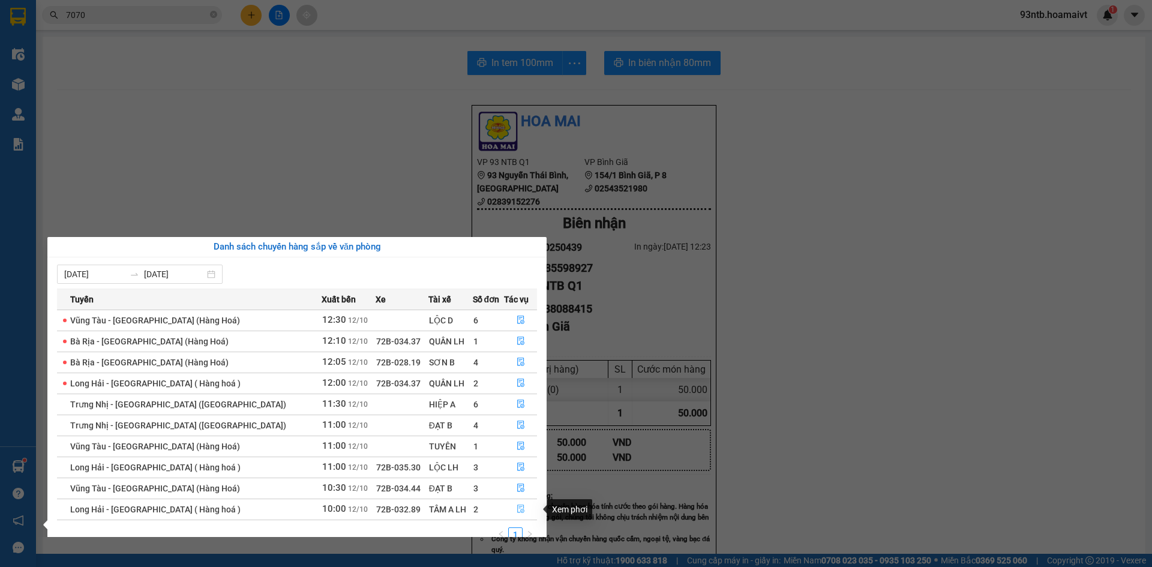
click at [517, 508] on icon "file-done" at bounding box center [520, 509] width 7 height 8
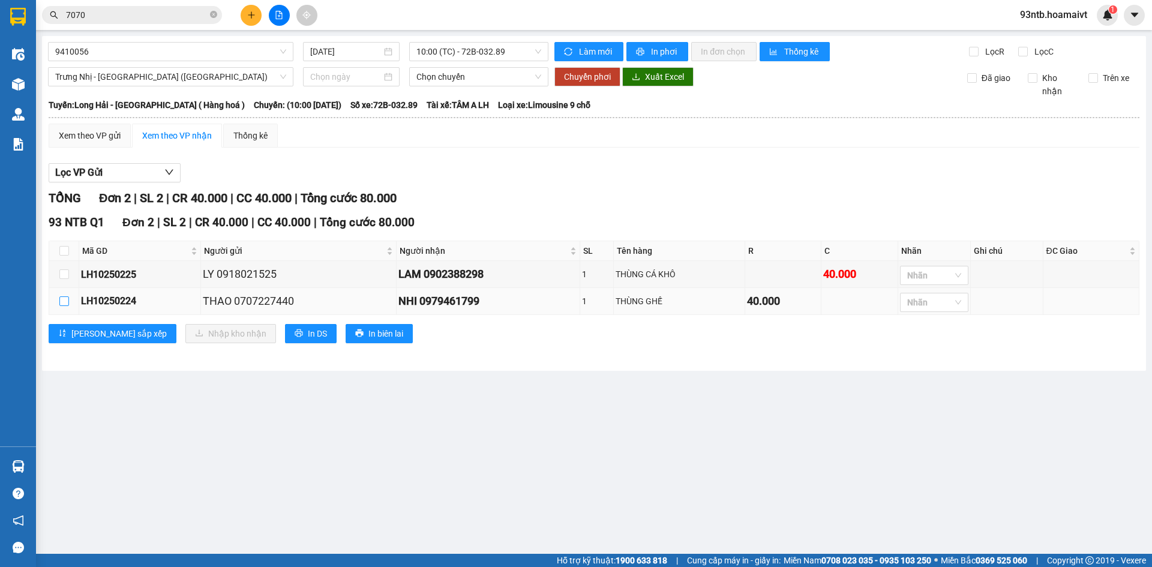
click at [60, 303] on input "checkbox" at bounding box center [64, 301] width 10 height 10
checkbox input "true"
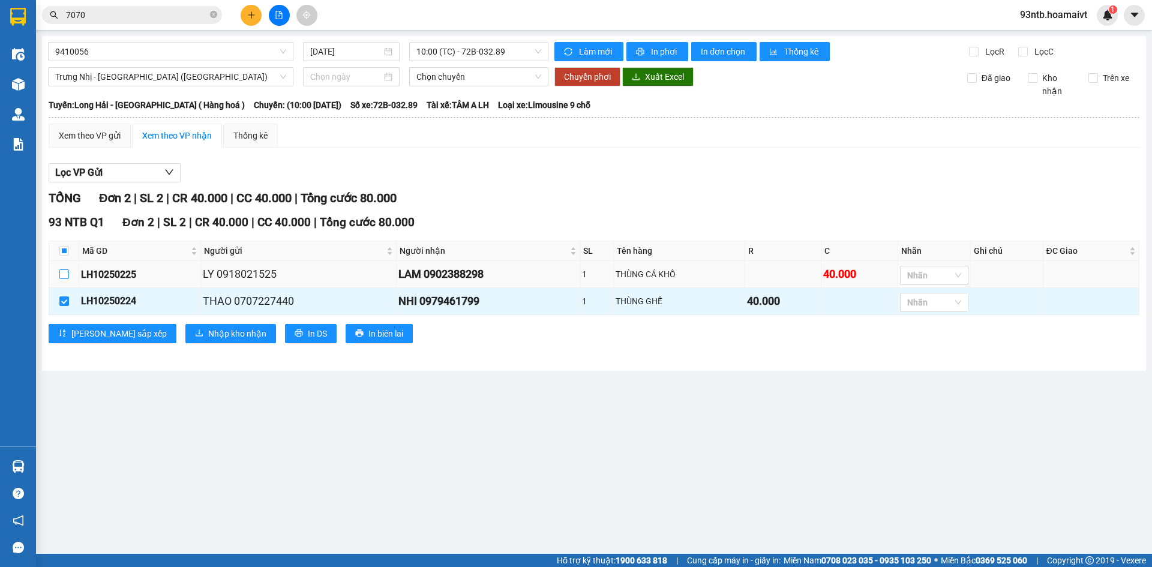
click at [66, 275] on input "checkbox" at bounding box center [64, 274] width 10 height 10
checkbox input "true"
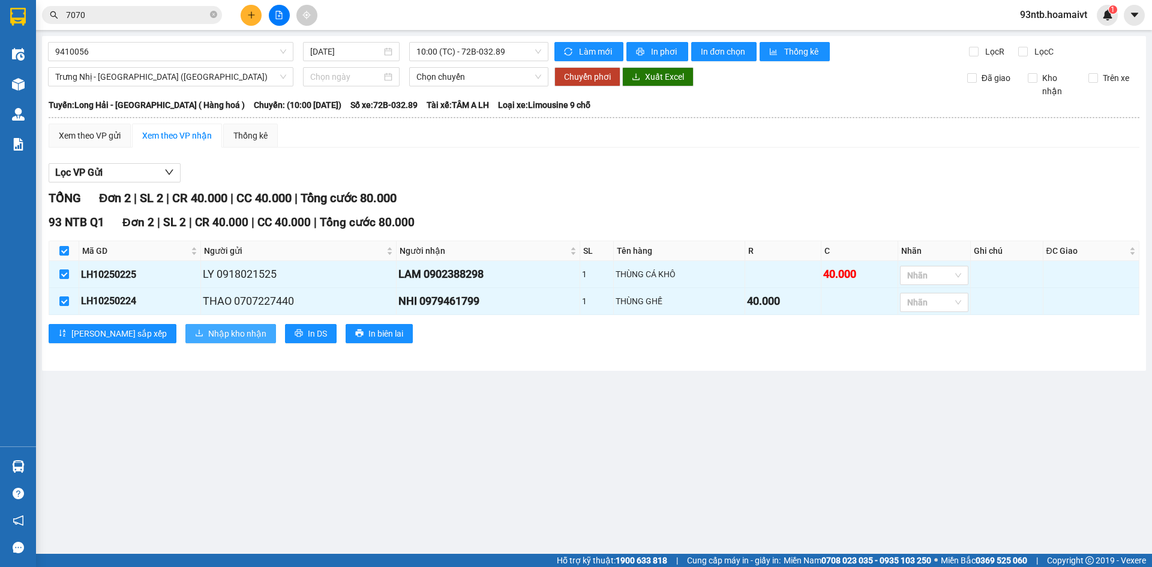
click at [208, 334] on span "Nhập kho nhận" at bounding box center [237, 333] width 58 height 13
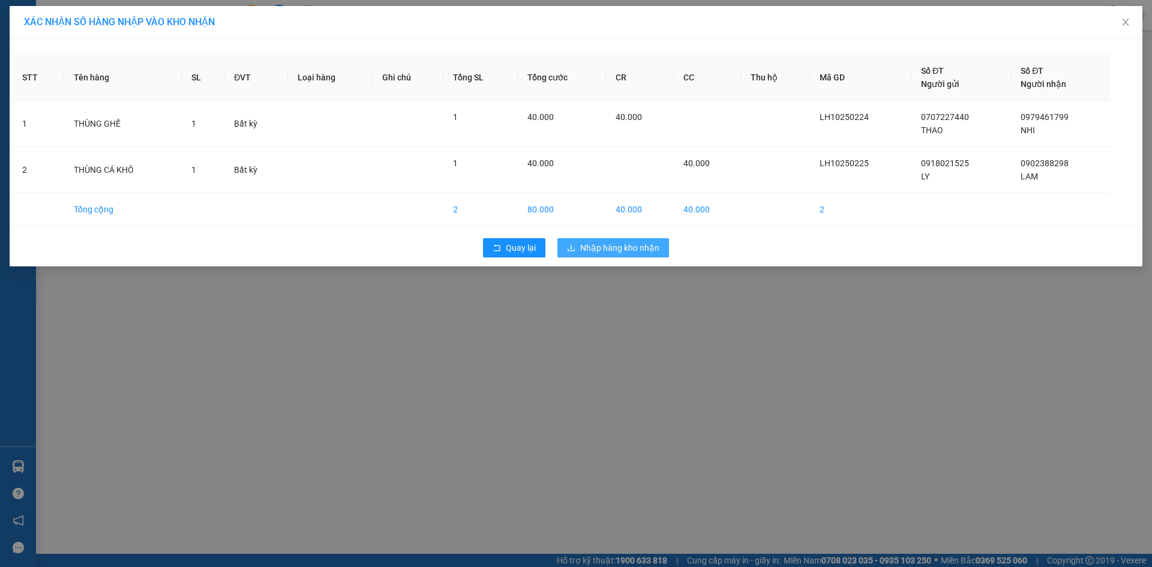
click at [634, 244] on span "Nhập hàng kho nhận" at bounding box center [619, 247] width 79 height 13
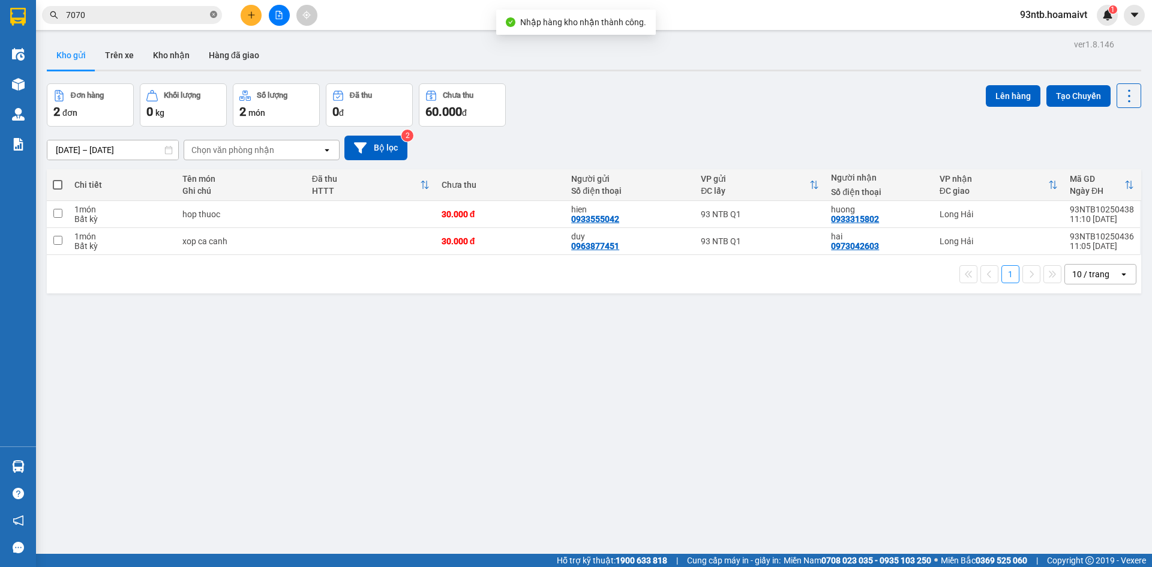
click at [212, 13] on icon "close-circle" at bounding box center [213, 14] width 7 height 7
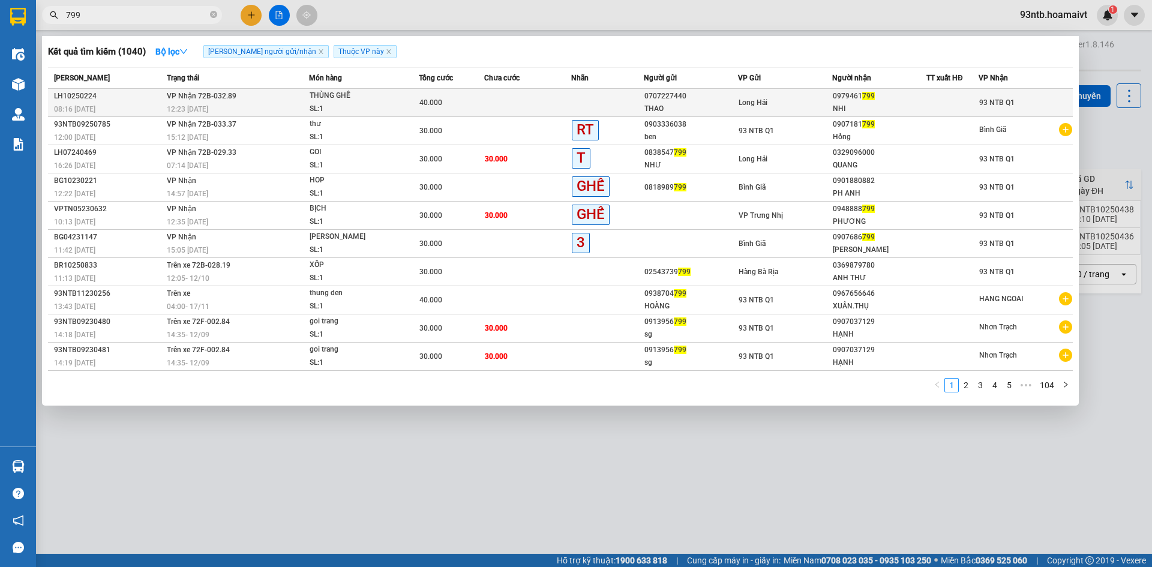
type input "799"
click at [529, 100] on td at bounding box center [527, 103] width 87 height 28
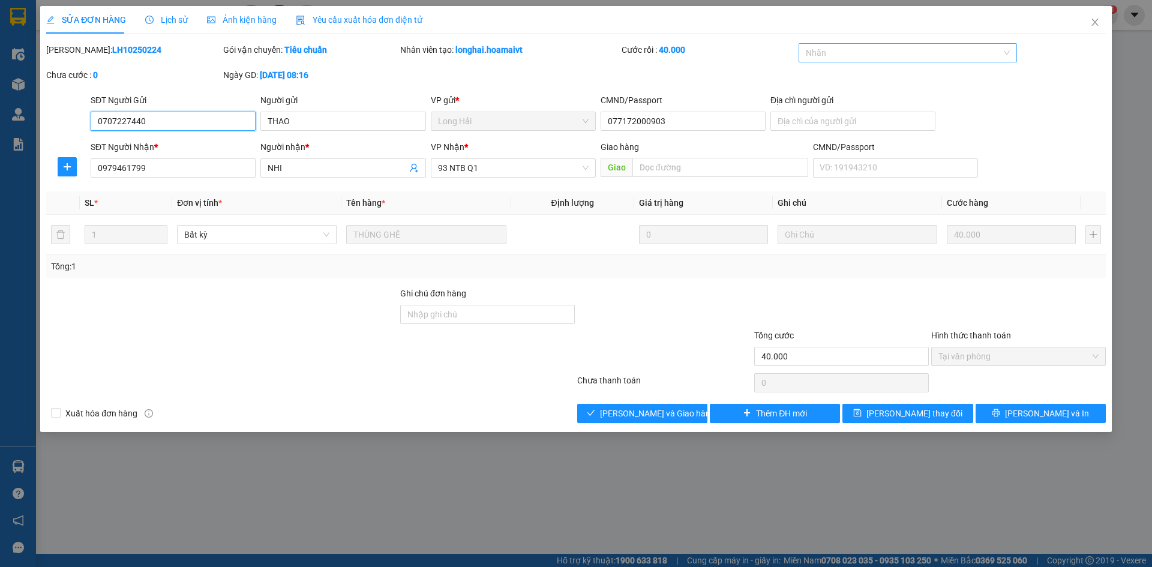
click at [852, 52] on div at bounding box center [901, 53] width 201 height 14
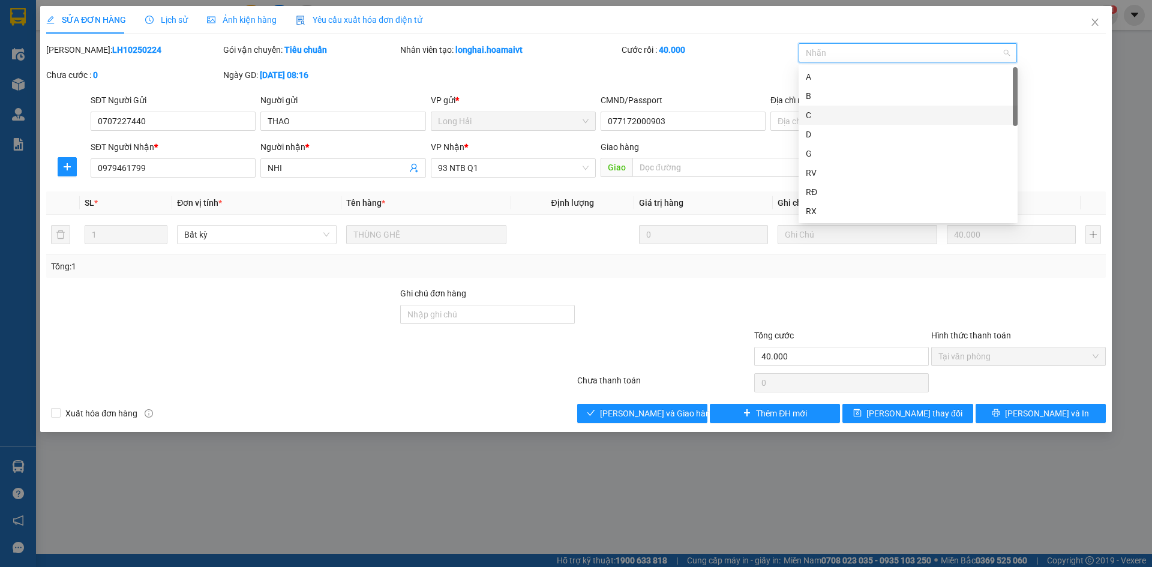
click at [841, 116] on div "C" at bounding box center [908, 115] width 205 height 13
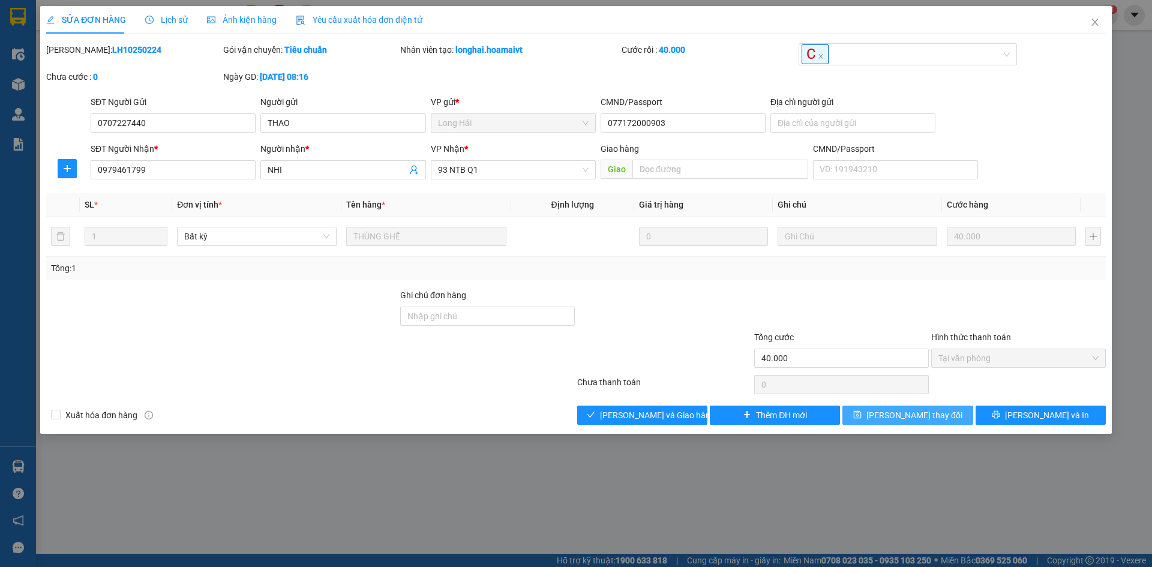
click at [866, 413] on button "[PERSON_NAME] thay đổi" at bounding box center [907, 415] width 130 height 19
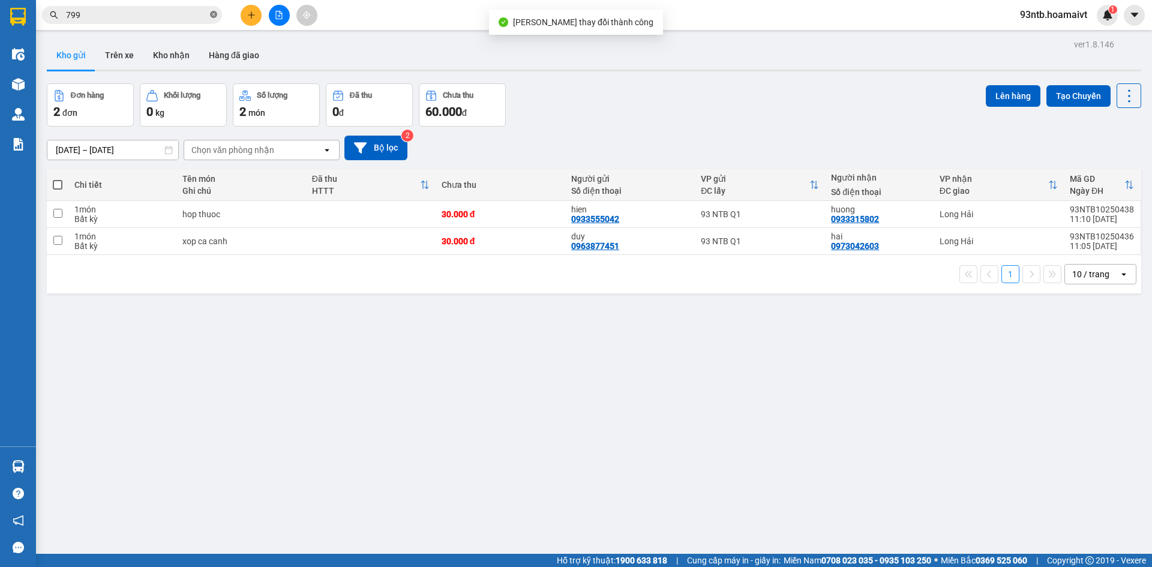
click at [214, 14] on icon "close-circle" at bounding box center [213, 14] width 7 height 7
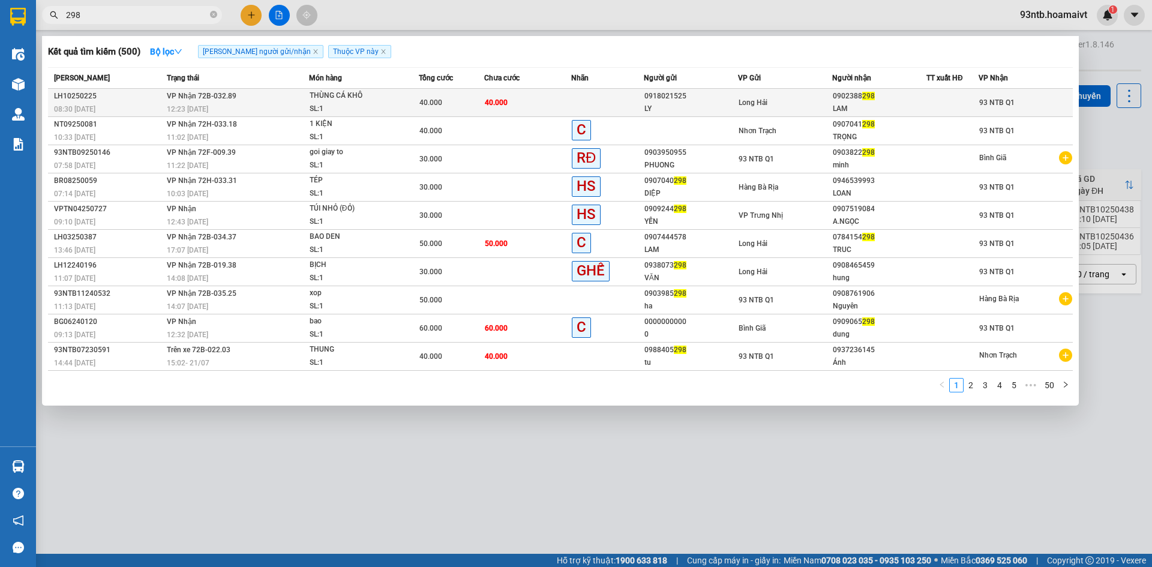
type input "298"
click at [548, 101] on td "40.000" at bounding box center [527, 103] width 87 height 28
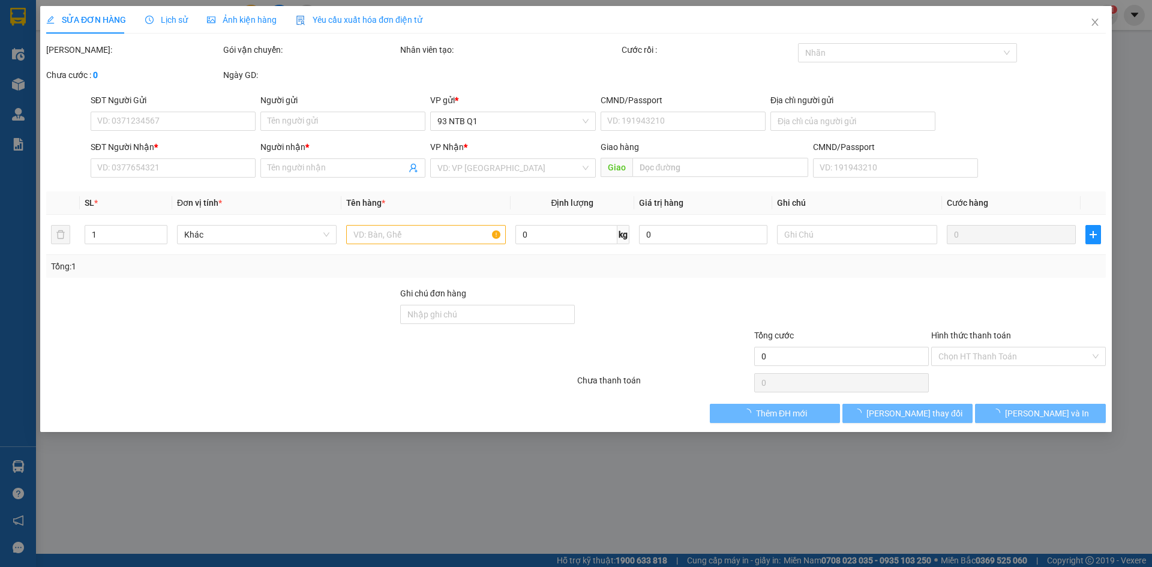
type input "0918021525"
type input "LY"
type input "0902388298"
type input "LAM"
type input "40.000"
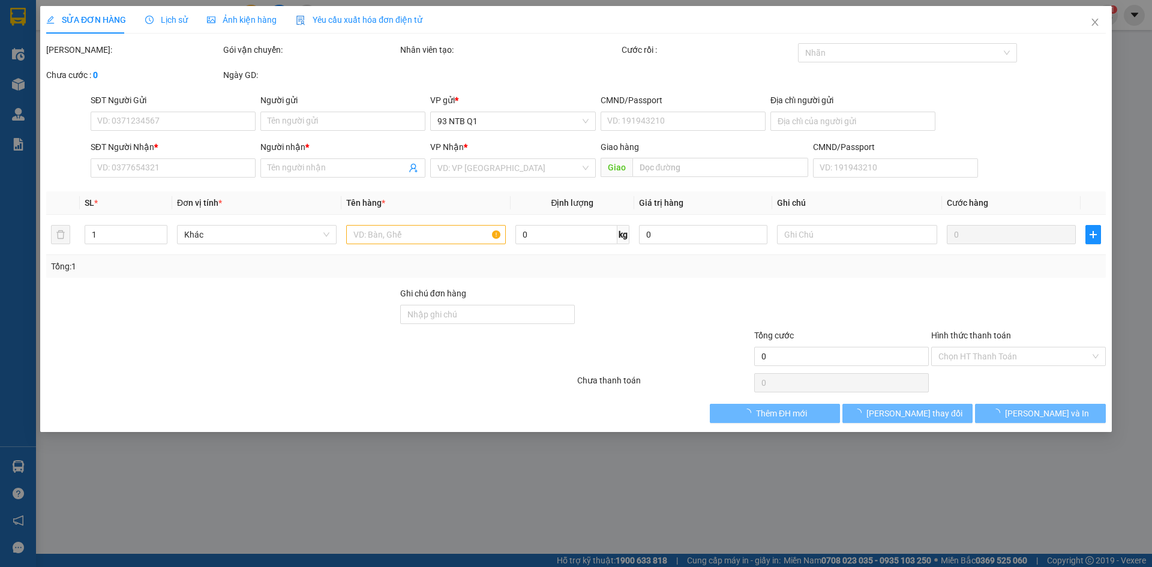
type input "40.000"
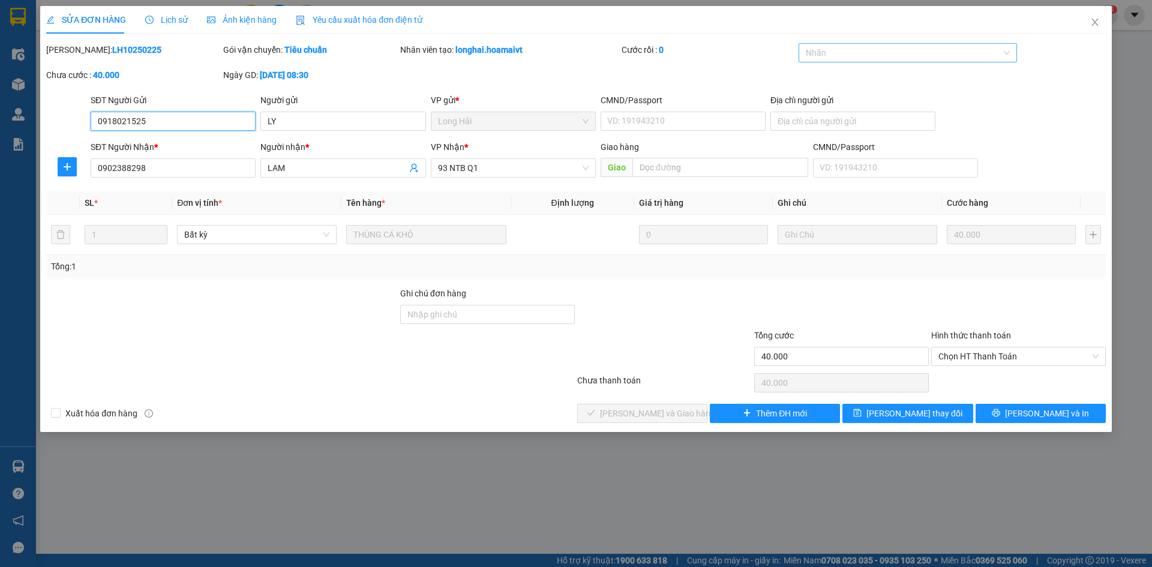
click at [867, 47] on div at bounding box center [901, 53] width 201 height 14
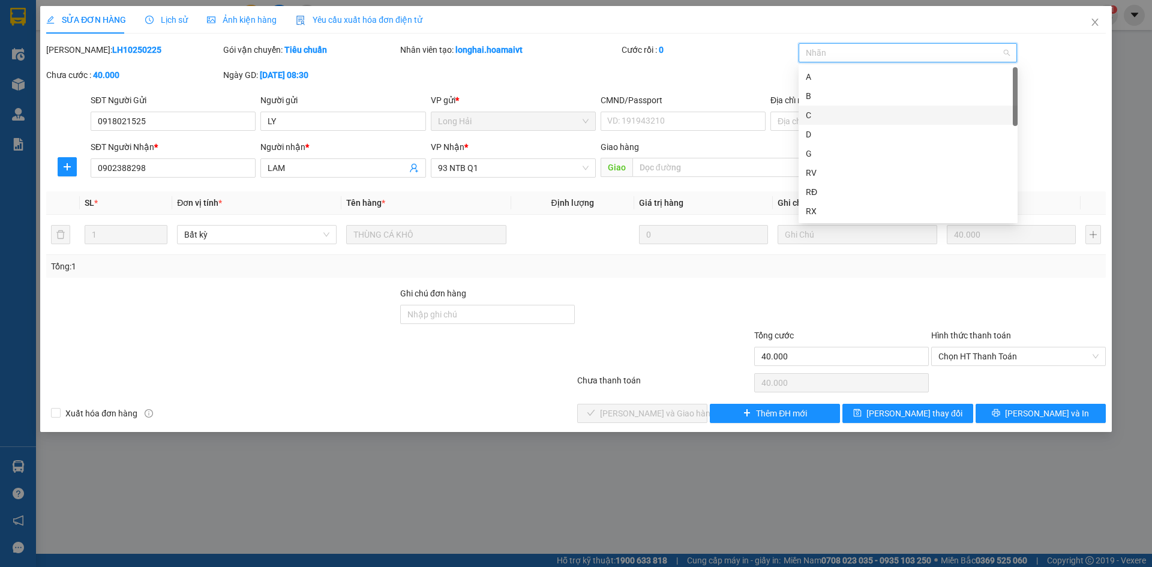
click at [848, 114] on div "C" at bounding box center [908, 115] width 205 height 13
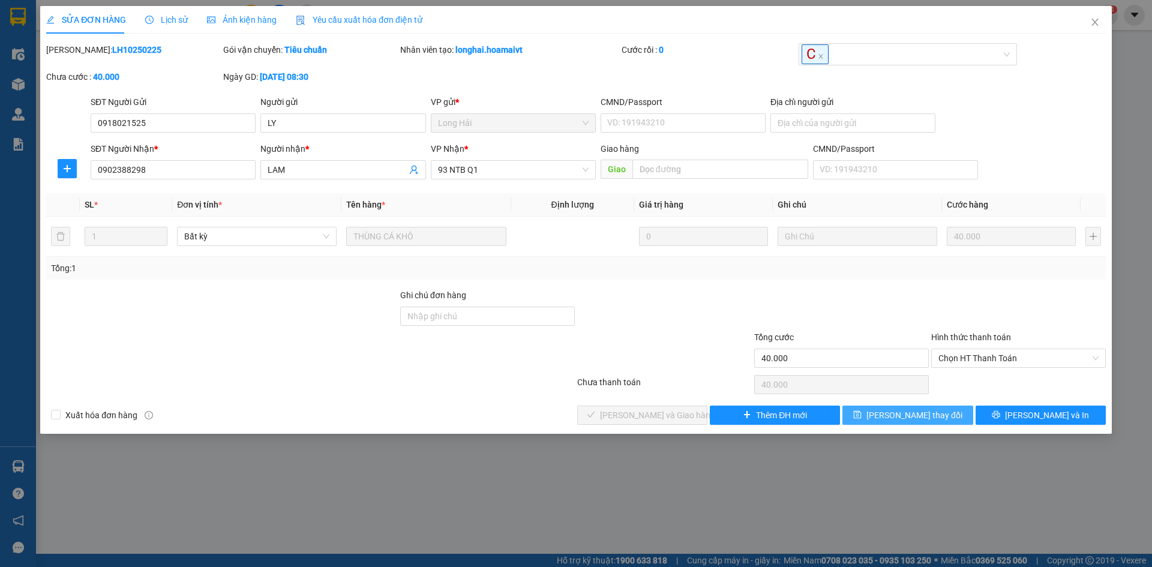
click at [869, 413] on button "[PERSON_NAME] thay đổi" at bounding box center [907, 415] width 130 height 19
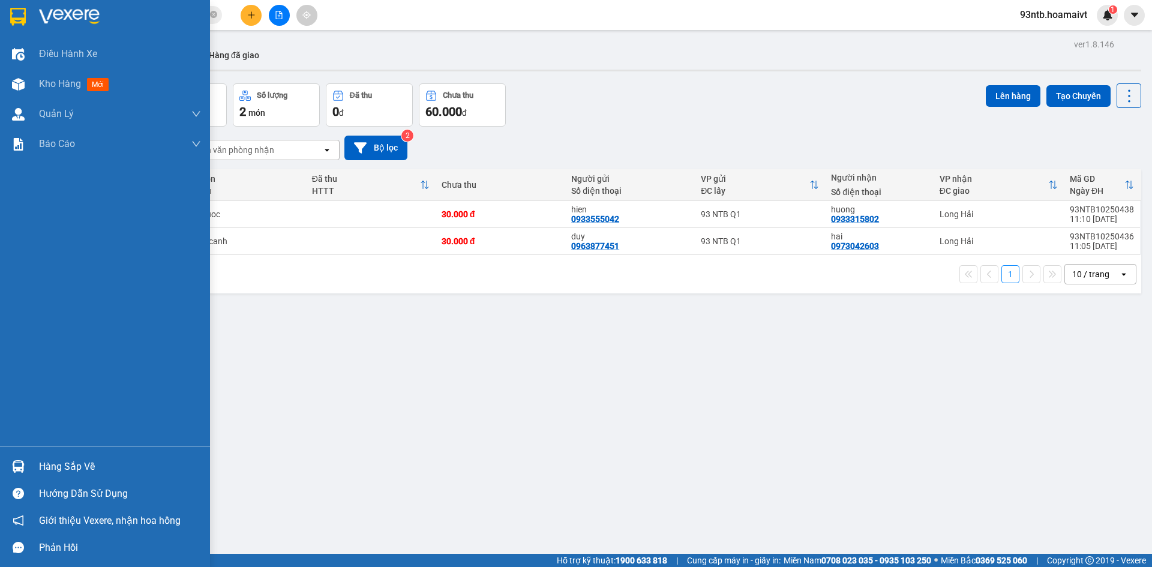
click at [16, 463] on img at bounding box center [18, 466] width 13 height 13
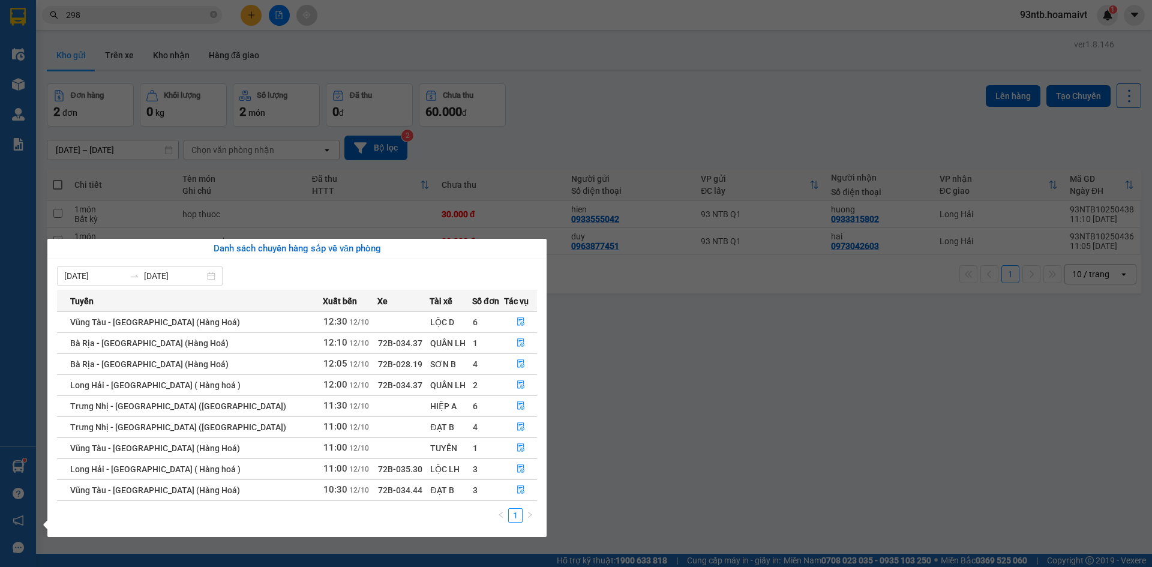
click at [618, 98] on section "Kết quả tìm kiếm ( 500 ) Bộ lọc Tìm người gửi/nhận Thuộc VP này Mã ĐH Trạng thá…" at bounding box center [576, 283] width 1152 height 567
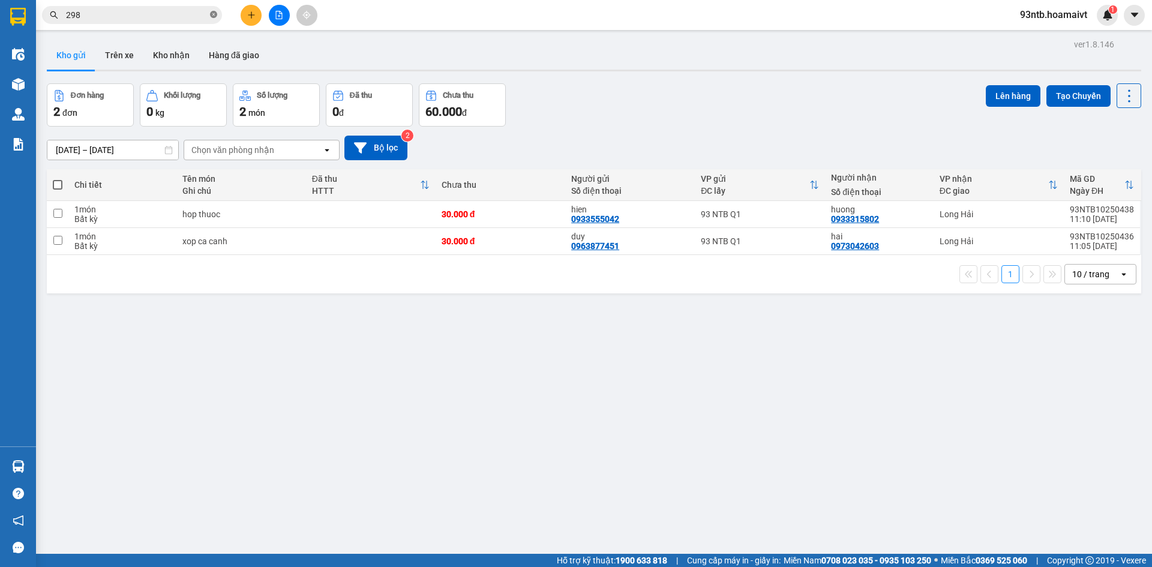
click at [214, 11] on icon "close-circle" at bounding box center [213, 14] width 7 height 7
click at [55, 209] on input "checkbox" at bounding box center [57, 213] width 9 height 9
checkbox input "true"
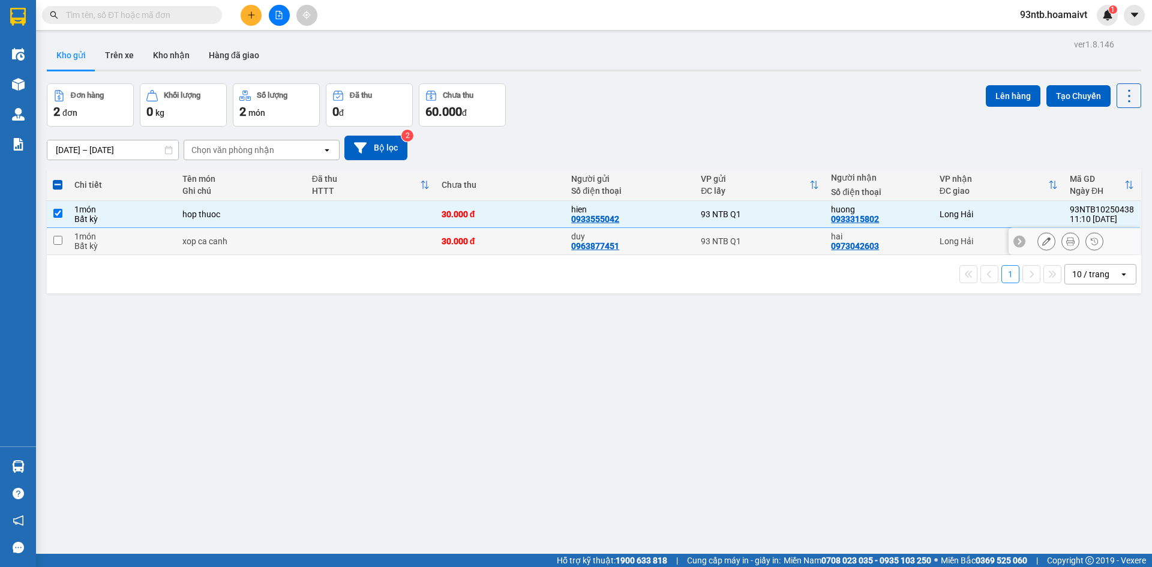
click at [56, 239] on input "checkbox" at bounding box center [57, 240] width 9 height 9
checkbox input "true"
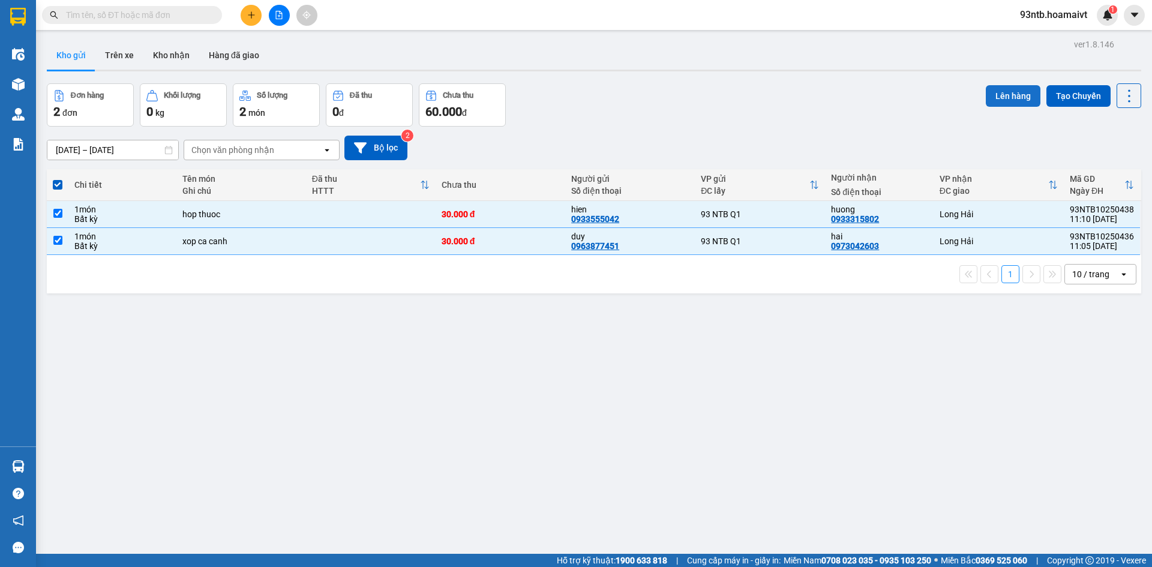
click at [1000, 92] on button "Lên hàng" at bounding box center [1013, 96] width 55 height 22
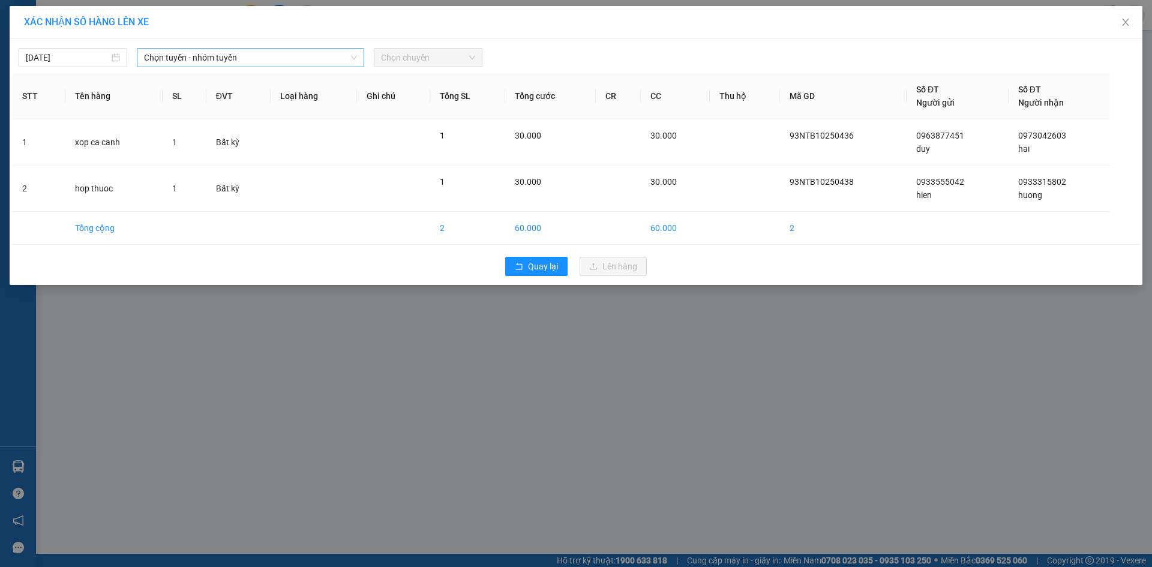
click at [225, 53] on span "Chọn tuyến - nhóm tuyến" at bounding box center [250, 58] width 213 height 18
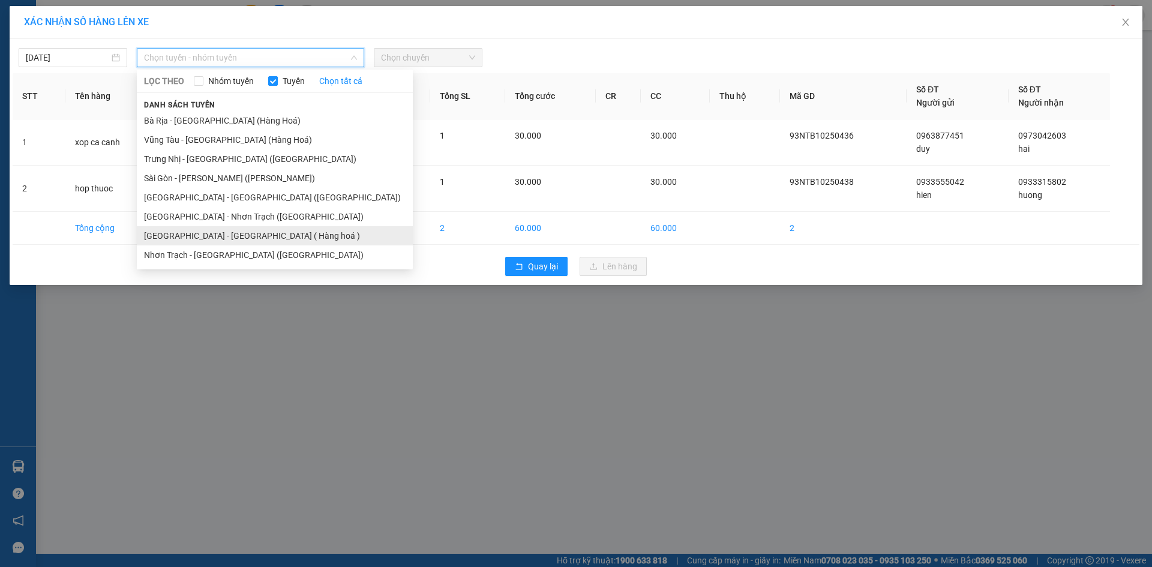
click at [187, 234] on li "Sài Gòn - Long Hải ( Hàng hoá )" at bounding box center [275, 235] width 276 height 19
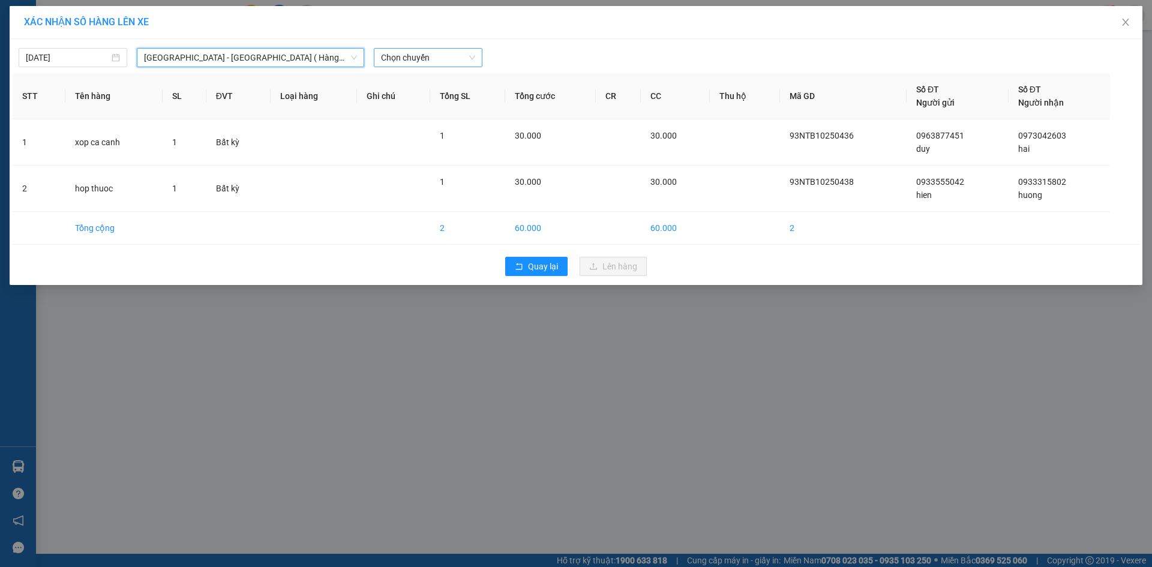
click at [436, 59] on span "Chọn chuyến" at bounding box center [428, 58] width 94 height 18
click at [421, 127] on div "13:00" at bounding box center [428, 131] width 94 height 13
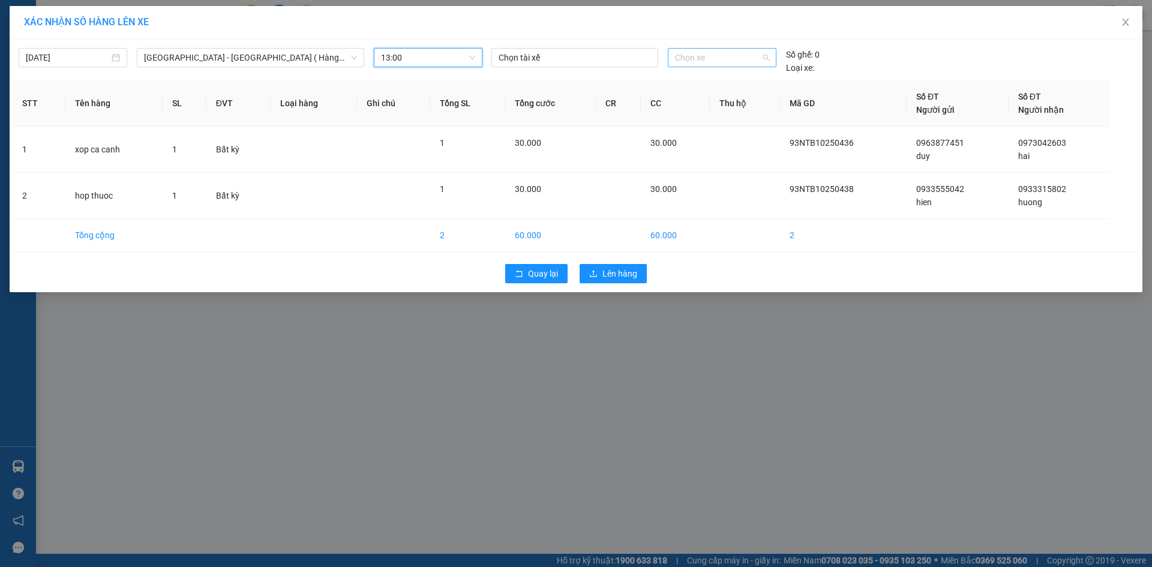
click at [718, 58] on span "Chọn xe" at bounding box center [722, 58] width 94 height 18
type input "3289"
click at [739, 81] on div "72B-032.89" at bounding box center [722, 81] width 94 height 13
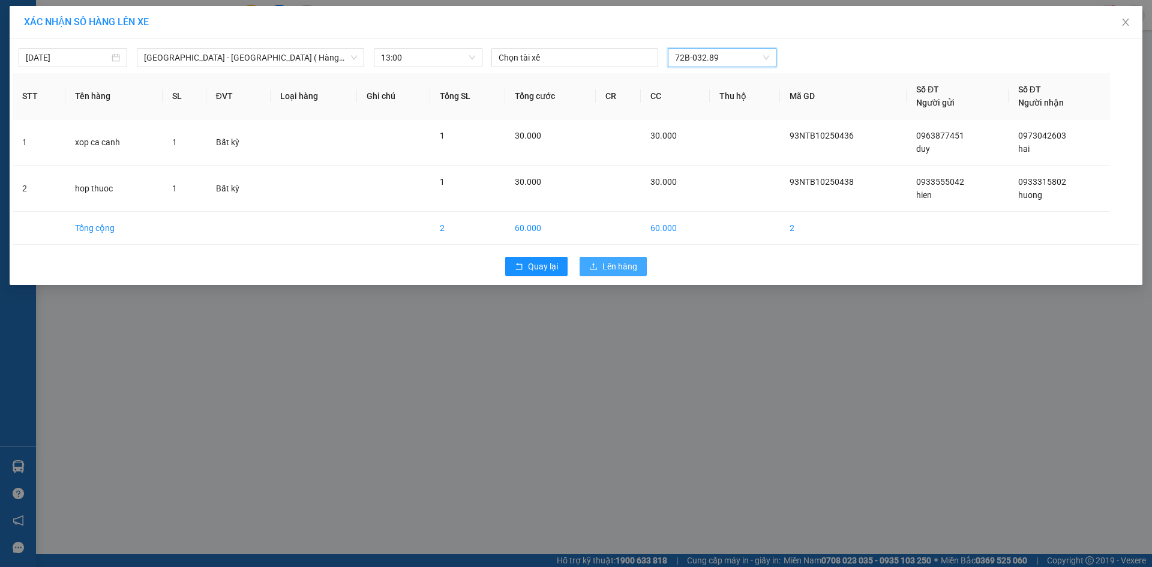
click at [605, 268] on span "Lên hàng" at bounding box center [619, 266] width 35 height 13
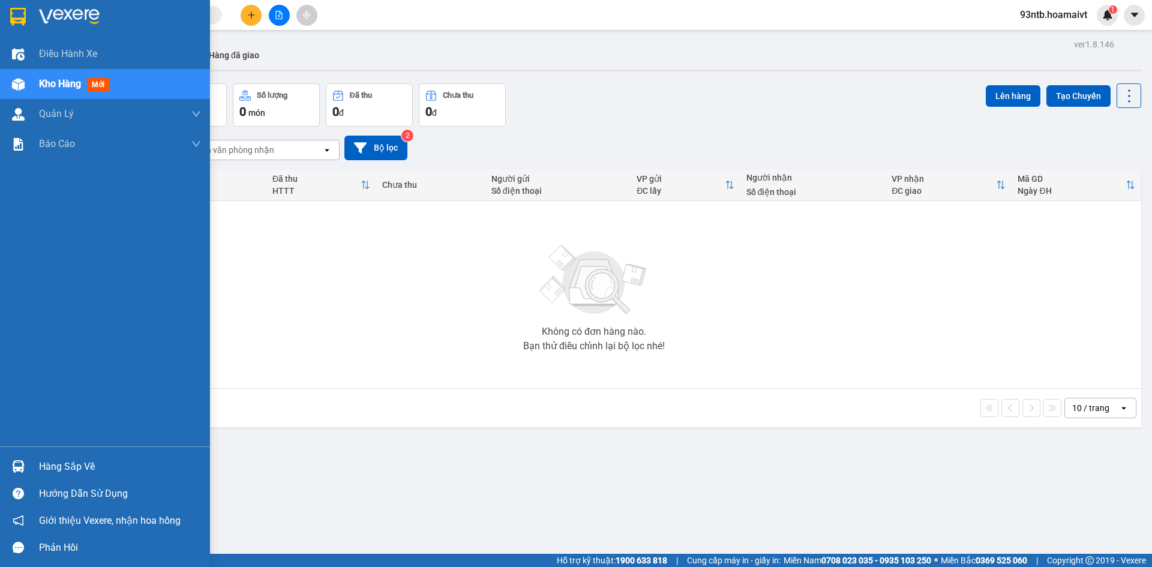
click at [20, 466] on img at bounding box center [18, 466] width 13 height 13
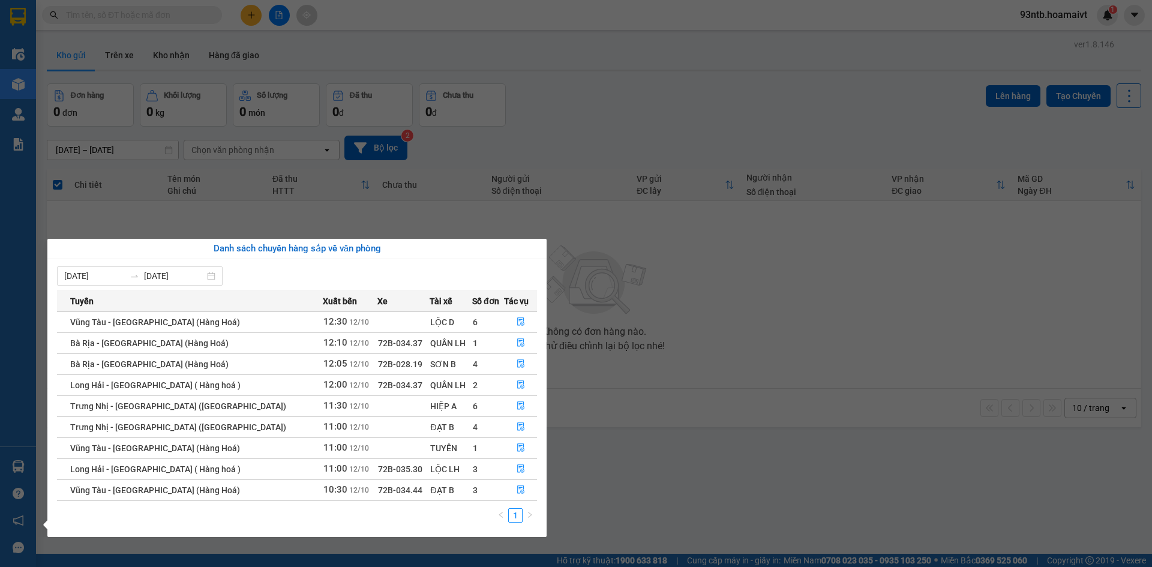
click at [599, 99] on section "Kết quả tìm kiếm ( 500 ) Bộ lọc Tìm người gửi/nhận Thuộc VP này Mã ĐH Trạng thá…" at bounding box center [576, 283] width 1152 height 567
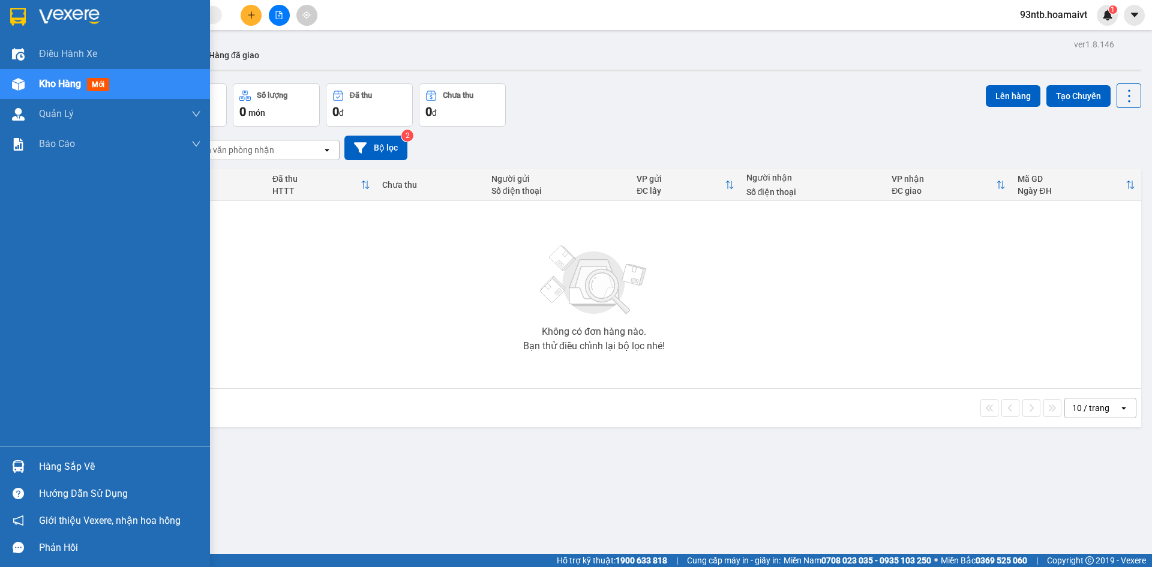
click at [8, 465] on div at bounding box center [18, 466] width 21 height 21
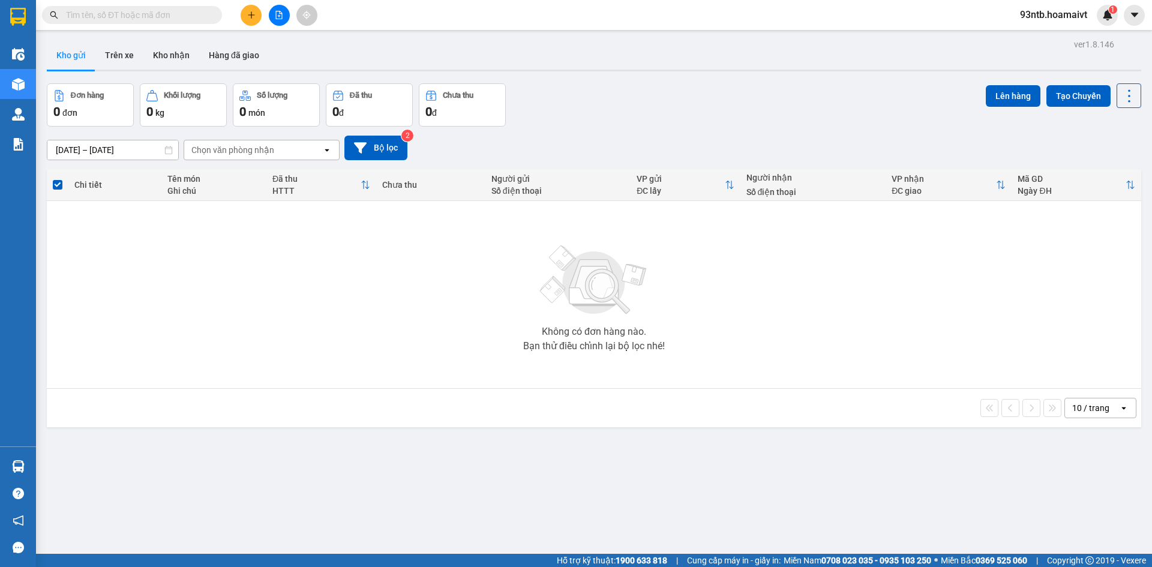
click at [584, 94] on section "Kết quả tìm kiếm ( 500 ) Bộ lọc Tìm người gửi/nhận Thuộc VP này Mã ĐH Trạng thá…" at bounding box center [576, 283] width 1152 height 567
click at [131, 14] on input "text" at bounding box center [137, 14] width 142 height 13
click at [106, 17] on input "text" at bounding box center [137, 14] width 142 height 13
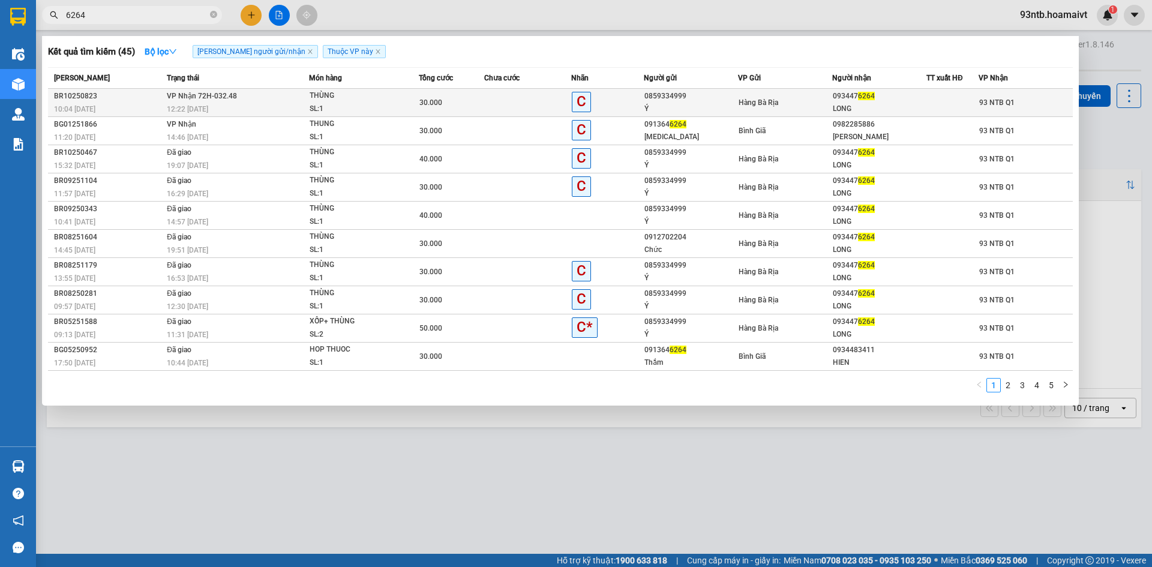
type input "6264"
click at [421, 98] on span "30.000" at bounding box center [430, 102] width 23 height 8
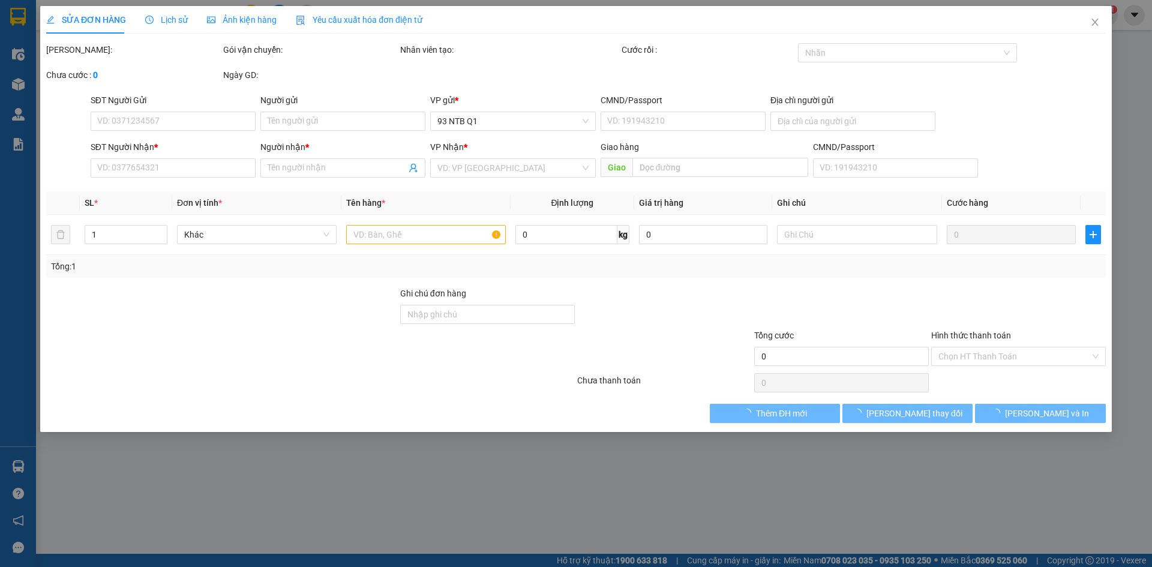
type input "0859334999"
type input "Ý"
type input "0461830002199"
type input "0934476264"
type input "LONG"
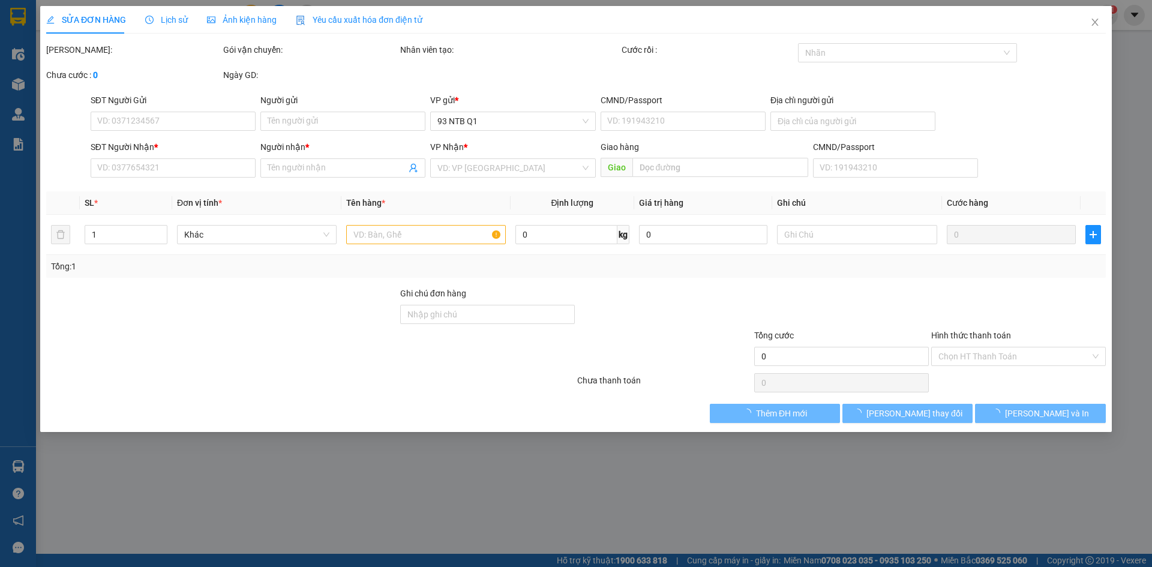
type input "30.000"
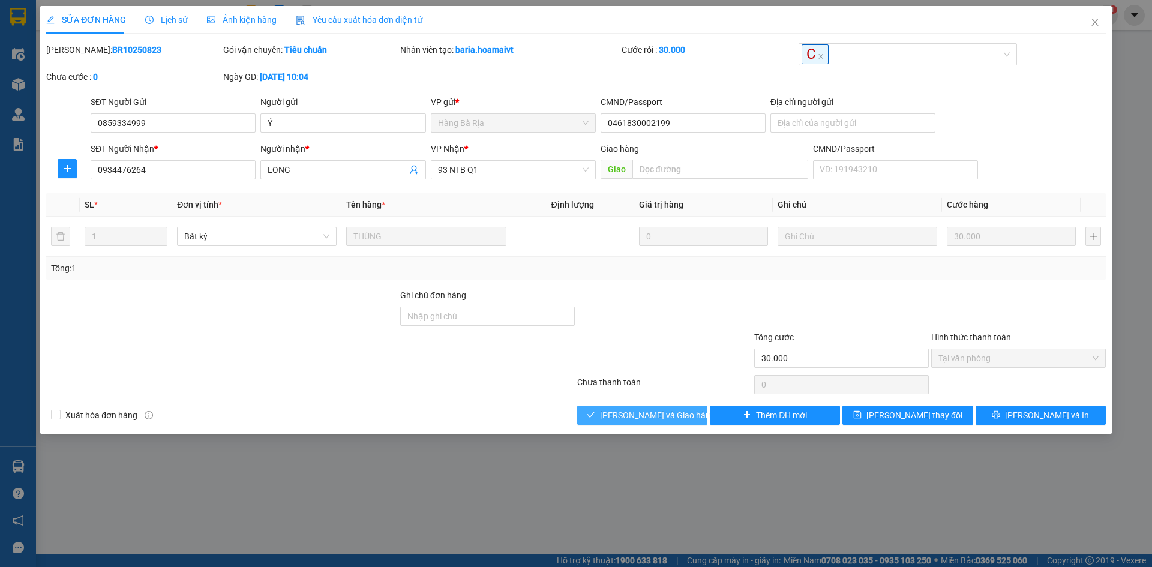
click at [655, 419] on span "[PERSON_NAME] và Giao hàng" at bounding box center [657, 415] width 115 height 13
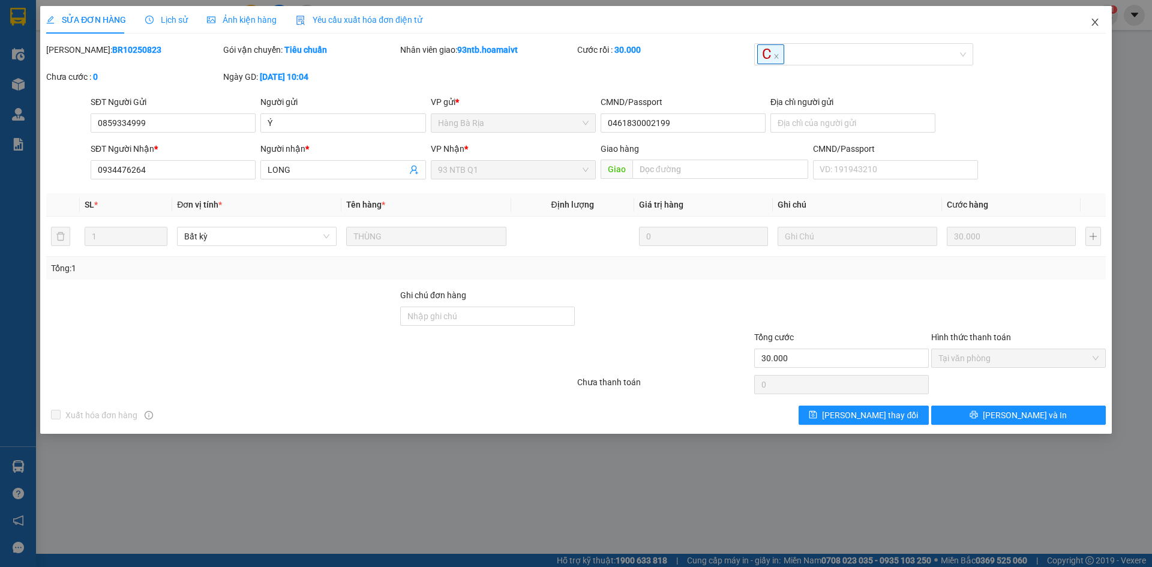
click at [1091, 16] on span "Close" at bounding box center [1095, 23] width 34 height 34
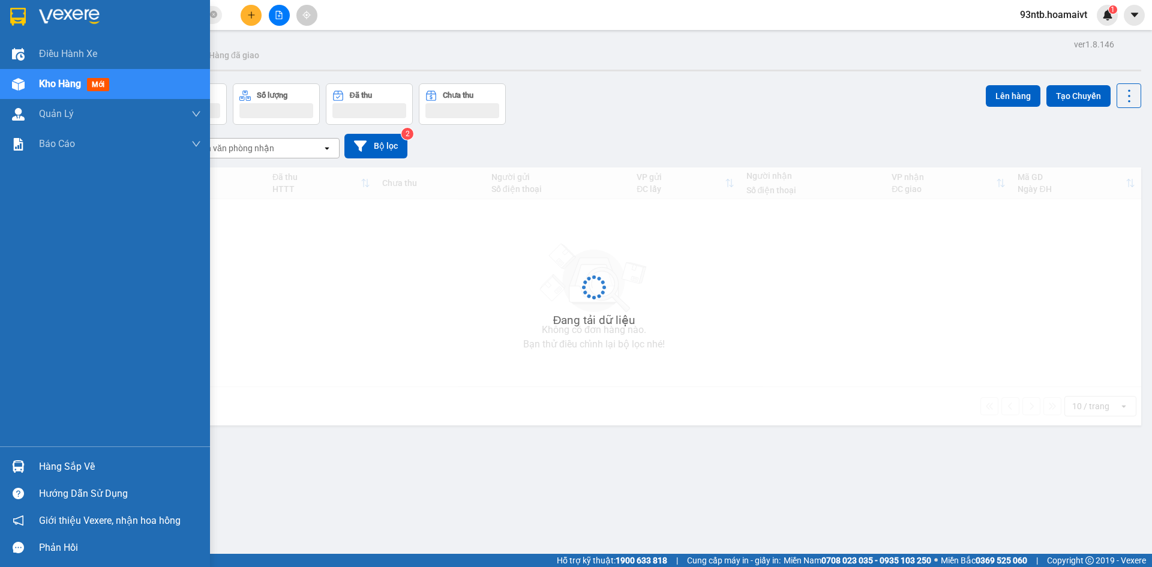
click at [17, 465] on img at bounding box center [18, 466] width 13 height 13
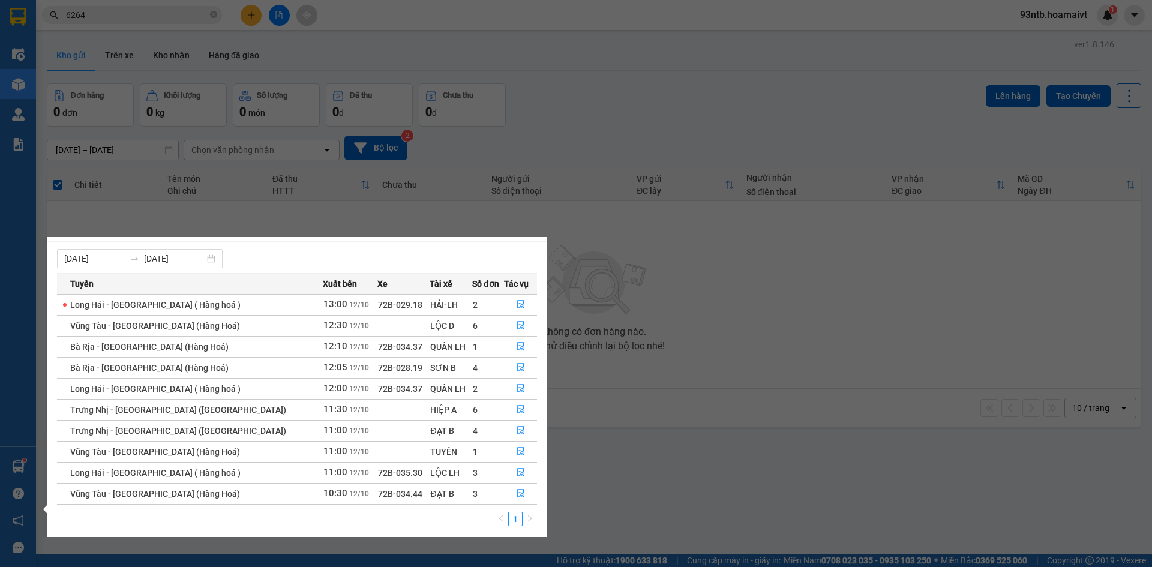
scroll to position [19, 0]
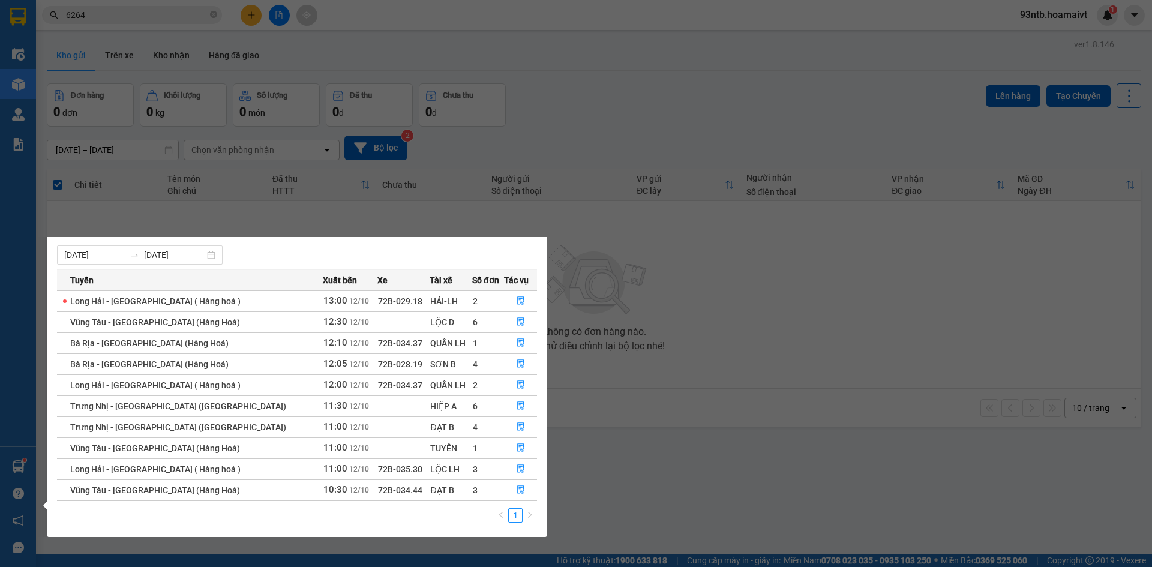
click at [602, 86] on section "Kết quả tìm kiếm ( 45 ) Bộ lọc Tìm người gửi/nhận Thuộc VP này Mã ĐH Trạng thái…" at bounding box center [576, 283] width 1152 height 567
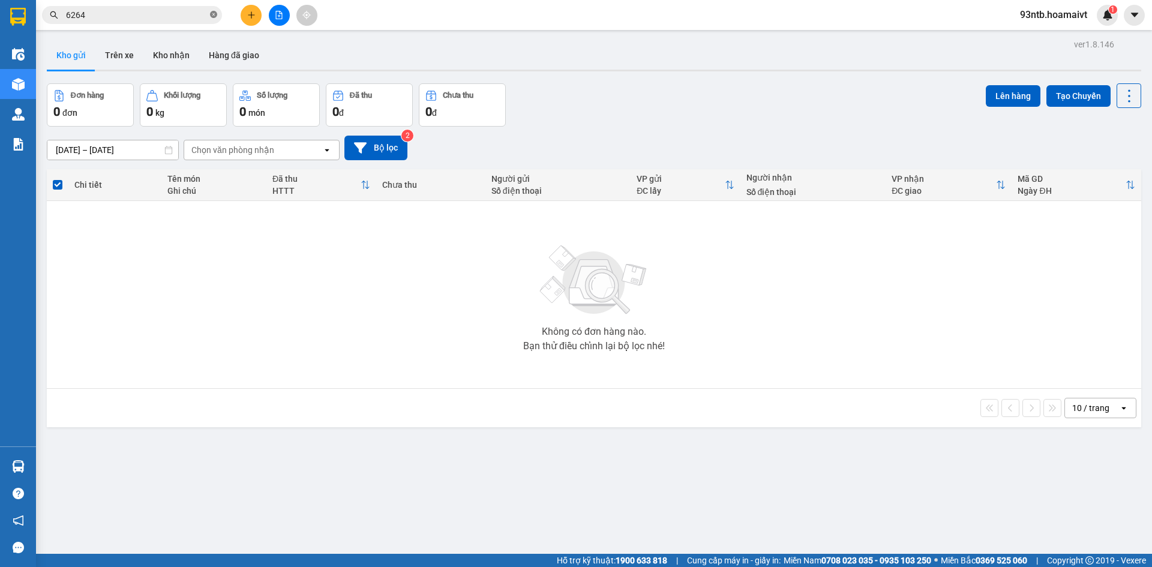
click at [213, 13] on icon "close-circle" at bounding box center [213, 14] width 7 height 7
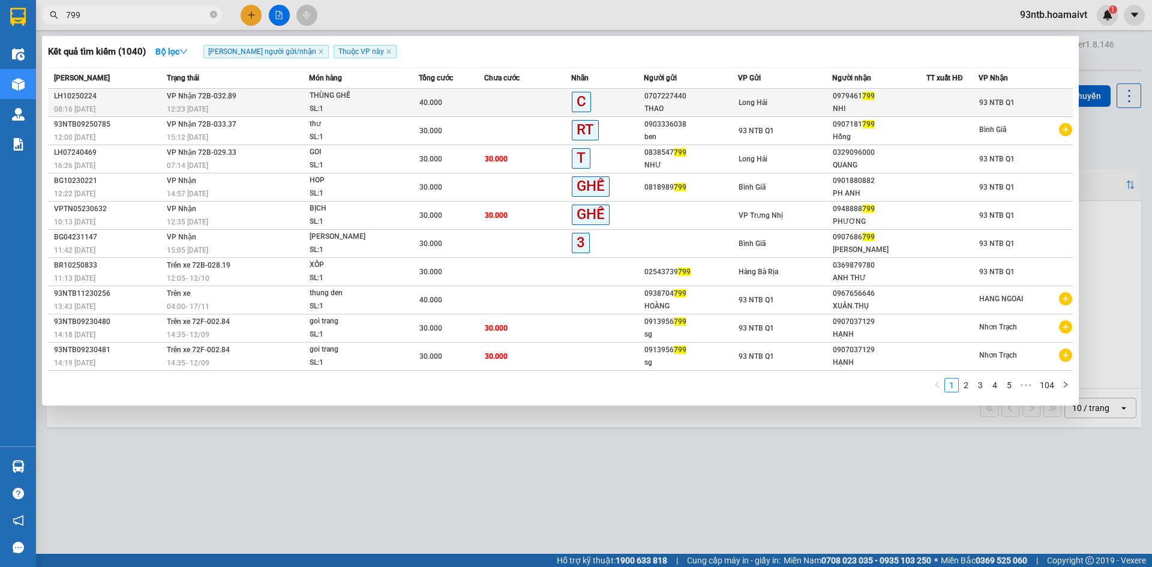
type input "799"
click at [489, 104] on td at bounding box center [527, 103] width 87 height 28
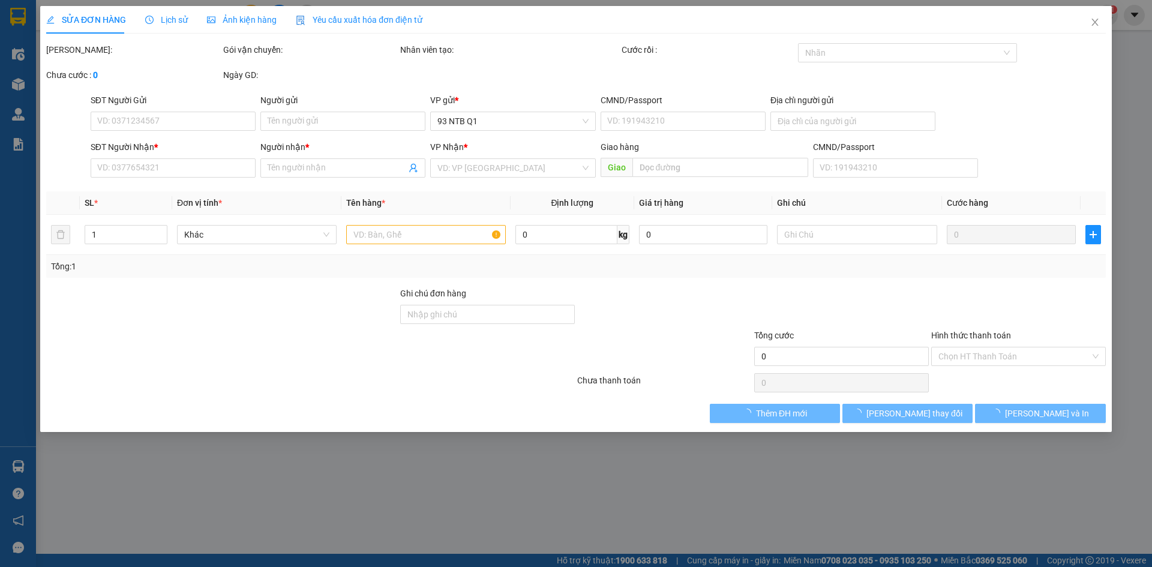
type input "0707227440"
type input "THAO"
type input "077172000903"
type input "0979461799"
type input "NHI"
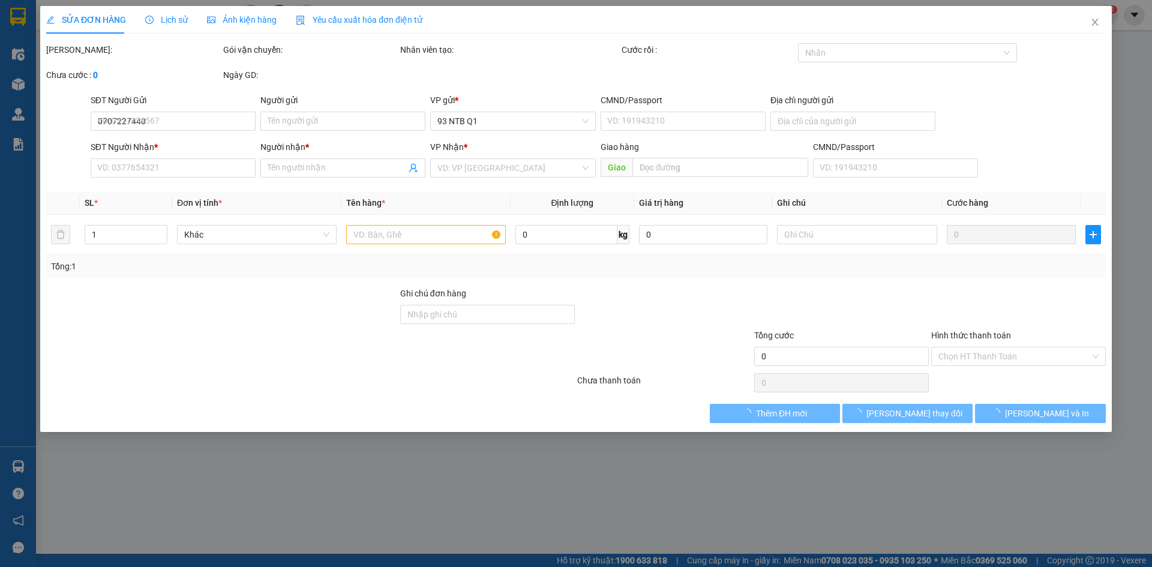
type input "40.000"
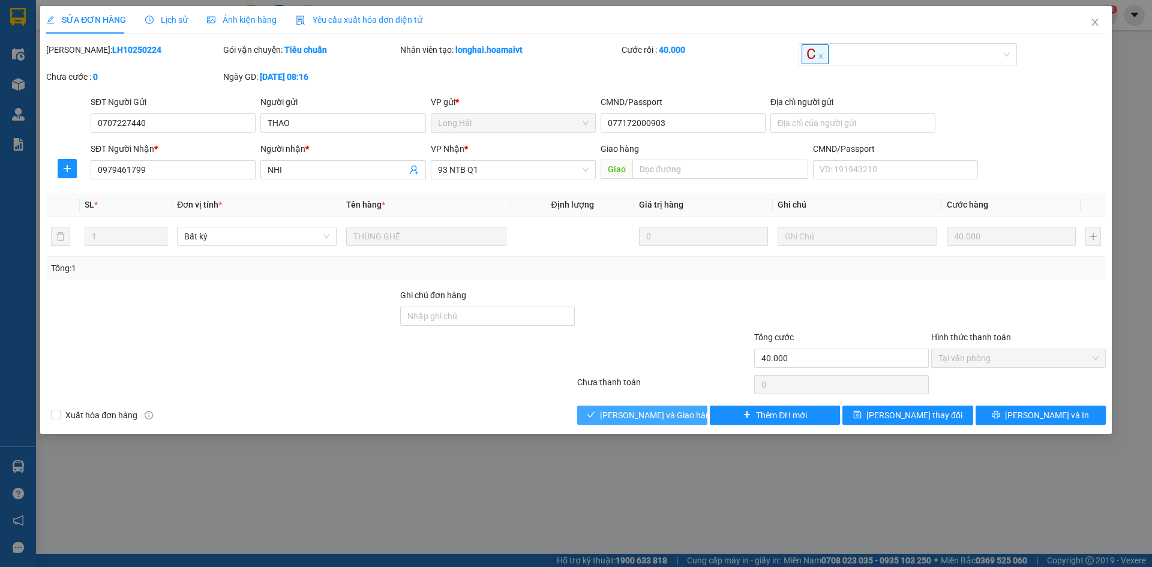
click at [616, 414] on span "[PERSON_NAME] và Giao hàng" at bounding box center [657, 415] width 115 height 13
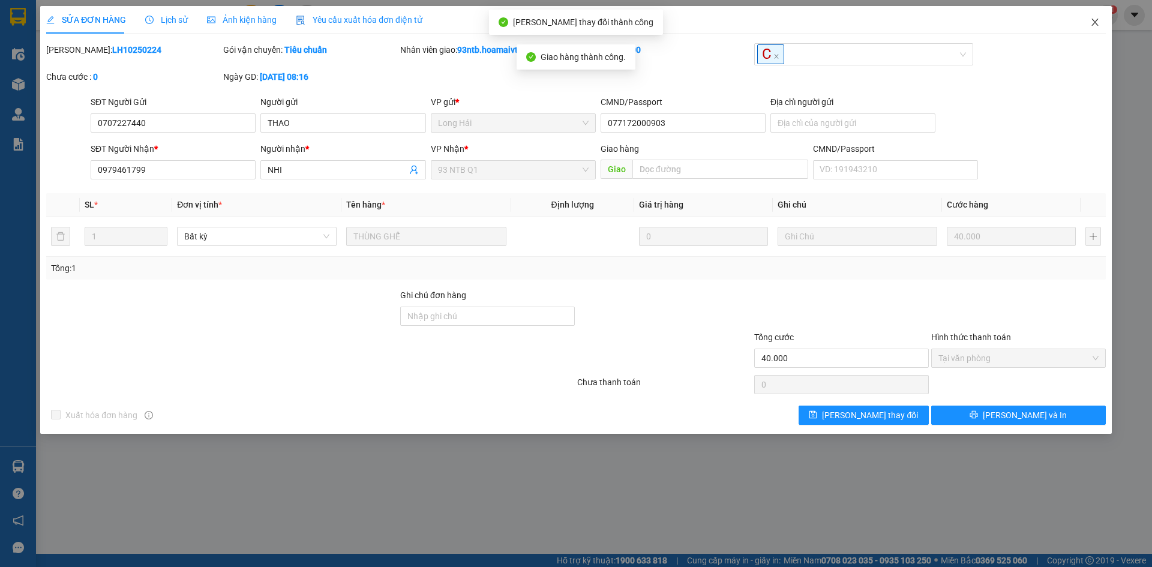
click at [1095, 19] on icon "close" at bounding box center [1095, 22] width 10 height 10
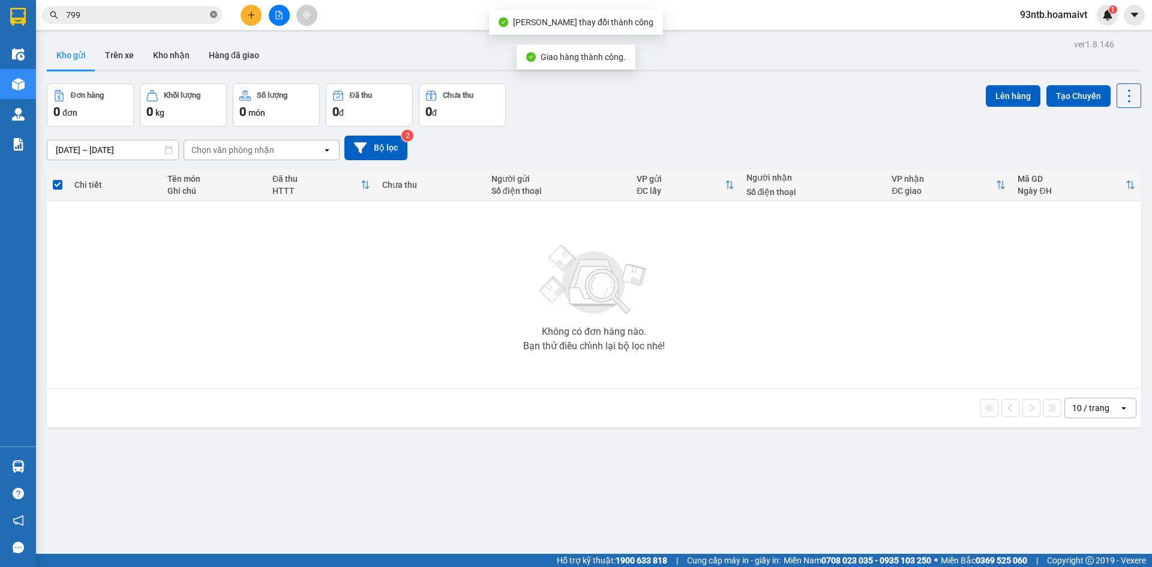
click at [214, 14] on icon "close-circle" at bounding box center [213, 14] width 7 height 7
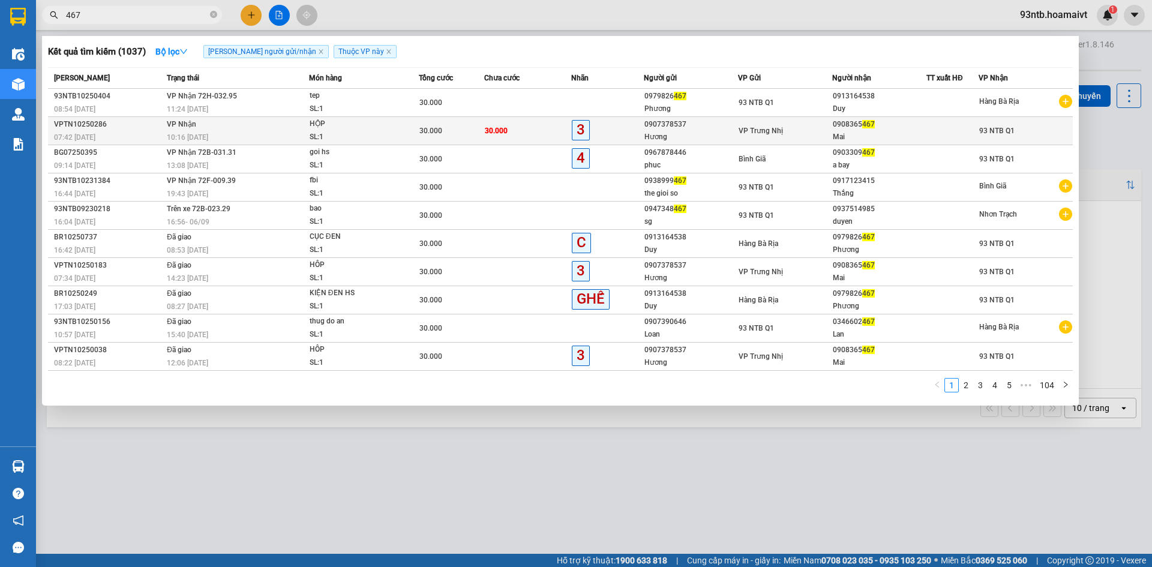
type input "467"
click at [543, 128] on td "30.000" at bounding box center [527, 131] width 87 height 28
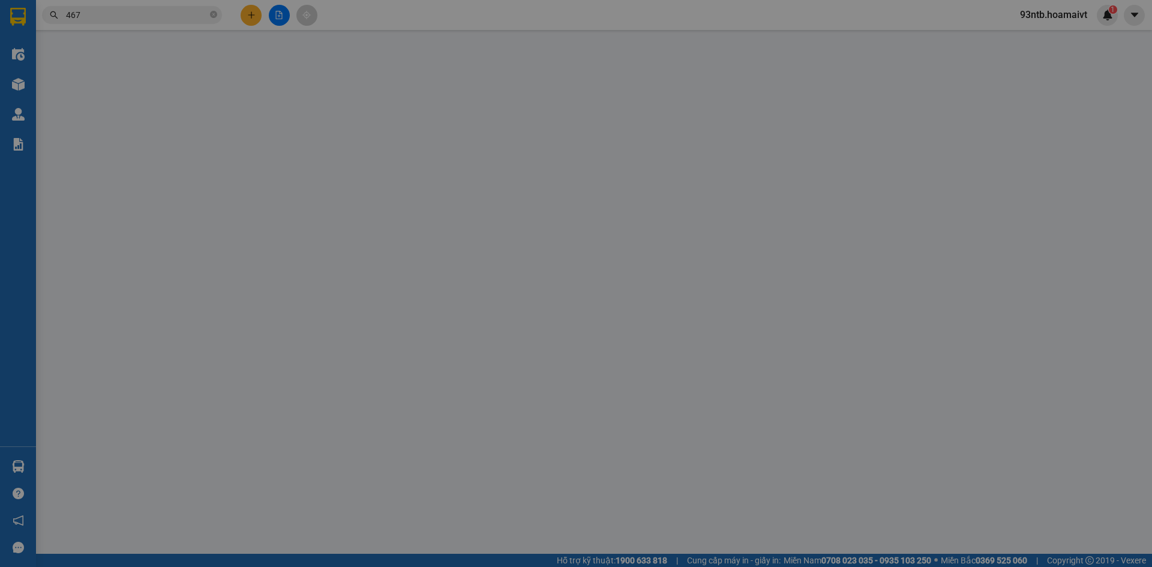
type input "0907378537"
type input "Hương"
type input "0908365467"
type input "Mai"
type input "30.000"
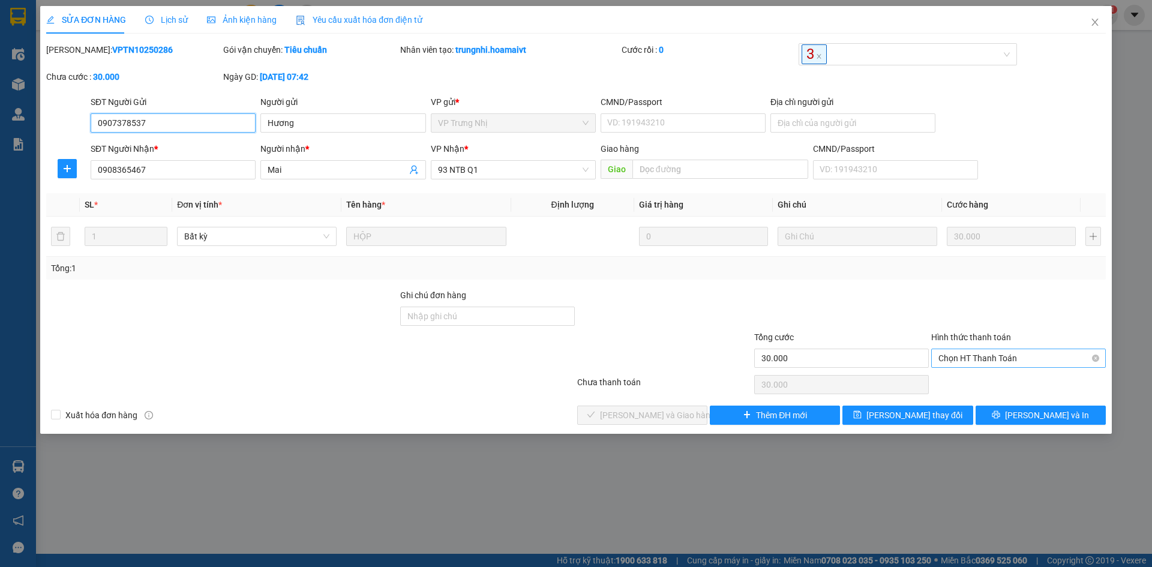
click at [981, 353] on span "Chọn HT Thanh Toán" at bounding box center [1018, 358] width 160 height 18
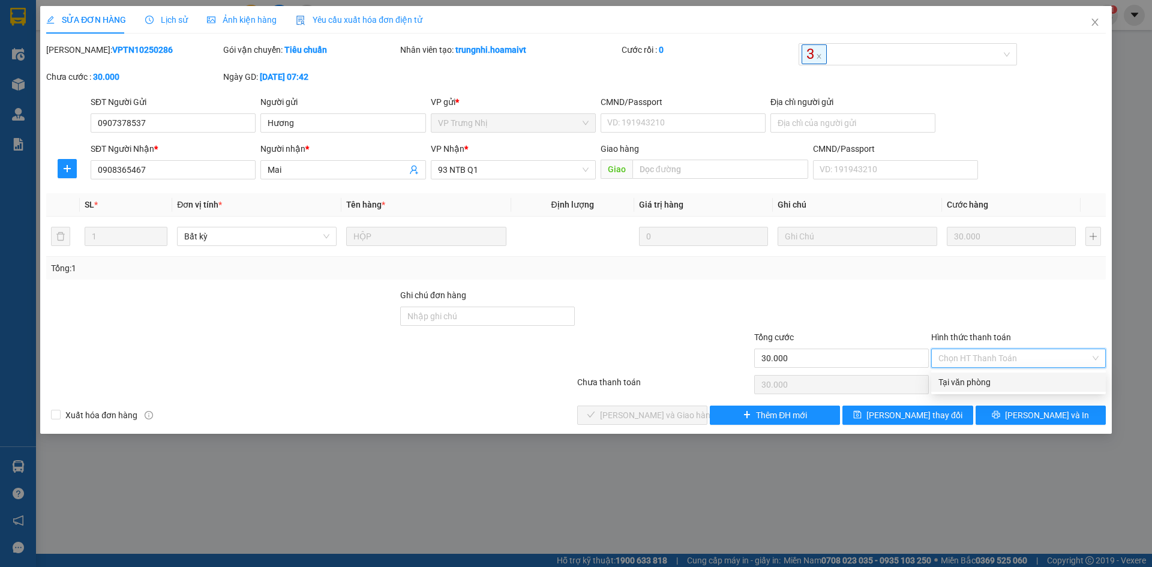
click at [969, 383] on div "Tại văn phòng" at bounding box center [1018, 382] width 160 height 13
type input "0"
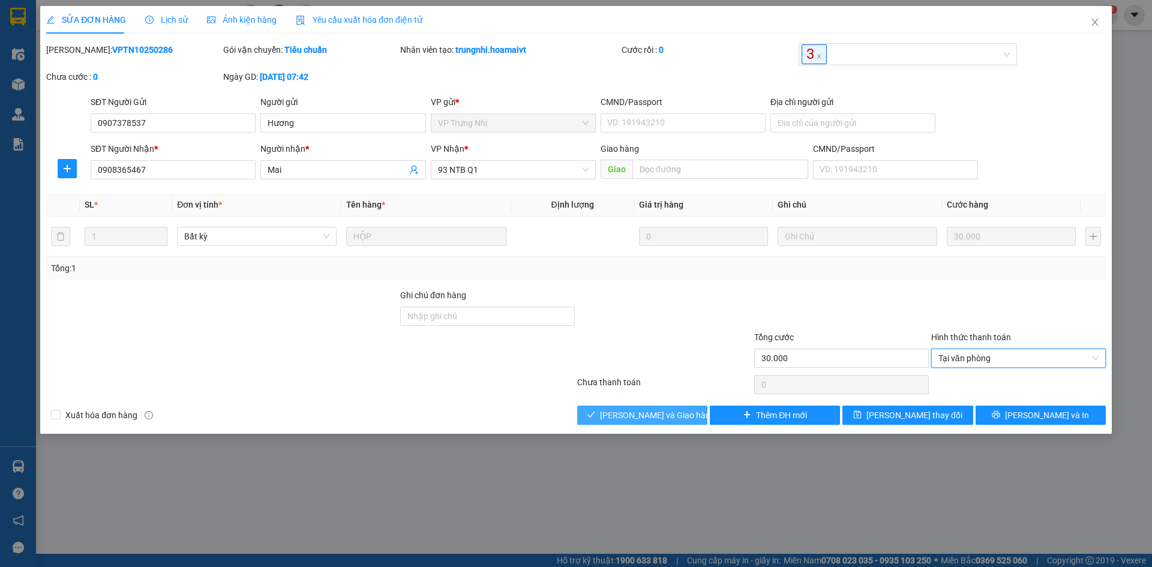
click at [595, 417] on icon "check" at bounding box center [591, 414] width 8 height 8
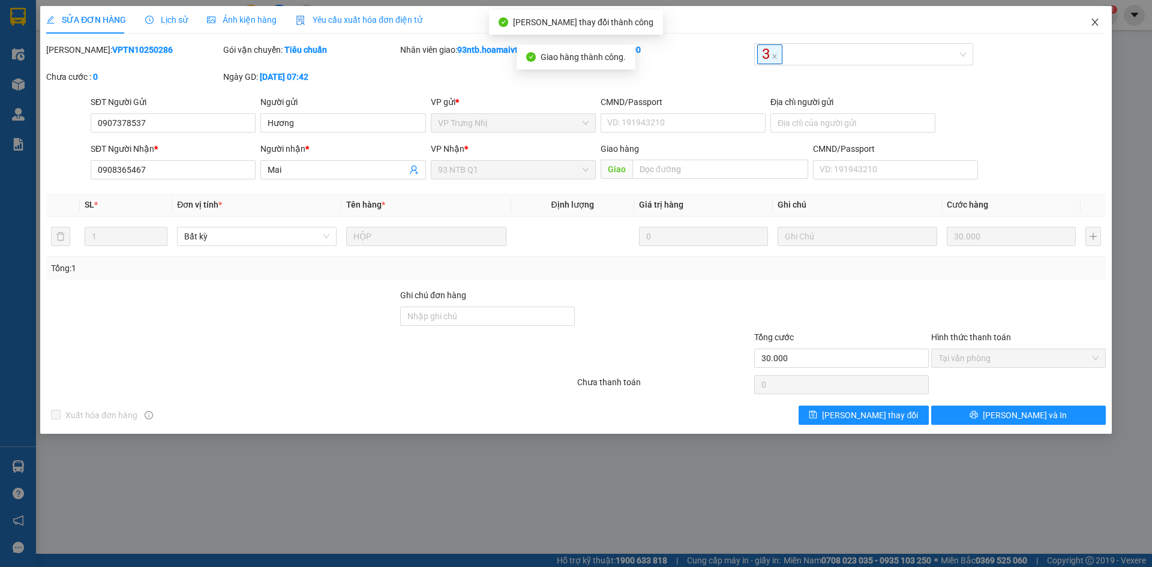
click at [1094, 20] on icon "close" at bounding box center [1095, 22] width 10 height 10
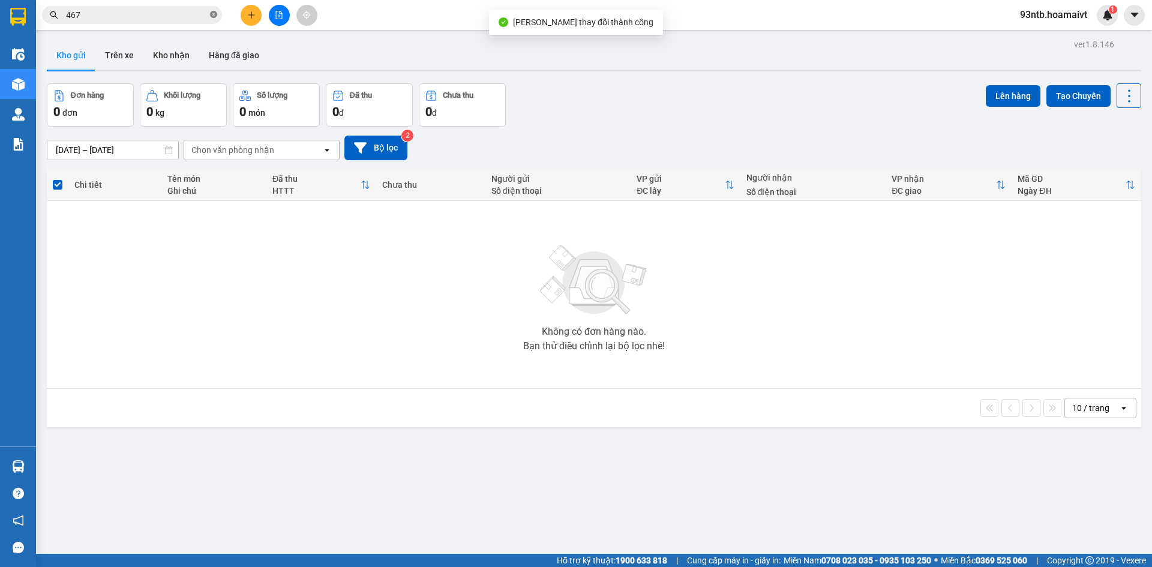
click at [213, 13] on icon "close-circle" at bounding box center [213, 14] width 7 height 7
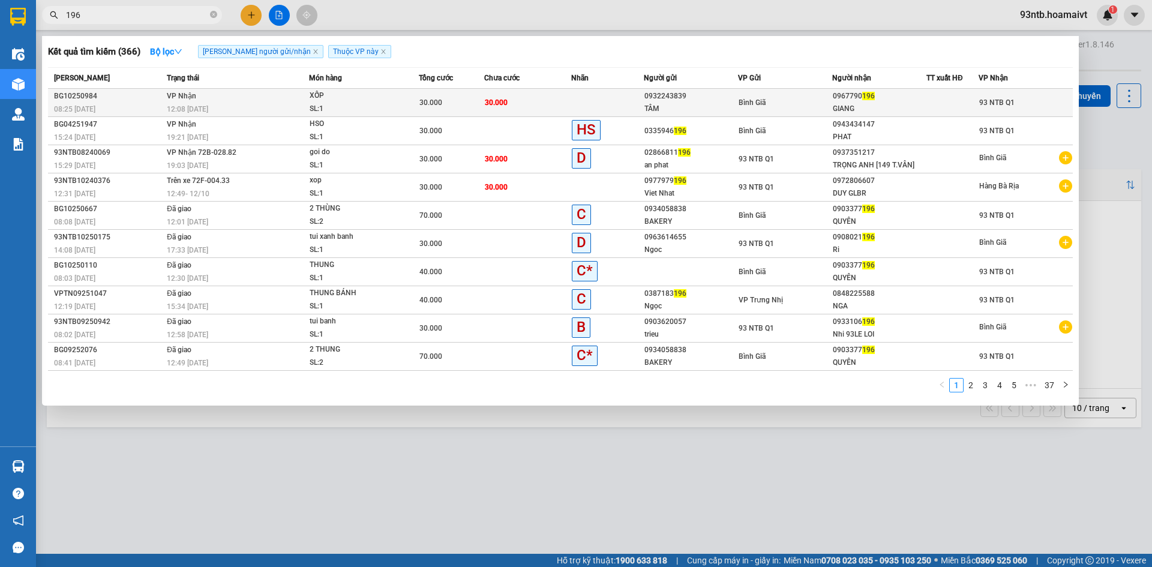
type input "196"
click at [544, 103] on td "30.000" at bounding box center [527, 103] width 87 height 28
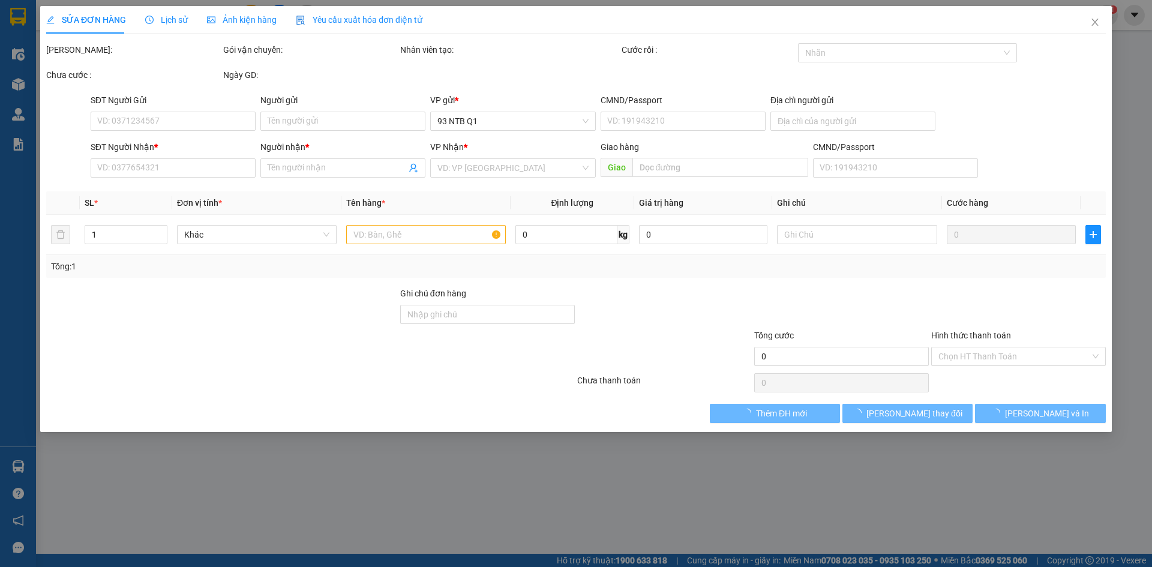
type input "0932243839"
type input "TÂM"
type input "0967790196"
type input "GIANG"
type input "30.000"
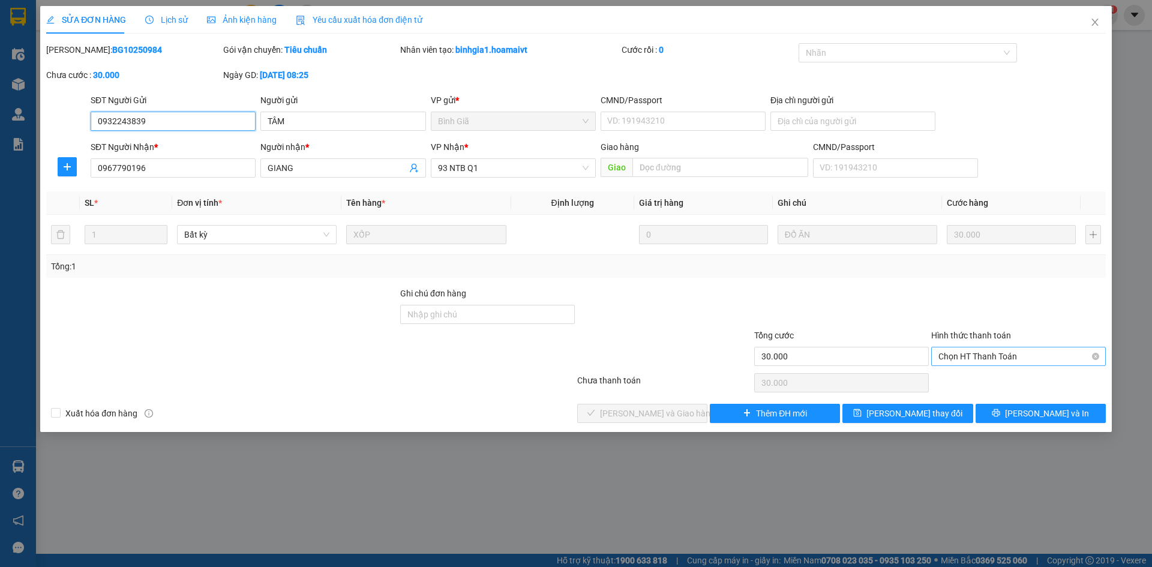
click at [1004, 350] on span "Chọn HT Thanh Toán" at bounding box center [1018, 356] width 160 height 18
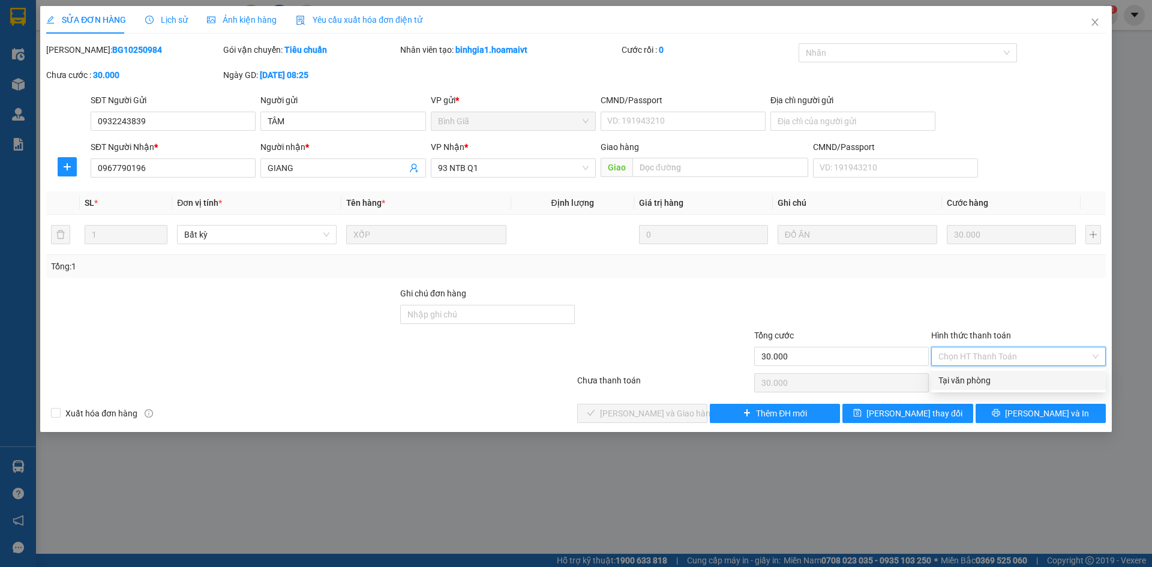
click at [996, 374] on div "Tại văn phòng" at bounding box center [1018, 380] width 160 height 13
type input "0"
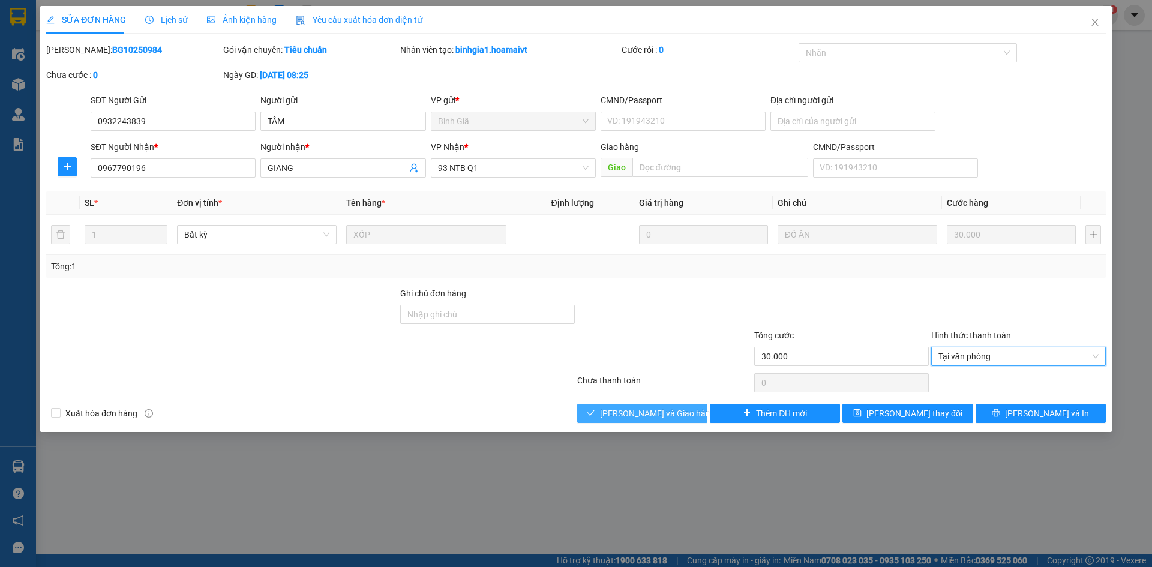
click at [601, 409] on button "[PERSON_NAME] và Giao hàng" at bounding box center [642, 413] width 130 height 19
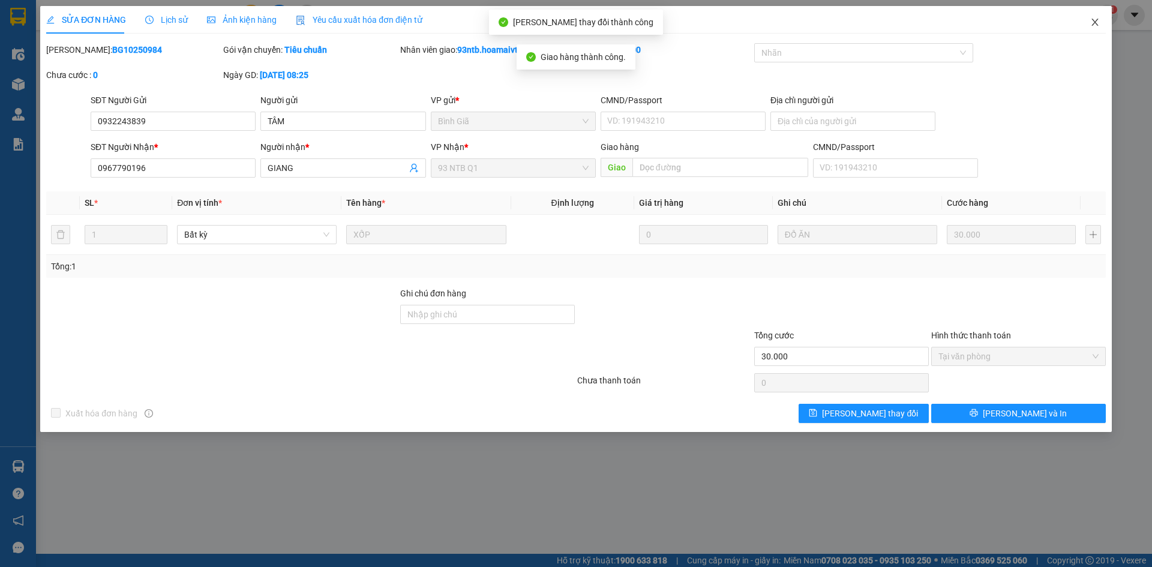
click at [1093, 22] on icon "close" at bounding box center [1095, 22] width 10 height 10
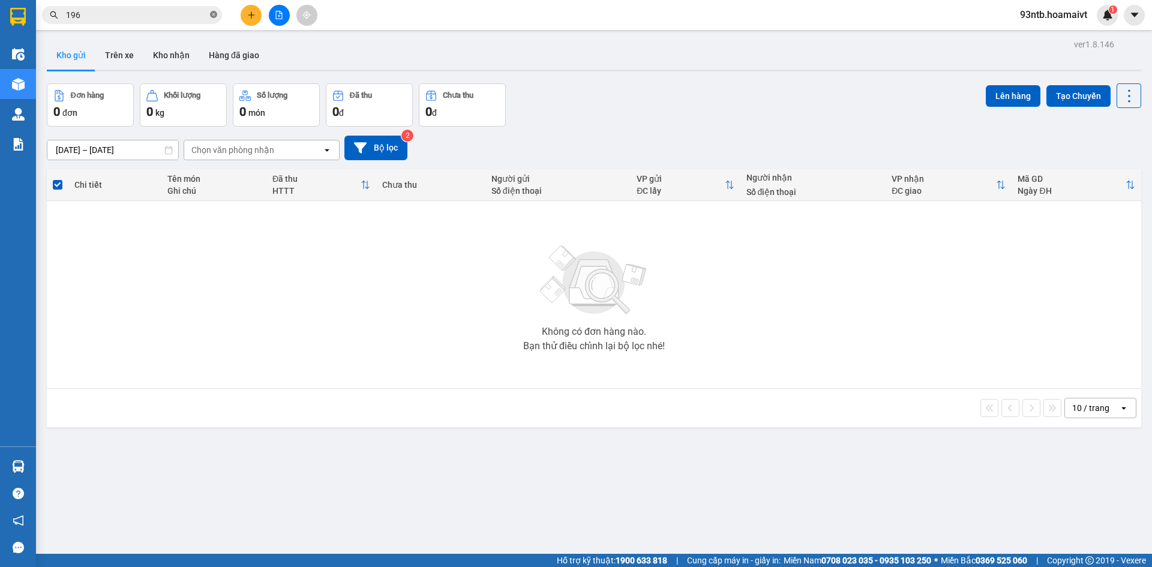
click at [211, 13] on icon "close-circle" at bounding box center [213, 14] width 7 height 7
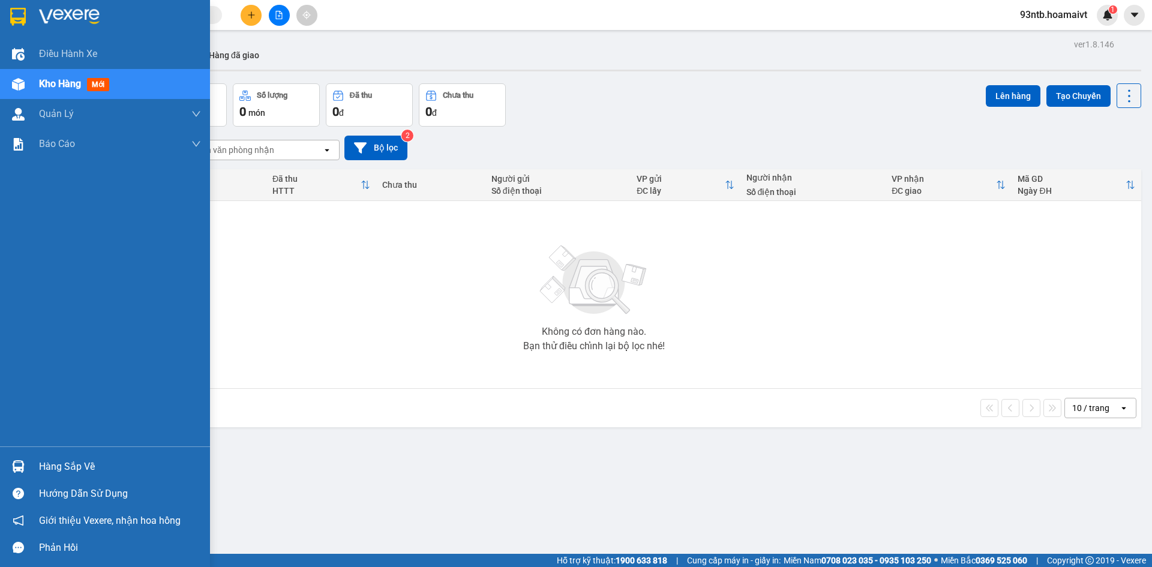
click at [18, 467] on img at bounding box center [18, 466] width 13 height 13
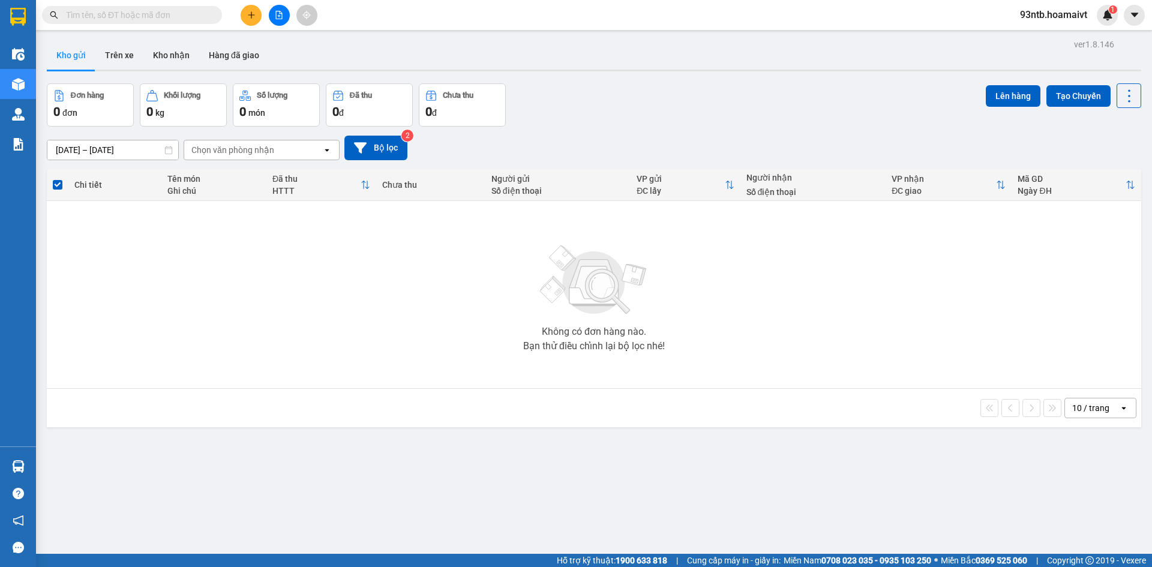
click at [444, 227] on section "Kết quả tìm kiếm ( 366 ) Bộ lọc Tìm người gửi/nhận Thuộc VP này Mã ĐH Trạng thá…" at bounding box center [576, 283] width 1152 height 567
click at [101, 15] on input "text" at bounding box center [137, 14] width 142 height 13
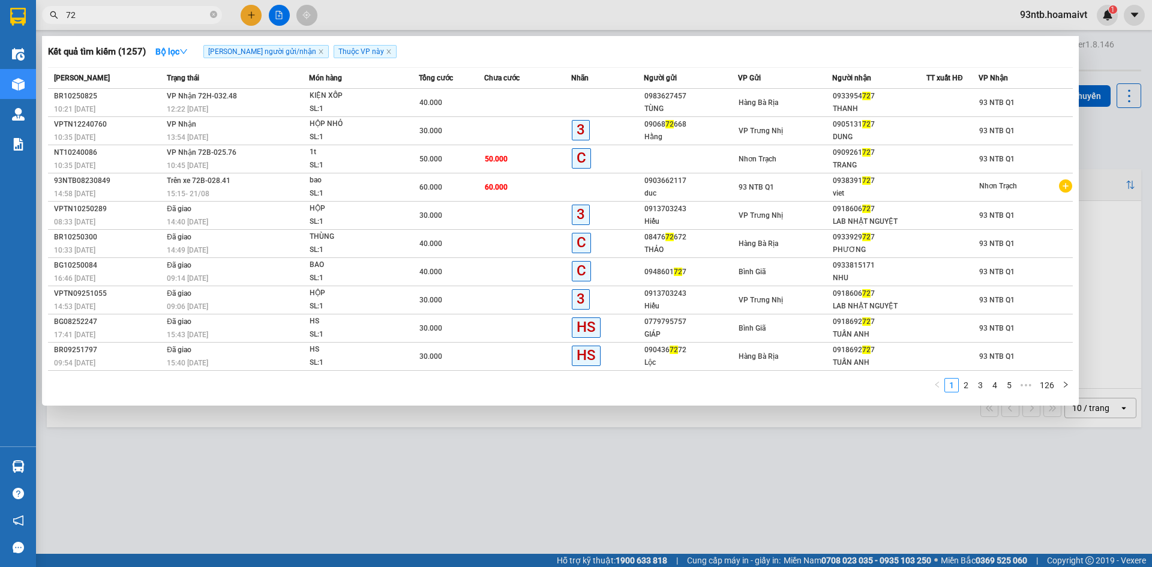
type input "7"
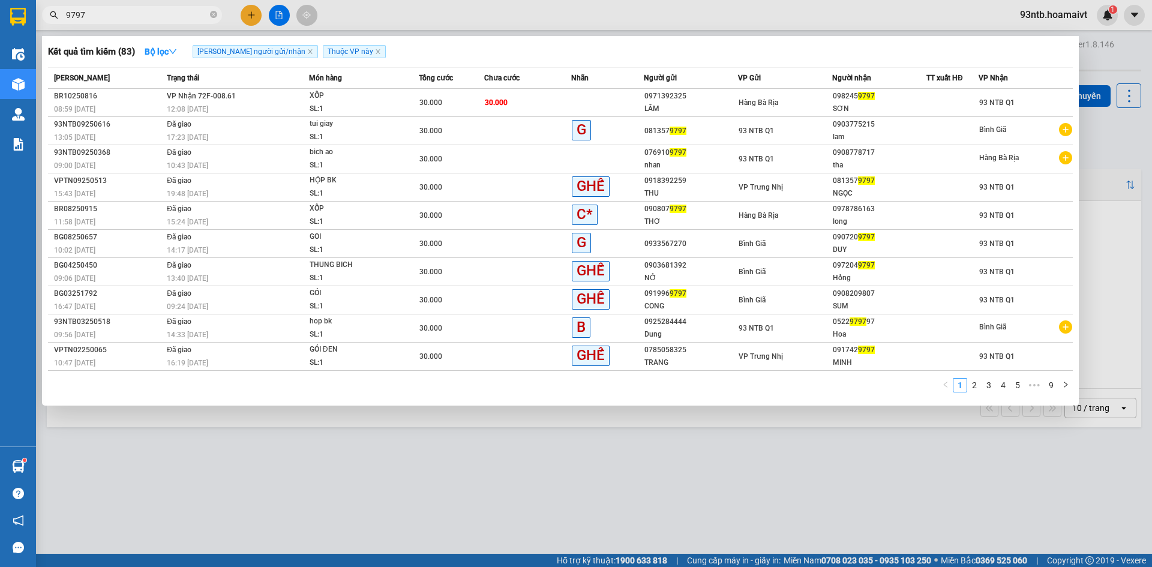
type input "9797"
click at [754, 452] on div at bounding box center [576, 283] width 1152 height 567
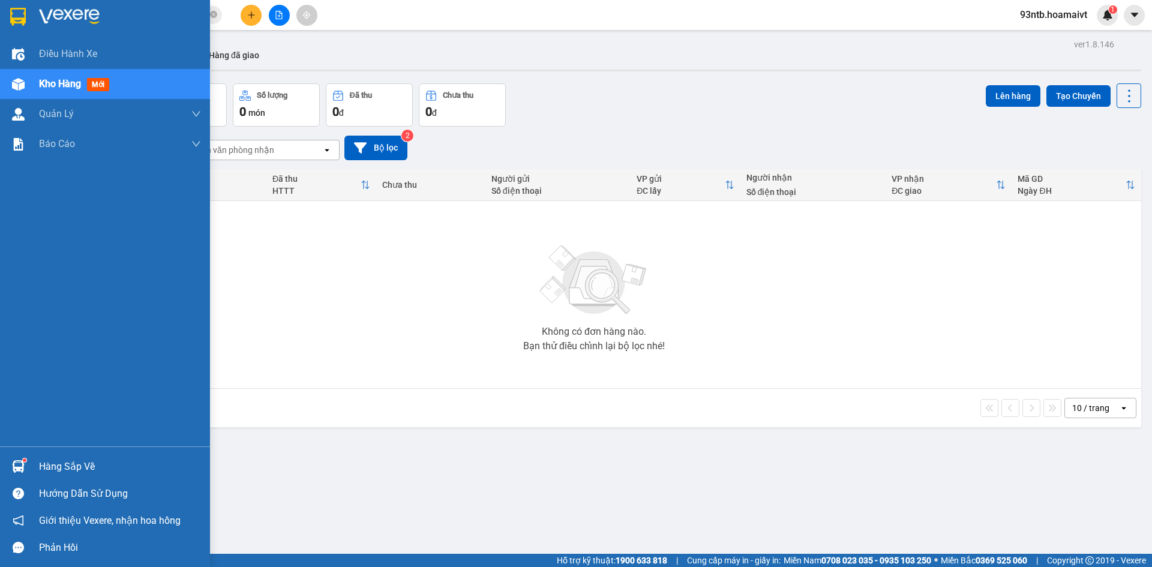
click at [11, 467] on div at bounding box center [18, 466] width 21 height 21
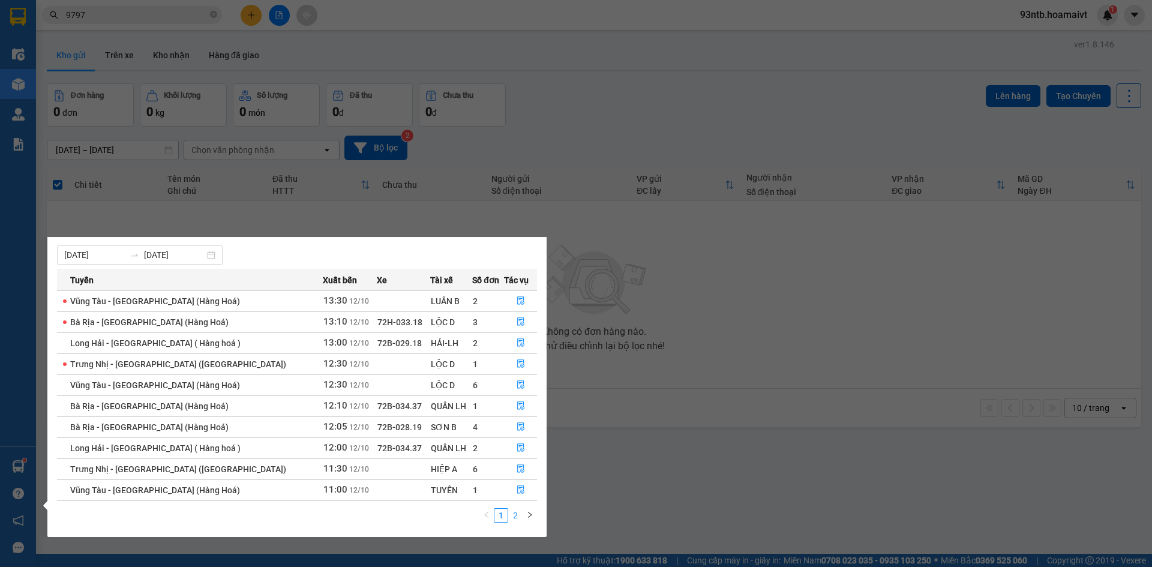
click at [518, 518] on link "2" at bounding box center [515, 515] width 13 height 13
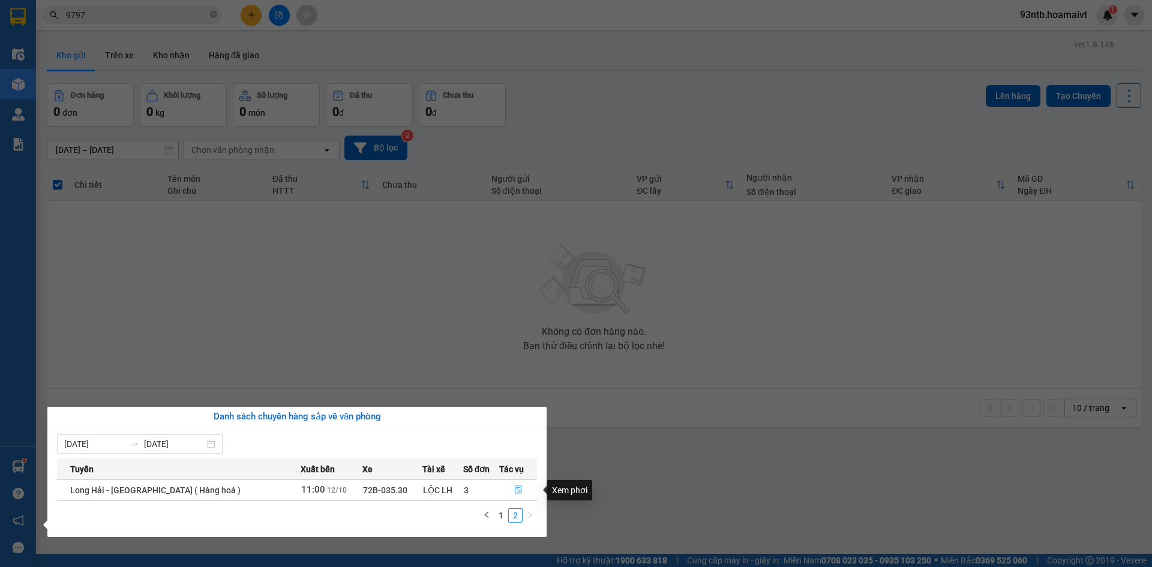
click at [515, 487] on icon "file-done" at bounding box center [518, 489] width 8 height 8
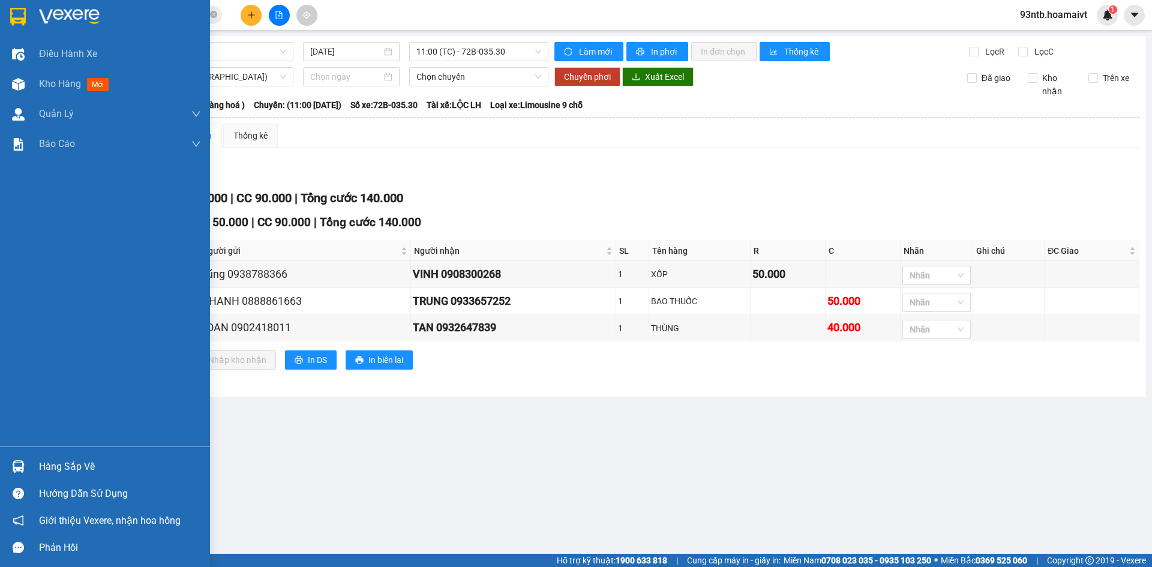
click at [28, 466] on div at bounding box center [18, 466] width 21 height 21
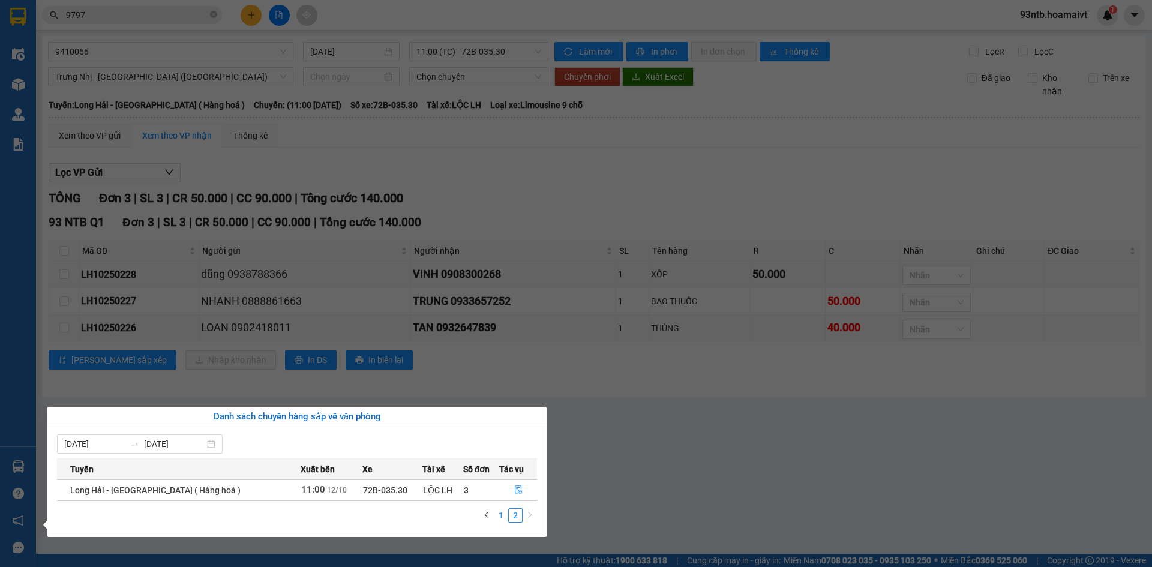
click at [501, 517] on link "1" at bounding box center [500, 515] width 13 height 13
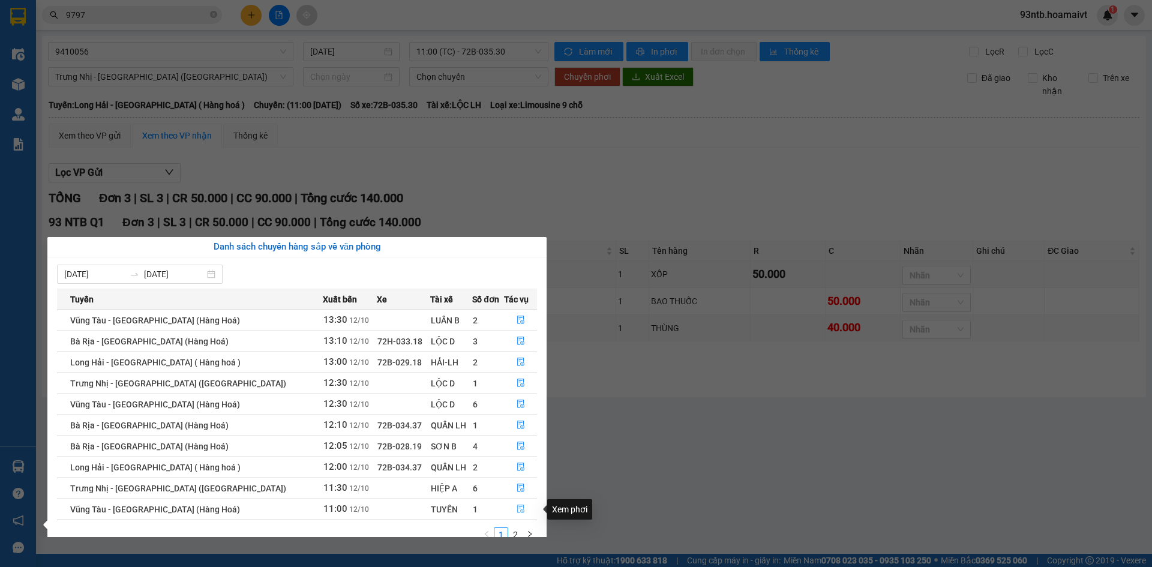
click at [517, 504] on button "button" at bounding box center [521, 509] width 32 height 19
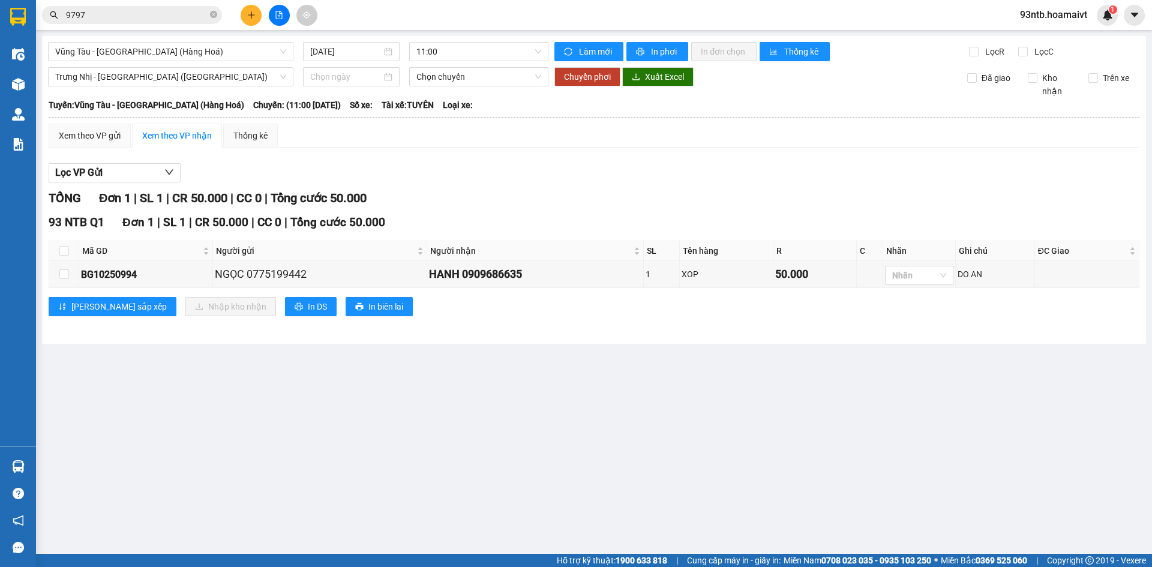
click at [375, 385] on main "Vũng Tàu - Sài Gòn (Hàng Hoá) 12/10/2025 11:00 Làm mới In phơi In đơn chọn Th…" at bounding box center [576, 277] width 1152 height 554
click at [591, 437] on main "Vũng Tàu - Sài Gòn (Hàng Hoá) 12/10/2025 11:00 Làm mới In phơi In đơn chọn Th…" at bounding box center [576, 277] width 1152 height 554
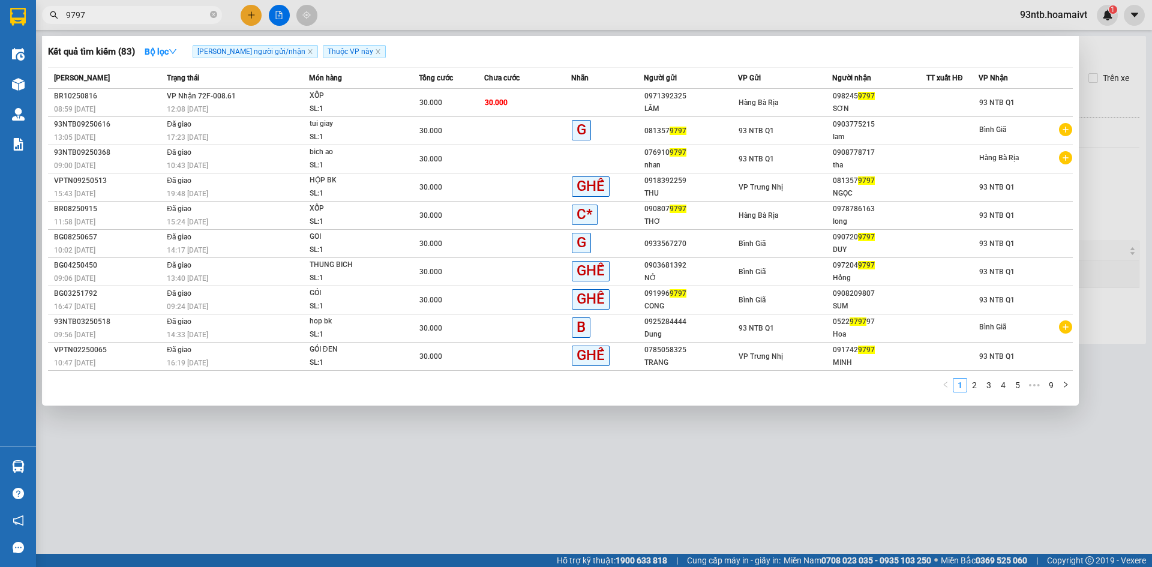
click at [209, 16] on span "9797" at bounding box center [132, 15] width 180 height 18
click at [218, 12] on span "9797" at bounding box center [132, 15] width 180 height 18
click at [212, 12] on icon "close-circle" at bounding box center [213, 14] width 7 height 7
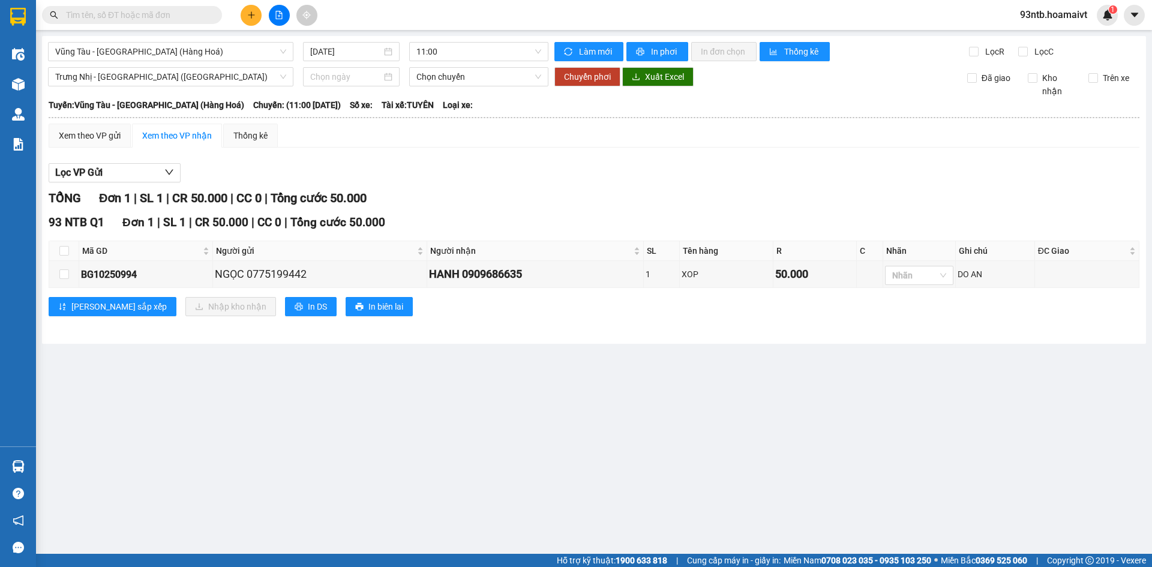
click at [175, 15] on input "text" at bounding box center [137, 14] width 142 height 13
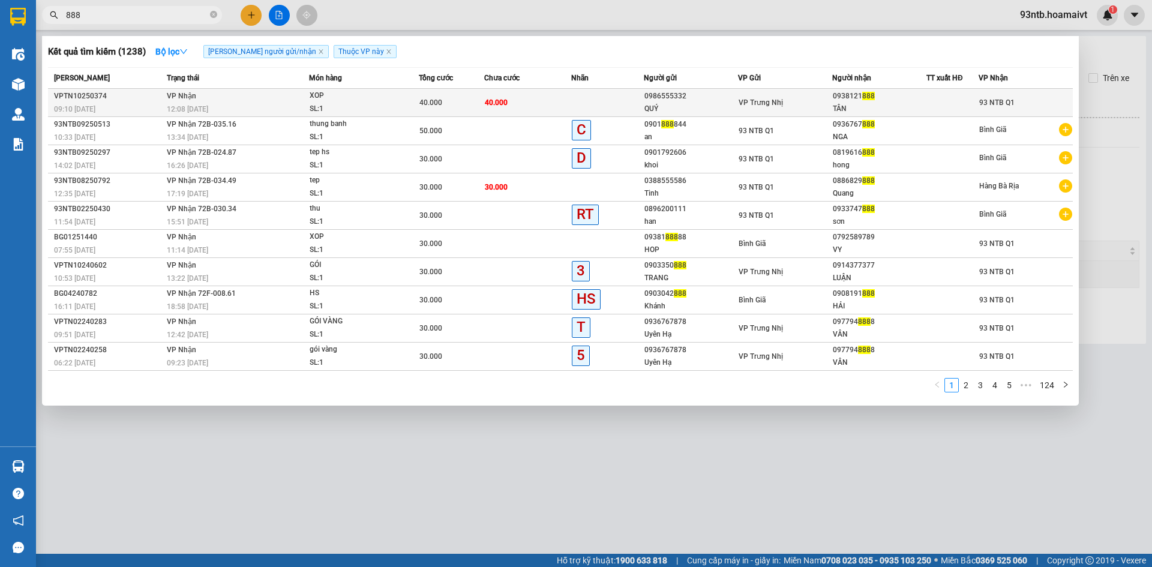
type input "888"
click at [362, 104] on div "SL: 1" at bounding box center [355, 109] width 90 height 13
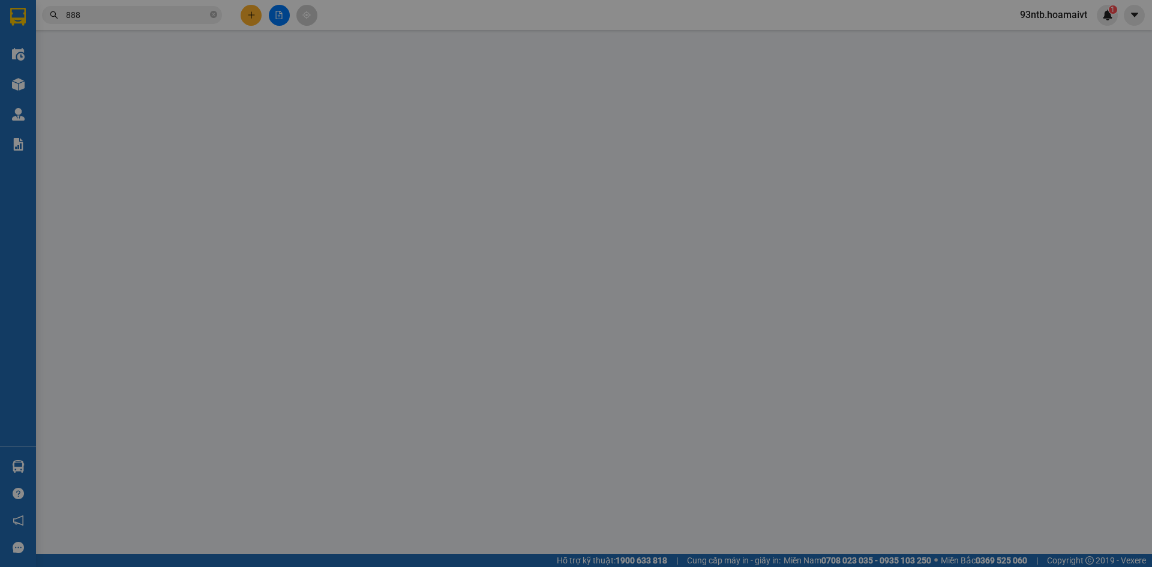
type input "0986555332"
type input "QUÝ"
type input "0938121888"
type input "TÂN"
type input "40.000"
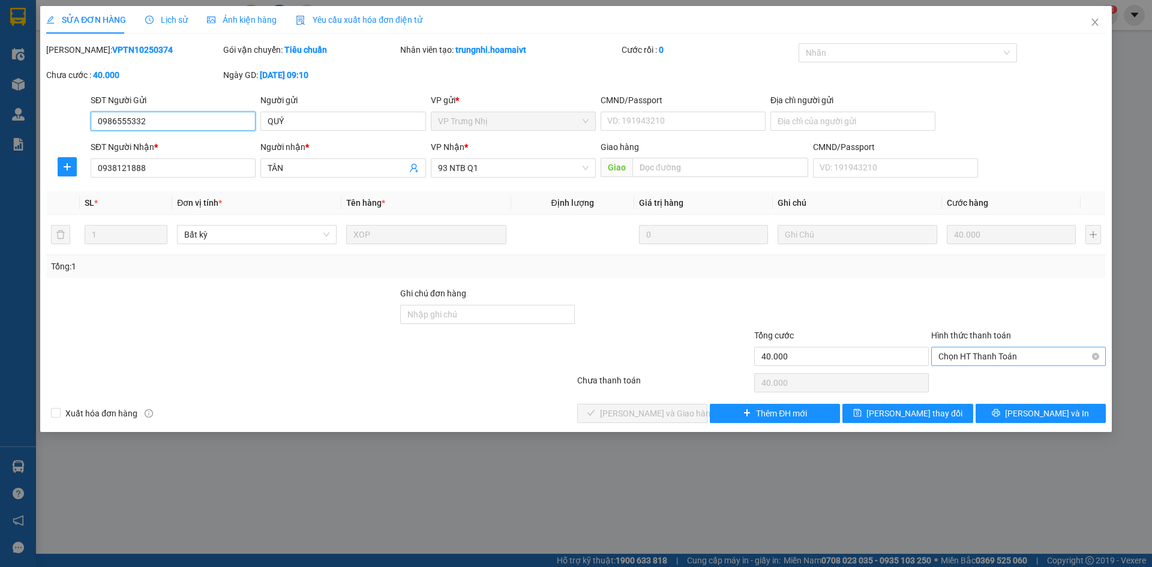
click at [974, 350] on span "Chọn HT Thanh Toán" at bounding box center [1018, 356] width 160 height 18
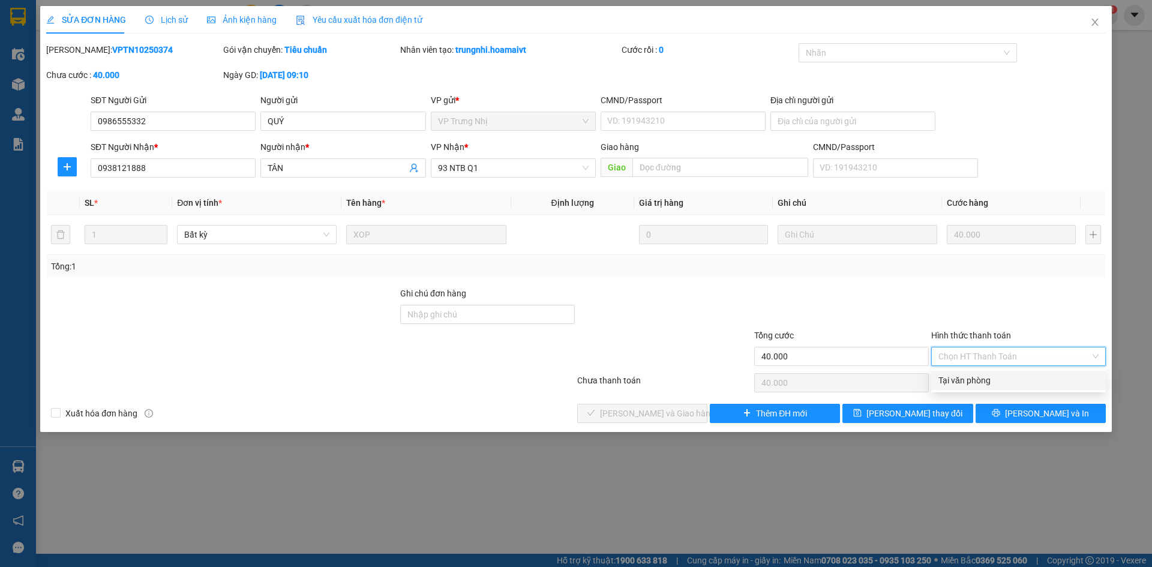
click at [974, 377] on div "Tại văn phòng" at bounding box center [1018, 380] width 160 height 13
type input "0"
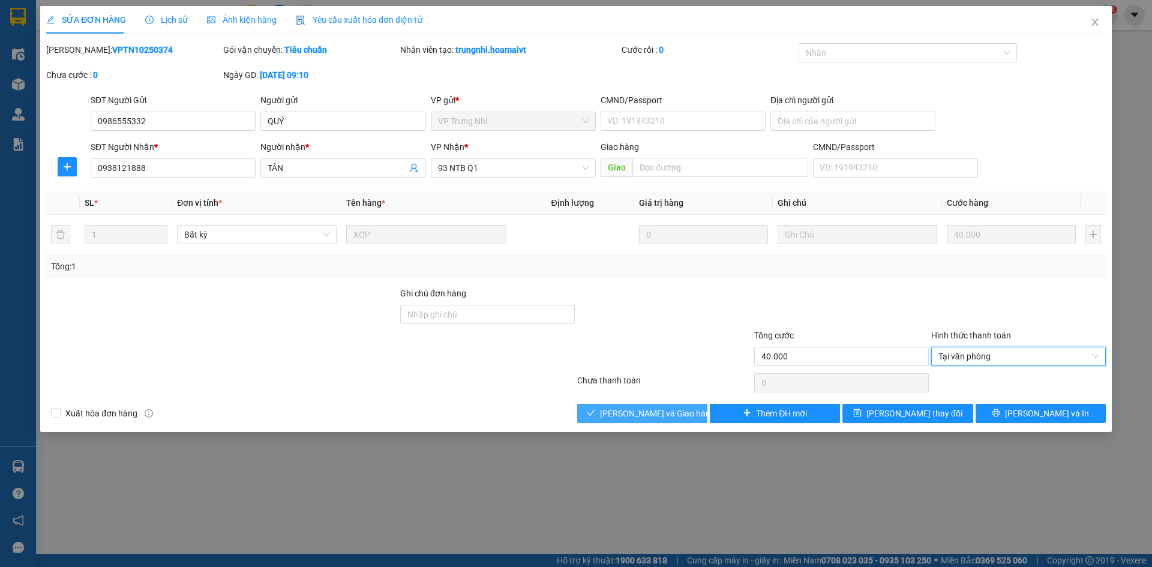
click at [649, 410] on span "[PERSON_NAME] và Giao hàng" at bounding box center [657, 413] width 115 height 13
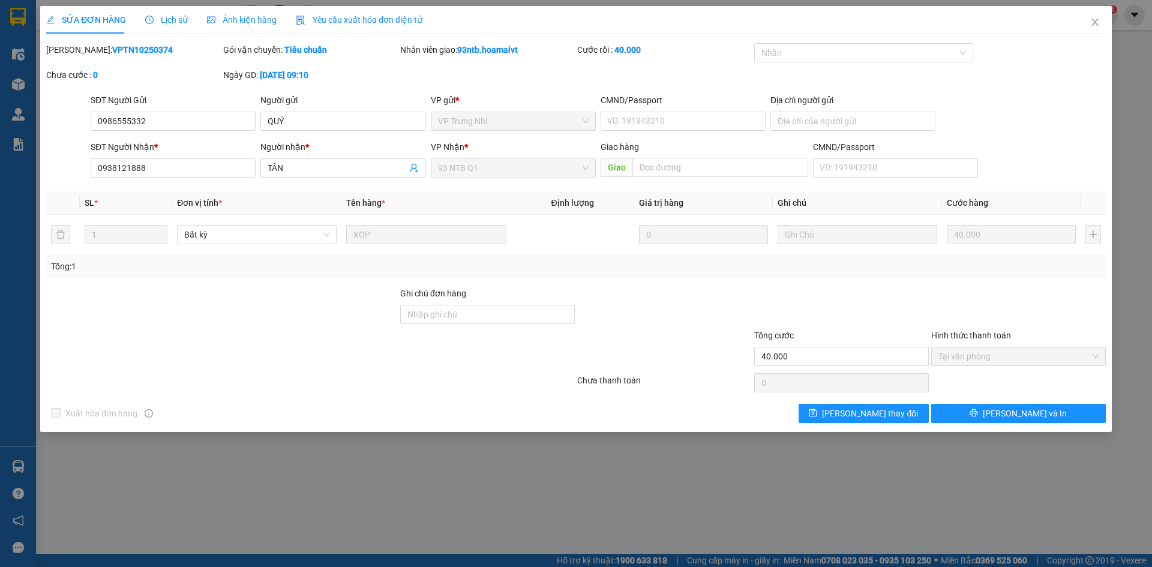
click at [686, 297] on div at bounding box center [664, 308] width 177 height 42
click at [1088, 20] on span "Close" at bounding box center [1095, 23] width 34 height 34
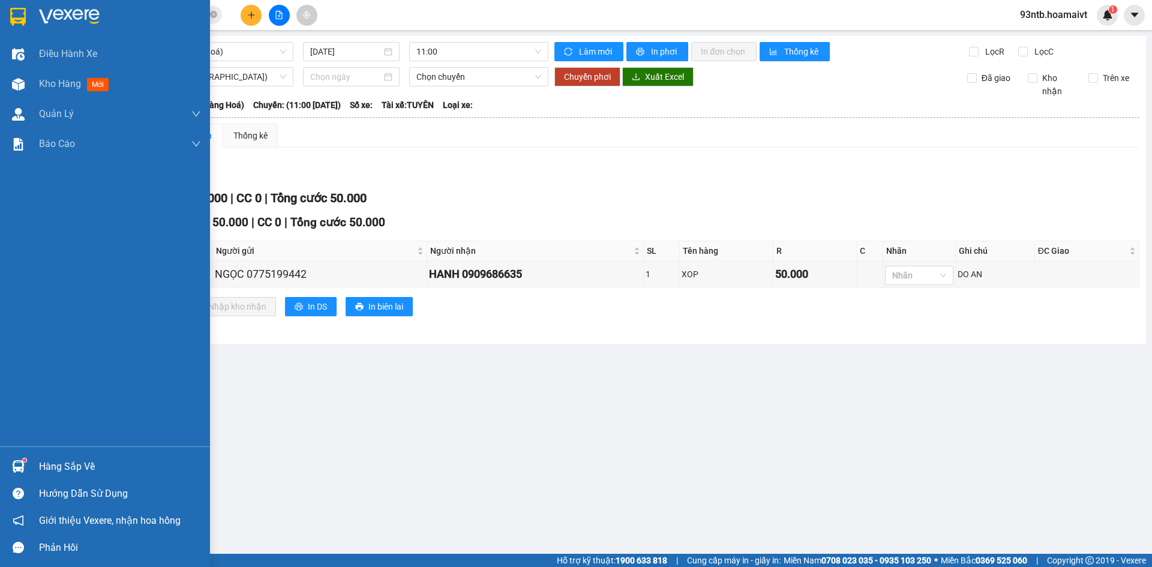
click at [31, 459] on div "Hàng sắp về" at bounding box center [105, 466] width 210 height 27
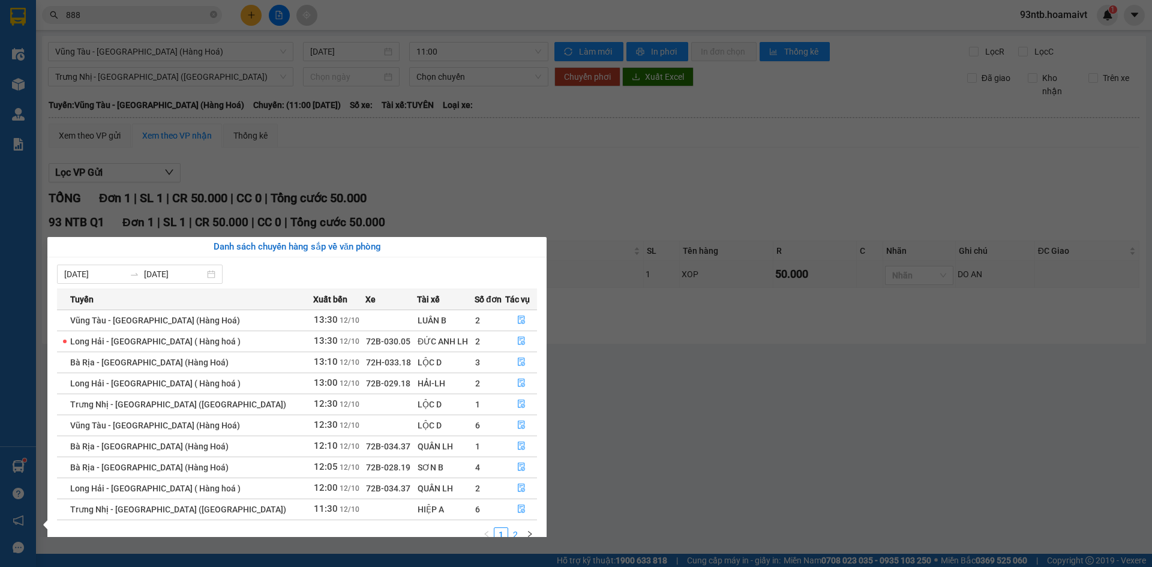
click at [518, 533] on link "2" at bounding box center [515, 534] width 13 height 13
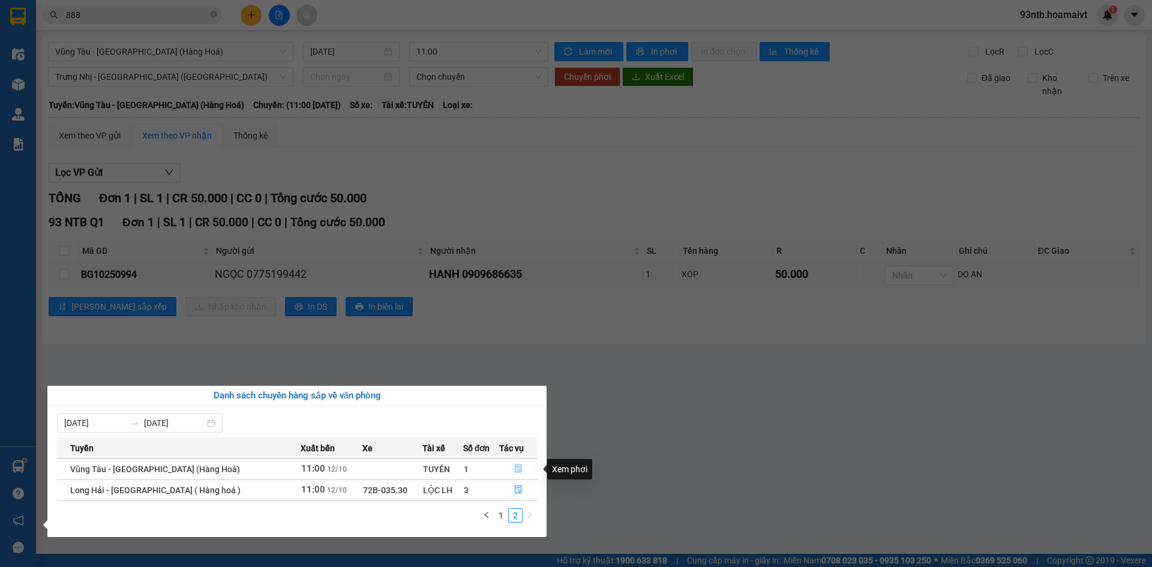
click at [517, 470] on icon "file-done" at bounding box center [518, 468] width 8 height 8
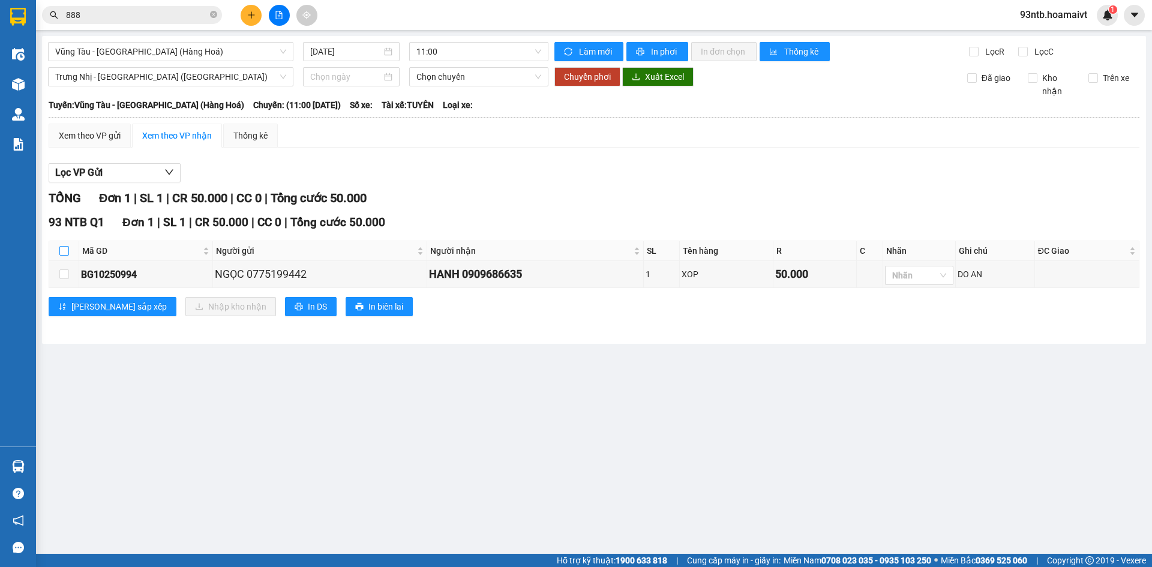
click at [63, 251] on input "checkbox" at bounding box center [64, 251] width 10 height 10
checkbox input "true"
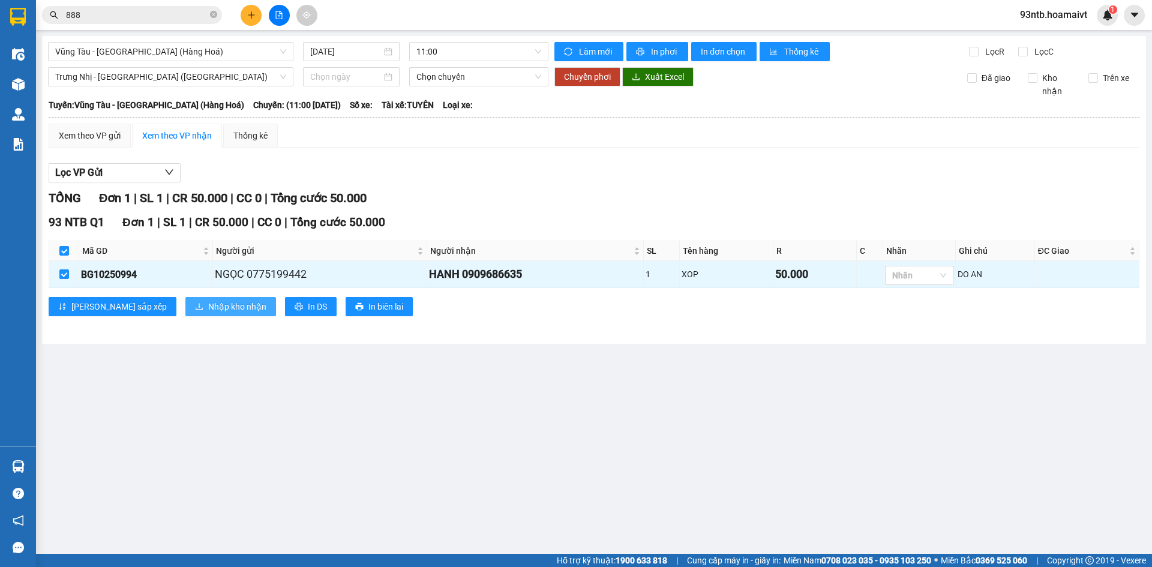
click at [208, 312] on span "Nhập kho nhận" at bounding box center [237, 306] width 58 height 13
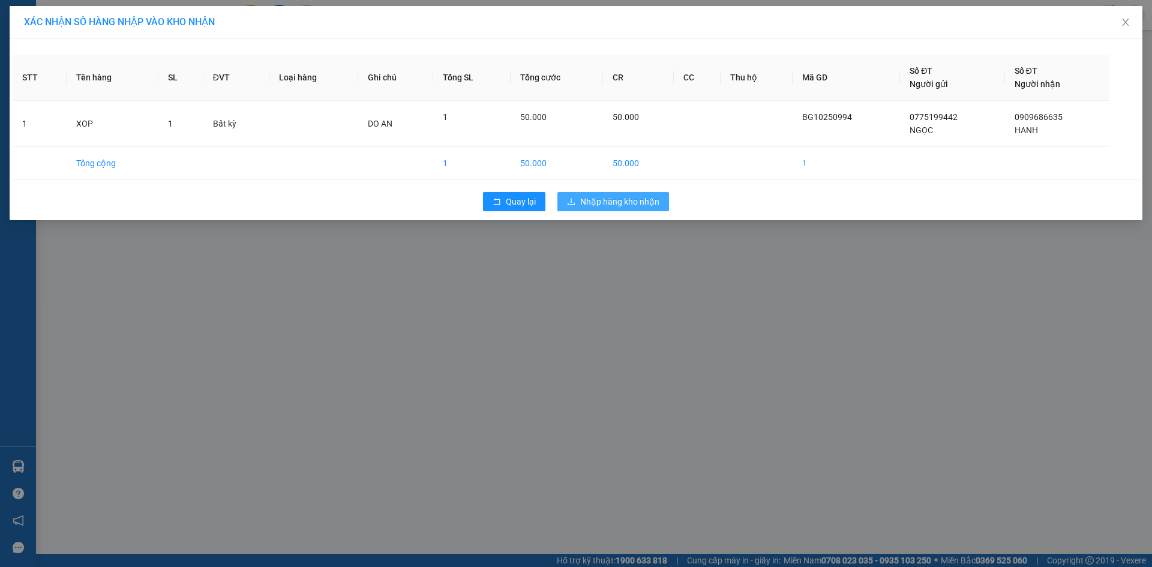
click at [605, 204] on span "Nhập hàng kho nhận" at bounding box center [619, 201] width 79 height 13
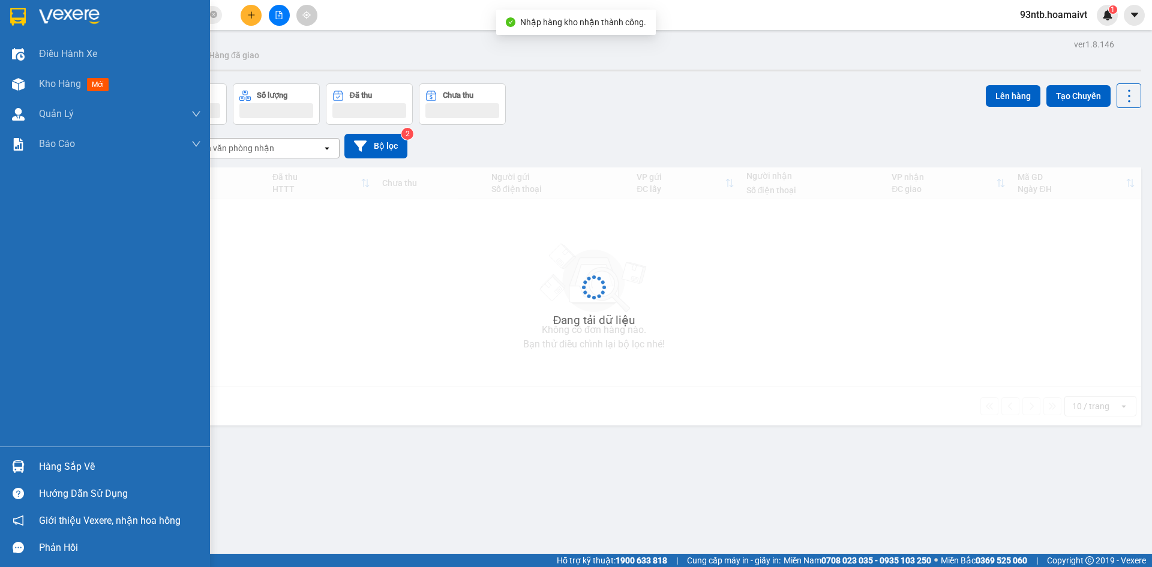
click at [20, 467] on img at bounding box center [18, 466] width 13 height 13
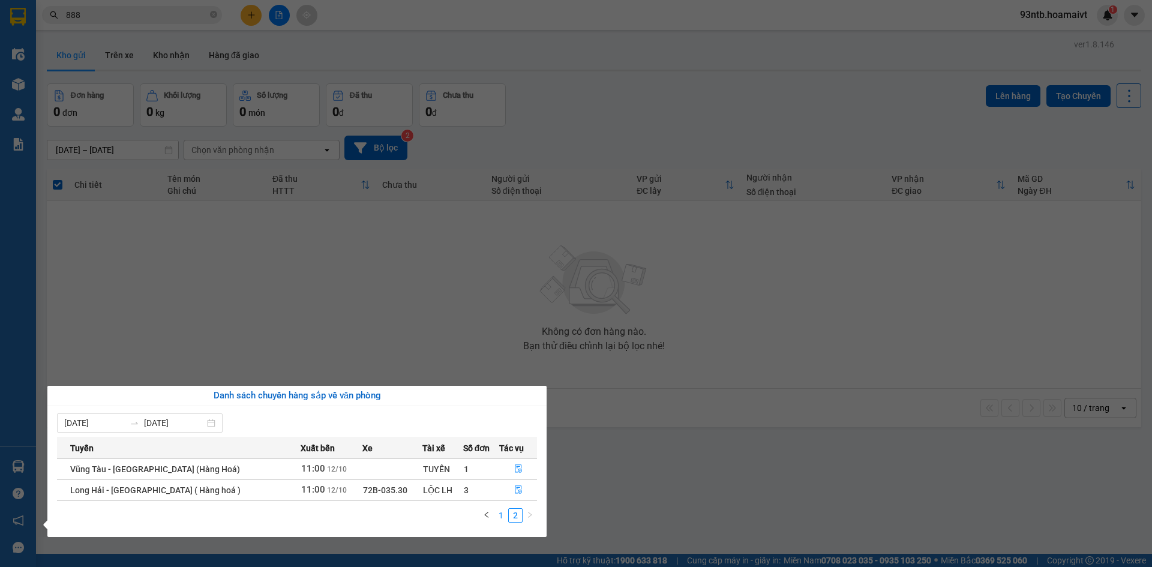
click at [502, 520] on link "1" at bounding box center [500, 515] width 13 height 13
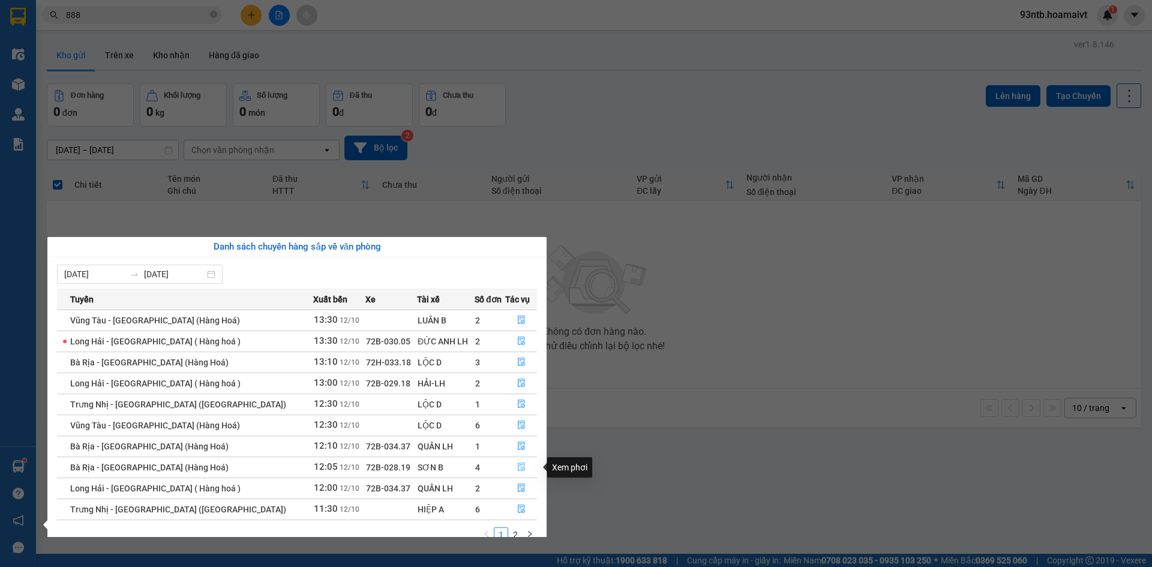
click at [517, 470] on icon "file-done" at bounding box center [521, 467] width 8 height 8
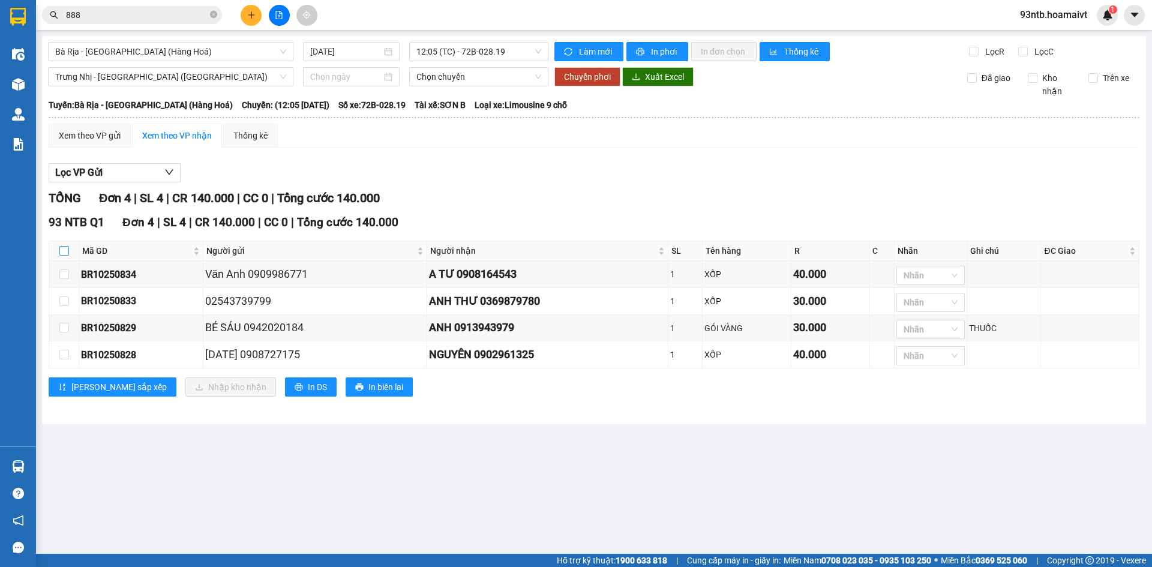
click at [62, 248] on input "checkbox" at bounding box center [64, 251] width 10 height 10
checkbox input "true"
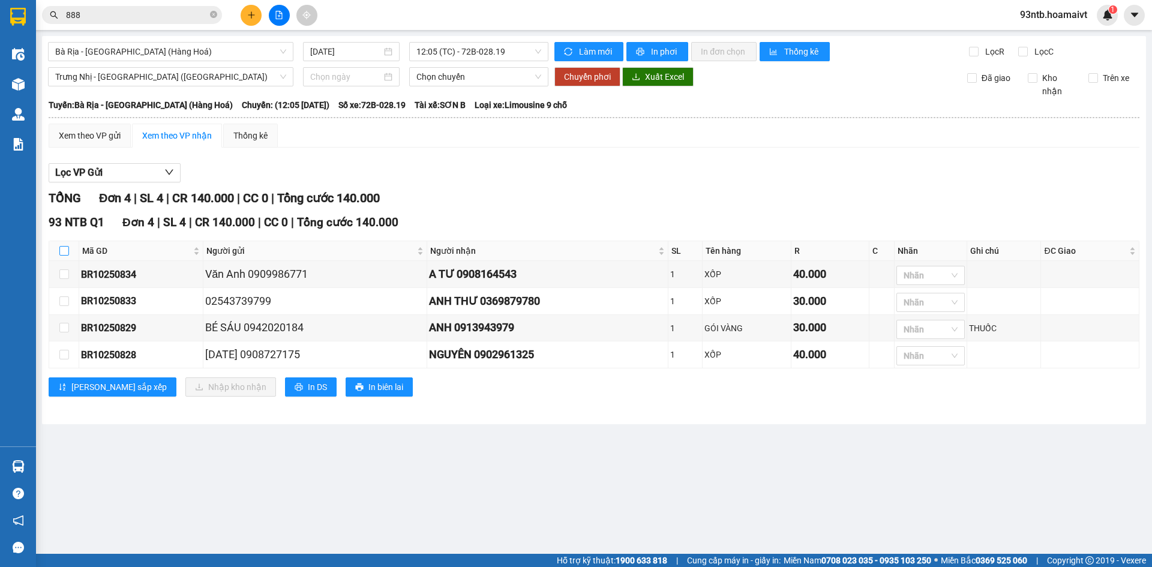
checkbox input "true"
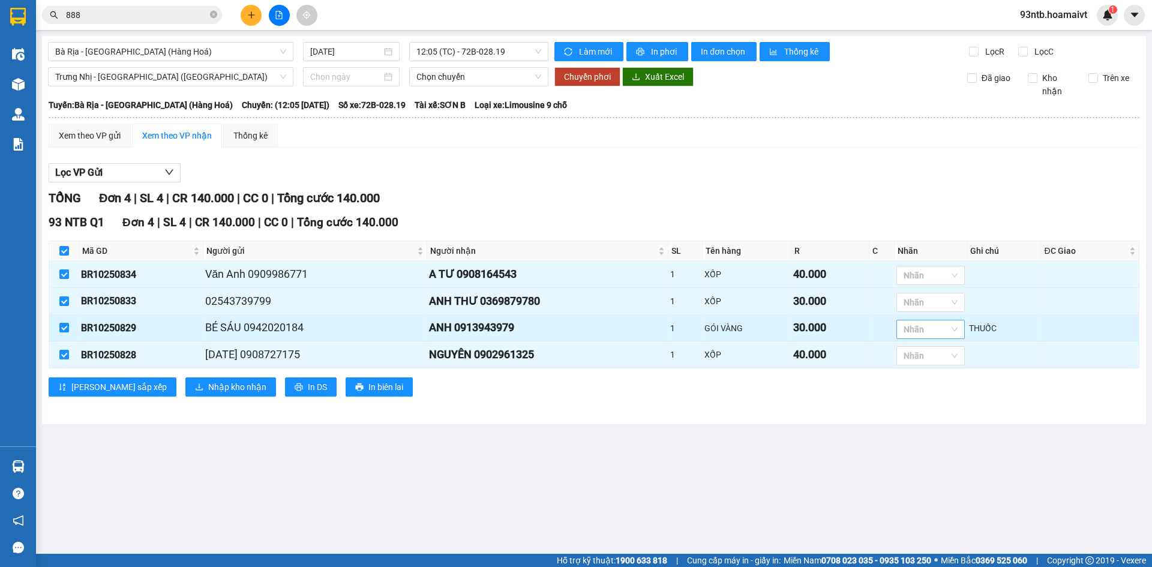
click at [924, 328] on div at bounding box center [924, 329] width 50 height 14
type input "g"
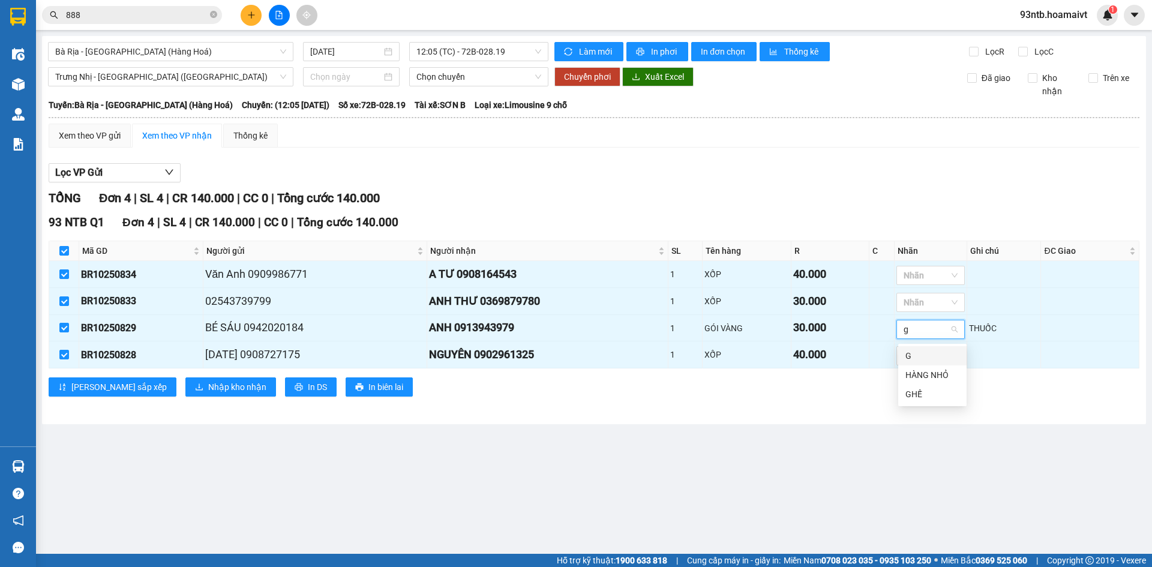
click at [923, 348] on div "G" at bounding box center [932, 355] width 68 height 19
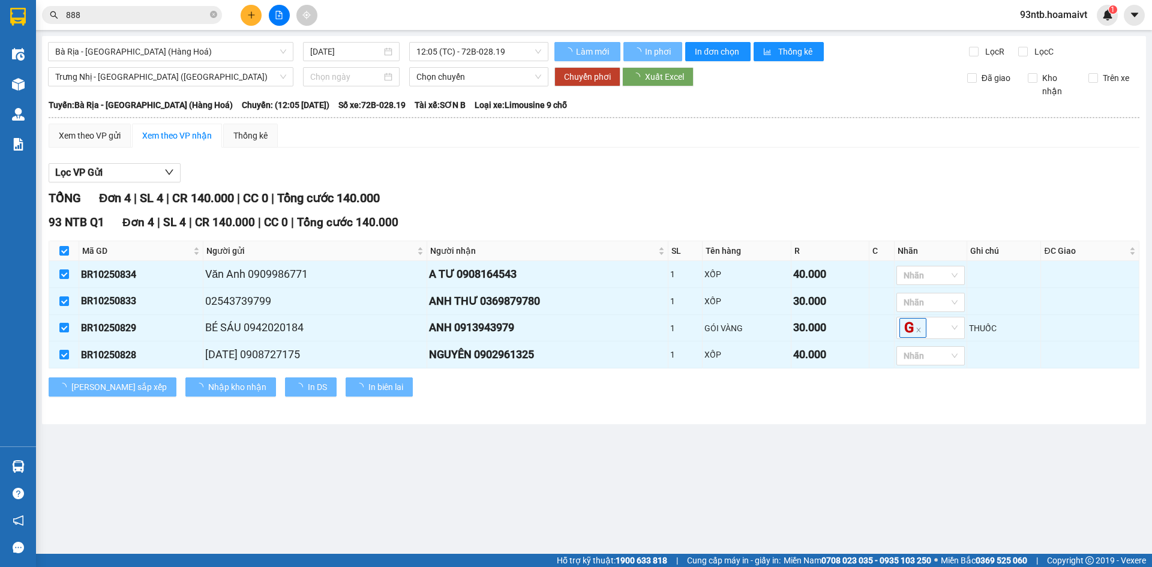
drag, startPoint x: 676, startPoint y: 442, endPoint x: 445, endPoint y: 452, distance: 230.6
click at [659, 443] on main "Bà Rịa - Sài Gòn (Hàng Hoá) 12/10/2025 12:05 (TC) - 72B-028.19 Làm mới In p…" at bounding box center [576, 277] width 1152 height 554
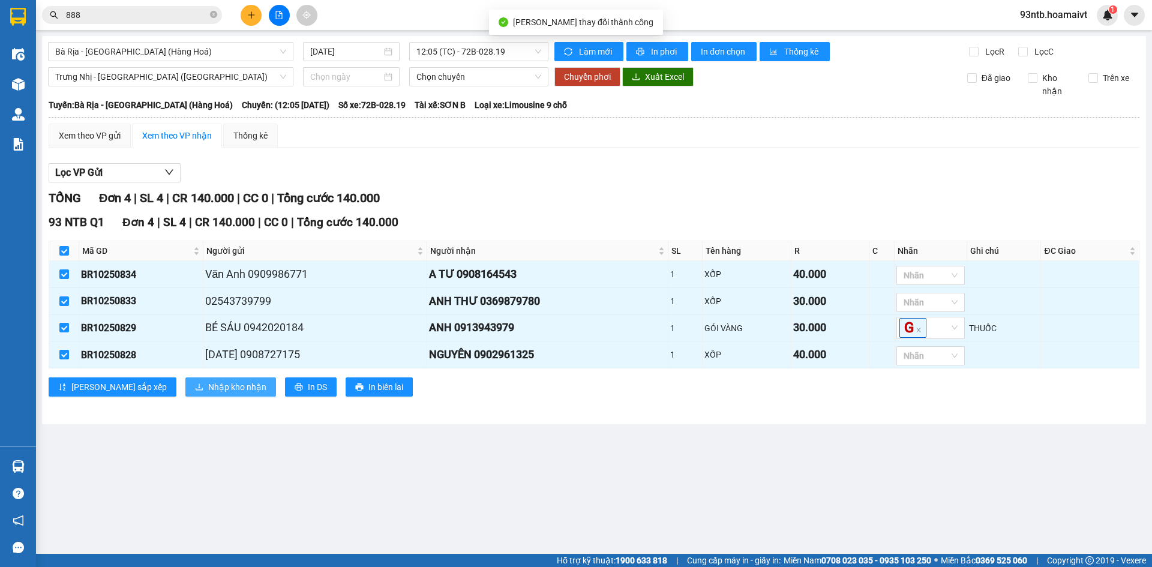
click at [208, 387] on span "Nhập kho nhận" at bounding box center [237, 386] width 58 height 13
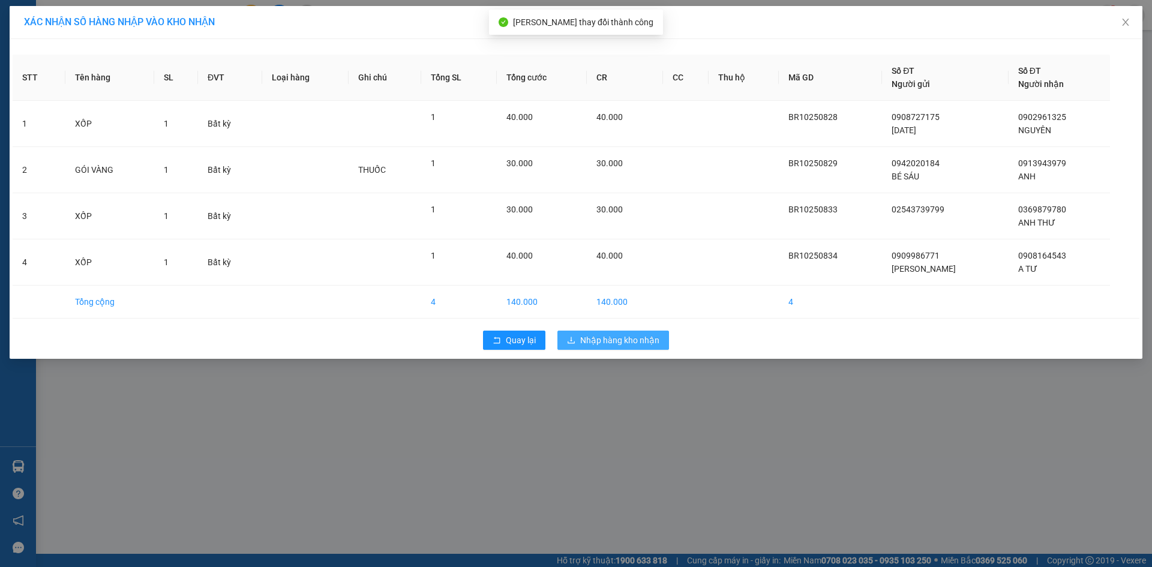
click at [621, 338] on span "Nhập hàng kho nhận" at bounding box center [619, 340] width 79 height 13
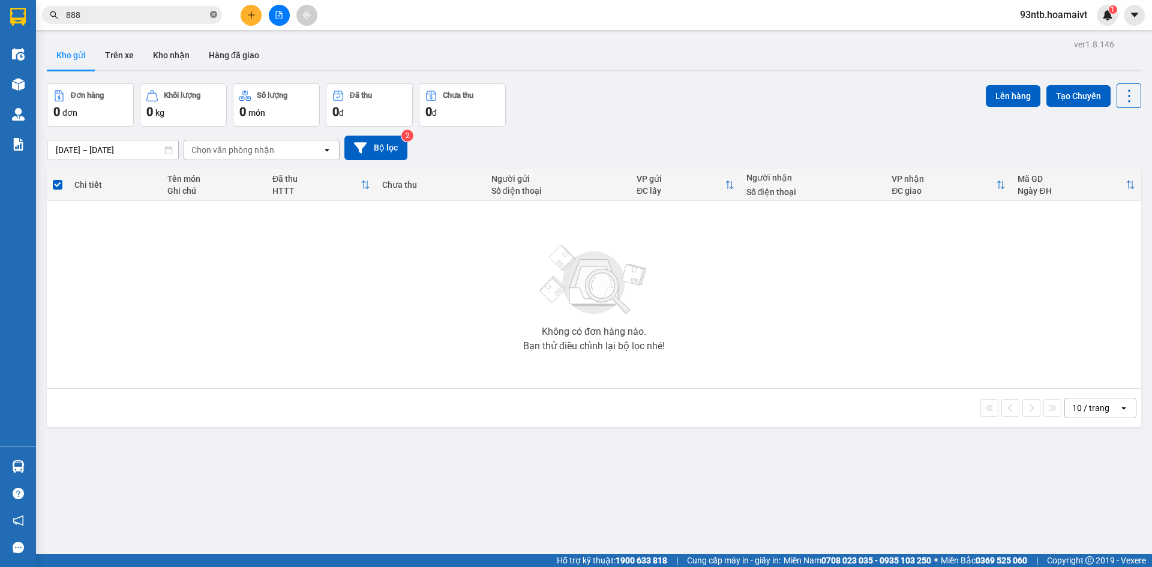
click at [215, 16] on icon "close-circle" at bounding box center [213, 14] width 7 height 7
click at [190, 16] on input "text" at bounding box center [137, 14] width 142 height 13
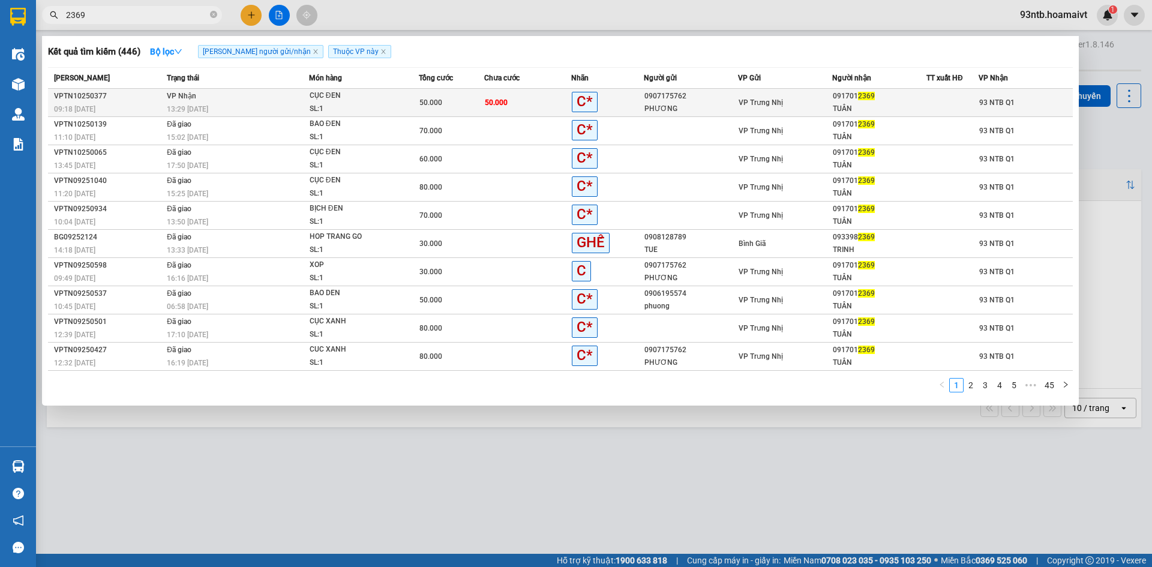
type input "2369"
click at [518, 95] on td "50.000" at bounding box center [527, 103] width 87 height 28
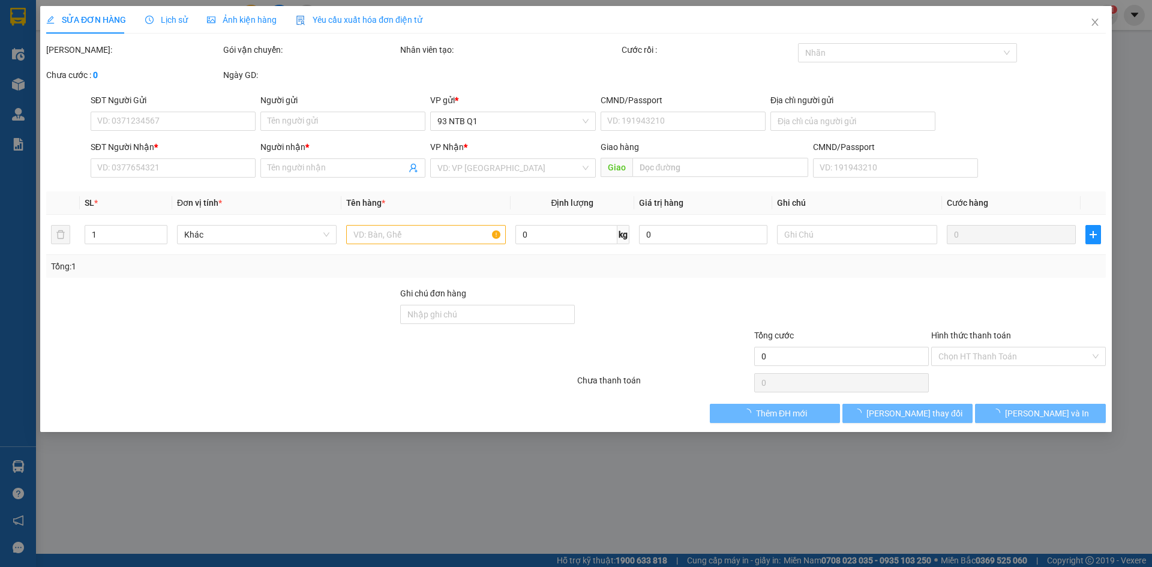
type input "0907175762"
type input "PHƯƠNG"
type input "0917012369"
type input "TUÂN"
type input "50.000"
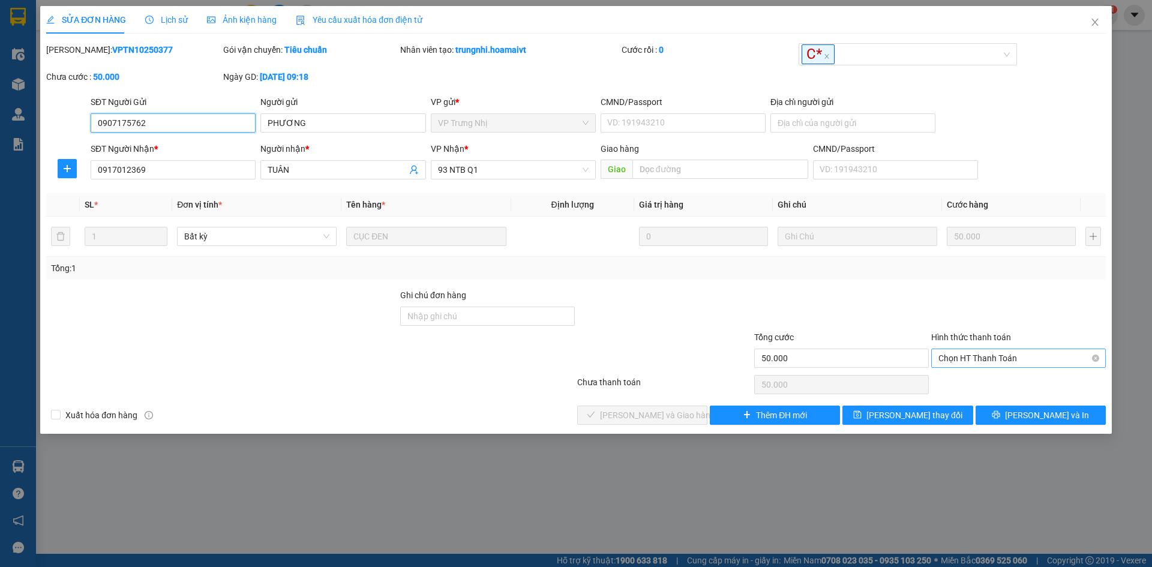
click at [969, 361] on span "Chọn HT Thanh Toán" at bounding box center [1018, 358] width 160 height 18
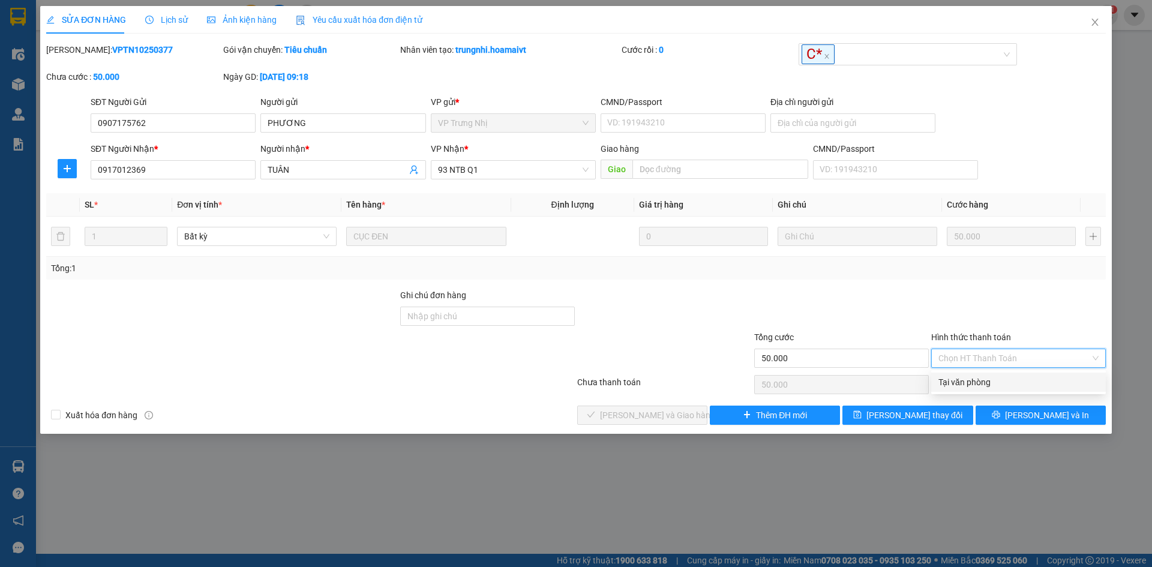
click at [972, 382] on div "Tại văn phòng" at bounding box center [1018, 382] width 160 height 13
type input "0"
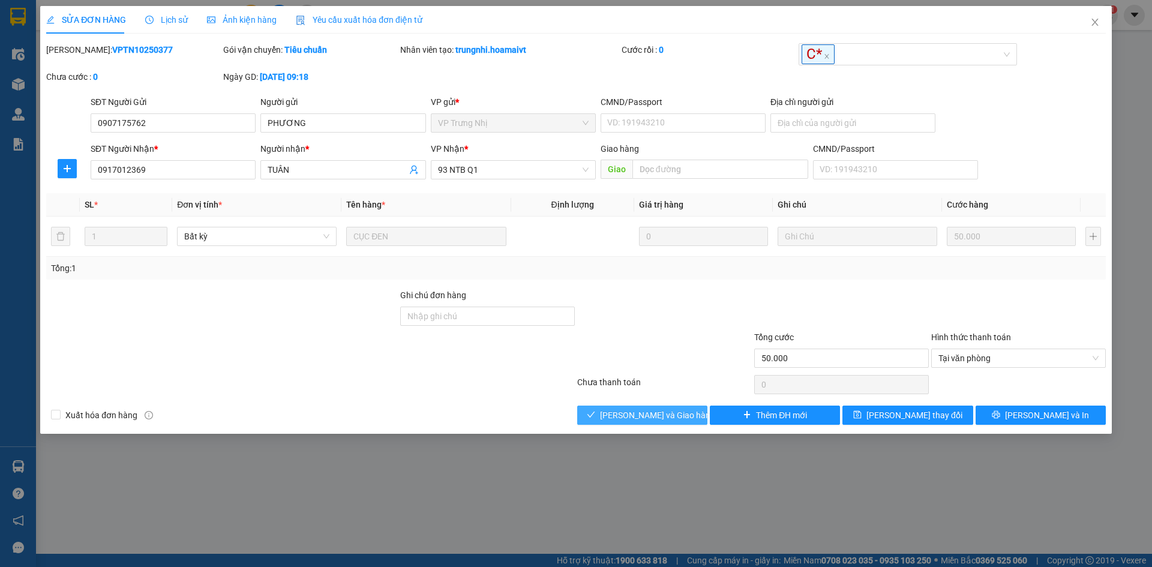
click at [612, 413] on button "[PERSON_NAME] và Giao hàng" at bounding box center [642, 415] width 130 height 19
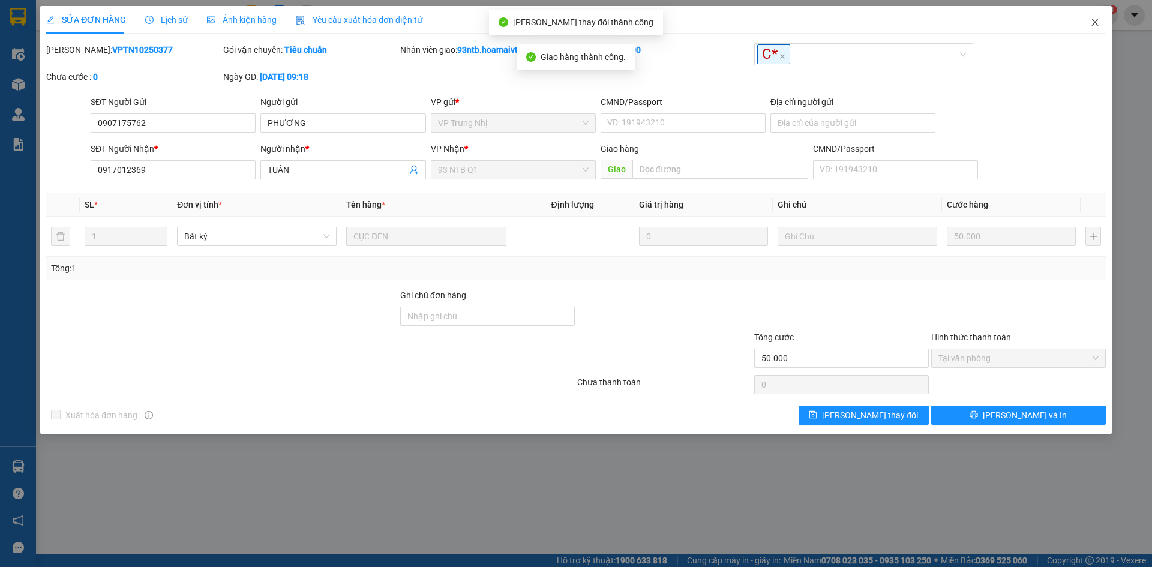
click at [1091, 23] on icon "close" at bounding box center [1095, 22] width 10 height 10
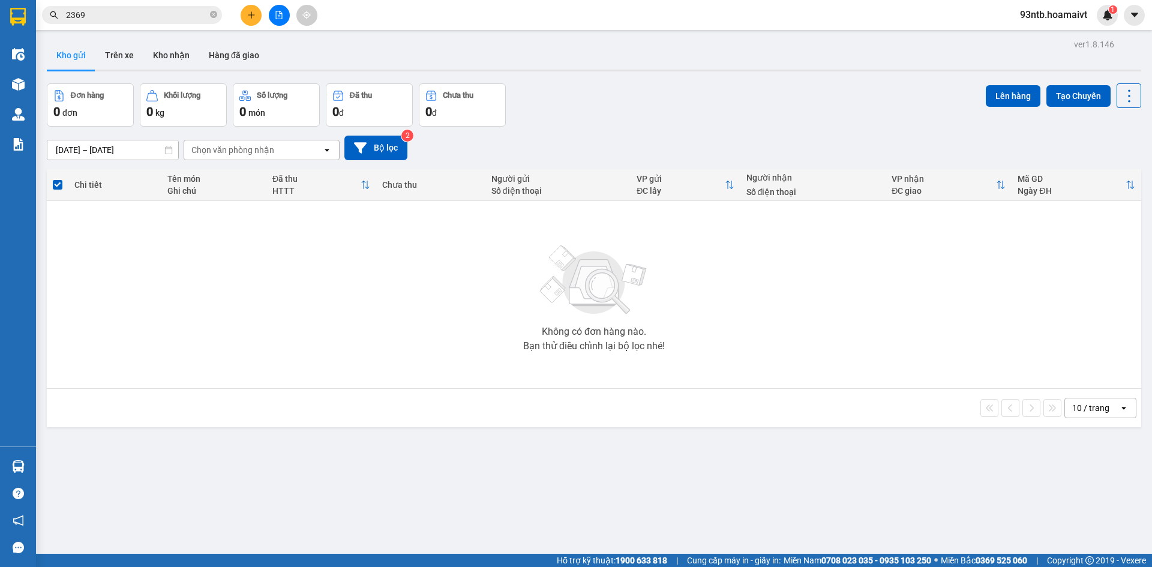
click at [826, 352] on div "Không có đơn hàng nào. Bạn thử điều chỉnh lại bộ lọc nhé!" at bounding box center [594, 295] width 1082 height 180
click at [806, 377] on div "Không có đơn hàng nào. Bạn thử điều chỉnh lại bộ lọc nhé!" at bounding box center [594, 295] width 1082 height 180
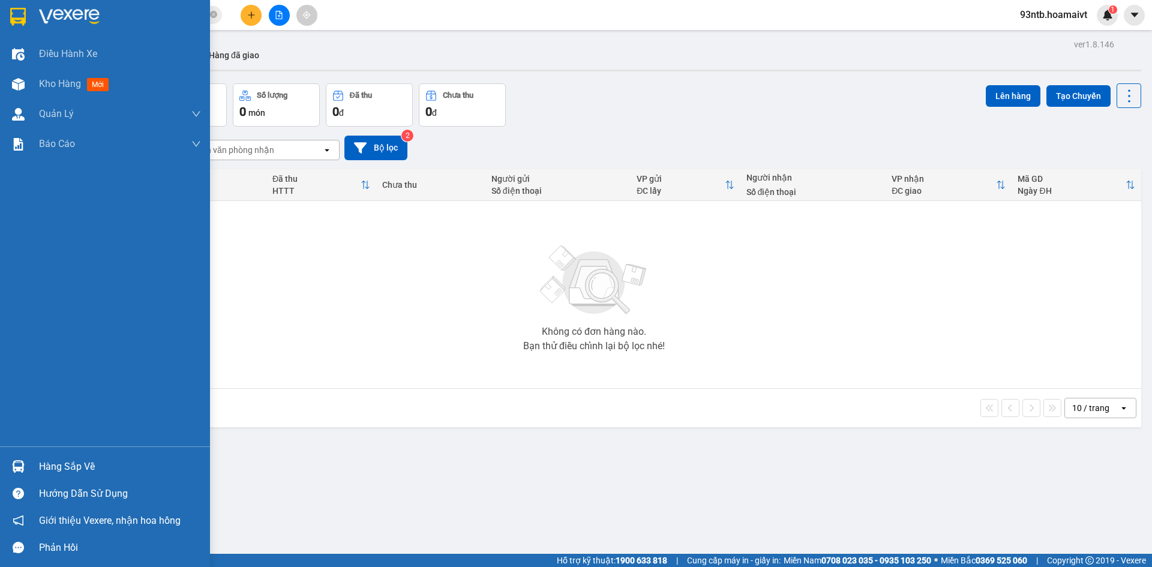
click at [13, 458] on div at bounding box center [18, 466] width 21 height 21
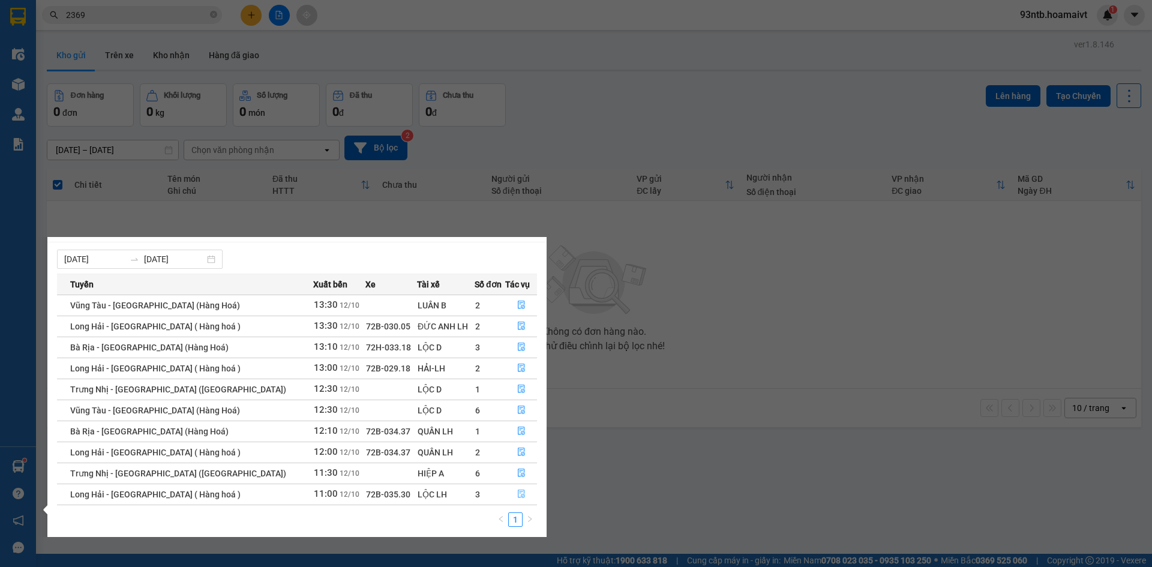
scroll to position [19, 0]
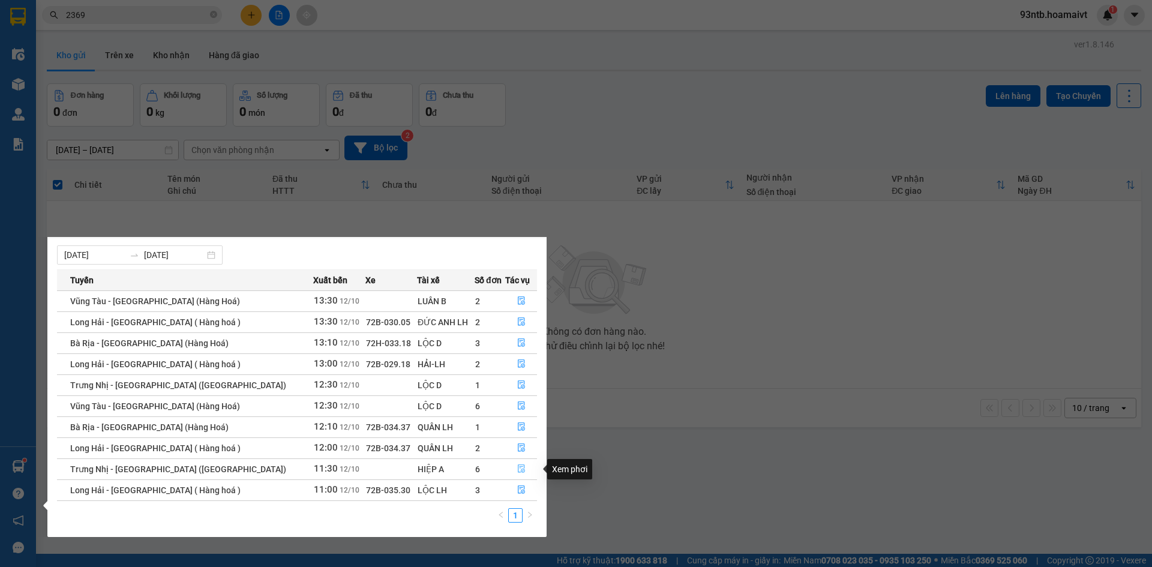
click at [518, 469] on icon "file-done" at bounding box center [521, 469] width 7 height 8
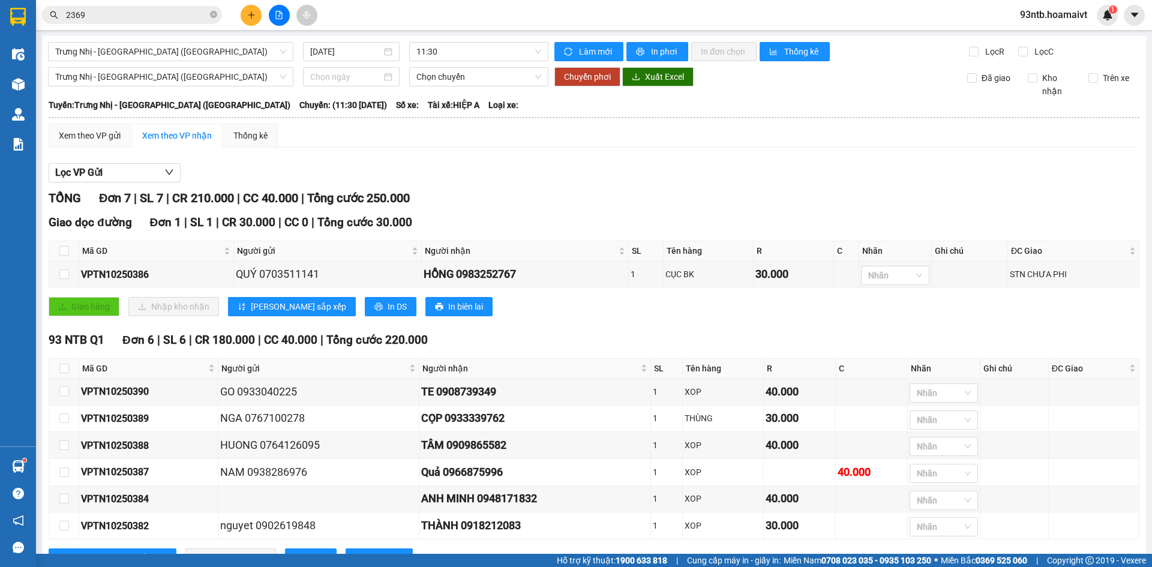
click at [151, 19] on input "2369" at bounding box center [137, 14] width 142 height 13
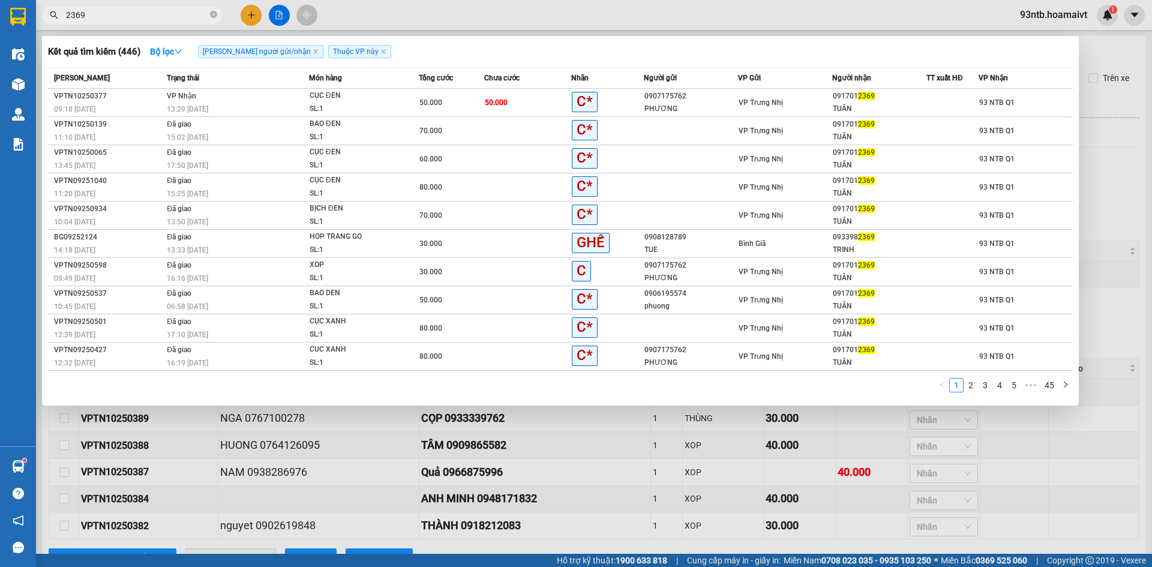
click at [151, 19] on input "2369" at bounding box center [137, 14] width 142 height 13
click at [216, 14] on icon "close-circle" at bounding box center [213, 14] width 7 height 7
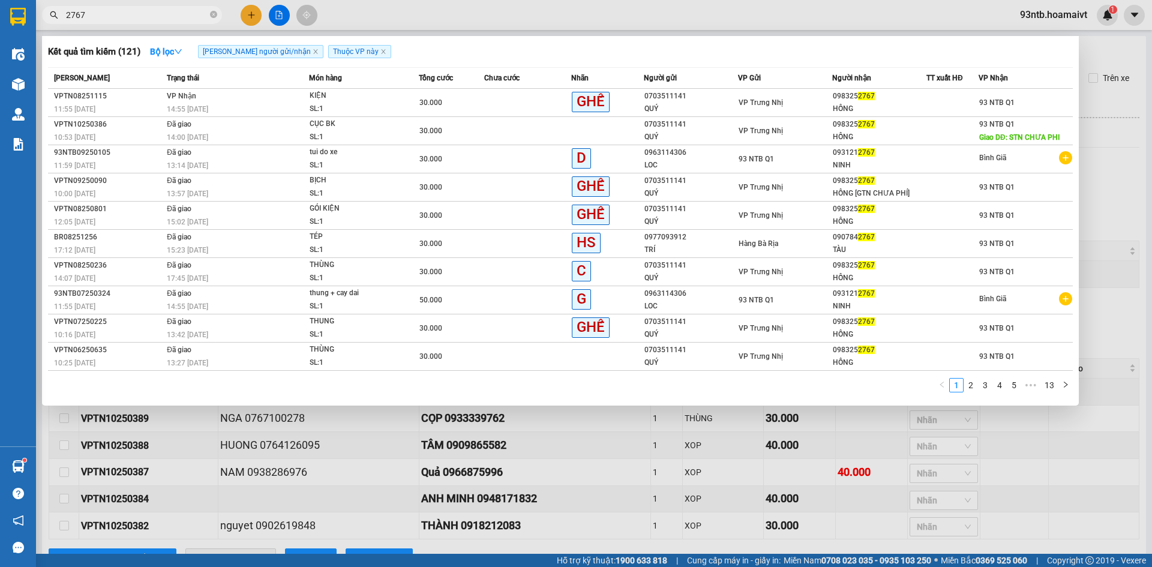
type input "2767"
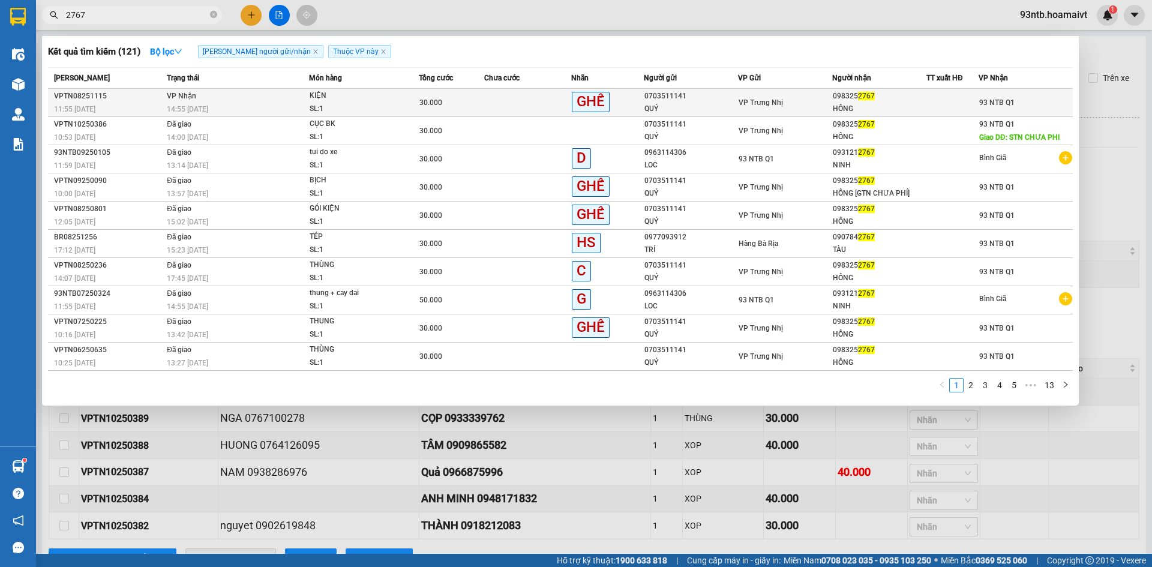
click at [419, 101] on span "30.000" at bounding box center [430, 102] width 23 height 8
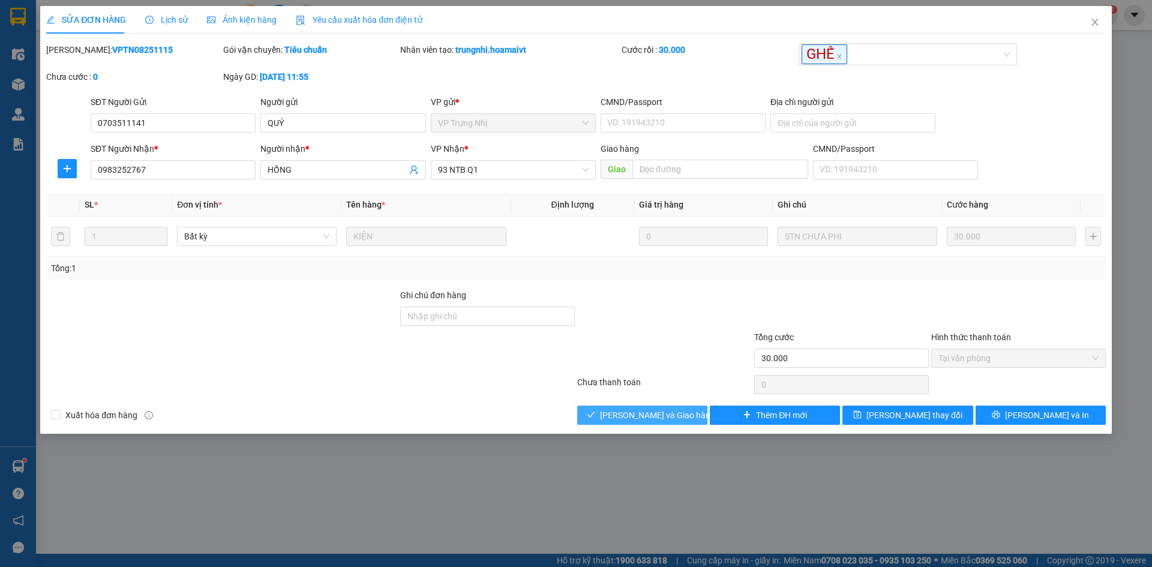
click at [647, 413] on span "[PERSON_NAME] và Giao hàng" at bounding box center [657, 415] width 115 height 13
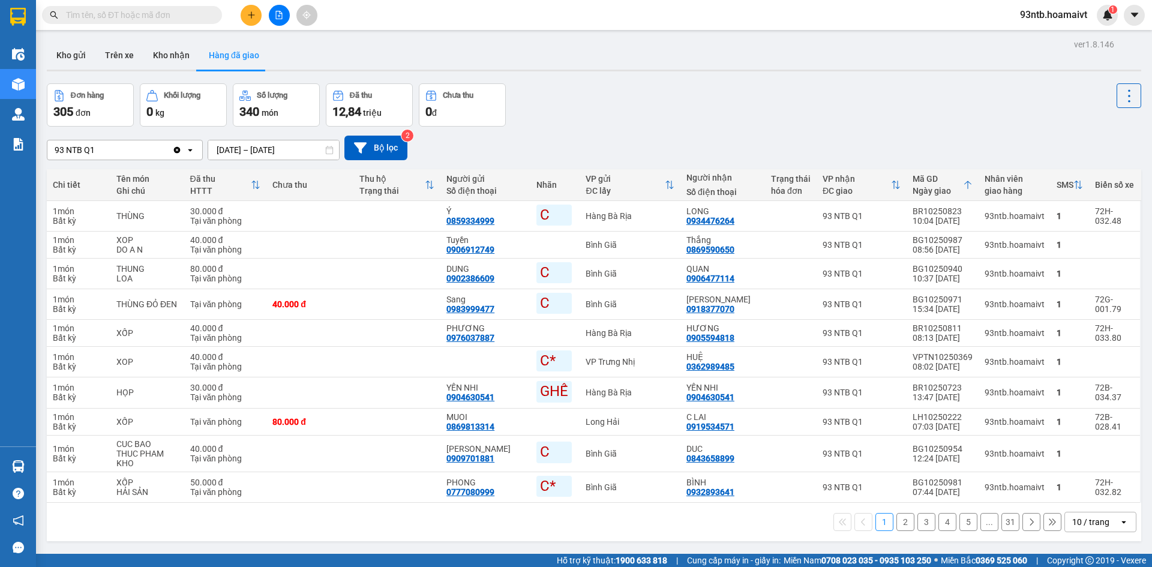
click at [556, 47] on div "Kho gửi Trên xe Kho nhận Hàng đã giao" at bounding box center [594, 57] width 1094 height 32
click at [137, 19] on input "text" at bounding box center [137, 14] width 142 height 13
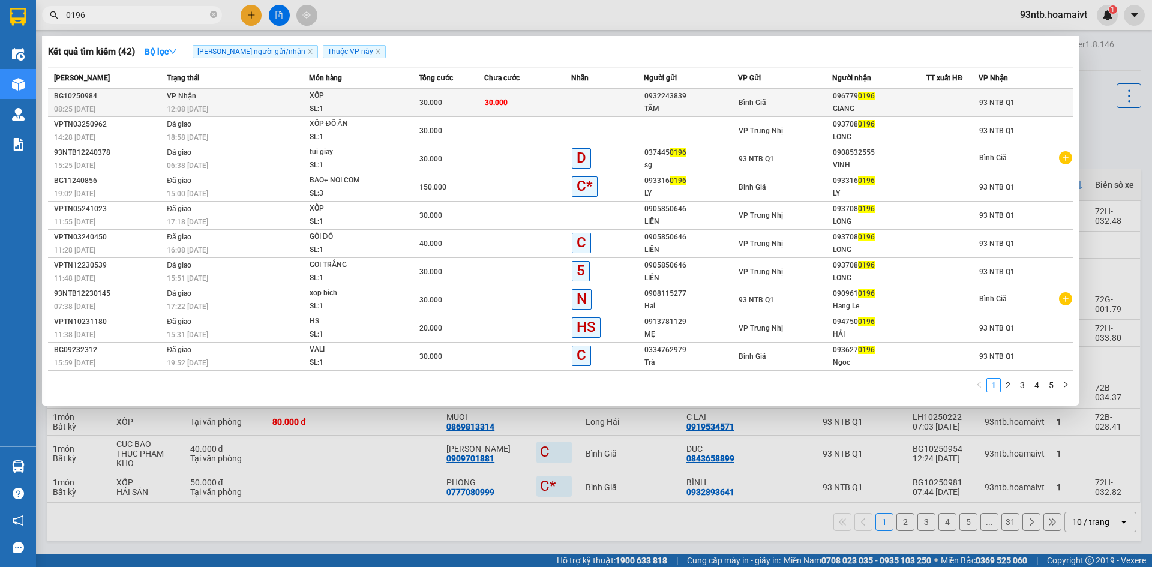
type input "0196"
click at [460, 93] on td "30.000" at bounding box center [451, 103] width 65 height 28
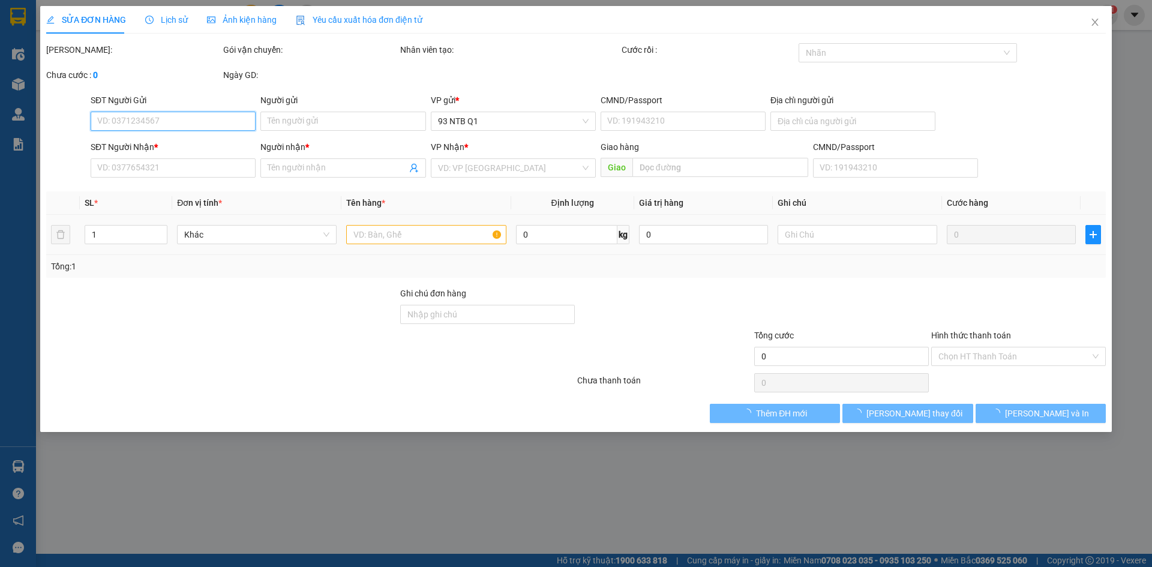
type input "0932243839"
type input "TÂM"
type input "0967790196"
type input "GIANG"
type input "30.000"
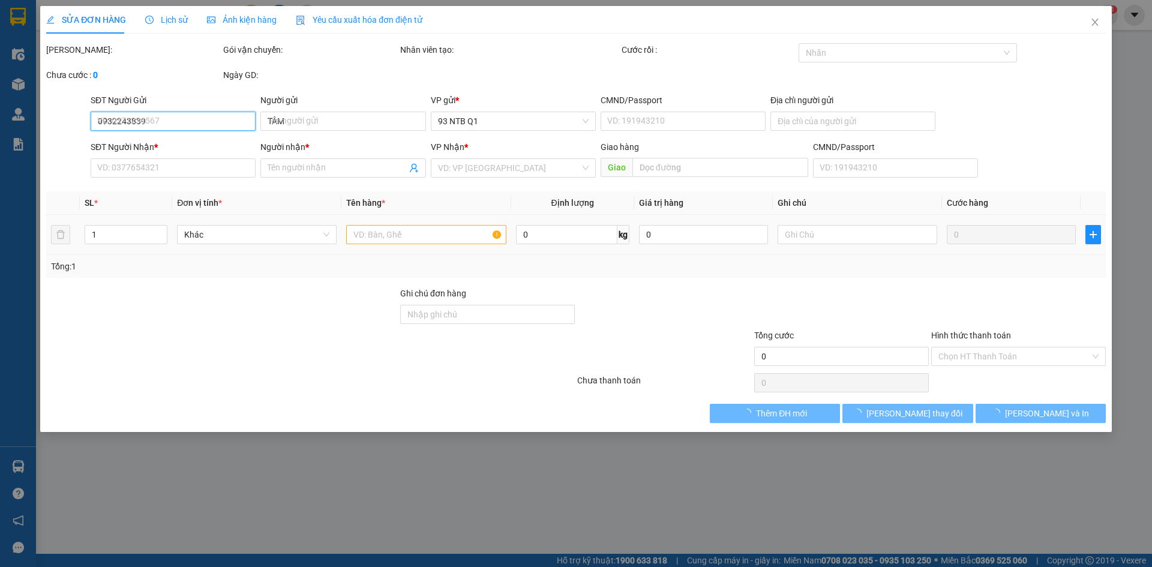
type input "30.000"
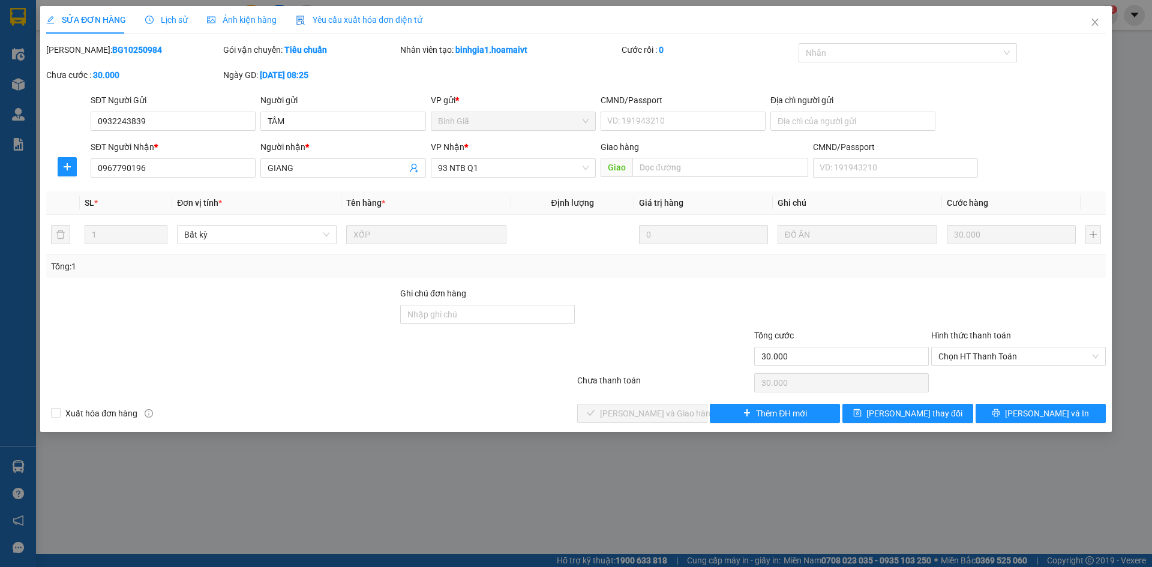
click at [691, 289] on div at bounding box center [664, 308] width 177 height 42
click at [783, 289] on div at bounding box center [841, 308] width 177 height 42
click at [1094, 23] on icon "close" at bounding box center [1094, 22] width 7 height 7
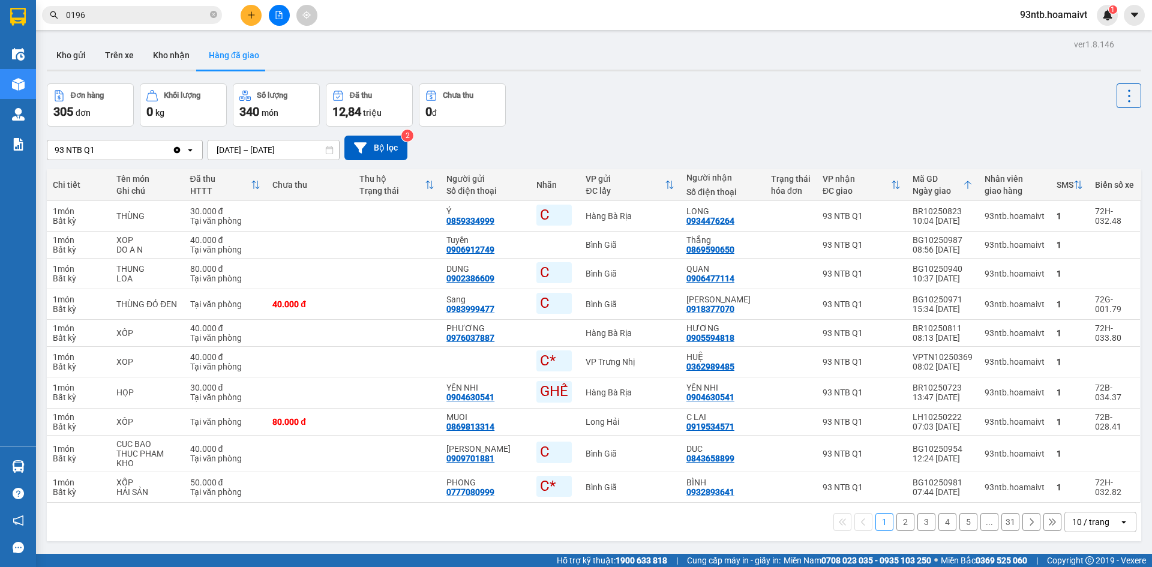
click at [141, 16] on input "0196" at bounding box center [137, 14] width 142 height 13
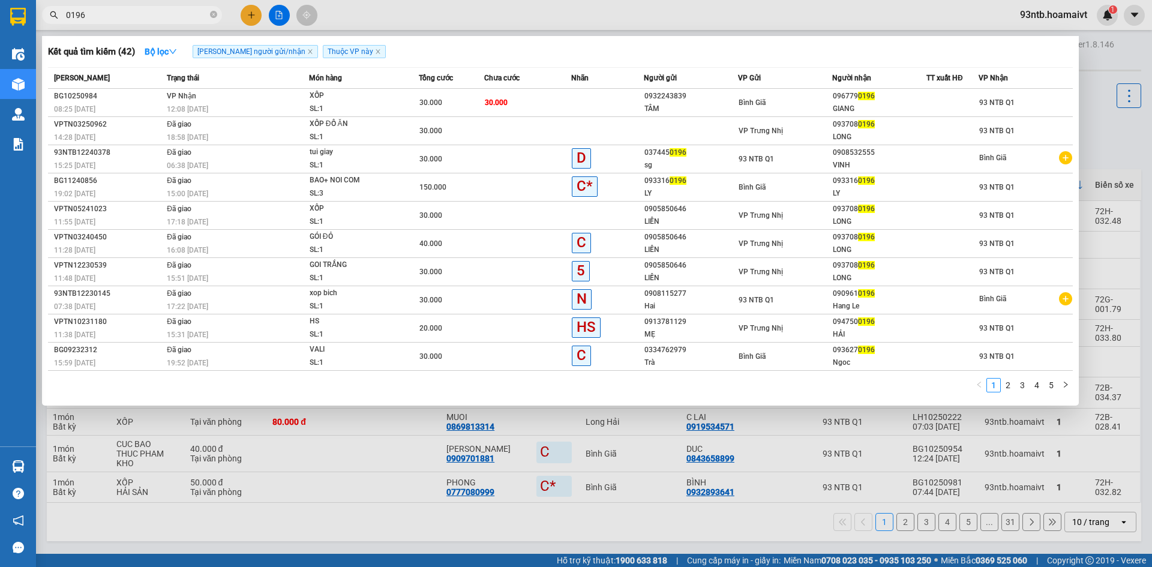
click at [141, 16] on input "0196" at bounding box center [137, 14] width 142 height 13
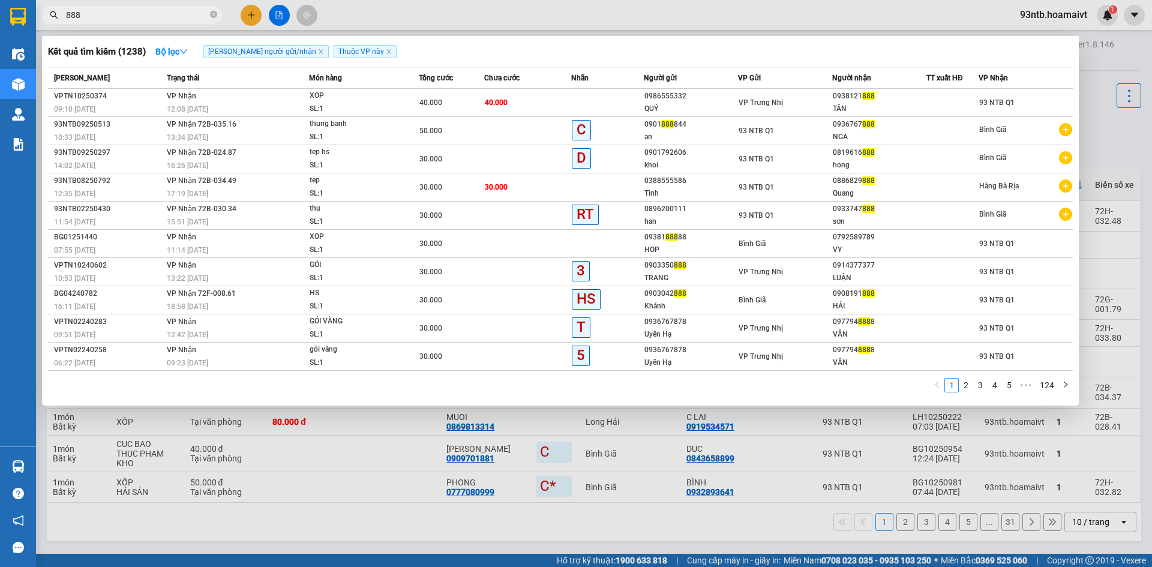
type input "888"
click at [688, 45] on div "Kết quả tìm kiếm ( 1238 ) Bộ lọc Tìm người gửi/nhận Thuộc VP này" at bounding box center [560, 51] width 1025 height 19
click at [214, 14] on icon "close-circle" at bounding box center [213, 14] width 7 height 7
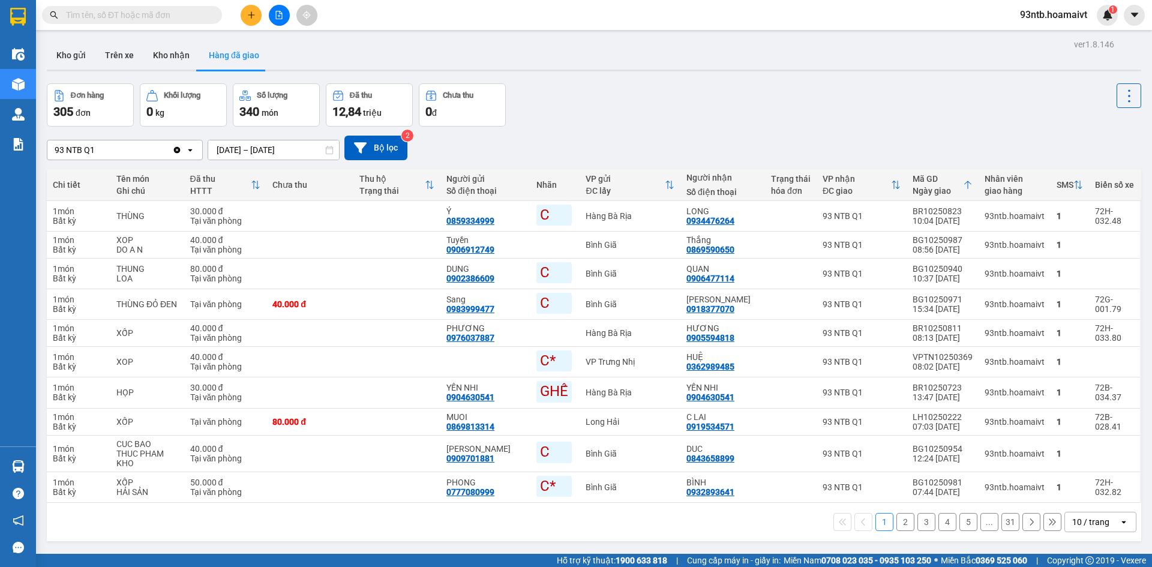
click at [185, 19] on input "text" at bounding box center [137, 14] width 142 height 13
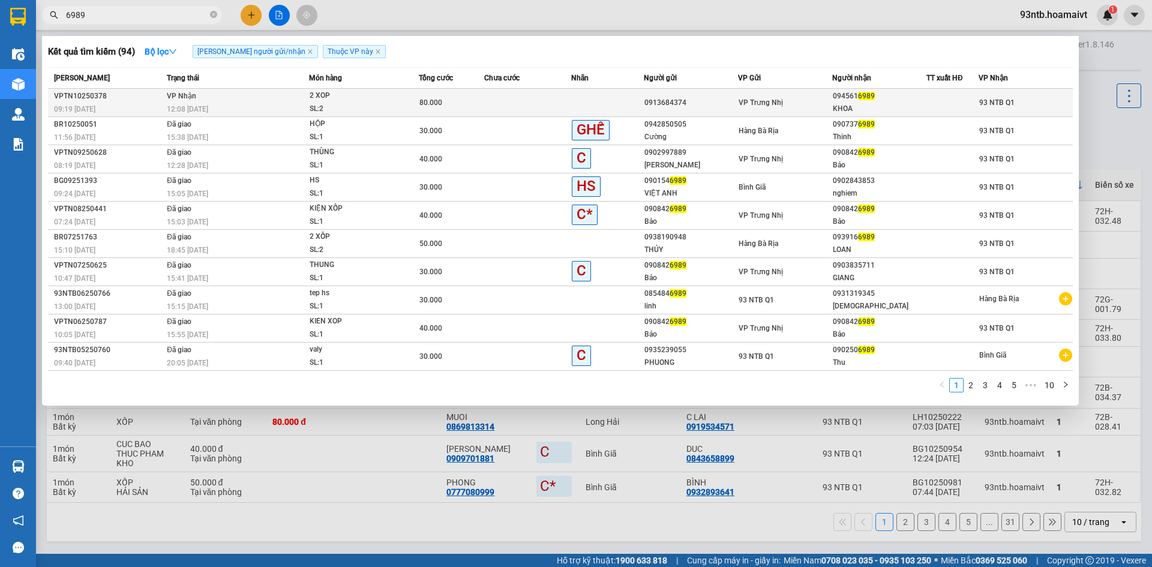
type input "6989"
click at [338, 97] on div "2 XOP" at bounding box center [355, 95] width 90 height 13
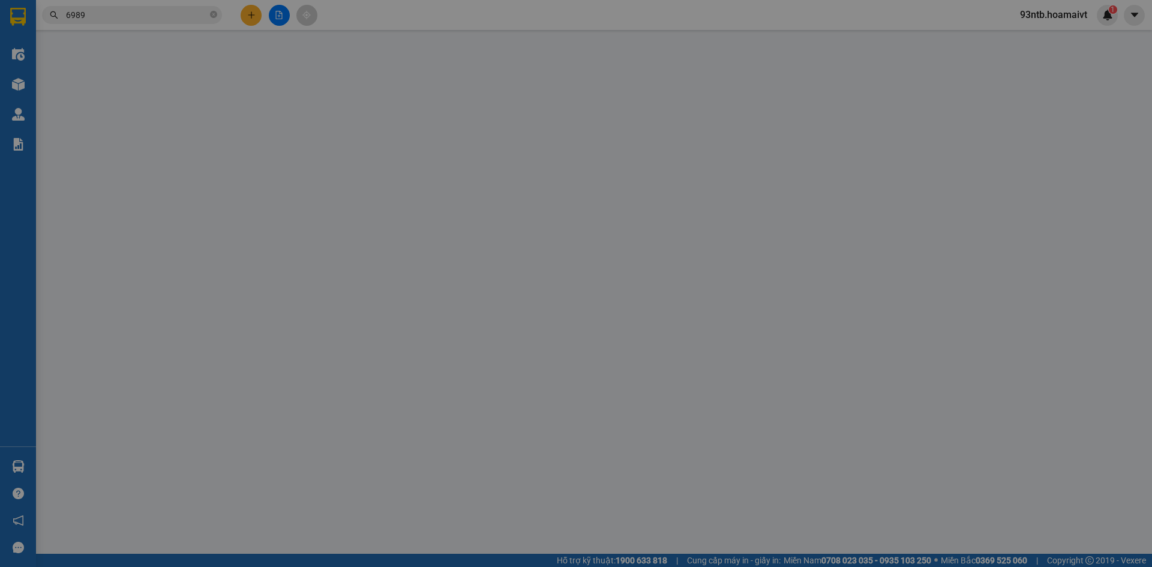
type input "0913684374"
type input "0945616989"
type input "KHOA"
type input "80.000"
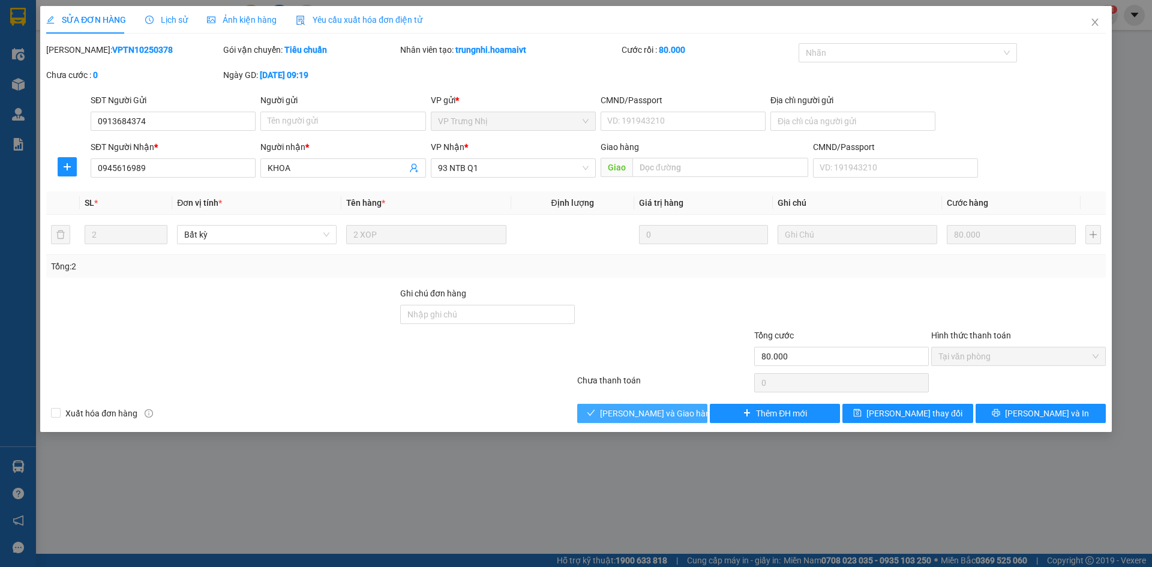
click at [633, 415] on span "[PERSON_NAME] và Giao hàng" at bounding box center [657, 413] width 115 height 13
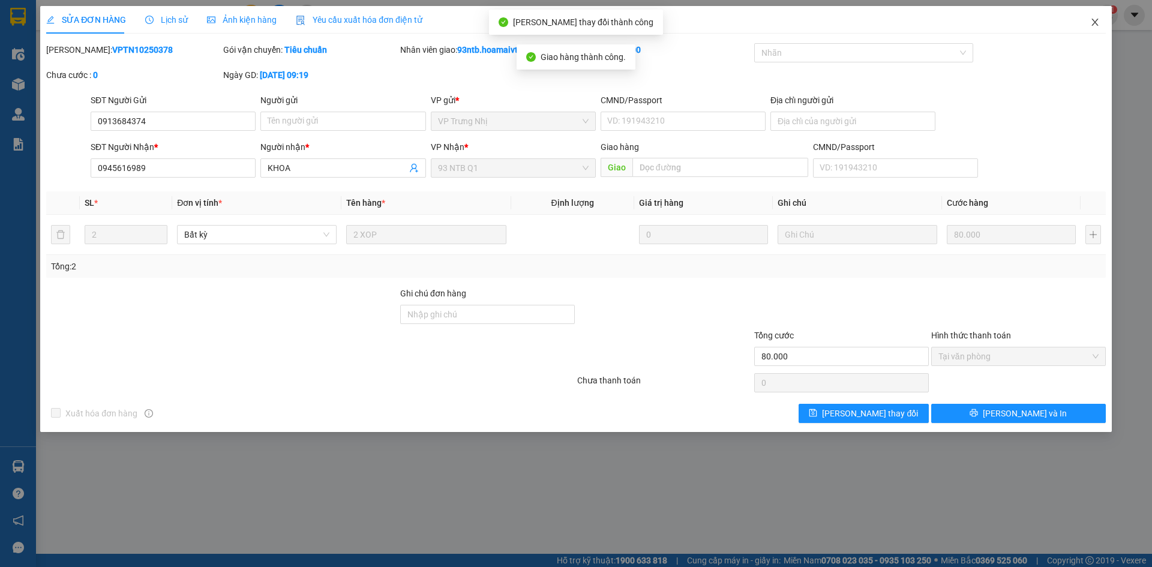
click at [1099, 22] on icon "close" at bounding box center [1095, 22] width 10 height 10
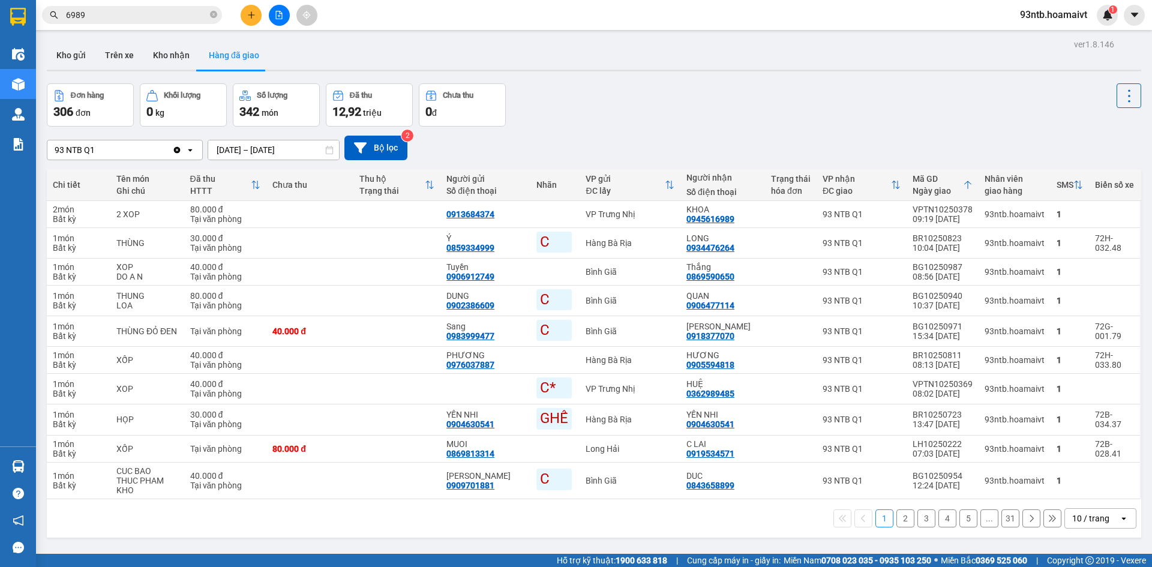
click at [740, 68] on div "Kho gửi Trên xe Kho nhận Hàng đã giao" at bounding box center [594, 57] width 1094 height 32
click at [68, 55] on button "Kho gửi" at bounding box center [71, 55] width 49 height 29
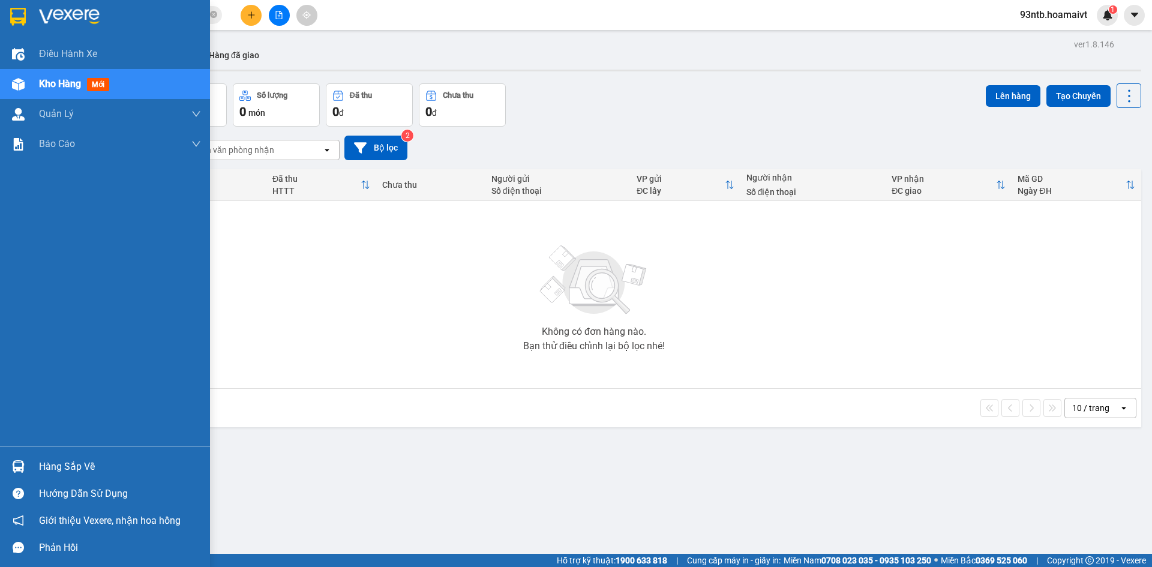
click at [16, 463] on img at bounding box center [18, 466] width 13 height 13
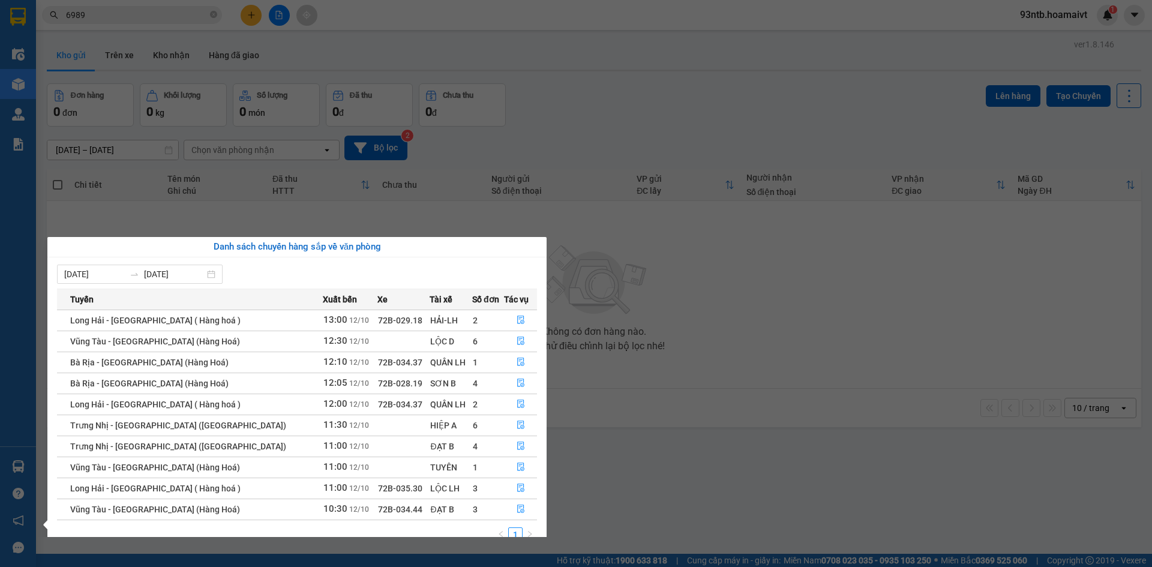
click at [607, 80] on section "Kết quả tìm kiếm ( 94 ) Bộ lọc Tìm người gửi/nhận Thuộc VP này Mã ĐH Trạng thái…" at bounding box center [576, 283] width 1152 height 567
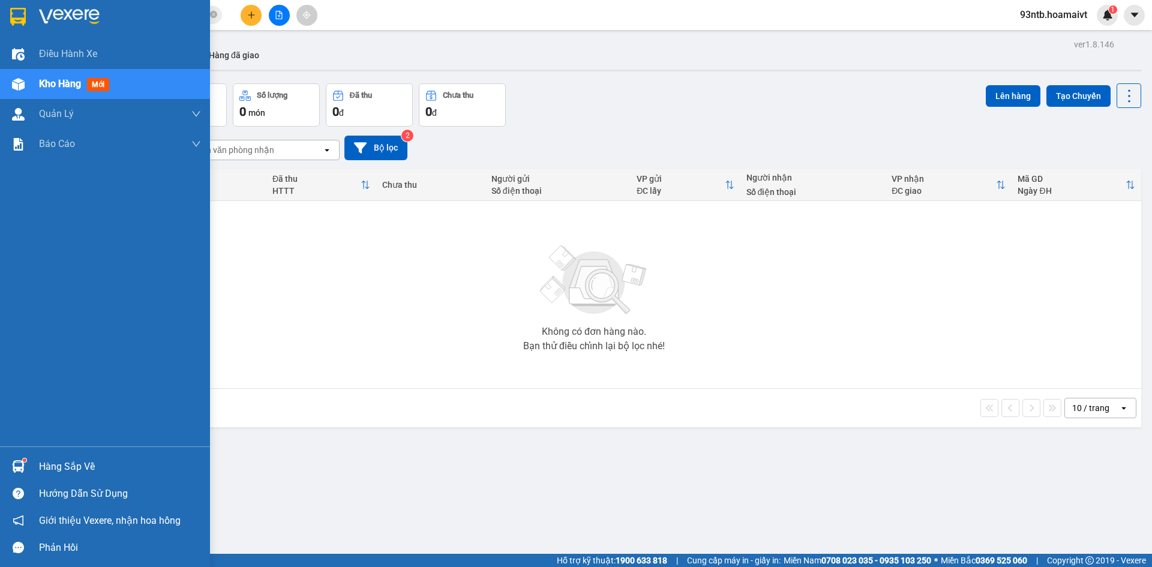
click at [23, 463] on img at bounding box center [18, 466] width 13 height 13
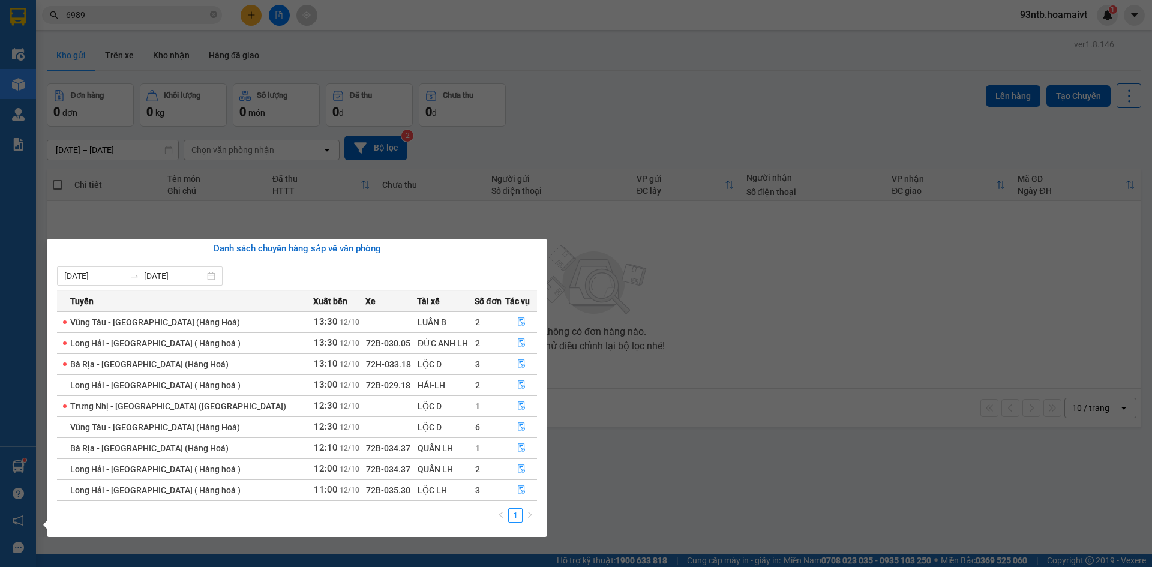
click at [115, 16] on section "Kết quả tìm kiếm ( 94 ) Bộ lọc Tìm người gửi/nhận Thuộc VP này Mã ĐH Trạng thái…" at bounding box center [576, 283] width 1152 height 567
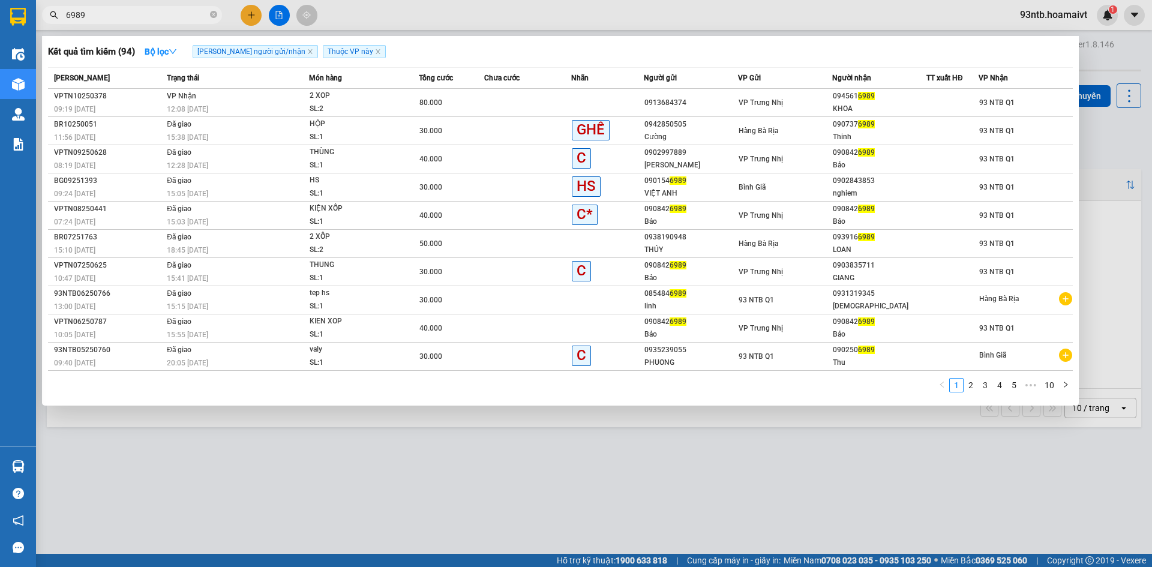
click at [115, 16] on input "6989" at bounding box center [137, 14] width 142 height 13
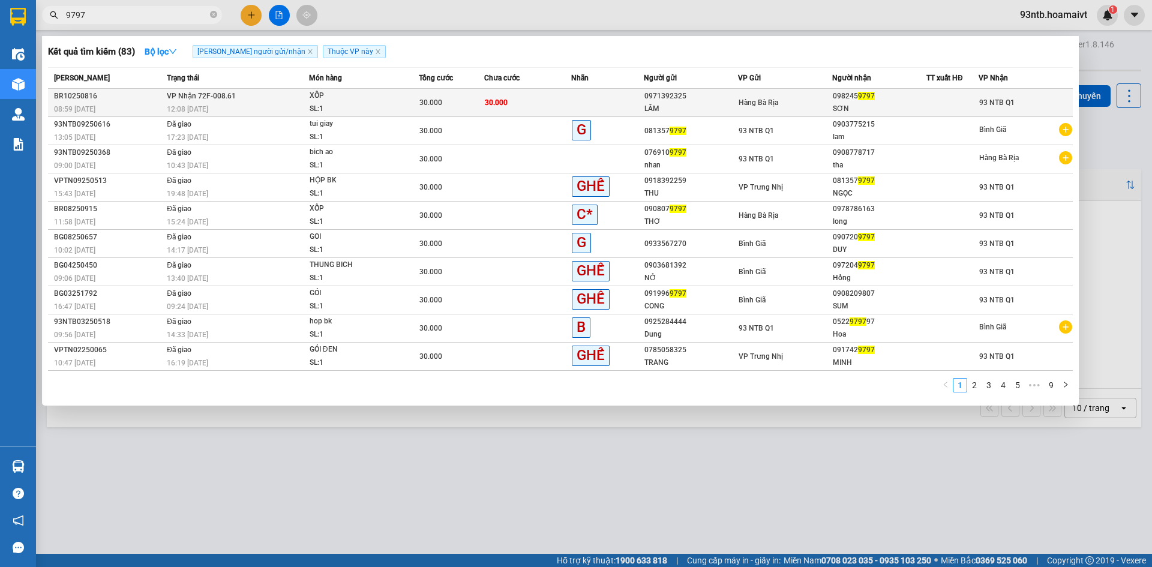
type input "9797"
click at [364, 95] on div "XỐP" at bounding box center [355, 95] width 90 height 13
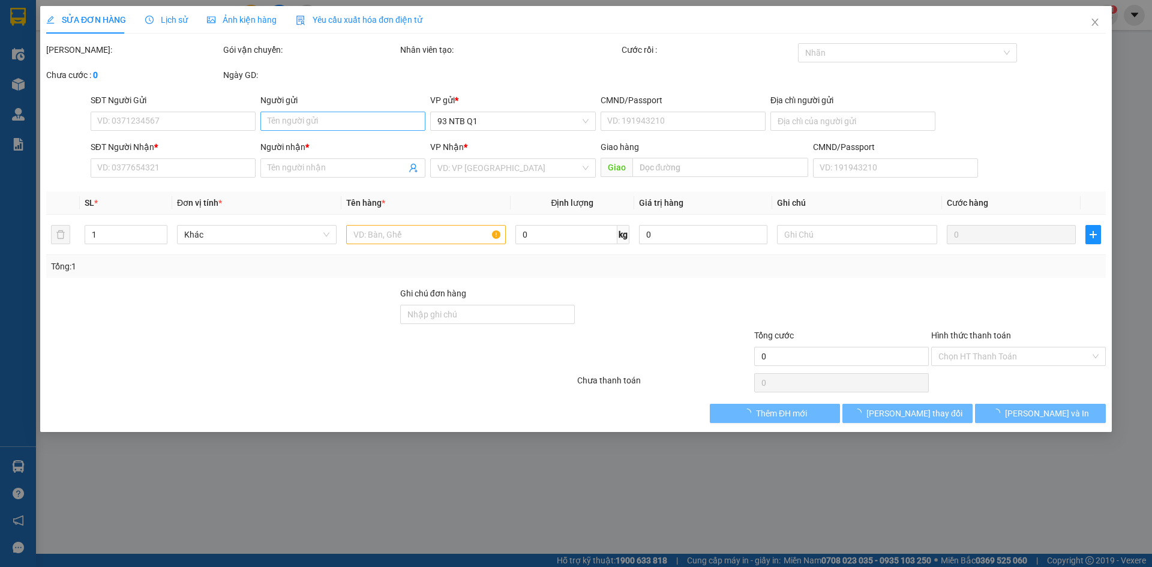
type input "0971392325"
type input "LÂM"
type input "075083000132"
type input "0982459797"
type input "SƠN"
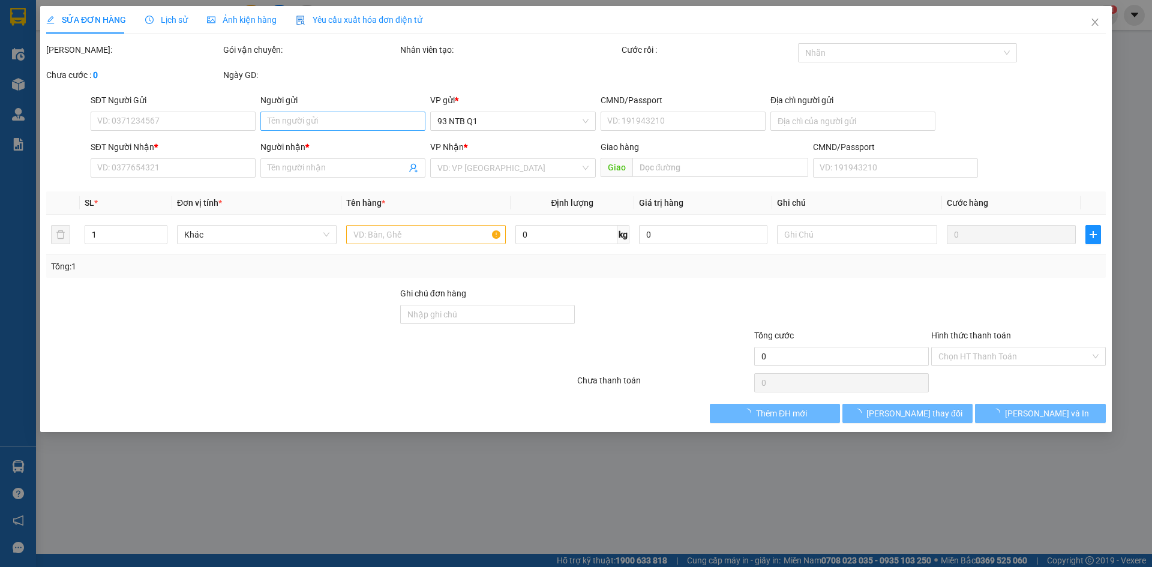
type input "30.000"
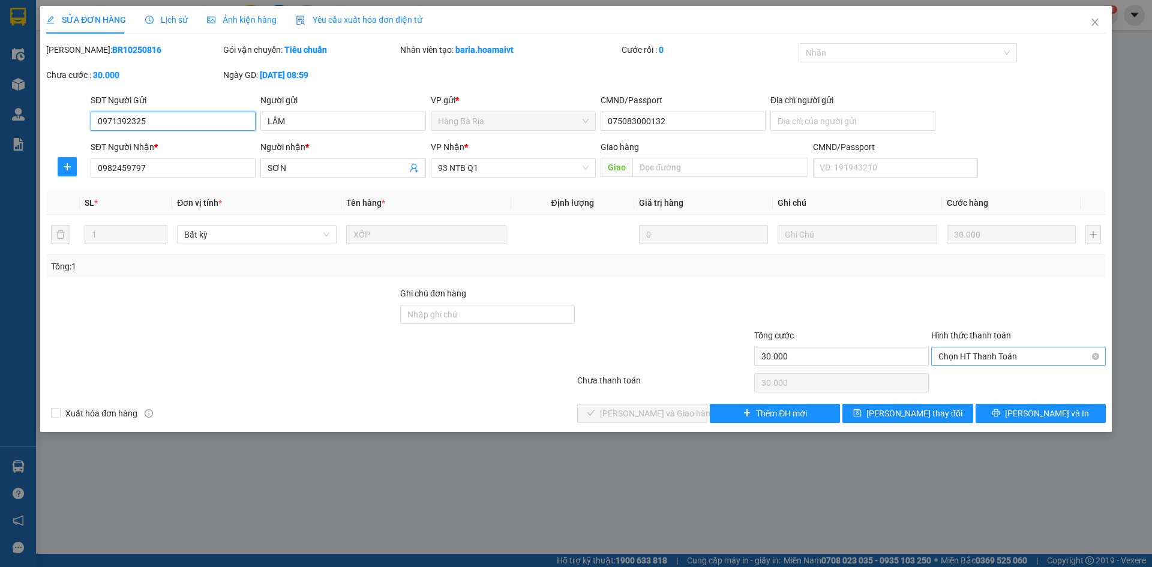
click at [960, 352] on span "Chọn HT Thanh Toán" at bounding box center [1018, 356] width 160 height 18
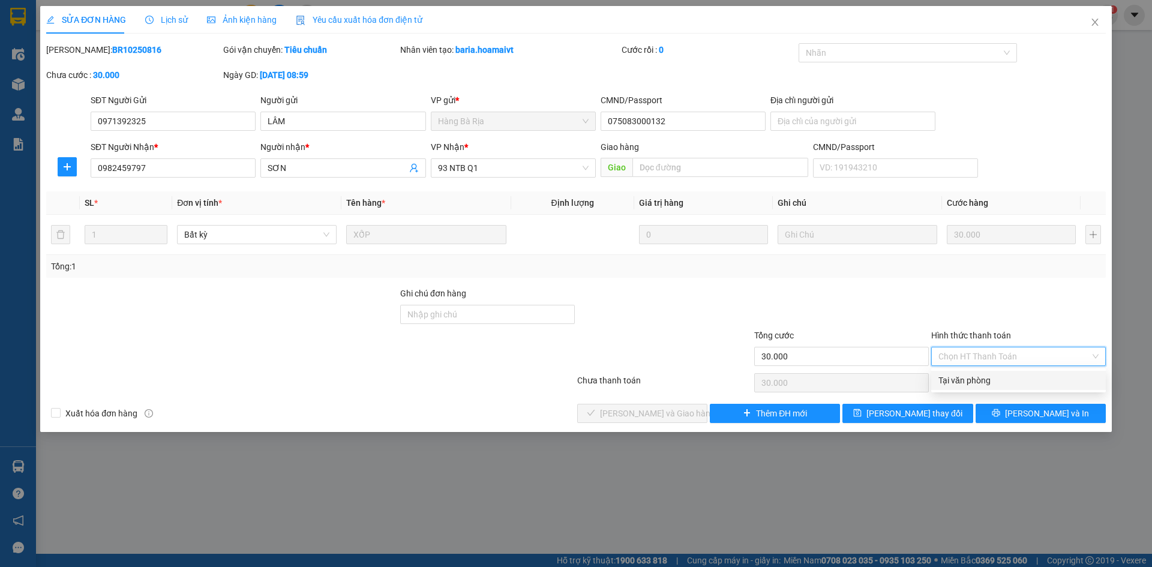
click at [961, 377] on div "Tại văn phòng" at bounding box center [1018, 380] width 160 height 13
type input "0"
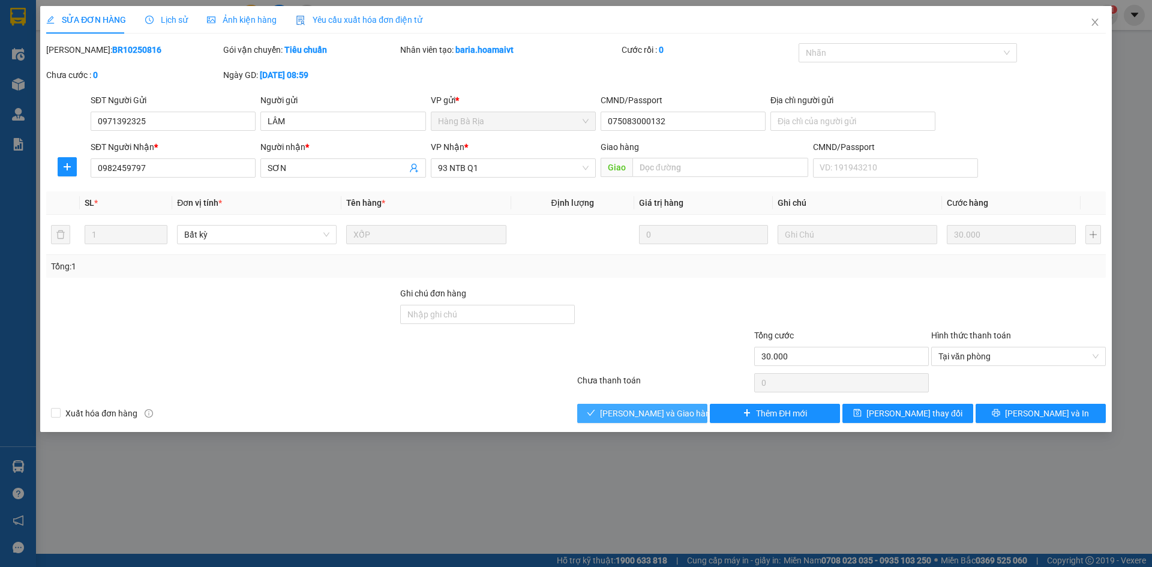
click at [662, 416] on span "[PERSON_NAME] và Giao hàng" at bounding box center [657, 413] width 115 height 13
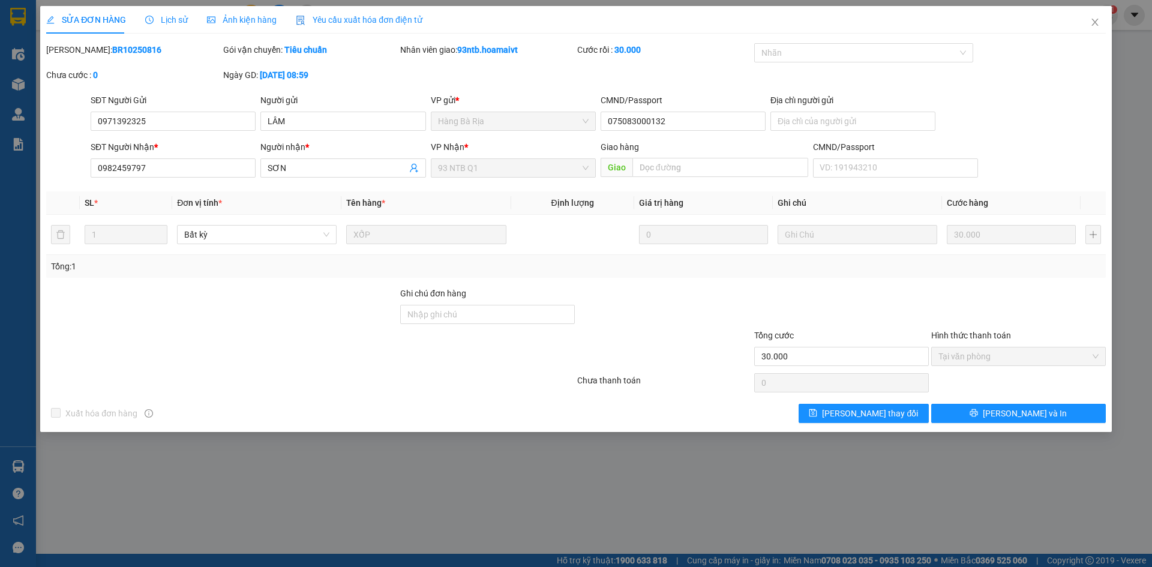
click at [680, 331] on div at bounding box center [664, 350] width 177 height 42
click at [1096, 17] on span "Close" at bounding box center [1095, 23] width 34 height 34
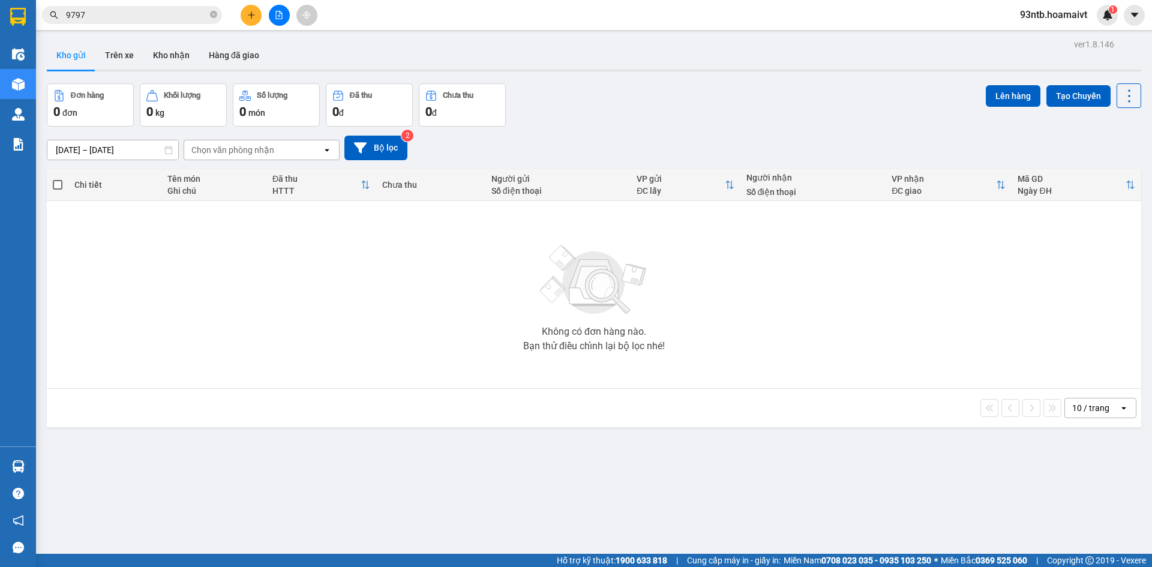
click at [717, 95] on div "Đơn hàng 0 đơn Khối lượng 0 kg Số lượng 0 món Đã thu 0 đ Chưa thu 0 đ Lên hàng …" at bounding box center [594, 104] width 1094 height 43
click at [756, 281] on div "Không có đơn hàng nào. Bạn thử điều chỉnh lại bộ lọc nhé!" at bounding box center [594, 295] width 1082 height 180
click at [800, 338] on div "Không có đơn hàng nào. Bạn thử điều chỉnh lại bộ lọc nhé!" at bounding box center [594, 295] width 1082 height 180
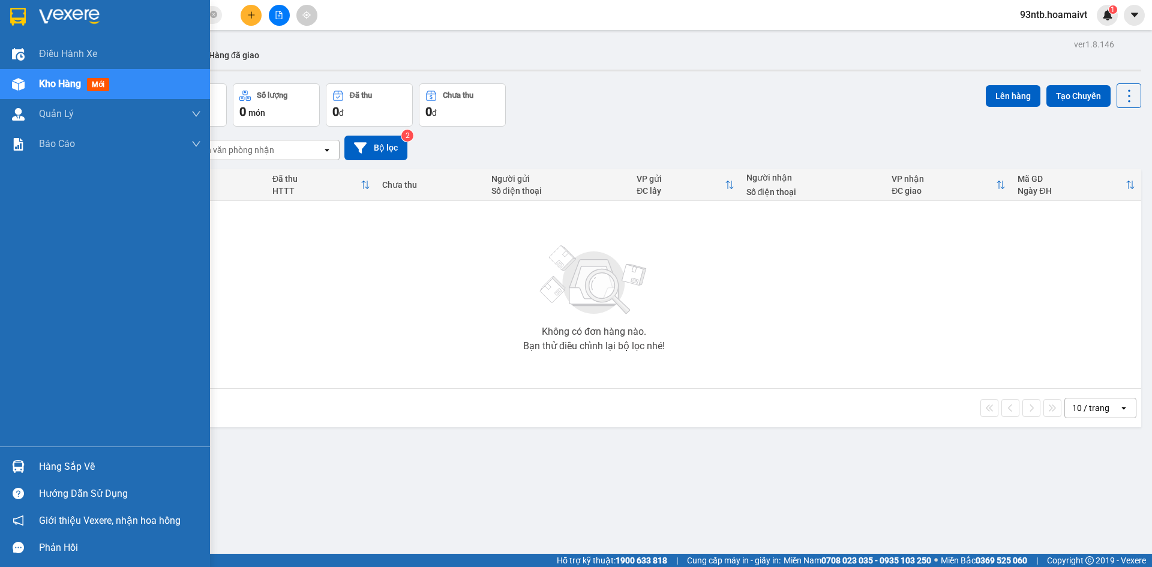
click at [21, 467] on img at bounding box center [18, 466] width 13 height 13
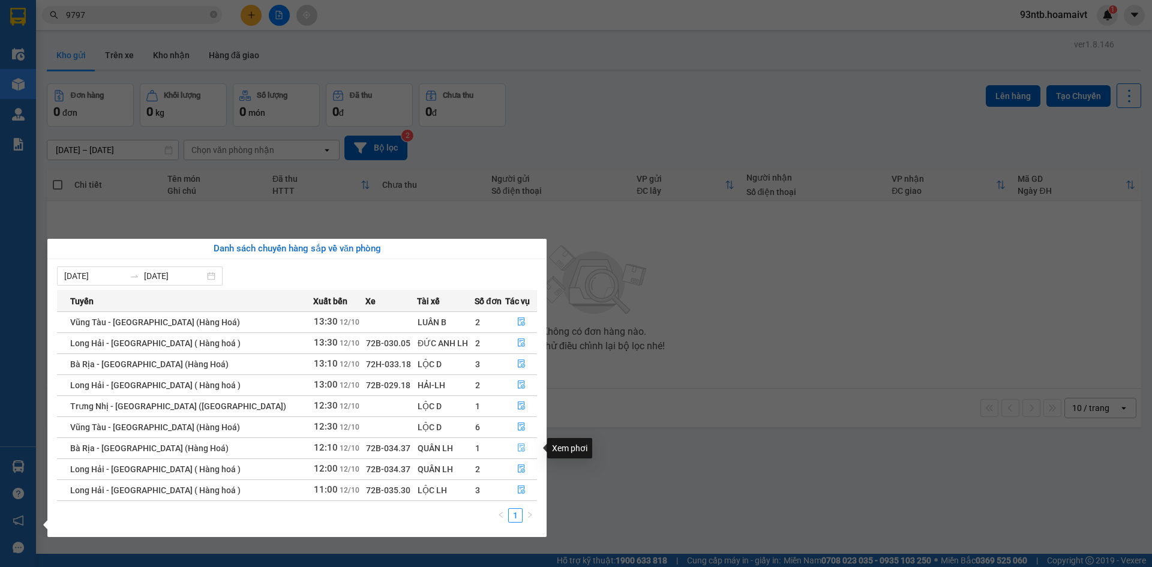
click at [517, 449] on icon "file-done" at bounding box center [521, 447] width 8 height 8
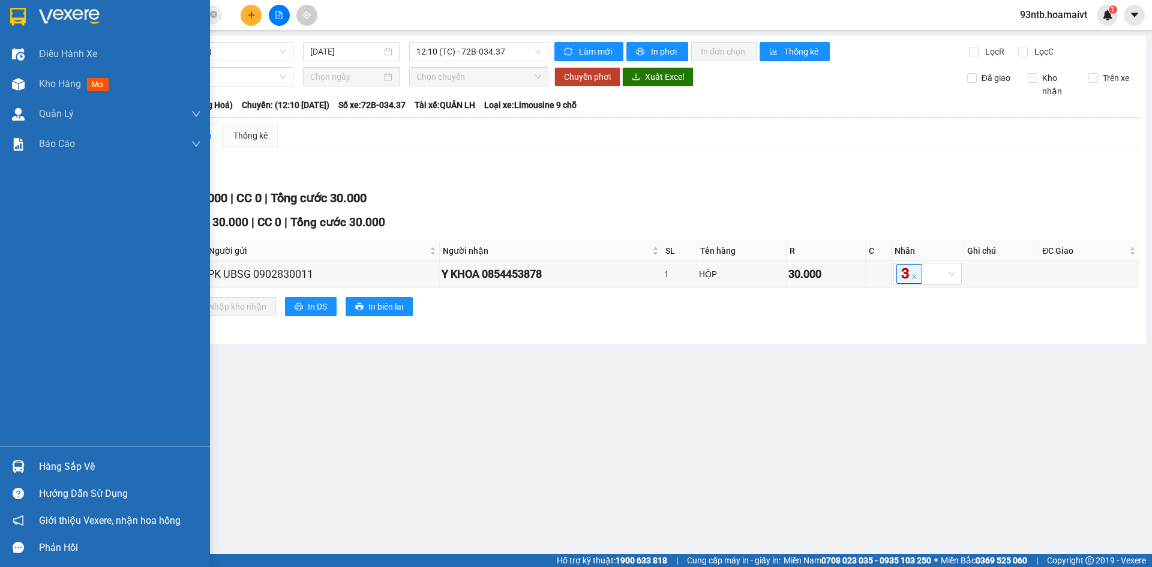
click at [18, 461] on img at bounding box center [18, 466] width 13 height 13
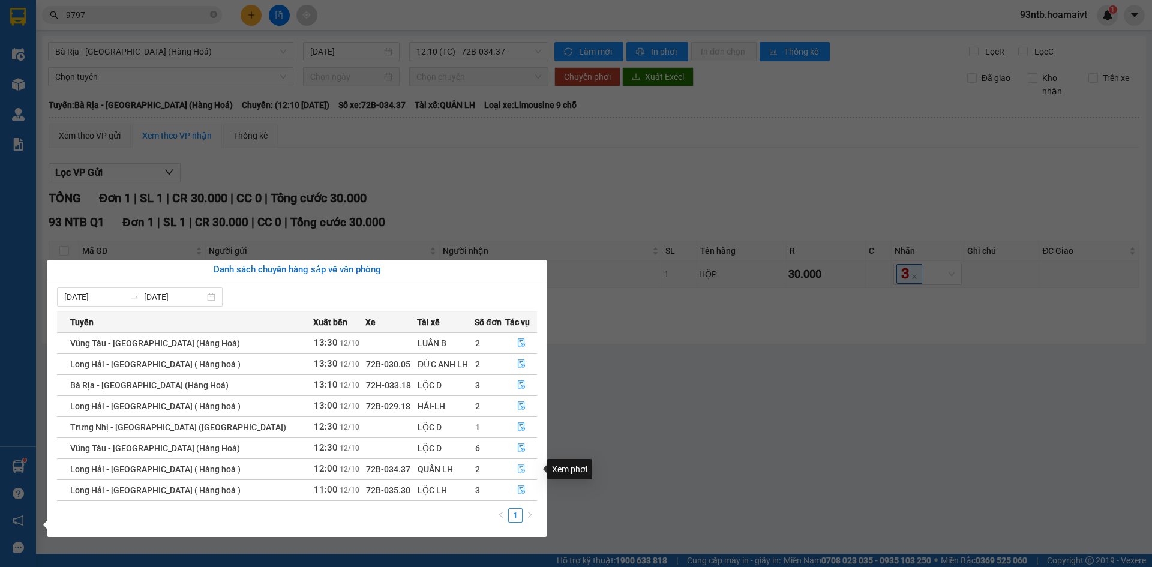
click at [518, 467] on icon "file-done" at bounding box center [521, 469] width 7 height 8
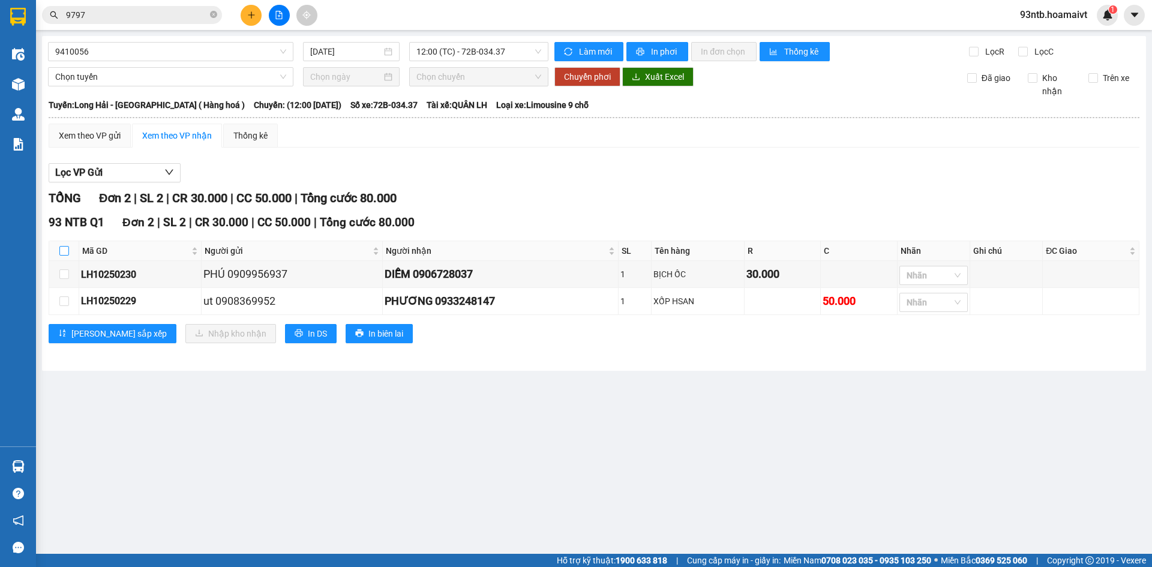
click at [64, 251] on input "checkbox" at bounding box center [64, 251] width 10 height 10
checkbox input "true"
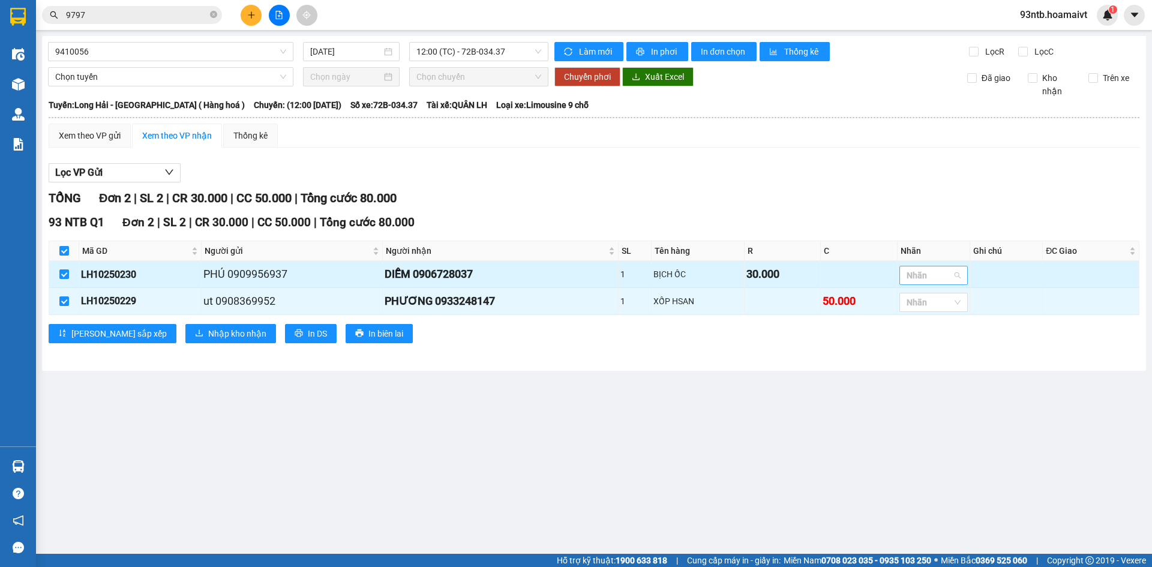
click at [933, 272] on div at bounding box center [927, 275] width 50 height 14
type input "G"
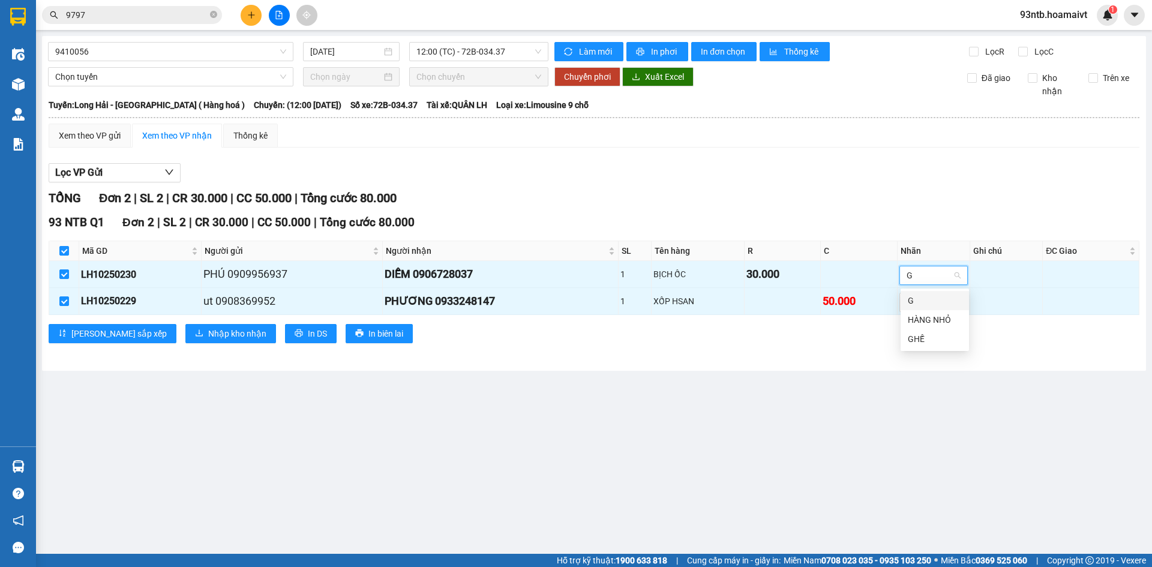
click at [924, 299] on div "G" at bounding box center [935, 300] width 54 height 13
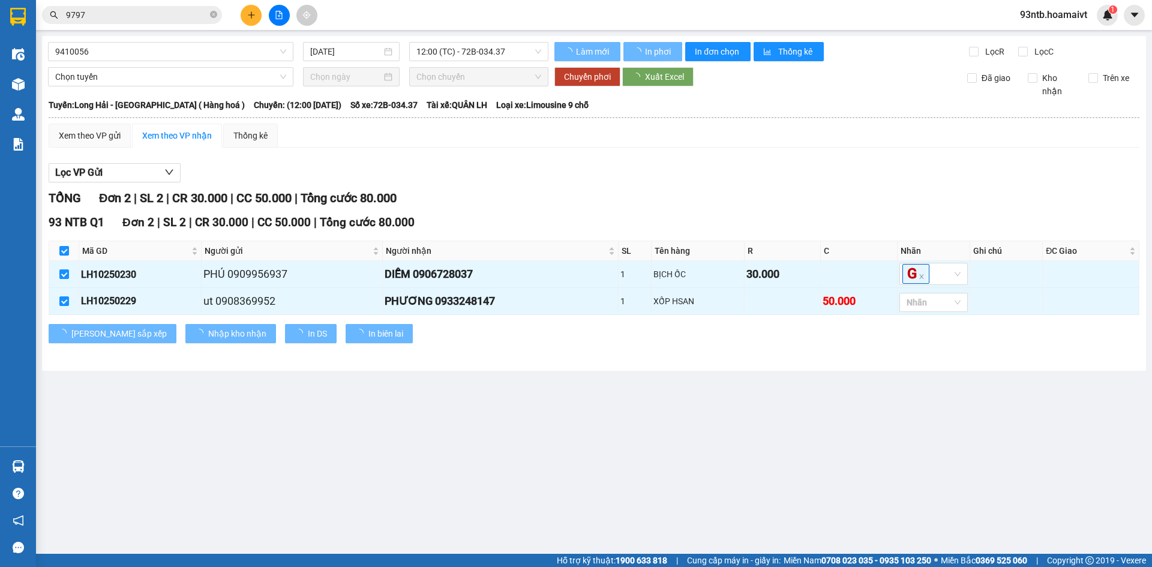
drag, startPoint x: 691, startPoint y: 375, endPoint x: 535, endPoint y: 398, distance: 157.7
click at [666, 382] on main "9410056 12/10/2025 12:00 (TC) - 72B-034.37 Làm mới In phơi In đơn chọn Thống kê…" at bounding box center [576, 277] width 1152 height 554
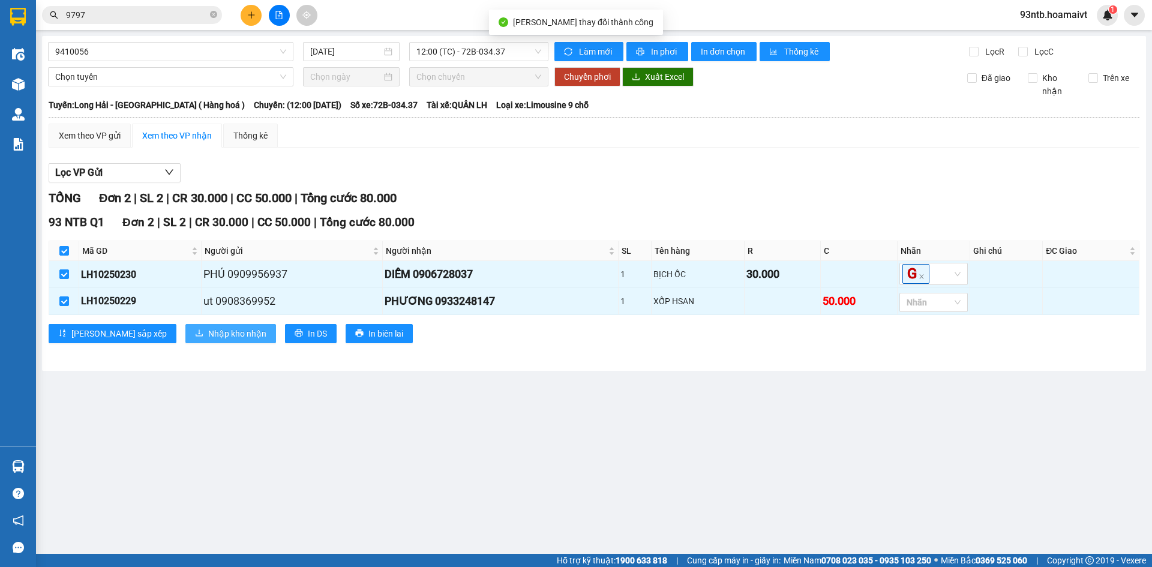
click at [208, 334] on span "Nhập kho nhận" at bounding box center [237, 333] width 58 height 13
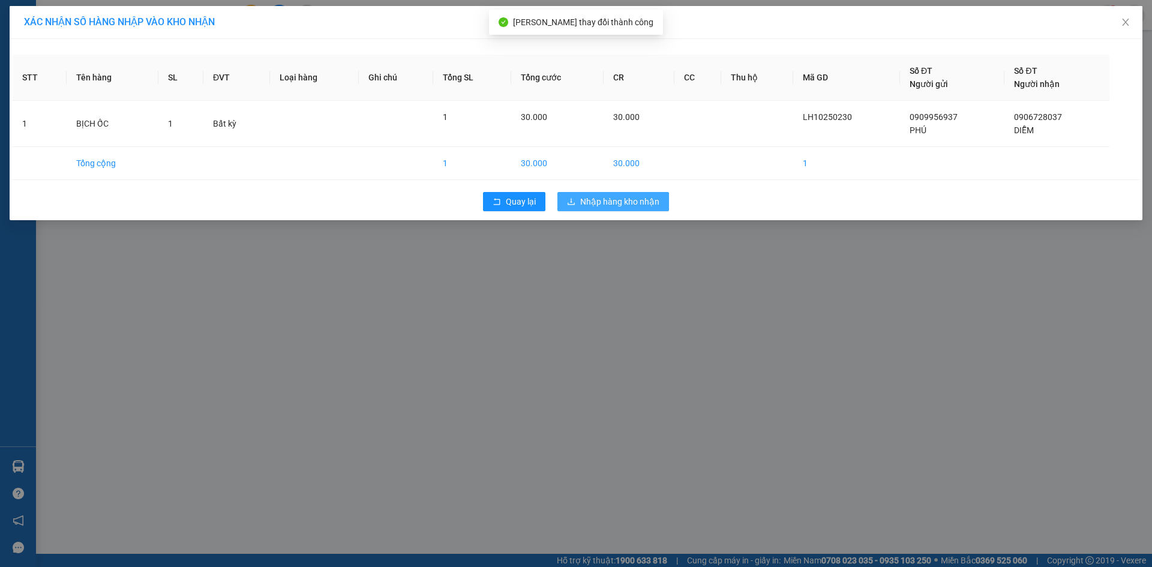
click at [633, 196] on span "Nhập hàng kho nhận" at bounding box center [619, 201] width 79 height 13
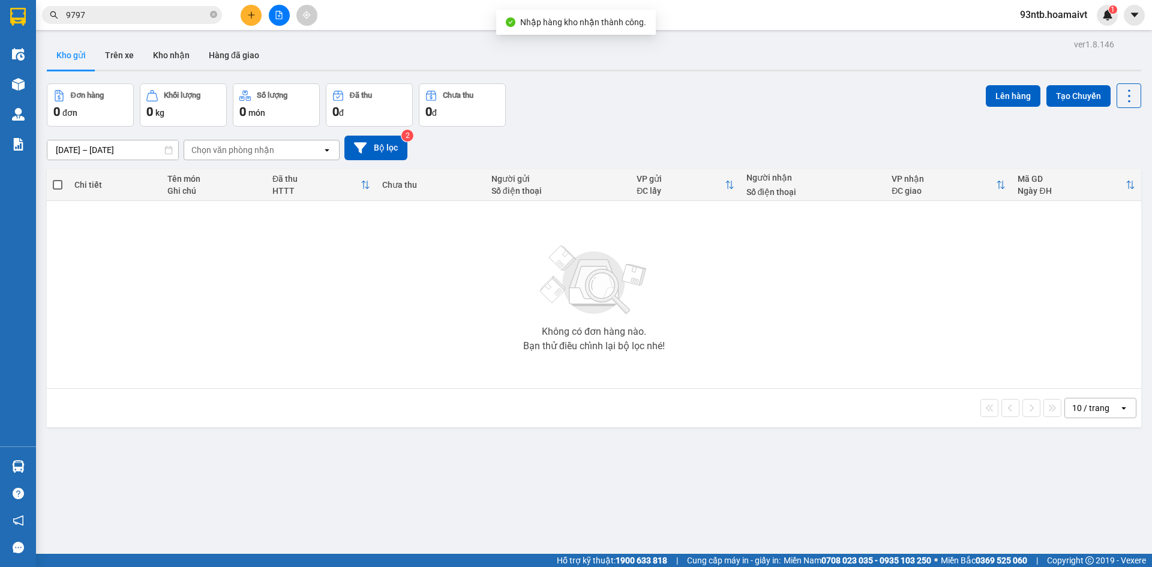
click at [757, 375] on div "Không có đơn hàng nào. Bạn thử điều chỉnh lại bộ lọc nhé!" at bounding box center [594, 295] width 1082 height 180
click at [897, 343] on div "Không có đơn hàng nào. Bạn thử điều chỉnh lại bộ lọc nhé!" at bounding box center [594, 295] width 1082 height 180
click at [679, 119] on div "Đơn hàng 0 đơn Khối lượng 0 kg Số lượng 0 món Đã thu 0 đ Chưa thu 0 đ Lên hàng …" at bounding box center [594, 104] width 1094 height 43
click at [141, 20] on input "9797" at bounding box center [137, 14] width 142 height 13
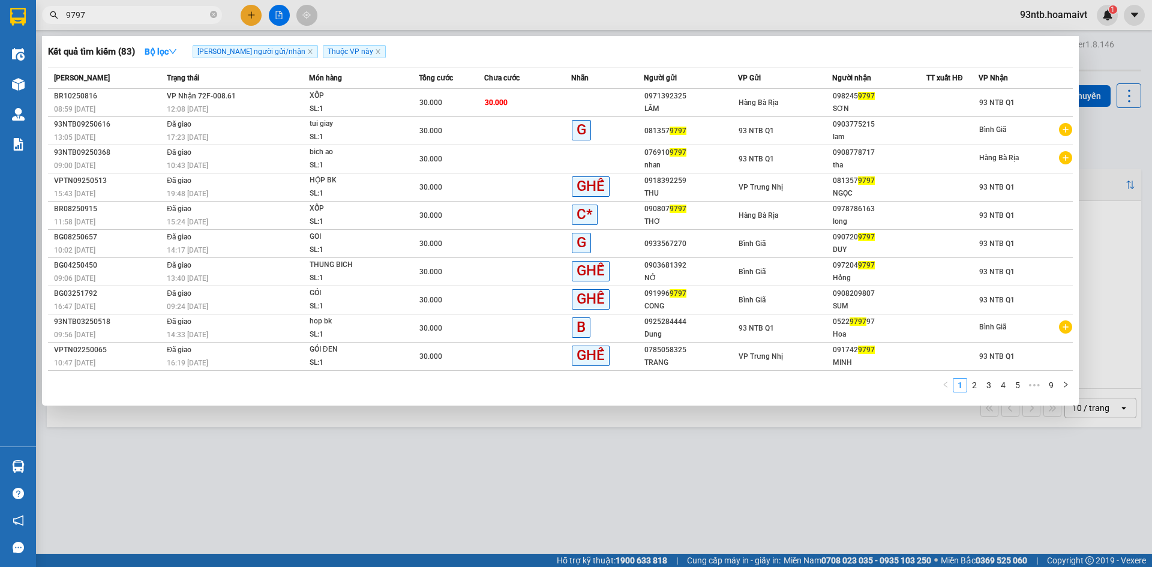
click at [141, 21] on input "9797" at bounding box center [137, 14] width 142 height 13
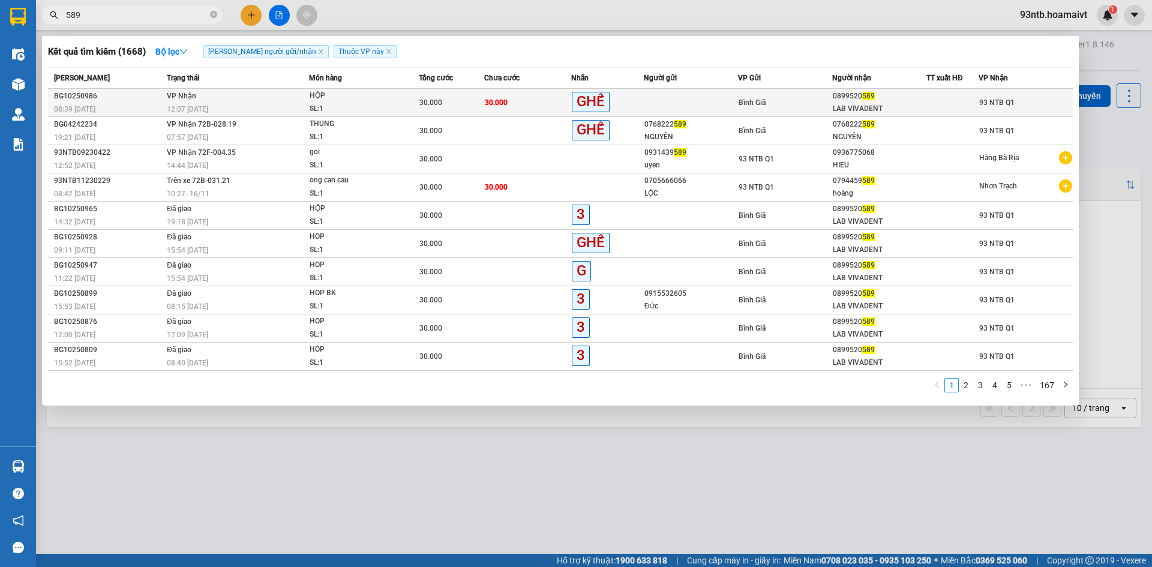
type input "589"
click at [502, 100] on span "30.000" at bounding box center [496, 102] width 23 height 8
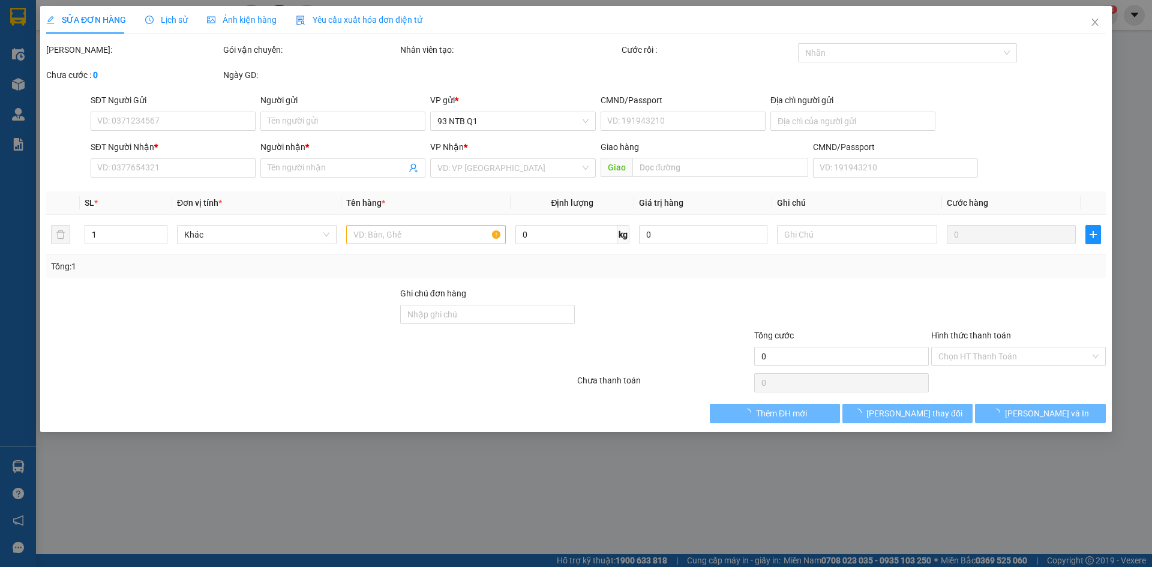
type input "0899520589"
type input "LAB VIVADENT"
type input "30.000"
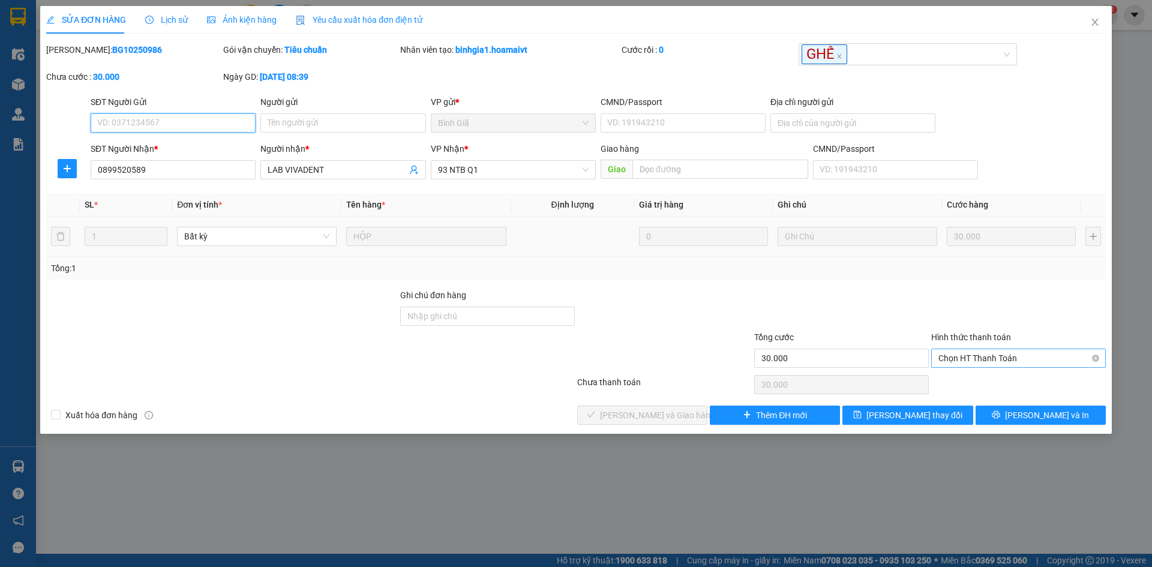
click at [973, 367] on div "Chọn HT Thanh Toán" at bounding box center [1018, 358] width 175 height 19
click at [955, 382] on div "Tại văn phòng" at bounding box center [1018, 382] width 160 height 13
type input "0"
click at [657, 412] on span "[PERSON_NAME] và Giao hàng" at bounding box center [657, 415] width 115 height 13
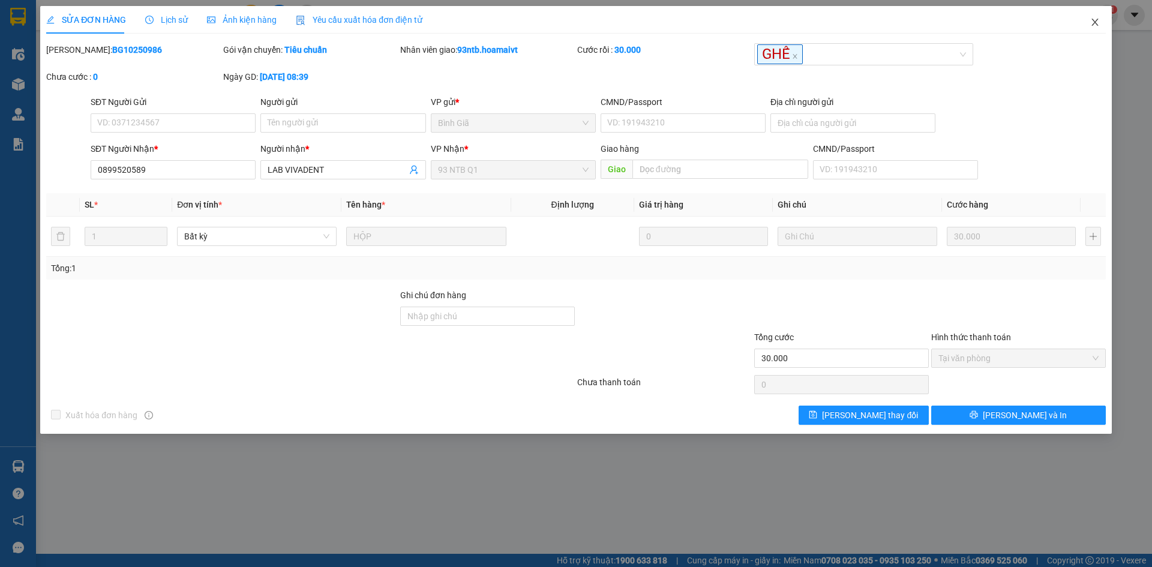
click at [1086, 22] on span "Close" at bounding box center [1095, 23] width 34 height 34
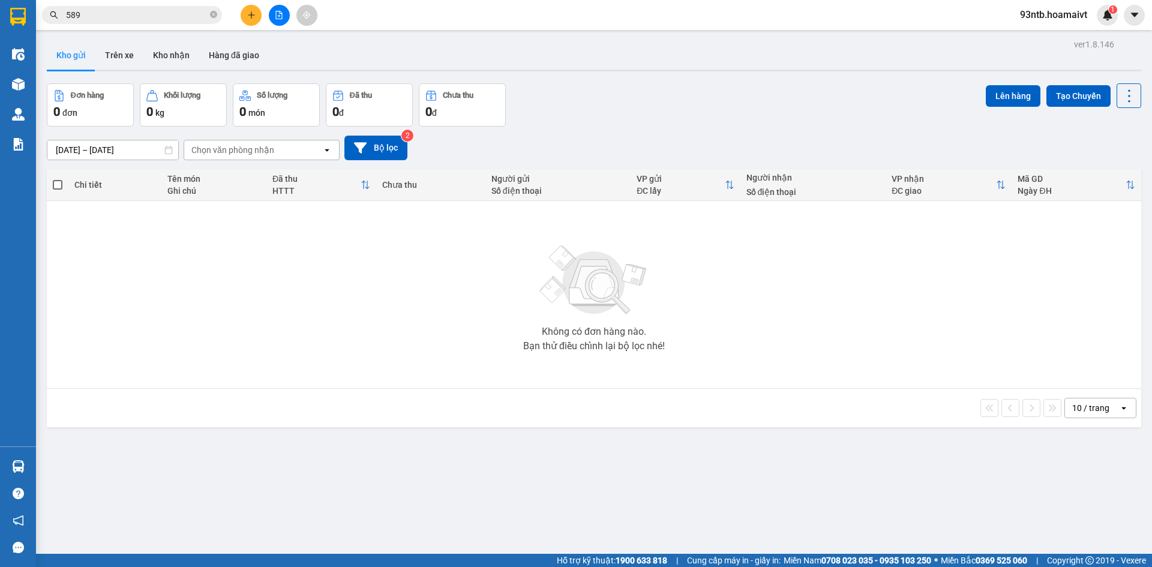
click at [679, 68] on div "Kho gửi Trên xe Kho nhận Hàng đã giao" at bounding box center [594, 57] width 1094 height 32
click at [211, 10] on span at bounding box center [213, 15] width 7 height 11
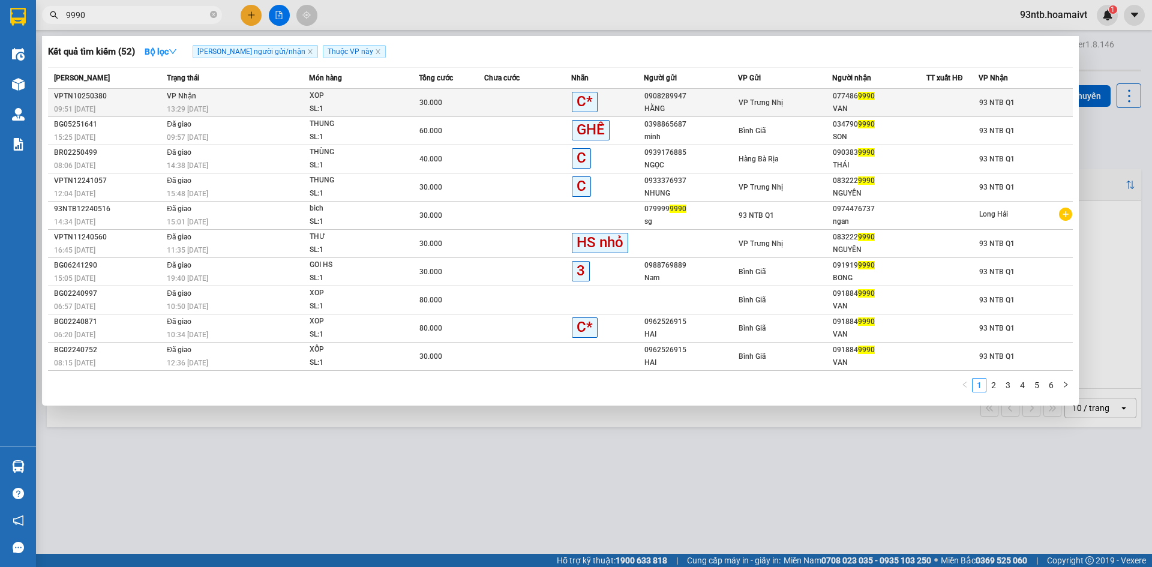
type input "9990"
click at [373, 100] on div "XOP" at bounding box center [355, 95] width 90 height 13
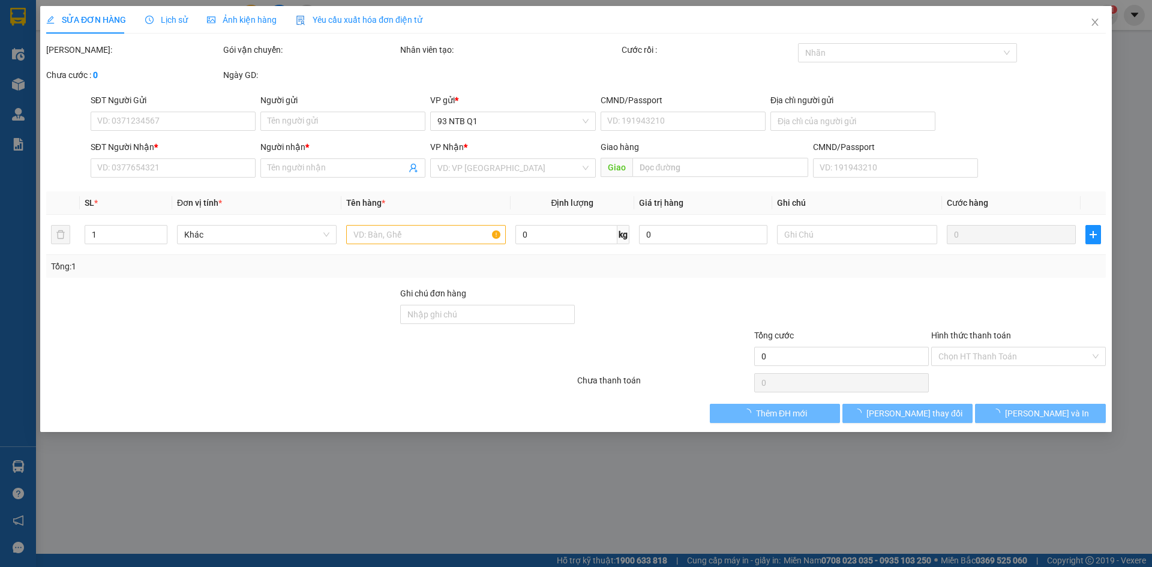
type input "0908289947"
type input "HẰNG"
type input "0774869990"
type input "VAN"
type input "30.000"
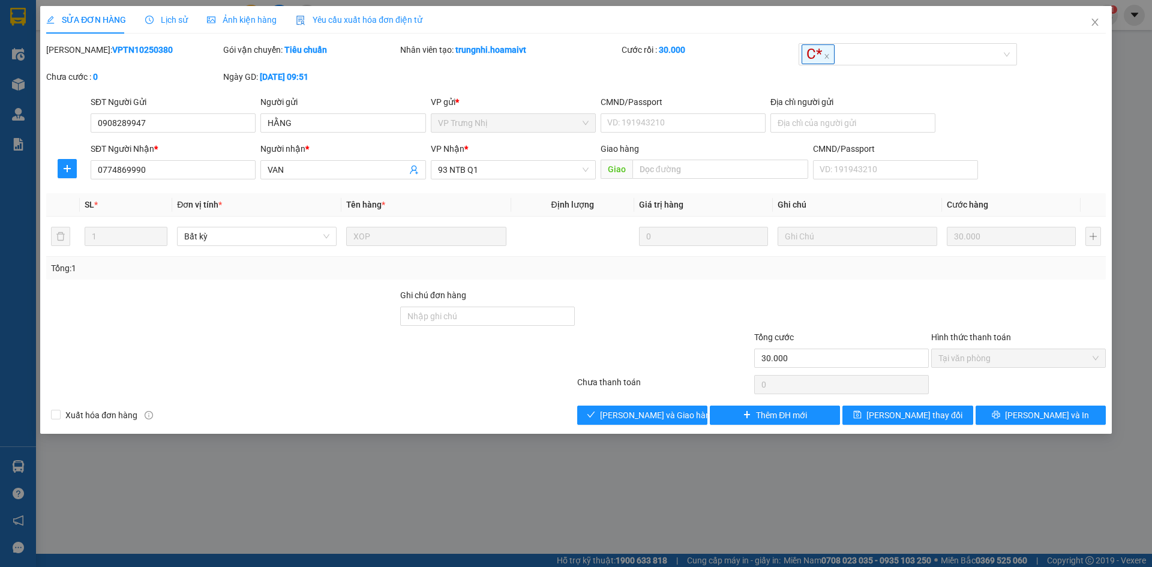
click at [738, 298] on div at bounding box center [664, 310] width 177 height 42
click at [662, 413] on span "[PERSON_NAME] và Giao hàng" at bounding box center [657, 415] width 115 height 13
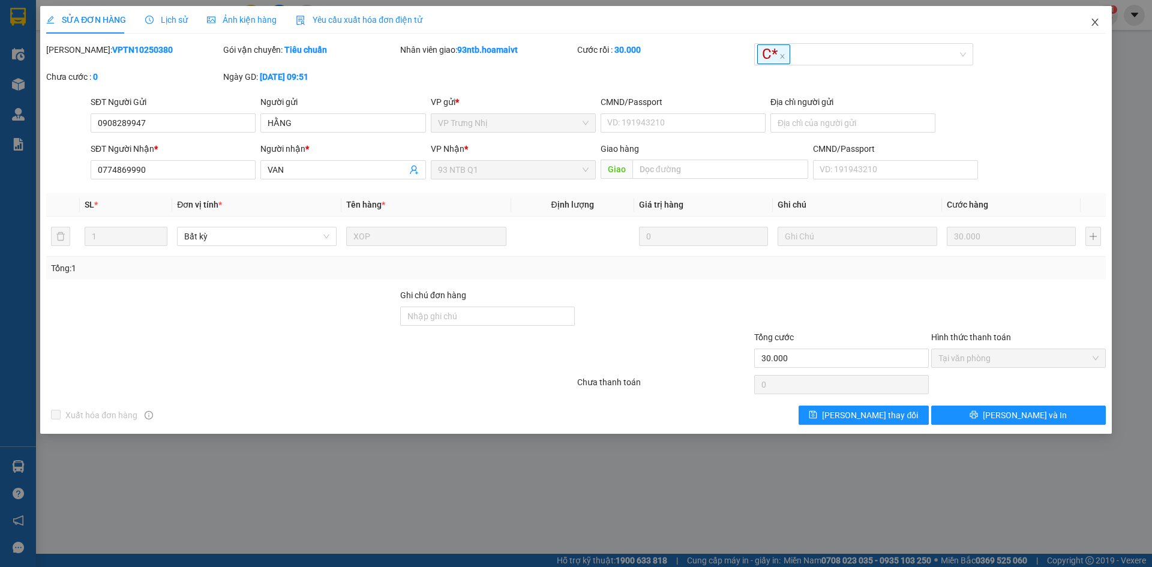
click at [1096, 13] on span "Close" at bounding box center [1095, 23] width 34 height 34
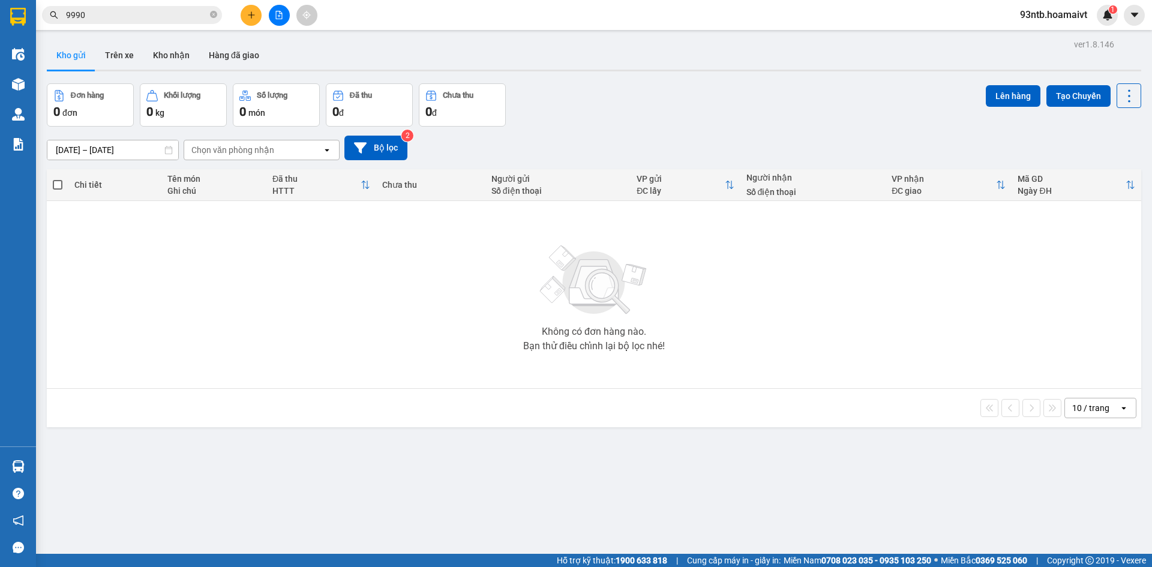
click at [110, 11] on input "9990" at bounding box center [137, 14] width 142 height 13
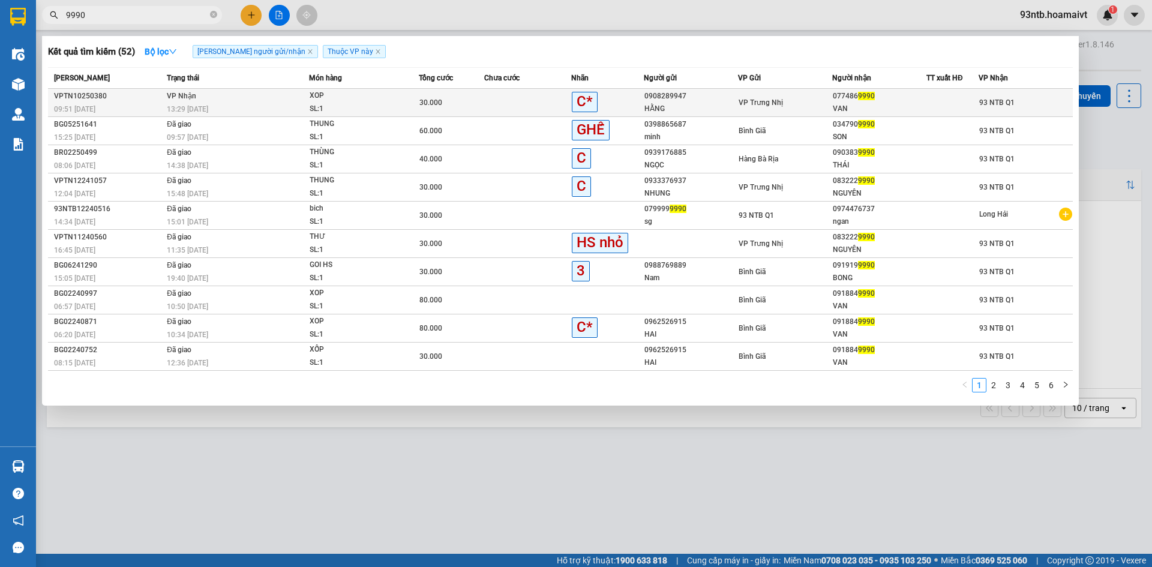
click at [330, 101] on div "XOP" at bounding box center [355, 95] width 90 height 13
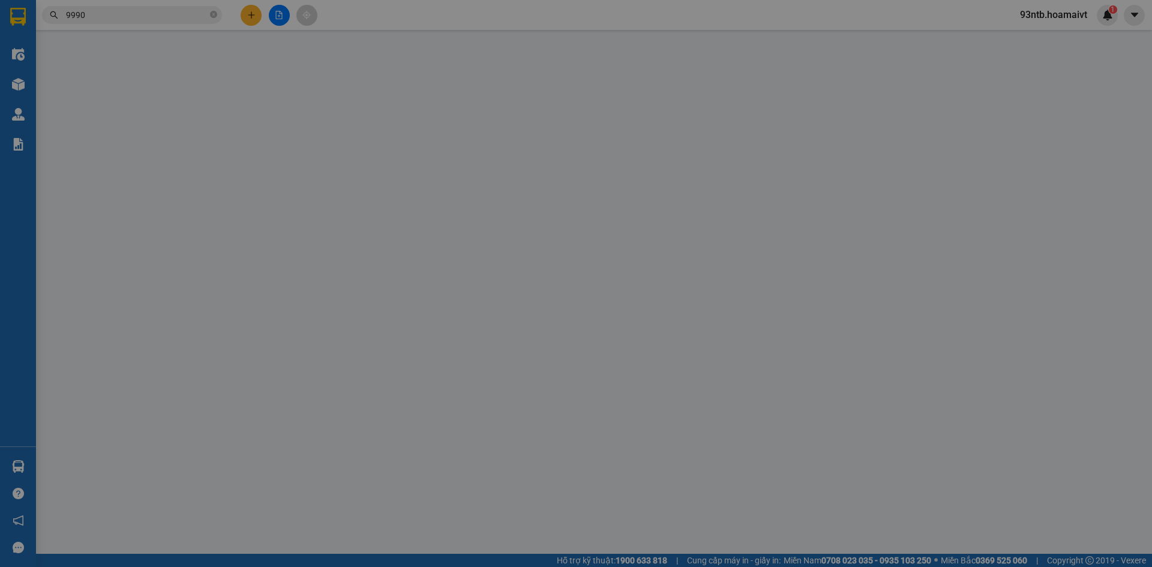
type input "0908289947"
type input "HẰNG"
type input "0774869990"
type input "VAN"
type input "30.000"
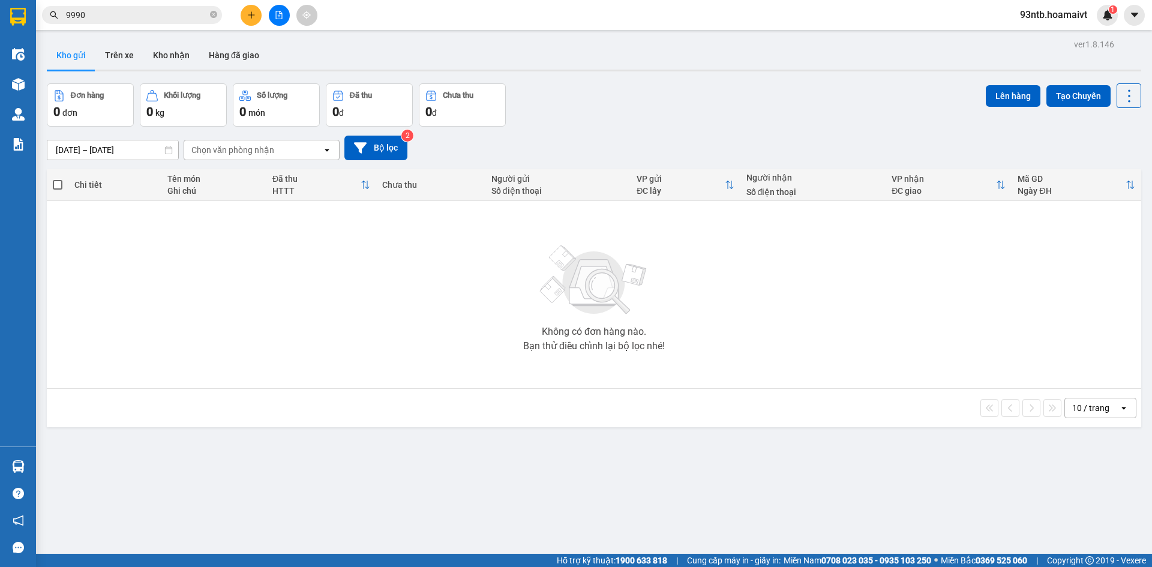
click at [905, 280] on div "Không có đơn hàng nào. Bạn thử điều chỉnh lại bộ lọc nhé!" at bounding box center [594, 295] width 1082 height 180
click at [980, 325] on div "Không có đơn hàng nào. Bạn thử điều chỉnh lại bộ lọc nhé!" at bounding box center [594, 295] width 1082 height 180
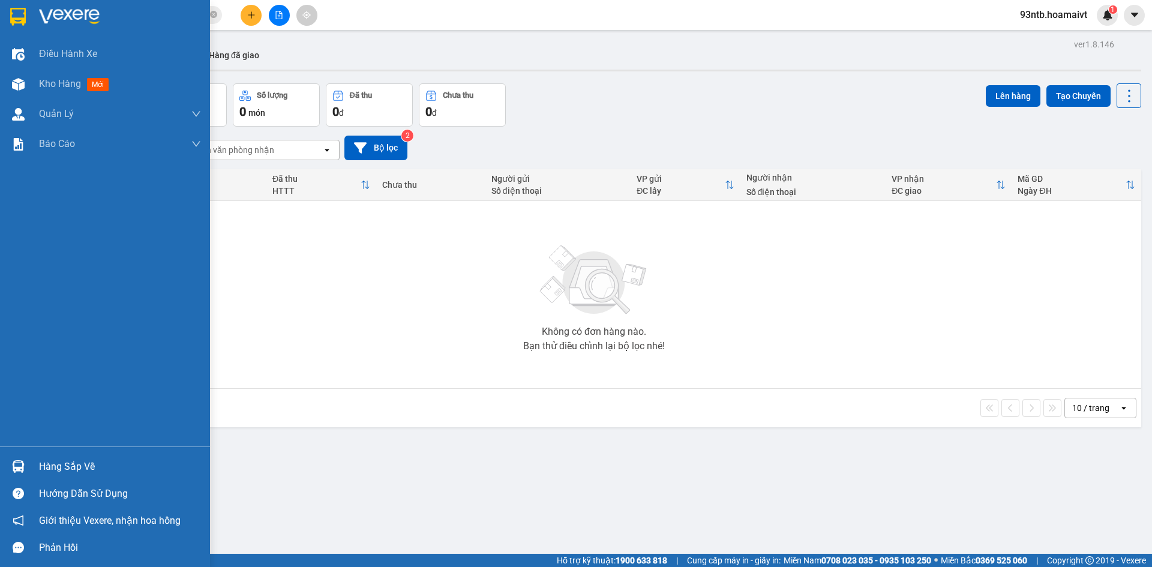
click at [15, 466] on img at bounding box center [18, 466] width 13 height 13
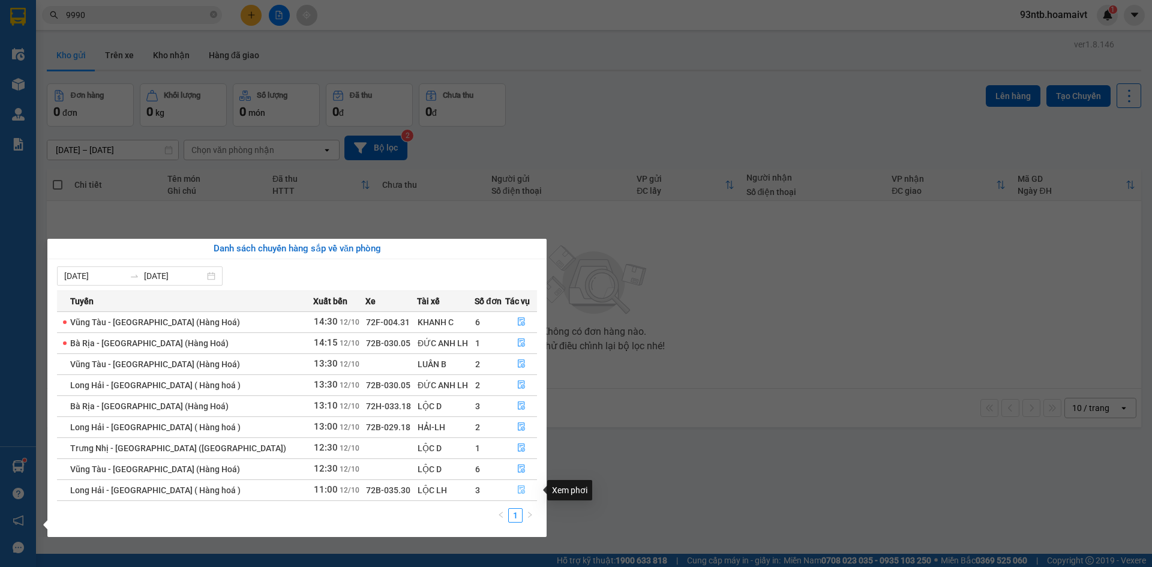
click at [517, 484] on button "button" at bounding box center [521, 490] width 31 height 19
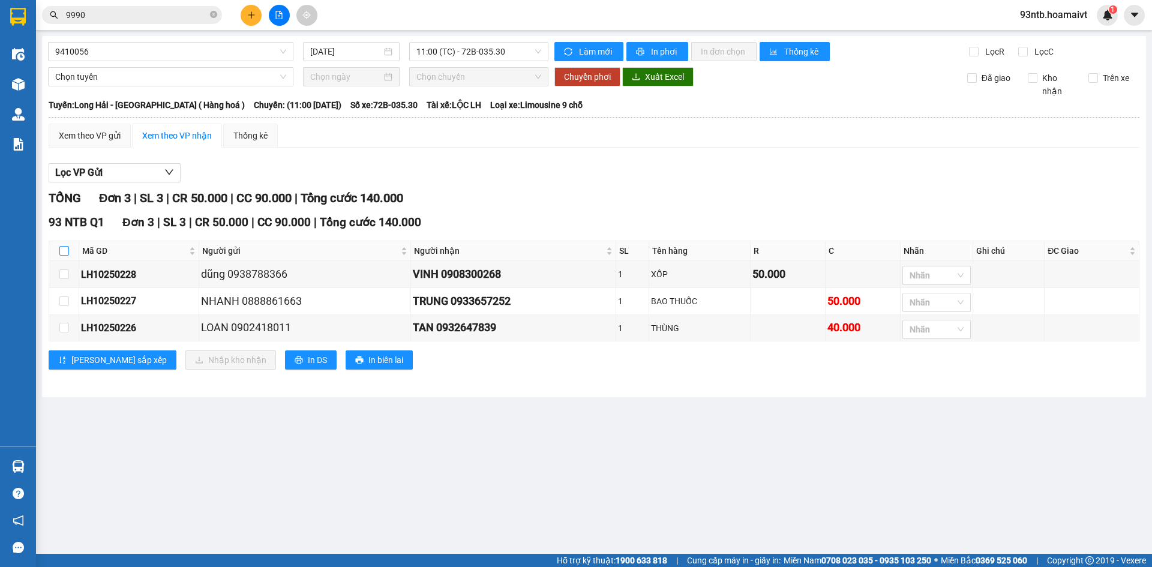
click at [61, 247] on input "checkbox" at bounding box center [64, 251] width 10 height 10
checkbox input "true"
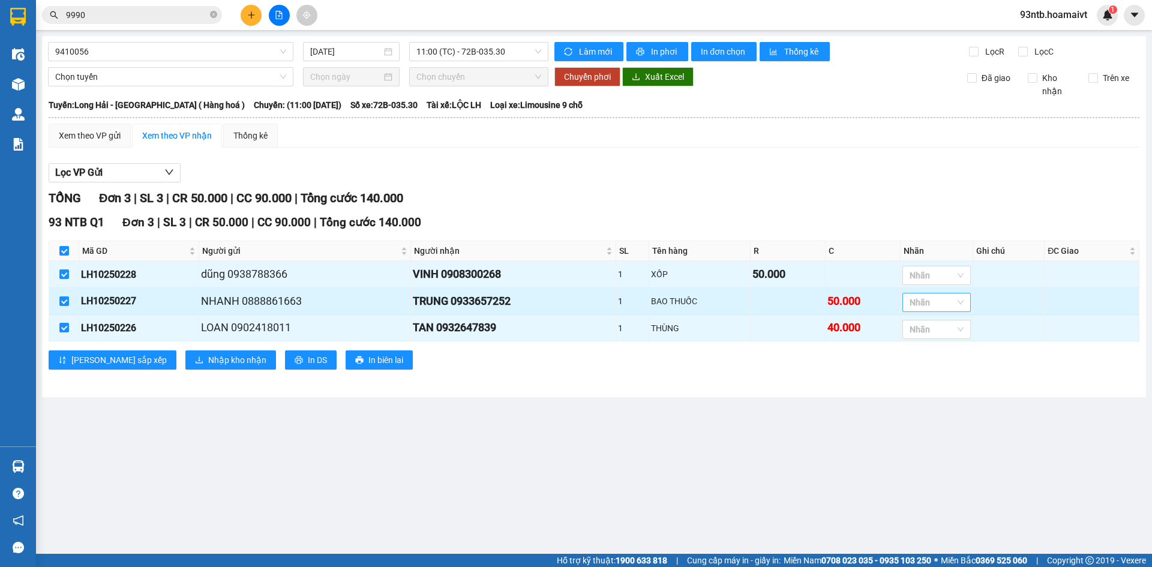
click at [920, 305] on div at bounding box center [930, 302] width 50 height 14
type input "C"
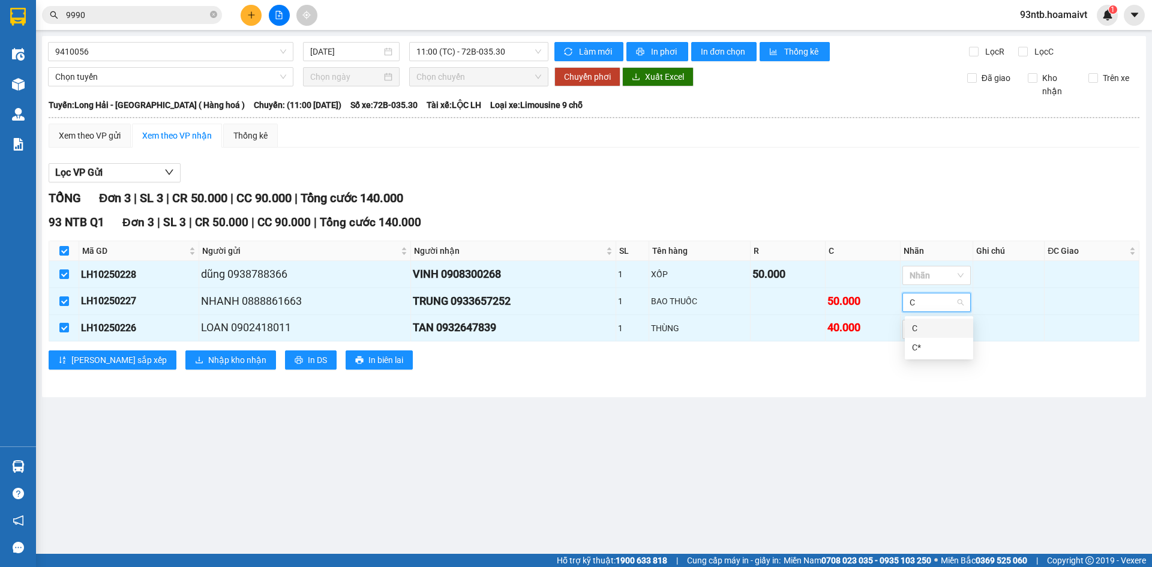
click at [924, 327] on div "C" at bounding box center [939, 328] width 54 height 13
drag, startPoint x: 741, startPoint y: 409, endPoint x: 474, endPoint y: 409, distance: 267.6
click at [734, 411] on main "9410056 12/10/2025 11:00 (TC) - 72B-035.30 Làm mới In phơi In đơn chọn Thống kê…" at bounding box center [576, 277] width 1152 height 554
click at [208, 367] on span "Nhập kho nhận" at bounding box center [237, 359] width 58 height 13
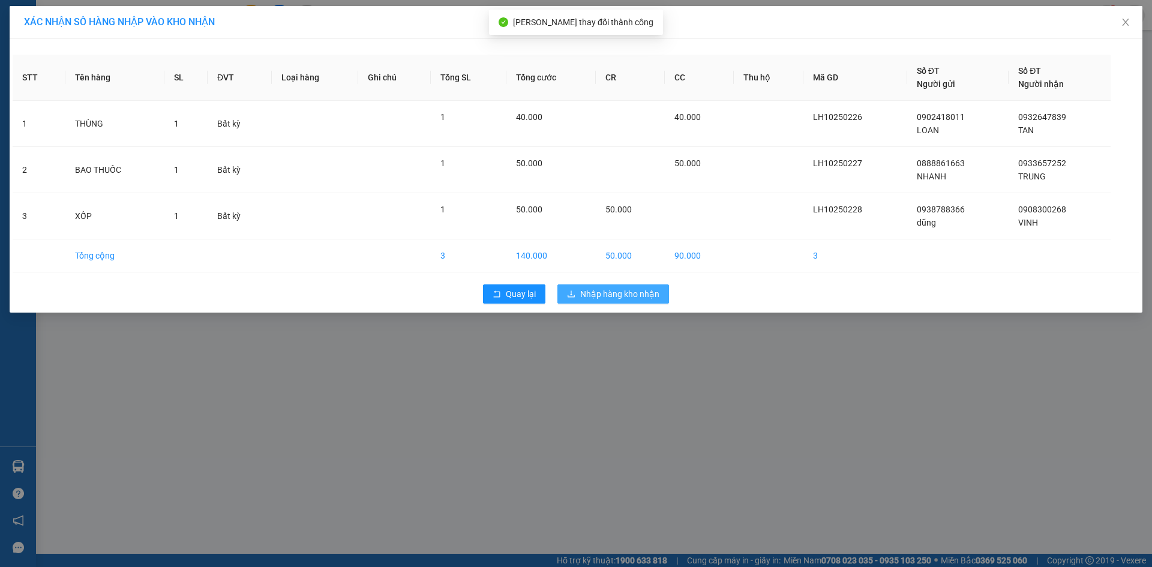
click at [601, 293] on span "Nhập hàng kho nhận" at bounding box center [619, 293] width 79 height 13
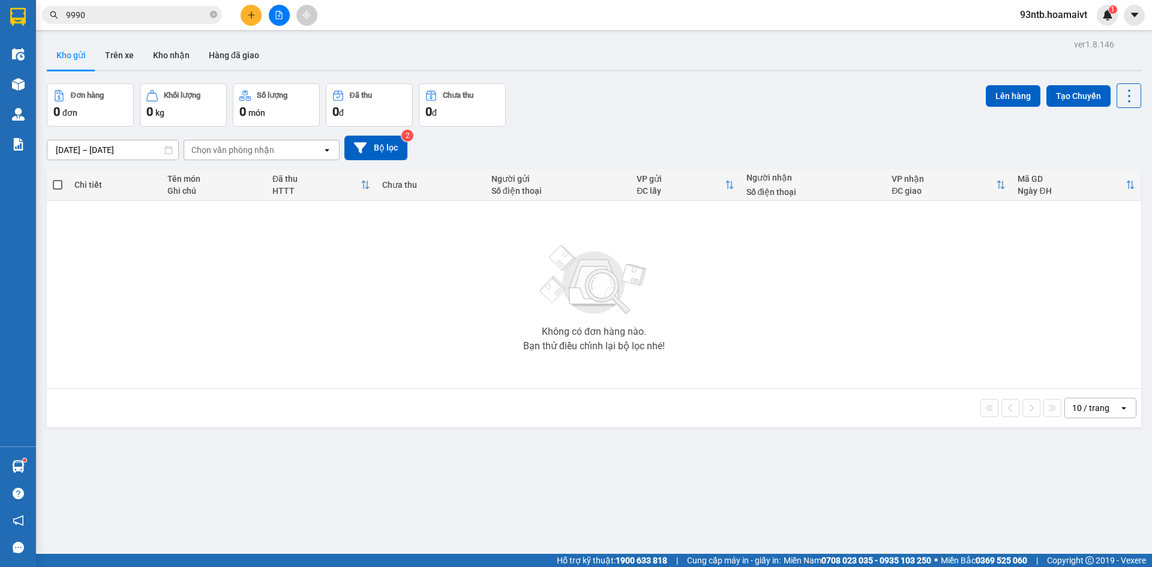
click at [819, 136] on div "[DATE] – [DATE] Press the down arrow key to interact with the calendar and sele…" at bounding box center [594, 148] width 1094 height 25
click at [210, 13] on icon "close-circle" at bounding box center [213, 14] width 7 height 7
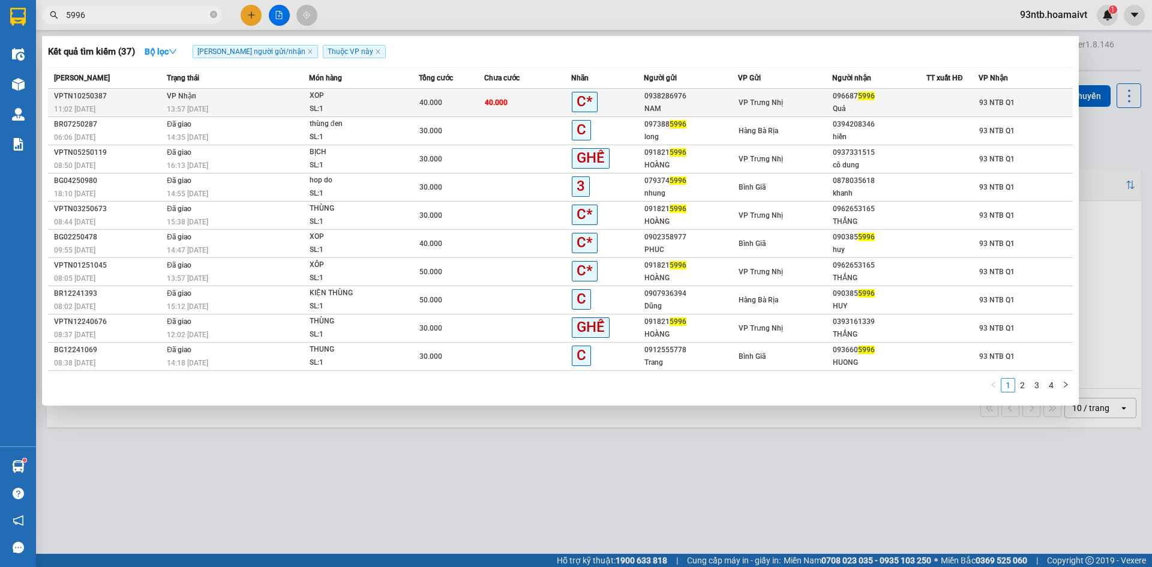
type input "5996"
click at [325, 96] on div "XOP" at bounding box center [355, 95] width 90 height 13
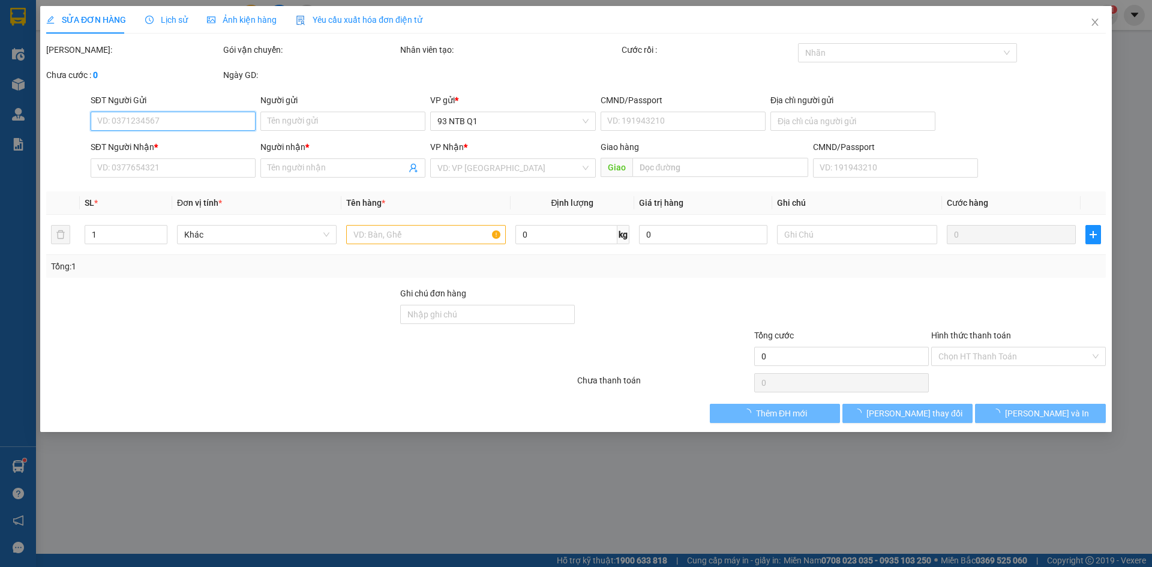
type input "0938286976"
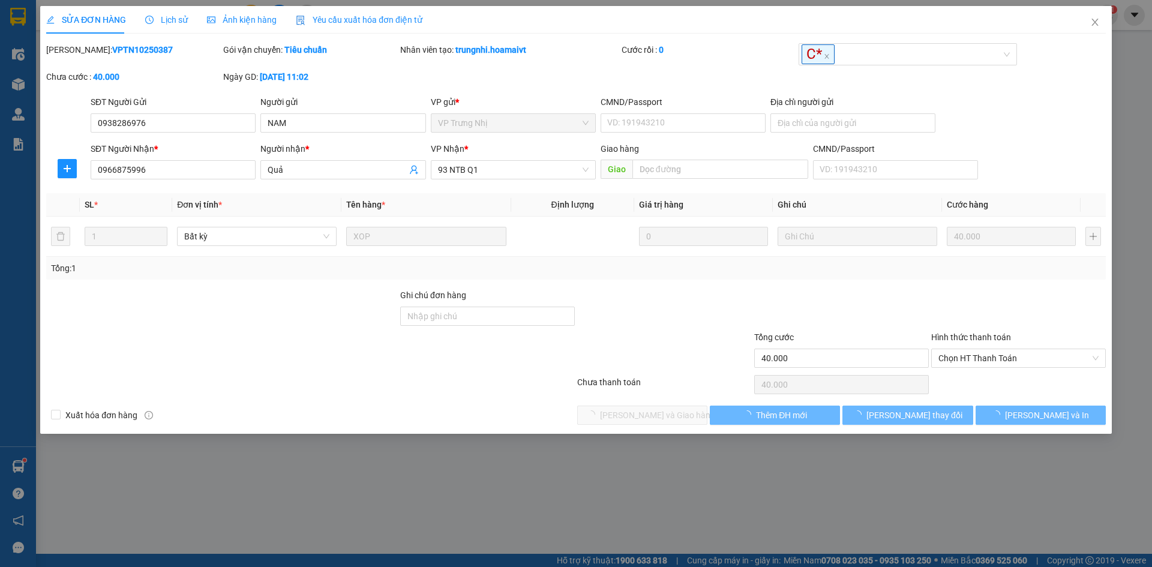
type input "NAM"
type input "0966875996"
type input "Quả"
type input "40.000"
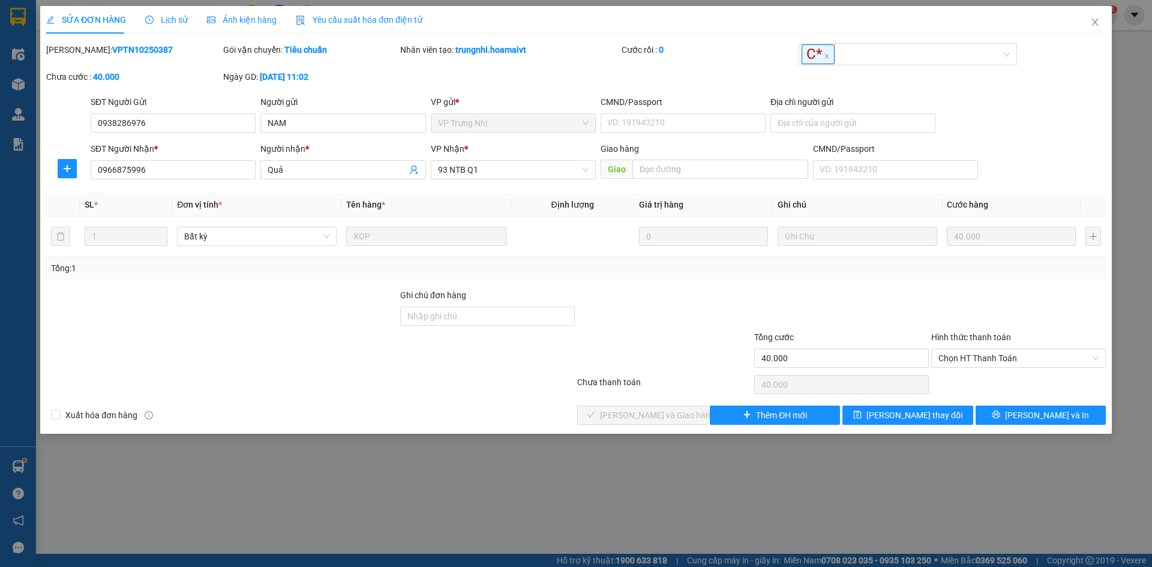
click at [671, 294] on div at bounding box center [664, 310] width 177 height 42
click at [1020, 360] on span "Chọn HT Thanh Toán" at bounding box center [1018, 358] width 160 height 18
click at [975, 380] on div "Tại văn phòng" at bounding box center [1018, 382] width 160 height 13
type input "0"
click at [682, 412] on button "[PERSON_NAME] và Giao hàng" at bounding box center [642, 415] width 130 height 19
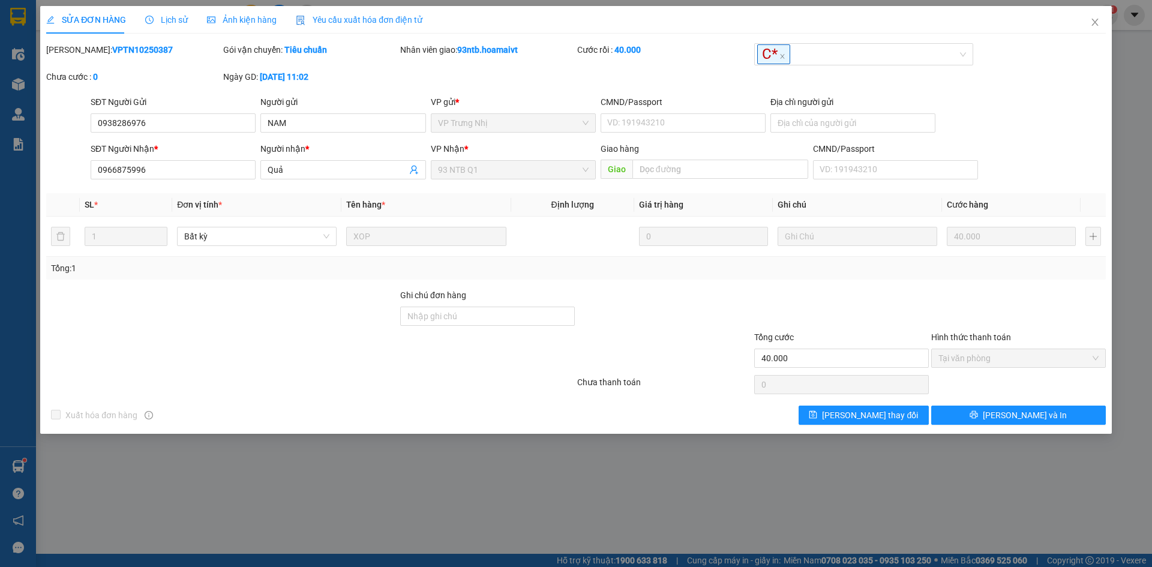
click at [716, 308] on div at bounding box center [664, 310] width 177 height 42
click at [707, 285] on div "Total Paid Fee 40.000 Total UnPaid Fee 0 Cash Collection Total Fee Mã ĐH: VPTN1…" at bounding box center [575, 234] width 1059 height 382
click at [1095, 19] on icon "close" at bounding box center [1095, 22] width 10 height 10
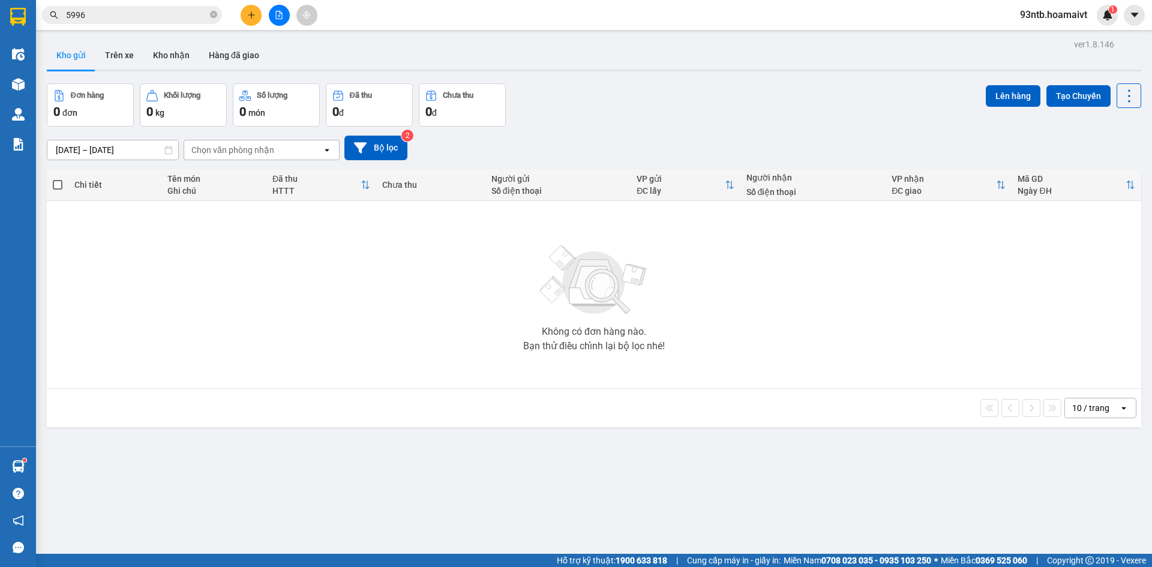
click at [112, 19] on input "5996" at bounding box center [137, 14] width 142 height 13
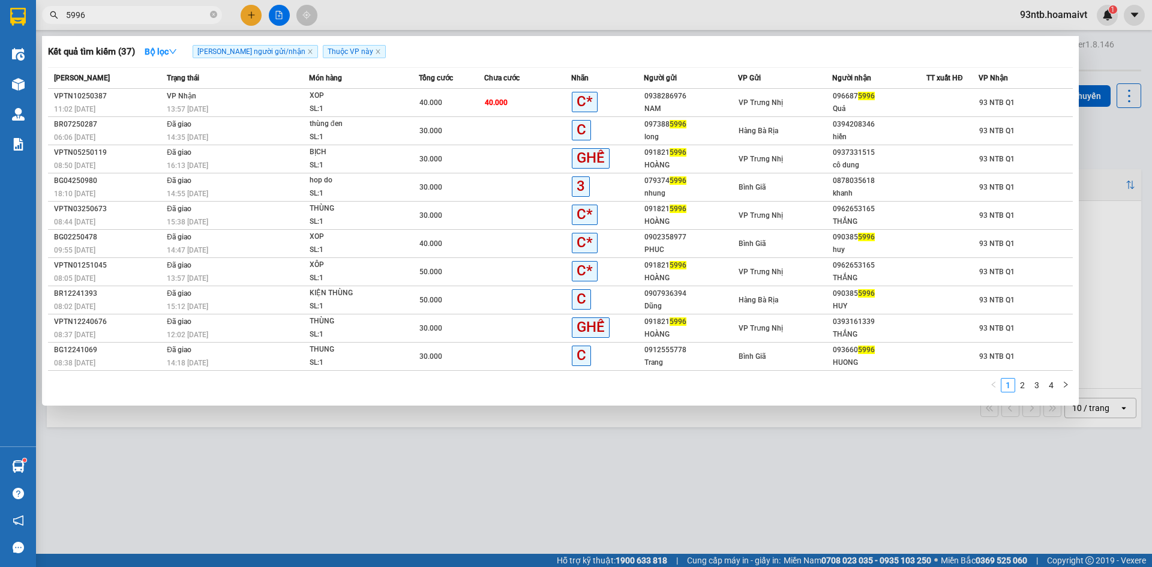
click at [112, 19] on input "5996" at bounding box center [137, 14] width 142 height 13
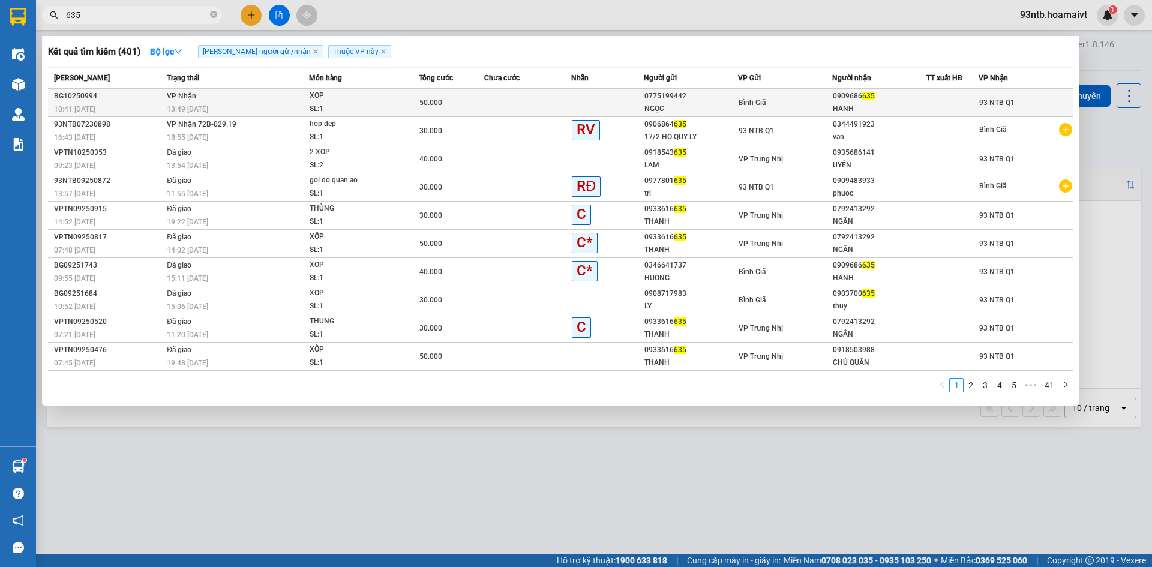
type input "635"
click at [404, 100] on span "XOP SL: 1" at bounding box center [364, 102] width 109 height 26
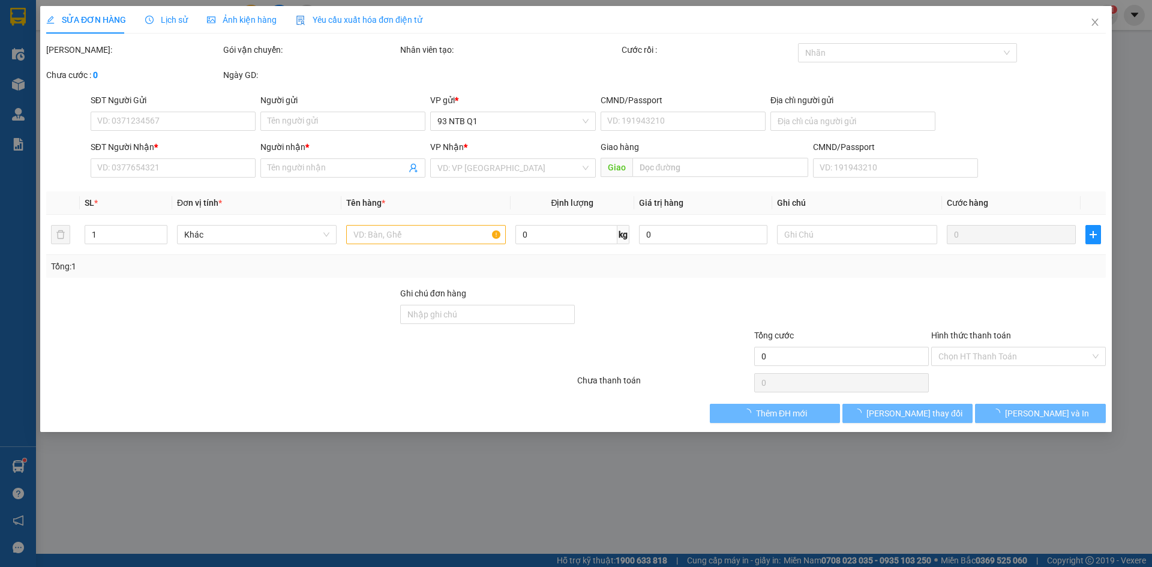
type input "0775199442"
type input "NGỌC"
type input "0909686635"
type input "HANH"
type input "50.000"
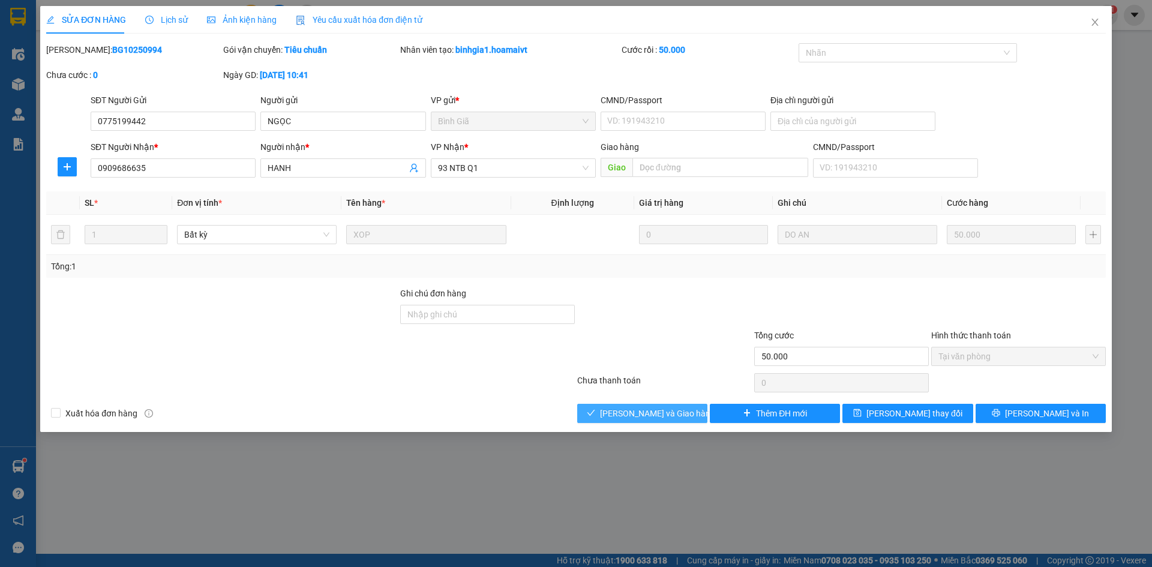
drag, startPoint x: 673, startPoint y: 409, endPoint x: 628, endPoint y: 337, distance: 84.6
click at [673, 409] on span "[PERSON_NAME] và Giao hàng" at bounding box center [657, 413] width 115 height 13
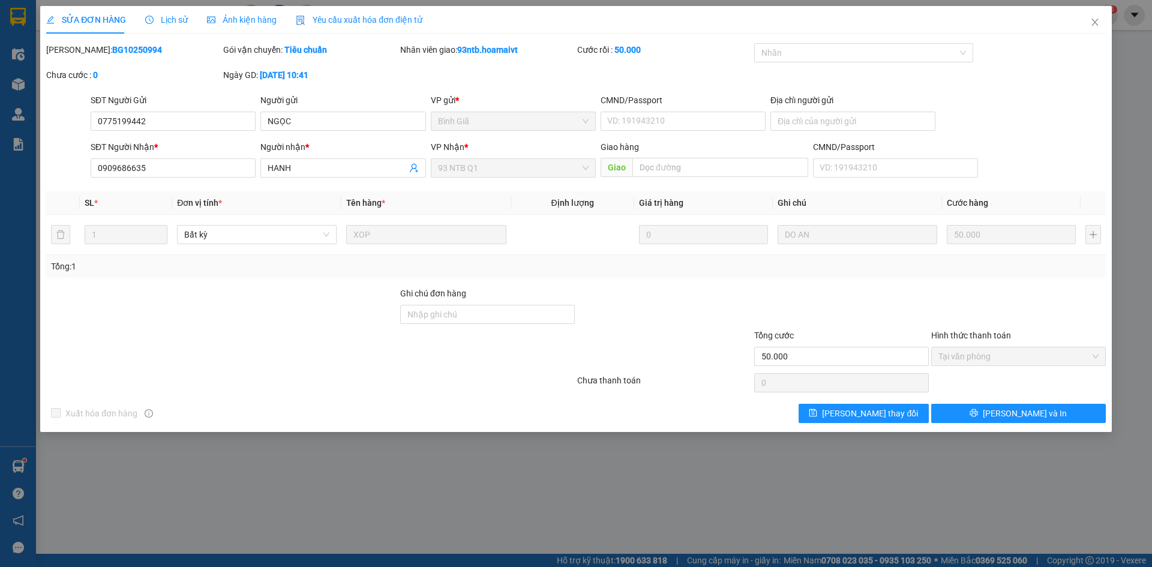
click at [676, 290] on div at bounding box center [664, 308] width 177 height 42
click at [692, 76] on div "Mã ĐH: BG10250994 Gói vận chuyển: Tiêu chuẩn Nhân viên giao: 93ntb.hoamaivt Cướ…" at bounding box center [576, 68] width 1062 height 50
click at [711, 61] on div "Cước rồi : 50.000" at bounding box center [664, 55] width 177 height 25
click at [894, 288] on div at bounding box center [841, 308] width 177 height 42
click at [1088, 26] on span "Close" at bounding box center [1095, 23] width 34 height 34
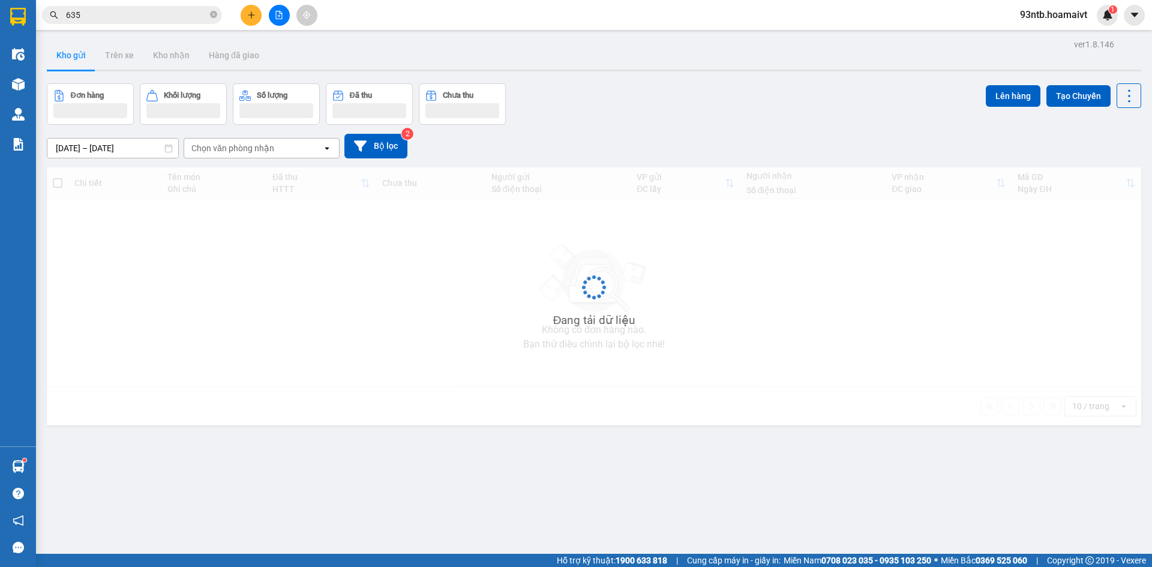
click at [170, 14] on input "635" at bounding box center [137, 14] width 142 height 13
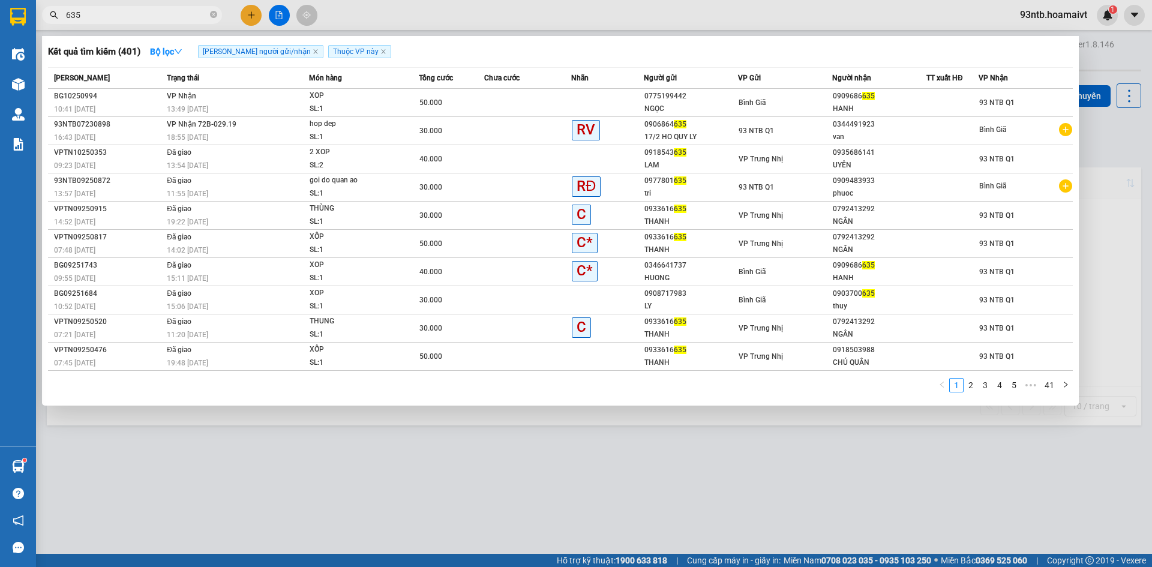
click at [170, 14] on input "635" at bounding box center [137, 14] width 142 height 13
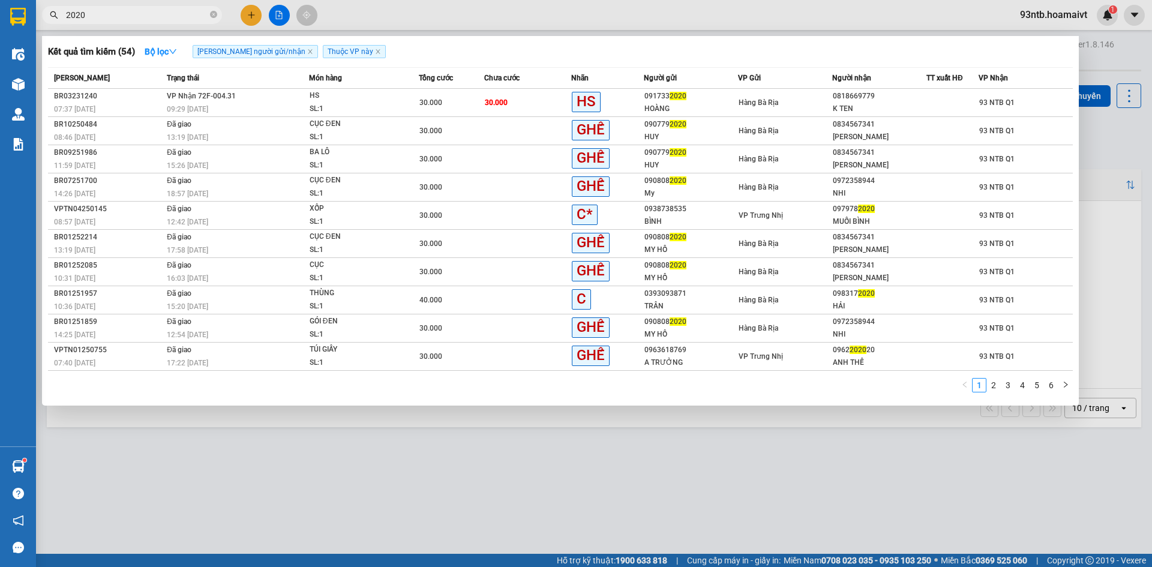
click at [70, 14] on input "2020" at bounding box center [137, 14] width 142 height 13
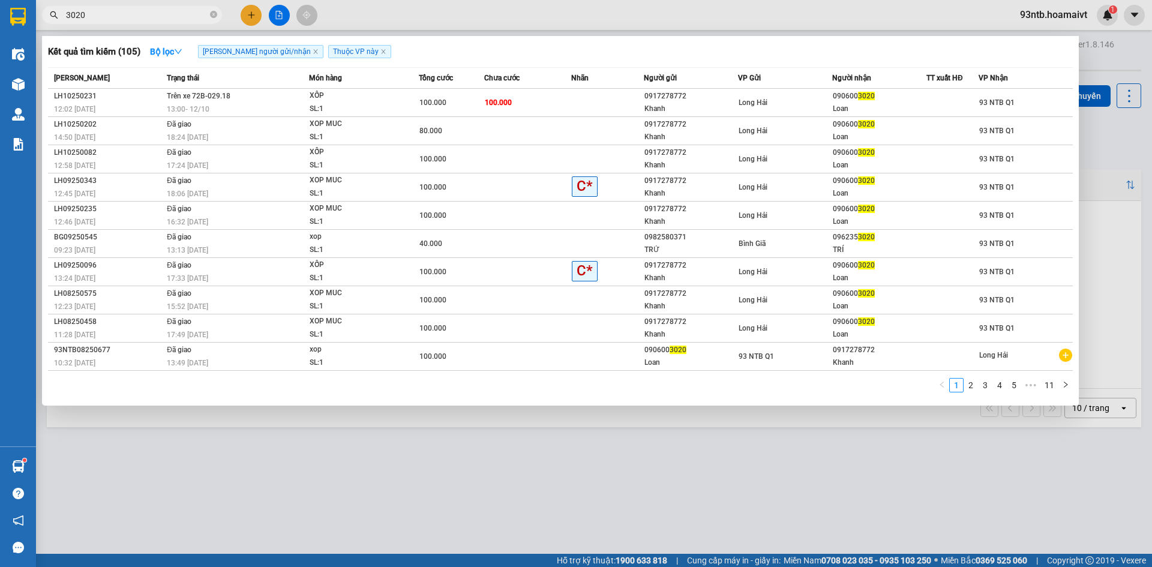
click at [680, 35] on div at bounding box center [576, 283] width 1152 height 567
click at [114, 12] on input "3020" at bounding box center [137, 14] width 142 height 13
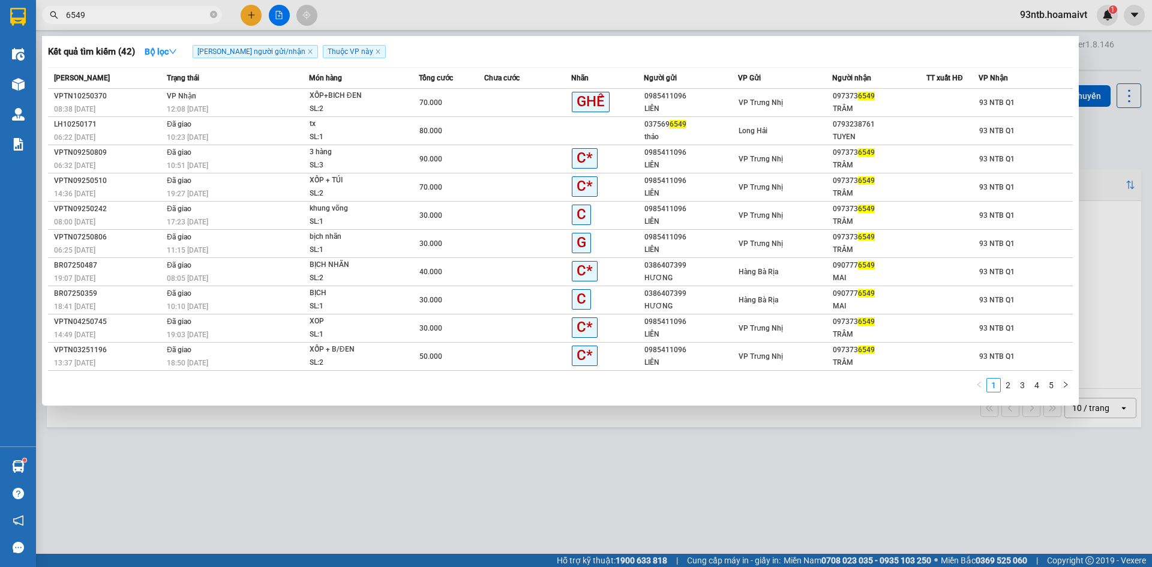
type input "6549"
click at [715, 458] on div at bounding box center [576, 283] width 1152 height 567
click at [165, 9] on input "6549" at bounding box center [137, 14] width 142 height 13
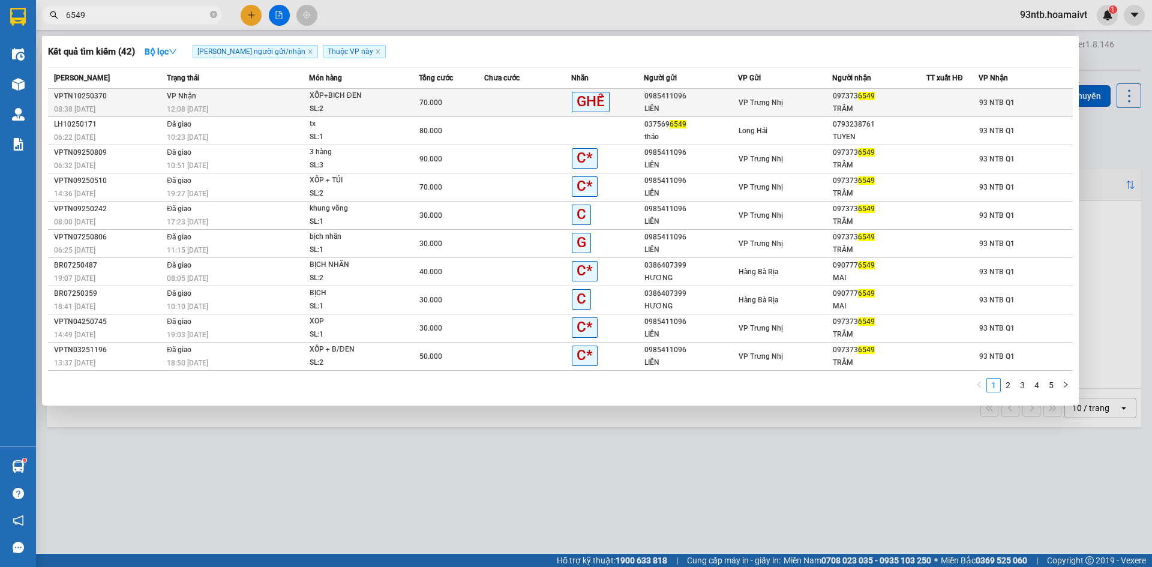
click at [491, 98] on td at bounding box center [527, 103] width 87 height 28
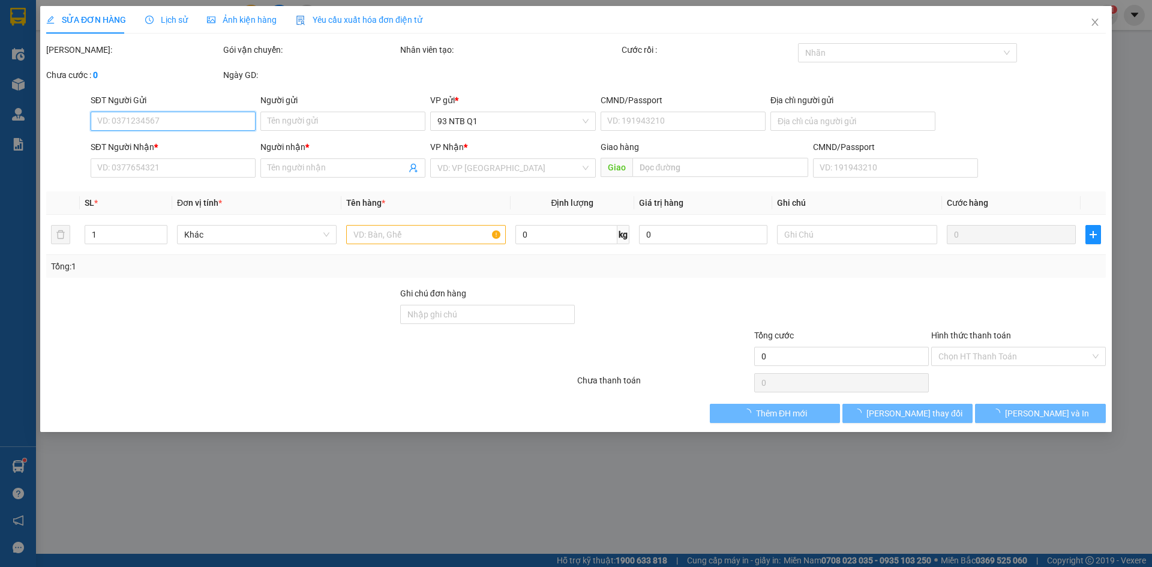
type input "0985411096"
type input "LIÊN"
type input "0973736549"
type input "TRÂM"
type input "70.000"
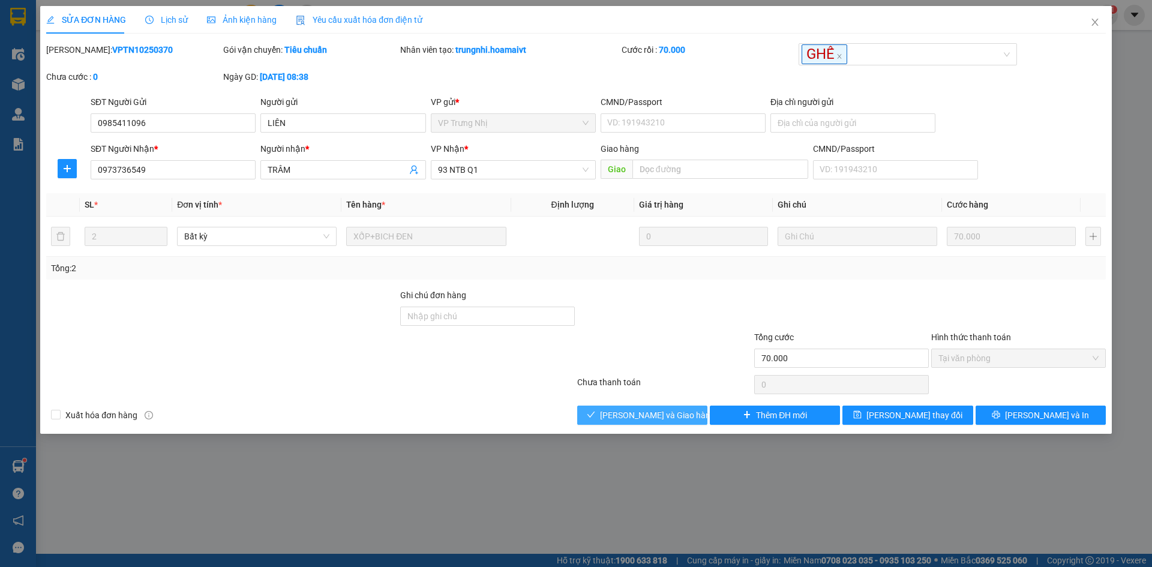
click at [662, 409] on span "[PERSON_NAME] và Giao hàng" at bounding box center [657, 415] width 115 height 13
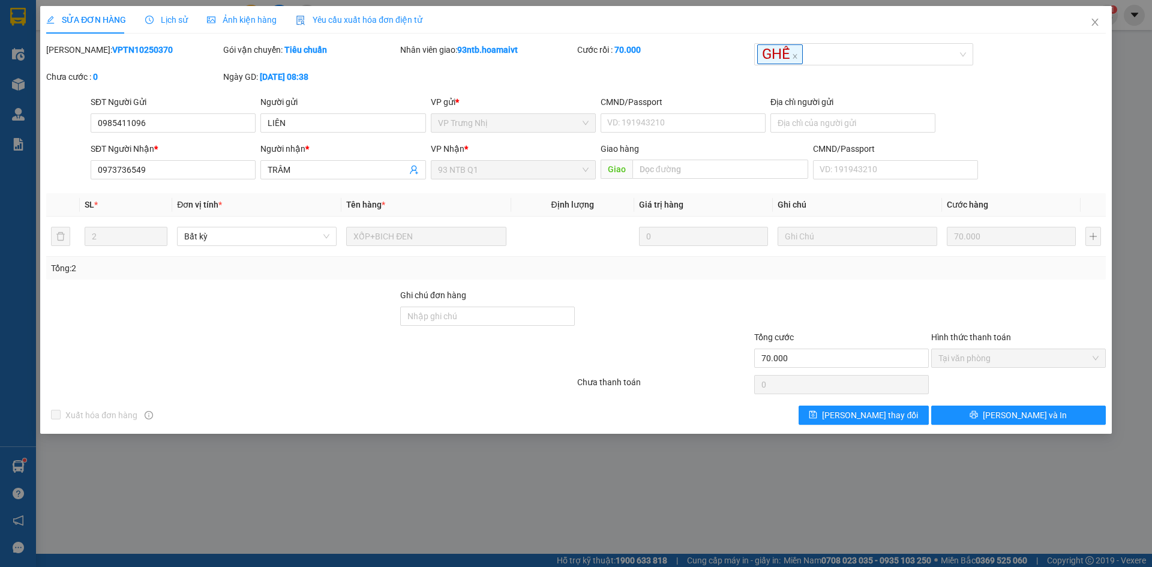
click at [719, 284] on div "Total Paid Fee 70.000 Total UnPaid Fee 0 Cash Collection Total Fee Mã ĐH: VPTN1…" at bounding box center [575, 234] width 1059 height 382
click at [1087, 28] on span "Close" at bounding box center [1095, 23] width 34 height 34
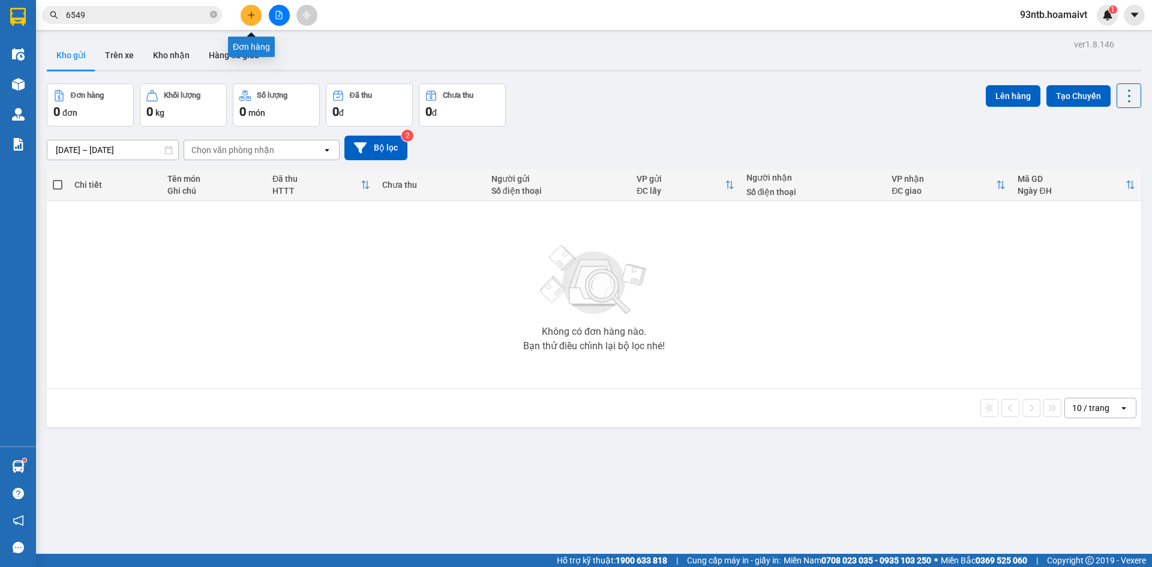
click at [248, 21] on button at bounding box center [251, 15] width 21 height 21
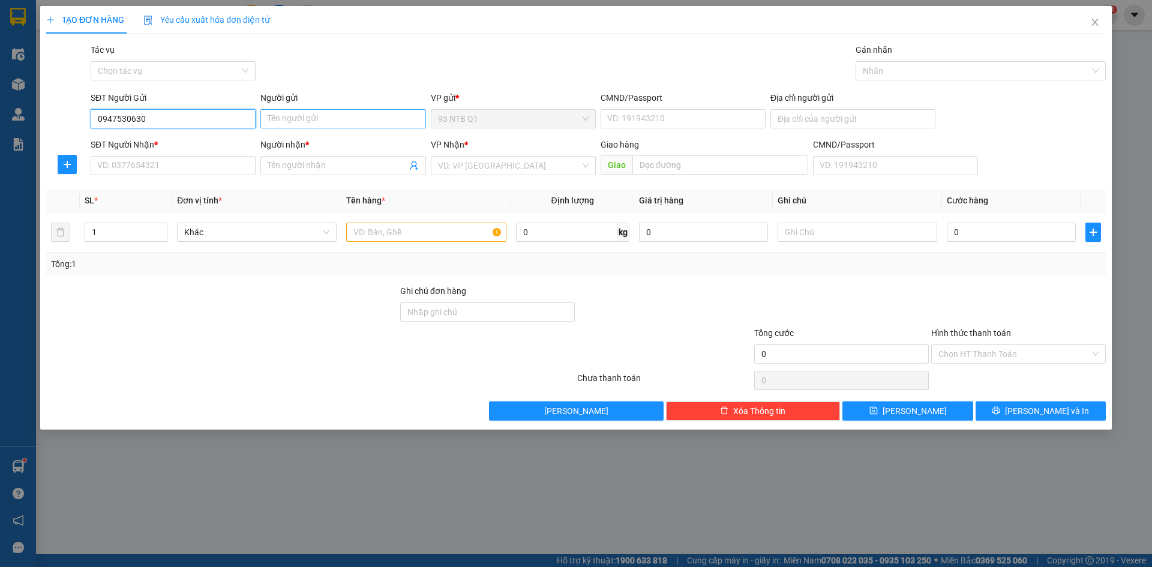
type input "0947530630"
click at [331, 119] on input "Người gửi" at bounding box center [342, 118] width 165 height 19
type input "lOI"
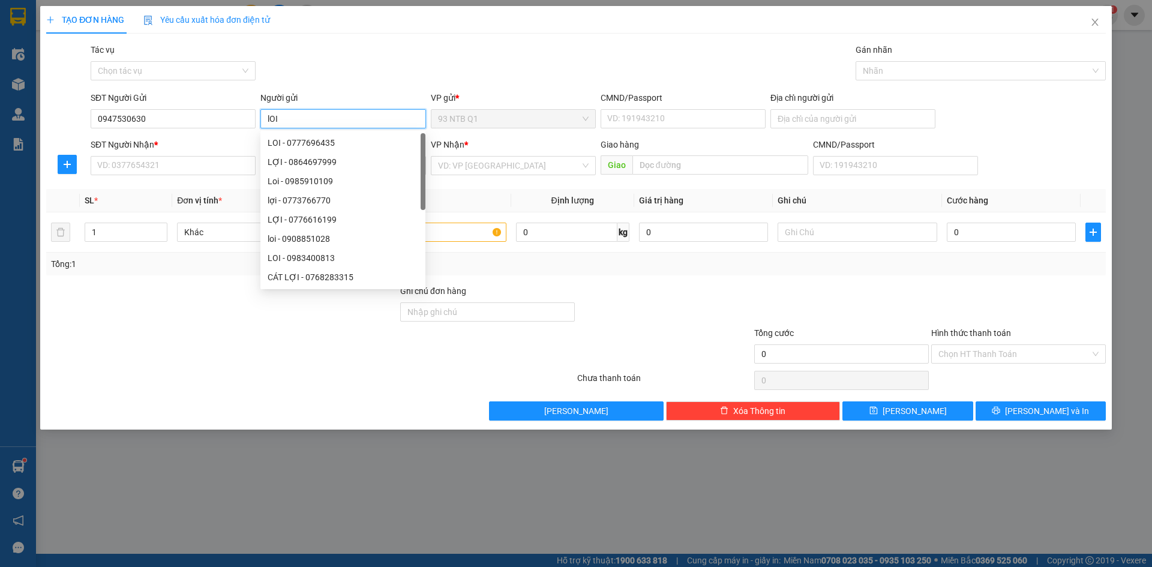
click at [285, 115] on input "lOI" at bounding box center [342, 118] width 165 height 19
type input "Loi"
click at [179, 171] on input "SĐT Người Nhận *" at bounding box center [173, 165] width 165 height 19
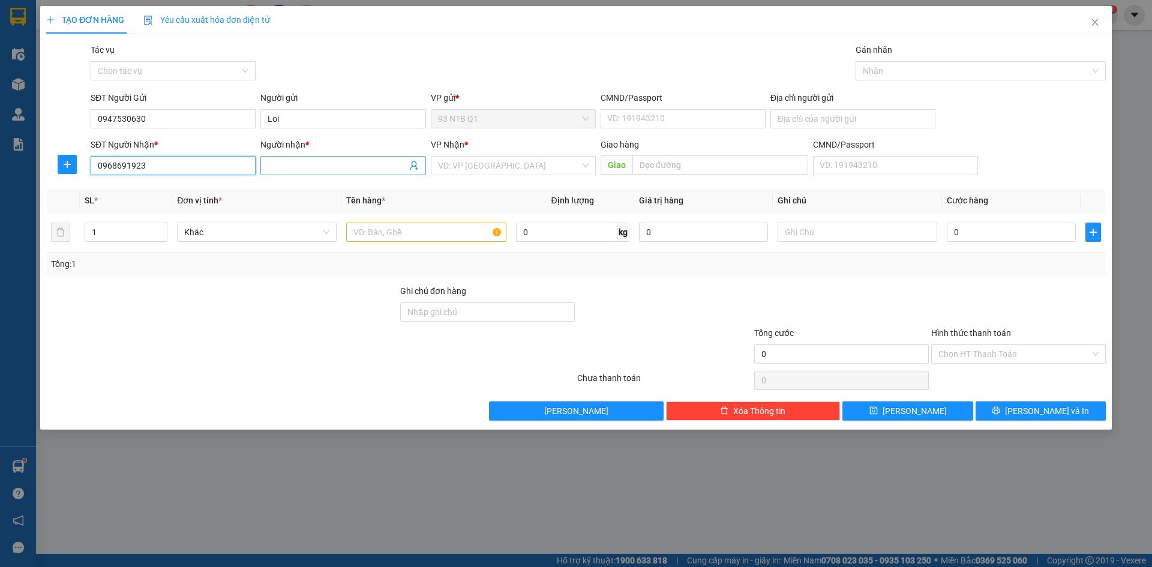
type input "0968691923"
click at [316, 163] on input "Người nhận *" at bounding box center [337, 165] width 139 height 13
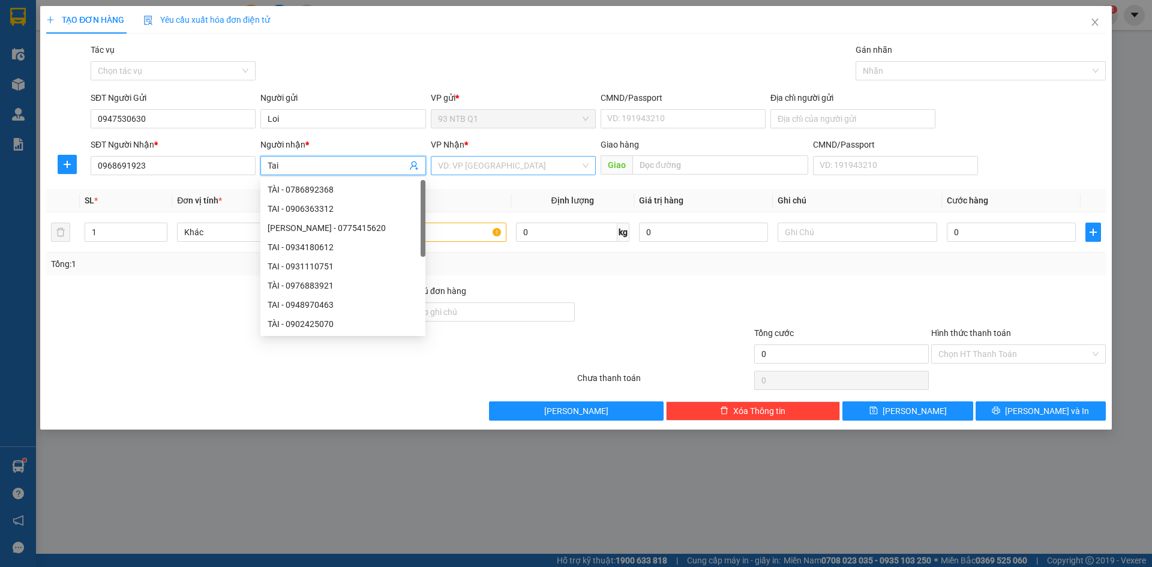
type input "Tai"
click at [455, 169] on input "search" at bounding box center [509, 166] width 142 height 18
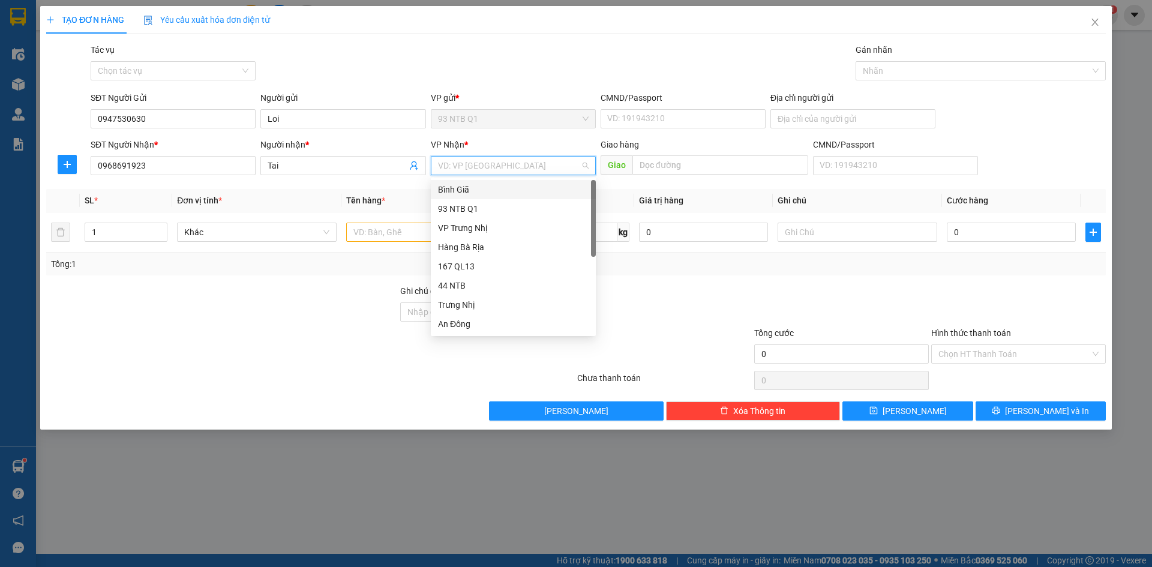
type input "b"
click at [460, 190] on div "Bình Giã" at bounding box center [513, 189] width 151 height 13
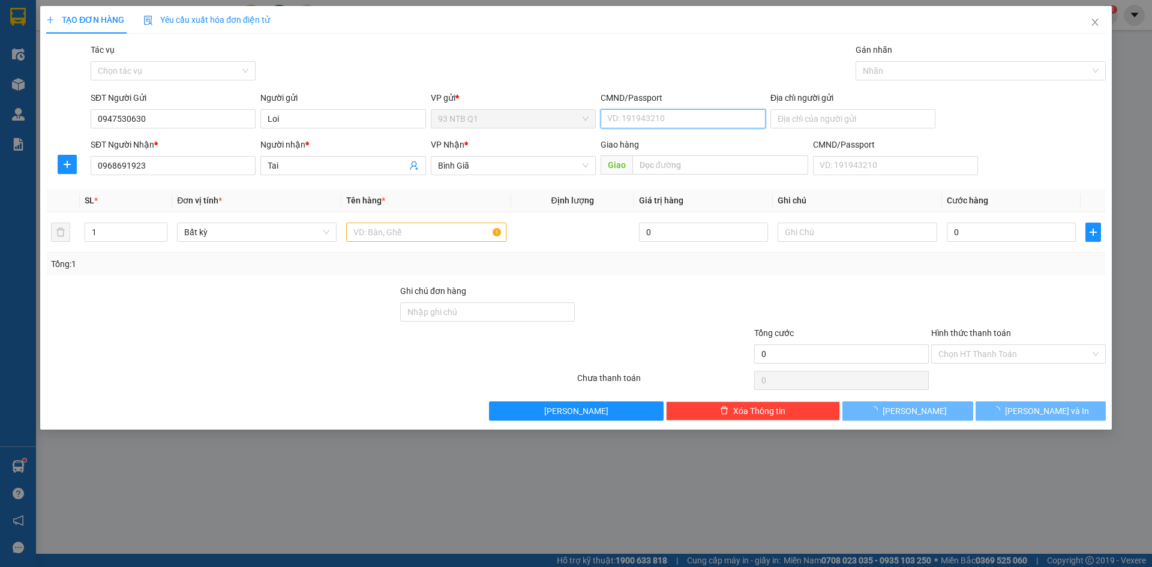
click at [633, 118] on input "CMND/Passport" at bounding box center [683, 118] width 165 height 19
type input "068089002380"
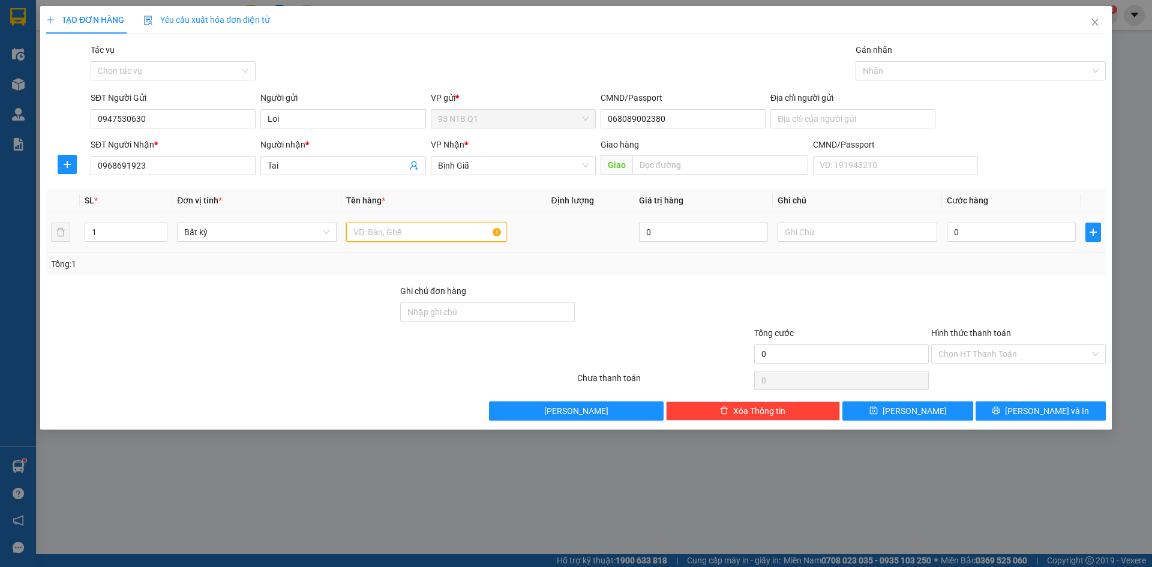
click at [383, 236] on input "text" at bounding box center [426, 232] width 160 height 19
type input "bao den quan ao"
click at [975, 226] on input "0" at bounding box center [1011, 232] width 129 height 19
type input "3"
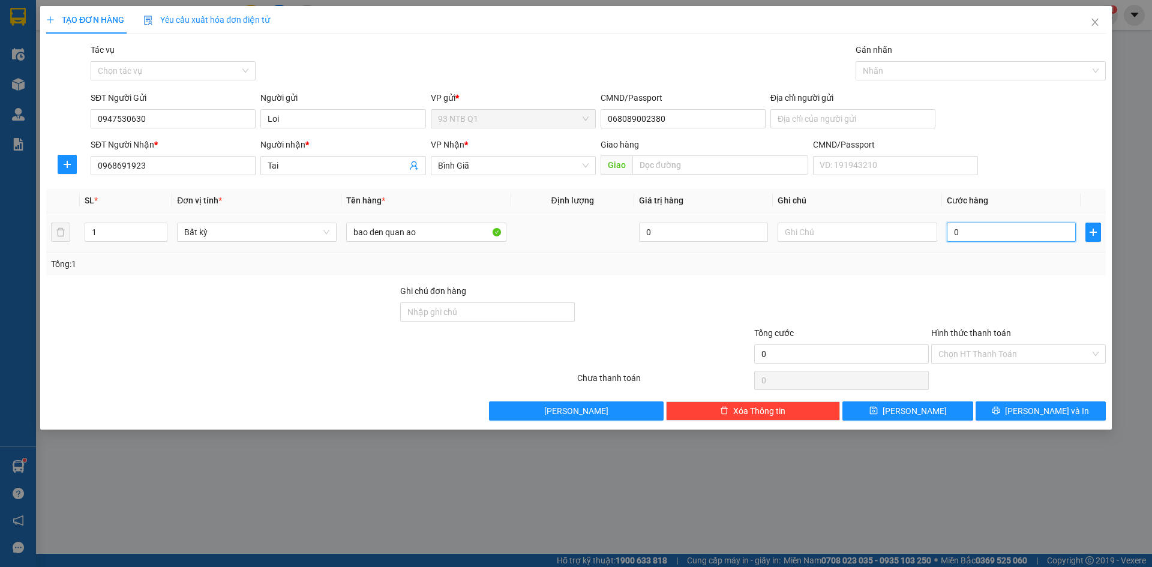
type input "3"
type input "30"
type input "30.000"
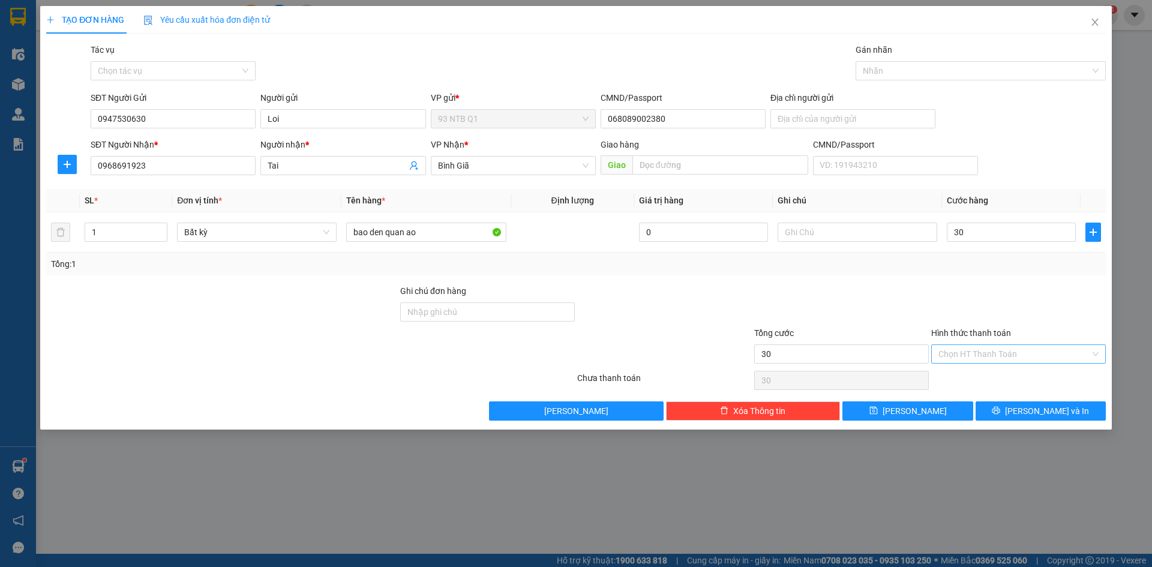
type input "30.000"
click at [987, 355] on input "Hình thức thanh toán" at bounding box center [1014, 354] width 152 height 18
click at [986, 377] on div "Tại văn phòng" at bounding box center [1018, 377] width 160 height 13
type input "0"
click at [1025, 404] on button "[PERSON_NAME] và In" at bounding box center [1040, 410] width 130 height 19
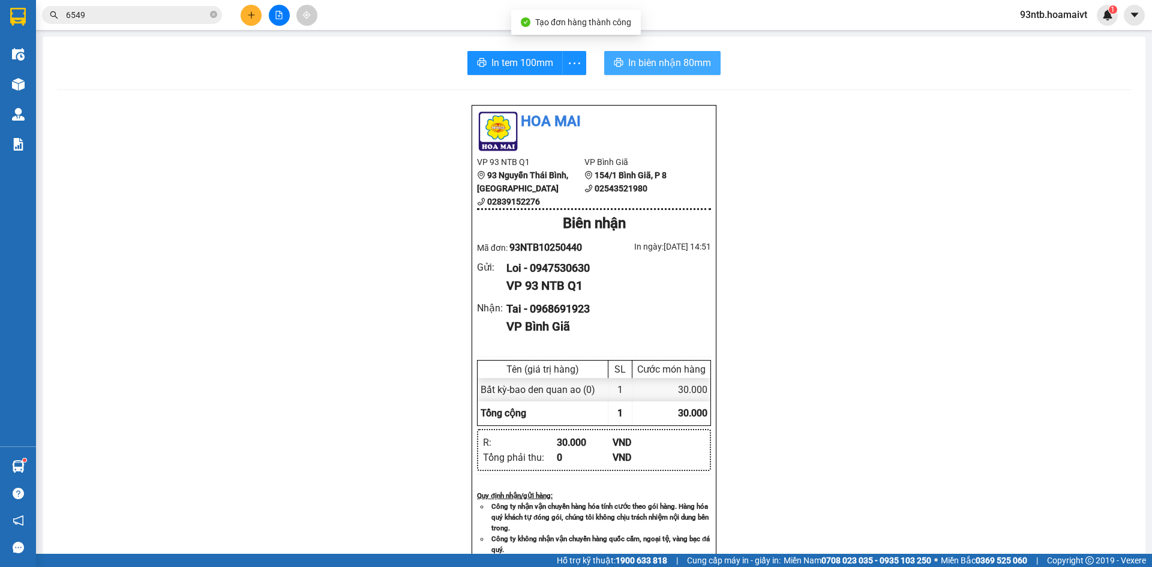
click at [645, 65] on span "In biên nhận 80mm" at bounding box center [669, 62] width 83 height 15
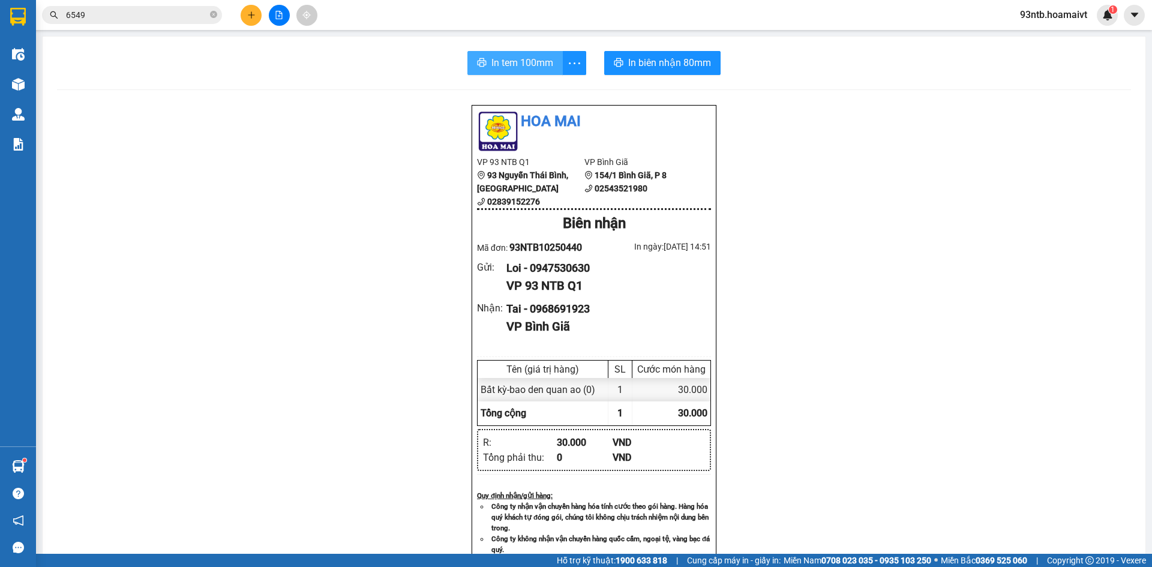
click at [500, 63] on span "In tem 100mm" at bounding box center [522, 62] width 62 height 15
click at [886, 196] on div "Hoa Mai VP 93 NTB Q1 93 Nguyễn Thái Bình, Quận 1 02839152276 VP Bình Giã 1…" at bounding box center [594, 490] width 1074 height 773
click at [487, 5] on div "Kết quả tìm kiếm ( 42 ) Bộ lọc Tìm người gửi/nhận Thuộc VP này Mã ĐH Trạng thái…" at bounding box center [576, 15] width 1152 height 30
click at [182, 16] on input "6549" at bounding box center [137, 14] width 142 height 13
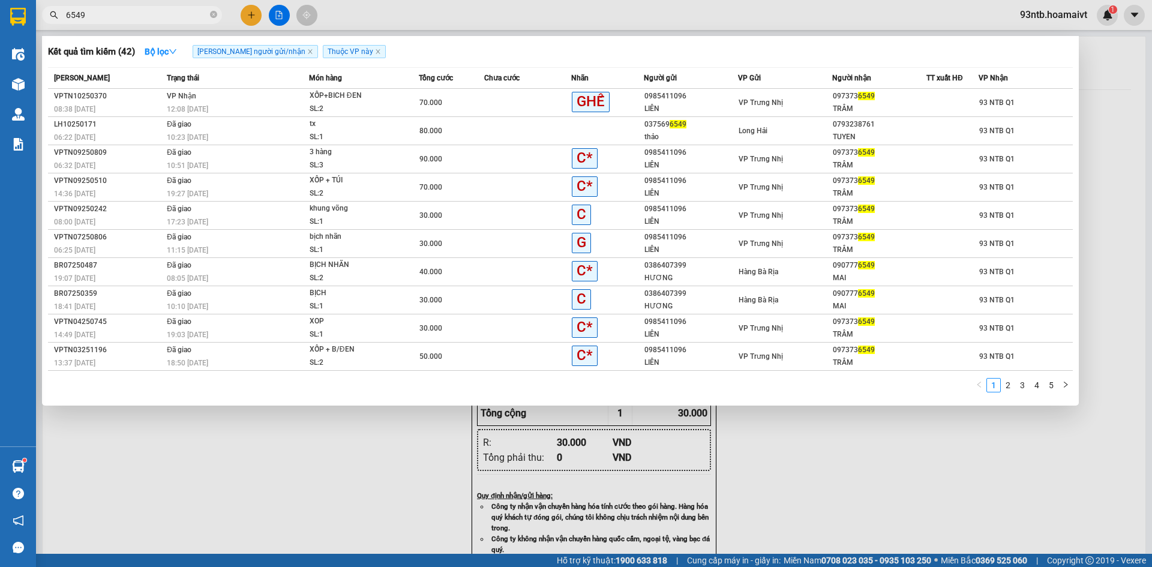
click at [182, 16] on input "6549" at bounding box center [137, 14] width 142 height 13
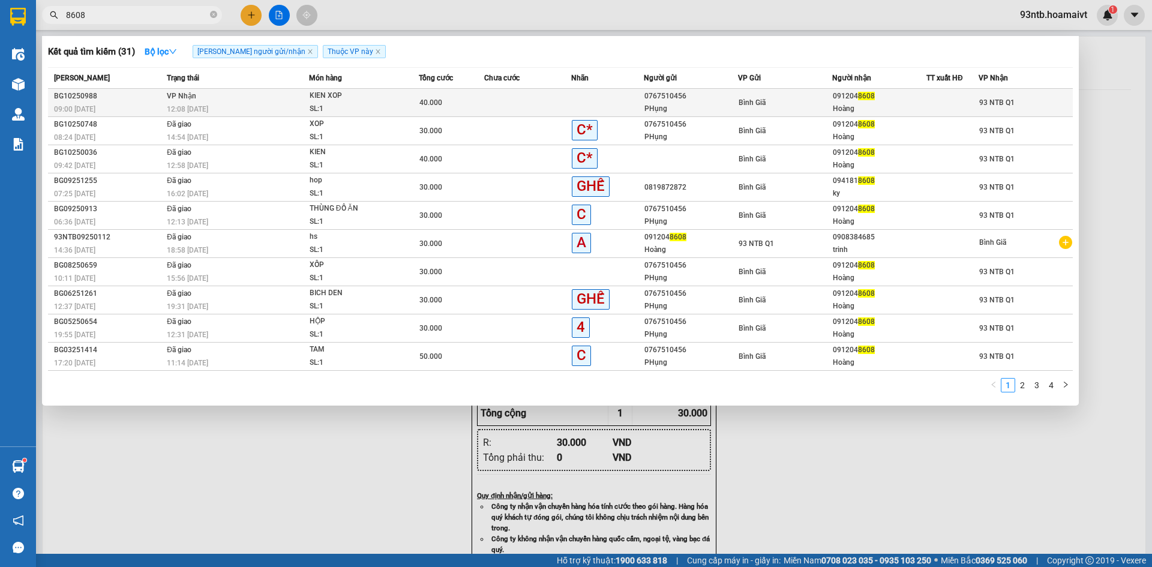
type input "8608"
click at [347, 103] on div "SL: 1" at bounding box center [355, 109] width 90 height 13
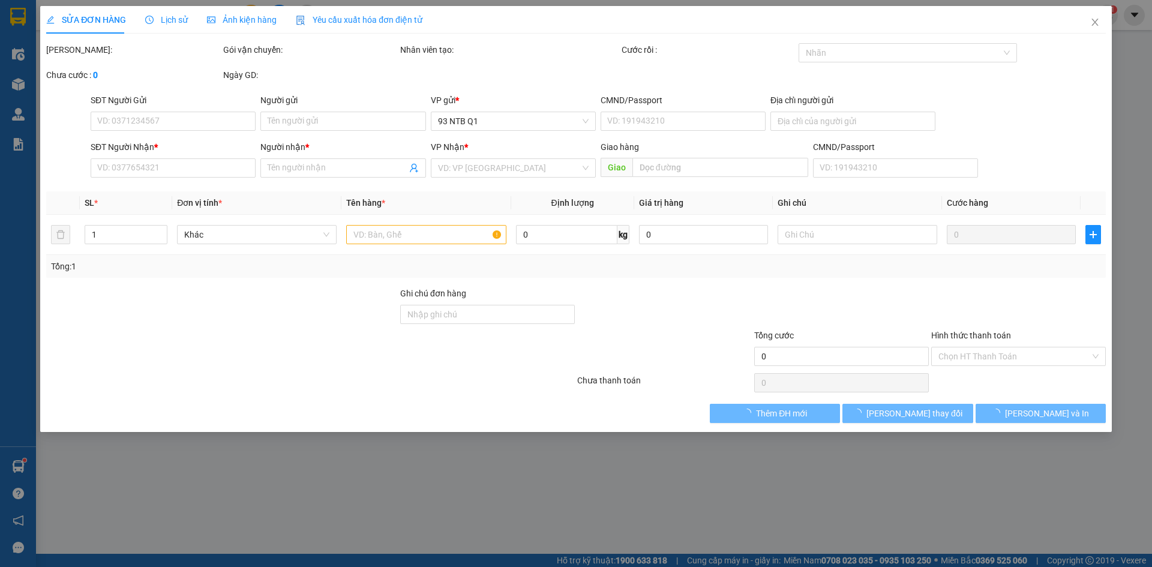
type input "0767510456"
type input "PHụng"
type input "0912048608"
type input "Hoàng"
type input "40.000"
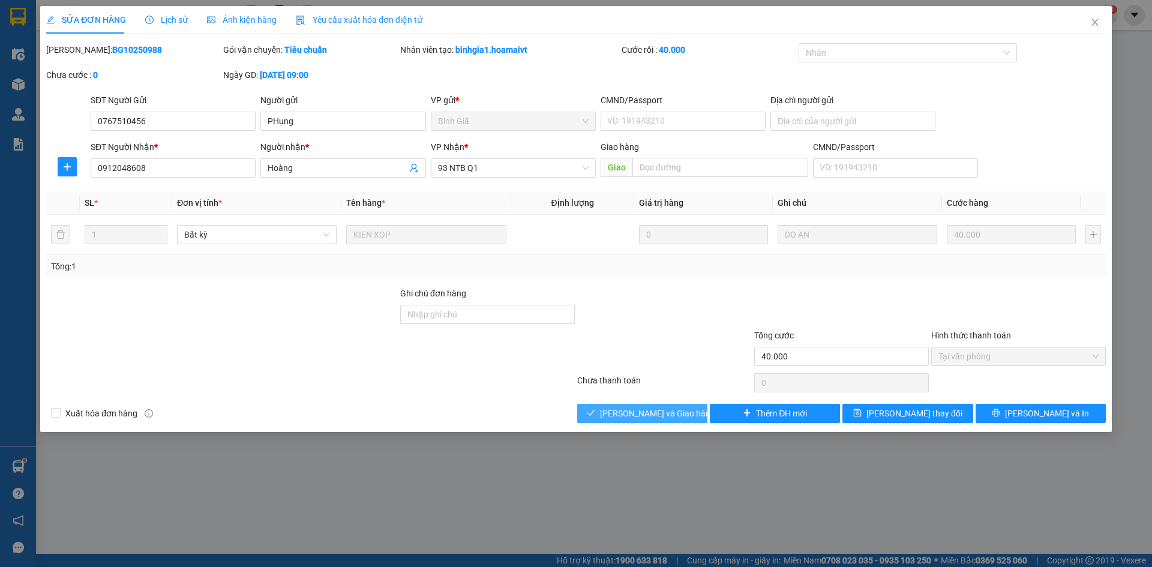
click at [676, 409] on span "[PERSON_NAME] và Giao hàng" at bounding box center [657, 413] width 115 height 13
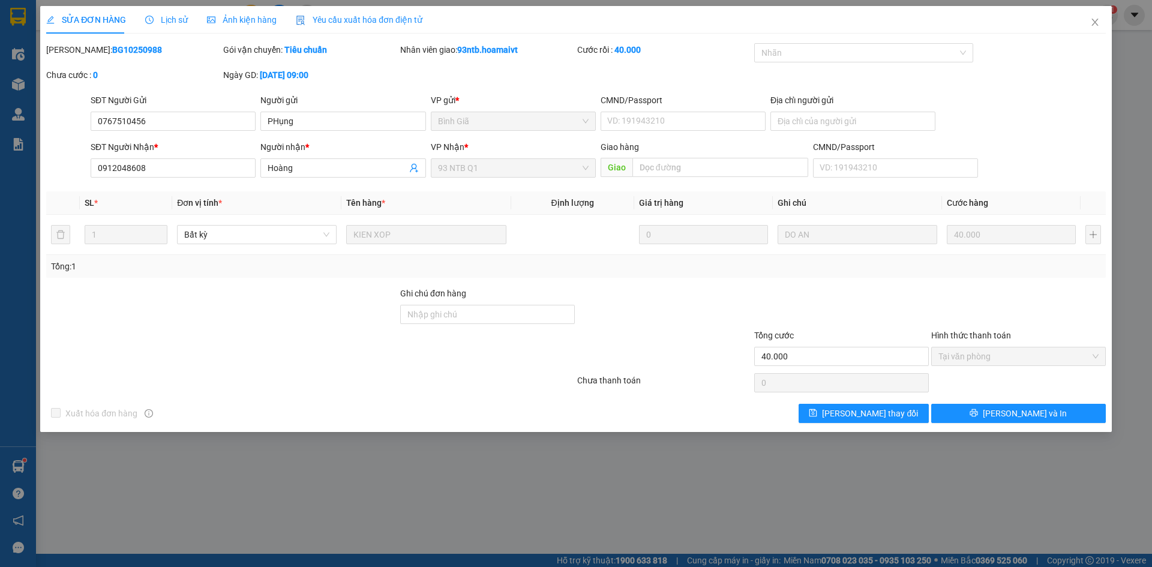
click at [470, 22] on div "SỬA ĐƠN HÀNG Lịch sử Ảnh kiện hàng Yêu cầu xuất hóa đơn điện tử" at bounding box center [575, 20] width 1059 height 28
click at [1096, 25] on icon "close" at bounding box center [1094, 22] width 7 height 7
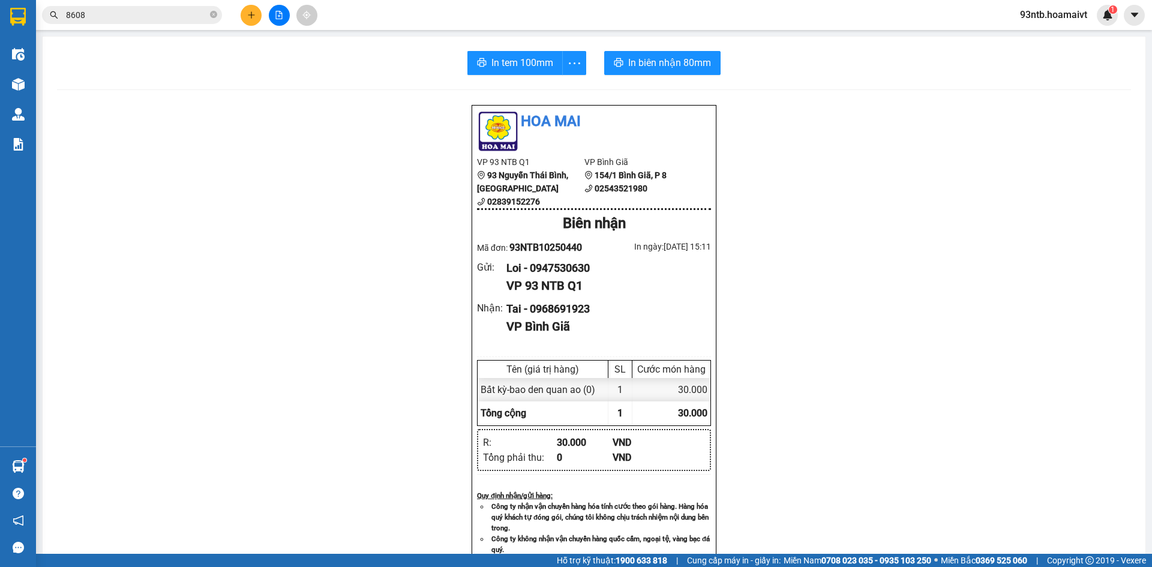
click at [179, 11] on input "8608" at bounding box center [137, 14] width 142 height 13
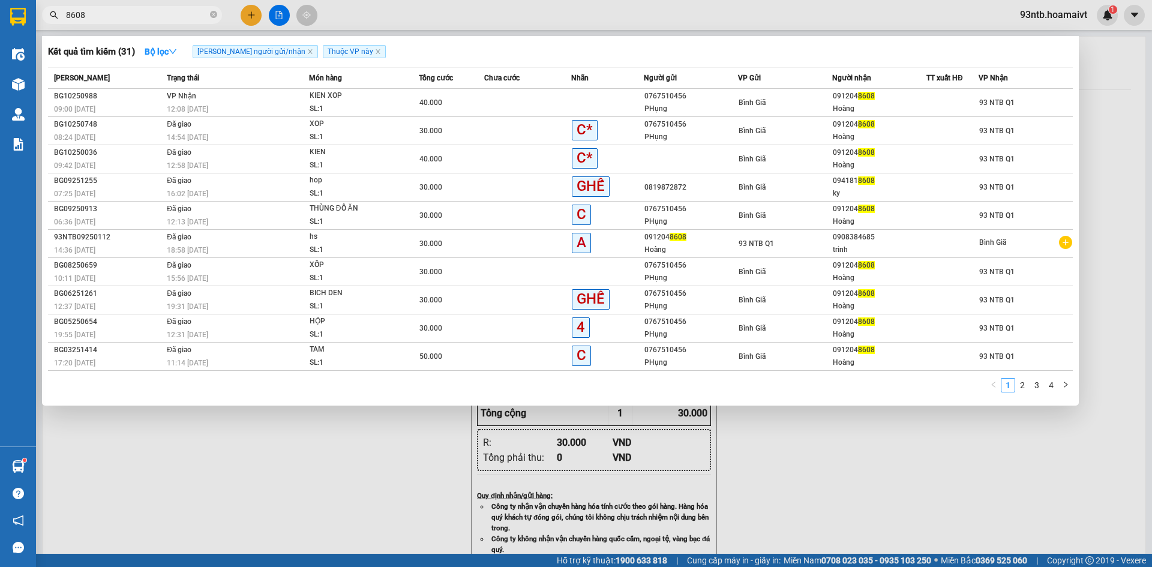
click at [179, 11] on input "8608" at bounding box center [137, 14] width 142 height 13
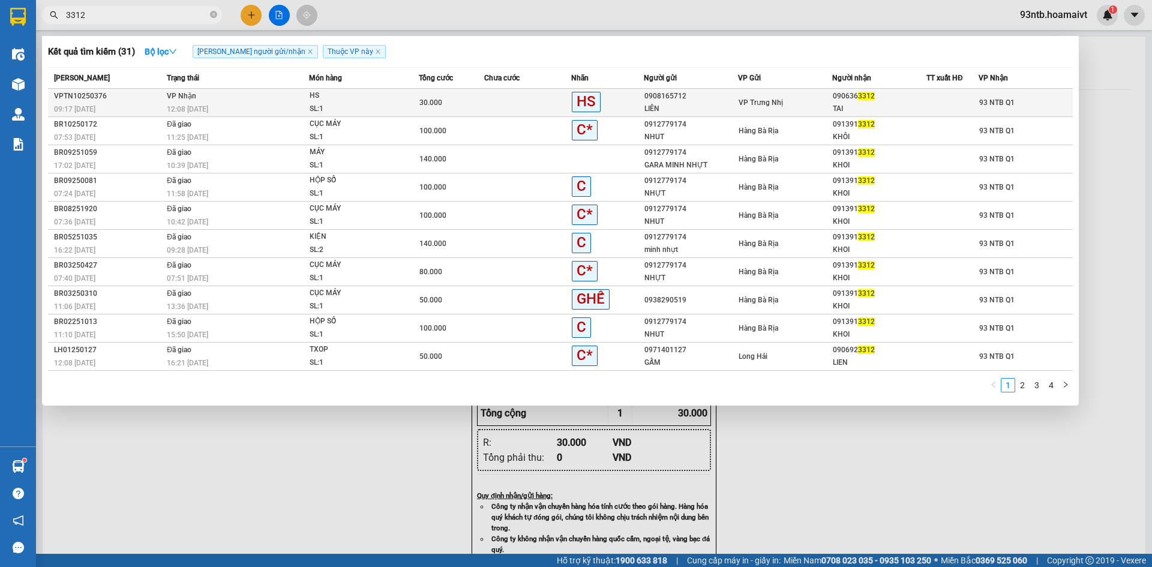
type input "3312"
click at [235, 103] on div "12:08 - 12/10" at bounding box center [238, 109] width 142 height 13
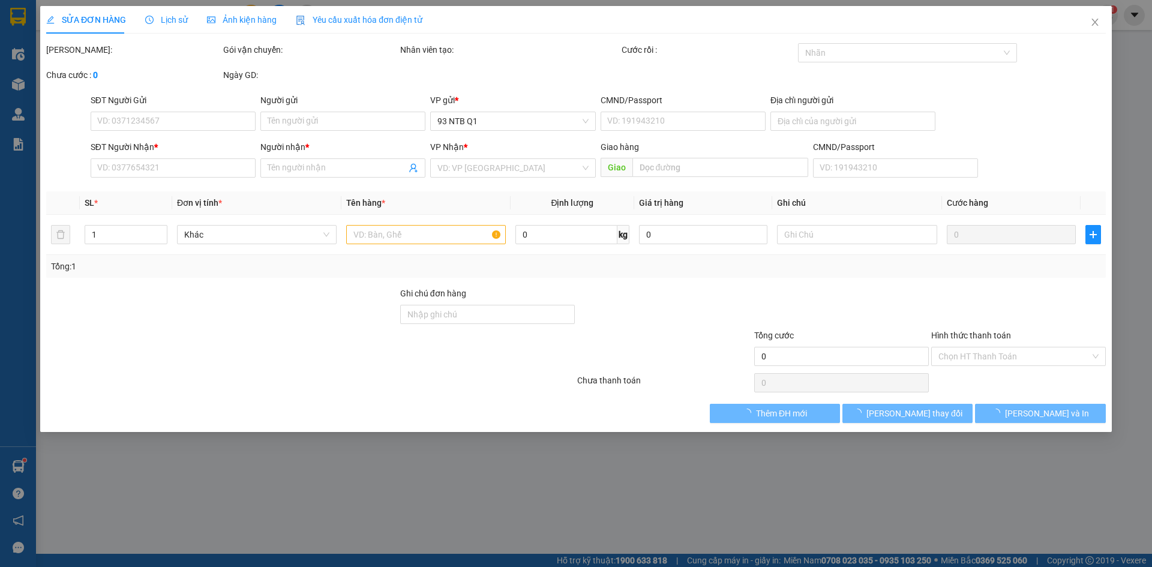
type input "0908165712"
type input "LIÊN"
type input "0906363312"
type input "TAI"
type input "30.000"
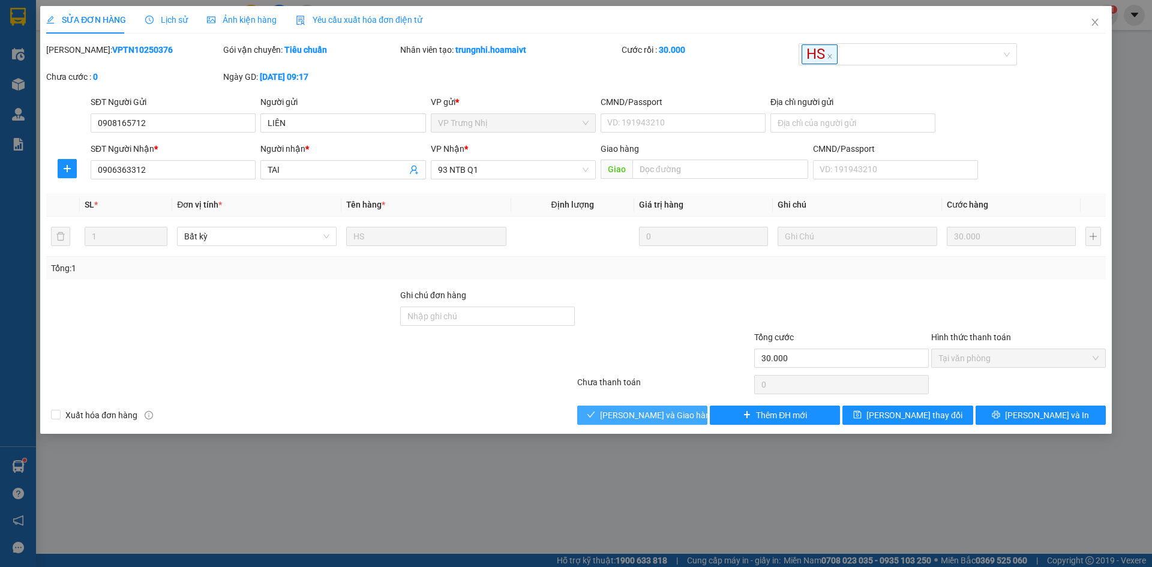
click at [662, 416] on span "[PERSON_NAME] và Giao hàng" at bounding box center [657, 415] width 115 height 13
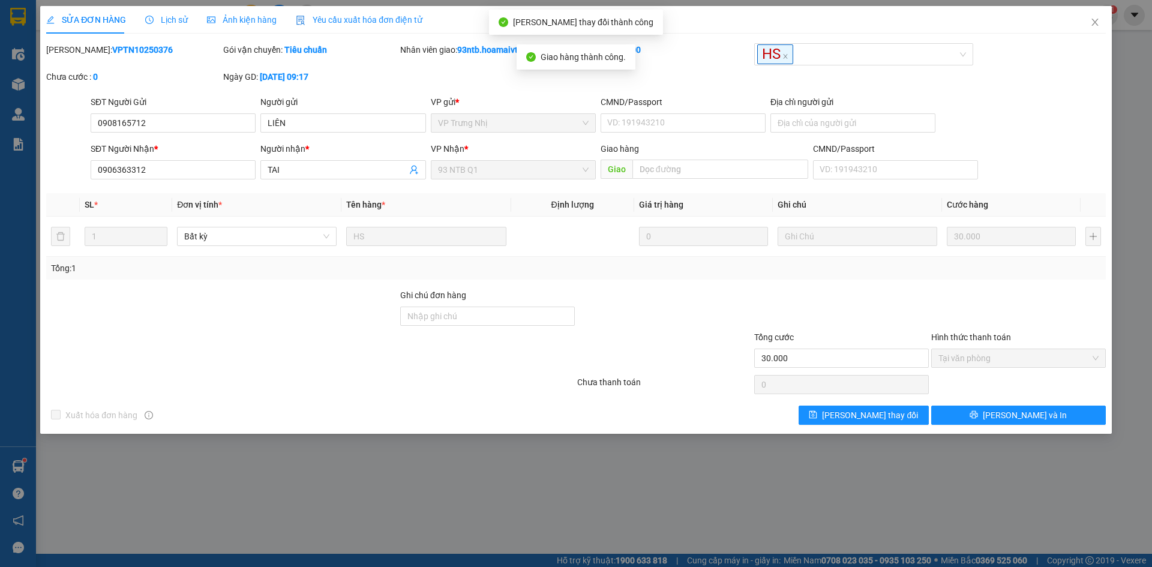
click at [774, 340] on span "Tổng cước" at bounding box center [774, 337] width 40 height 10
click at [774, 349] on input "30.000" at bounding box center [841, 358] width 175 height 19
drag, startPoint x: 1095, startPoint y: 17, endPoint x: 846, endPoint y: 21, distance: 248.4
click at [1091, 17] on span "Close" at bounding box center [1095, 23] width 34 height 34
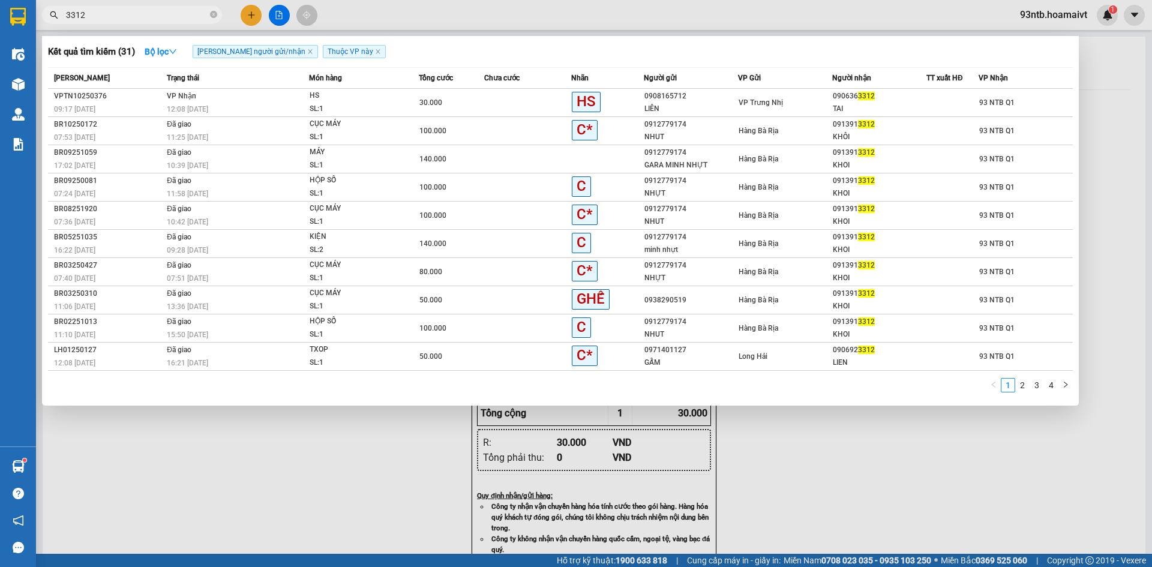
click at [125, 14] on input "3312" at bounding box center [137, 14] width 142 height 13
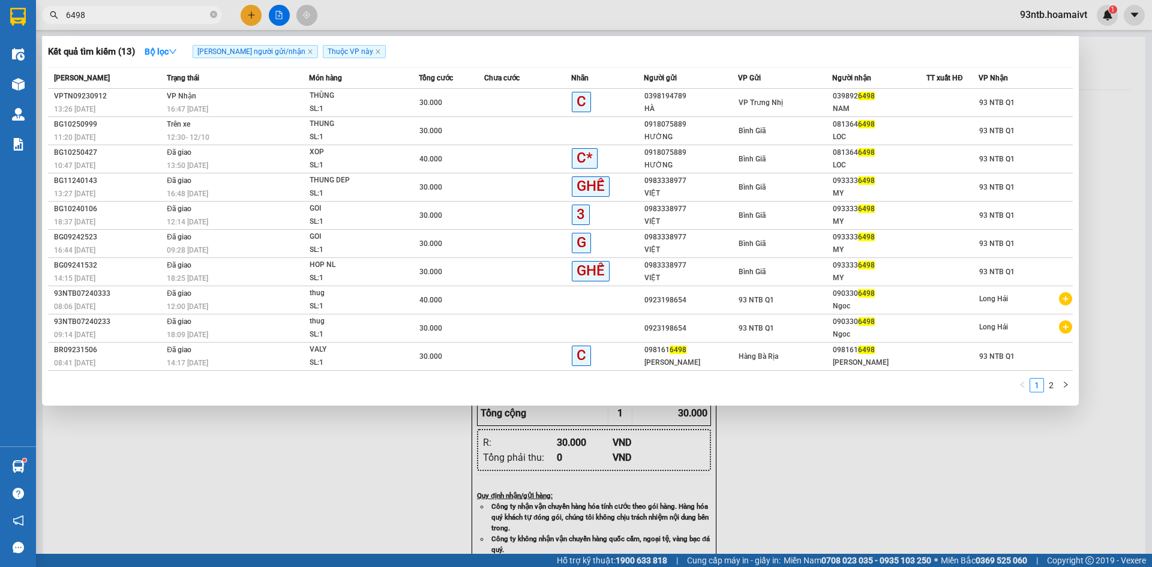
drag, startPoint x: 821, startPoint y: 443, endPoint x: 785, endPoint y: 418, distance: 44.3
click at [821, 443] on div at bounding box center [576, 283] width 1152 height 567
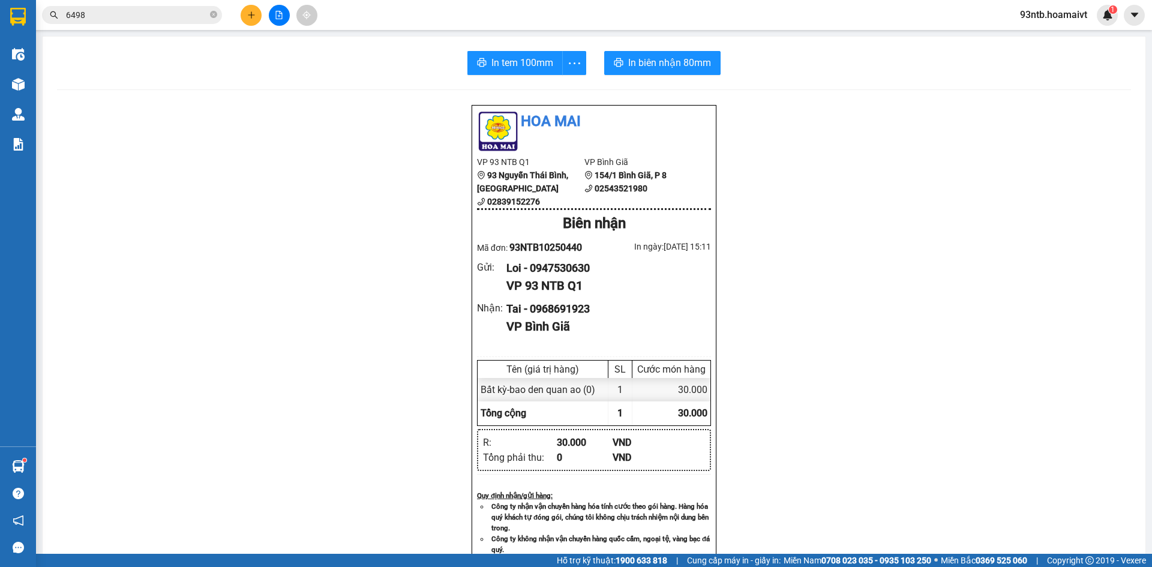
click at [395, 328] on div "Hoa Mai VP 93 NTB Q1 93 Nguyễn Thái Bình, Quận 1 02839152276 VP Bình Giã 1…" at bounding box center [594, 490] width 1074 height 773
click at [128, 14] on input "6498" at bounding box center [137, 14] width 142 height 13
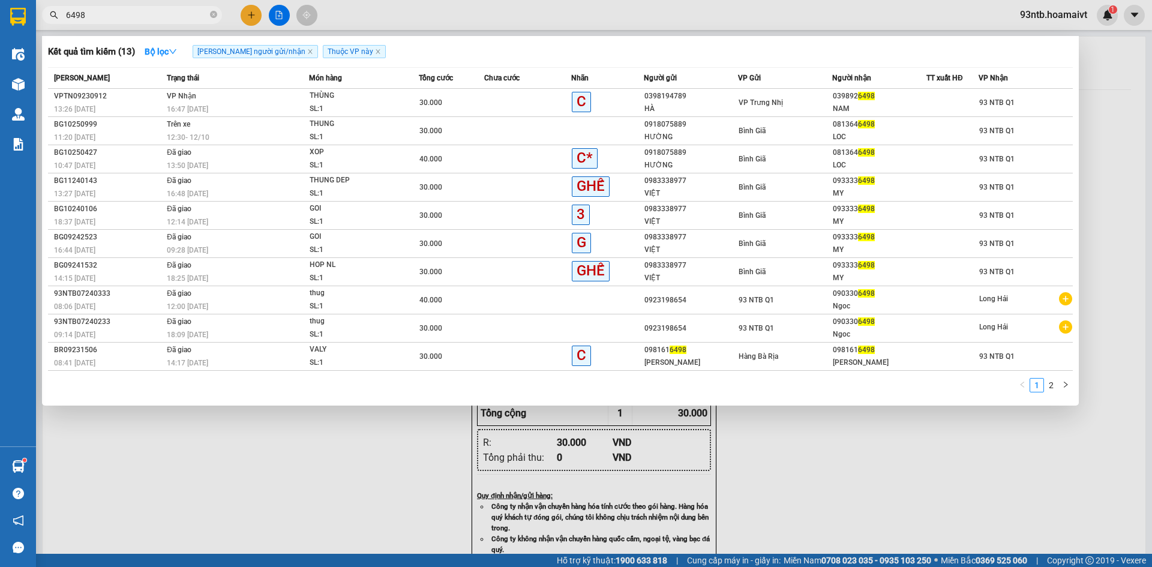
click at [128, 14] on input "6498" at bounding box center [137, 14] width 142 height 13
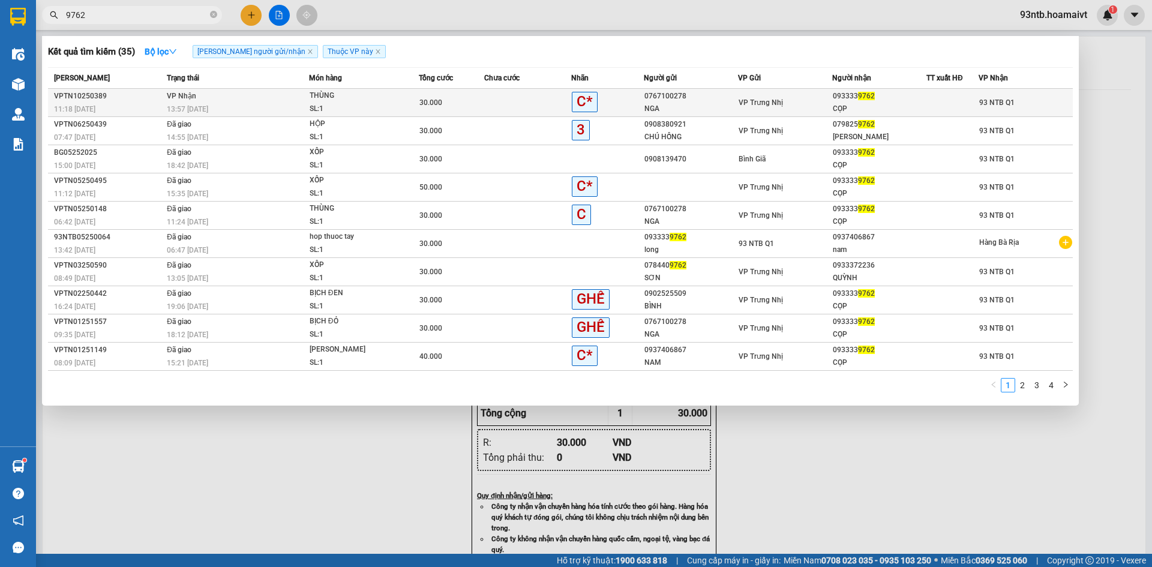
type input "9762"
click at [254, 96] on td "VP Nhận 13:57 - 12/10" at bounding box center [236, 103] width 145 height 28
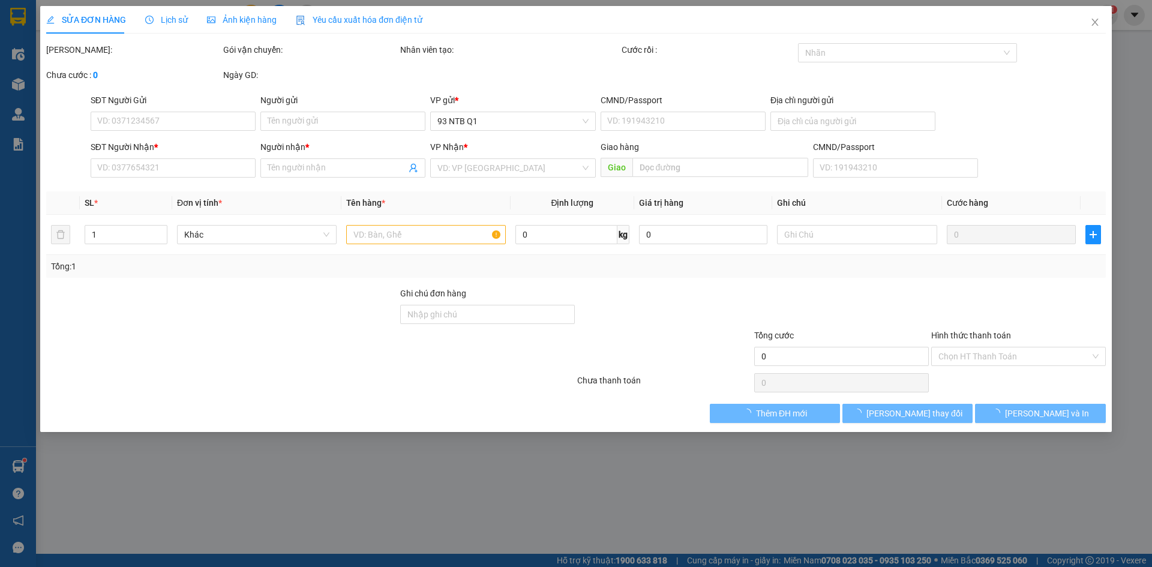
type input "0767100278"
type input "NGA"
type input "0933339762"
type input "CỌP"
type input "30.000"
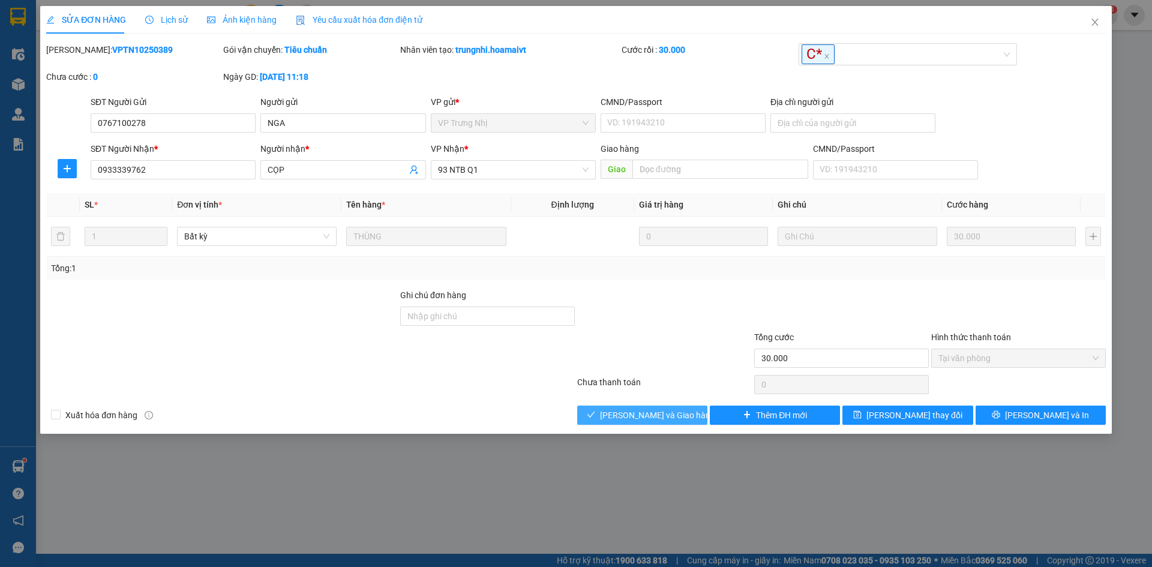
click at [659, 416] on span "[PERSON_NAME] và Giao hàng" at bounding box center [657, 415] width 115 height 13
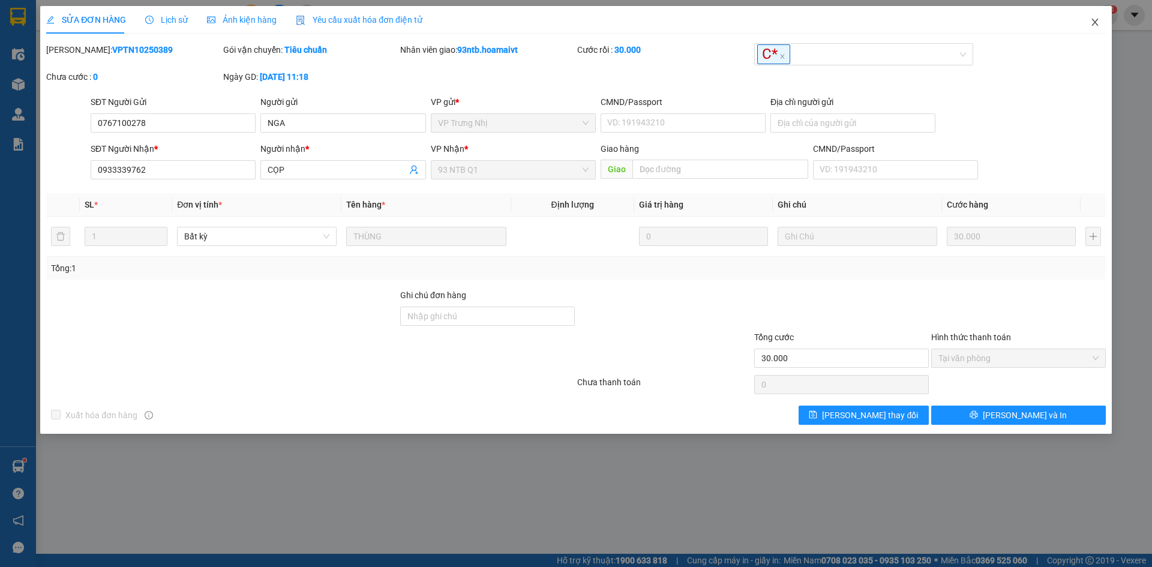
click at [1097, 22] on icon "close" at bounding box center [1095, 22] width 10 height 10
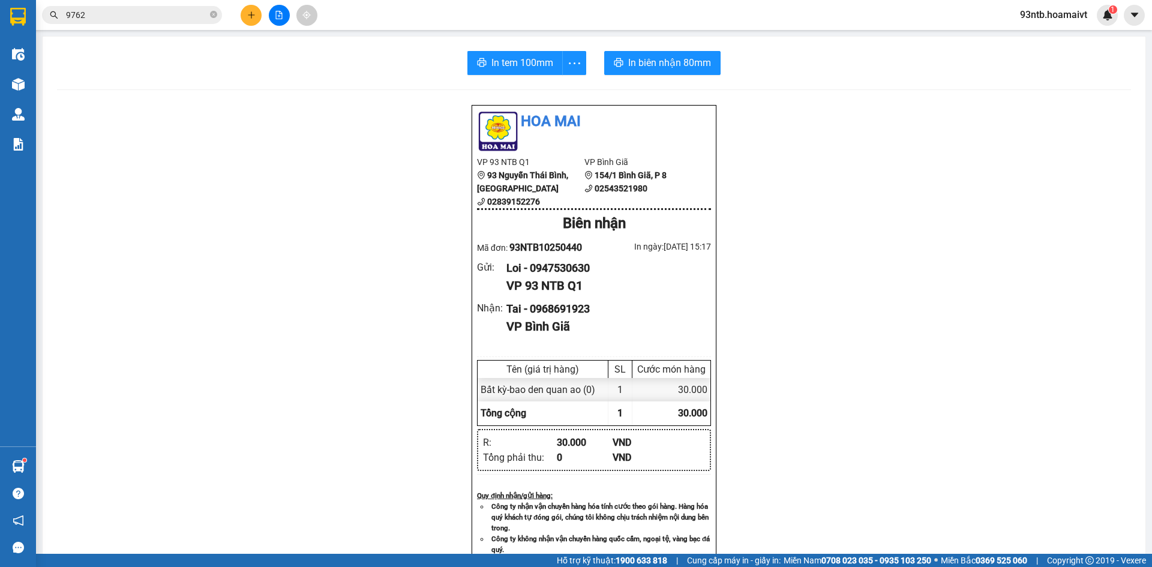
click at [165, 17] on input "9762" at bounding box center [137, 14] width 142 height 13
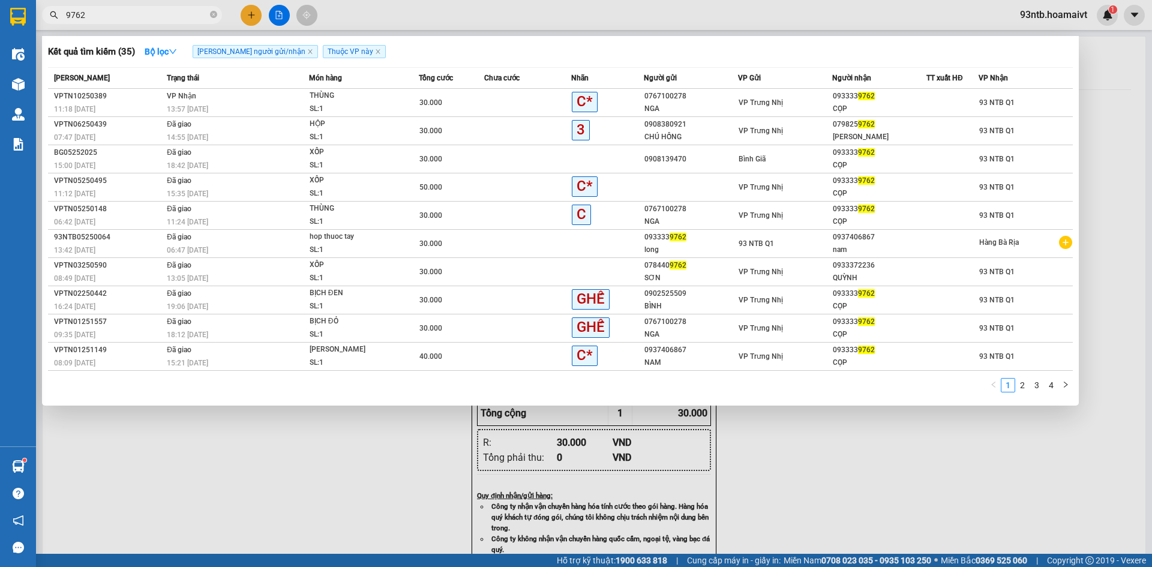
click at [165, 17] on input "9762" at bounding box center [137, 14] width 142 height 13
drag, startPoint x: 830, startPoint y: 460, endPoint x: 802, endPoint y: 452, distance: 28.7
click at [830, 460] on div at bounding box center [576, 283] width 1152 height 567
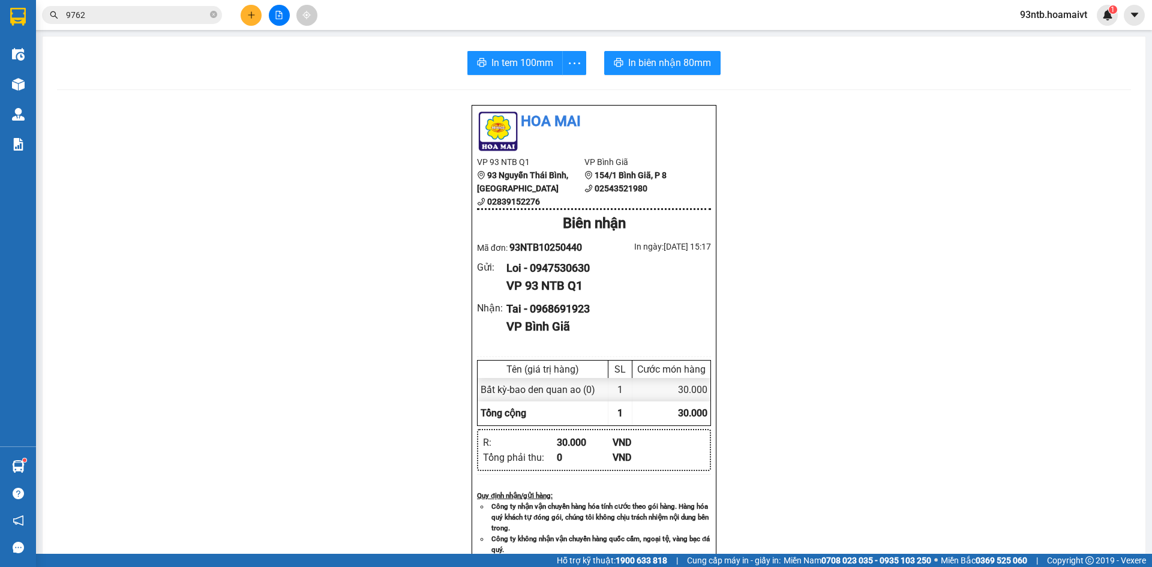
click at [155, 19] on input "9762" at bounding box center [137, 14] width 142 height 13
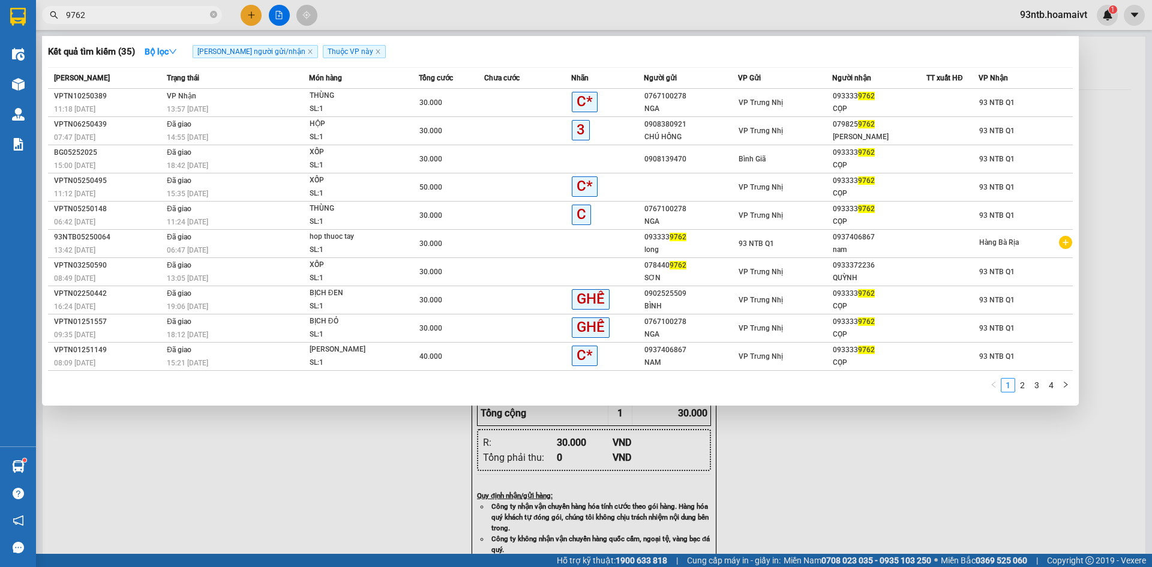
click at [155, 19] on input "9762" at bounding box center [137, 14] width 142 height 13
type input "72"
click at [809, 467] on div at bounding box center [576, 283] width 1152 height 567
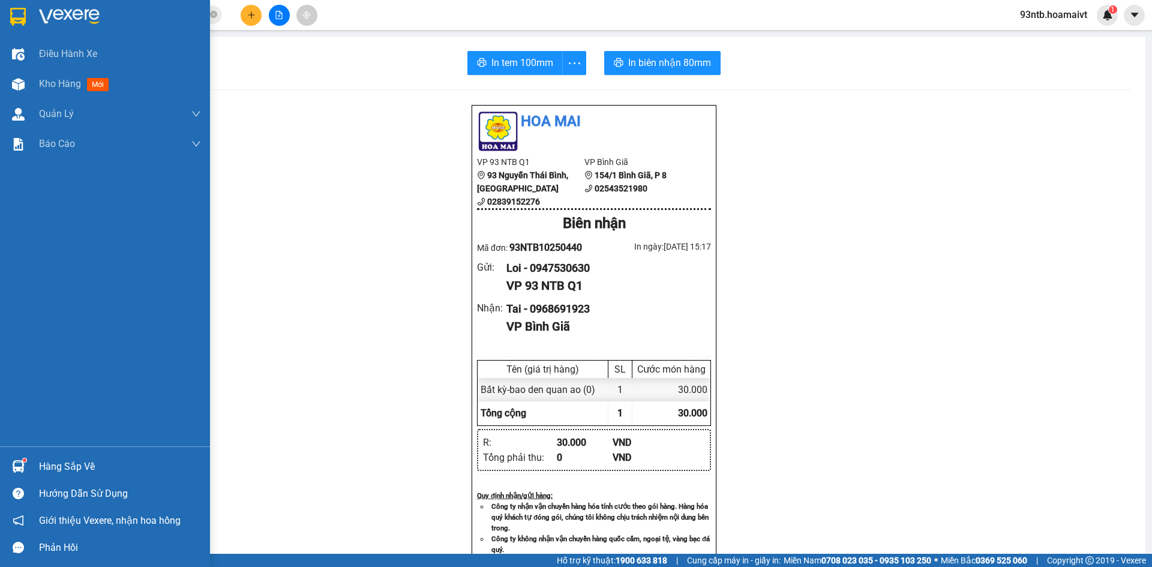
click at [59, 466] on div "Hàng sắp về" at bounding box center [120, 467] width 162 height 18
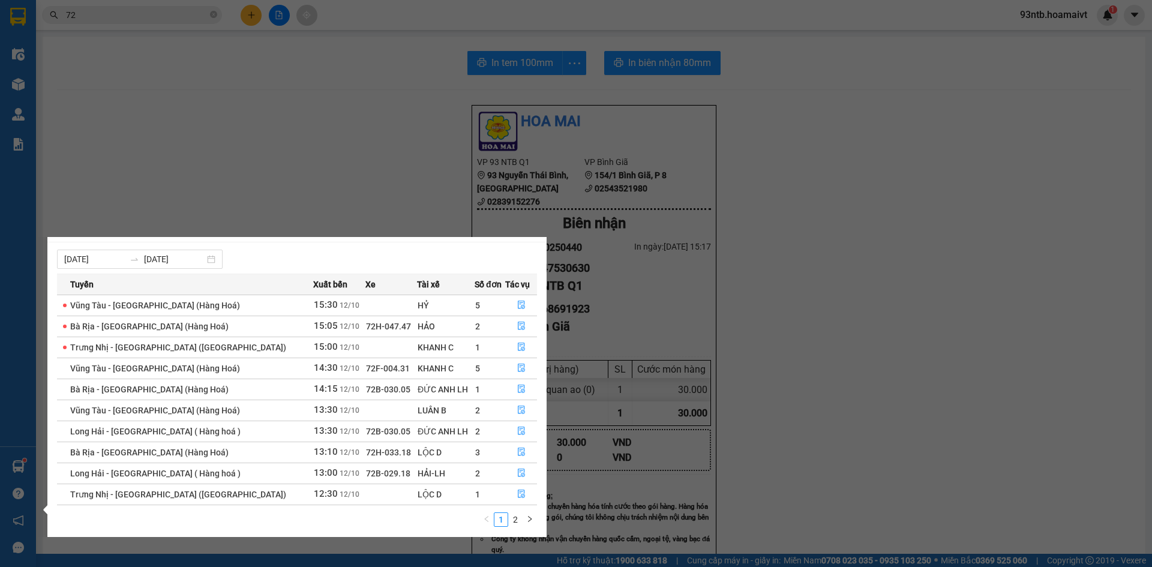
scroll to position [19, 0]
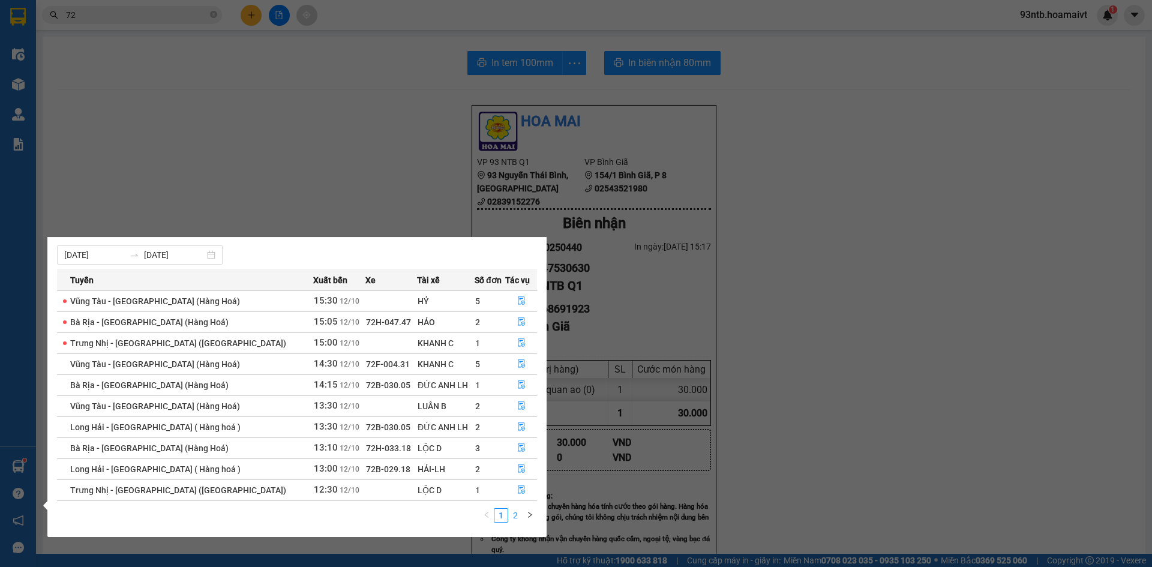
click at [514, 517] on link "2" at bounding box center [515, 515] width 13 height 13
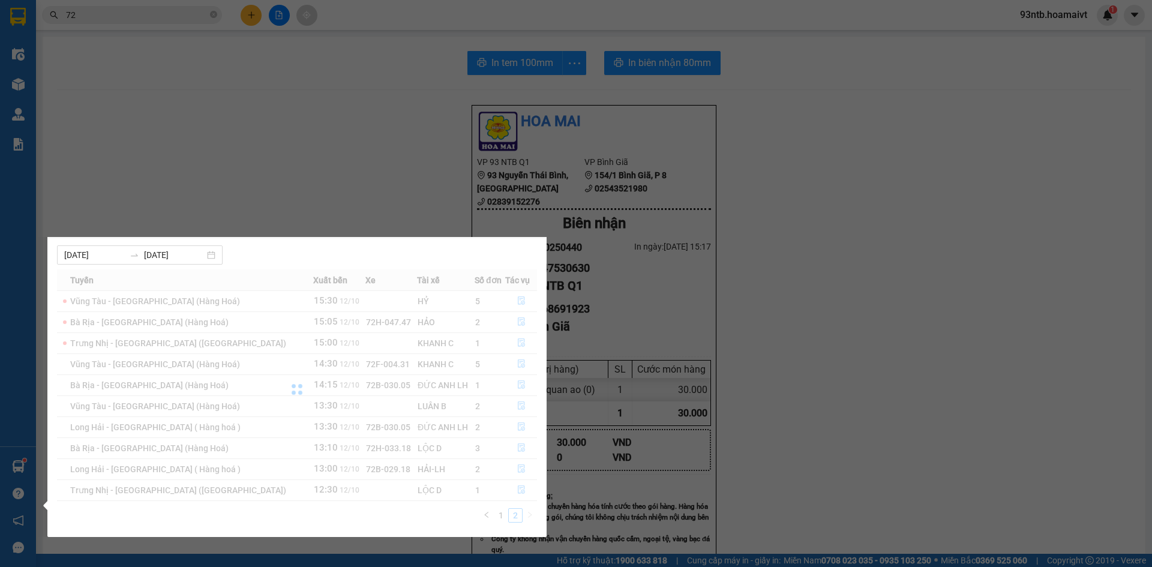
scroll to position [0, 0]
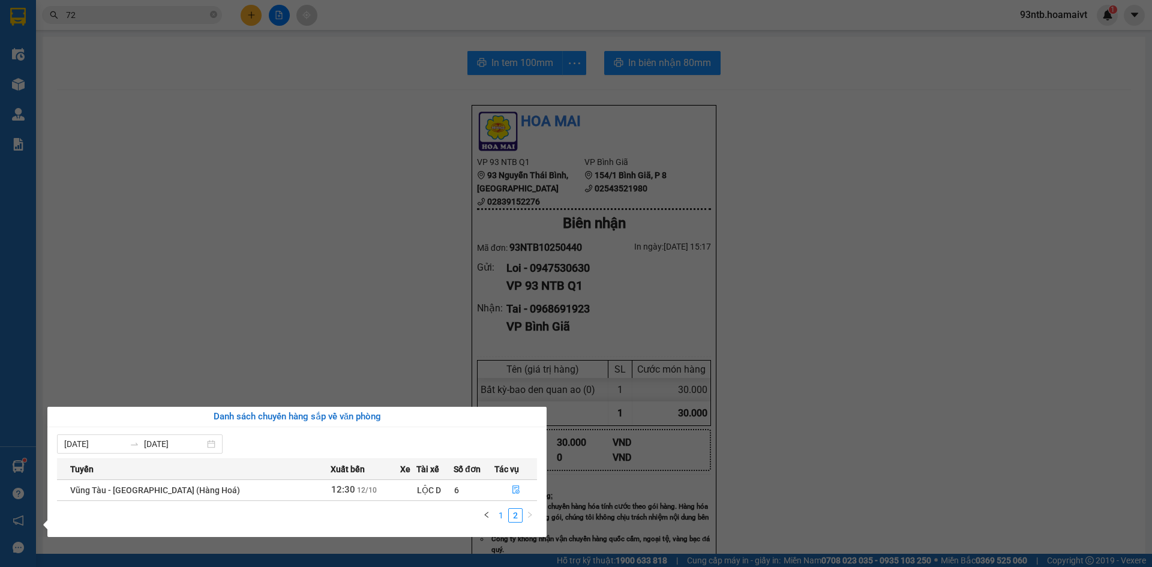
click at [503, 514] on link "1" at bounding box center [500, 515] width 13 height 13
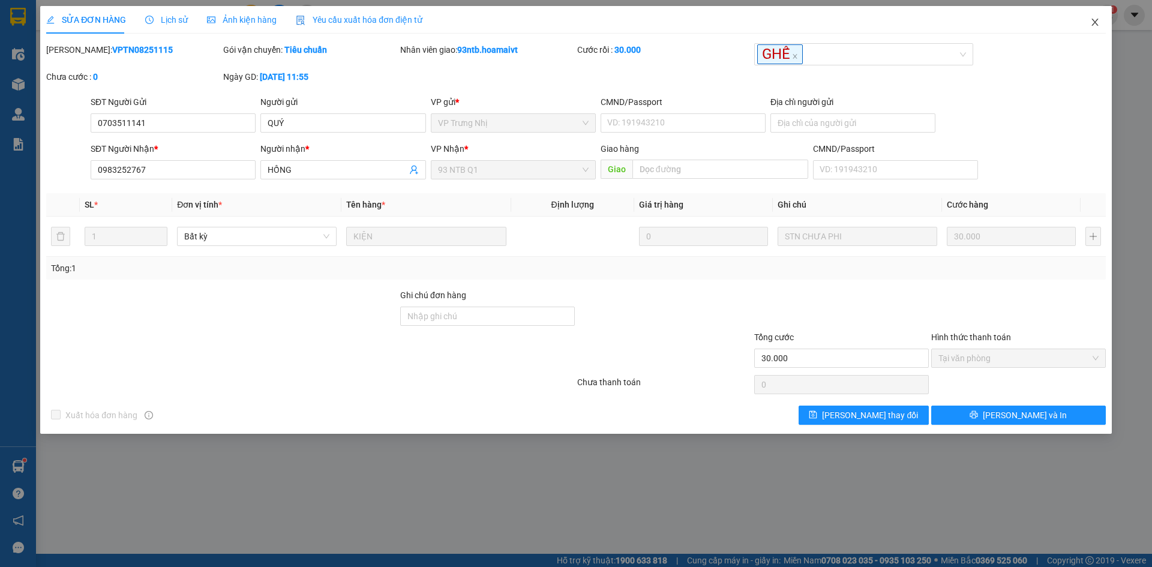
click at [1100, 24] on span "Close" at bounding box center [1095, 23] width 34 height 34
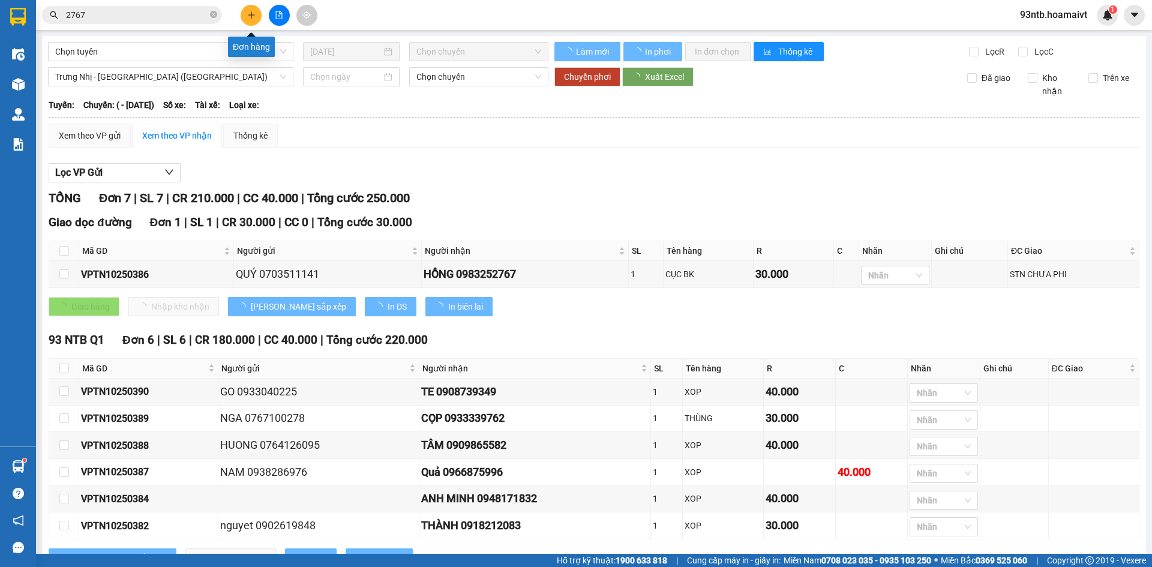
click at [258, 15] on button at bounding box center [251, 15] width 21 height 21
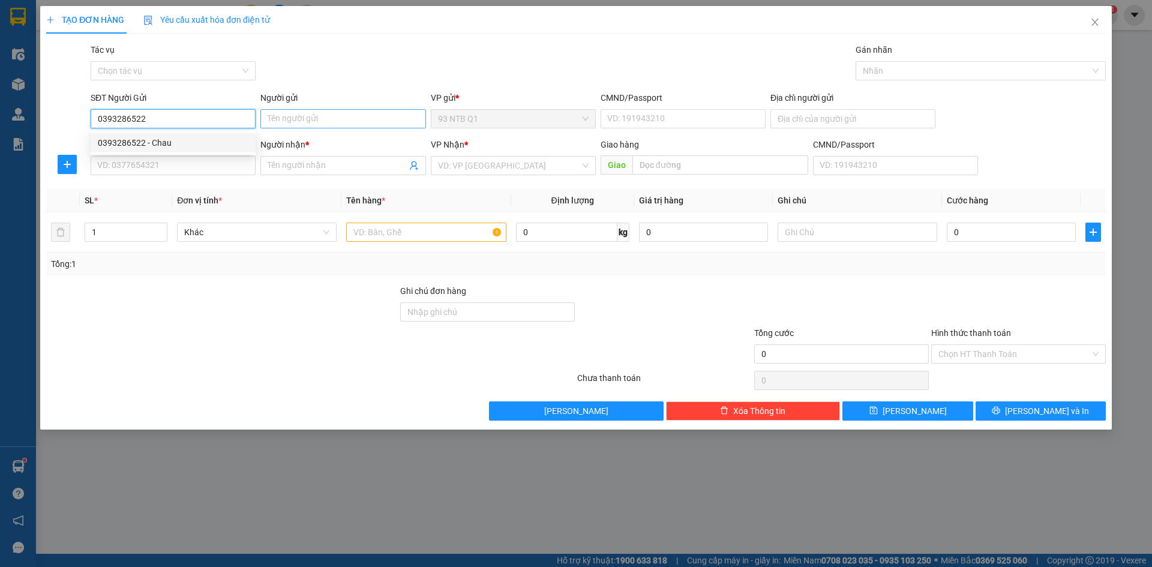
type input "0393286522"
click at [281, 116] on input "Người gửi" at bounding box center [342, 118] width 165 height 19
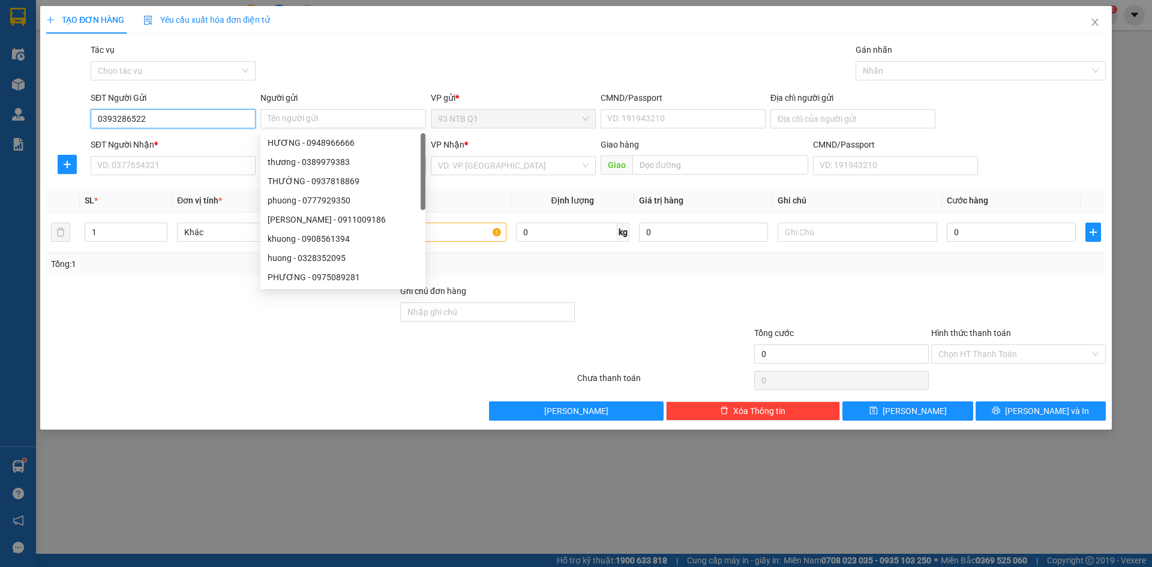
click at [220, 116] on input "0393286522" at bounding box center [173, 118] width 165 height 19
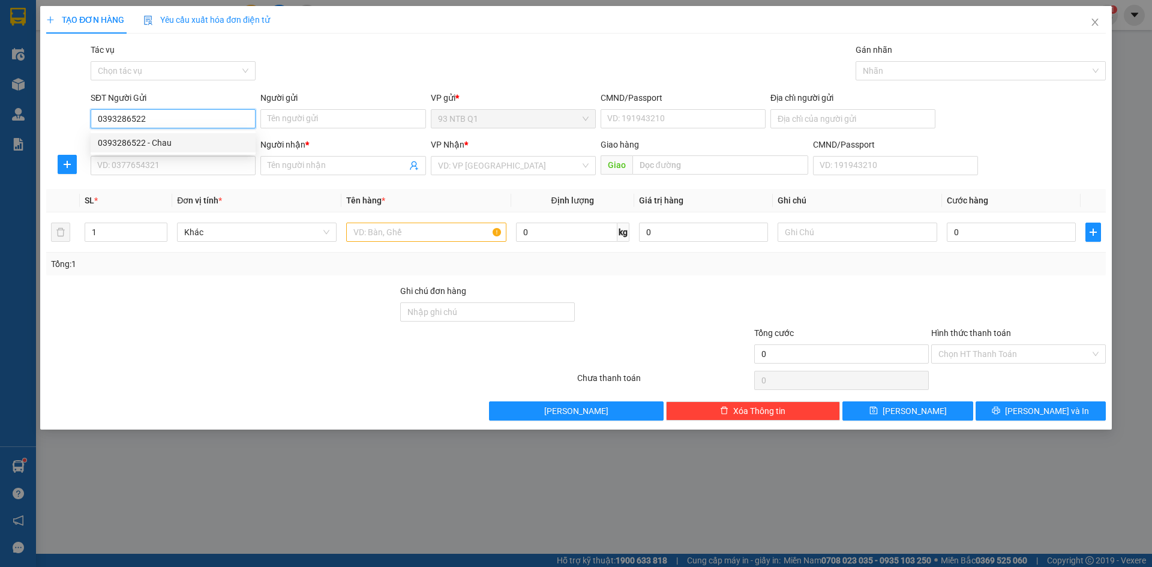
click at [163, 139] on div "0393286522 - Chau" at bounding box center [173, 142] width 151 height 13
type input "Chau"
type input "079194023973"
type input "0948362328"
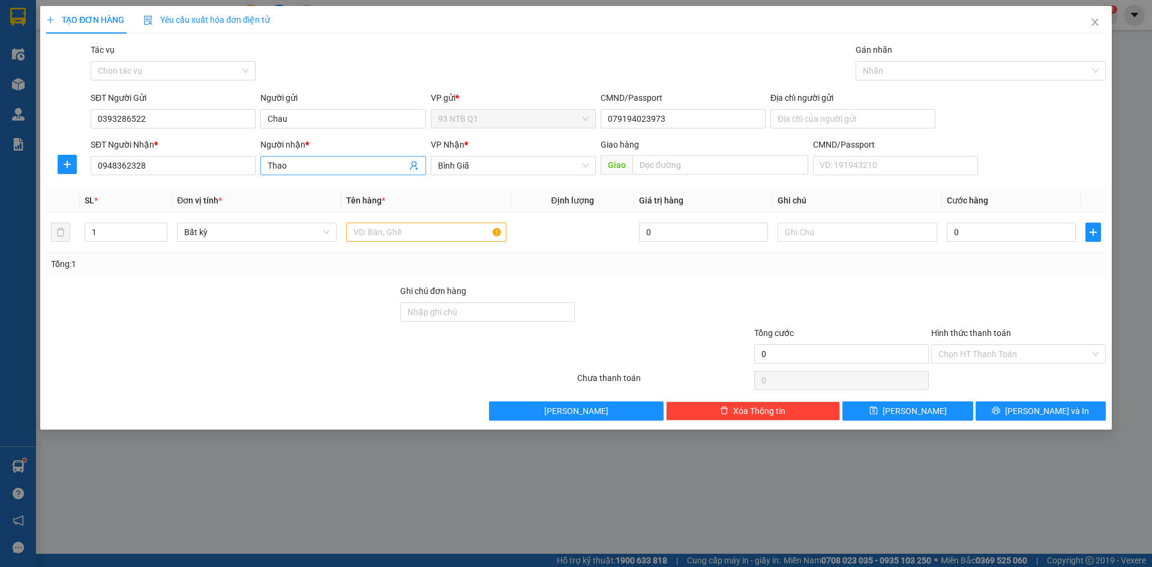
click at [295, 166] on input "Thao" at bounding box center [337, 165] width 139 height 13
click at [296, 166] on input "Thao" at bounding box center [337, 165] width 139 height 13
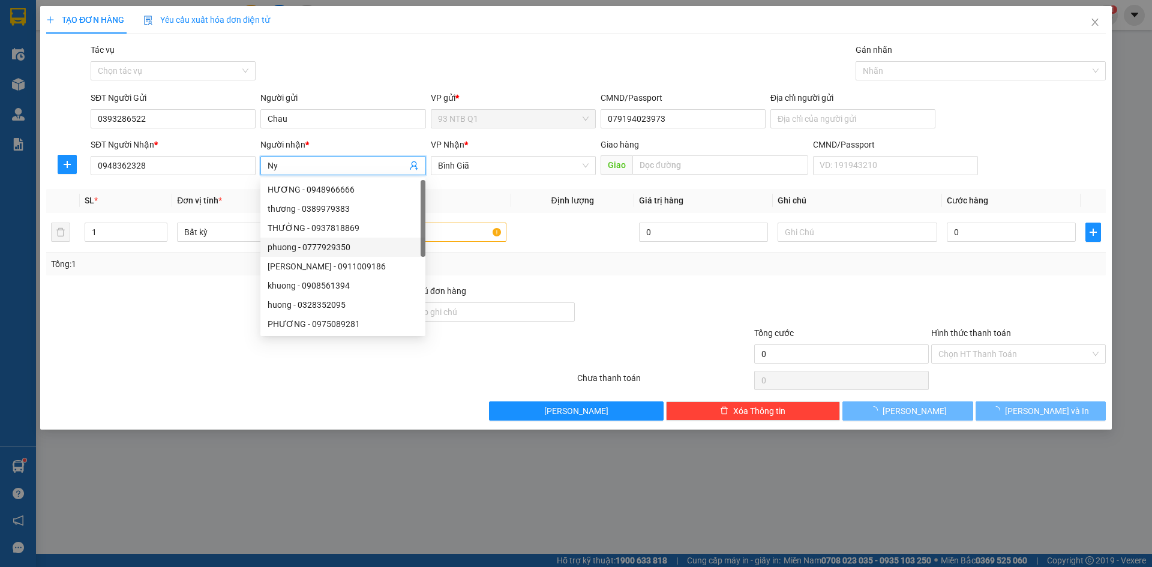
type input "Ny"
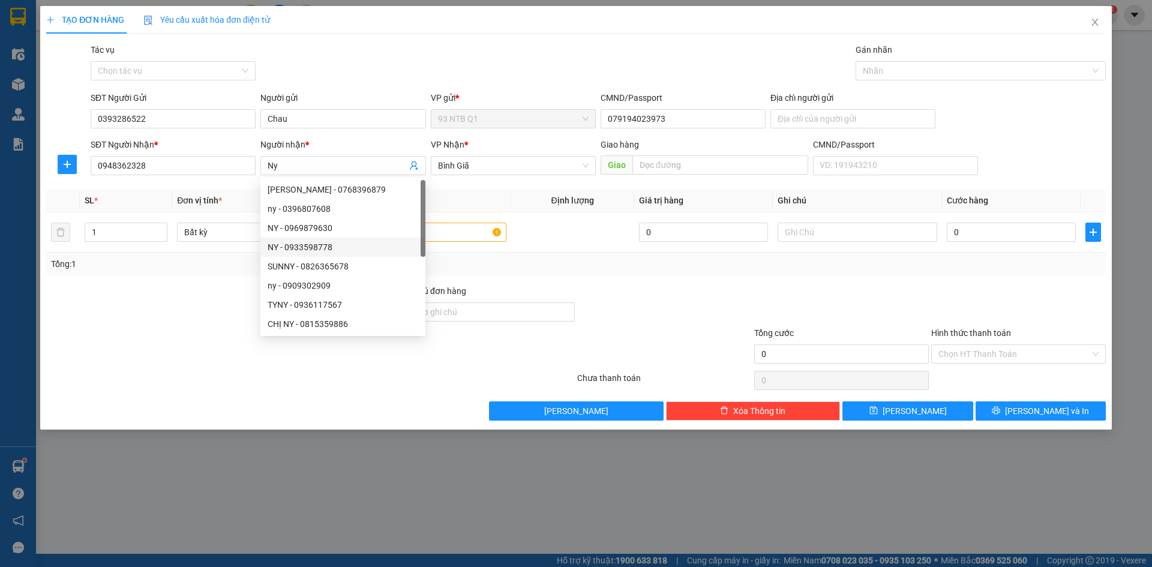
click at [166, 353] on div at bounding box center [222, 347] width 354 height 42
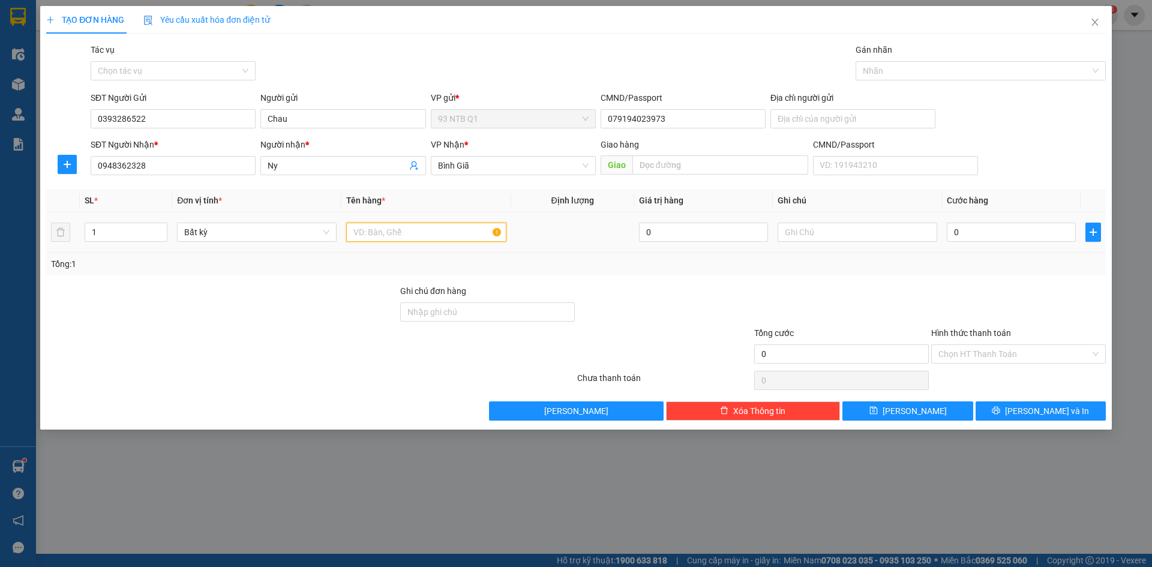
click at [402, 230] on input "text" at bounding box center [426, 232] width 160 height 19
type input "hop cam do an"
type input "tan noi R30"
type input "3"
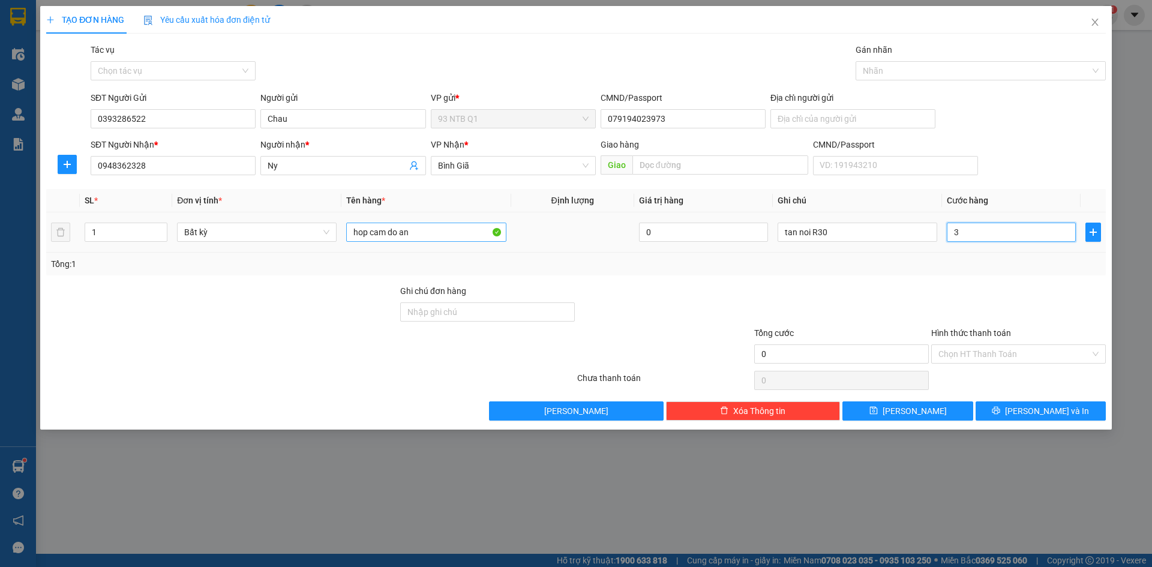
type input "3"
type input "30"
click at [971, 356] on input "Hình thức thanh toán" at bounding box center [1014, 354] width 152 height 18
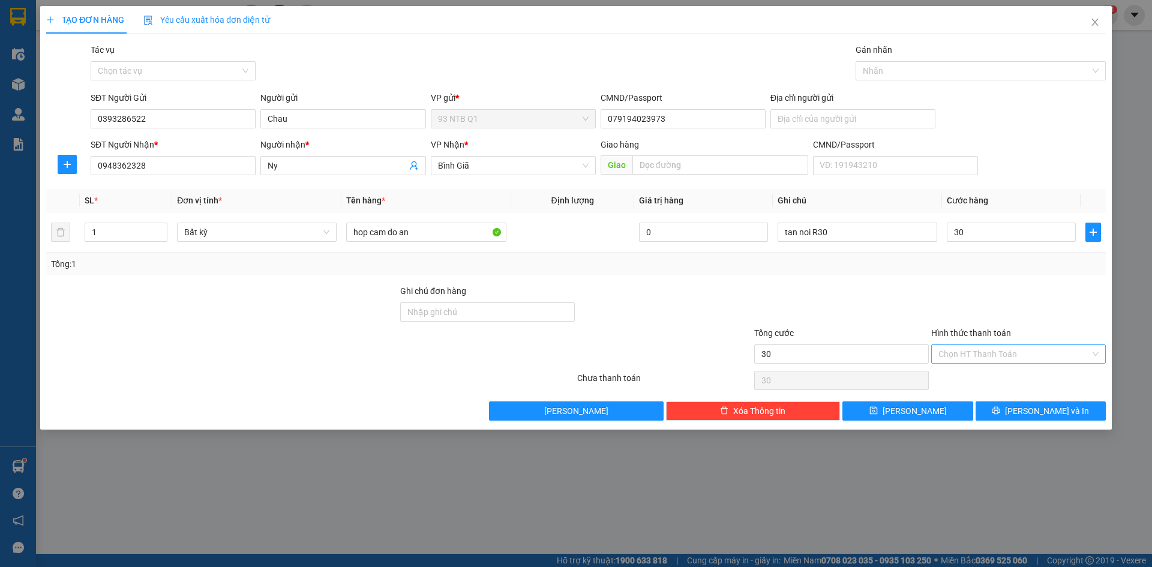
type input "30.000"
click at [990, 373] on div "Tại văn phòng" at bounding box center [1018, 377] width 160 height 13
type input "0"
click at [1015, 404] on button "[PERSON_NAME] và In" at bounding box center [1040, 410] width 130 height 19
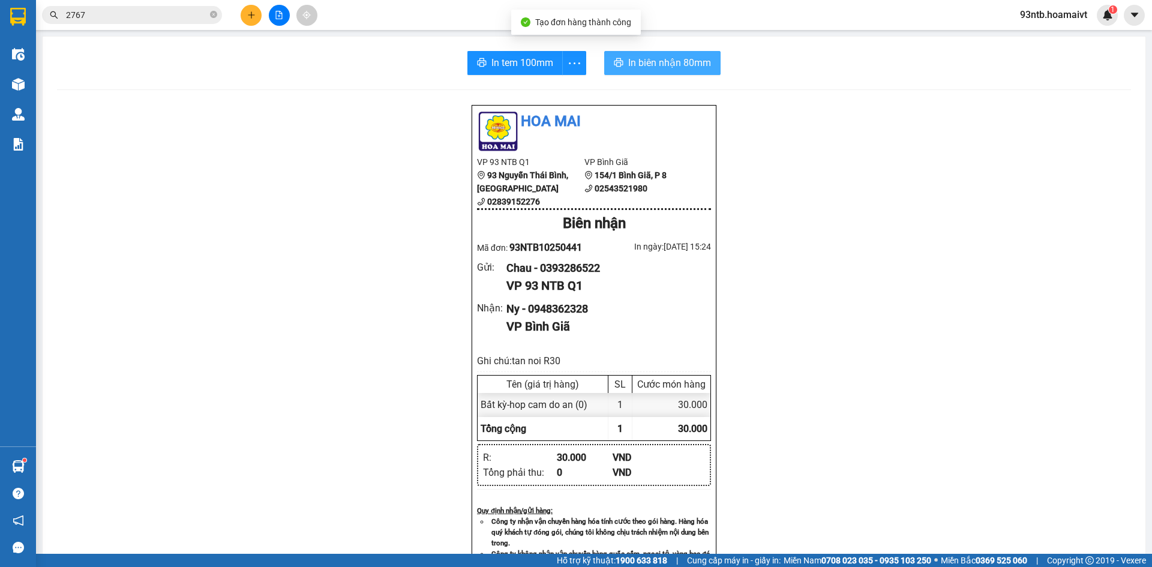
click at [685, 68] on span "In biên nhận 80mm" at bounding box center [669, 62] width 83 height 15
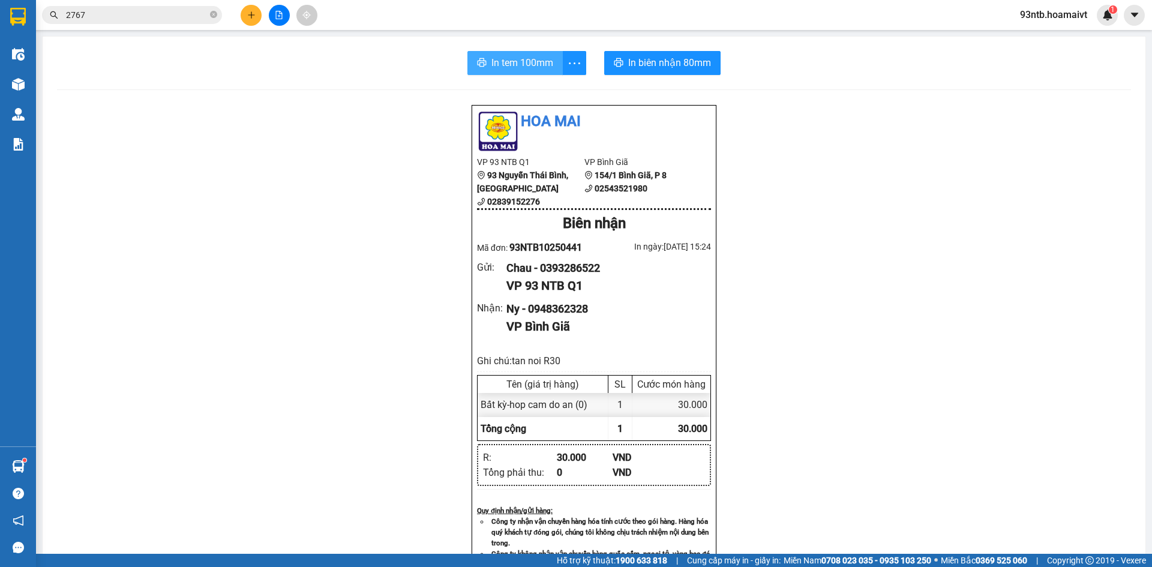
click at [520, 65] on span "In tem 100mm" at bounding box center [522, 62] width 62 height 15
click at [253, 16] on icon "plus" at bounding box center [251, 15] width 8 height 8
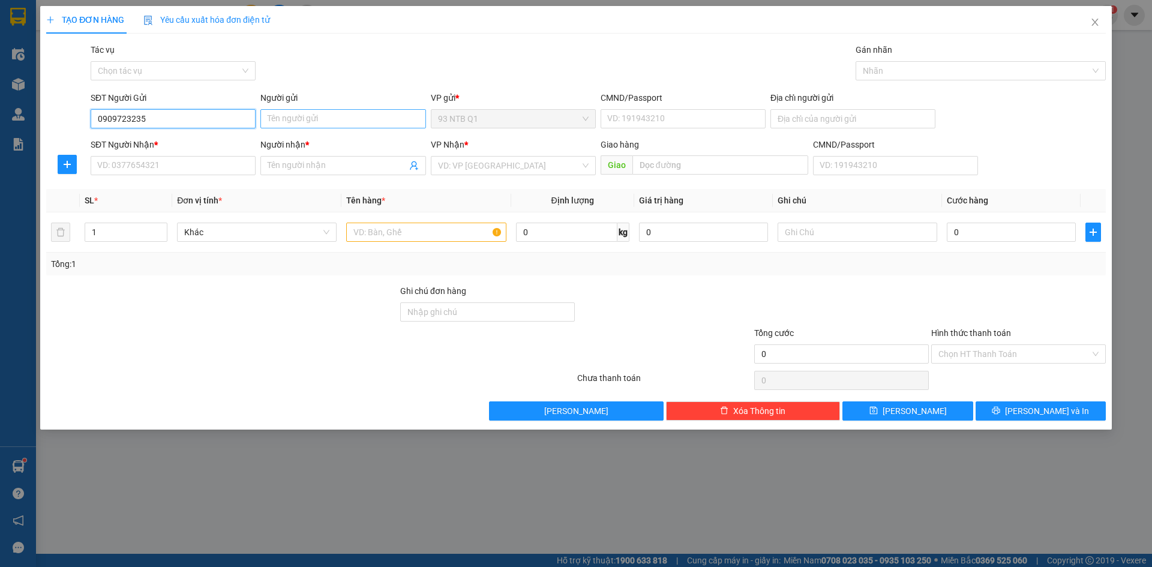
type input "0909723235"
click at [277, 119] on input "Người gửi" at bounding box center [342, 118] width 165 height 19
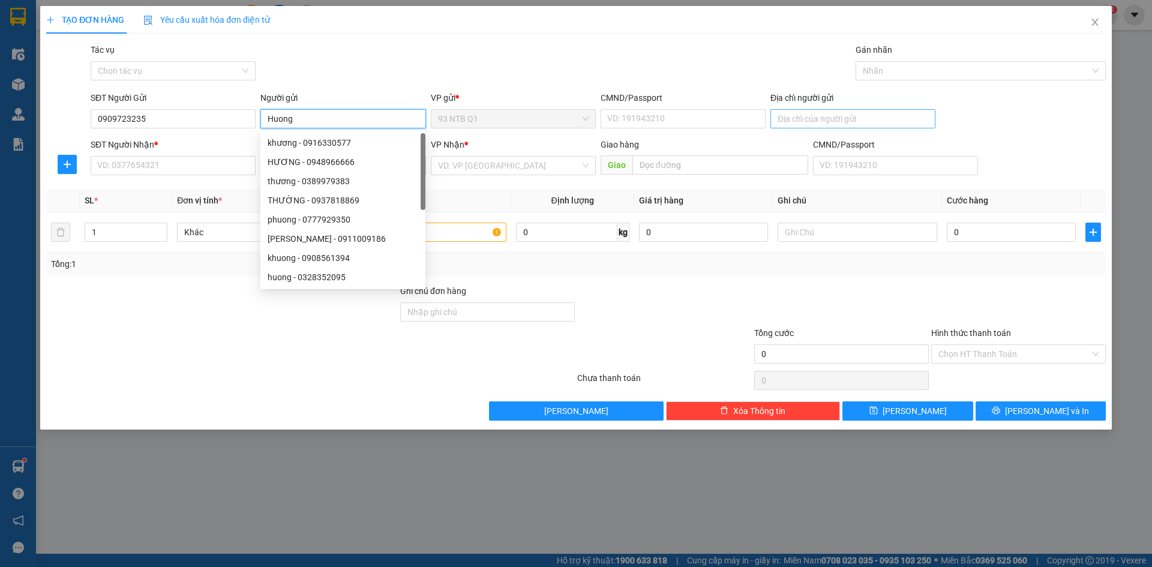
type input "Huong"
click at [819, 124] on input "Địa chỉ người gửi" at bounding box center [852, 118] width 165 height 19
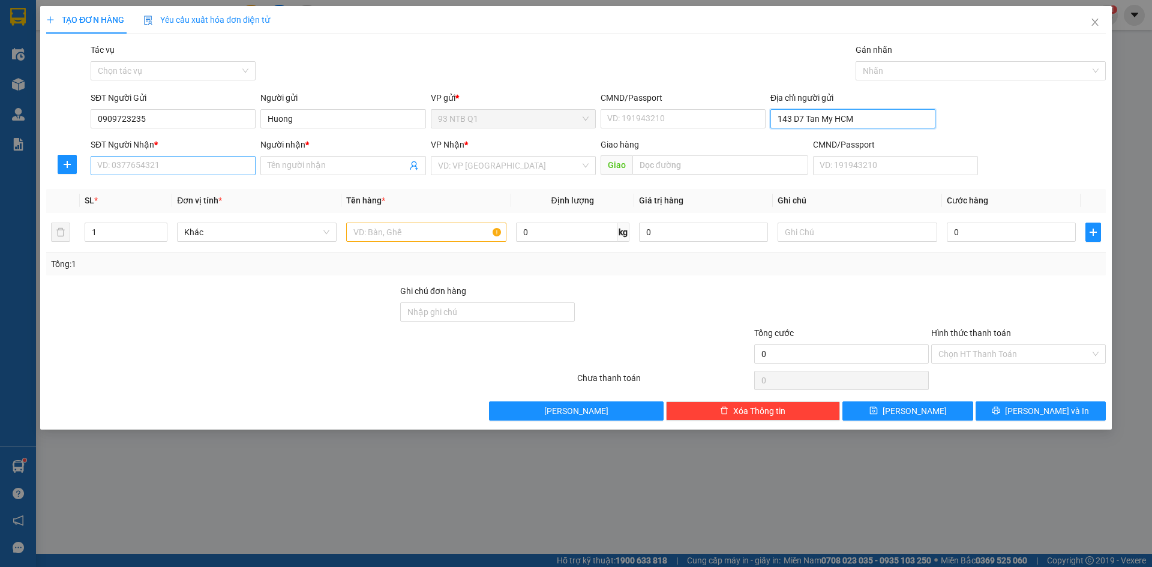
type input "143 D7 Tan My HCM"
click at [202, 161] on input "SĐT Người Nhận *" at bounding box center [173, 165] width 165 height 19
type input "0784870220"
click at [296, 164] on input "Người nhận *" at bounding box center [337, 165] width 139 height 13
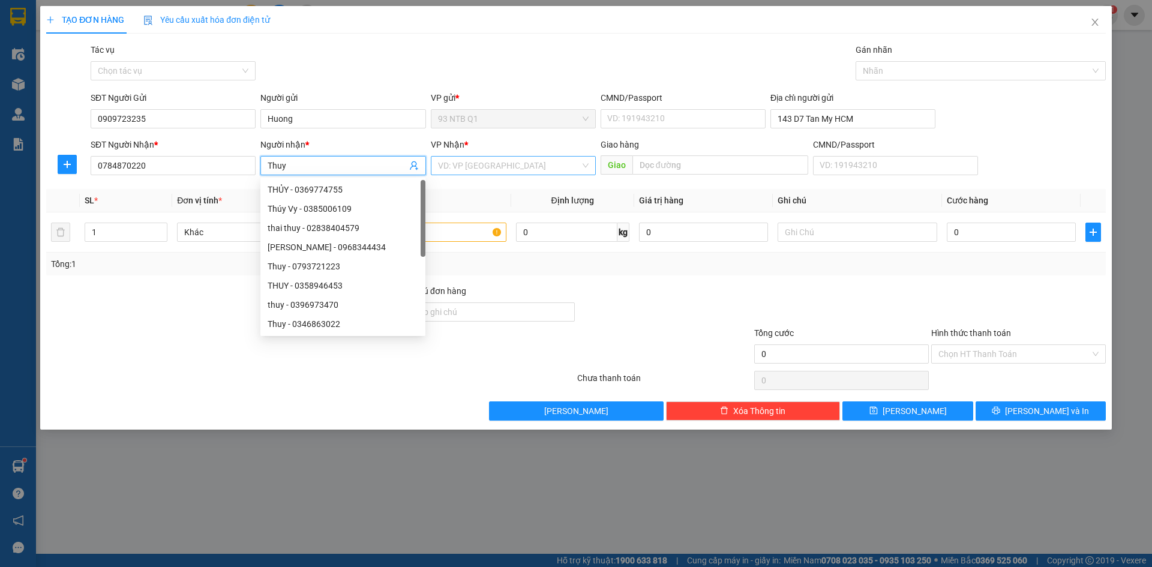
type input "Thuy"
click at [469, 170] on input "search" at bounding box center [509, 166] width 142 height 18
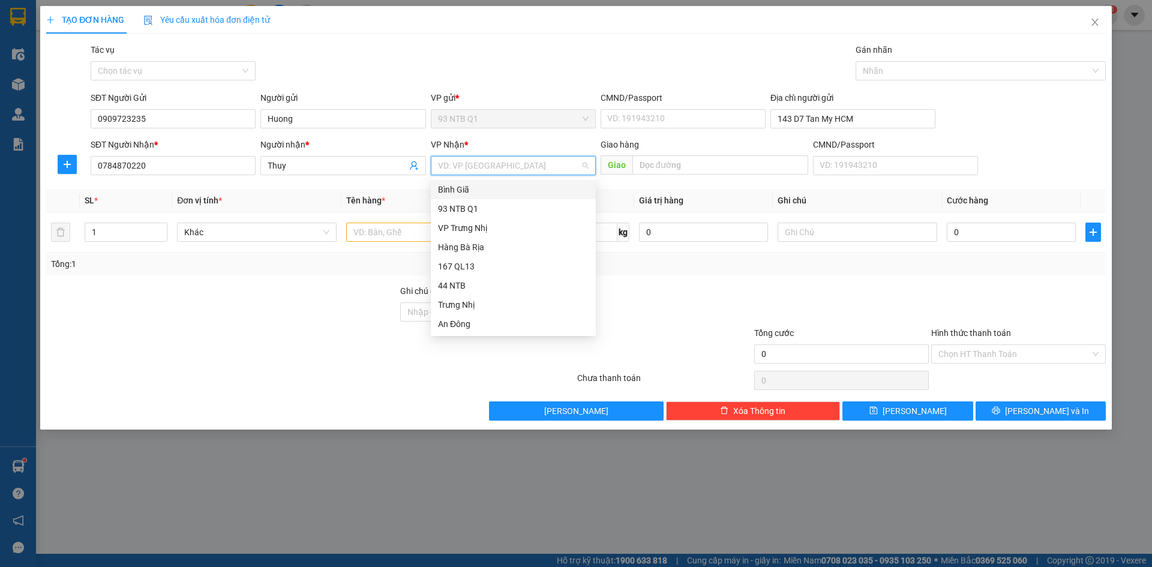
type input "b"
click at [469, 227] on div "Hàng Bà Rịa" at bounding box center [513, 227] width 151 height 13
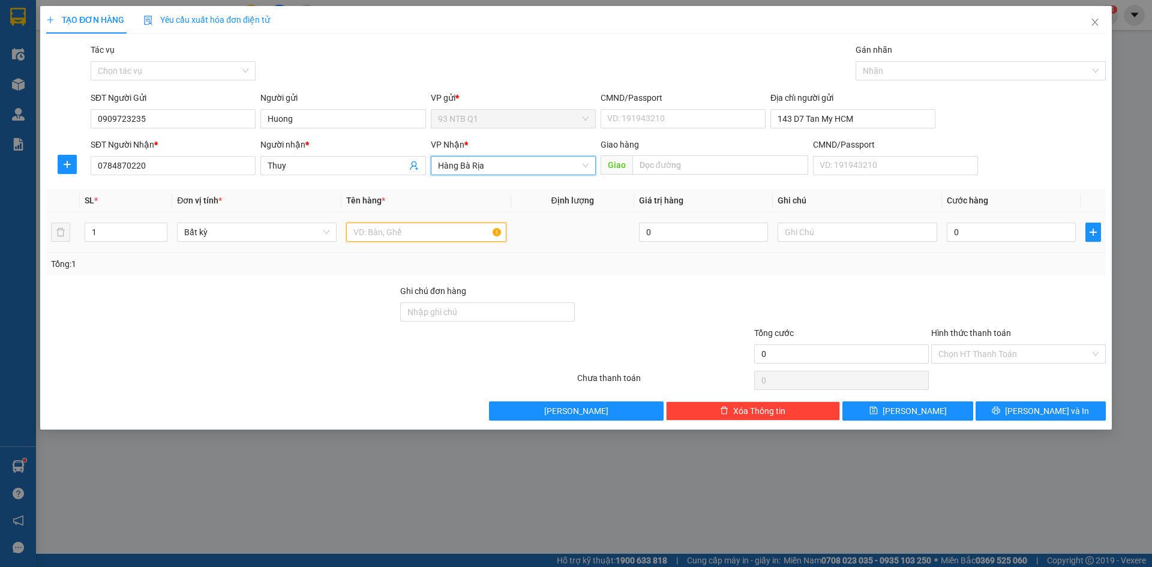
click at [407, 235] on input "text" at bounding box center [426, 232] width 160 height 19
type input "xop do an"
click at [963, 226] on input "0" at bounding box center [1011, 232] width 129 height 19
type input "3"
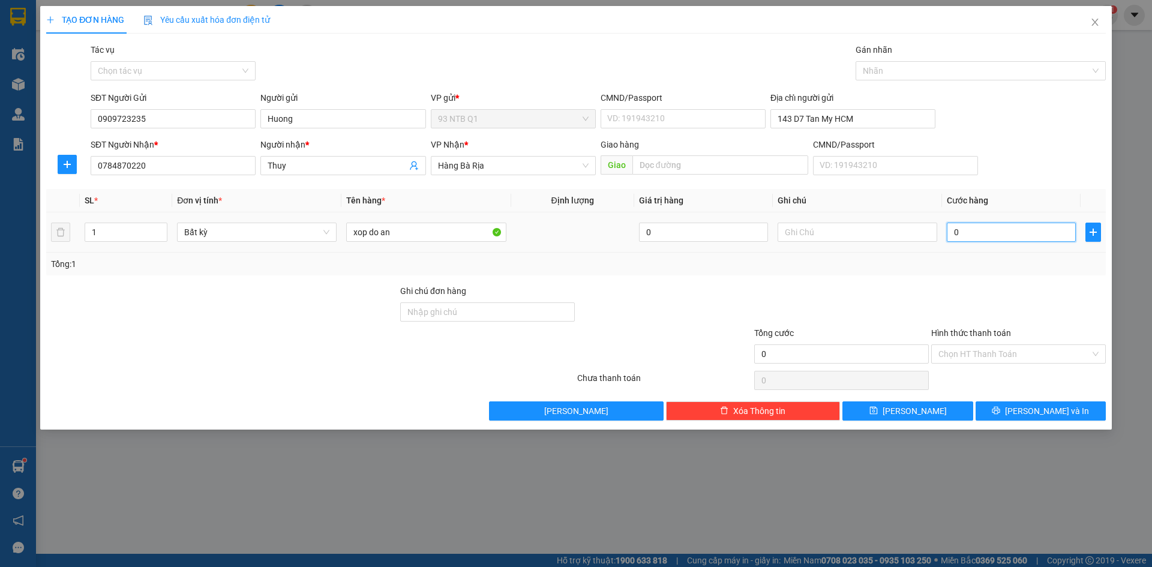
type input "3"
type input "30"
click at [1065, 406] on button "[PERSON_NAME] và In" at bounding box center [1040, 410] width 130 height 19
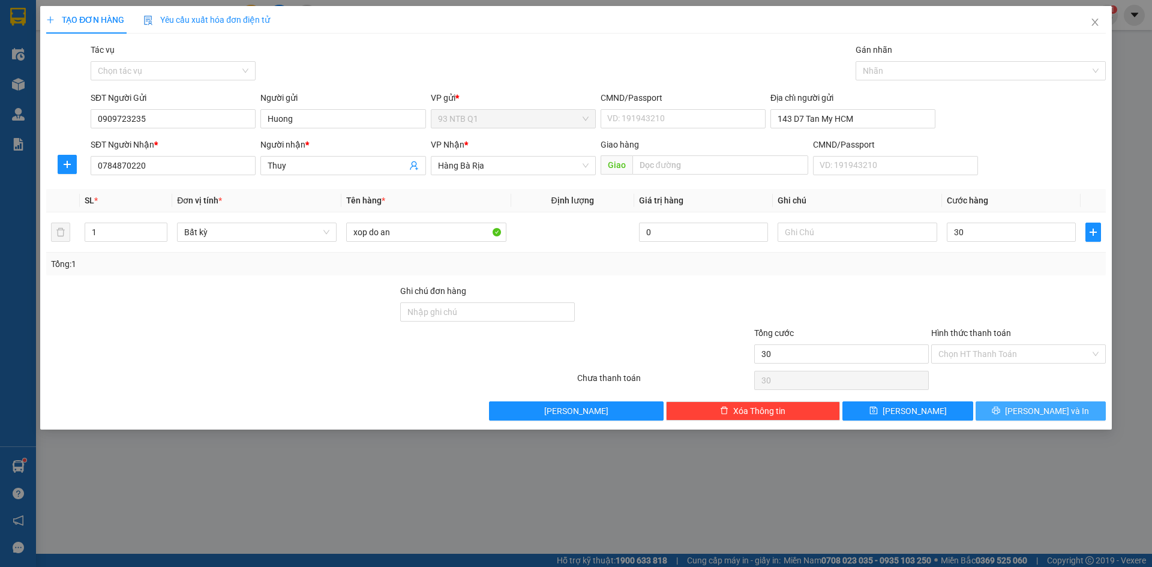
type input "30.000"
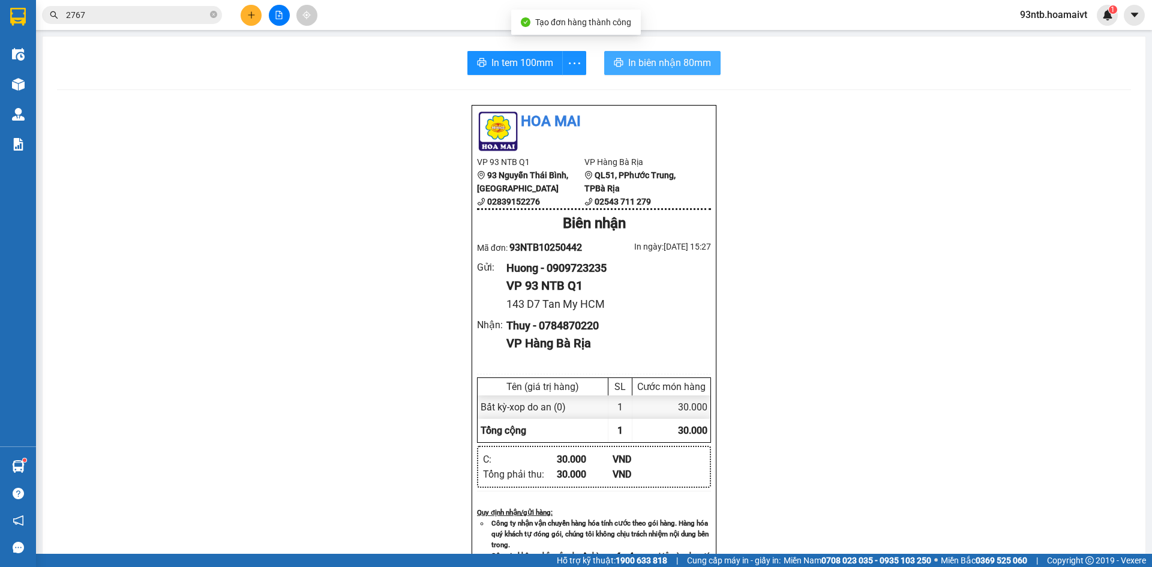
click at [634, 62] on span "In biên nhận 80mm" at bounding box center [669, 62] width 83 height 15
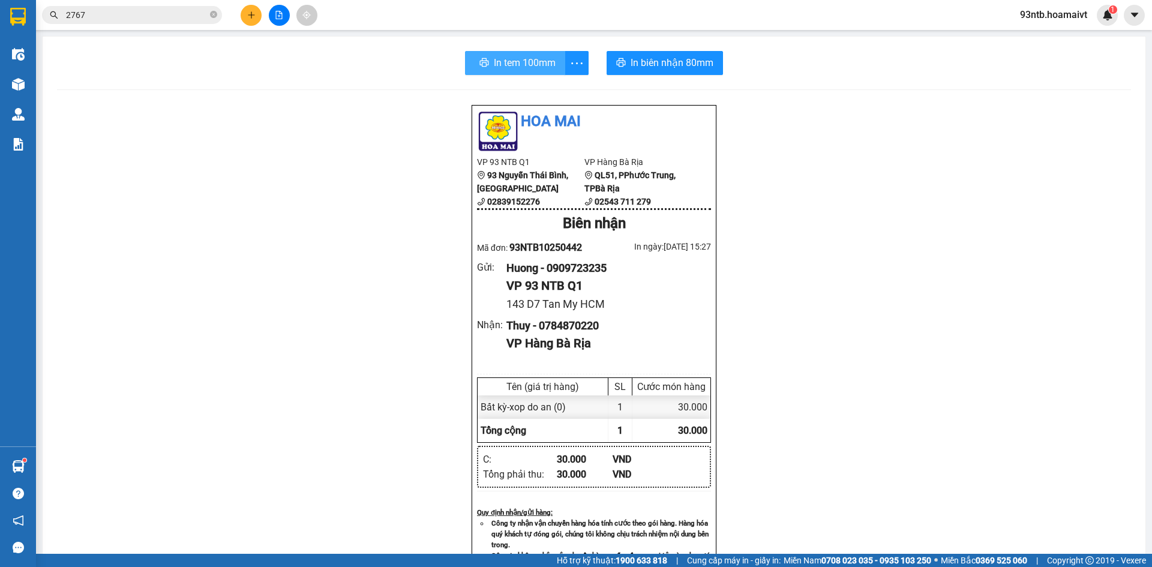
click at [506, 64] on span "In tem 100mm" at bounding box center [525, 62] width 62 height 15
click at [820, 79] on div "In tem 100mm In biên nhận 80mm Hoa Mai VP 93 NTB Q1 93 Nguyễn Thái Bình, Quậ…" at bounding box center [594, 484] width 1103 height 894
click at [812, 366] on div "Hoa Mai VP 93 NTB Q1 93 Nguyễn Thái Bình, Quận 1 02839152276 VP Hàng Bà Ri…" at bounding box center [594, 510] width 1074 height 812
click at [119, 9] on input "2767" at bounding box center [137, 14] width 142 height 13
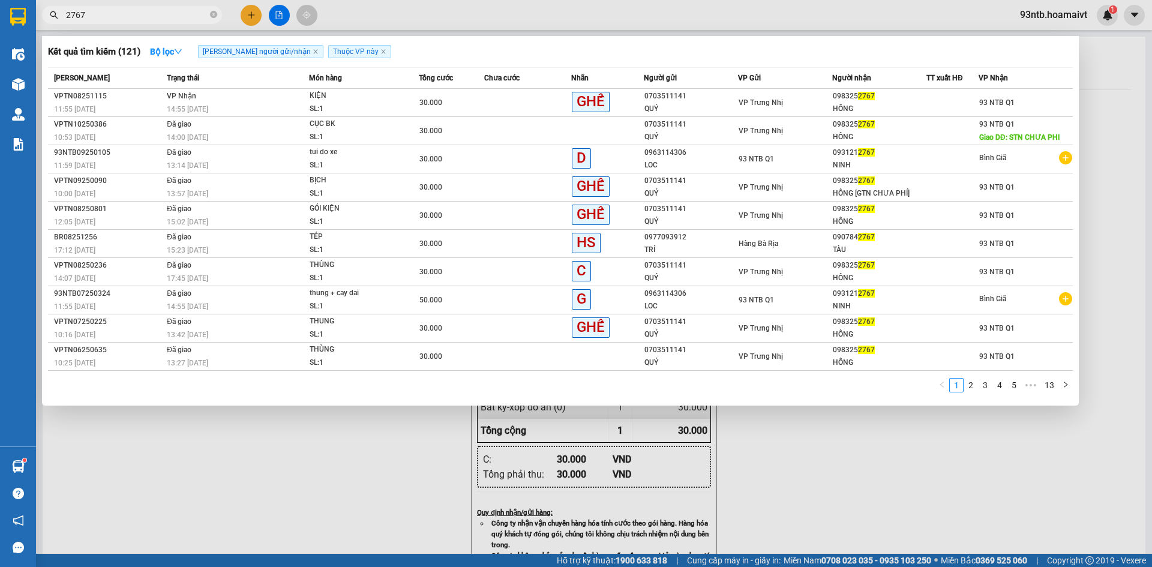
click at [119, 9] on input "2767" at bounding box center [137, 14] width 142 height 13
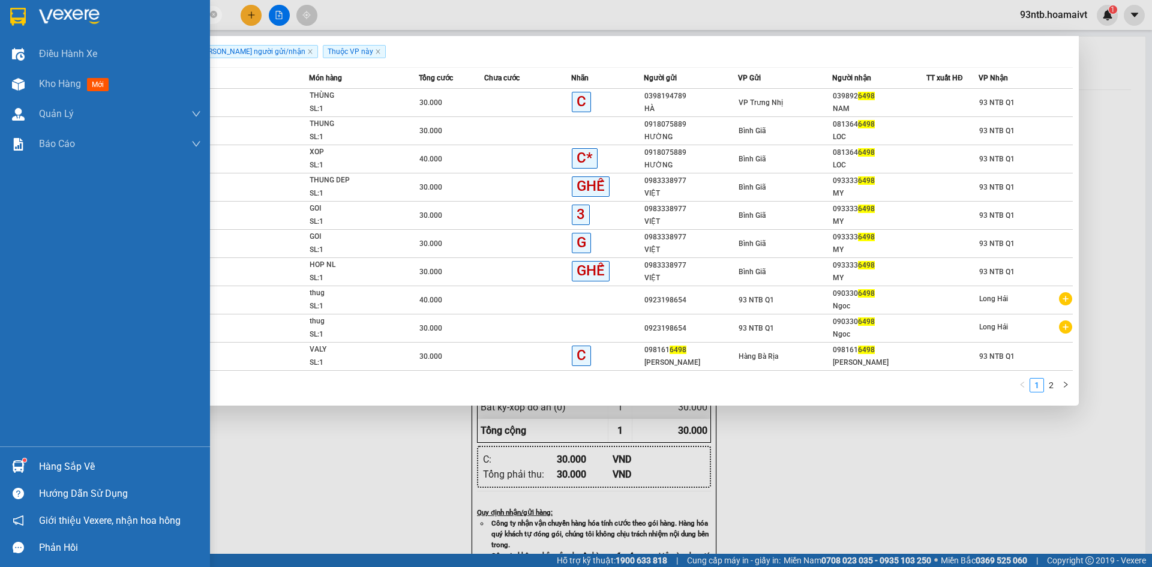
type input "6498"
click at [45, 467] on div "Hàng sắp về" at bounding box center [120, 467] width 162 height 18
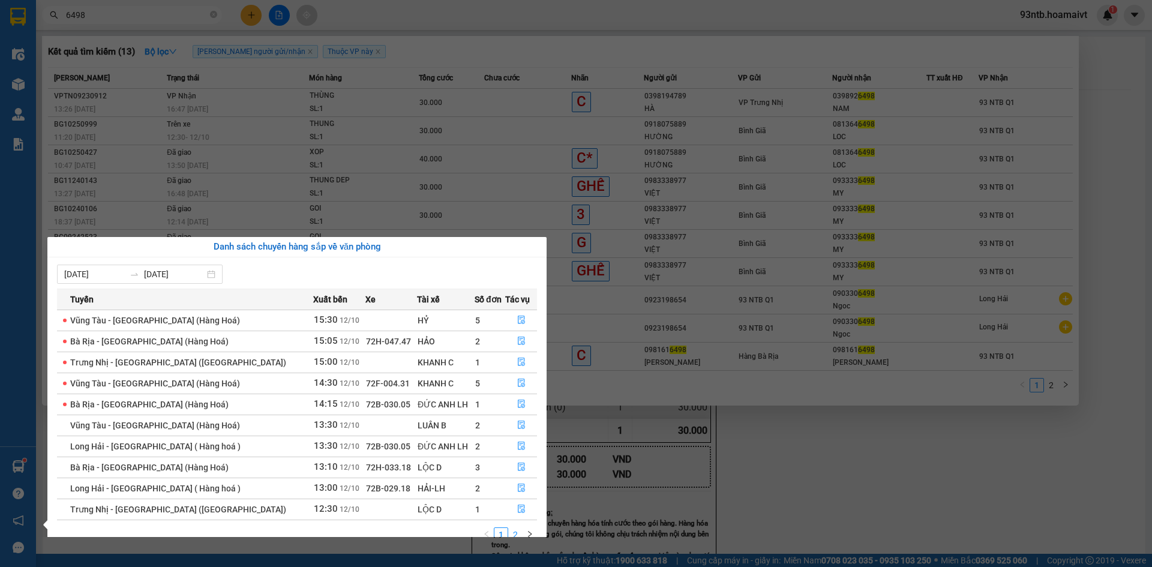
click at [514, 528] on link "2" at bounding box center [515, 534] width 13 height 13
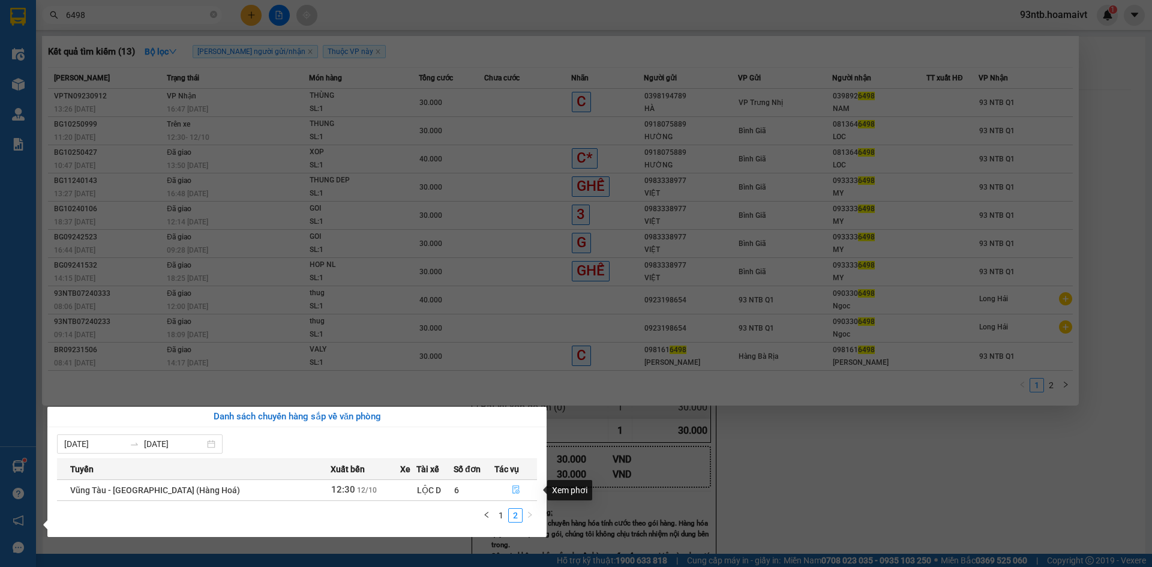
click at [512, 488] on icon "file-done" at bounding box center [515, 490] width 7 height 8
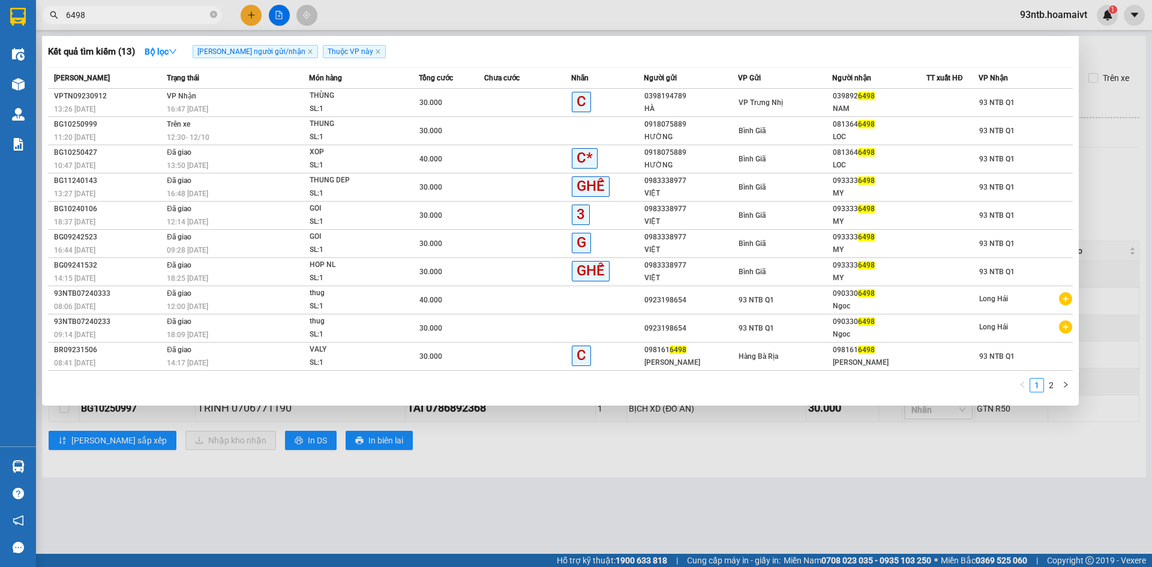
click at [539, 451] on div at bounding box center [576, 283] width 1152 height 567
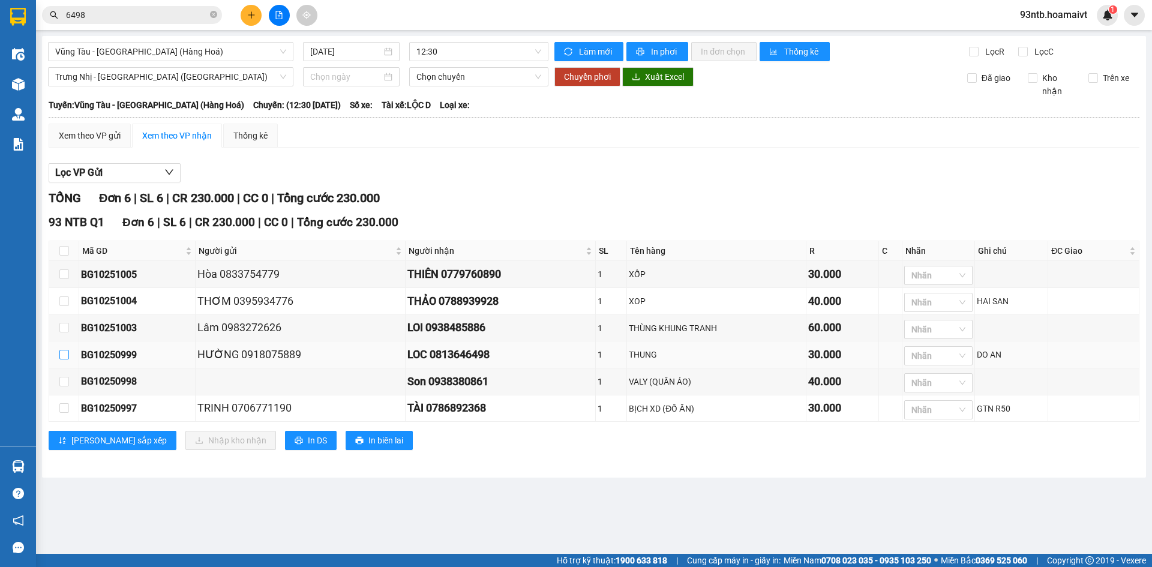
click at [65, 358] on input "checkbox" at bounding box center [64, 355] width 10 height 10
checkbox input "true"
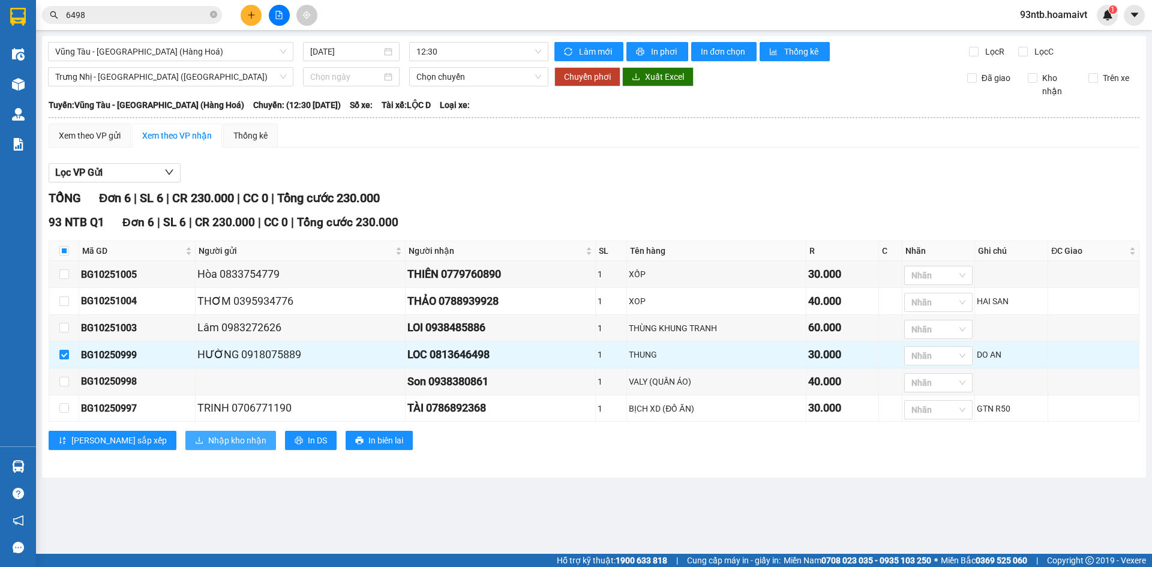
click at [208, 441] on span "Nhập kho nhận" at bounding box center [237, 440] width 58 height 13
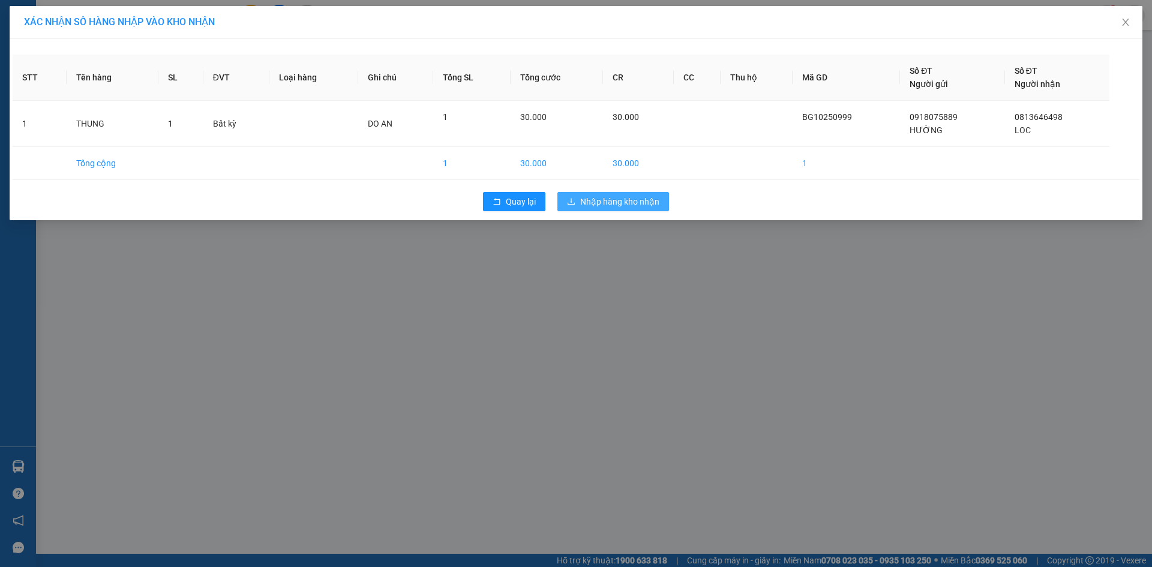
click at [647, 199] on span "Nhập hàng kho nhận" at bounding box center [619, 201] width 79 height 13
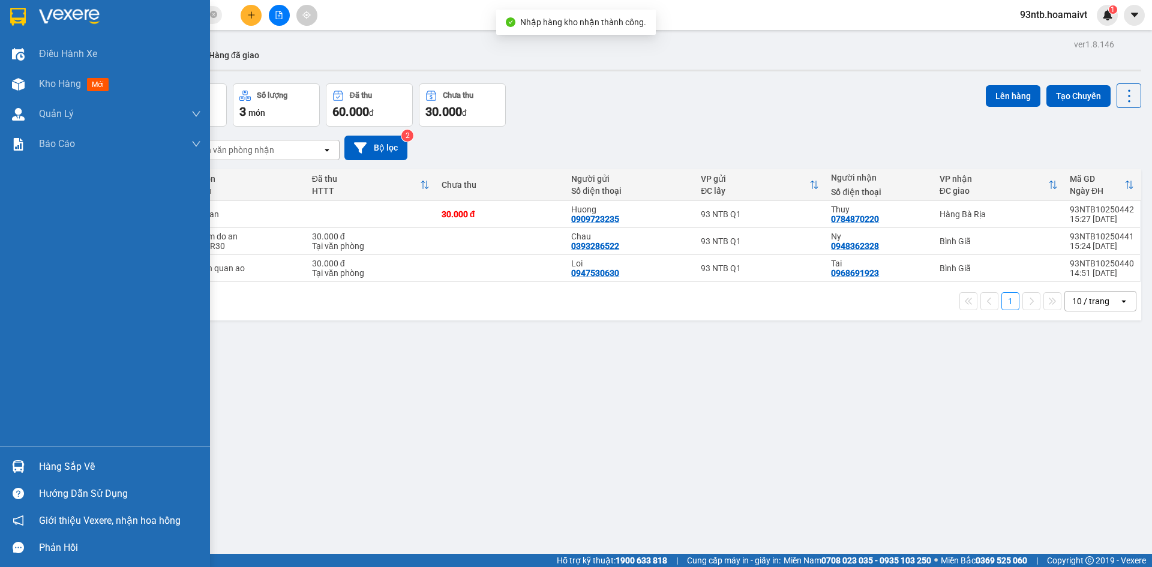
click at [20, 461] on img at bounding box center [18, 466] width 13 height 13
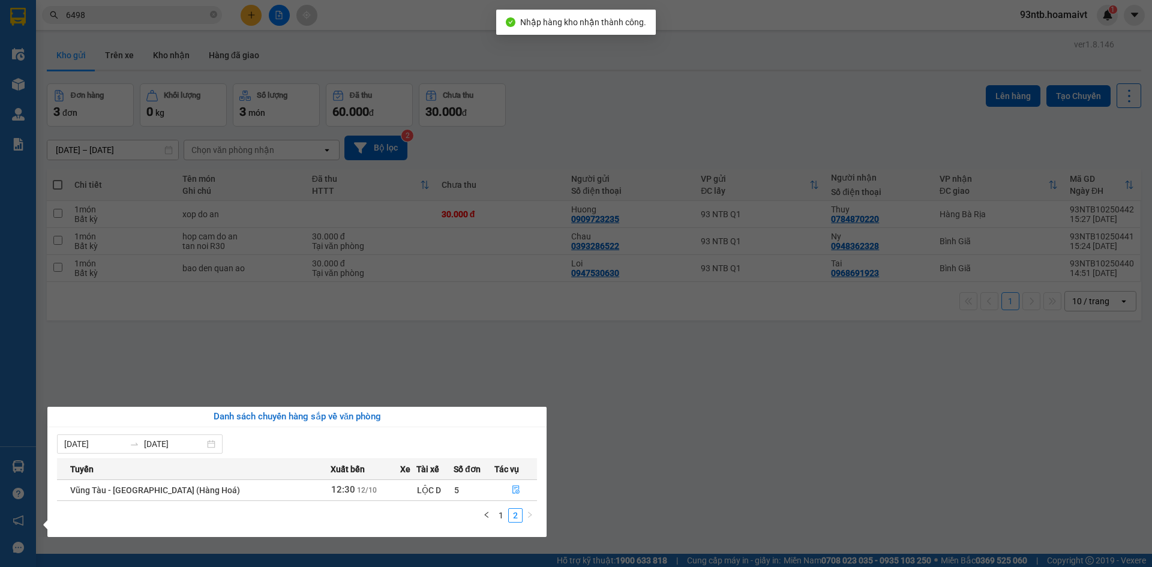
click at [649, 356] on section "Kết quả tìm kiếm ( 13 ) Bộ lọc Tìm người gửi/nhận Thuộc VP này Mã ĐH Trạng thái…" at bounding box center [576, 283] width 1152 height 567
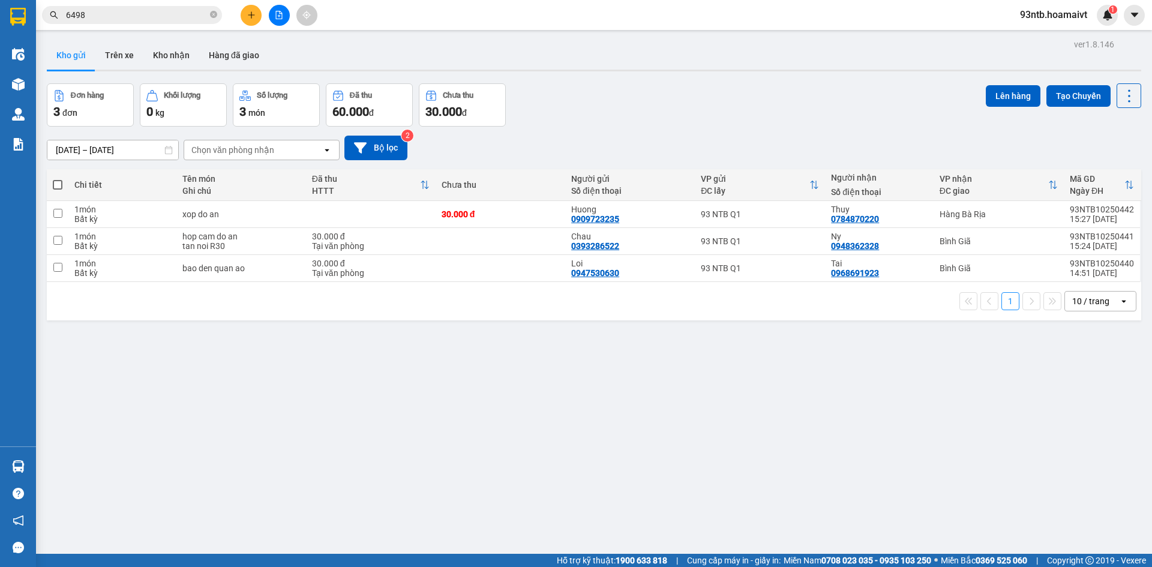
click at [121, 8] on input "6498" at bounding box center [137, 14] width 142 height 13
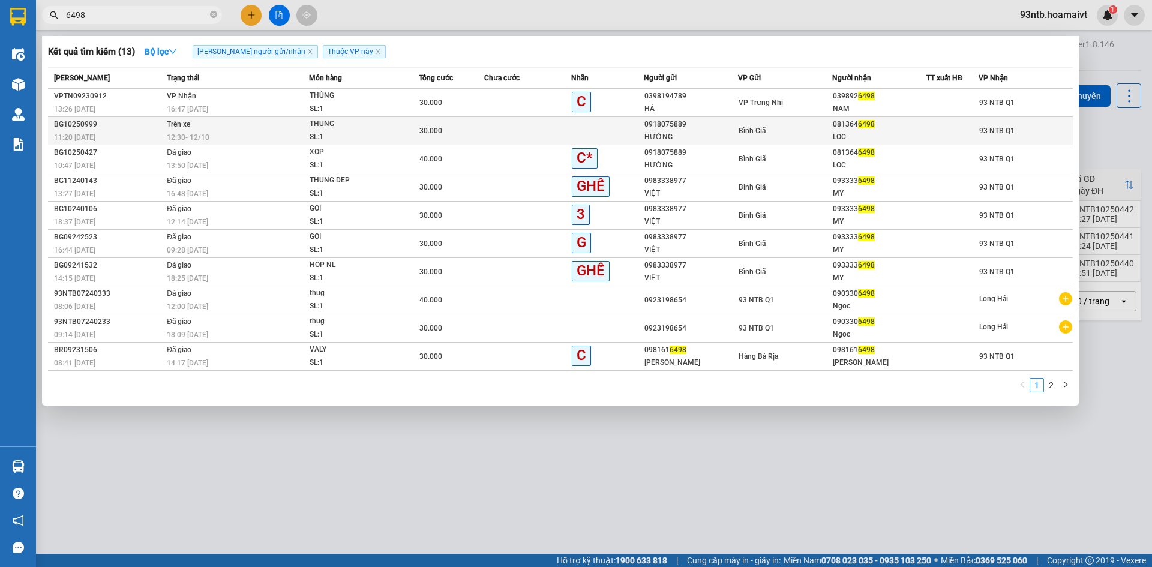
click at [238, 134] on div "12:30 [DATE]" at bounding box center [238, 137] width 142 height 13
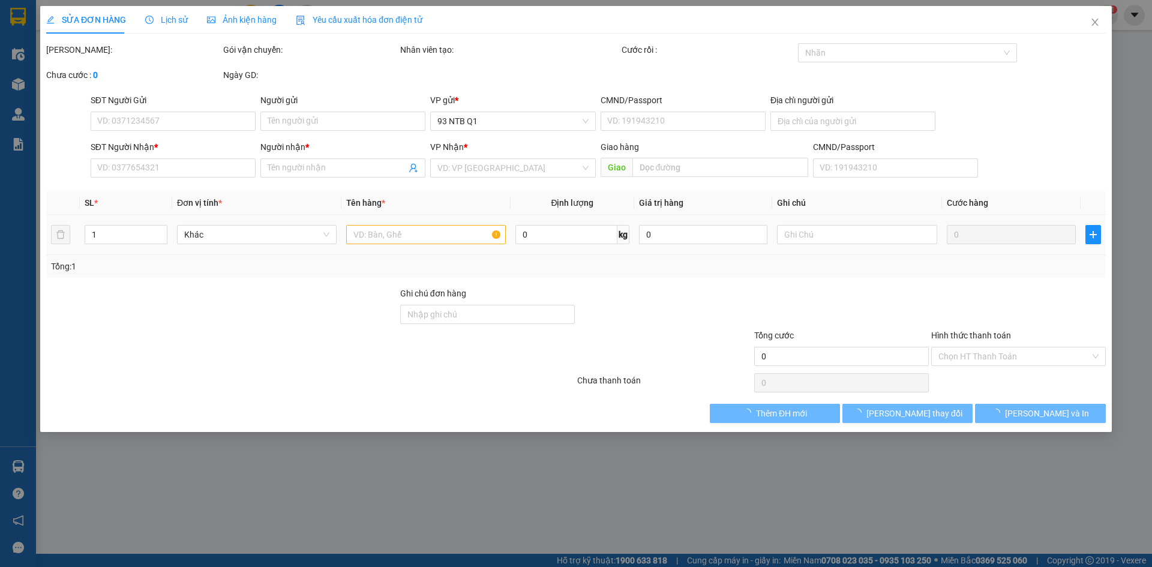
type input "0918075889"
type input "HƯỜNG"
type input "0813646498"
type input "LOC"
type input "30.000"
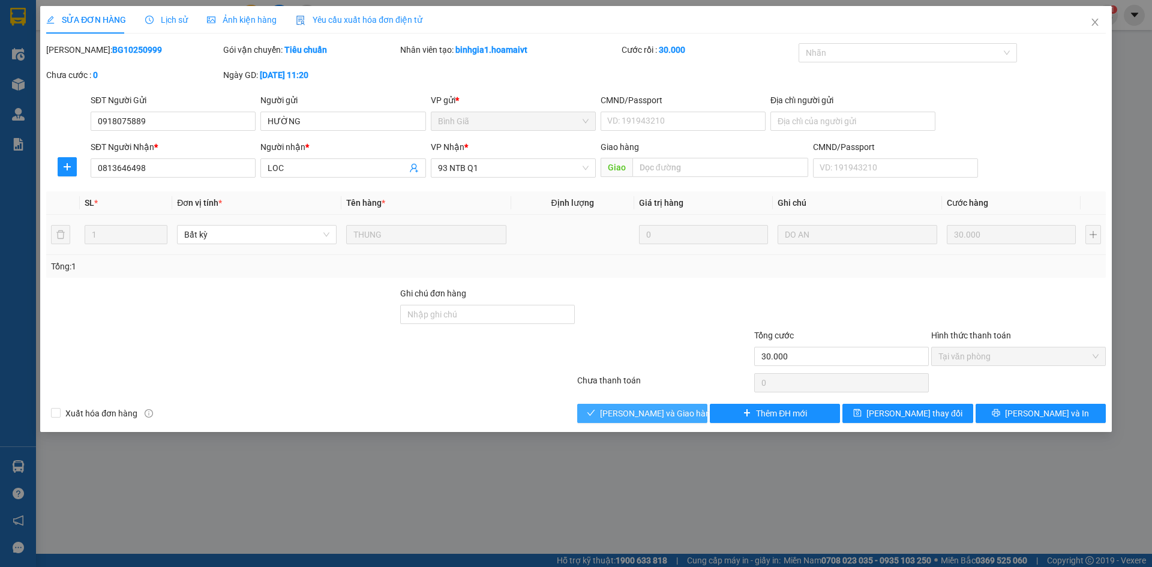
click at [664, 406] on button "[PERSON_NAME] và Giao hàng" at bounding box center [642, 413] width 130 height 19
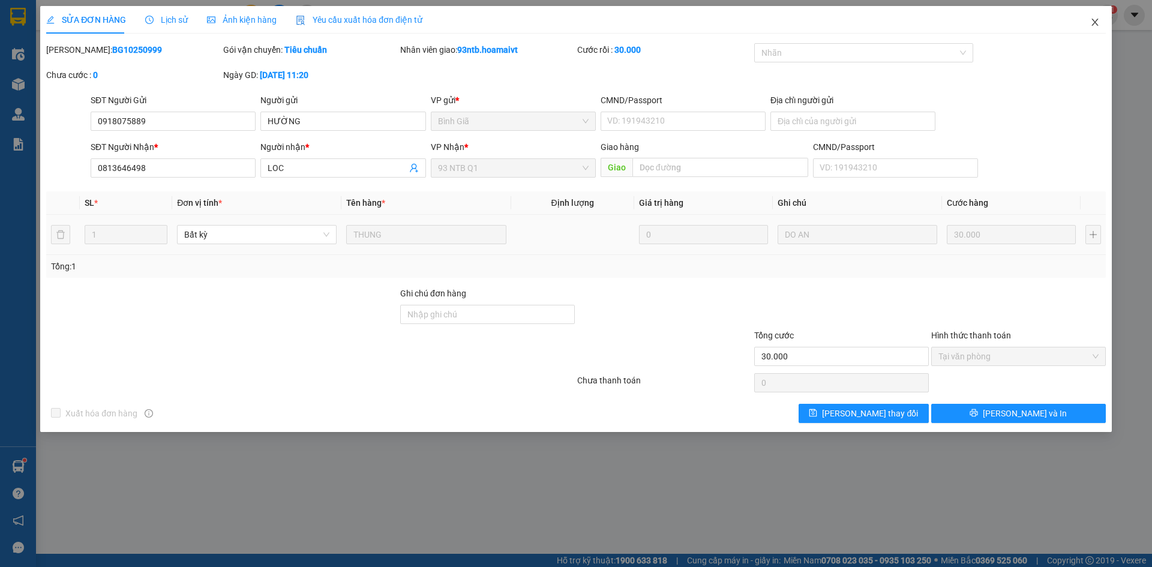
click at [1098, 26] on icon "close" at bounding box center [1095, 22] width 10 height 10
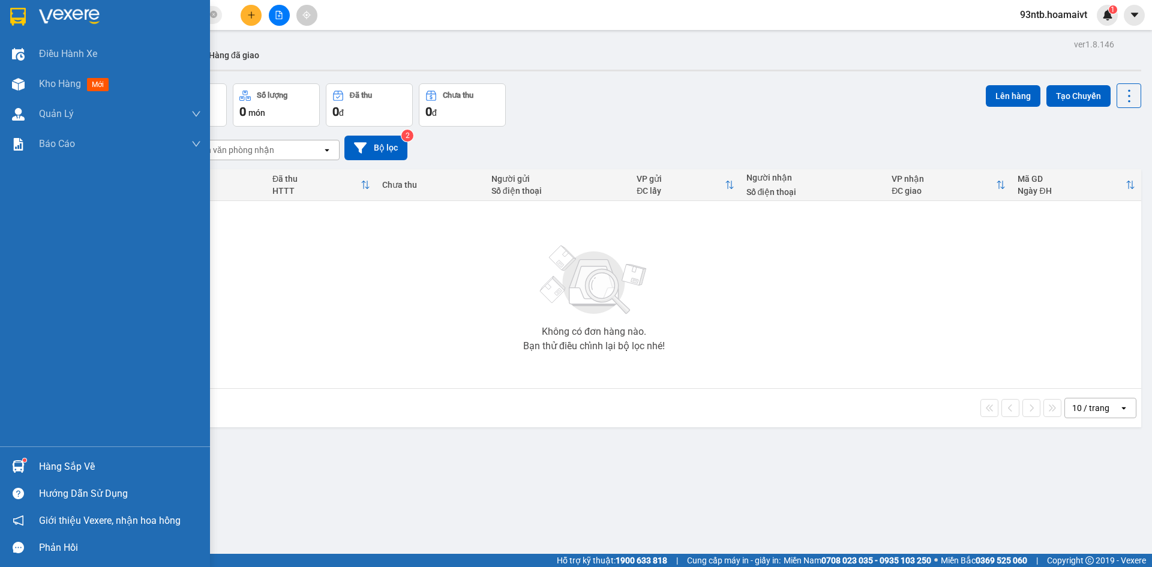
click at [23, 459] on sup at bounding box center [25, 460] width 4 height 4
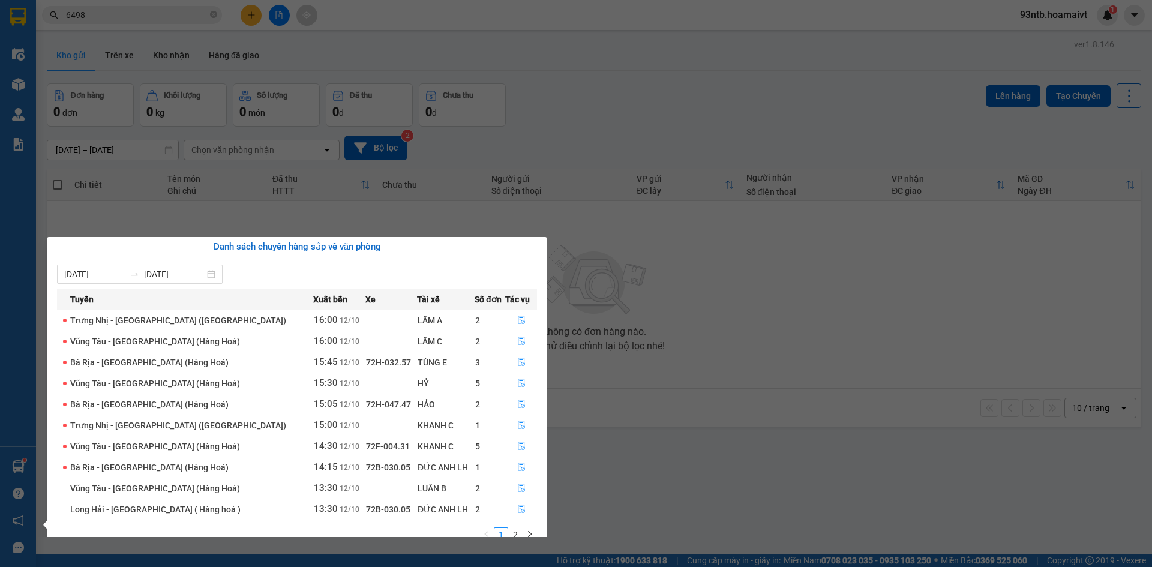
scroll to position [19, 0]
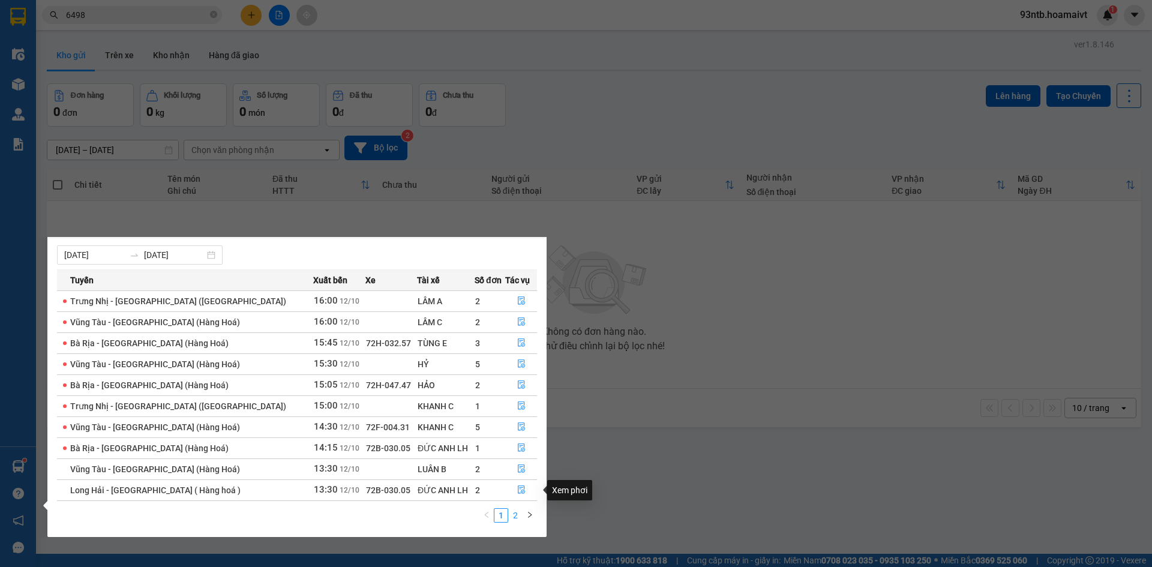
click at [514, 518] on link "2" at bounding box center [515, 515] width 13 height 13
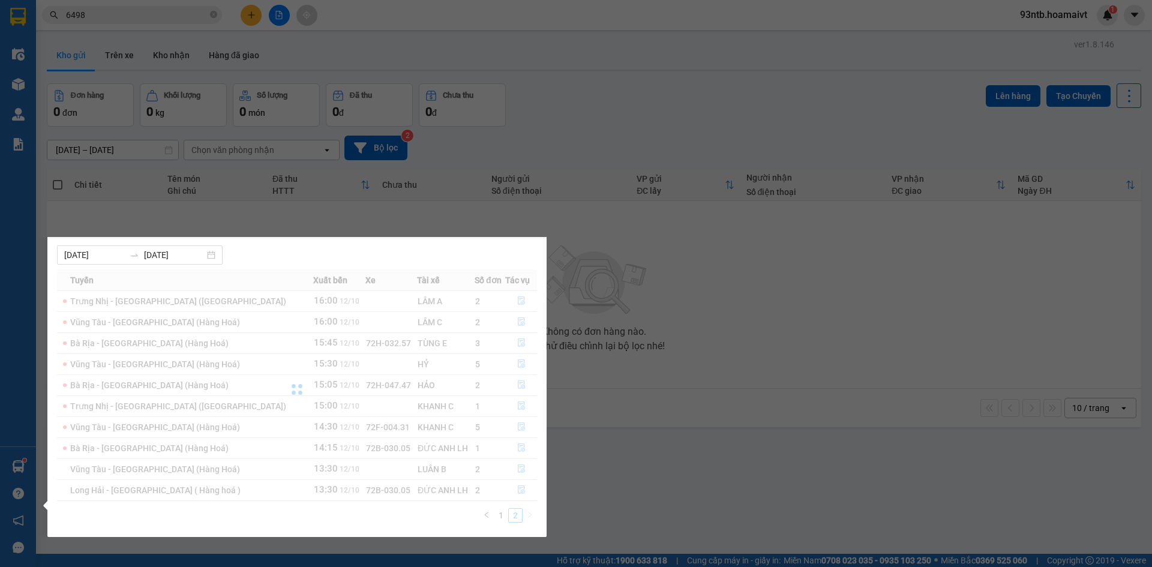
scroll to position [0, 0]
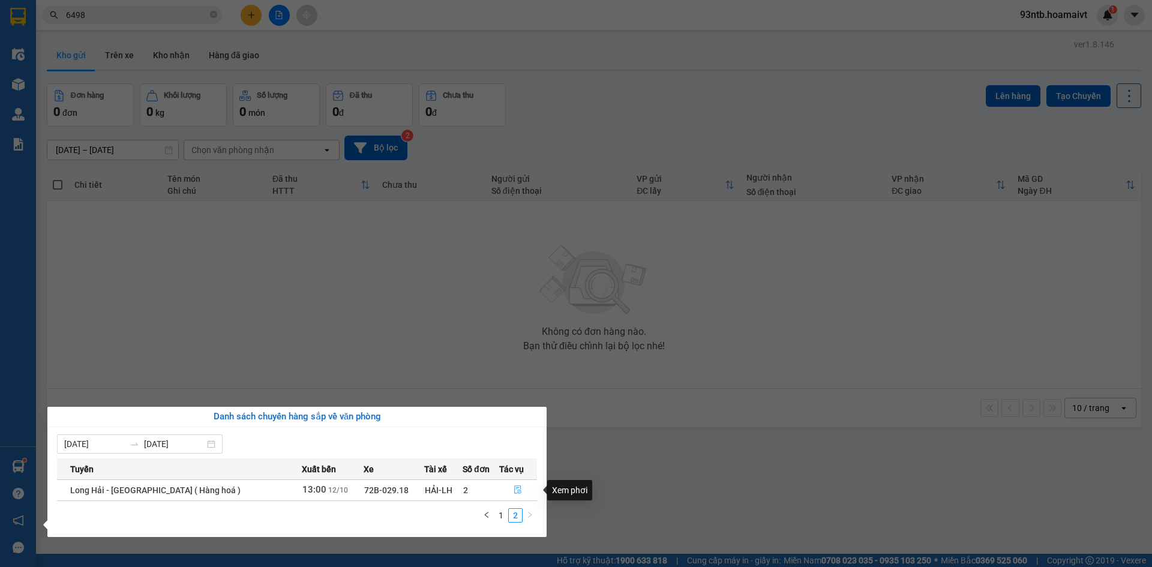
click at [514, 489] on icon "file-done" at bounding box center [518, 489] width 8 height 8
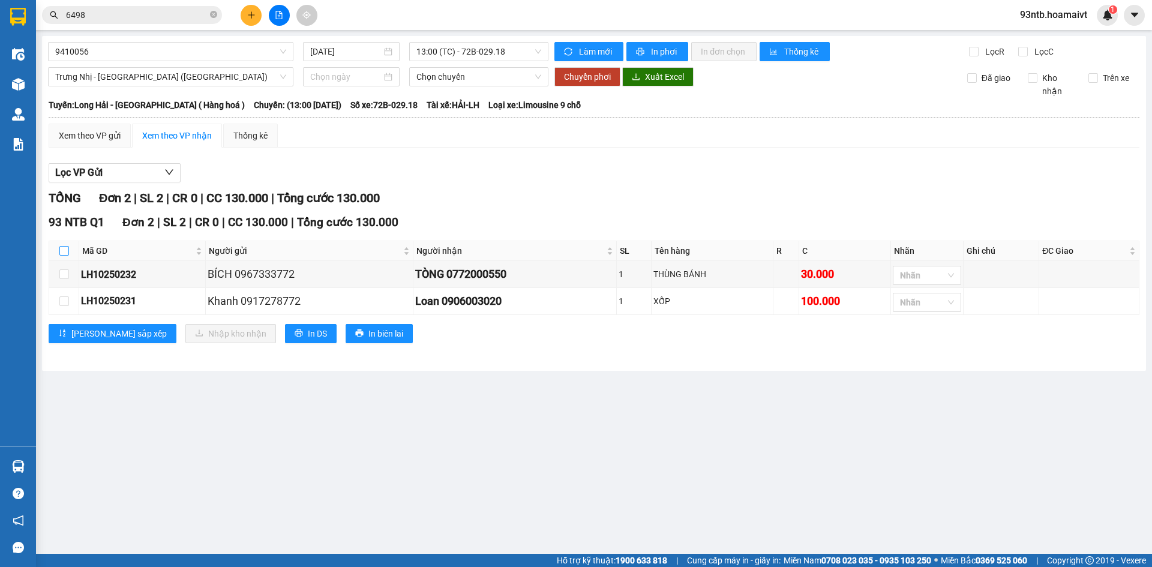
click at [66, 247] on input "checkbox" at bounding box center [64, 251] width 10 height 10
checkbox input "true"
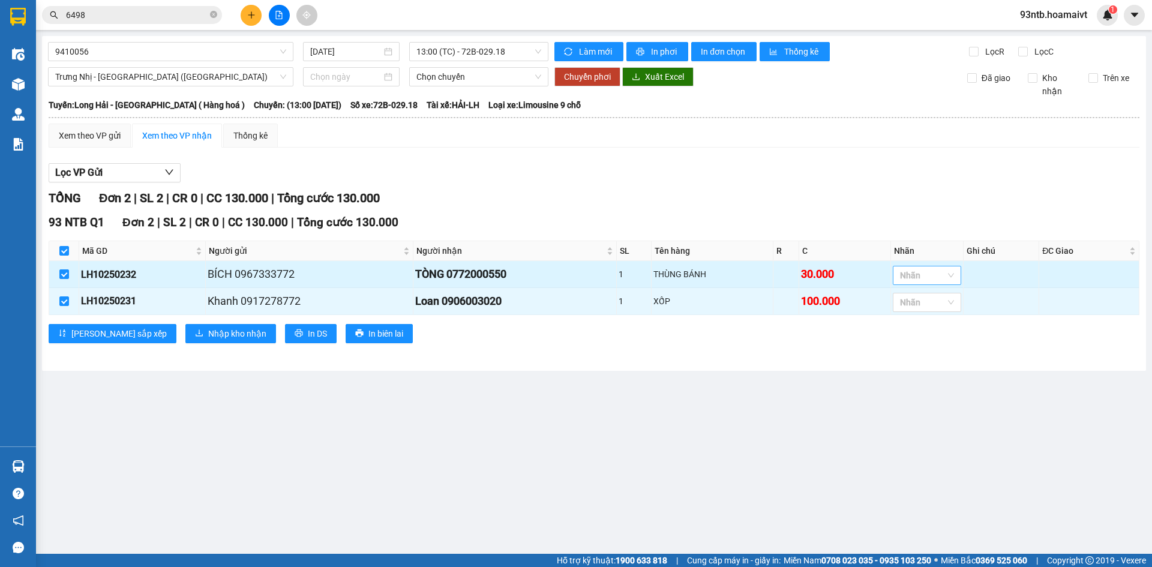
click at [919, 275] on div at bounding box center [921, 275] width 50 height 14
type input "g"
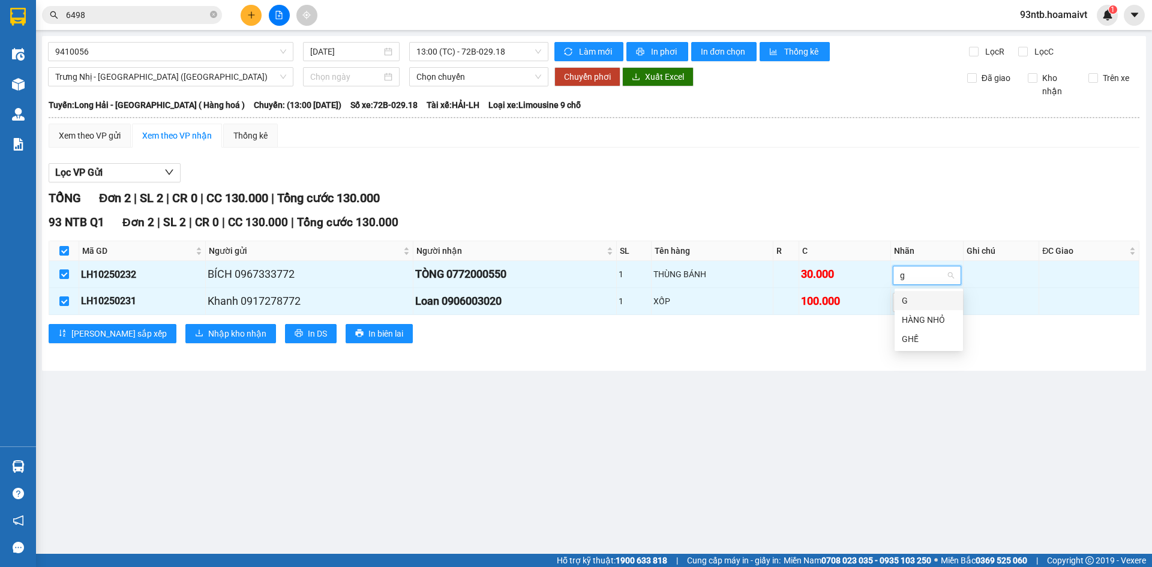
click at [920, 304] on div "G" at bounding box center [929, 300] width 54 height 13
click at [608, 402] on main "9410056 [DATE] 13:00 (TC) - 72B-029.18 Làm mới In phơi In đơn chọn Thống kê Lọc…" at bounding box center [576, 277] width 1152 height 554
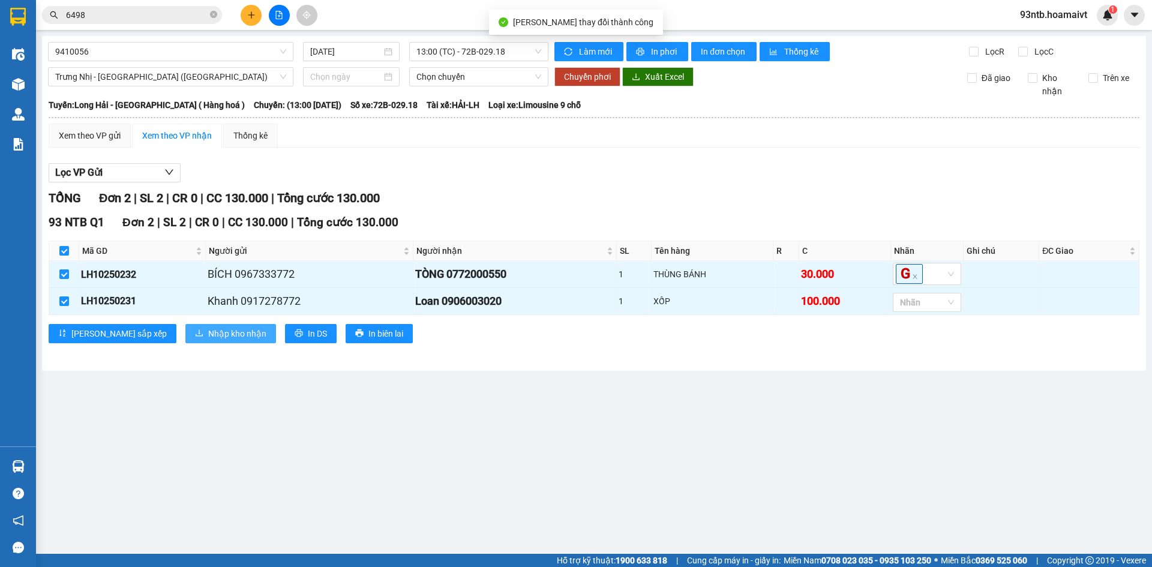
click at [208, 331] on span "Nhập kho nhận" at bounding box center [237, 333] width 58 height 13
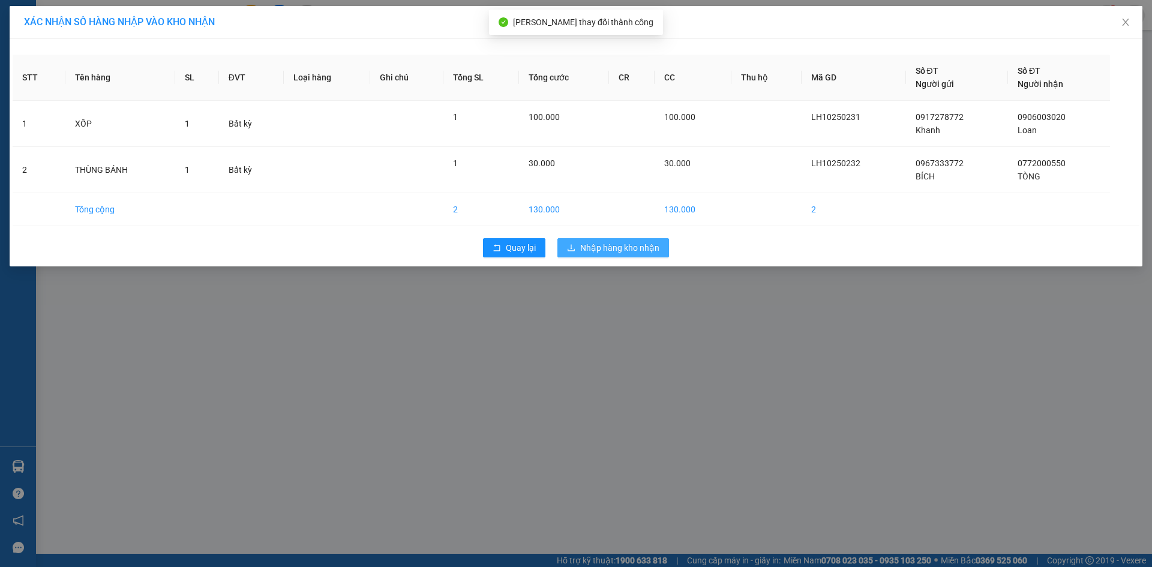
click at [641, 247] on span "Nhập hàng kho nhận" at bounding box center [619, 247] width 79 height 13
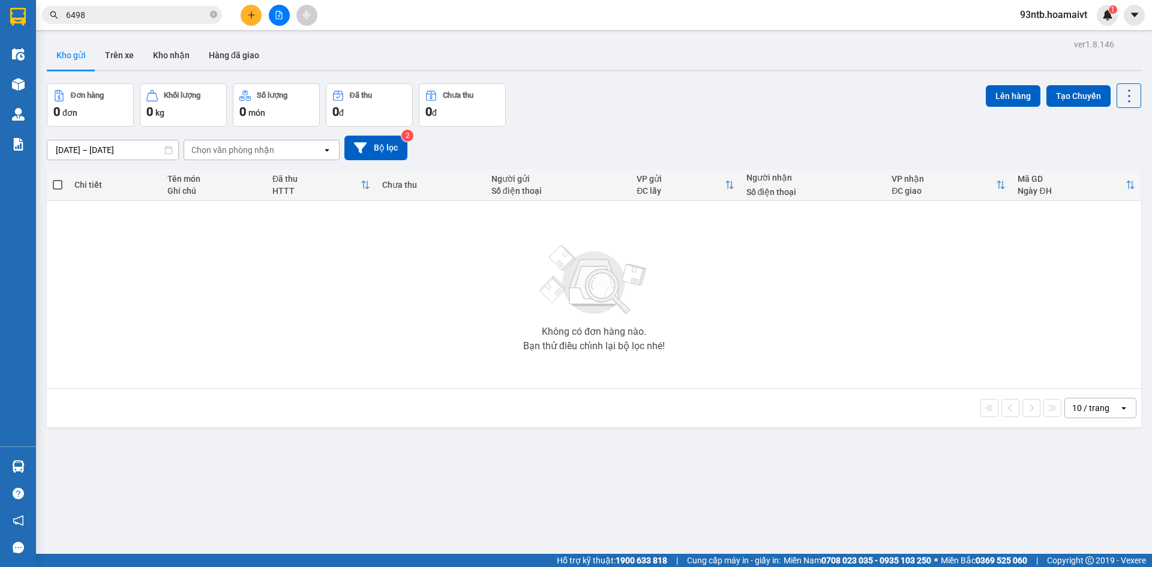
click at [698, 148] on div "[DATE] – [DATE] Press the down arrow key to interact with the calendar and sele…" at bounding box center [594, 148] width 1094 height 25
click at [773, 308] on div "Không có đơn hàng nào. Bạn thử điều chỉnh lại bộ lọc nhé!" at bounding box center [594, 295] width 1082 height 180
click at [187, 18] on input "6498" at bounding box center [137, 14] width 142 height 13
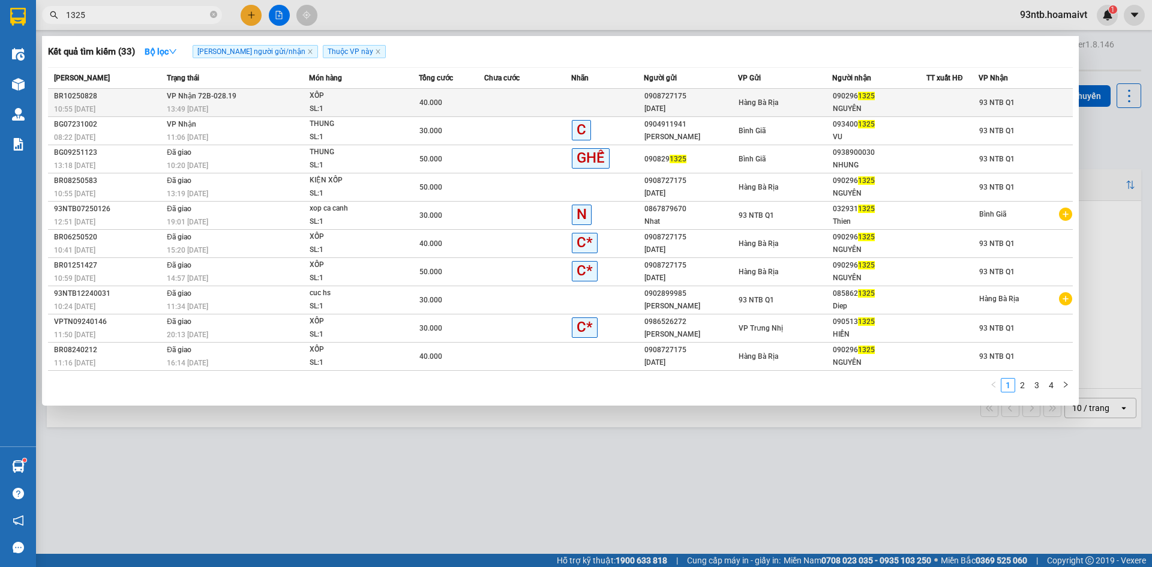
type input "1325"
click at [523, 100] on td at bounding box center [527, 103] width 87 height 28
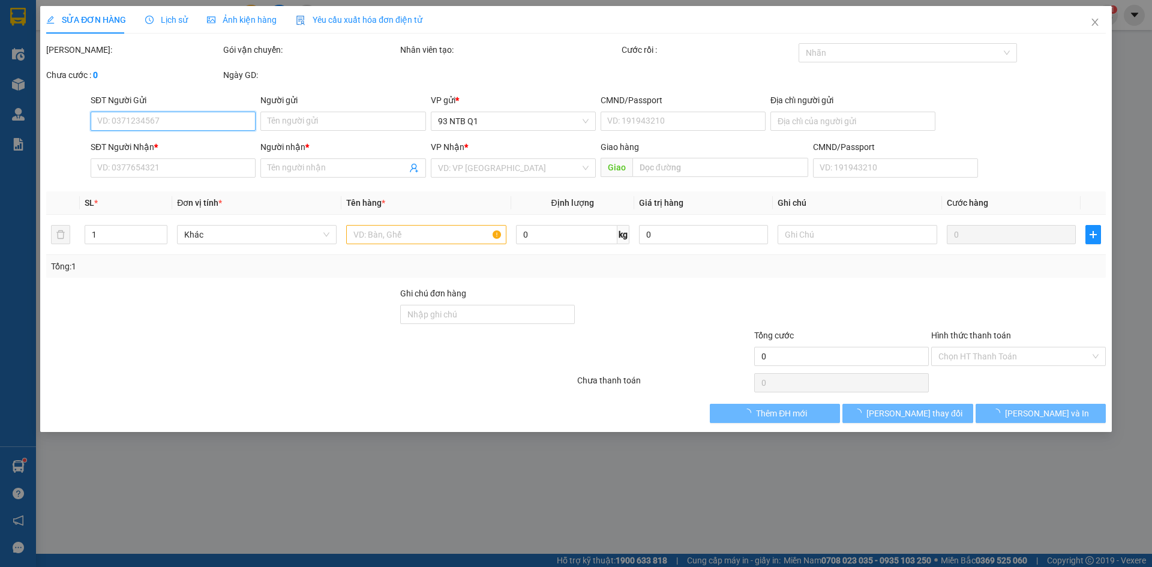
type input "0908727175"
type input "[DATE]"
type input "0902961325"
type input "NGUYÊN"
type input "40.000"
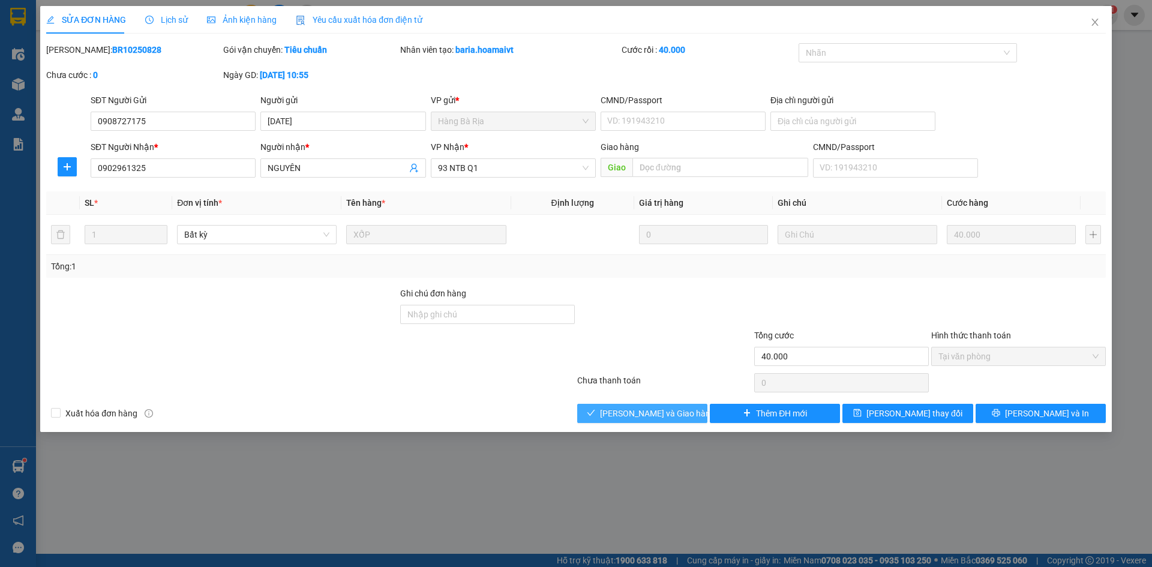
click at [653, 414] on span "[PERSON_NAME] và Giao hàng" at bounding box center [657, 413] width 115 height 13
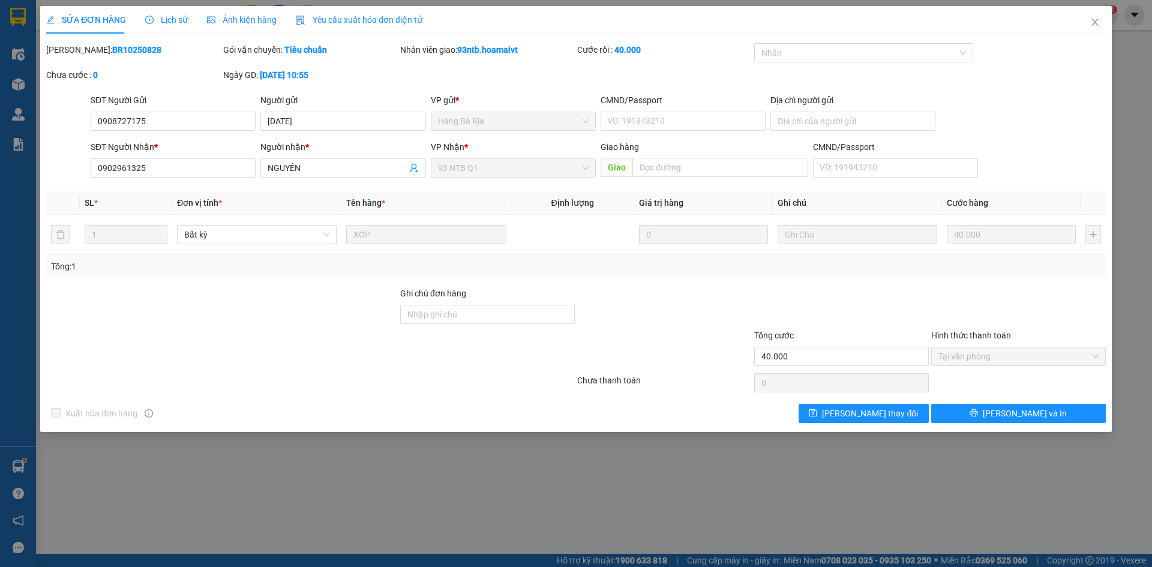
drag, startPoint x: 746, startPoint y: 319, endPoint x: 1041, endPoint y: 83, distance: 378.6
click at [746, 319] on div at bounding box center [664, 308] width 177 height 42
click at [1095, 20] on icon "close" at bounding box center [1095, 22] width 10 height 10
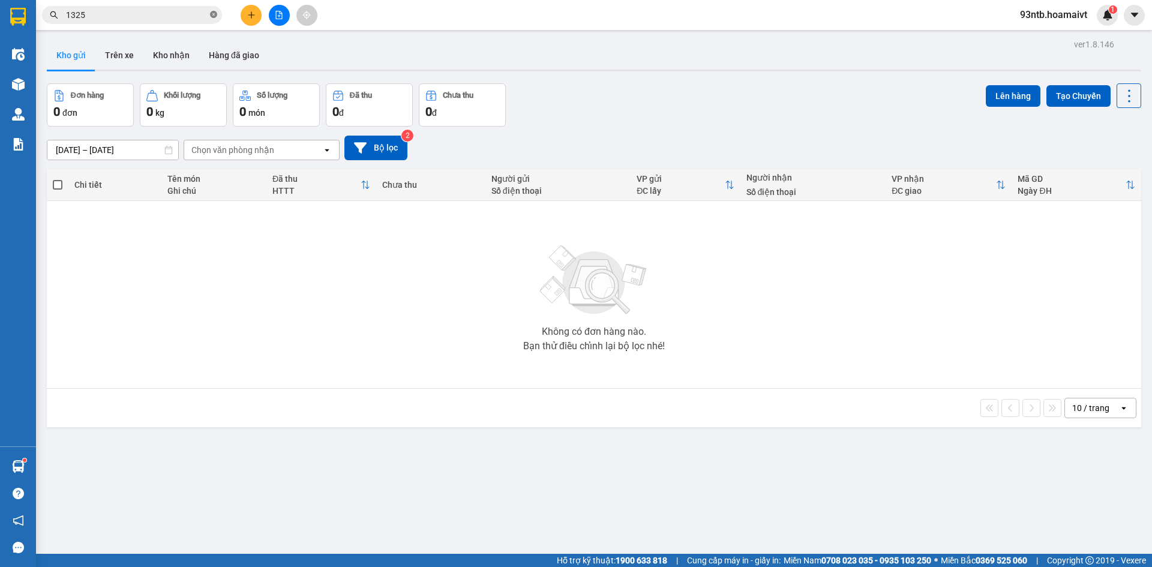
click at [211, 16] on icon "close-circle" at bounding box center [213, 14] width 7 height 7
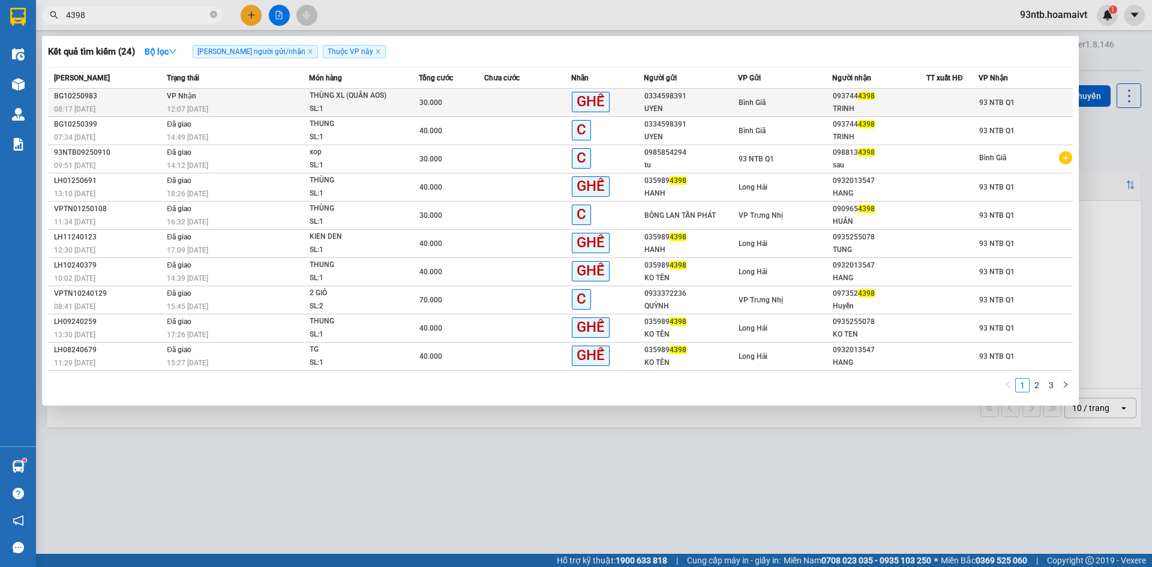
type input "4398"
click at [467, 103] on div "30.000" at bounding box center [451, 102] width 64 height 13
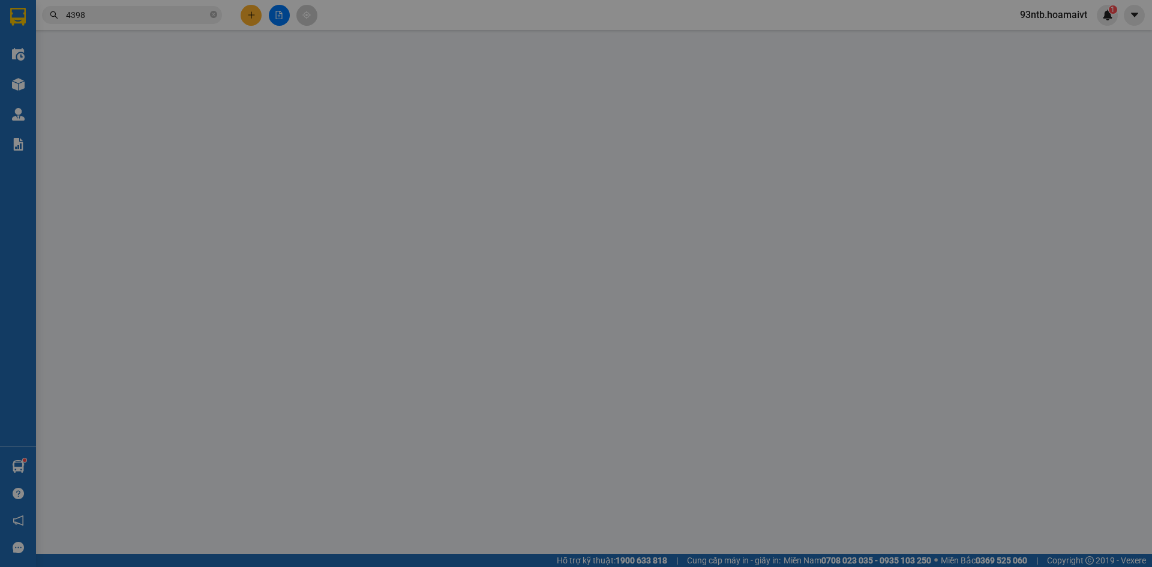
type input "0334598391"
type input "UYEN"
type input "0937444398"
type input "TRINH"
type input "30.000"
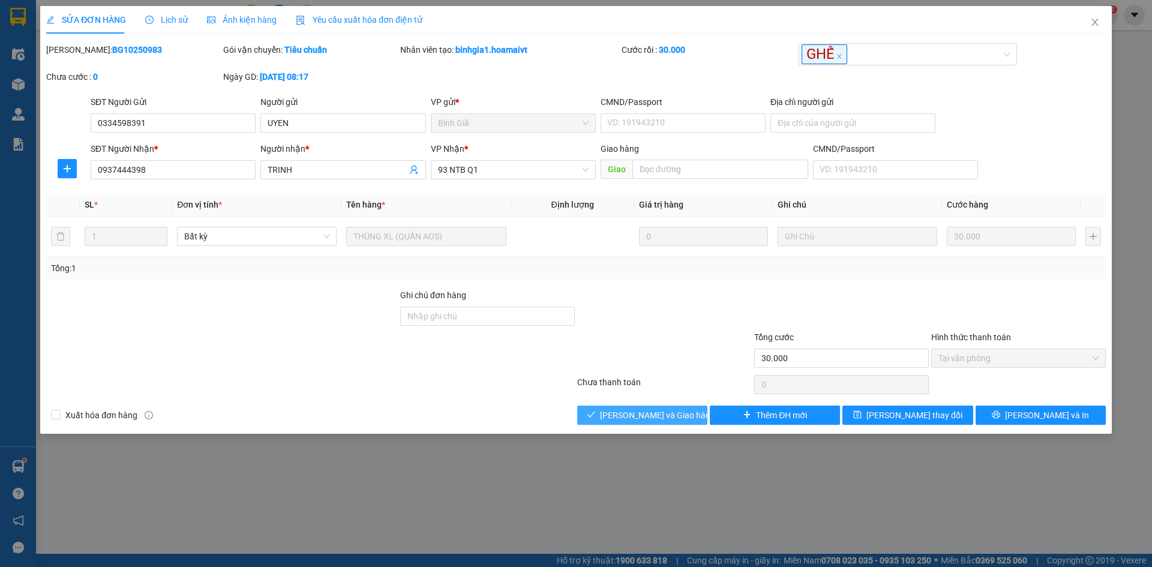
click at [614, 415] on button "[PERSON_NAME] và Giao hàng" at bounding box center [642, 415] width 130 height 19
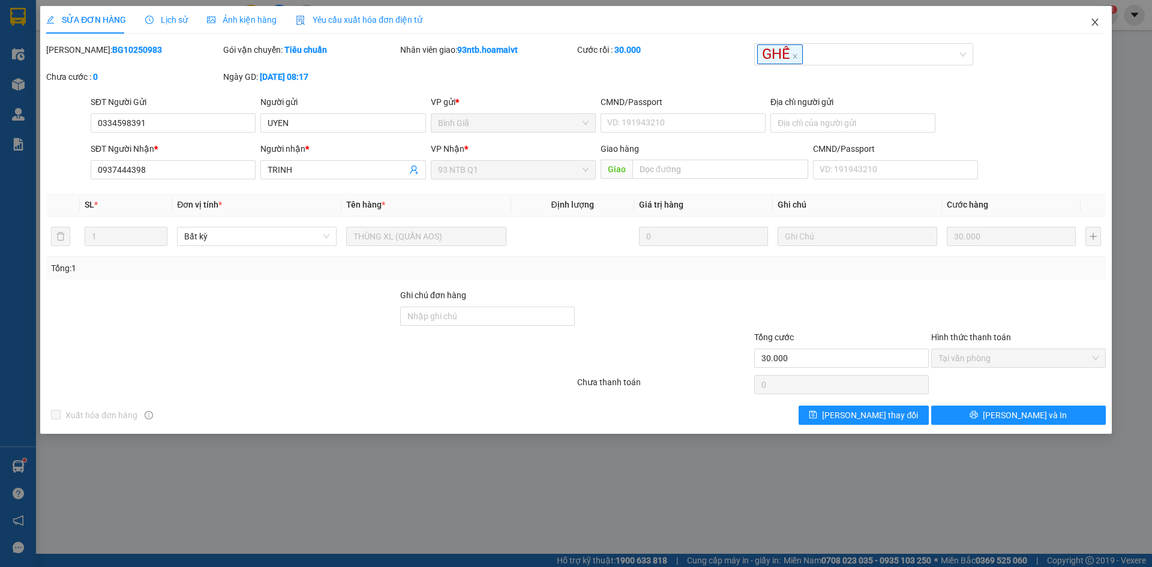
click at [1093, 26] on icon "close" at bounding box center [1095, 22] width 10 height 10
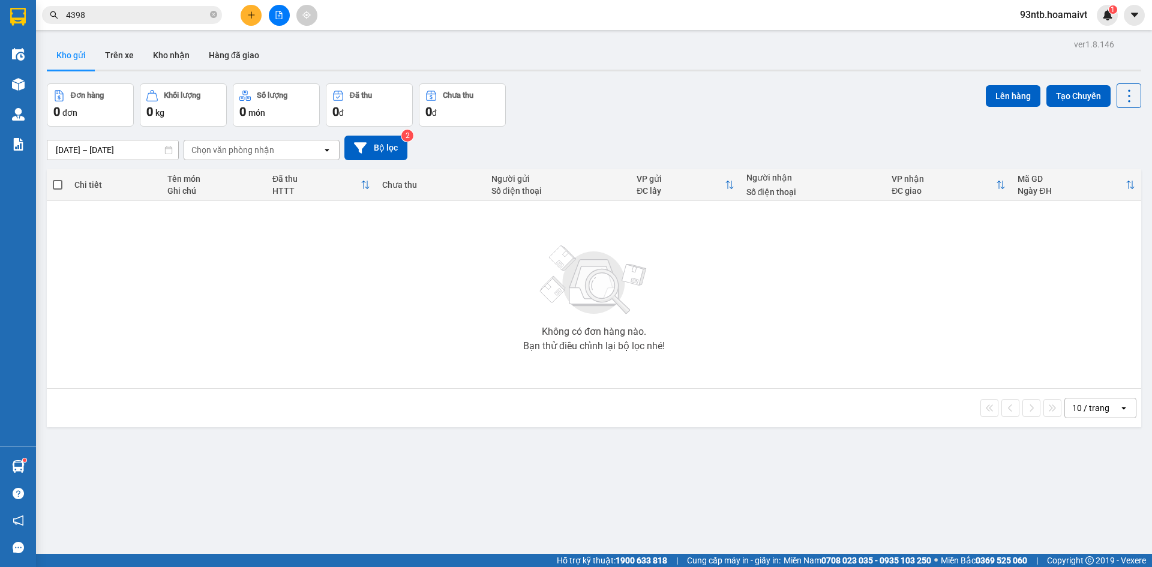
click at [813, 105] on div "Đơn hàng 0 đơn Khối lượng 0 kg Số lượng 0 món Đã thu 0 đ Chưa thu 0 đ Lên hàng …" at bounding box center [594, 104] width 1094 height 43
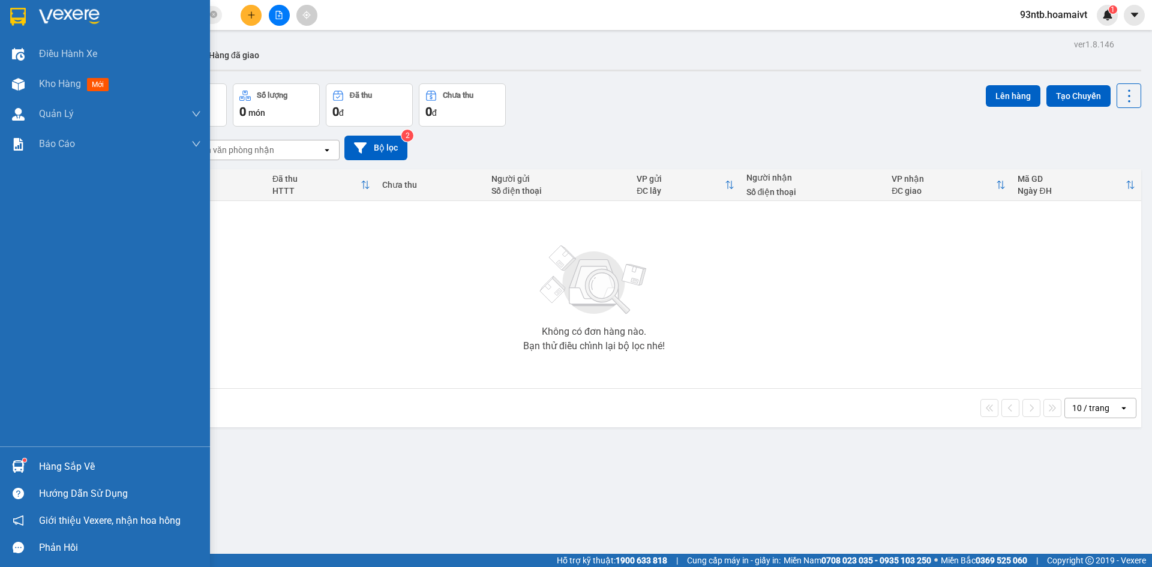
click at [23, 460] on sup at bounding box center [25, 460] width 4 height 4
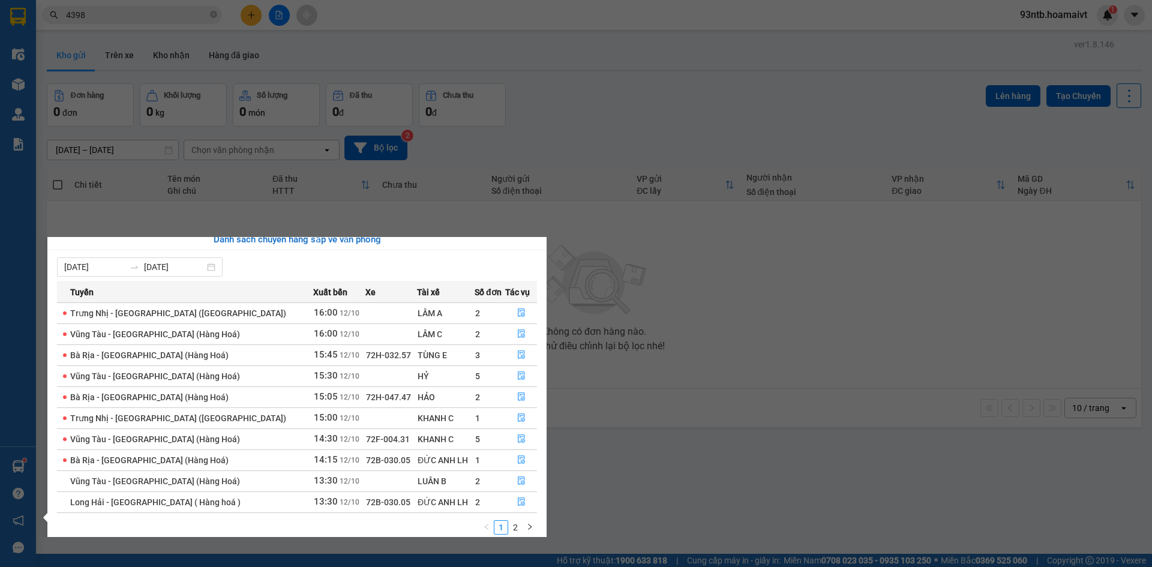
scroll to position [19, 0]
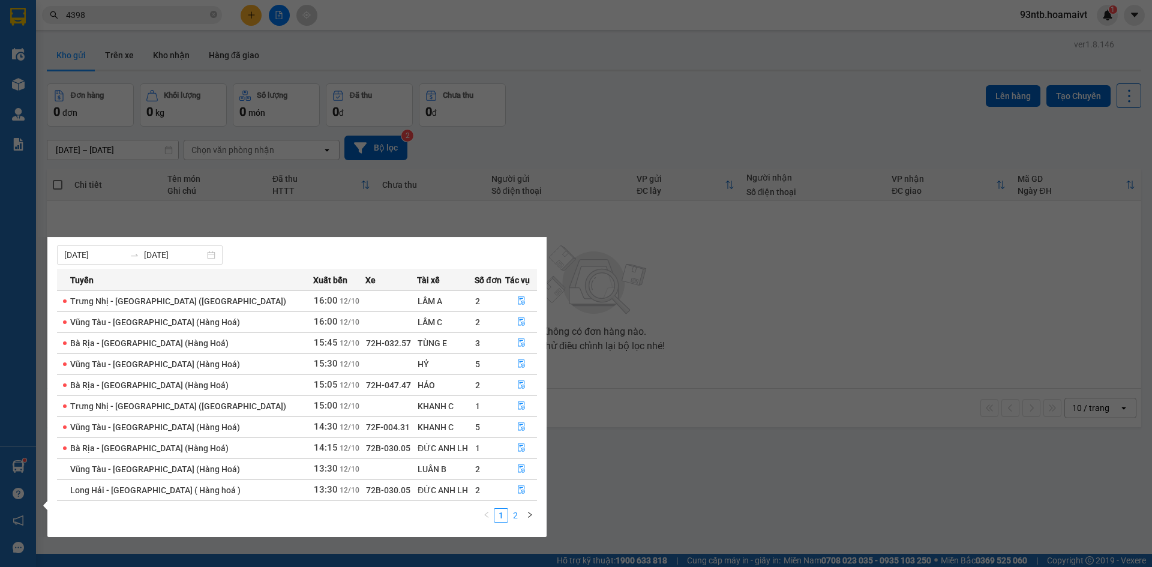
click at [515, 510] on link "2" at bounding box center [515, 515] width 13 height 13
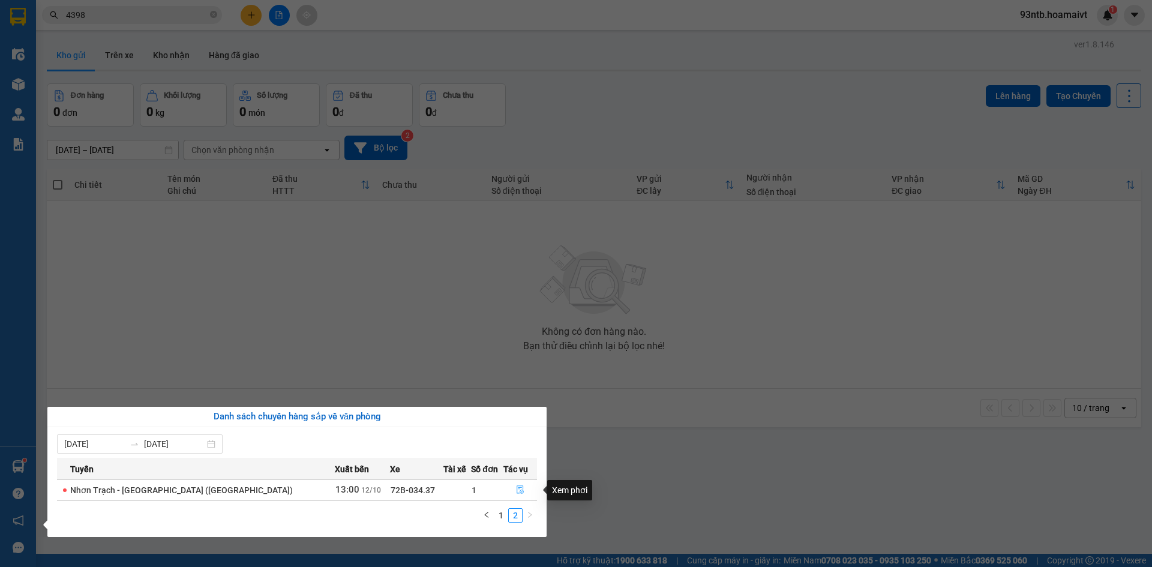
click at [518, 488] on icon "file-done" at bounding box center [520, 490] width 7 height 8
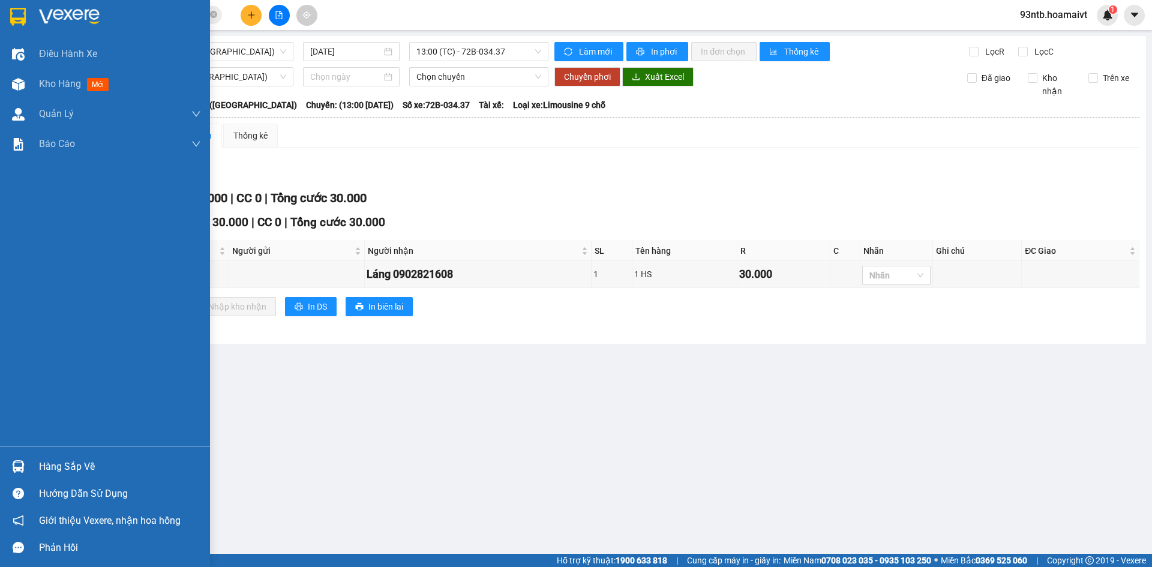
click at [11, 474] on div at bounding box center [18, 466] width 21 height 21
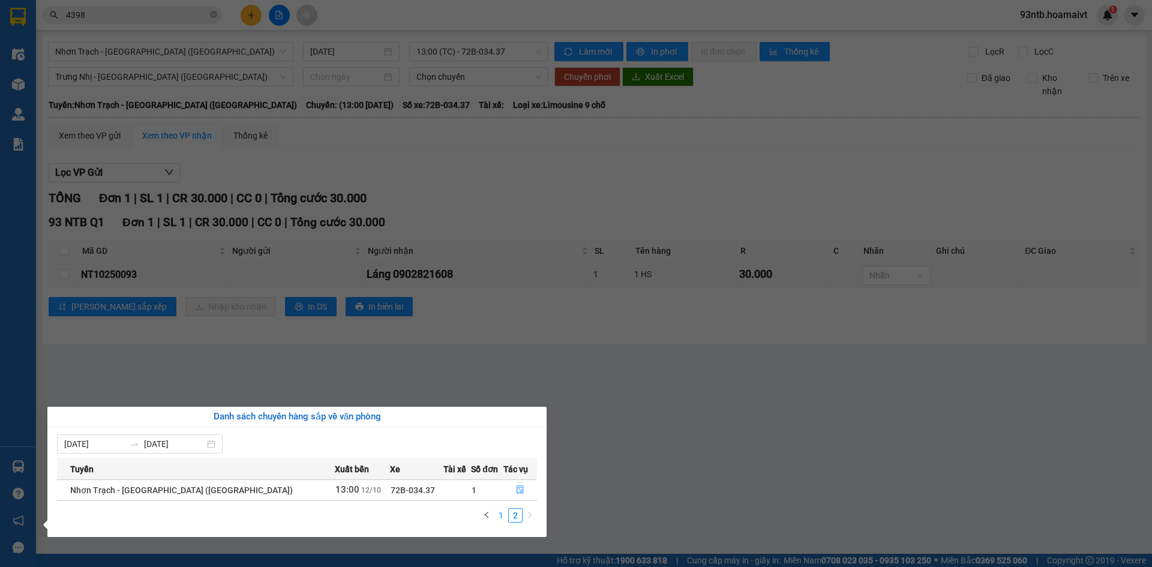
click at [501, 512] on link "1" at bounding box center [500, 515] width 13 height 13
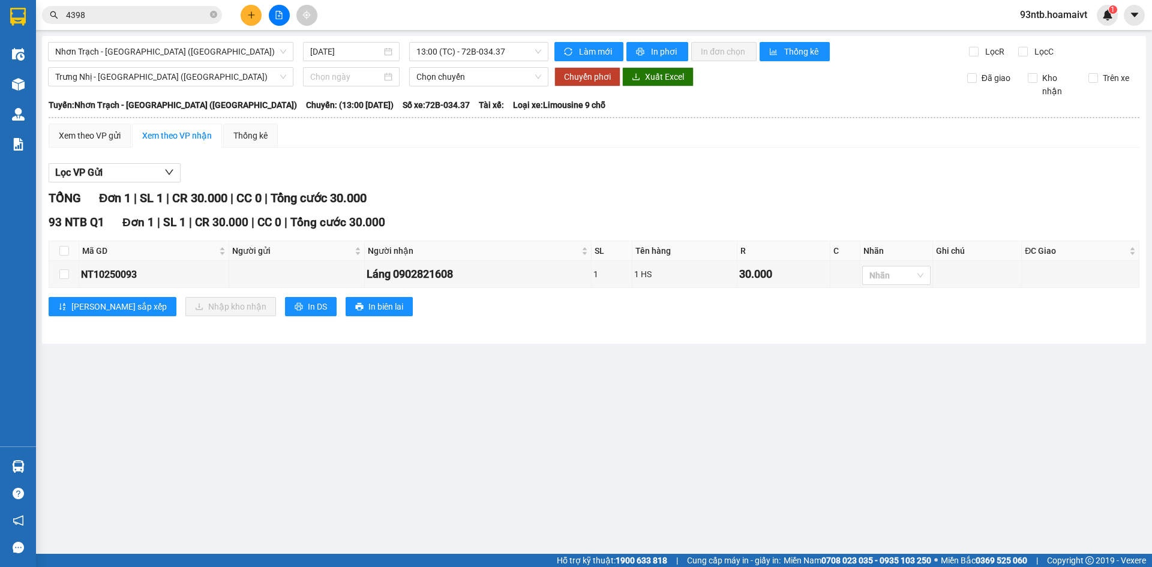
click at [718, 391] on section "Kết quả tìm kiếm ( 24 ) Bộ lọc Tìm người gửi/nhận Thuộc VP này Mã ĐH Trạng thái…" at bounding box center [576, 283] width 1152 height 567
click at [897, 277] on div at bounding box center [890, 275] width 50 height 14
type input "hs"
click at [881, 298] on div "HS" at bounding box center [899, 300] width 54 height 13
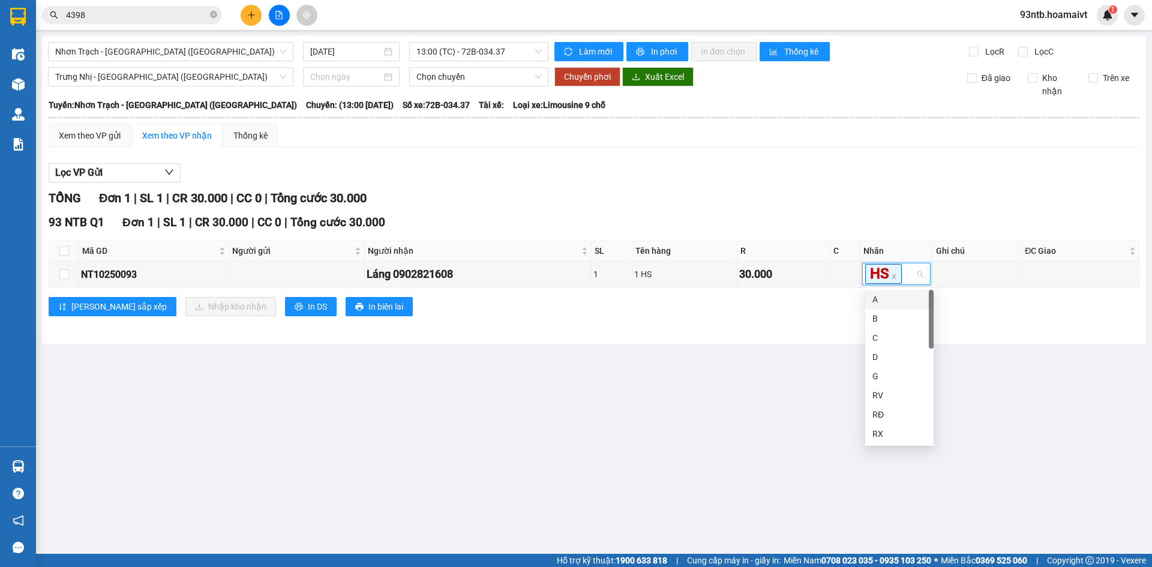
drag, startPoint x: 701, startPoint y: 352, endPoint x: 421, endPoint y: 334, distance: 280.1
click at [698, 353] on main "Nhơn Trạch - [GEOGRAPHIC_DATA] (Hàng hóa) [DATE] 13:00 (TC) - 72B-034.37 Làm mớ…" at bounding box center [576, 277] width 1152 height 554
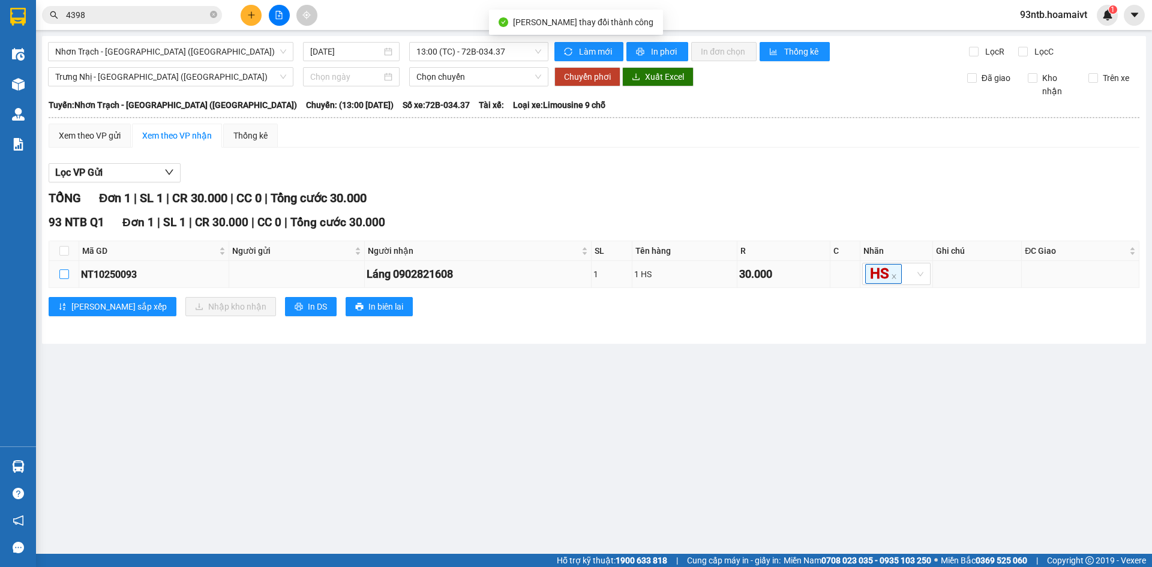
click at [61, 278] on input "checkbox" at bounding box center [64, 274] width 10 height 10
checkbox input "true"
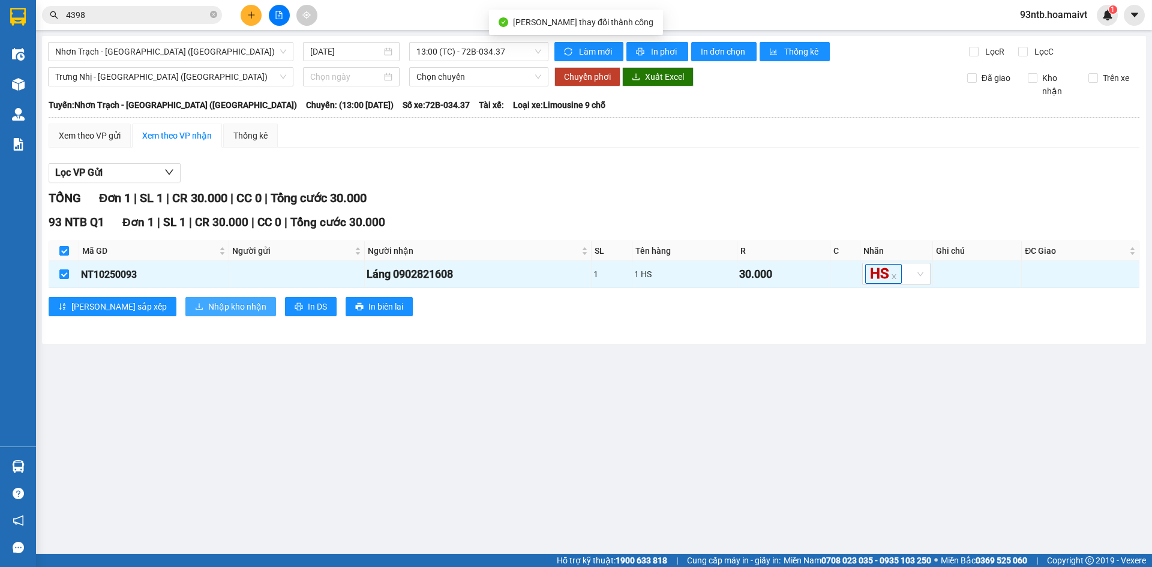
click at [208, 307] on span "Nhập kho nhận" at bounding box center [237, 306] width 58 height 13
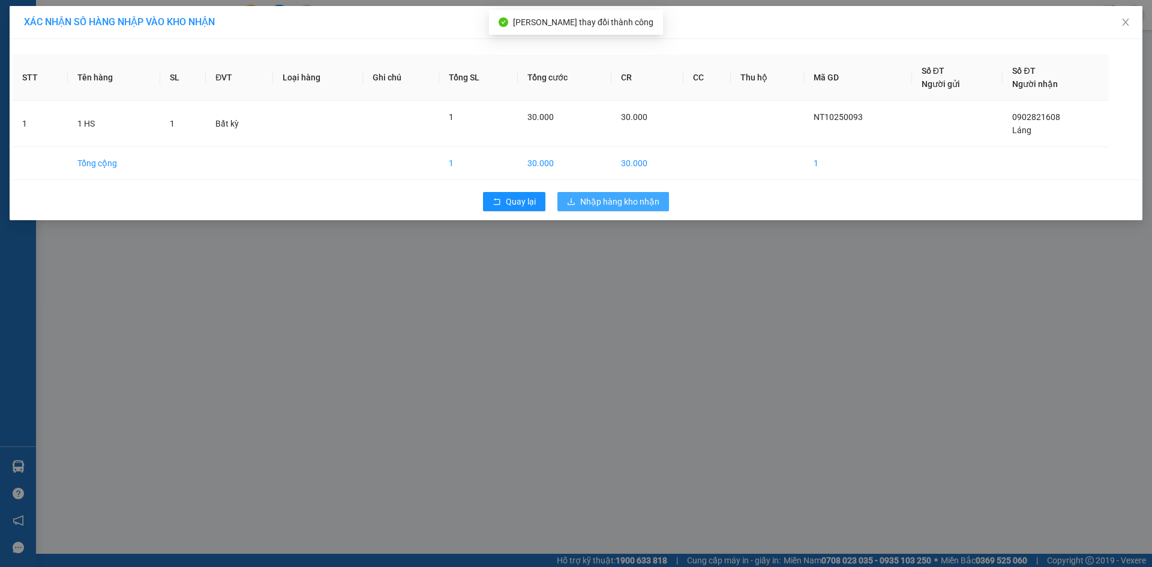
click at [623, 203] on span "Nhập hàng kho nhận" at bounding box center [619, 201] width 79 height 13
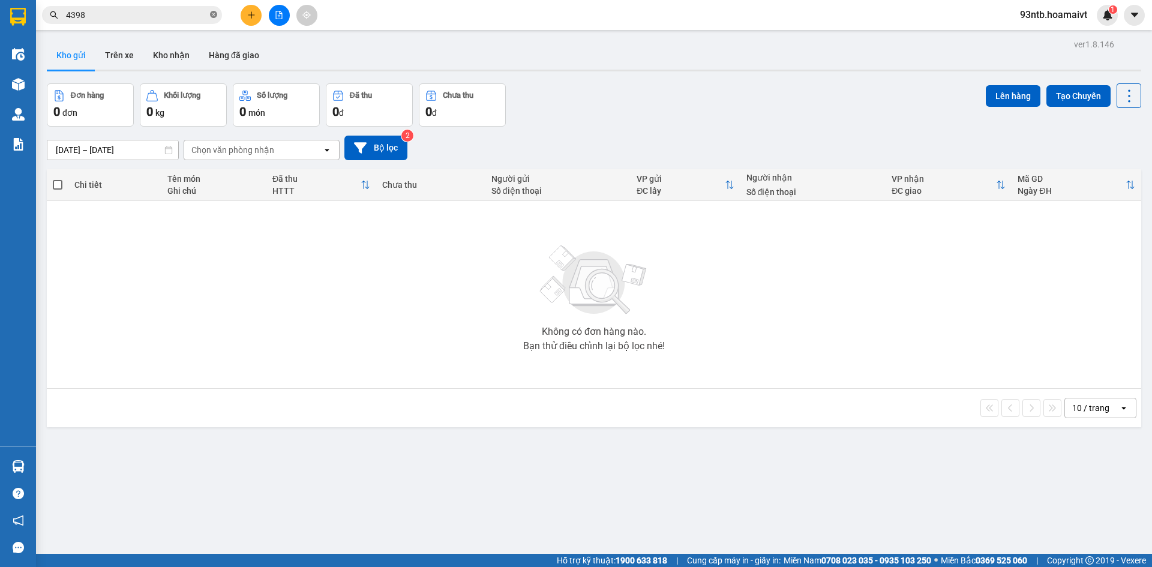
click at [214, 12] on icon "close-circle" at bounding box center [213, 14] width 7 height 7
click at [123, 15] on input "text" at bounding box center [137, 14] width 142 height 13
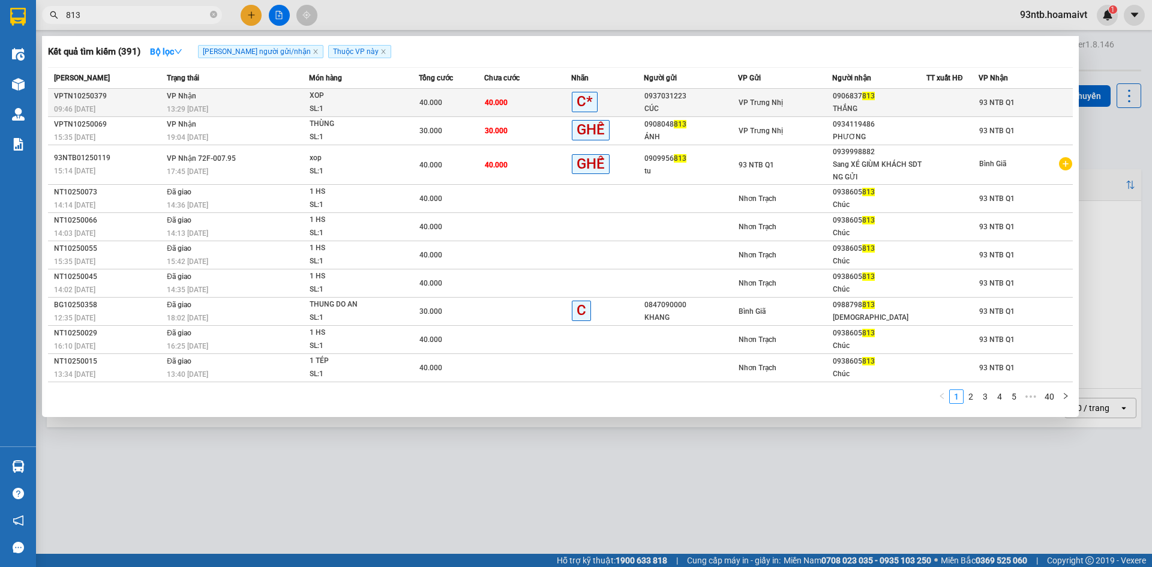
type input "813"
click at [288, 98] on td "VP Nhận 13:29 [DATE]" at bounding box center [236, 103] width 145 height 28
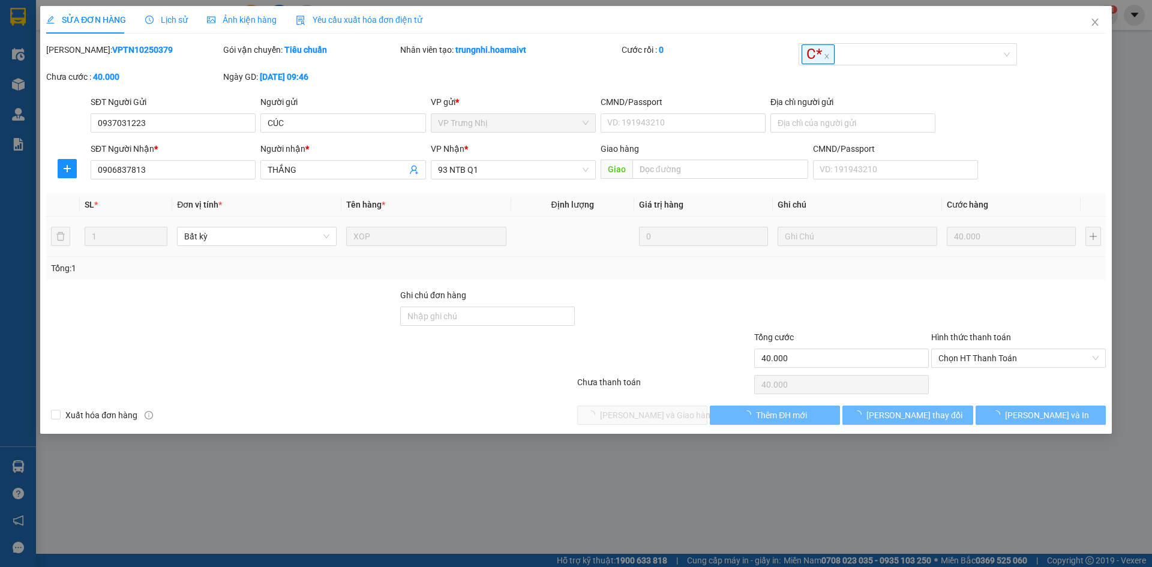
type input "0937031223"
type input "CÚC"
type input "0906837813"
type input "THẮNG"
type input "40.000"
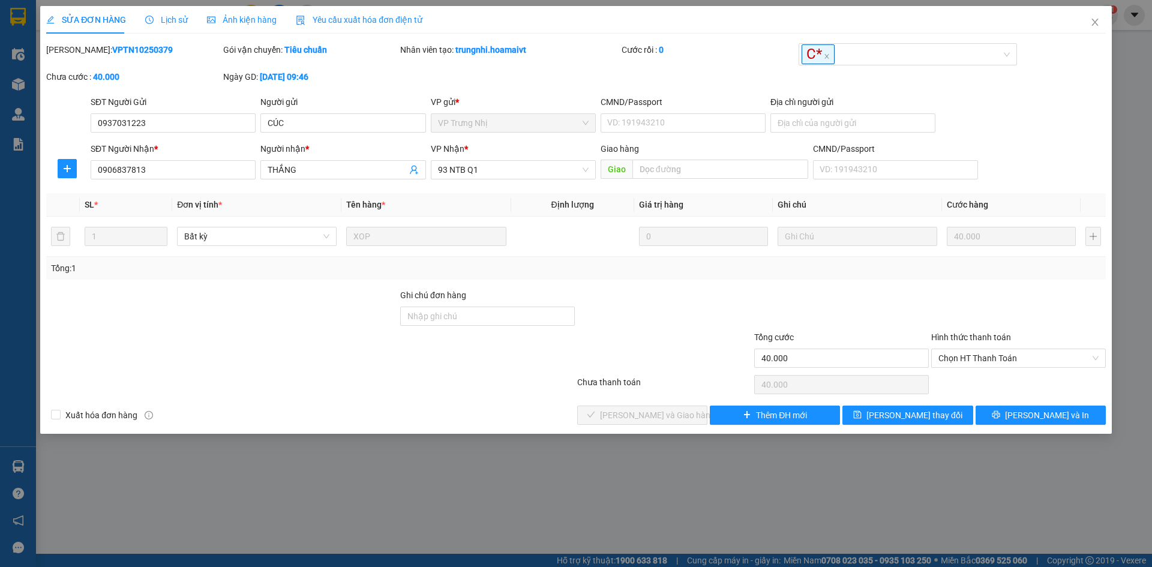
click at [237, 308] on div at bounding box center [222, 310] width 354 height 42
click at [257, 283] on div "Total Paid Fee 0 Total UnPaid Fee 40.000 Cash Collection Total Fee Mã ĐH: VPTN1…" at bounding box center [575, 234] width 1059 height 382
click at [974, 362] on span "Chọn HT Thanh Toán" at bounding box center [1018, 358] width 160 height 18
click at [971, 382] on div "Tại văn phòng" at bounding box center [1018, 382] width 160 height 13
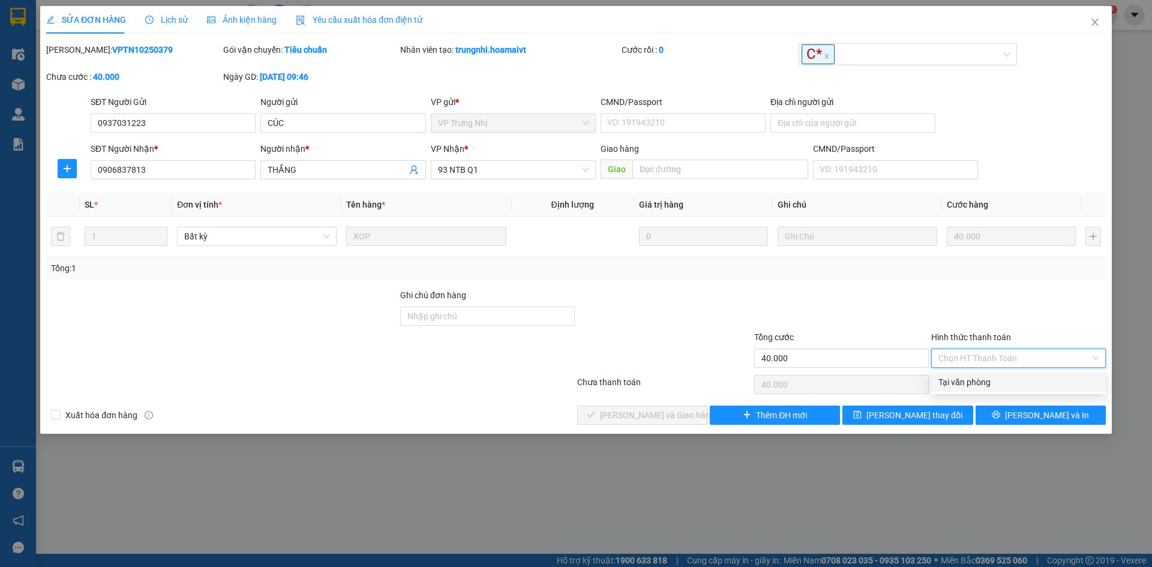
type input "0"
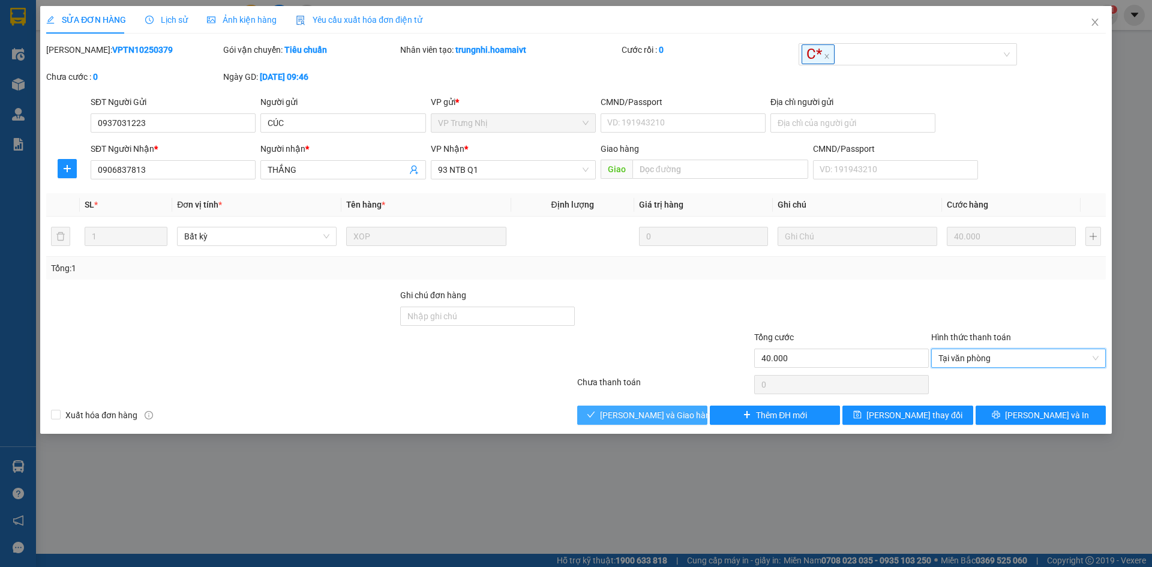
click at [621, 409] on span "[PERSON_NAME] và Giao hàng" at bounding box center [657, 415] width 115 height 13
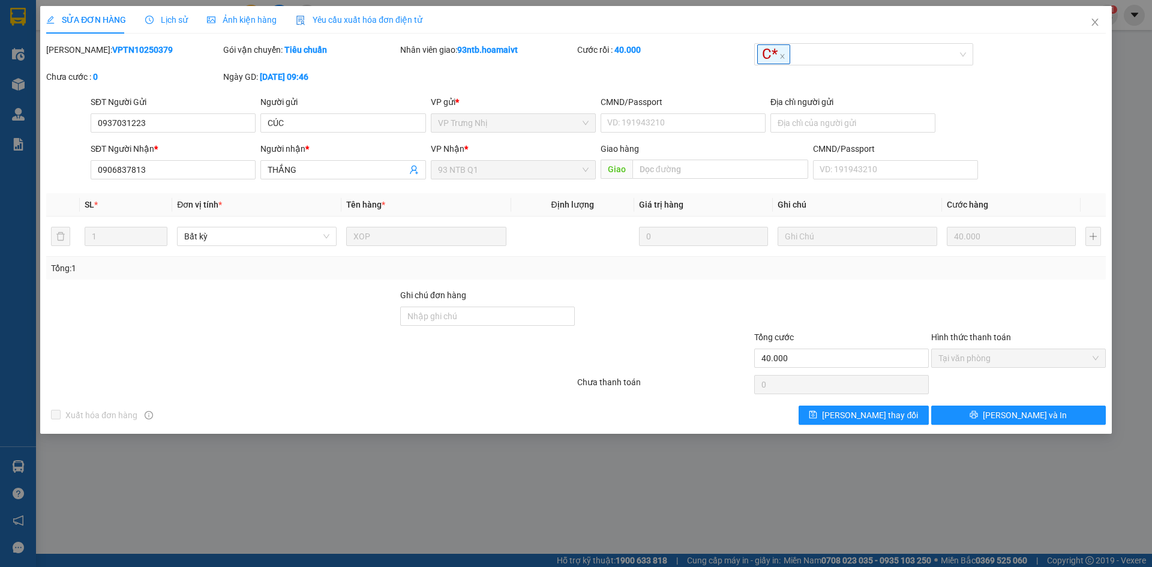
click at [670, 28] on div "SỬA ĐƠN HÀNG Lịch sử Ảnh kiện hàng Yêu cầu xuất hóa đơn điện tử" at bounding box center [575, 20] width 1059 height 28
click at [1090, 19] on icon "close" at bounding box center [1095, 22] width 10 height 10
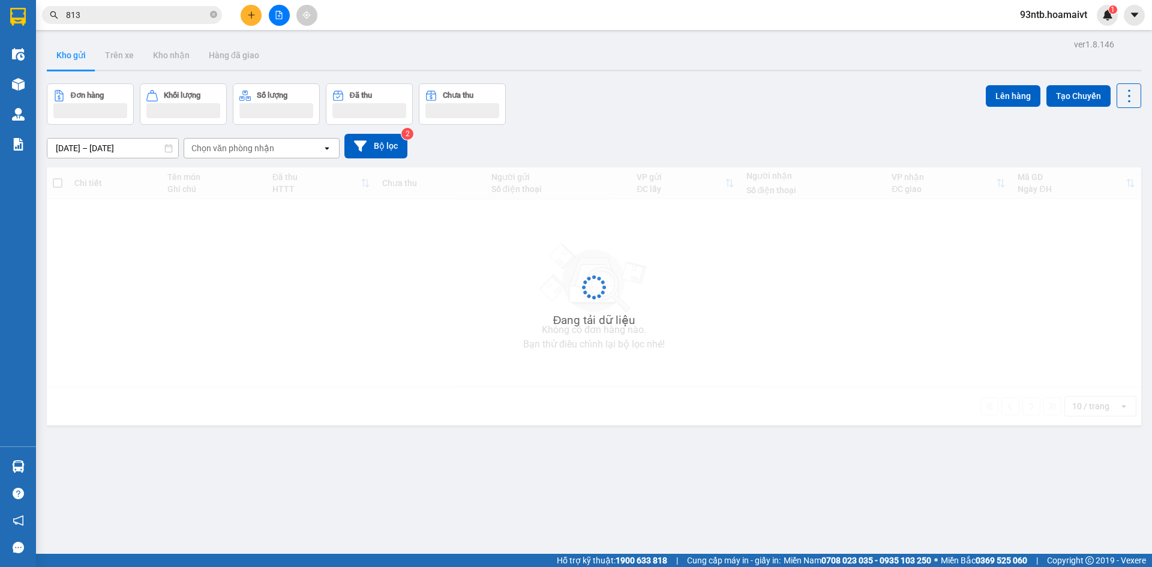
click at [100, 10] on input "813" at bounding box center [137, 14] width 142 height 13
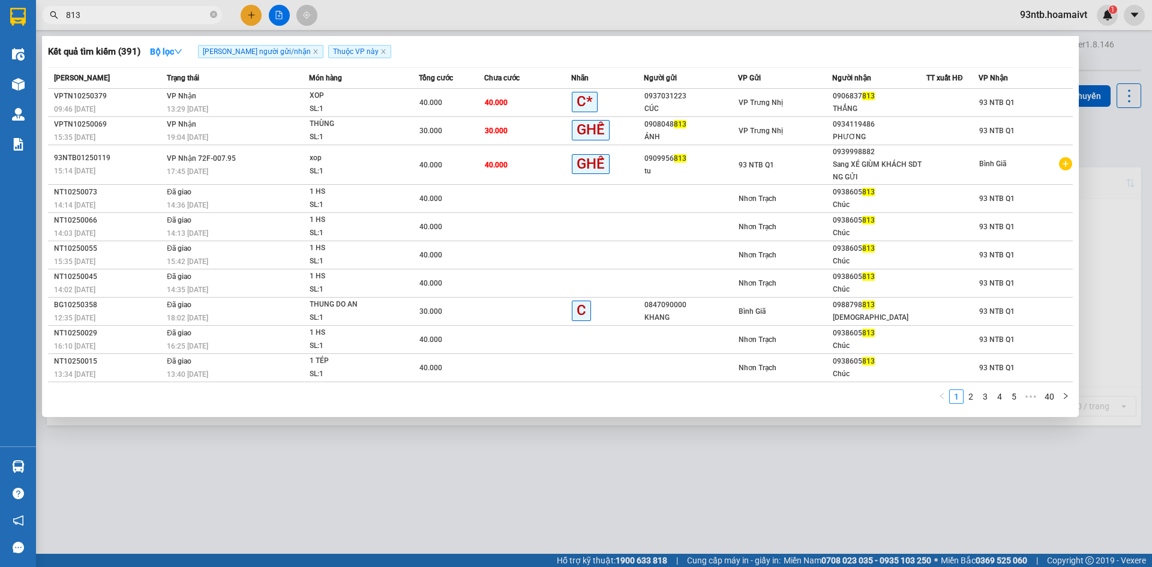
click at [100, 10] on input "813" at bounding box center [137, 14] width 142 height 13
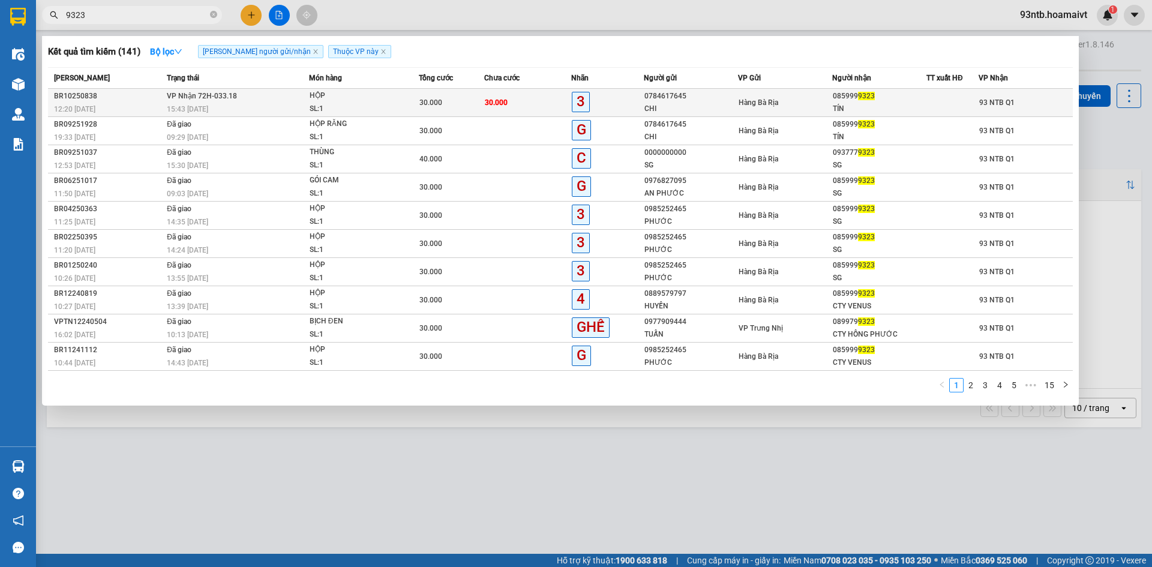
type input "9323"
click at [362, 98] on div "HỘP" at bounding box center [355, 95] width 90 height 13
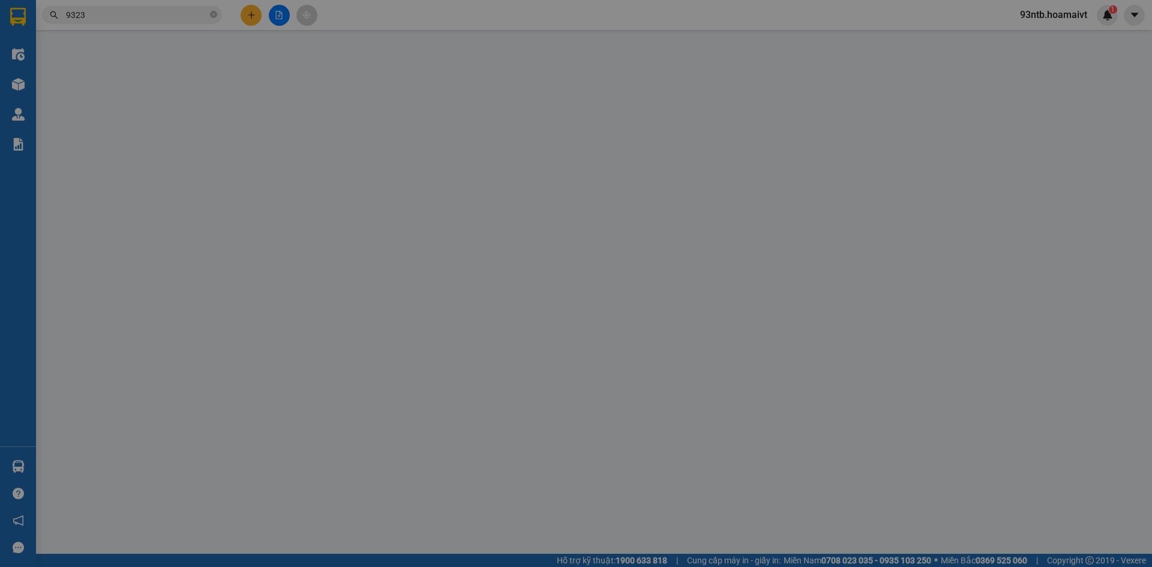
type input "0784617645"
type input "CHI"
type input "0859999323"
type input "TÍN"
type input "30.000"
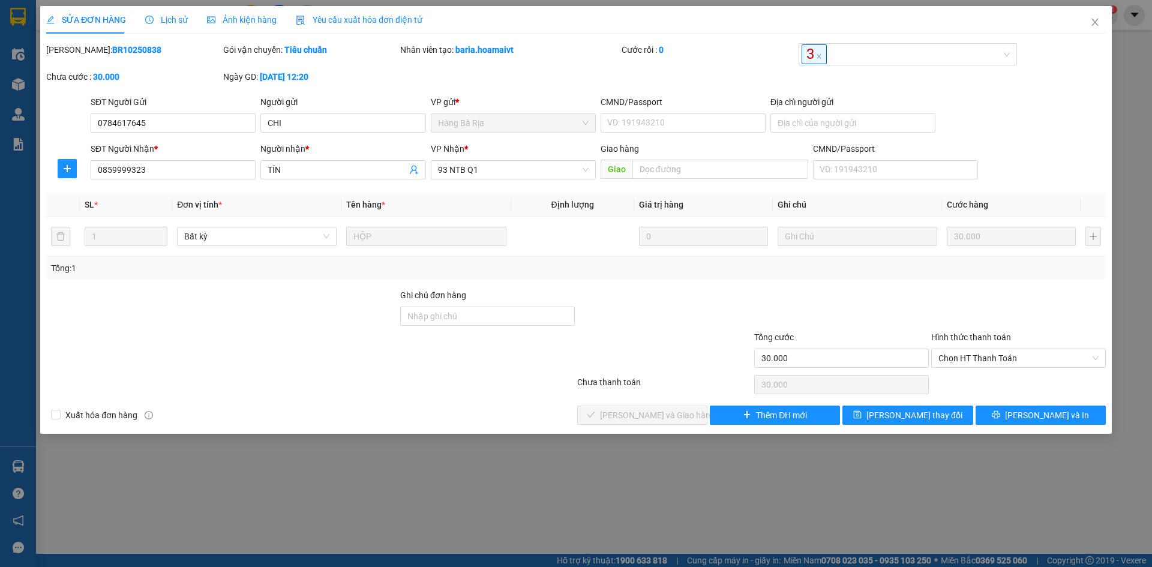
click at [671, 286] on div "Total Paid Fee 0 Total UnPaid Fee 30.000 Cash Collection Total Fee Mã ĐH: BR102…" at bounding box center [575, 234] width 1059 height 382
click at [1014, 350] on span "Chọn HT Thanh Toán" at bounding box center [1018, 358] width 160 height 18
click at [977, 378] on div "Tại văn phòng" at bounding box center [1018, 382] width 160 height 13
type input "0"
click at [684, 416] on button "[PERSON_NAME] và Giao hàng" at bounding box center [642, 415] width 130 height 19
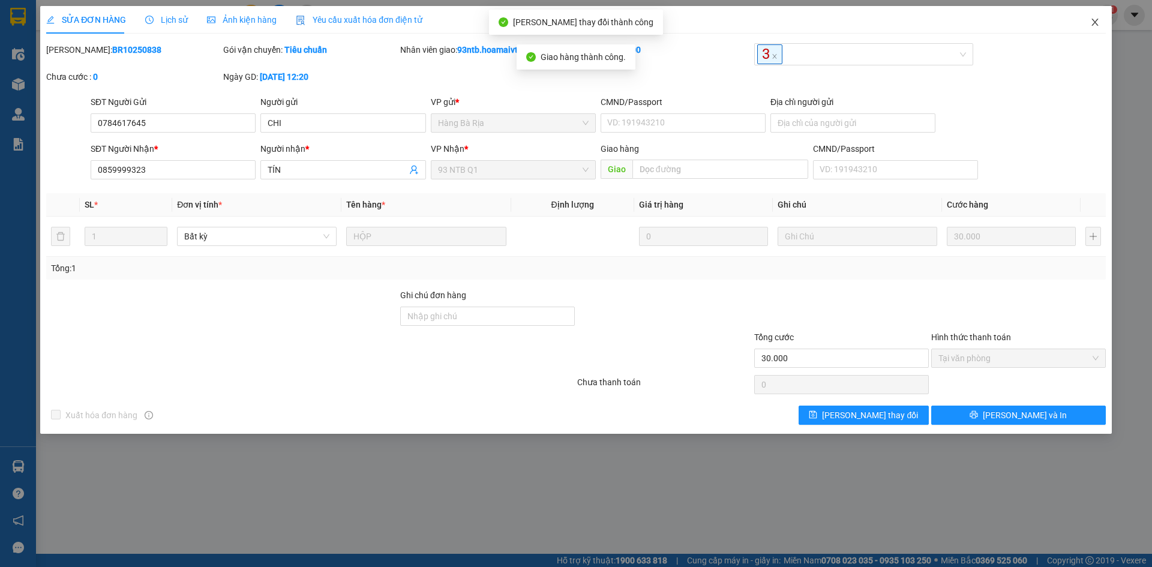
click at [1091, 24] on icon "close" at bounding box center [1095, 22] width 10 height 10
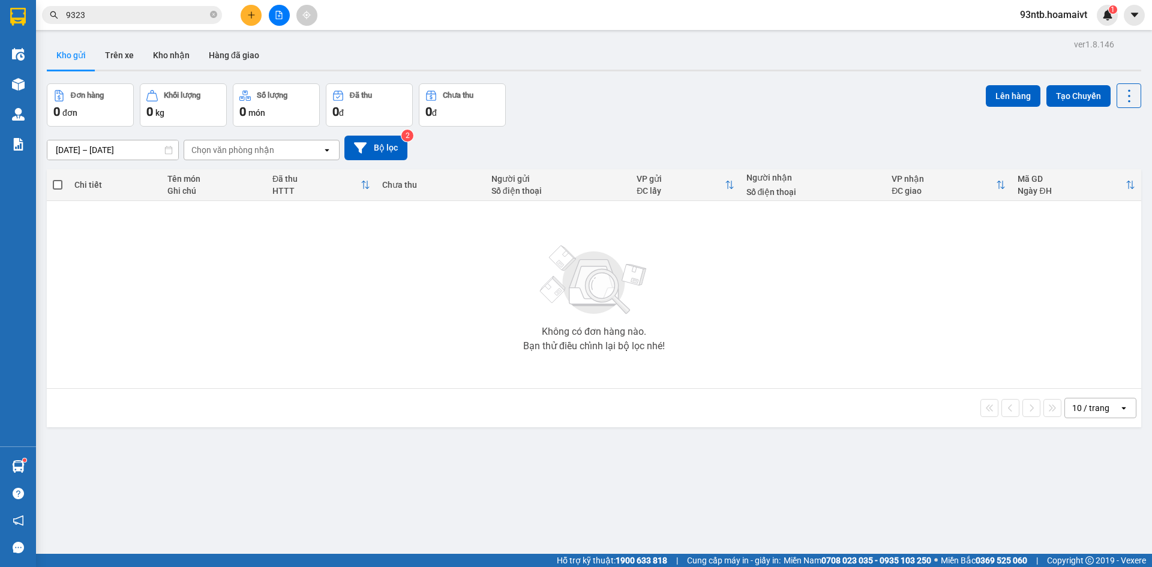
click at [753, 119] on div "Đơn hàng 0 đơn Khối lượng 0 kg Số lượng 0 món Đã thu 0 đ Chưa thu 0 đ Lên hàng …" at bounding box center [594, 104] width 1094 height 43
click at [142, 20] on input "9323" at bounding box center [137, 14] width 142 height 13
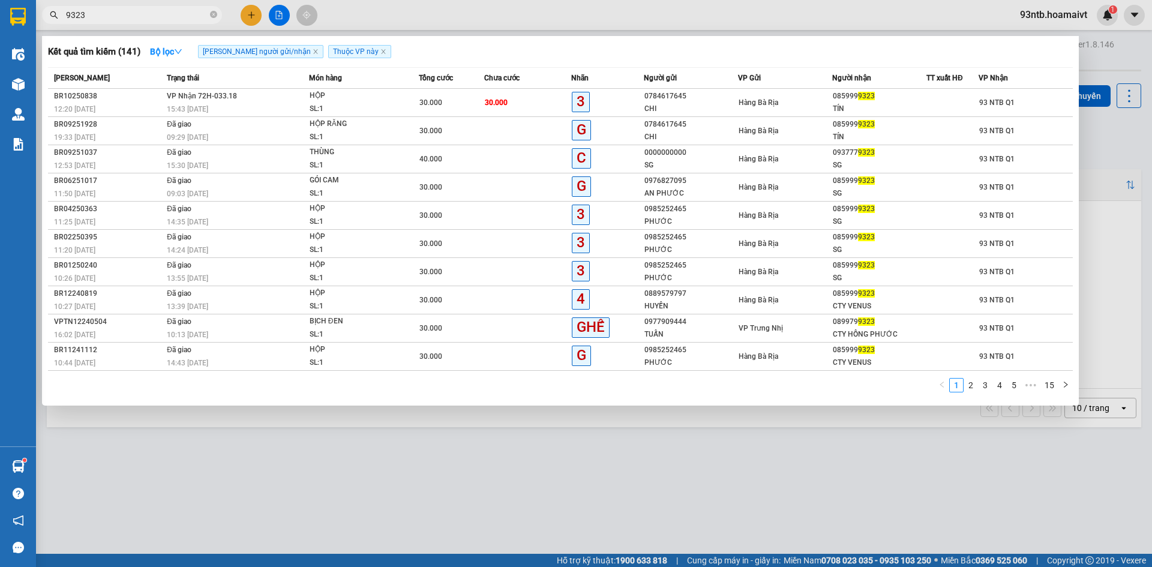
click at [142, 20] on input "9323" at bounding box center [137, 14] width 142 height 13
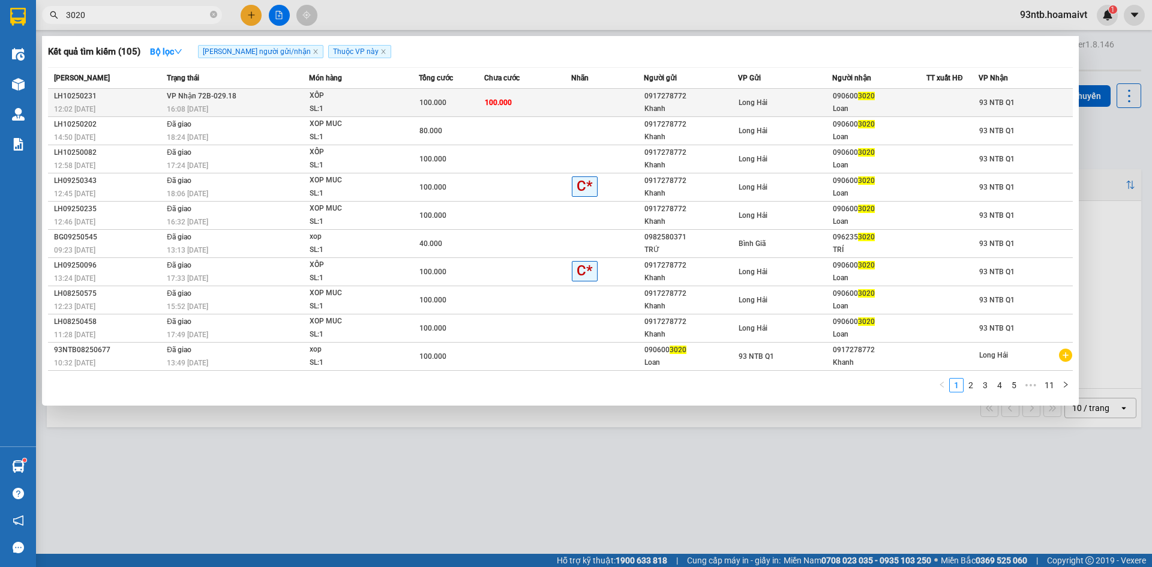
type input "3020"
click at [248, 92] on td "VP Nhận 72B-029.18 16:08 [DATE]" at bounding box center [236, 103] width 145 height 28
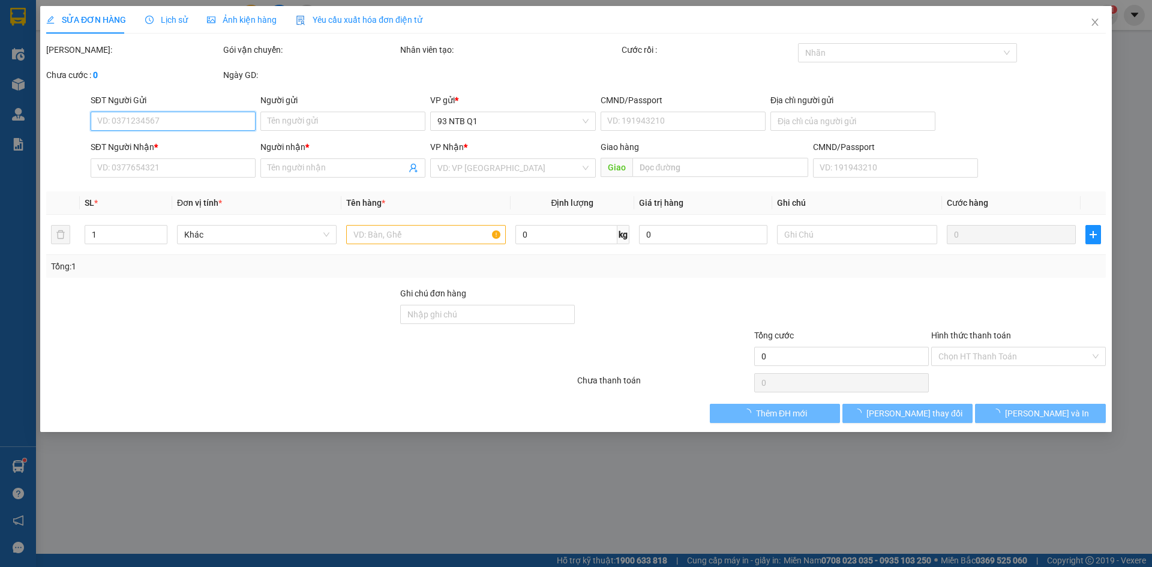
type input "0917278772"
type input "Khanh"
type input "077075001510"
type input "166/49 P V ĐỒNG"
type input "0906003020"
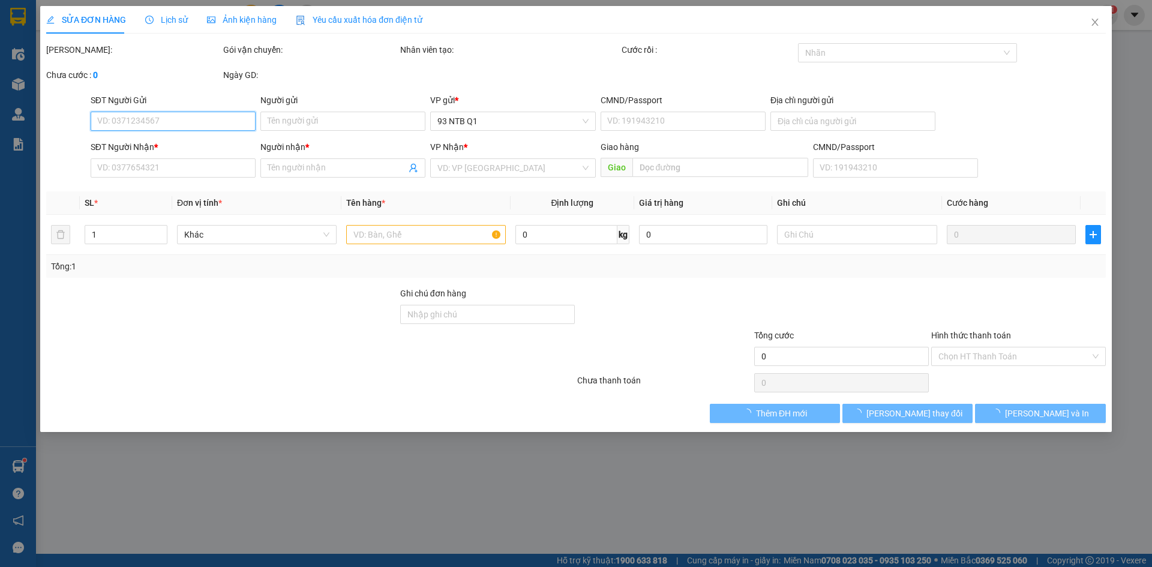
type input "Loan"
type input "100.000"
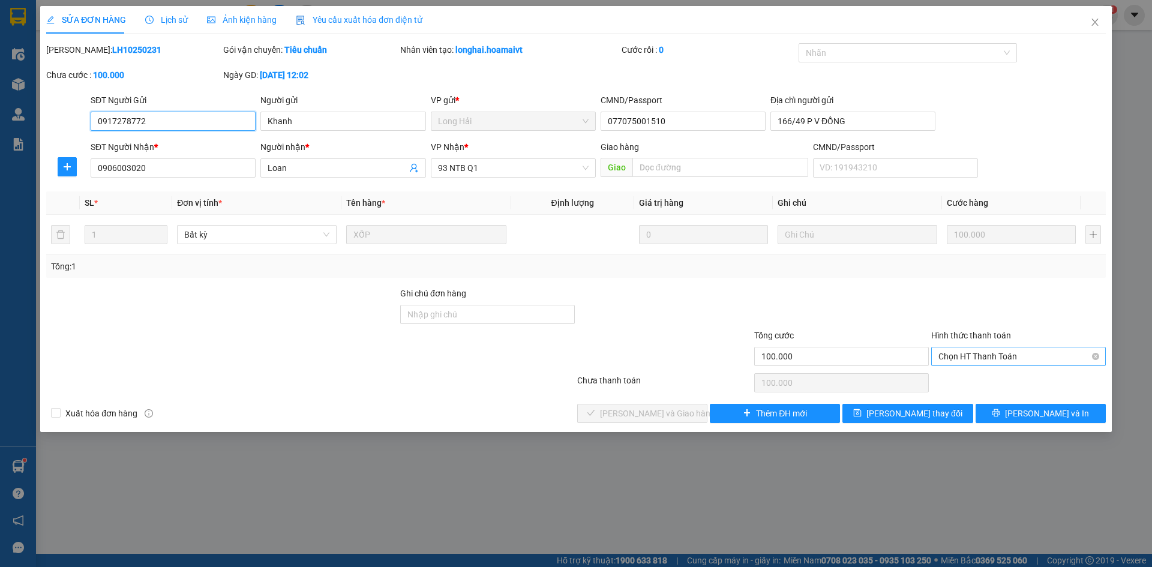
click at [975, 358] on span "Chọn HT Thanh Toán" at bounding box center [1018, 356] width 160 height 18
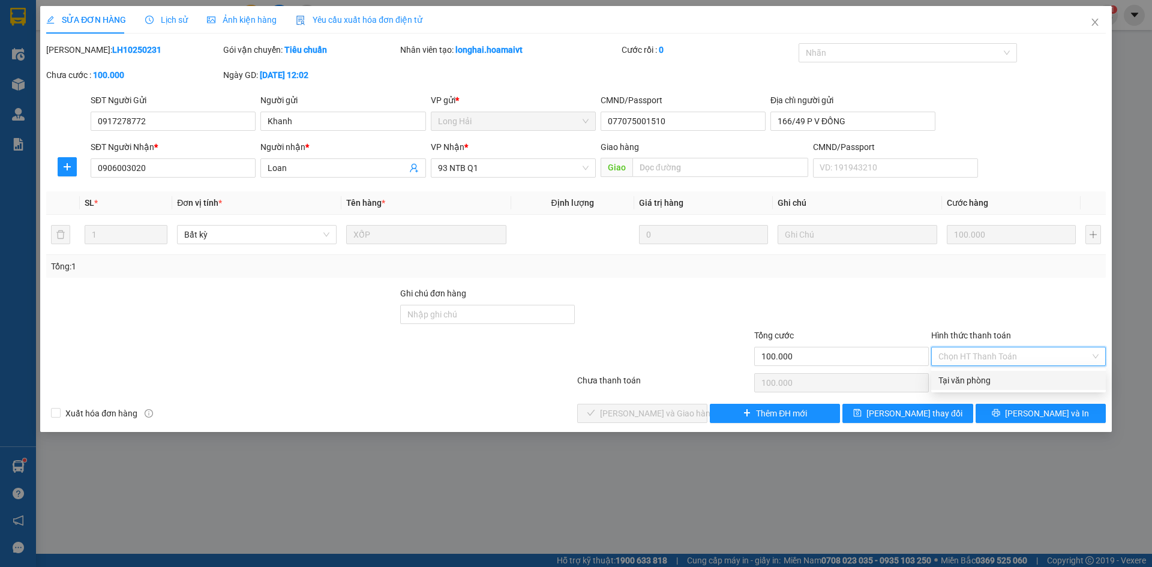
click at [965, 381] on div "Tại văn phòng" at bounding box center [1018, 380] width 160 height 13
type input "0"
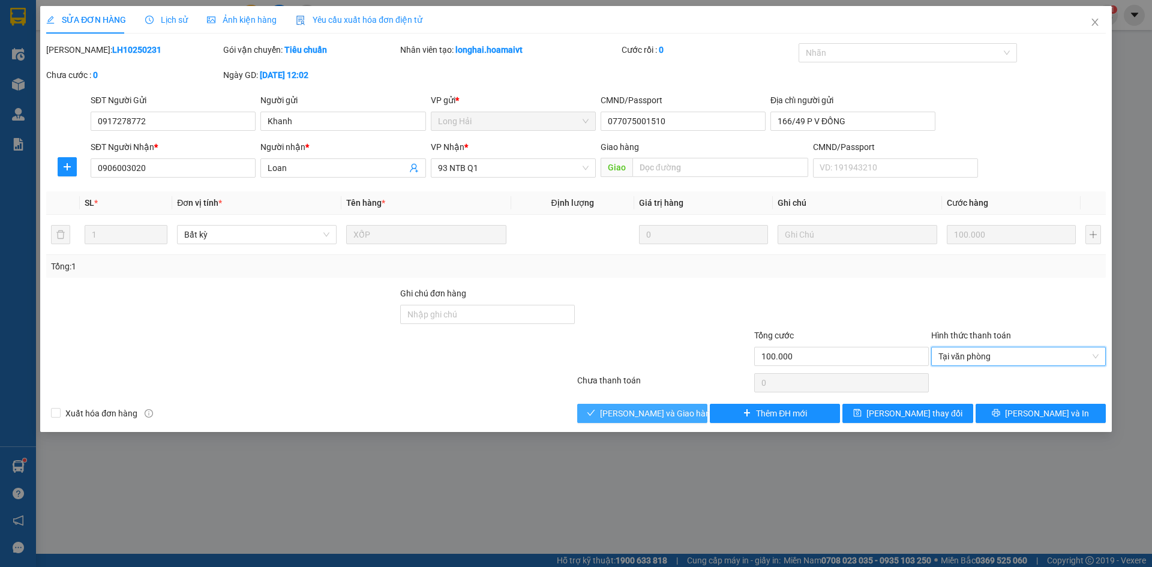
click at [624, 415] on span "[PERSON_NAME] và Giao hàng" at bounding box center [657, 413] width 115 height 13
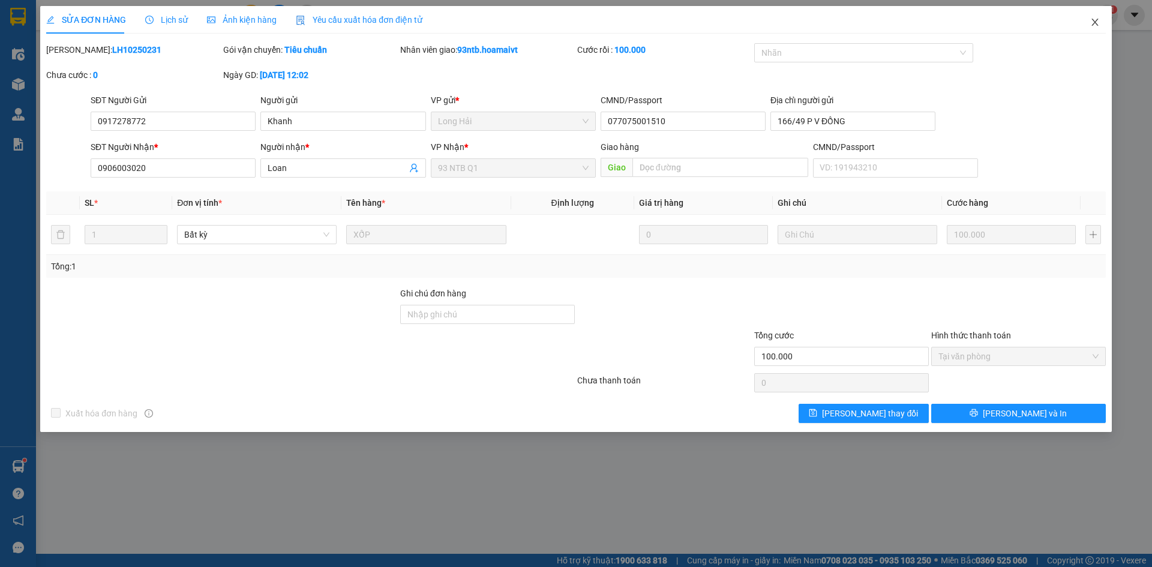
click at [1094, 20] on icon "close" at bounding box center [1095, 22] width 10 height 10
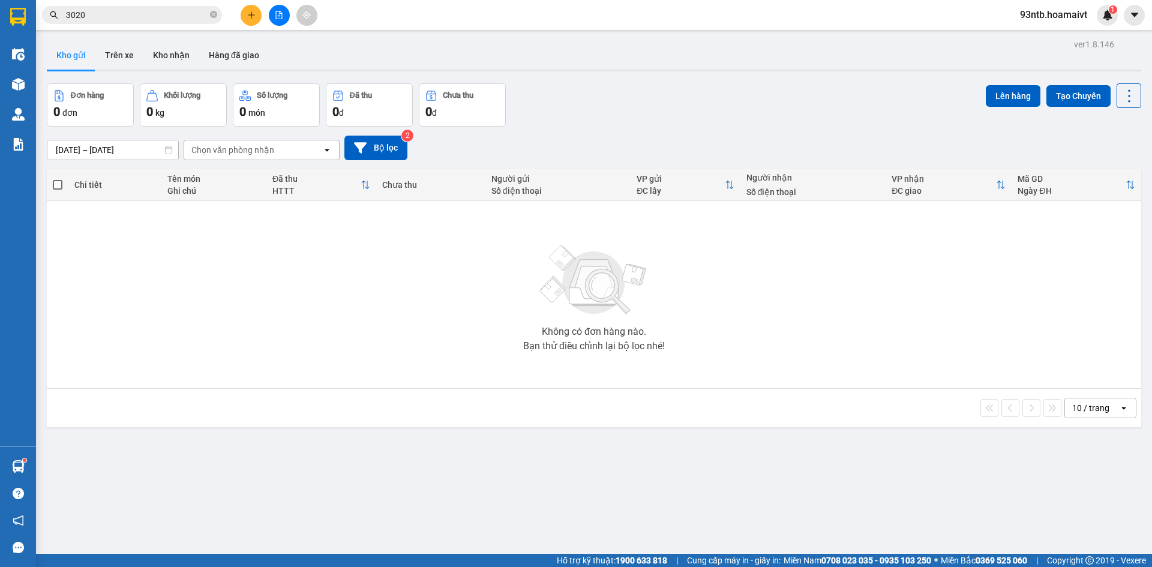
click at [830, 278] on div "Không có đơn hàng nào. Bạn thử điều chỉnh lại bộ lọc nhé!" at bounding box center [594, 295] width 1082 height 180
click at [157, 16] on input "3020" at bounding box center [137, 14] width 142 height 13
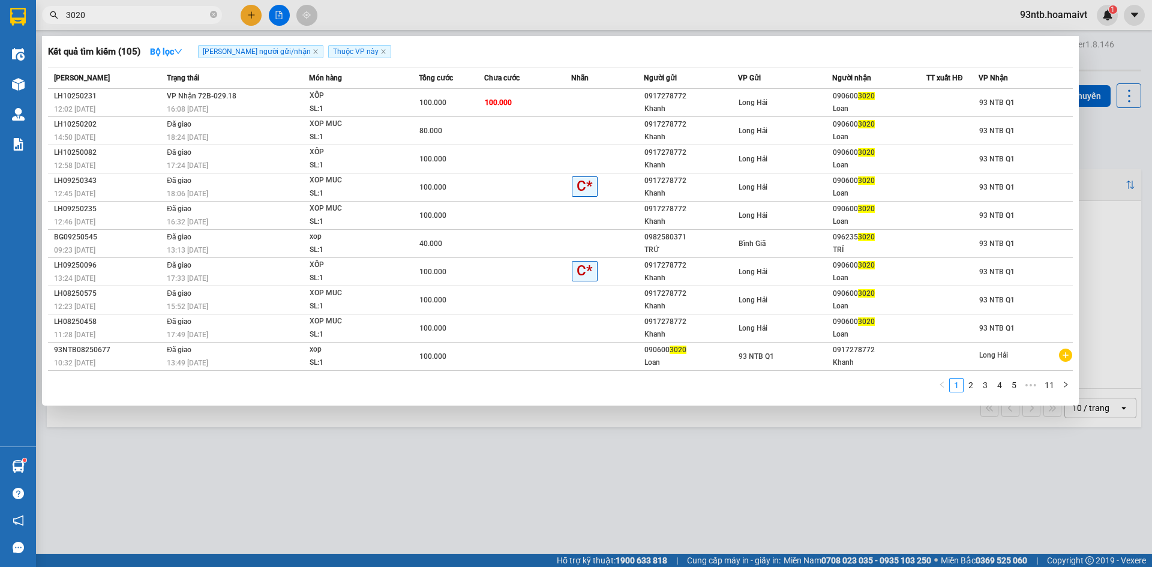
click at [157, 16] on input "3020" at bounding box center [137, 14] width 142 height 13
click at [214, 13] on icon "close-circle" at bounding box center [213, 14] width 7 height 7
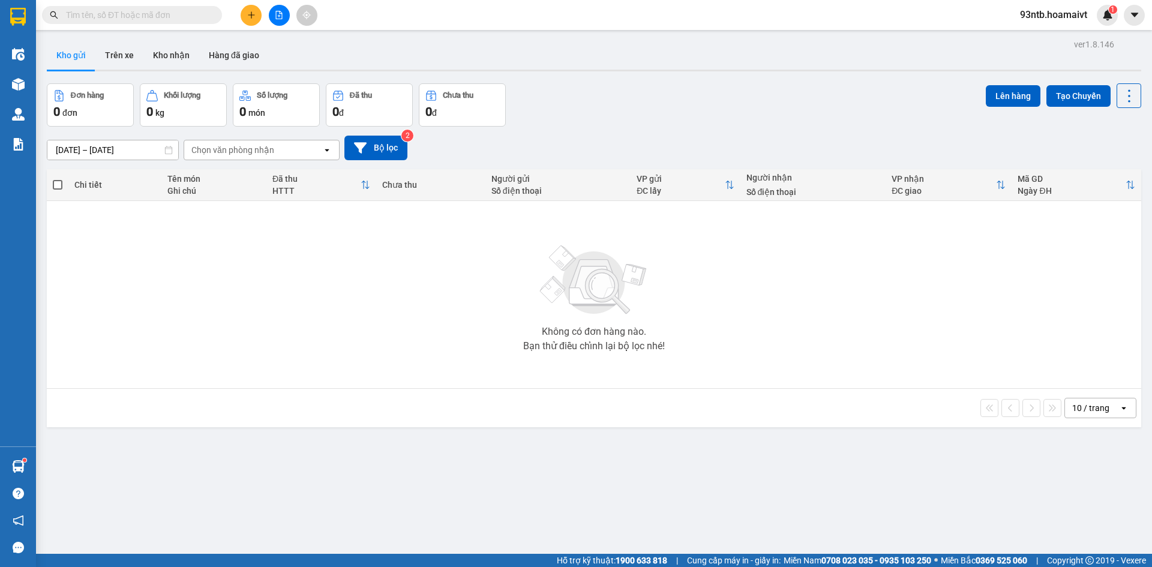
click at [101, 17] on input "text" at bounding box center [137, 14] width 142 height 13
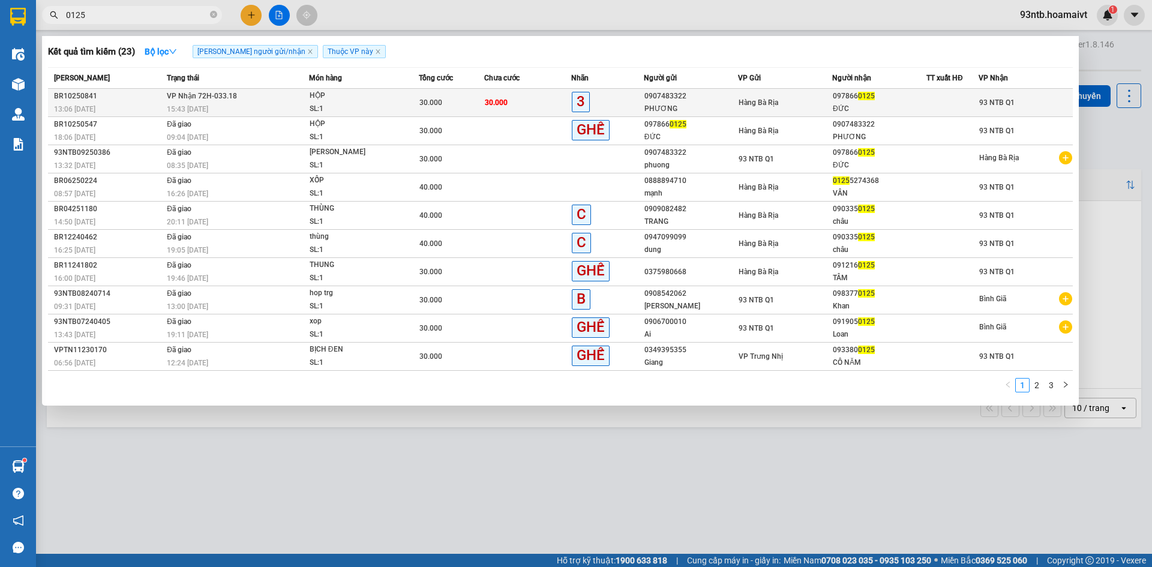
type input "0125"
click at [194, 97] on span "VP Nhận 72H-033.18" at bounding box center [202, 96] width 70 height 8
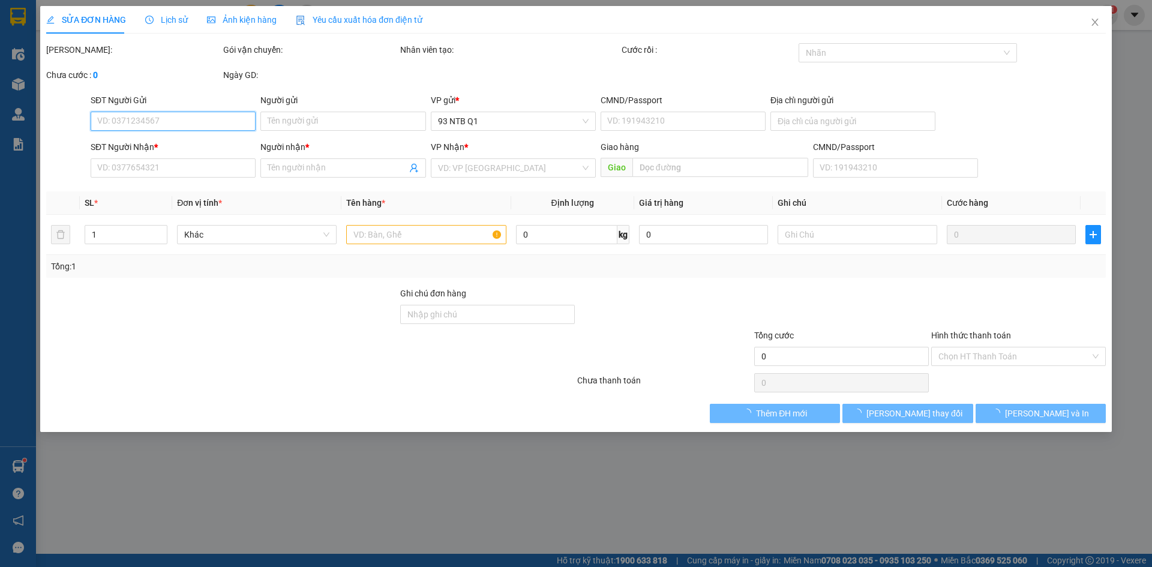
type input "0907483322"
type input "PHƯƠNG"
type input "087079000157"
type input "0978660125"
type input "ĐỨC"
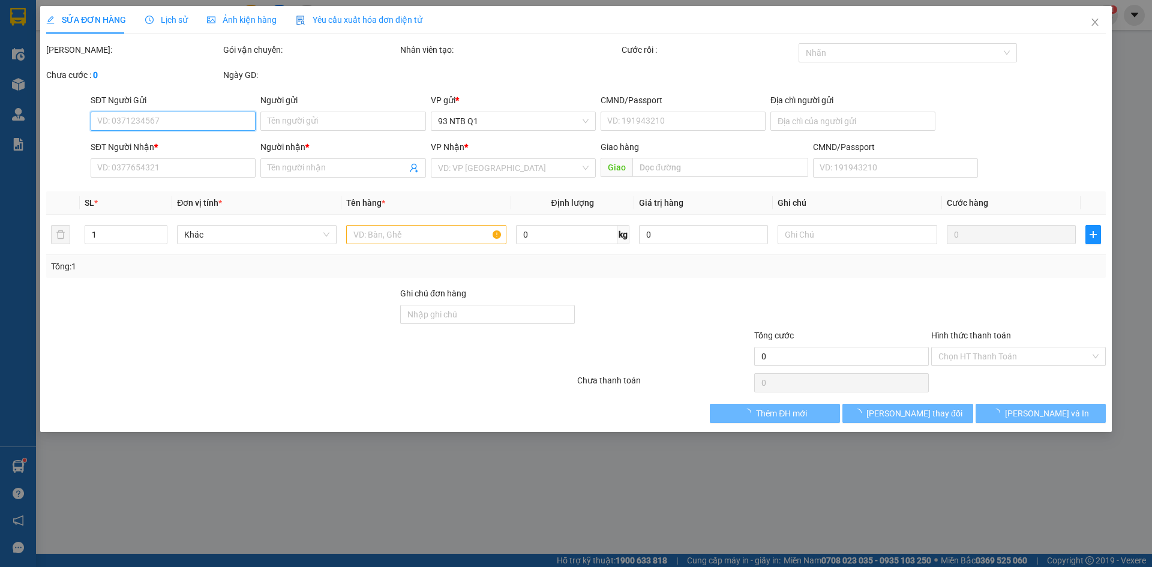
type input "056089000091"
type input "30.000"
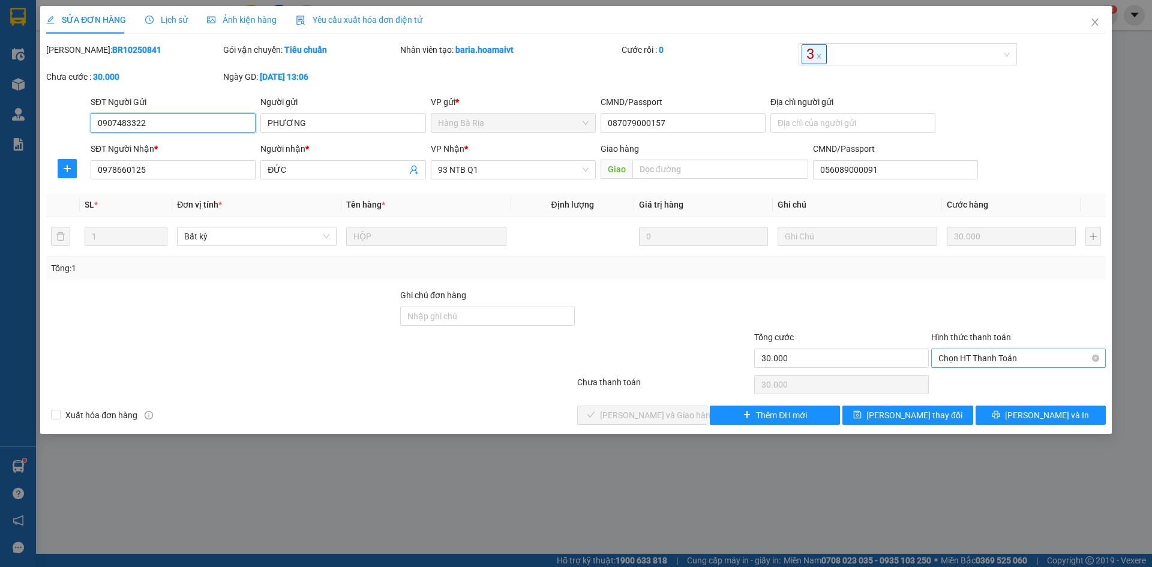
click at [982, 359] on span "Chọn HT Thanh Toán" at bounding box center [1018, 358] width 160 height 18
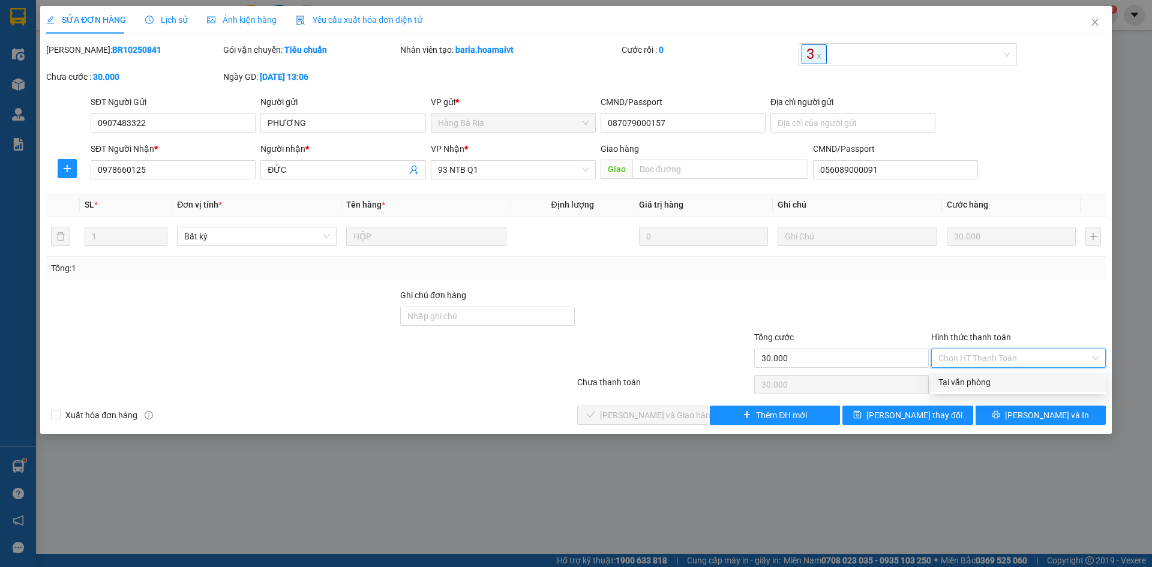
click at [979, 379] on div "Tại văn phòng" at bounding box center [1018, 382] width 160 height 13
type input "0"
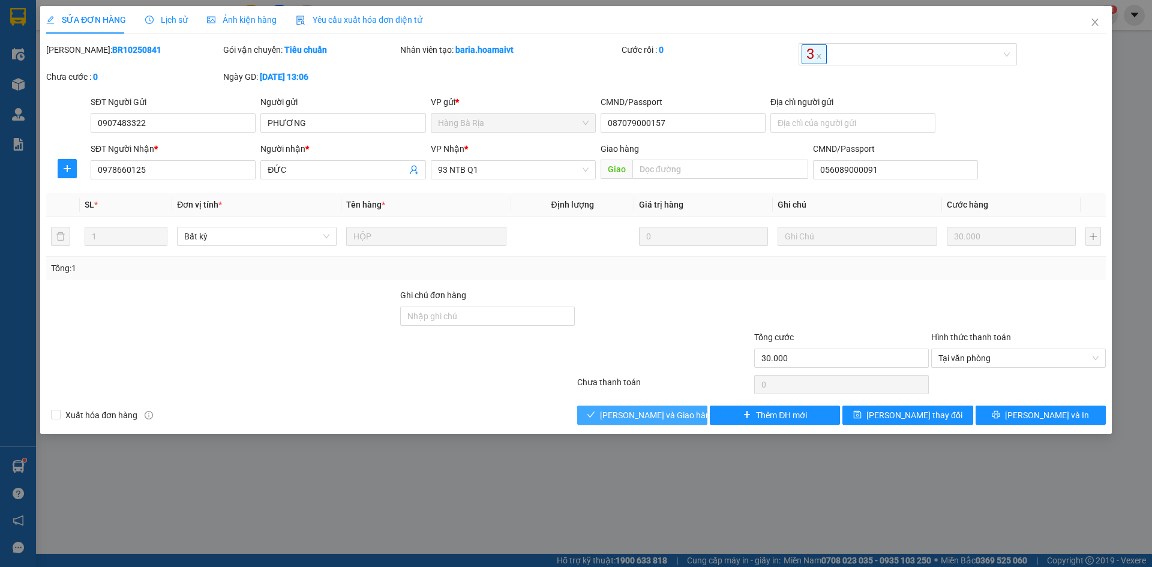
click at [668, 418] on span "[PERSON_NAME] và Giao hàng" at bounding box center [657, 415] width 115 height 13
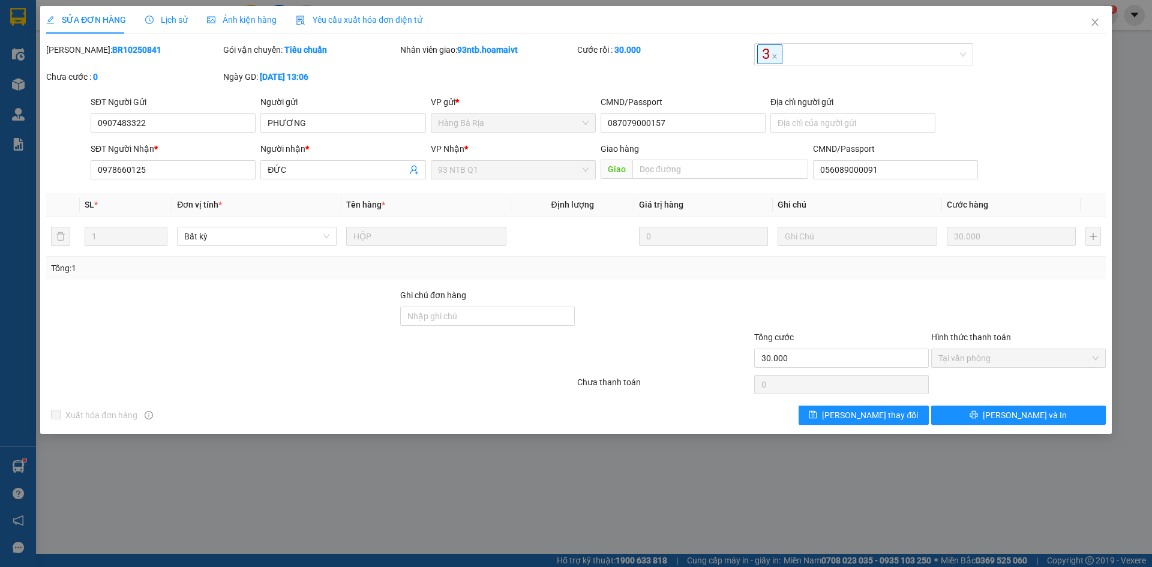
click at [701, 298] on div at bounding box center [664, 310] width 177 height 42
click at [1095, 13] on span "Close" at bounding box center [1095, 23] width 34 height 34
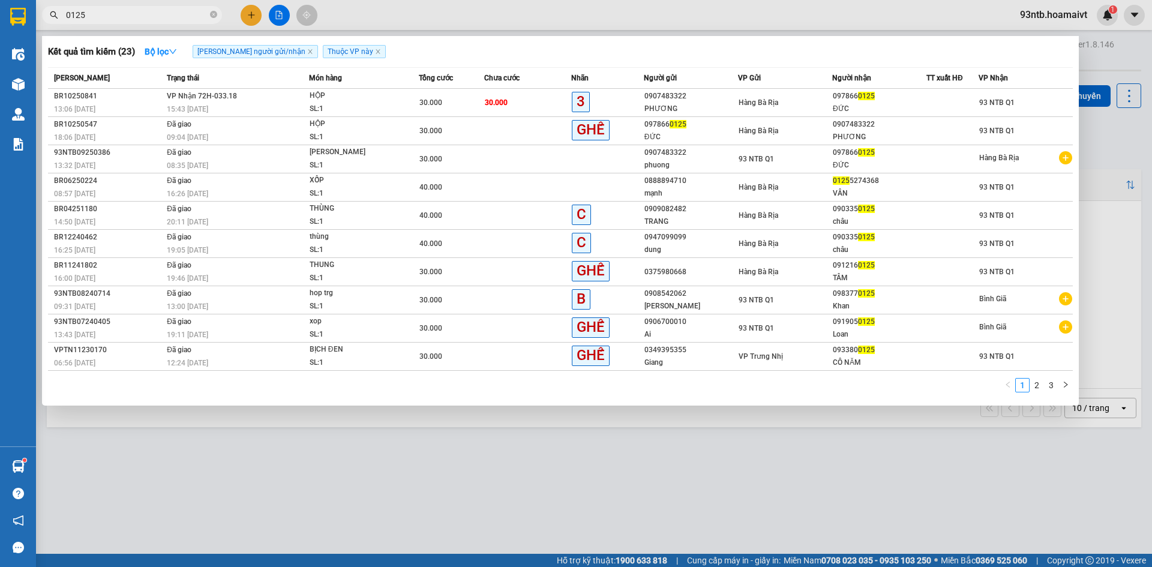
click at [164, 16] on input "0125" at bounding box center [137, 14] width 142 height 13
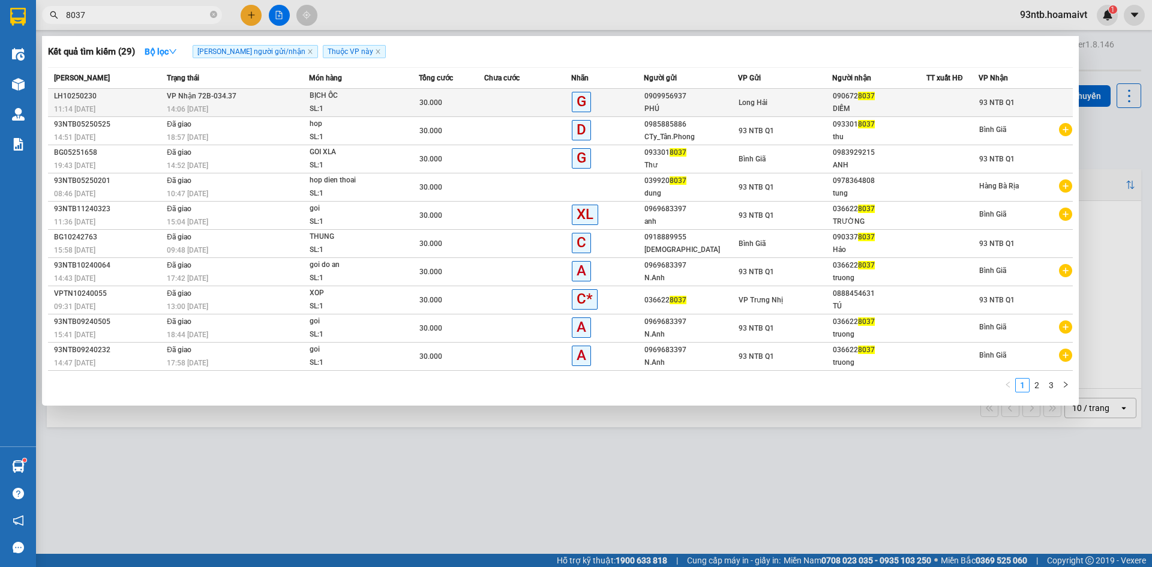
type input "8037"
click at [354, 97] on div "BỊCH ỐC" at bounding box center [355, 95] width 90 height 13
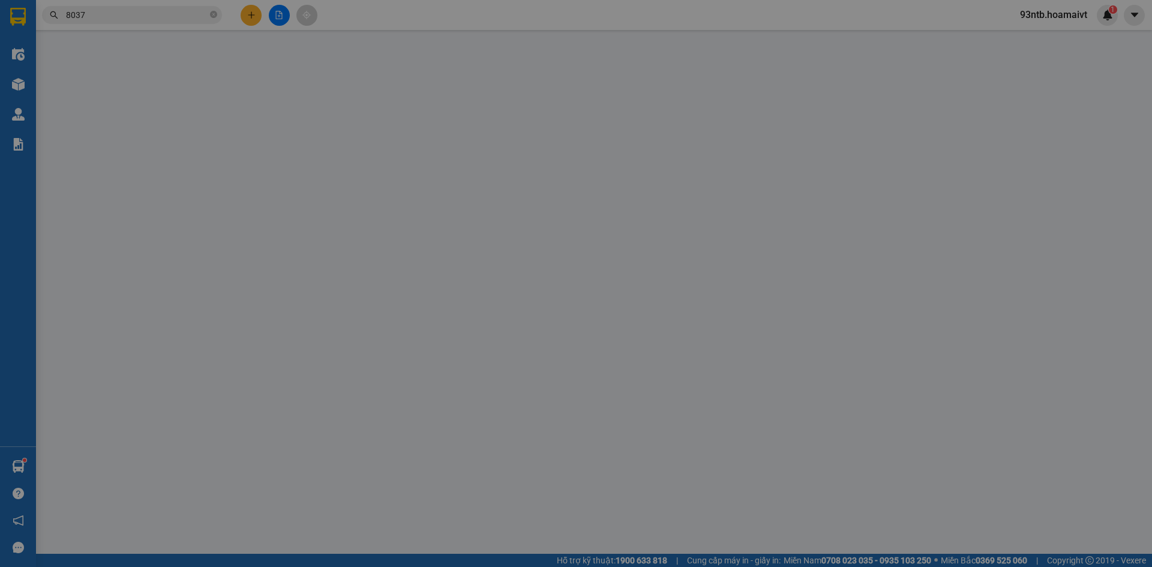
type input "0909956937"
type input "PHÚ"
type input "0906728037"
type input "DIỄM"
type input "30.000"
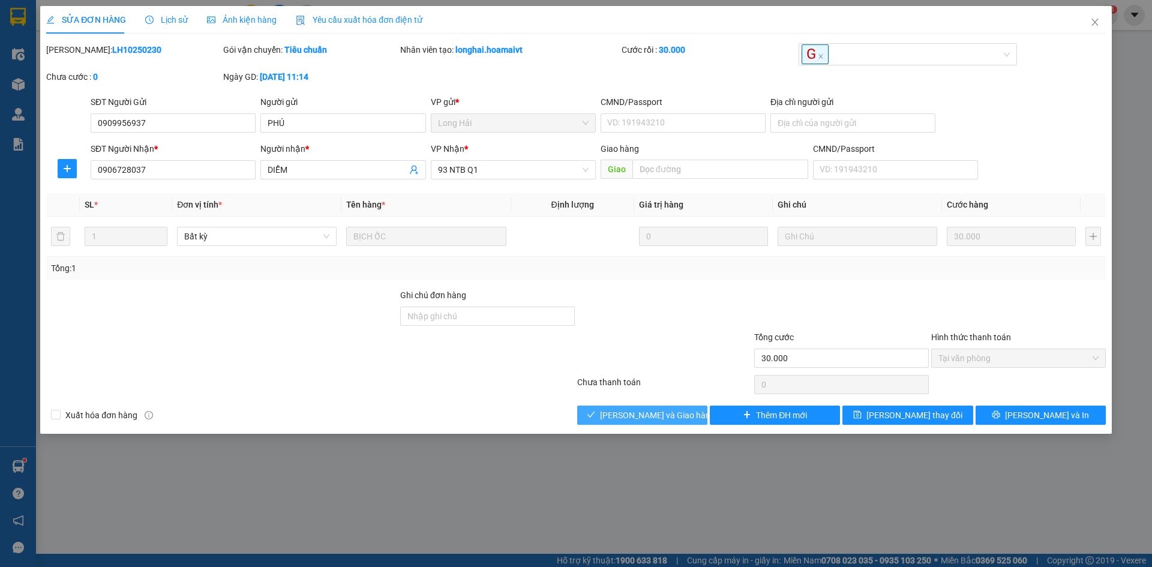
click at [648, 410] on span "[PERSON_NAME] và Giao hàng" at bounding box center [657, 415] width 115 height 13
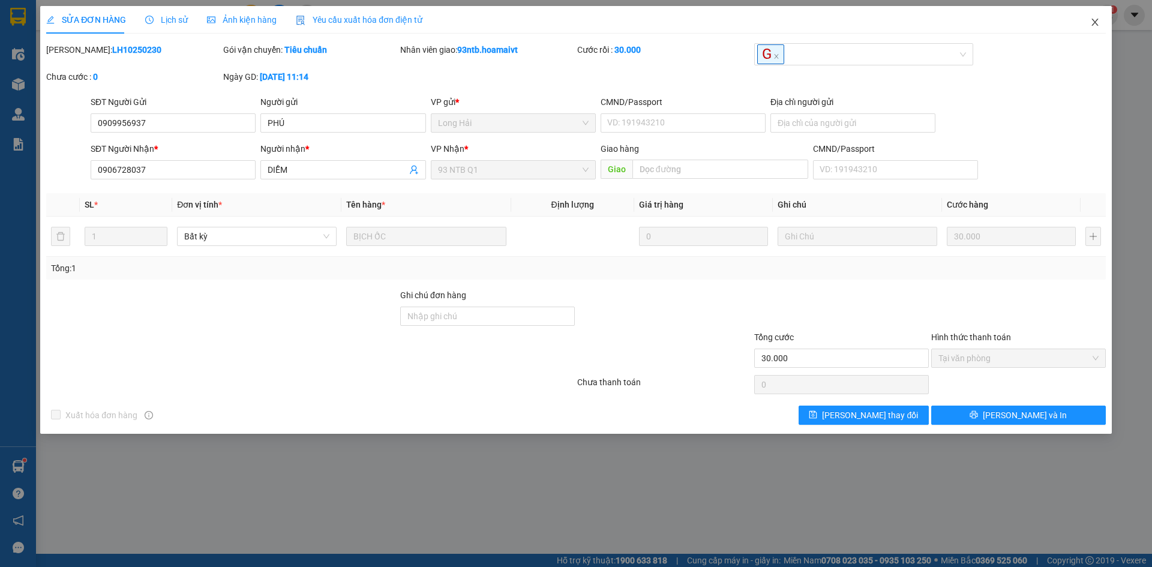
click at [1095, 14] on span "Close" at bounding box center [1095, 23] width 34 height 34
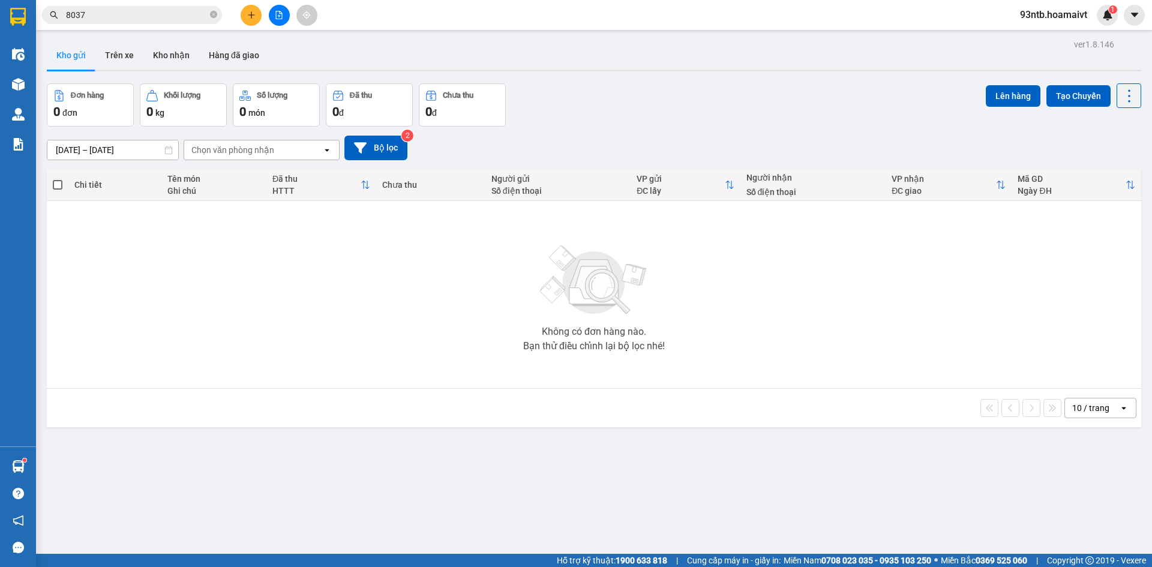
click at [705, 122] on div "Đơn hàng 0 đơn Khối lượng 0 kg Số lượng 0 món Đã thu 0 đ Chưa thu 0 đ Lên hàng …" at bounding box center [594, 104] width 1094 height 43
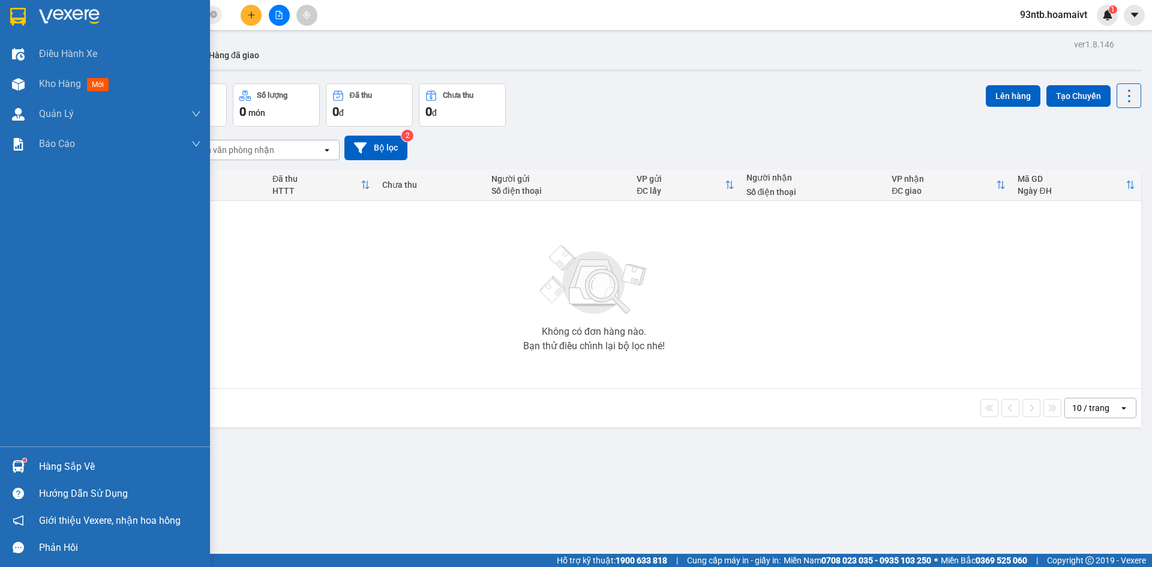
click at [20, 461] on img at bounding box center [18, 466] width 13 height 13
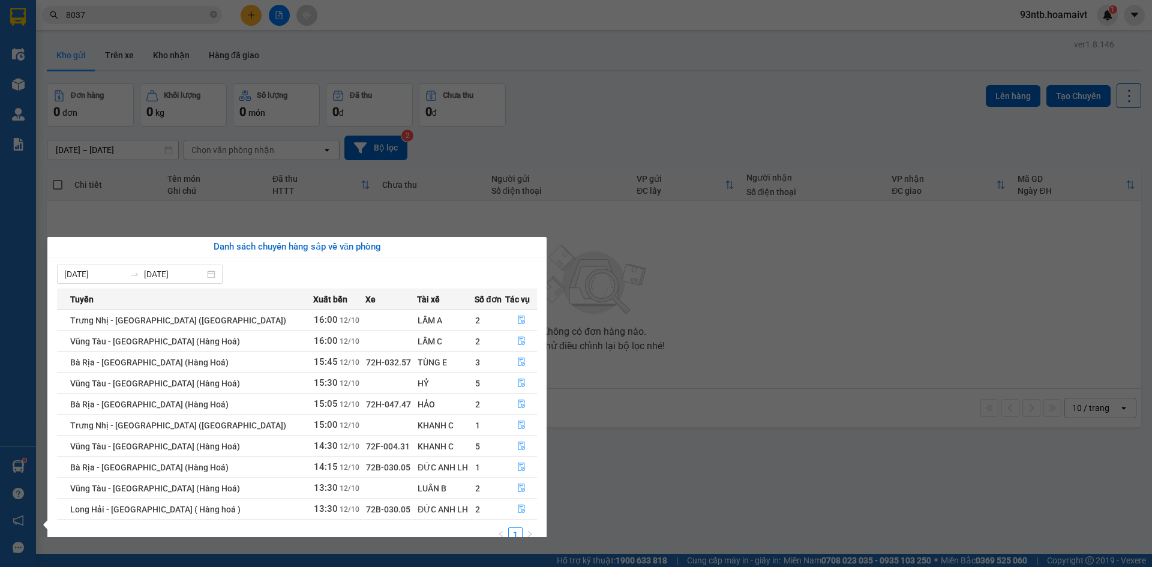
scroll to position [19, 0]
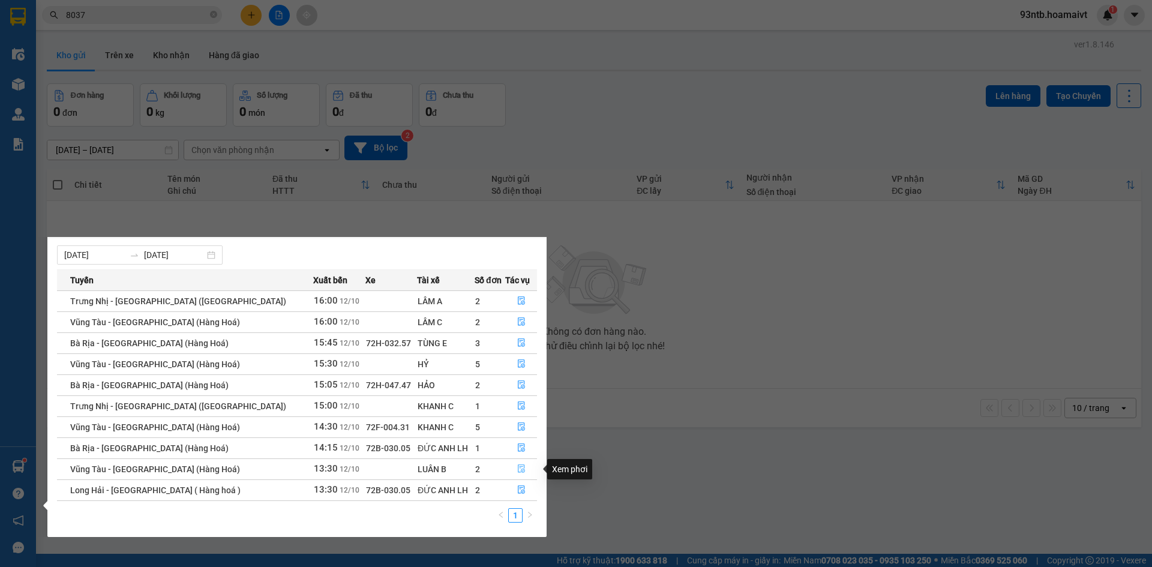
click at [518, 469] on icon "file-done" at bounding box center [521, 468] width 8 height 8
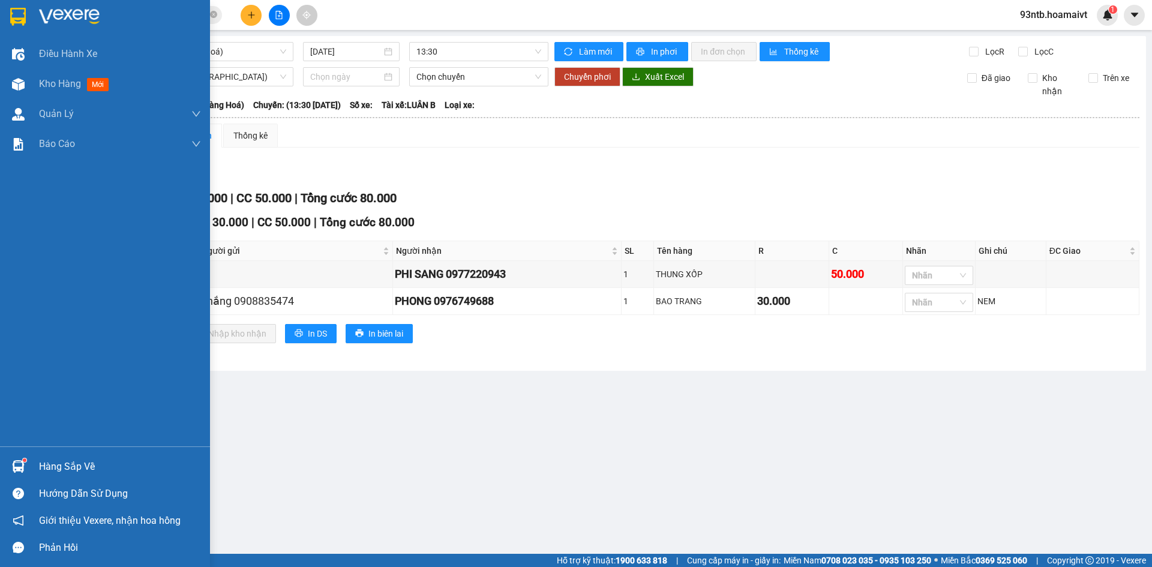
click at [68, 463] on div "Hàng sắp về" at bounding box center [120, 467] width 162 height 18
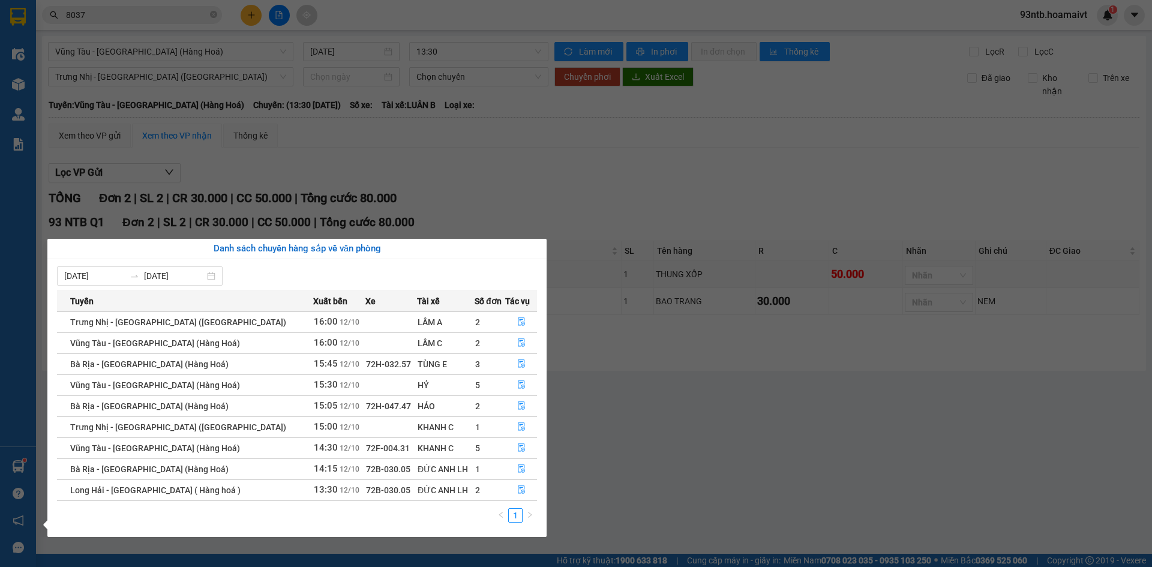
click at [103, 14] on section "Kết quả tìm kiếm ( 29 ) Bộ lọc Tìm người gửi/nhận Thuộc VP này Mã ĐH Trạng thái…" at bounding box center [576, 283] width 1152 height 567
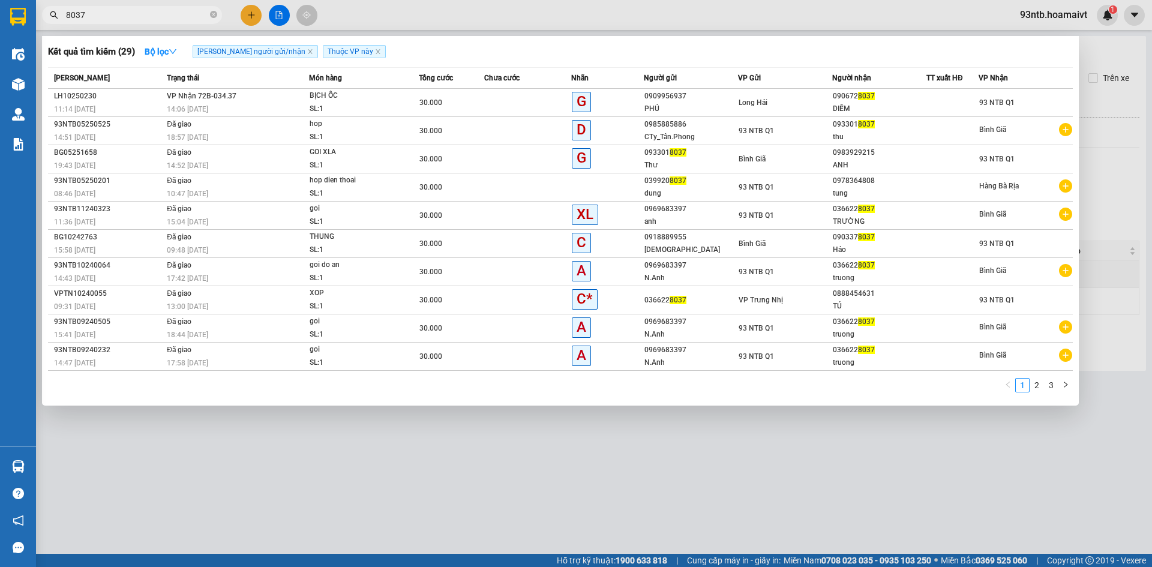
click at [103, 14] on input "8037" at bounding box center [137, 14] width 142 height 13
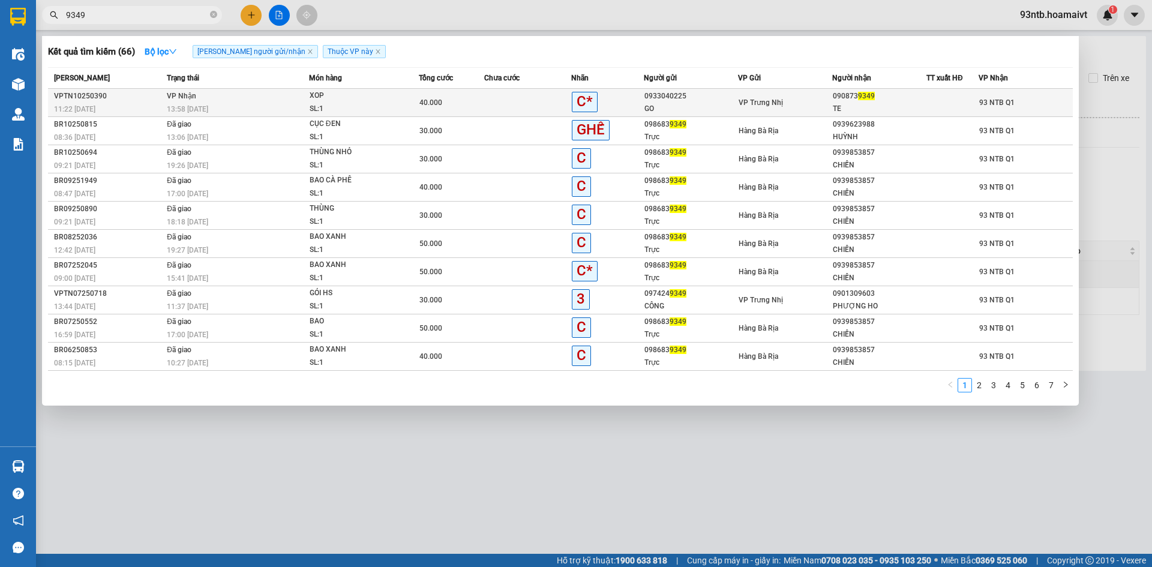
type input "9349"
click at [299, 95] on td "VP Nhận 13:58 [DATE]" at bounding box center [236, 103] width 145 height 28
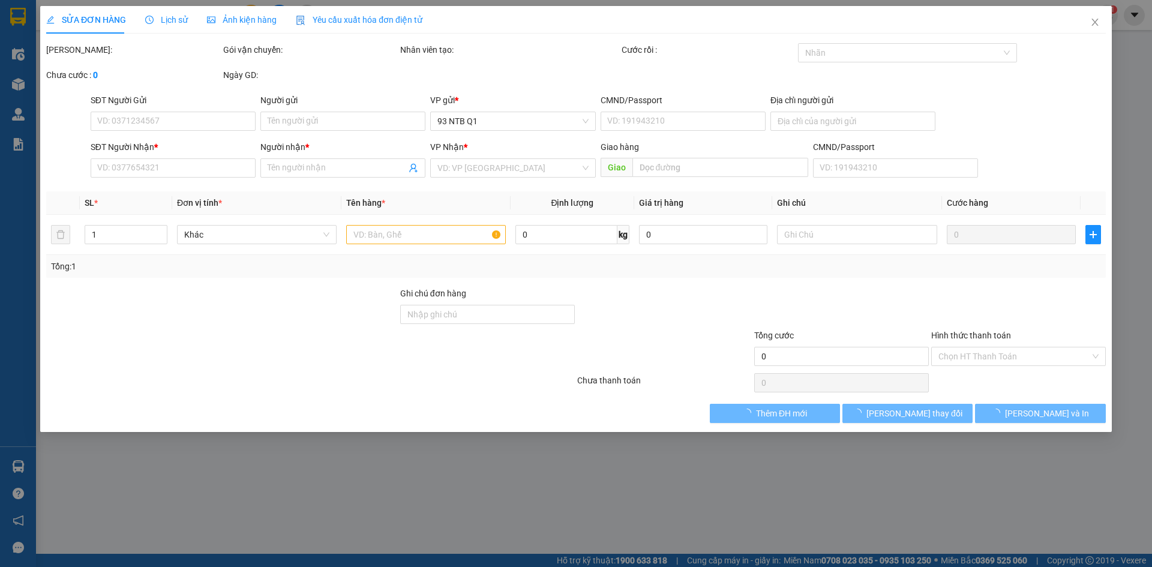
type input "0933040225"
type input "GO"
type input "0908739349"
type input "TE"
type input "40.000"
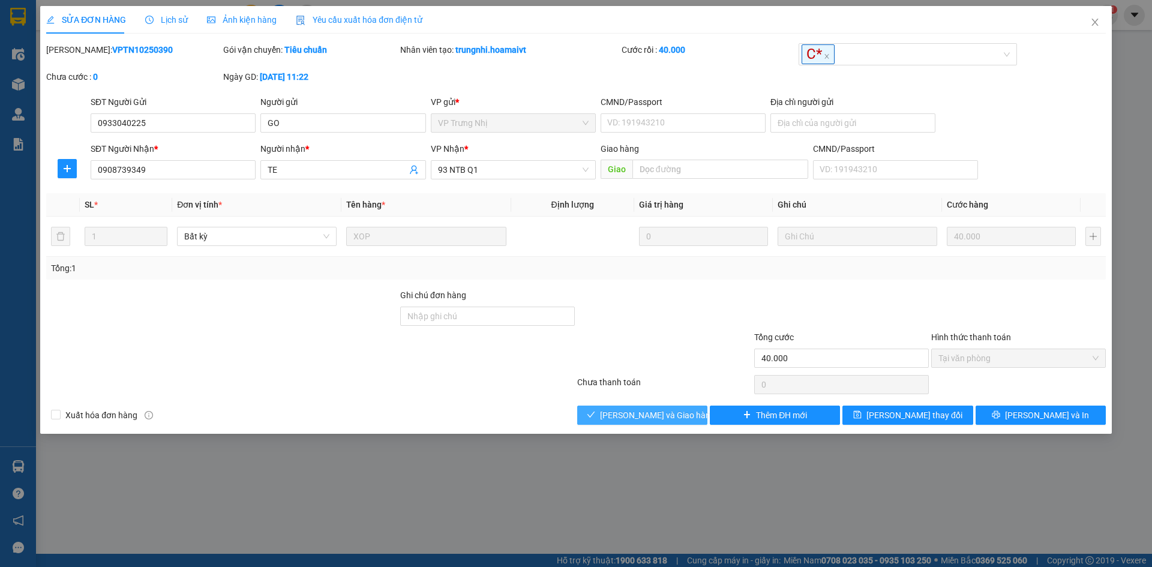
click at [649, 411] on span "[PERSON_NAME] và Giao hàng" at bounding box center [657, 415] width 115 height 13
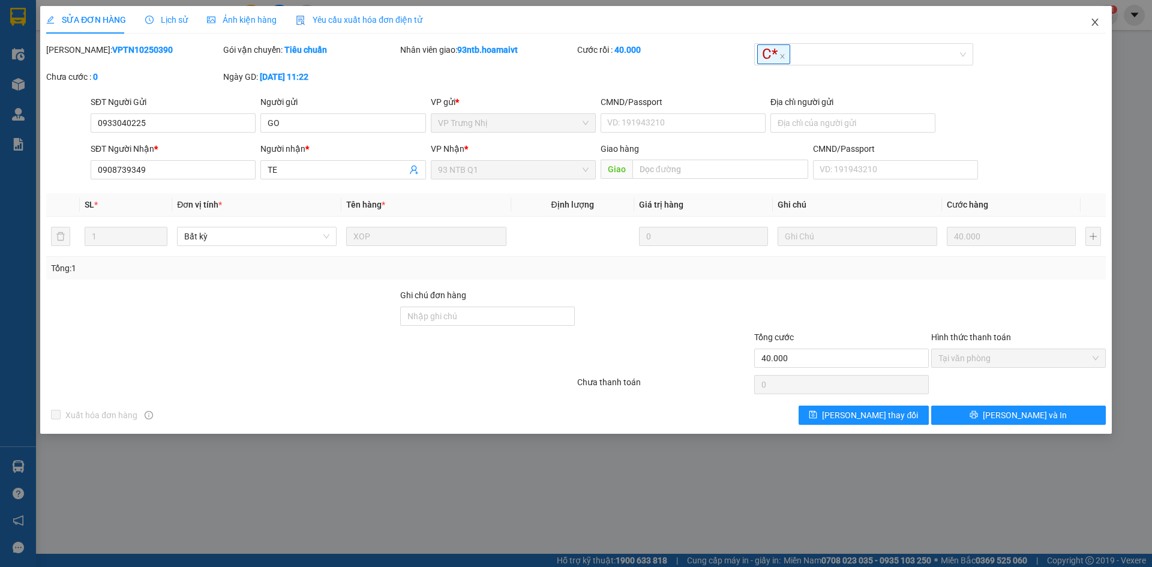
click at [1096, 19] on icon "close" at bounding box center [1095, 22] width 10 height 10
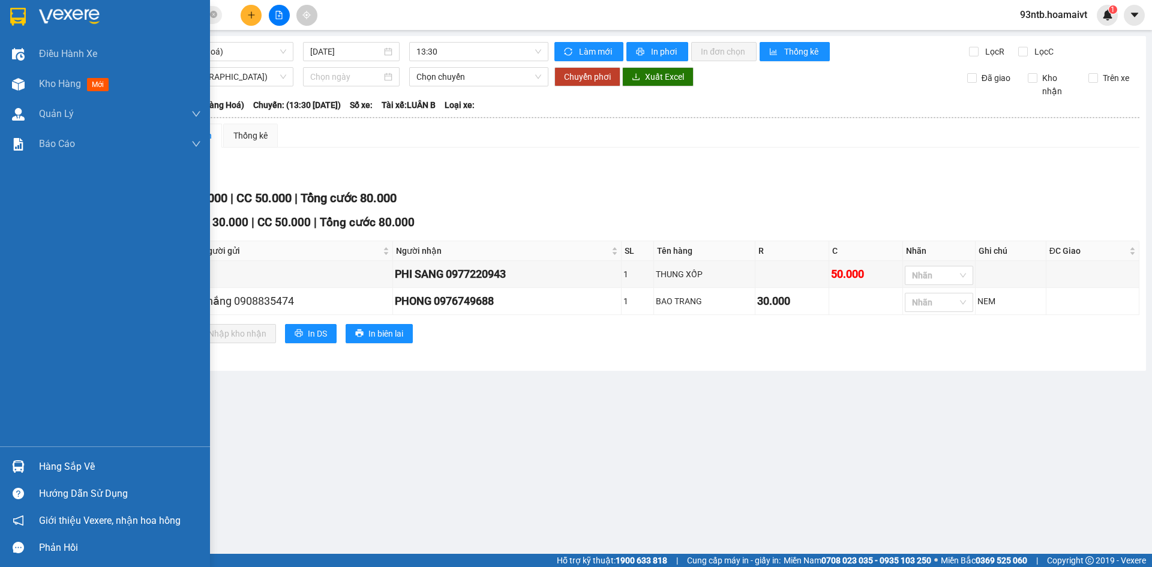
click at [17, 469] on img at bounding box center [18, 466] width 13 height 13
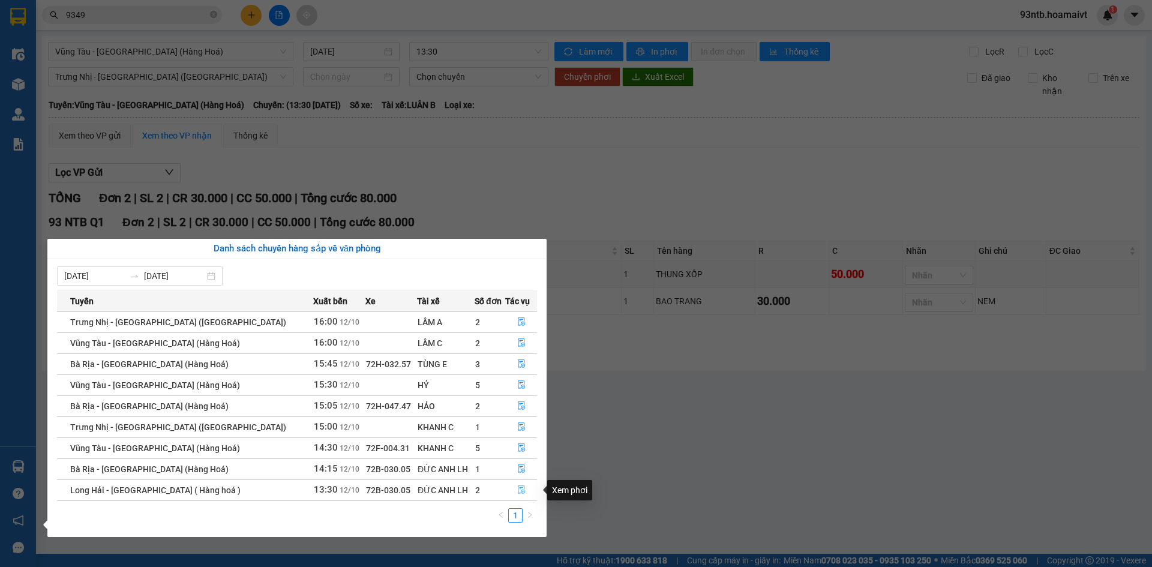
click at [517, 489] on icon "file-done" at bounding box center [521, 489] width 8 height 8
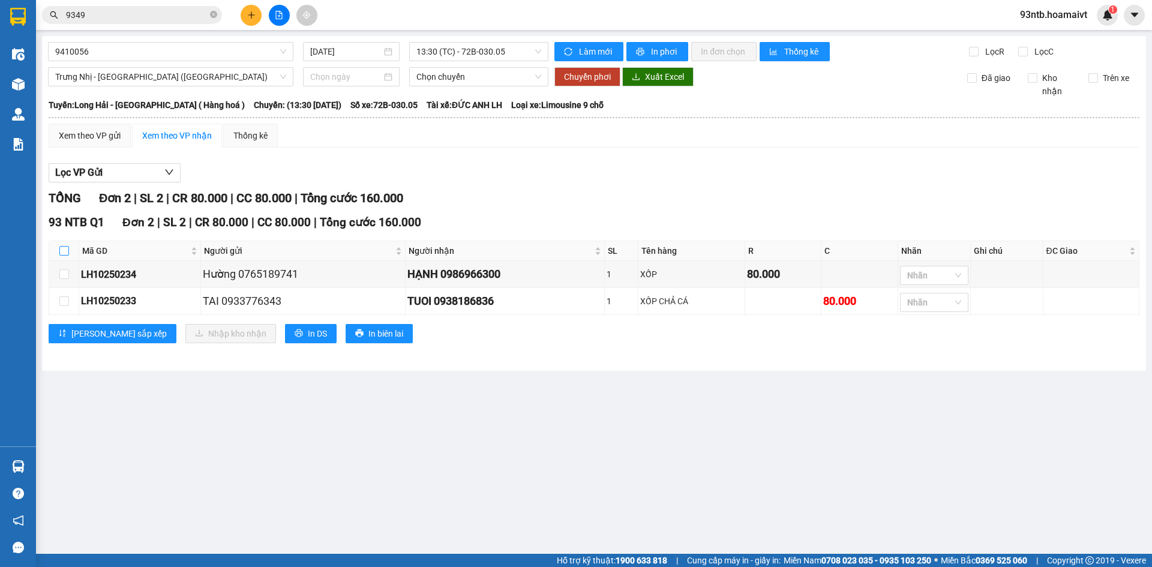
click at [65, 249] on input "checkbox" at bounding box center [64, 251] width 10 height 10
checkbox input "true"
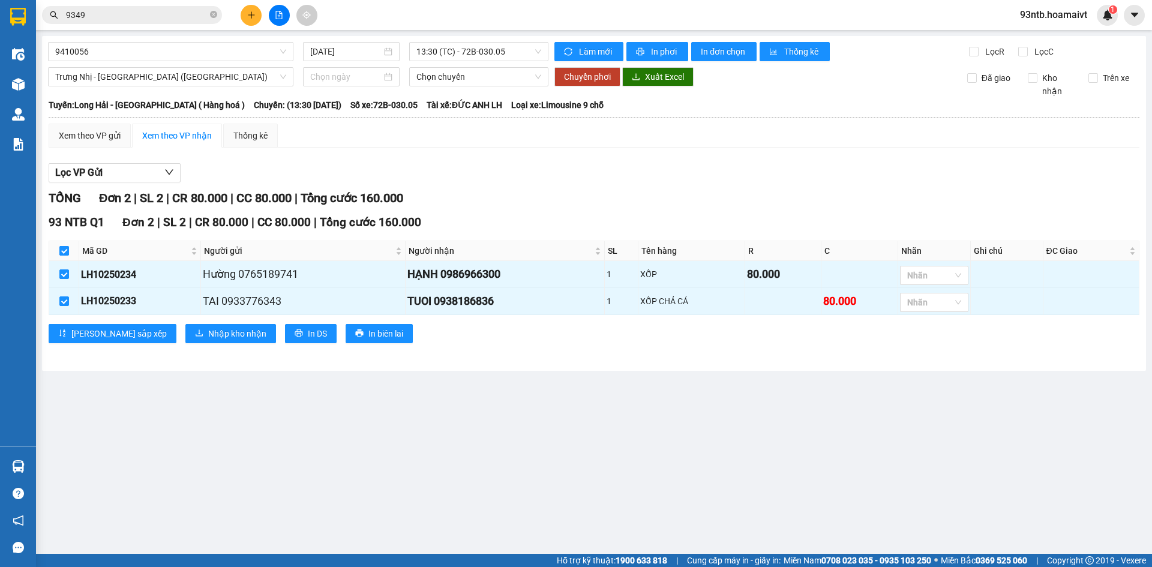
checkbox input "true"
click at [208, 331] on span "Nhập kho nhận" at bounding box center [237, 333] width 58 height 13
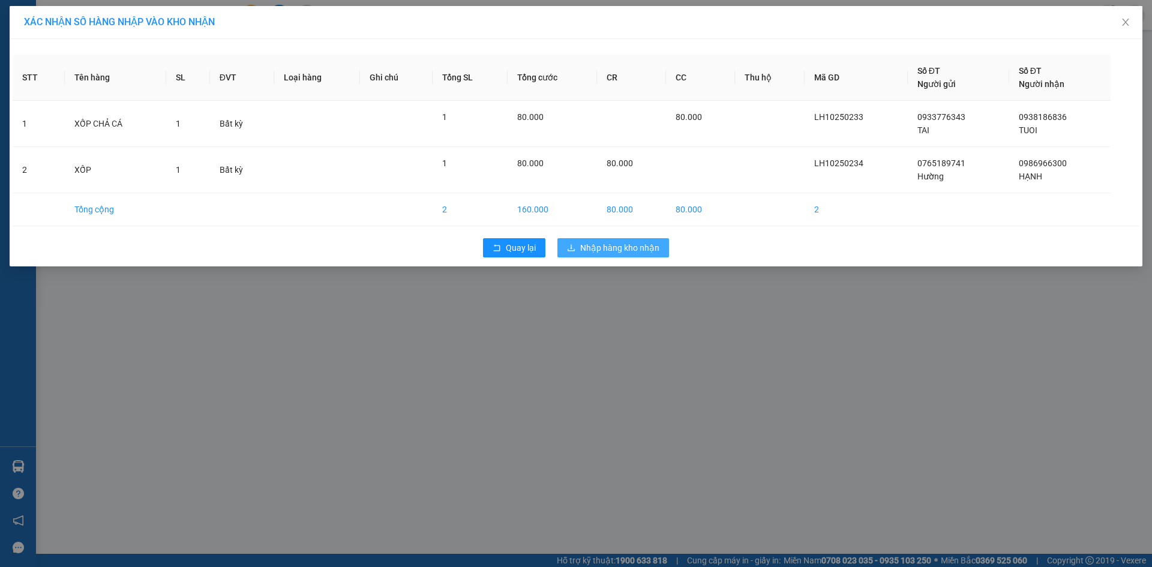
click at [622, 244] on span "Nhập hàng kho nhận" at bounding box center [619, 247] width 79 height 13
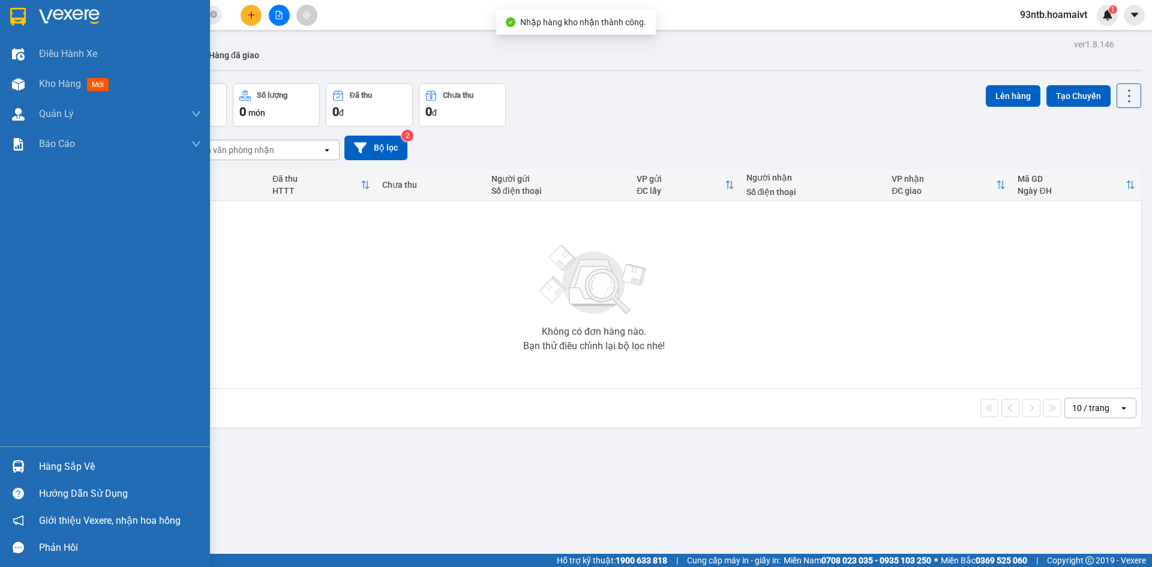
click at [16, 457] on div at bounding box center [18, 466] width 21 height 21
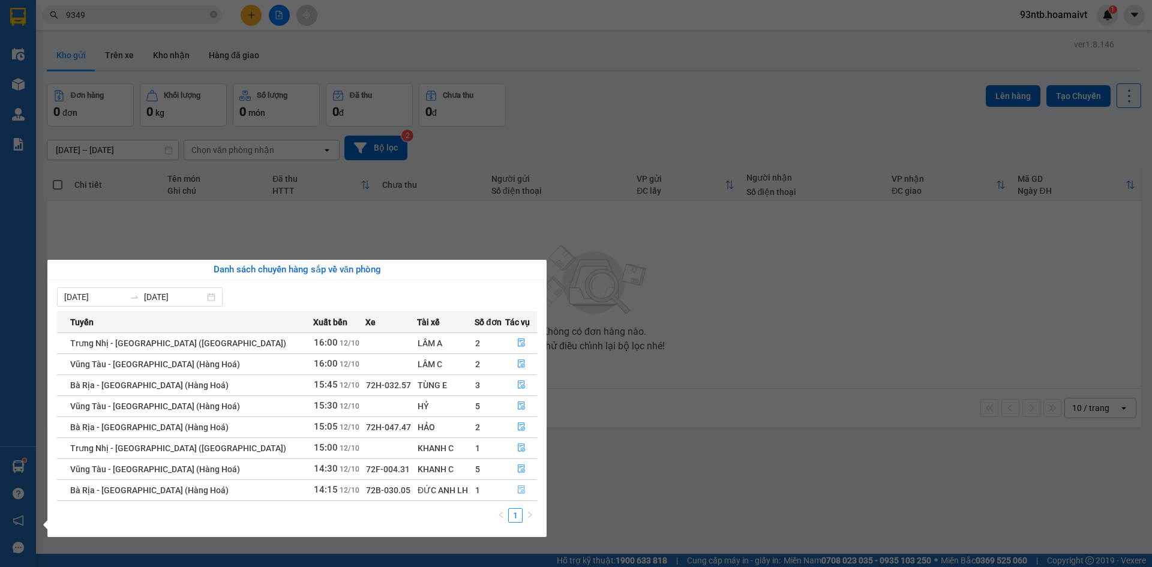
click at [517, 487] on icon "file-done" at bounding box center [521, 489] width 8 height 8
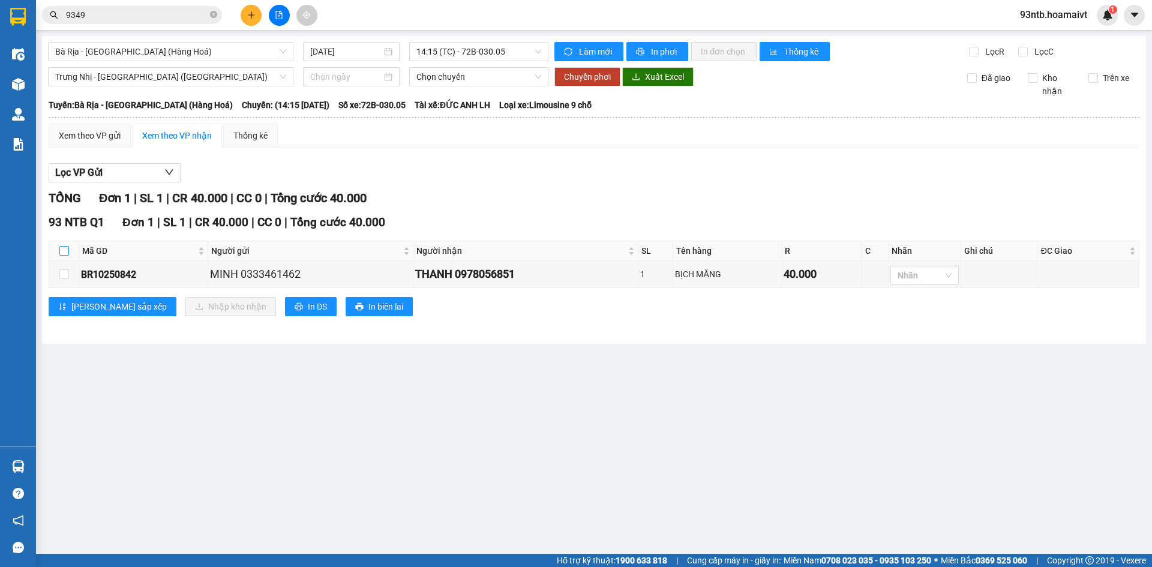
click at [62, 250] on input "checkbox" at bounding box center [64, 251] width 10 height 10
checkbox input "true"
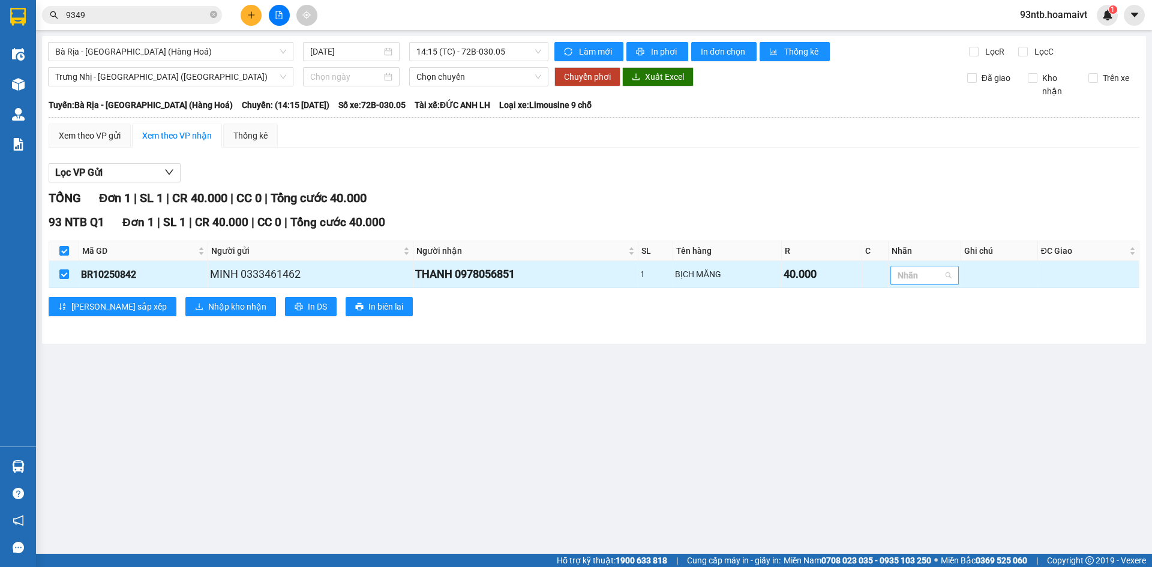
click at [924, 274] on div at bounding box center [918, 275] width 50 height 14
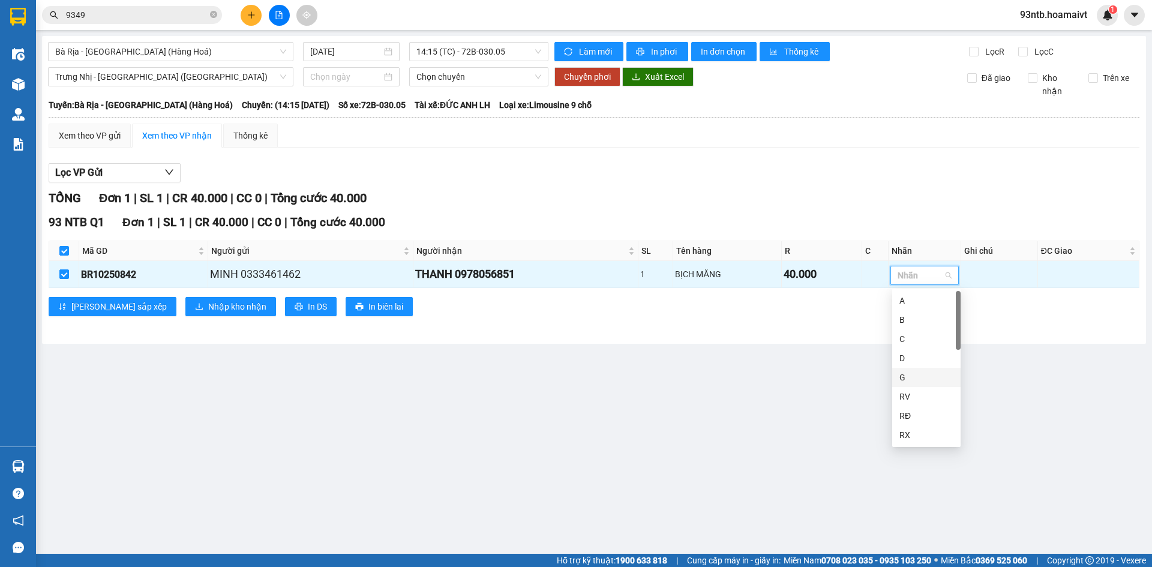
click at [907, 382] on div "G" at bounding box center [926, 377] width 54 height 13
drag, startPoint x: 663, startPoint y: 374, endPoint x: 219, endPoint y: 374, distance: 443.9
click at [662, 374] on main "Bà Rịa - [GEOGRAPHIC_DATA] (Hàng Hoá) [DATE] 14:15 (TC) - 72B-030.05 Làm mớ…" at bounding box center [576, 277] width 1152 height 554
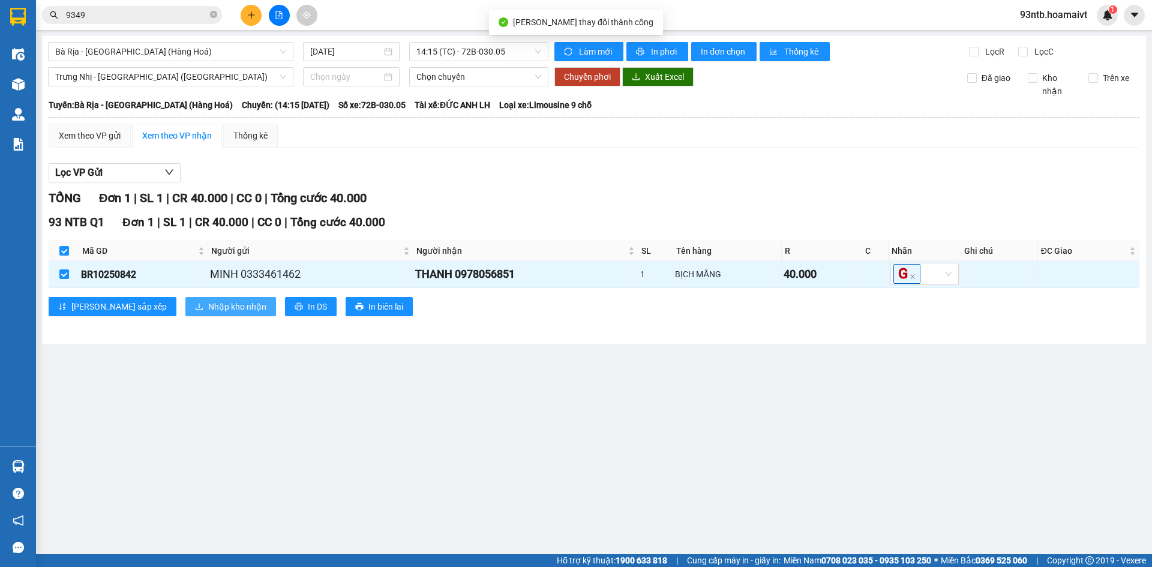
click at [208, 307] on span "Nhập kho nhận" at bounding box center [237, 306] width 58 height 13
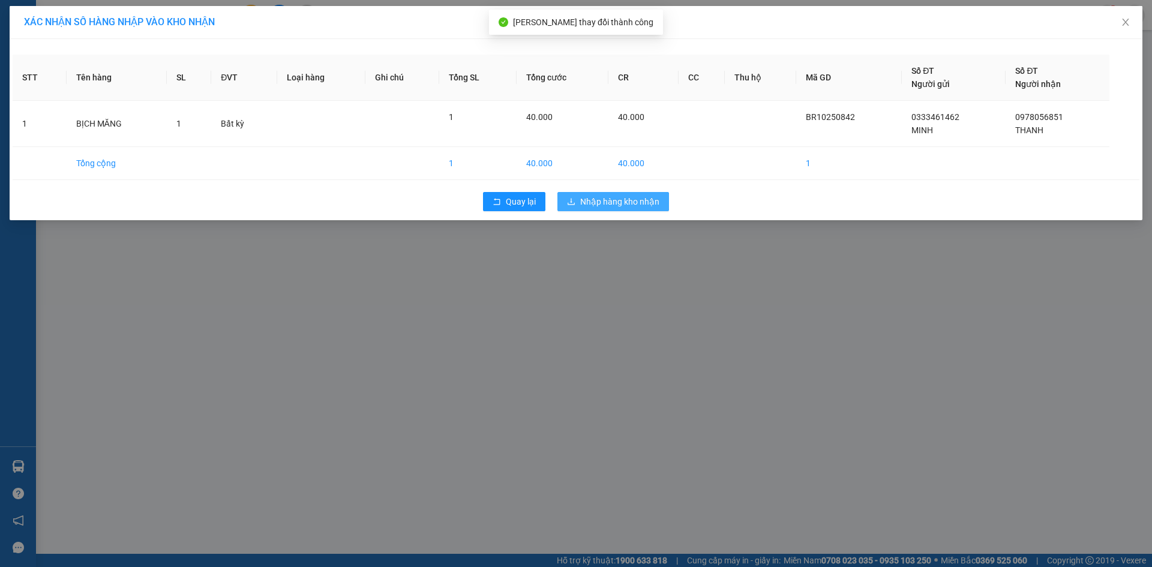
click at [620, 199] on span "Nhập hàng kho nhận" at bounding box center [619, 201] width 79 height 13
